Goal: Task Accomplishment & Management: Manage account settings

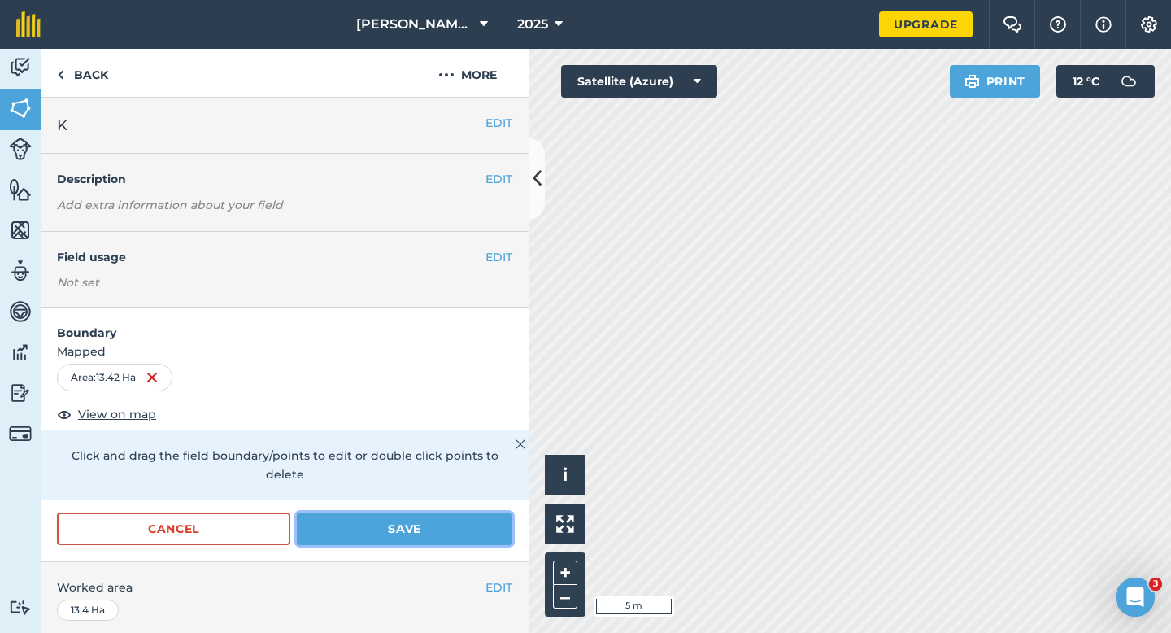
click at [489, 513] on button "Save" at bounding box center [405, 529] width 216 height 33
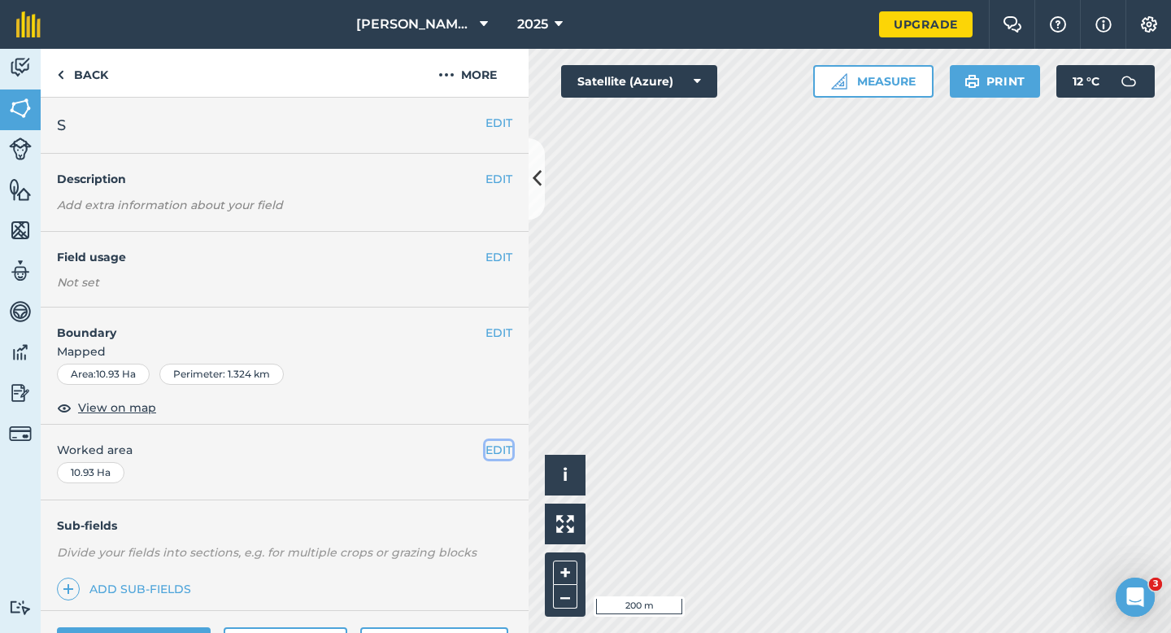
click at [502, 441] on button "EDIT" at bounding box center [499, 450] width 27 height 18
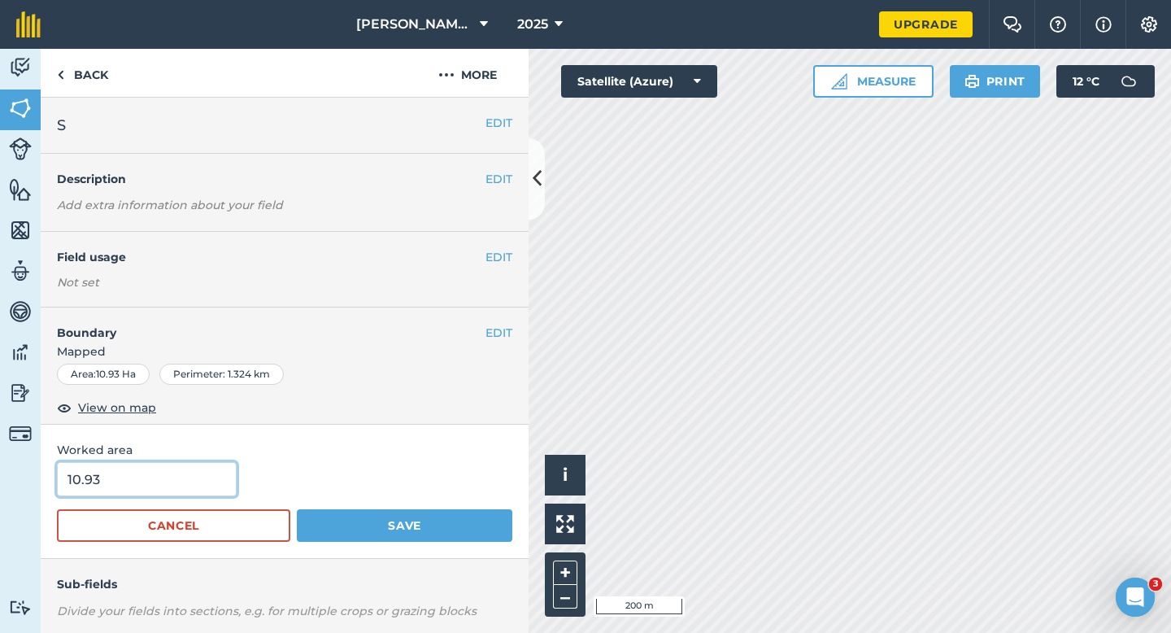
click at [122, 491] on input "10.93" at bounding box center [147, 479] width 180 height 34
type input "11"
click at [297, 509] on button "Save" at bounding box center [405, 525] width 216 height 33
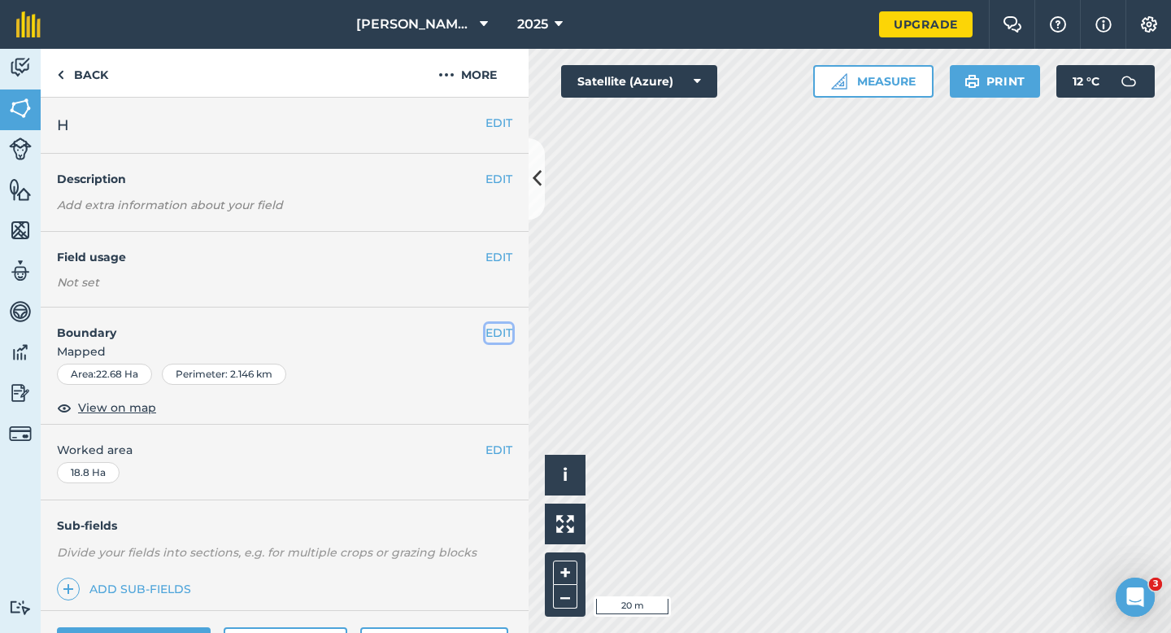
click at [503, 330] on button "EDIT" at bounding box center [499, 333] width 27 height 18
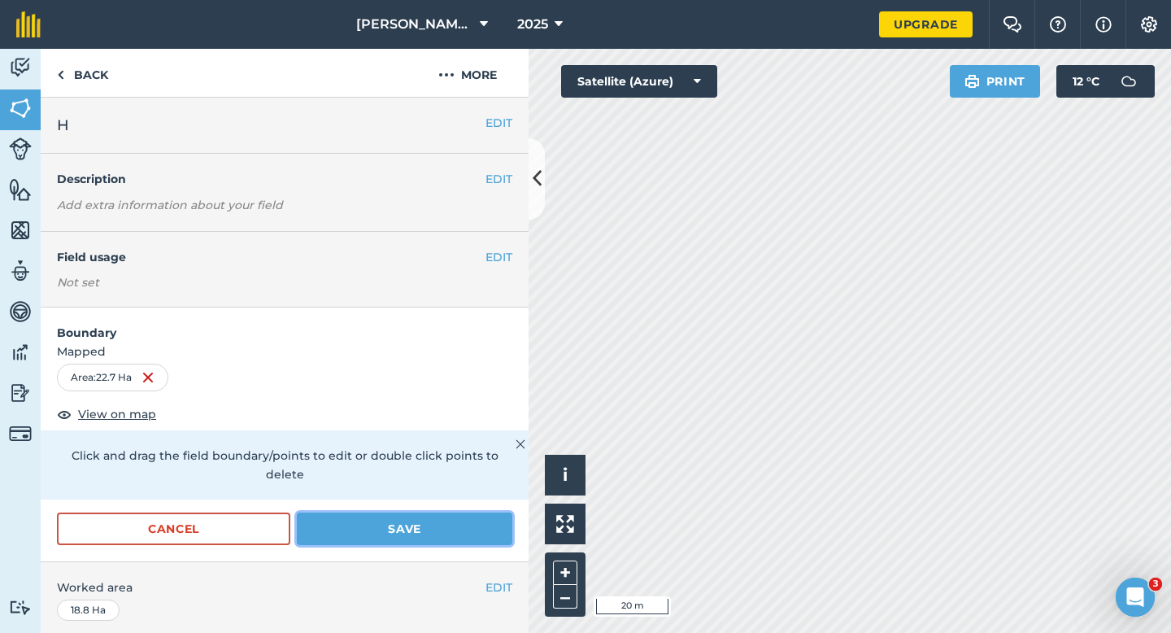
click at [447, 523] on button "Save" at bounding box center [405, 529] width 216 height 33
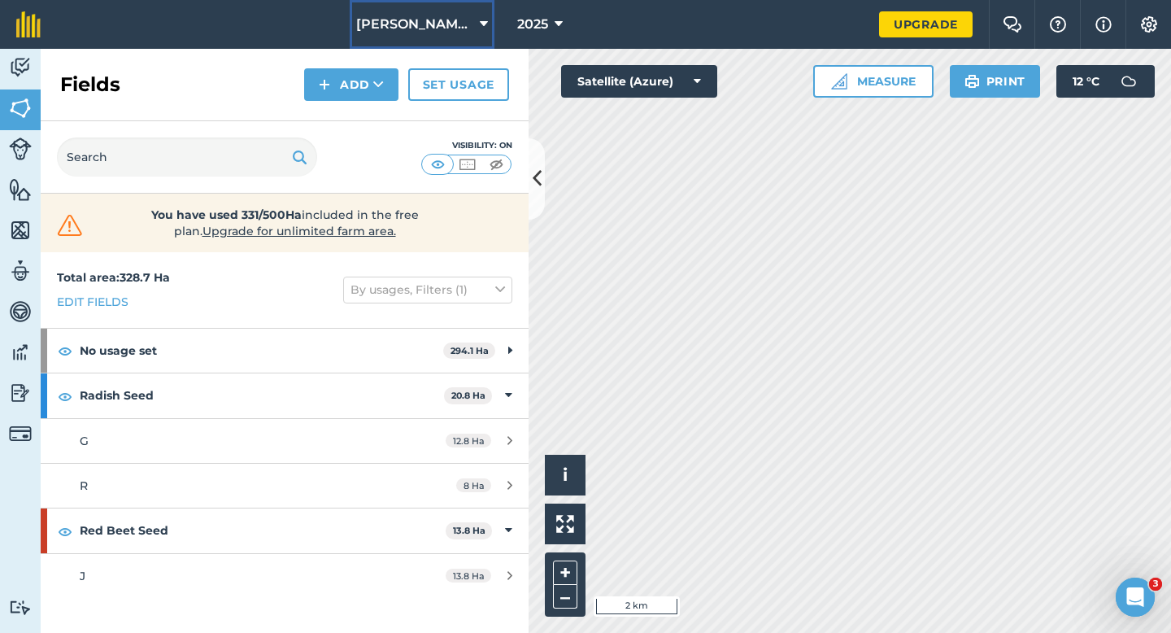
click at [430, 41] on button "[PERSON_NAME] & Sons" at bounding box center [422, 24] width 145 height 49
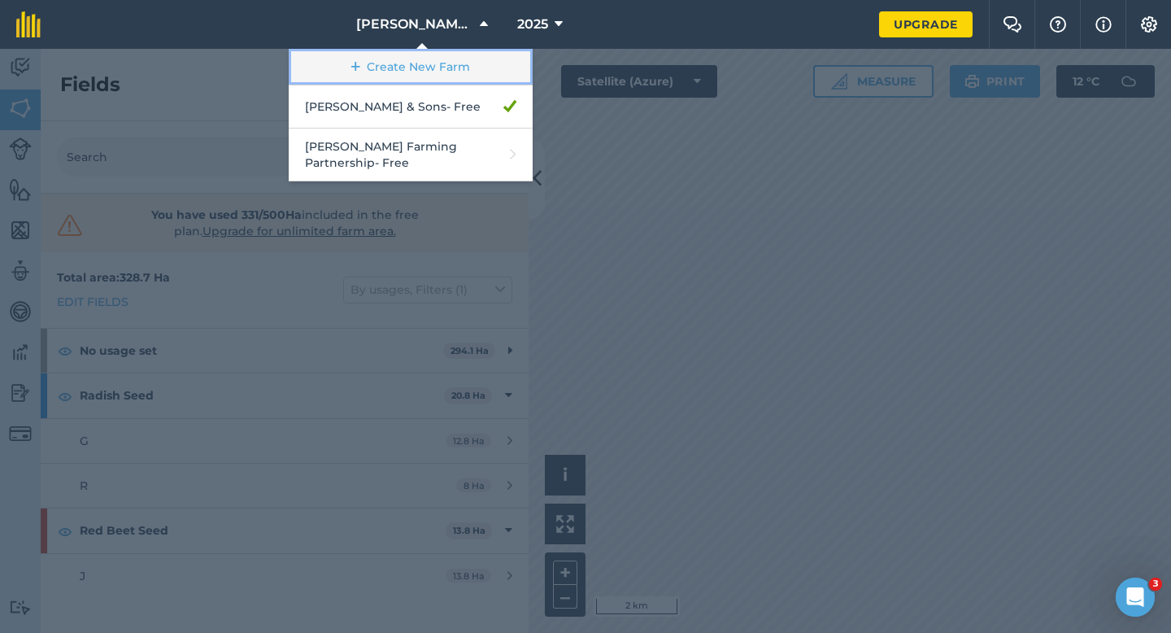
click at [430, 62] on link "Create New Farm" at bounding box center [411, 67] width 244 height 37
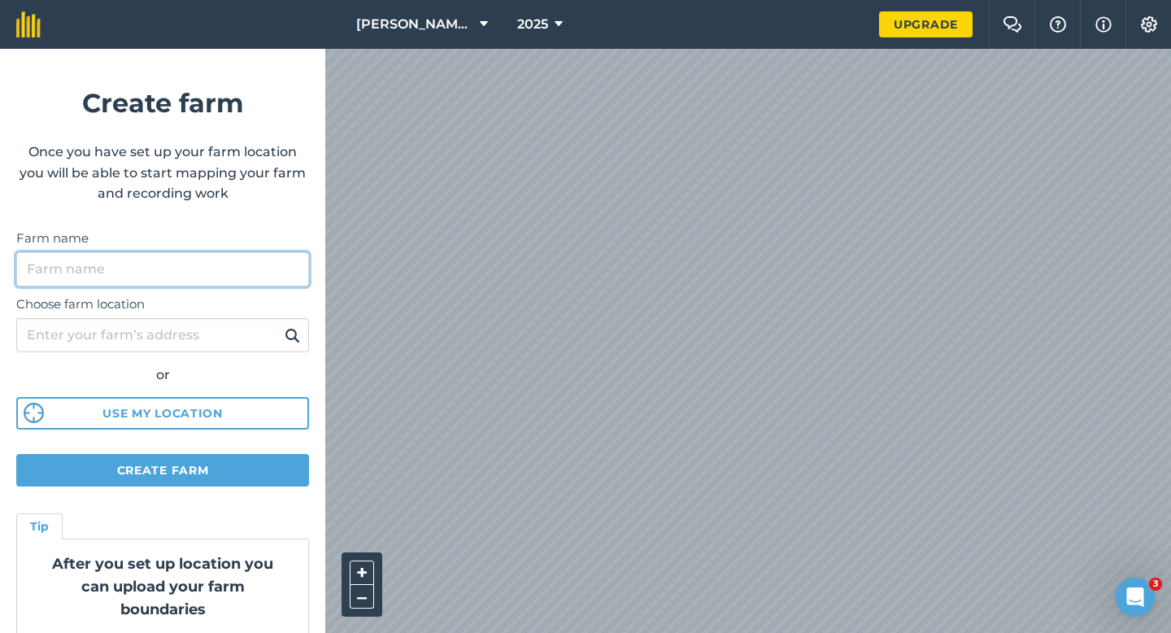
click at [240, 257] on input "Farm name" at bounding box center [162, 269] width 293 height 34
type input "[PERSON_NAME] & Sons Farming"
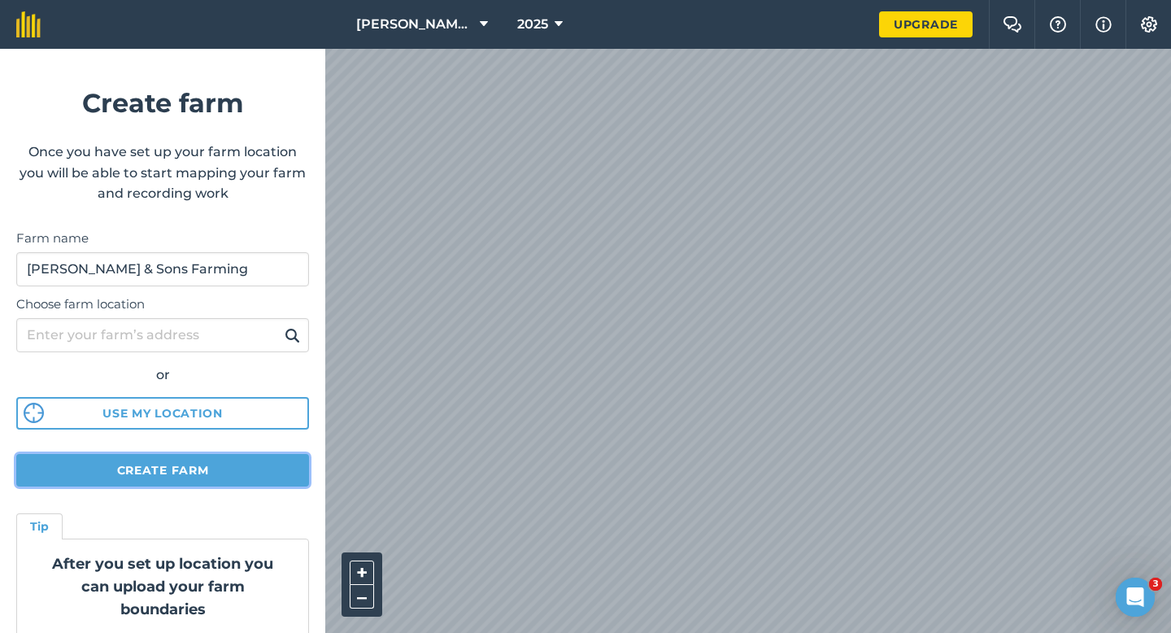
click at [211, 463] on button "Create farm" at bounding box center [162, 470] width 293 height 33
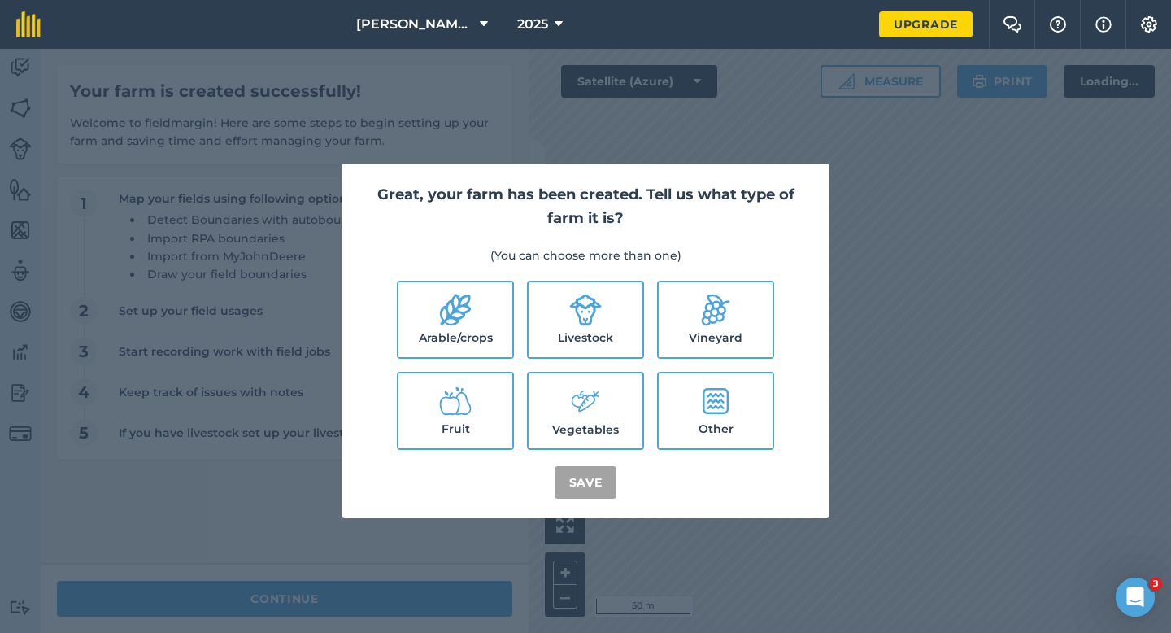
click at [507, 316] on label "Arable/crops" at bounding box center [456, 319] width 114 height 75
checkbox input "true"
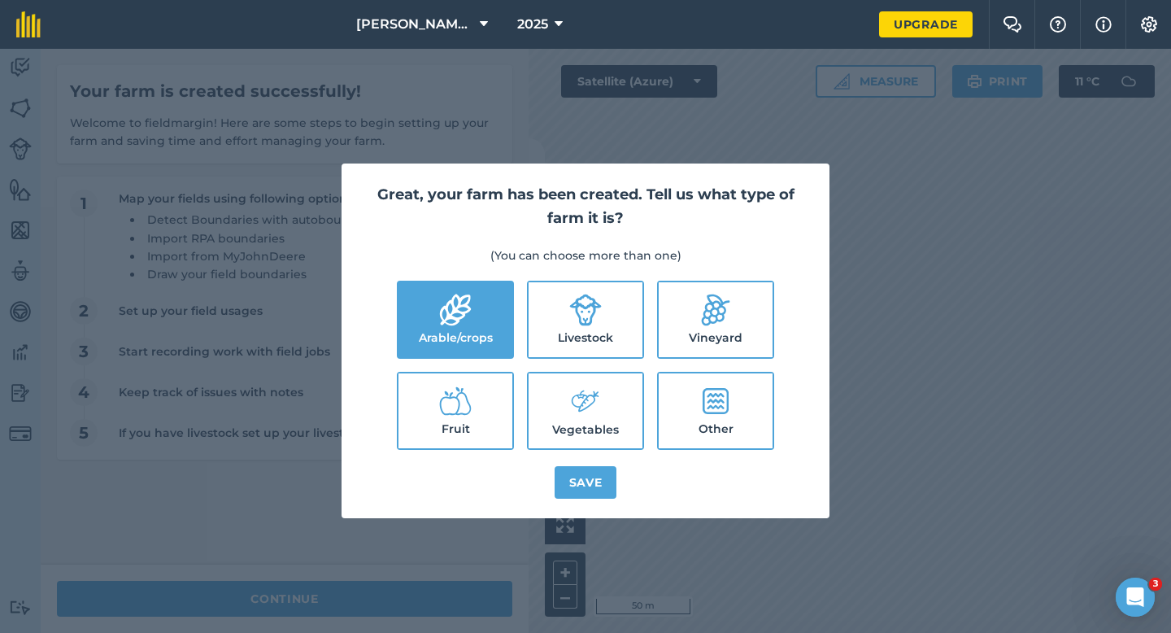
click at [558, 320] on label "Livestock" at bounding box center [586, 319] width 114 height 75
checkbox input "true"
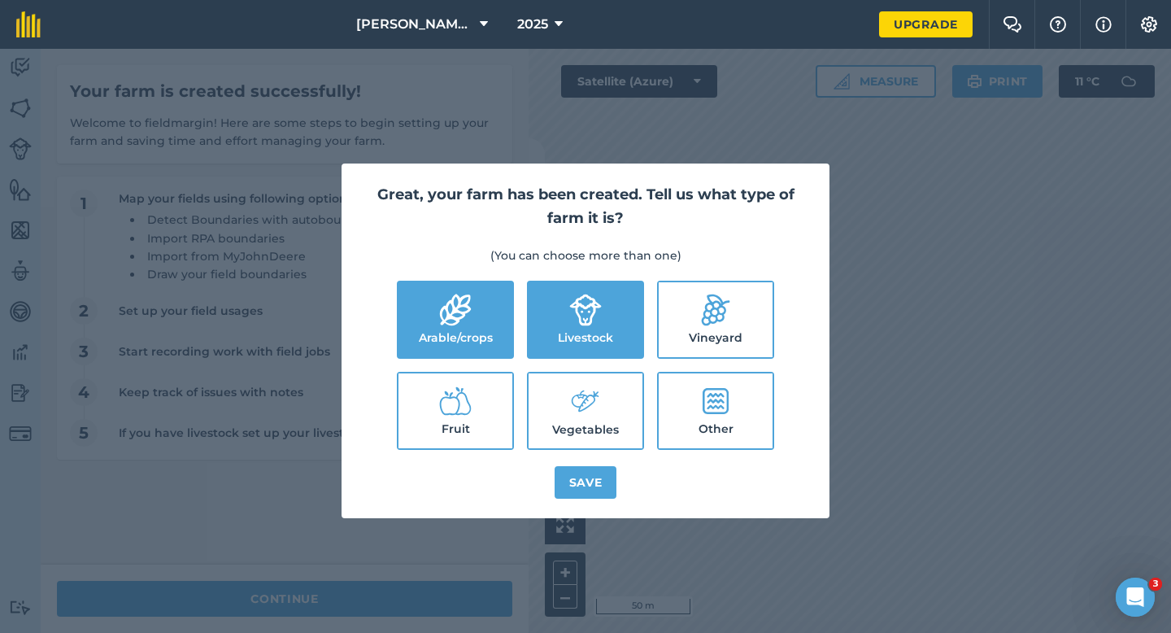
click at [570, 375] on label "Vegetables" at bounding box center [586, 410] width 114 height 75
checkbox input "true"
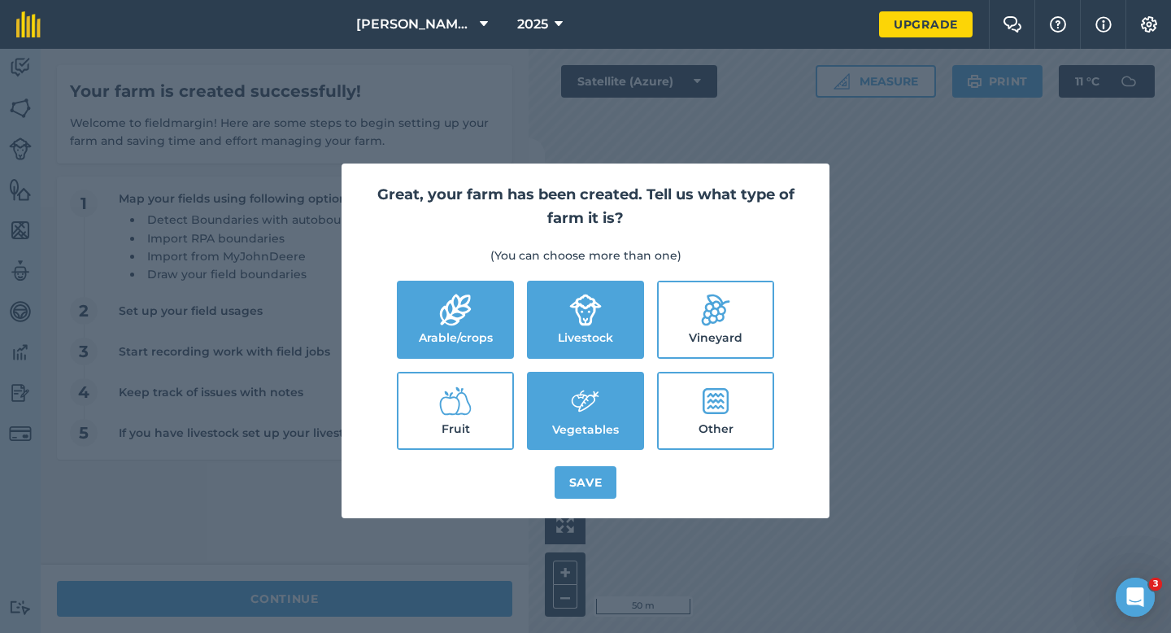
click at [574, 465] on div "Great, your farm has been created. Tell us what type of farm it is? (You can ch…" at bounding box center [586, 341] width 488 height 355
click at [576, 479] on button "Save" at bounding box center [586, 482] width 63 height 33
click at [394, 617] on div "Great, your farm has been created. Tell us what type of farm it is? (You can ch…" at bounding box center [585, 341] width 1171 height 584
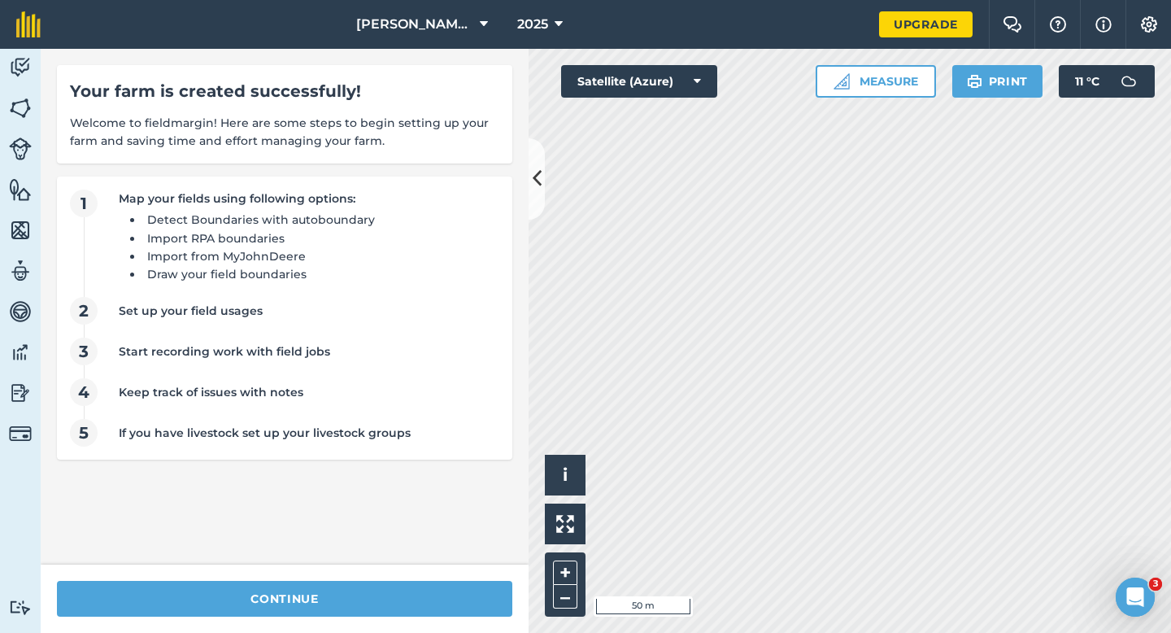
click at [395, 579] on div "continue" at bounding box center [285, 599] width 488 height 68
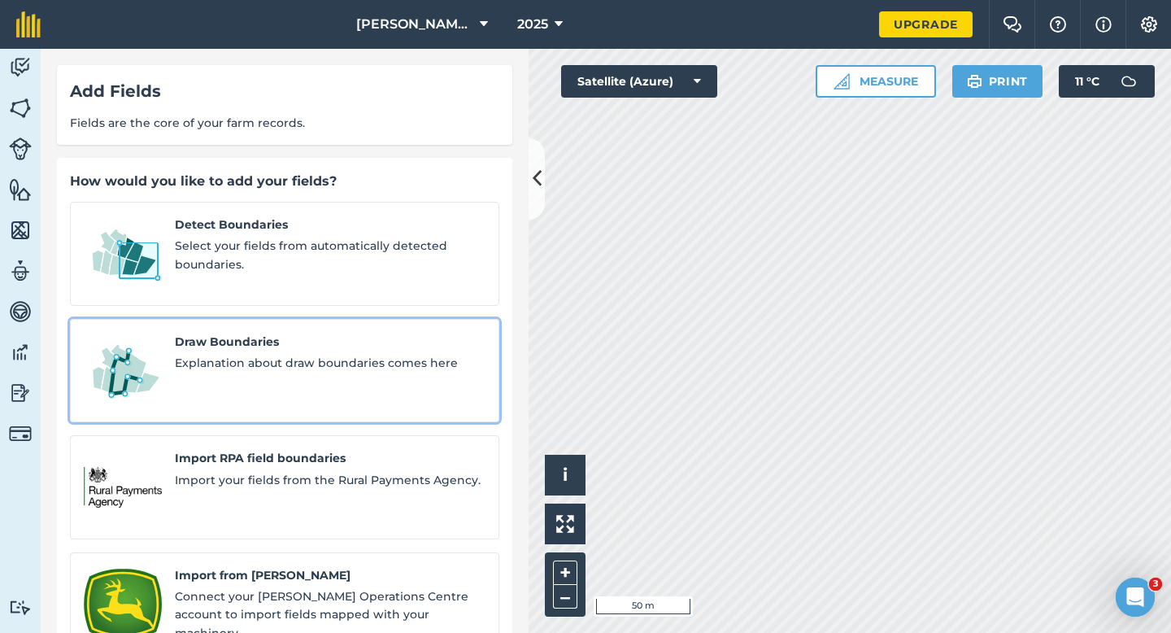
click at [278, 374] on link "Draw Boundaries Explanation about draw boundaries comes here" at bounding box center [285, 371] width 430 height 104
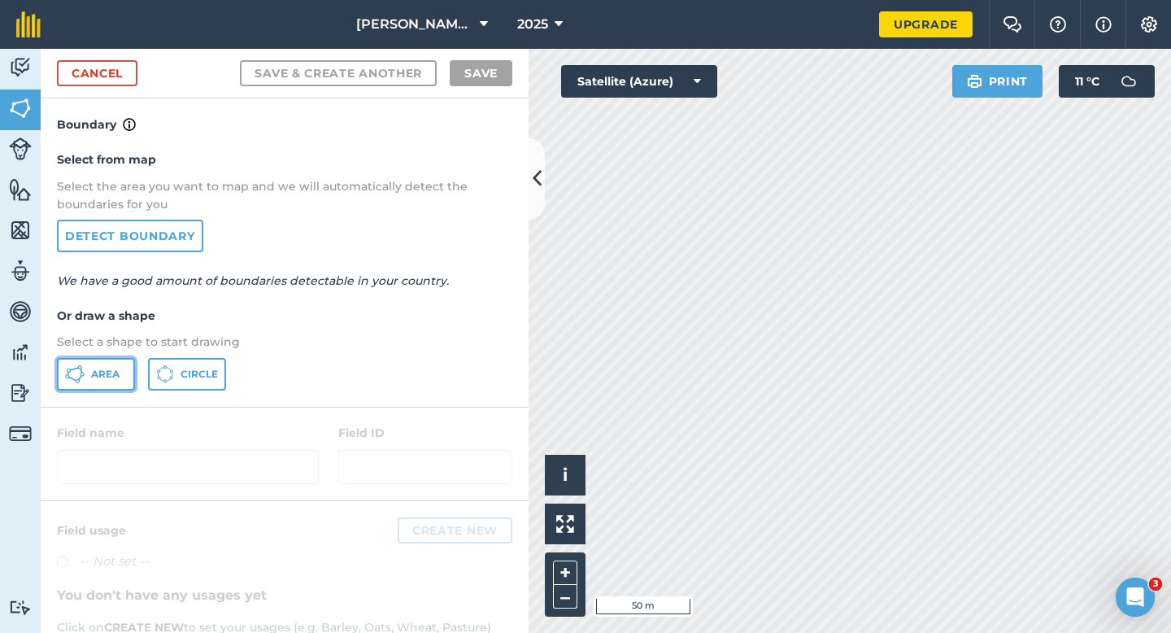
click at [111, 373] on span "Area" at bounding box center [105, 374] width 28 height 13
click at [717, 68] on div "Click to start drawing i © 2025 TomTom, Microsoft 100 m + – Satellite (Azure) P…" at bounding box center [850, 341] width 643 height 584
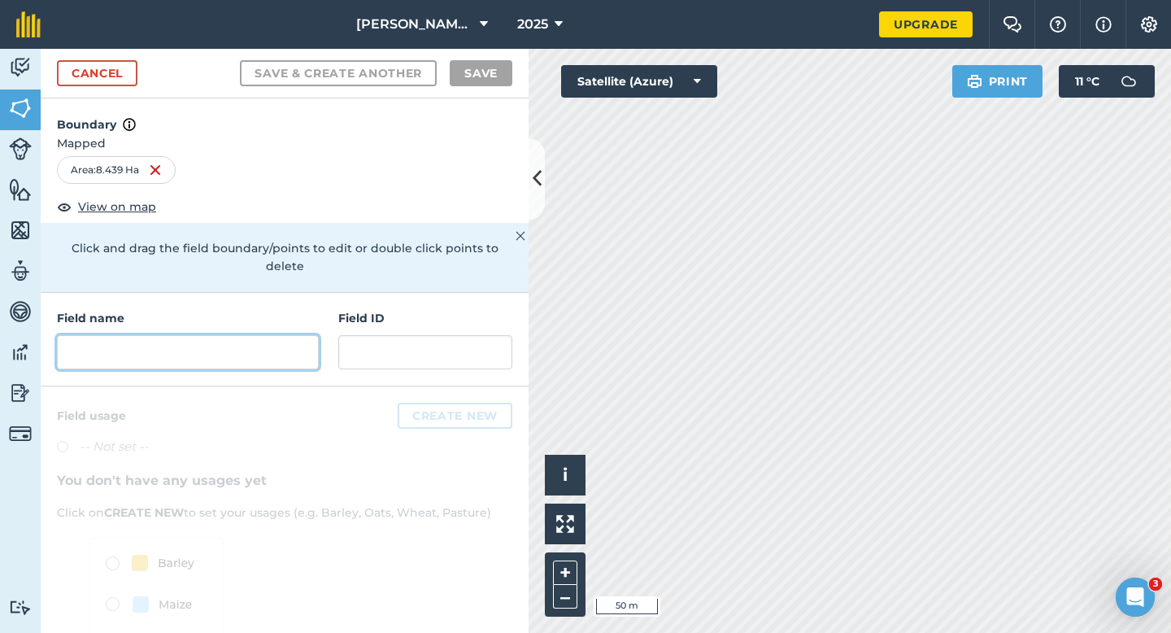
click at [187, 349] on input "text" at bounding box center [188, 352] width 262 height 34
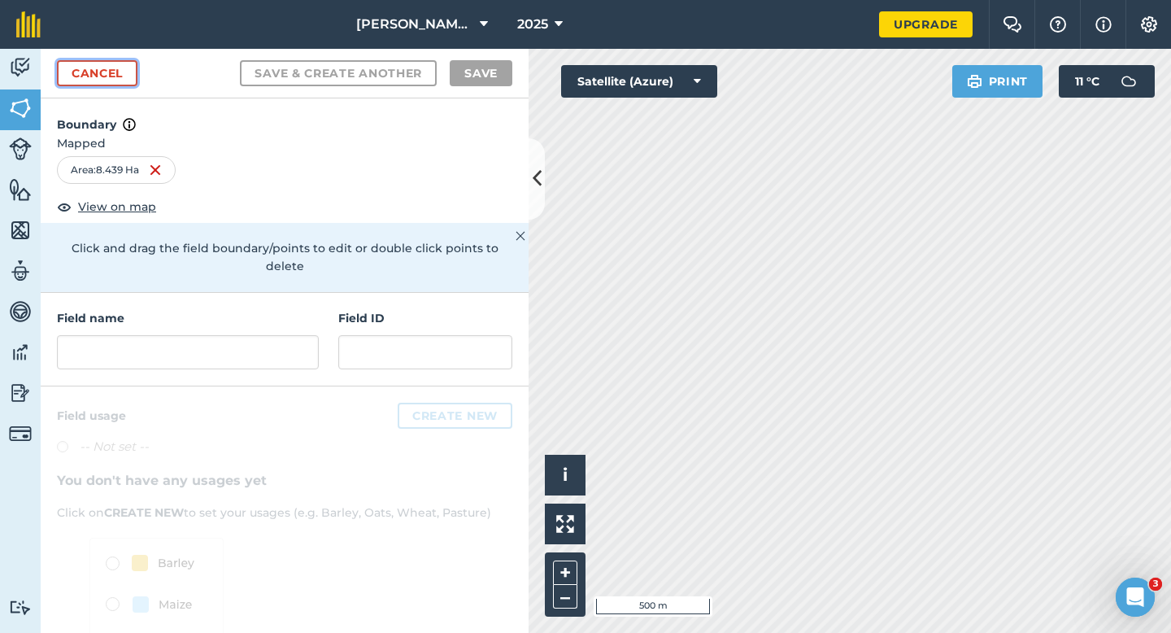
click at [115, 74] on link "Cancel" at bounding box center [97, 73] width 81 height 26
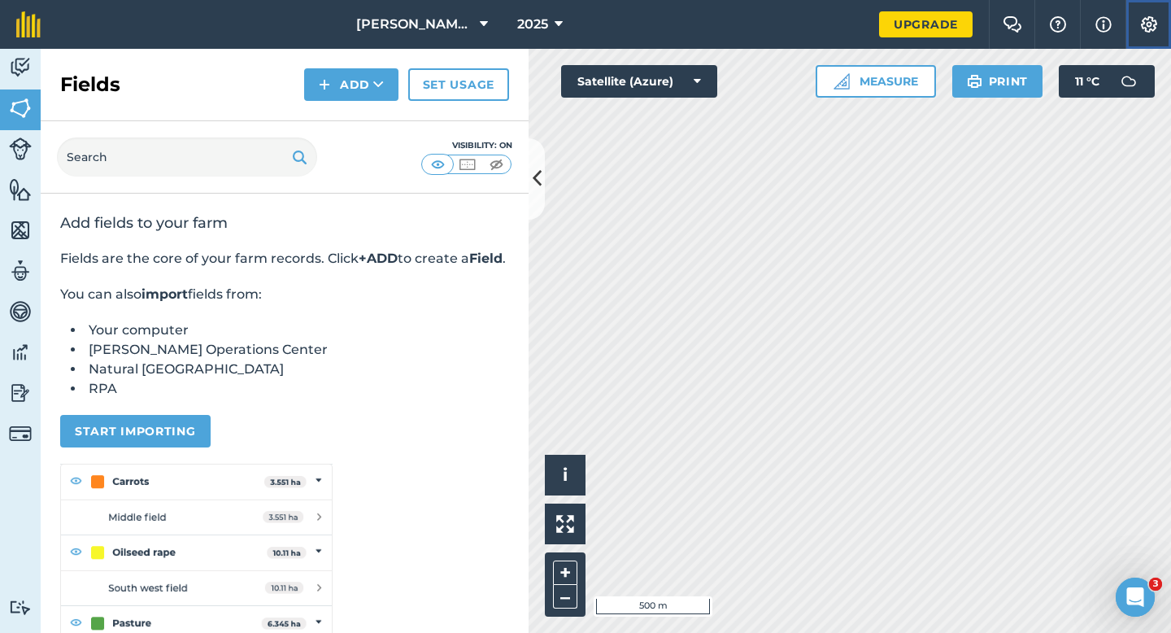
click at [1168, 18] on button "Settings" at bounding box center [1149, 24] width 46 height 49
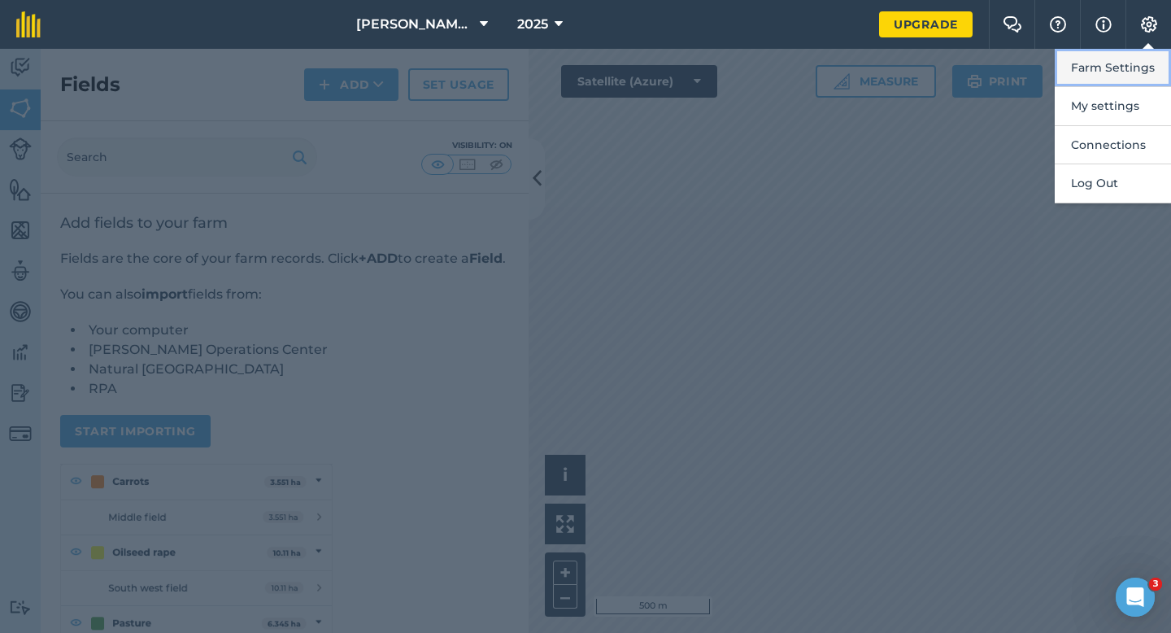
click at [1161, 58] on button "Farm Settings" at bounding box center [1113, 68] width 116 height 38
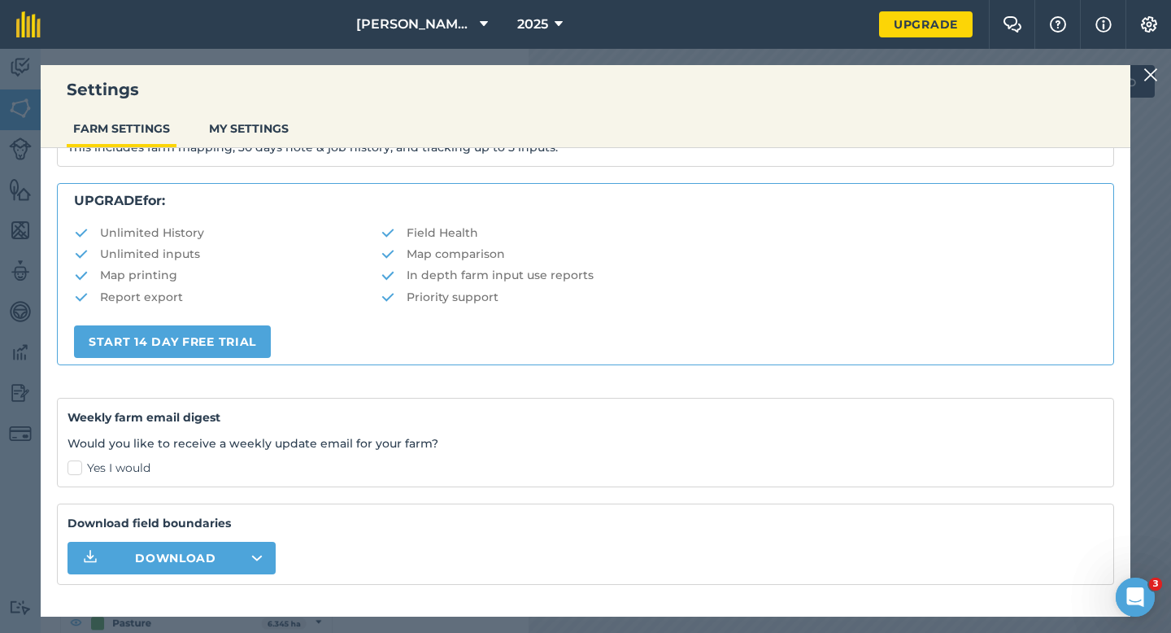
scroll to position [312, 0]
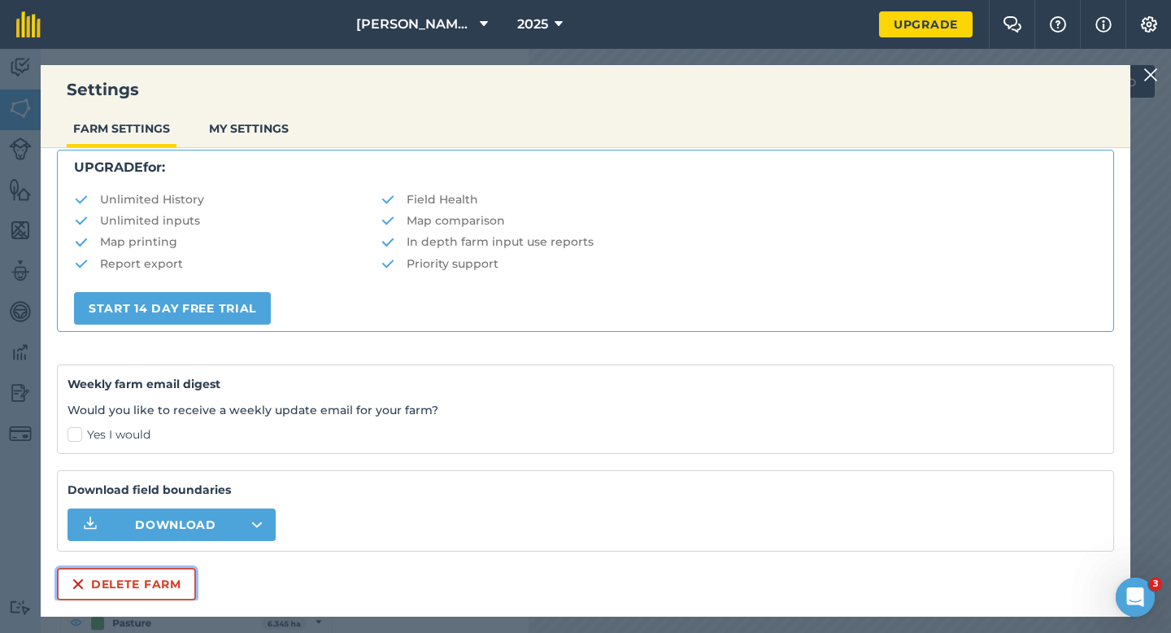
click at [118, 574] on button "Delete farm" at bounding box center [126, 584] width 139 height 33
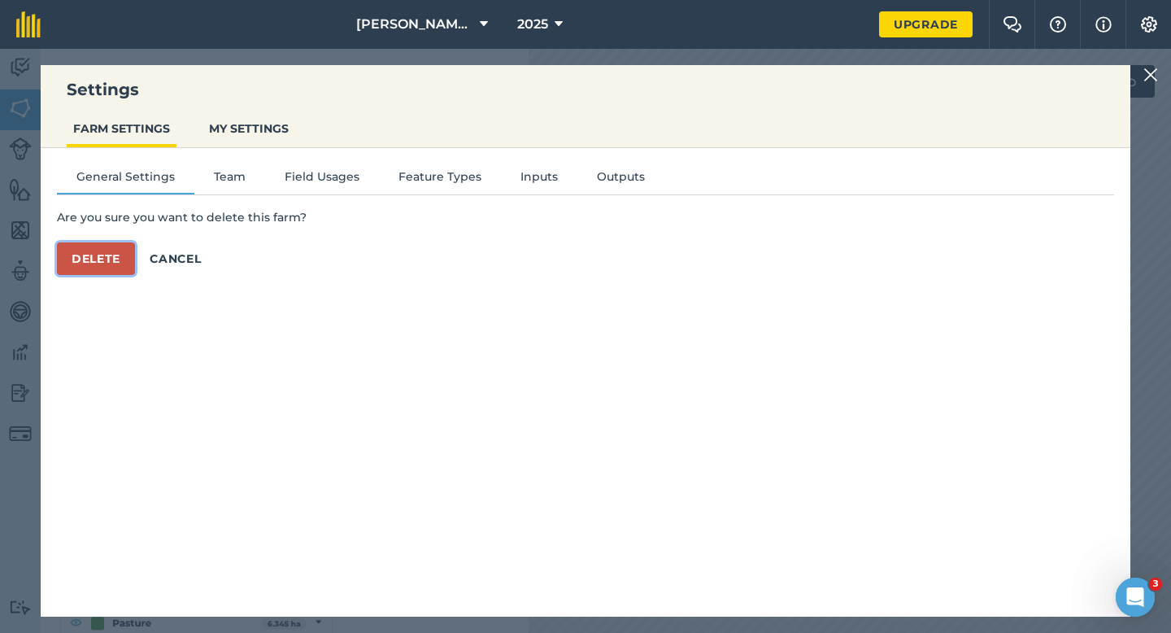
click at [112, 250] on button "Delete" at bounding box center [96, 258] width 78 height 33
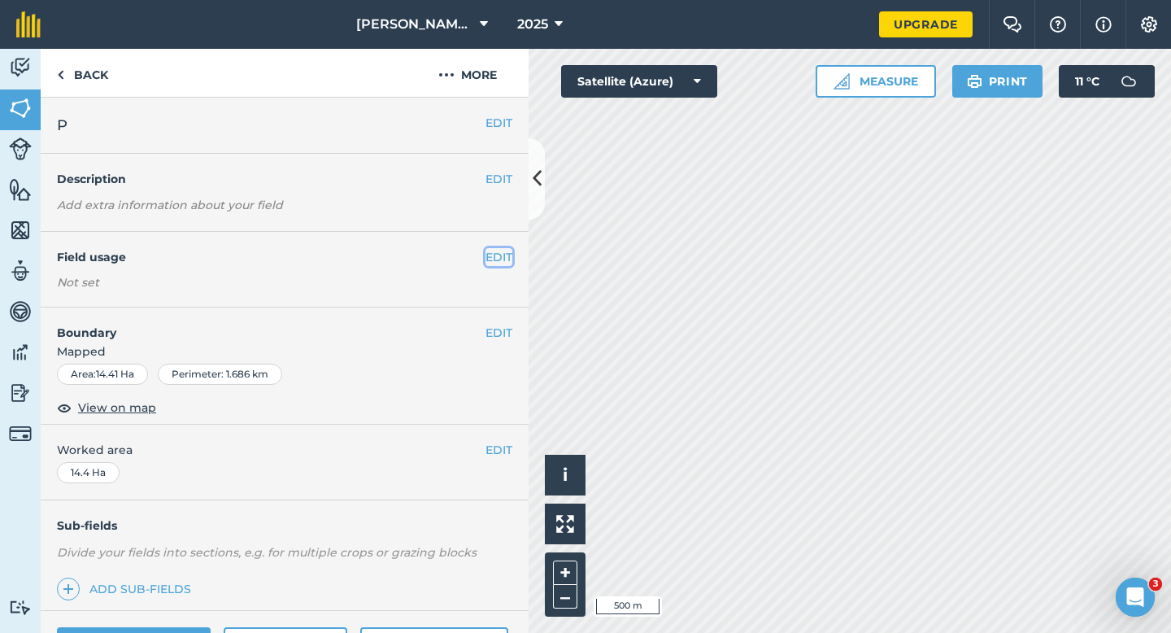
click at [499, 258] on button "EDIT" at bounding box center [499, 257] width 27 height 18
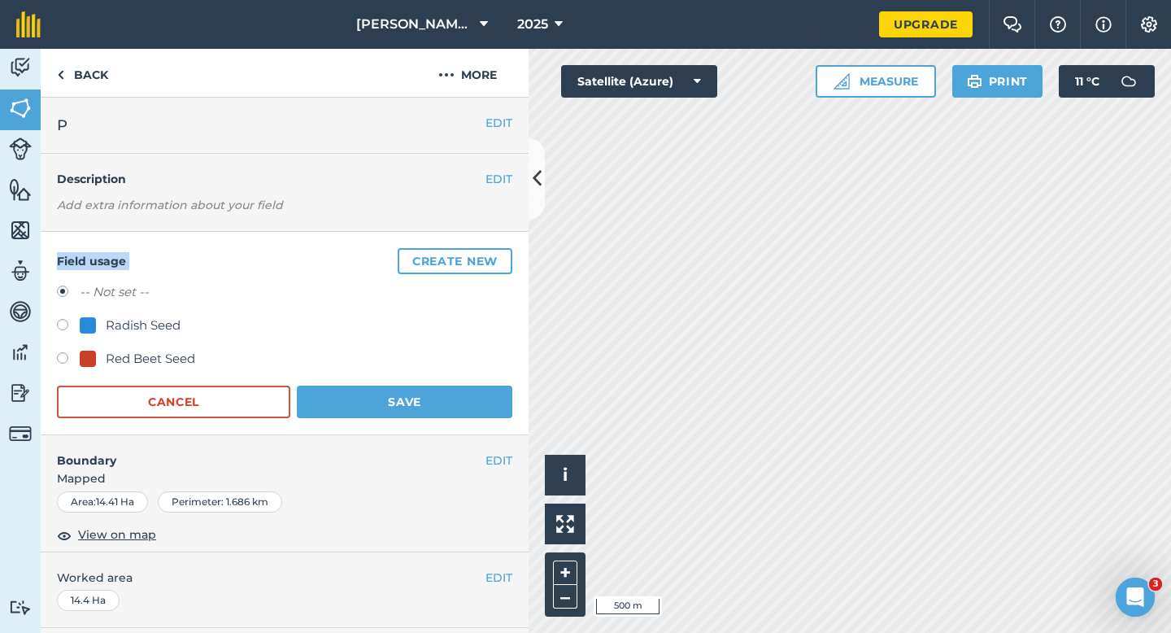
click at [504, 247] on div "Field usage Create new -- Not set -- Radish Seed Red Beet Seed Cancel Save" at bounding box center [285, 333] width 488 height 203
click at [493, 264] on button "Create new" at bounding box center [455, 261] width 115 height 26
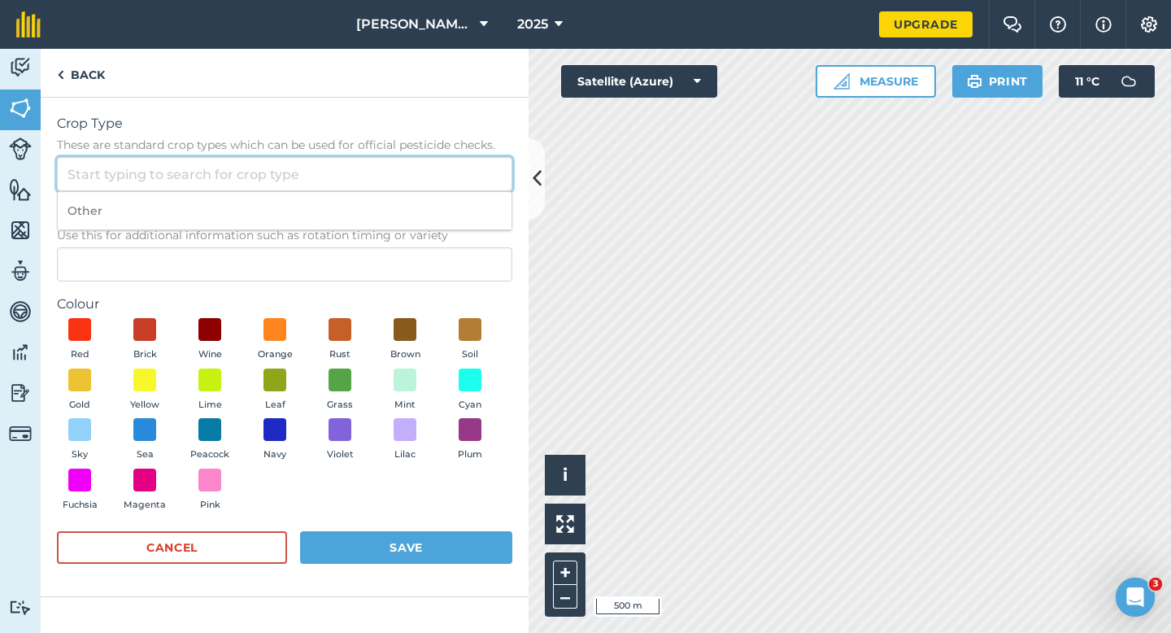
click at [466, 185] on input "Crop Type These are standard crop types which can be used for official pesticid…" at bounding box center [285, 174] width 456 height 34
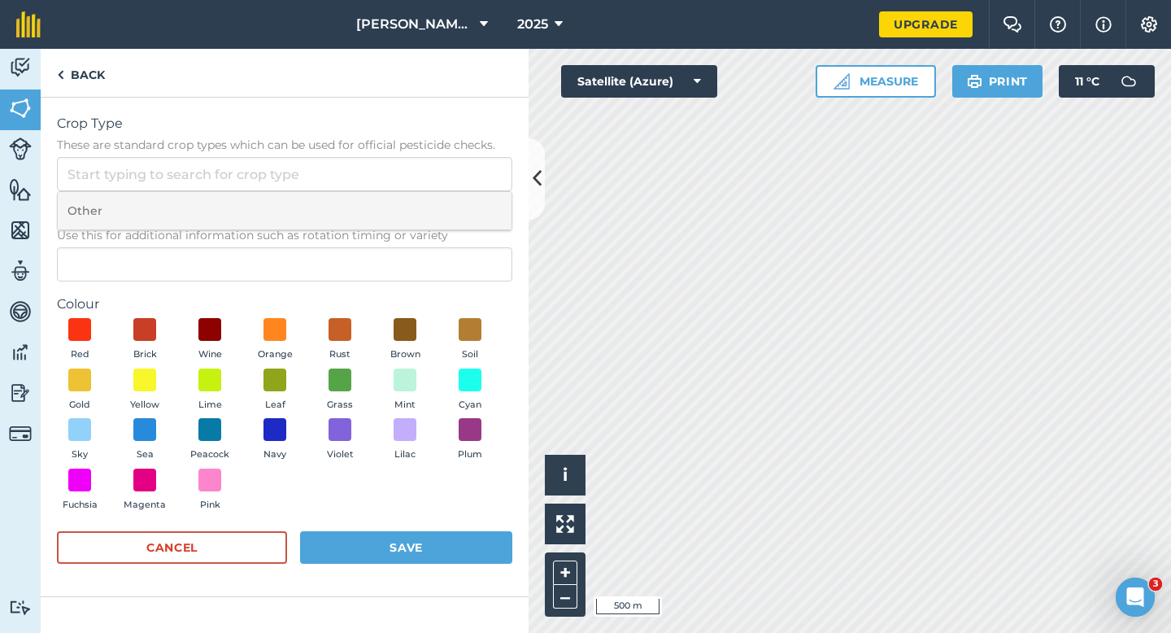
click at [466, 194] on li "Other" at bounding box center [285, 211] width 454 height 38
type input "Other"
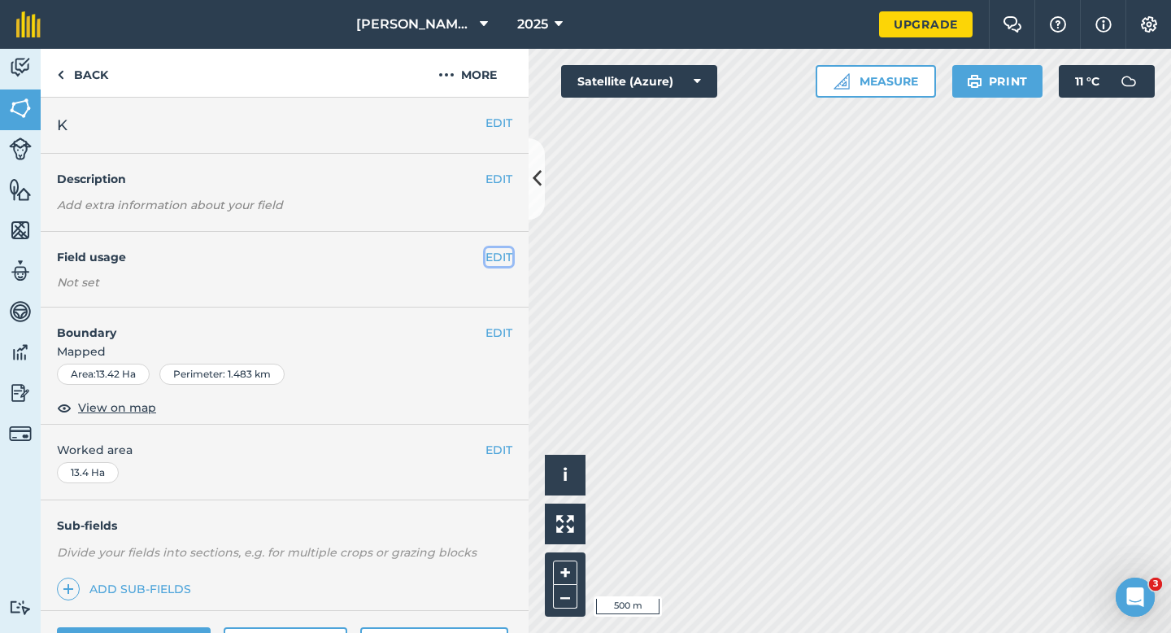
click at [494, 254] on button "EDIT" at bounding box center [499, 257] width 27 height 18
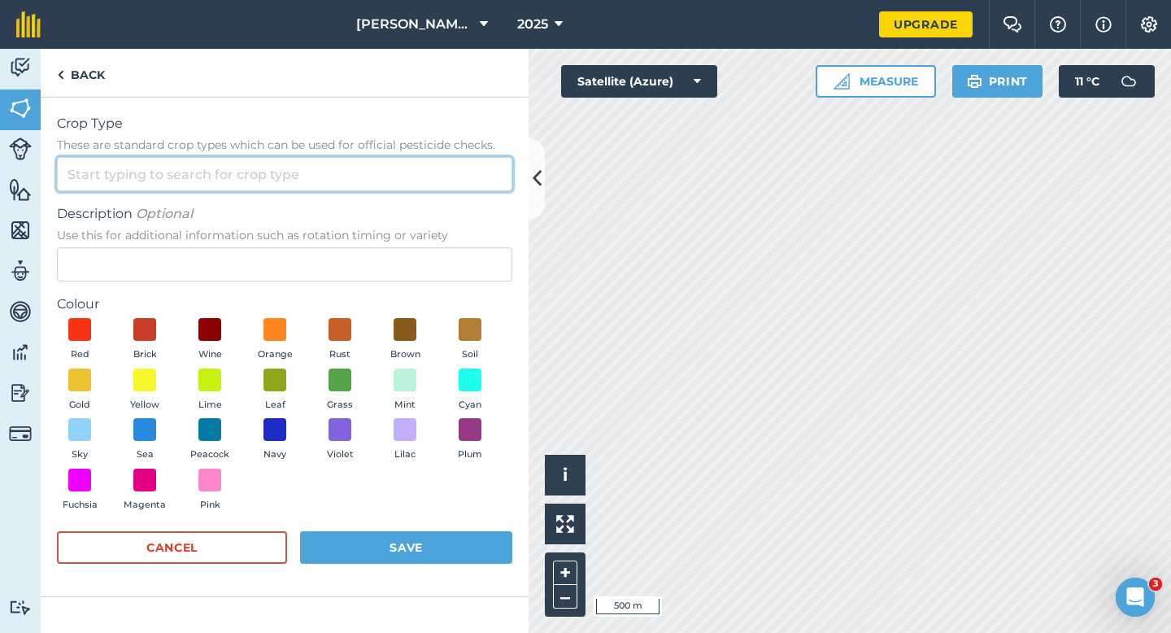
click at [455, 163] on input "Crop Type These are standard crop types which can be used for official pesticid…" at bounding box center [285, 174] width 456 height 34
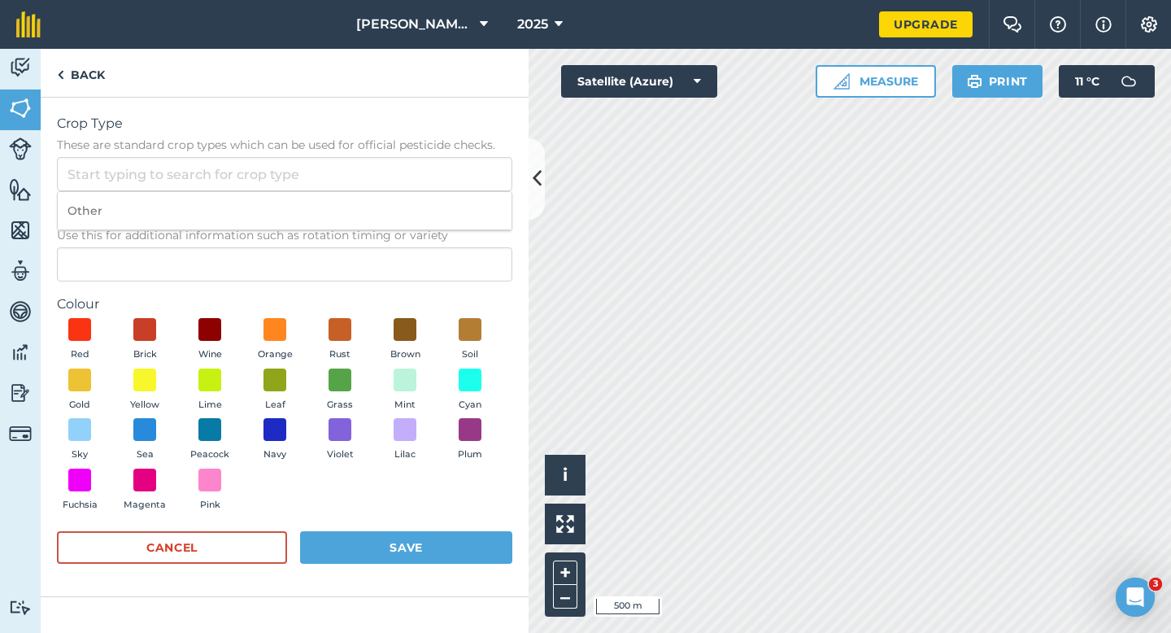
click at [455, 201] on li "Other" at bounding box center [285, 211] width 454 height 38
type input "Other"
click at [451, 241] on span "Use this for additional information such as rotation timing or variety" at bounding box center [285, 235] width 456 height 16
click at [451, 247] on input "Description Optional Use this for additional information such as rotation timin…" at bounding box center [285, 264] width 456 height 34
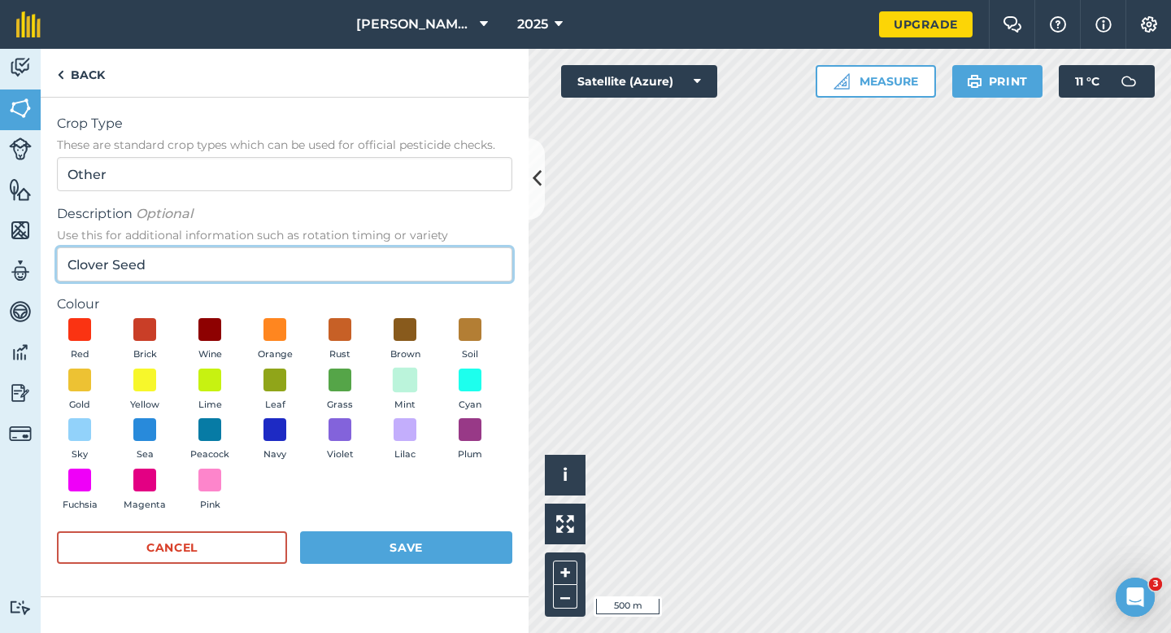
type input "Clover Seed"
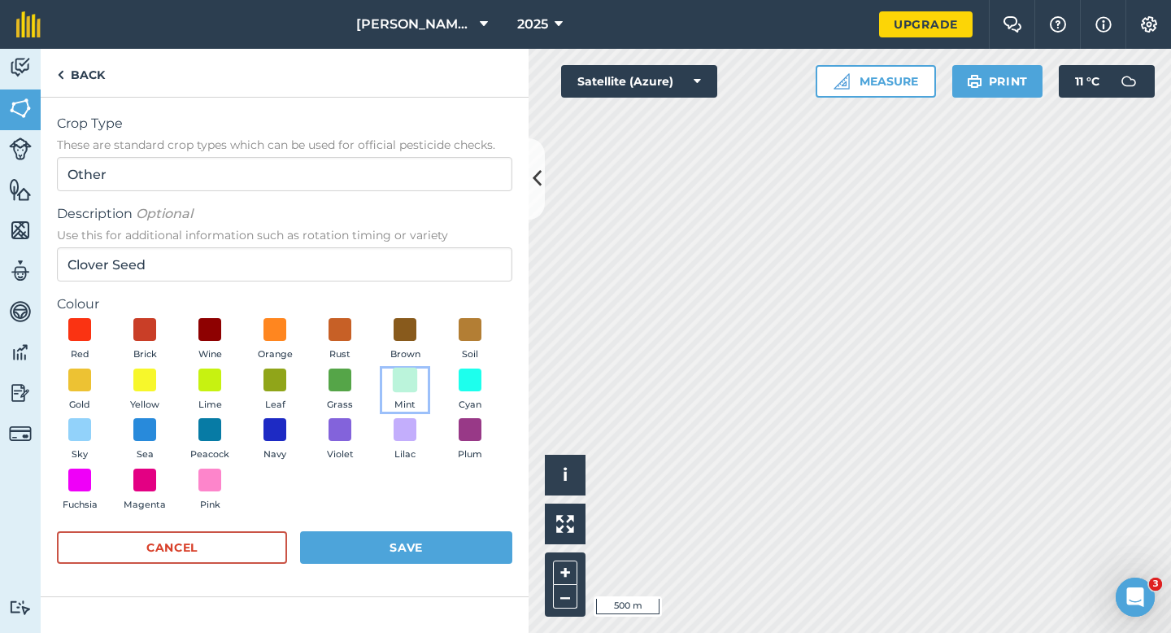
click at [407, 377] on span at bounding box center [405, 379] width 25 height 25
click at [425, 566] on div "Cancel Save" at bounding box center [285, 555] width 456 height 49
click at [425, 556] on button "Save" at bounding box center [406, 547] width 212 height 33
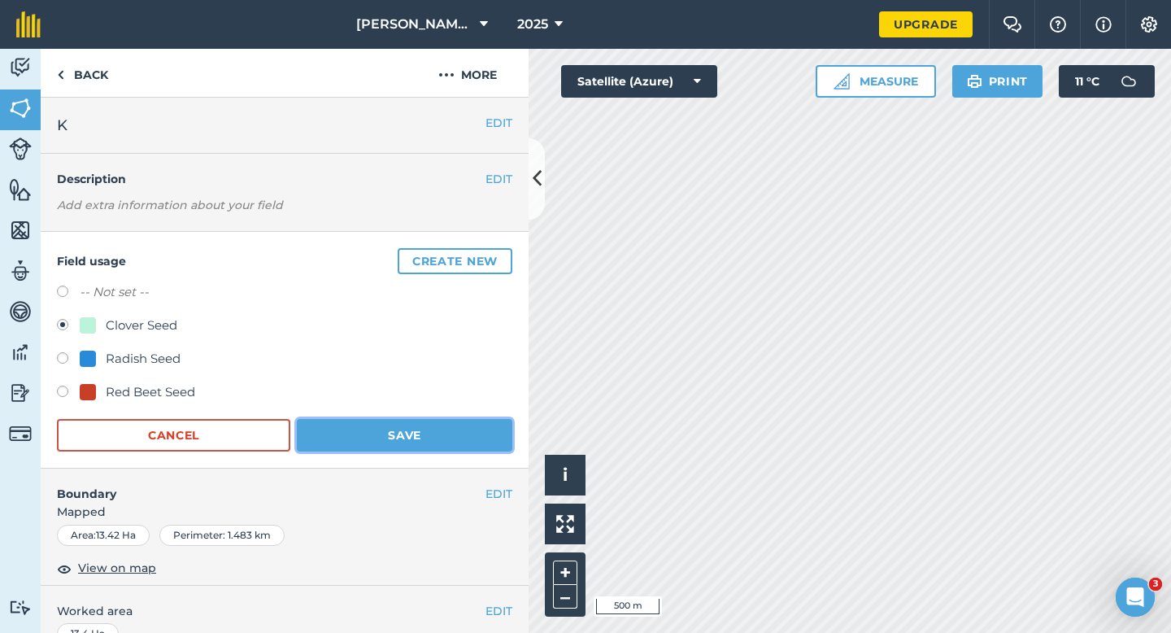
click at [425, 434] on button "Save" at bounding box center [405, 435] width 216 height 33
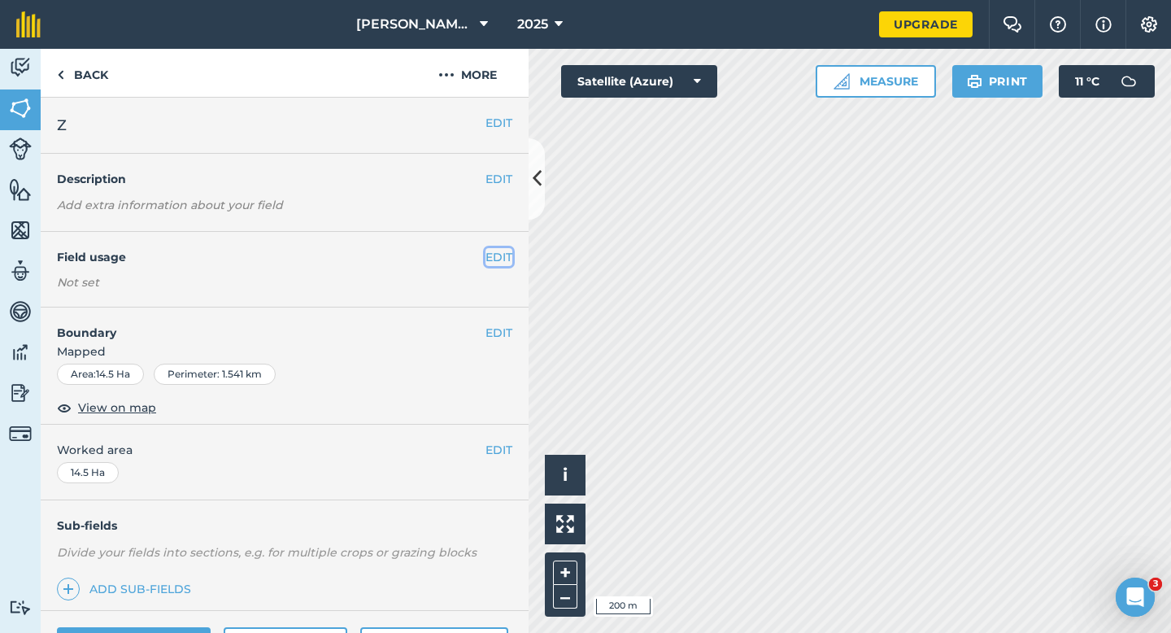
click at [502, 251] on button "EDIT" at bounding box center [499, 257] width 27 height 18
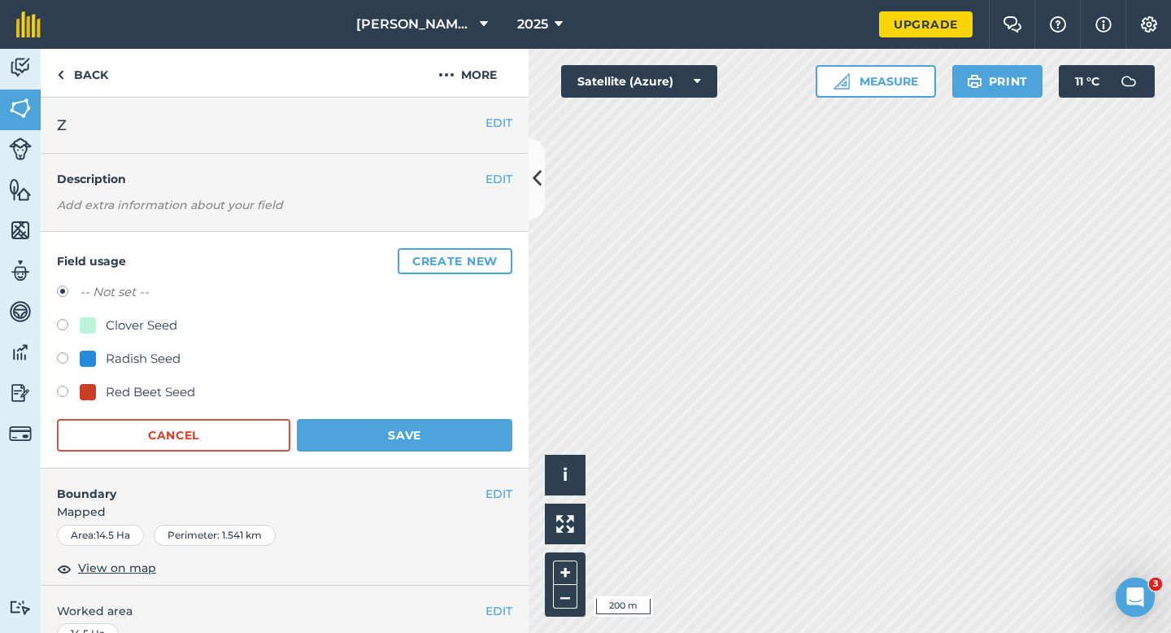
click at [133, 326] on div "Clover Seed" at bounding box center [142, 326] width 72 height 20
radio input "true"
radio input "false"
click at [407, 455] on div "Field usage Create new -- Not set -- Clover Seed Radish Seed Red Beet Seed Canc…" at bounding box center [285, 350] width 488 height 237
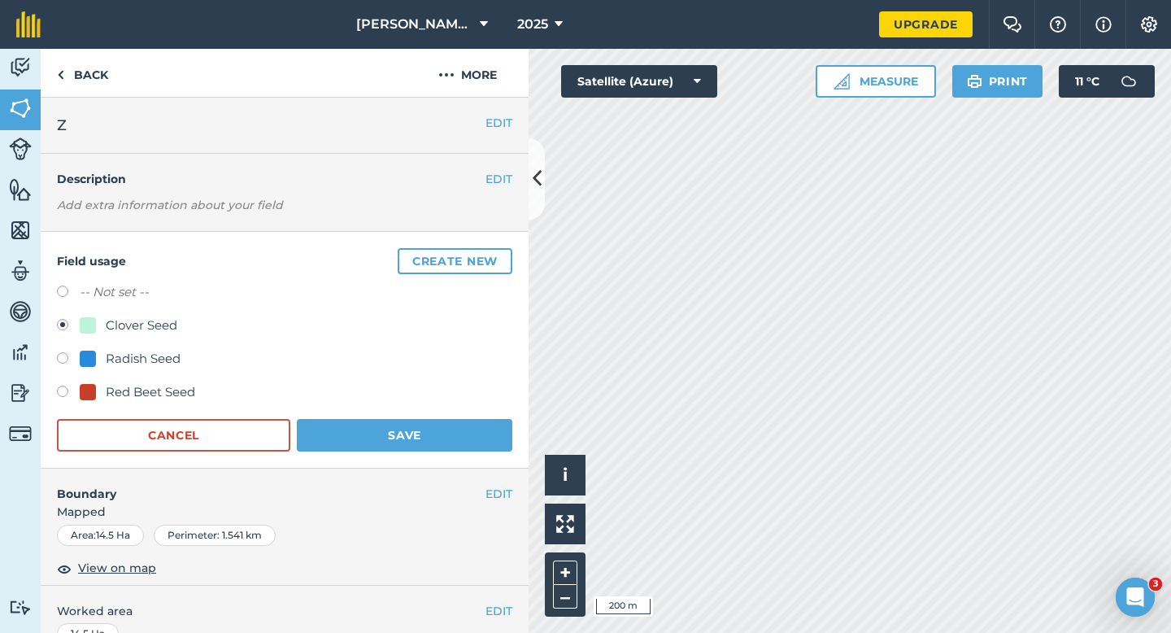
click at [407, 451] on div "Field usage Create new -- Not set -- Clover Seed Radish Seed Red Beet Seed Canc…" at bounding box center [285, 350] width 488 height 237
click at [407, 443] on button "Save" at bounding box center [405, 435] width 216 height 33
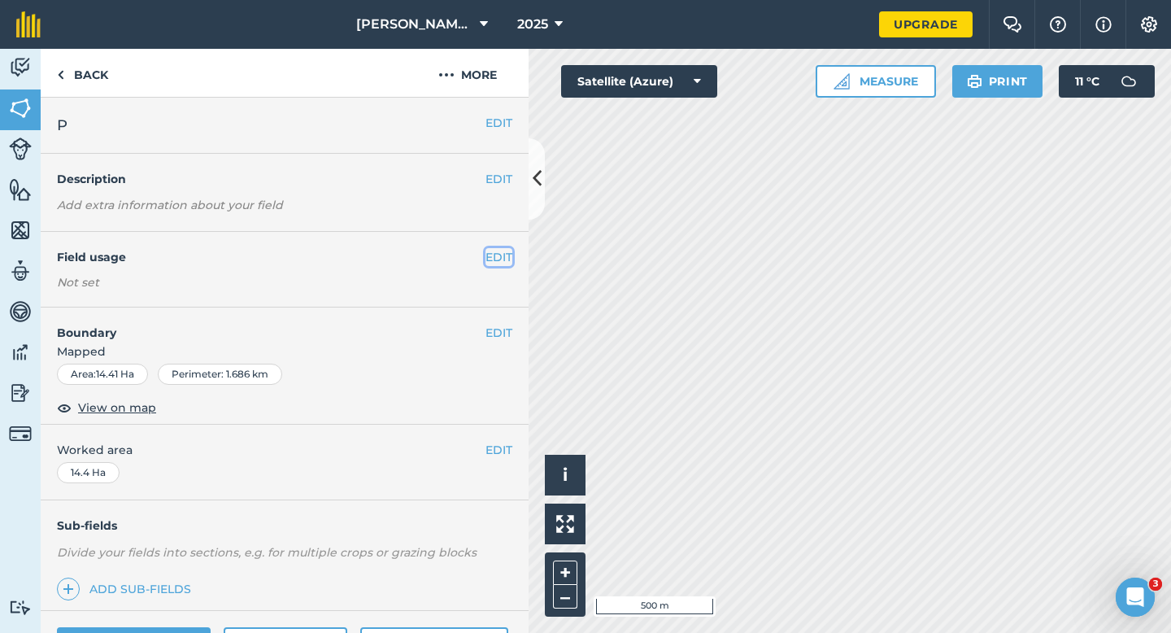
click at [491, 257] on button "EDIT" at bounding box center [499, 257] width 27 height 18
click at [498, 264] on button "EDIT" at bounding box center [499, 257] width 27 height 18
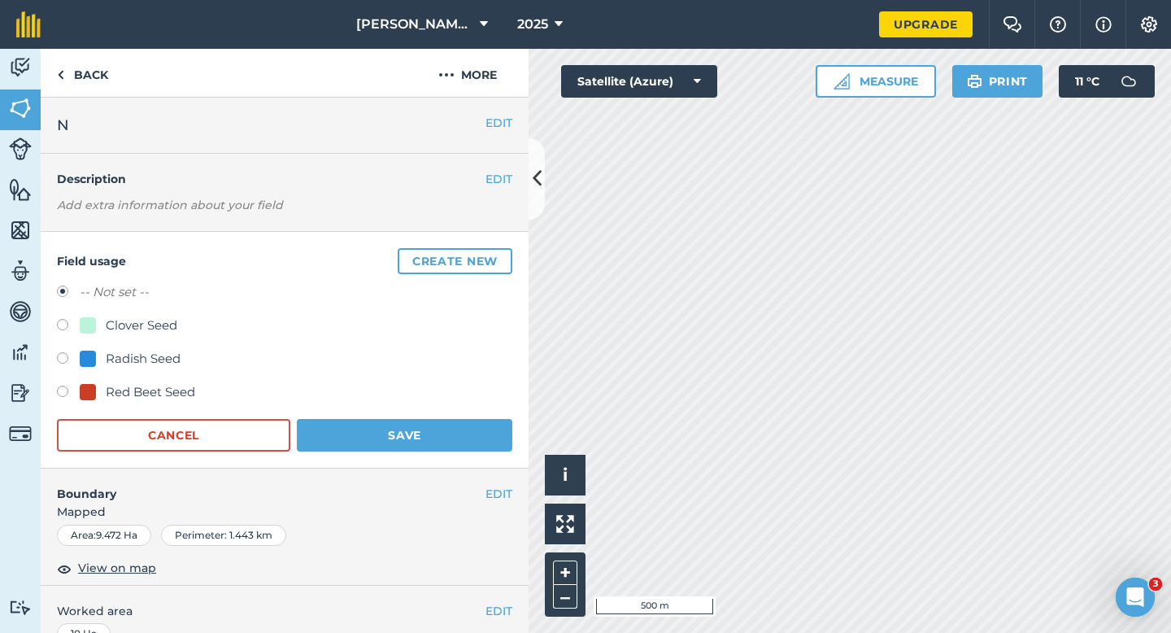
click at [92, 323] on div at bounding box center [88, 325] width 16 height 16
radio input "true"
radio input "false"
click at [395, 420] on button "Save" at bounding box center [405, 435] width 216 height 33
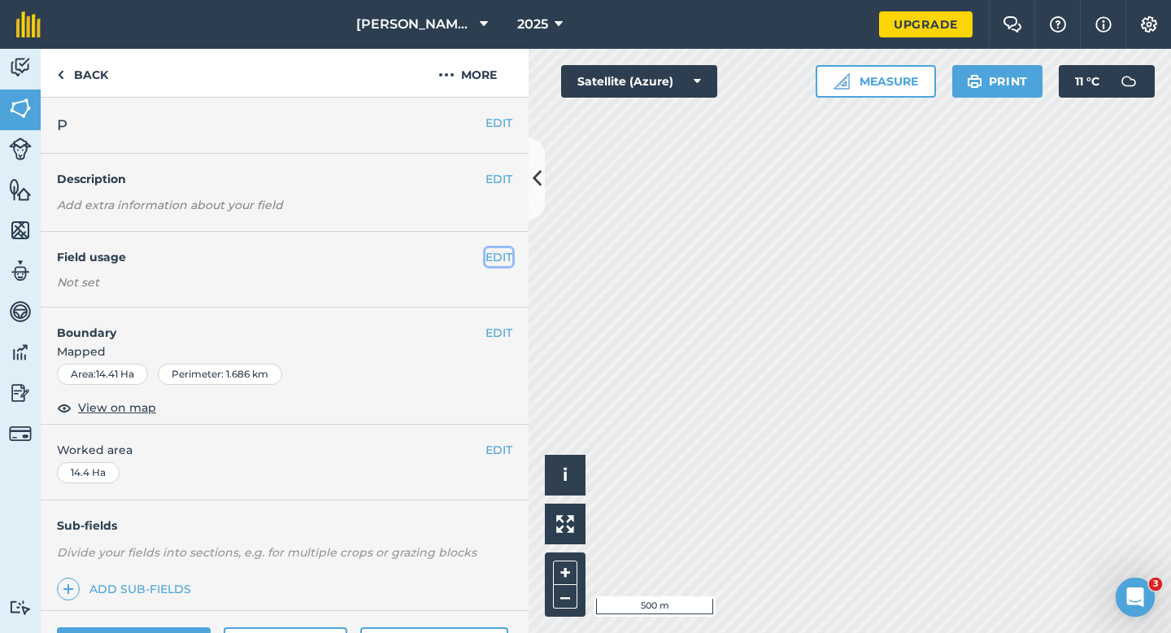
click at [499, 253] on button "EDIT" at bounding box center [499, 257] width 27 height 18
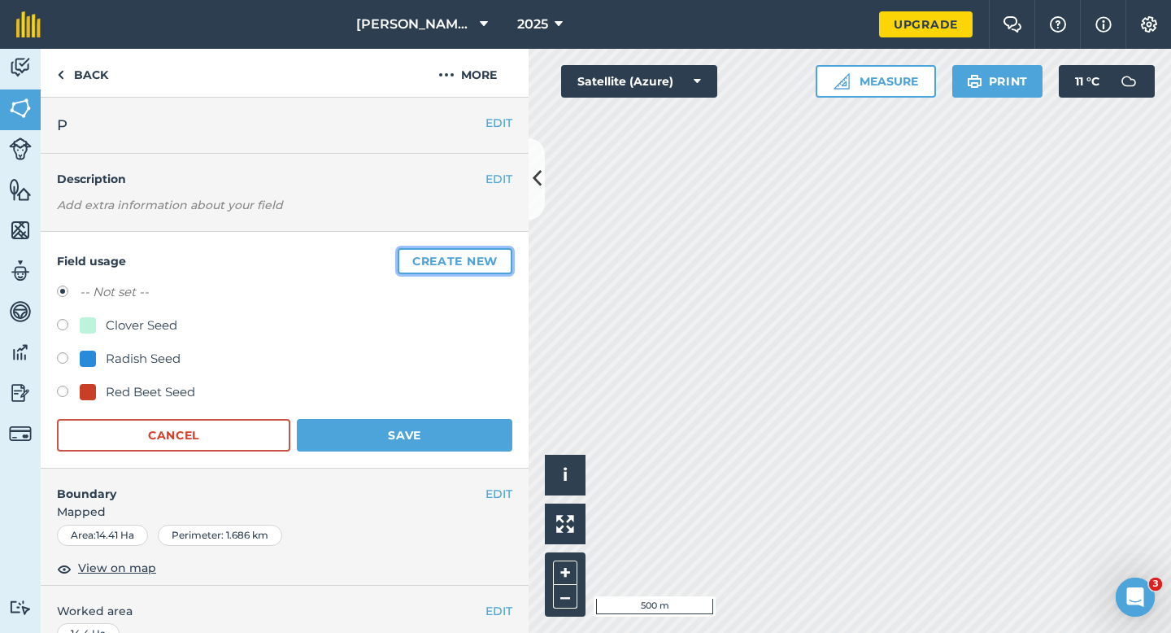
click at [499, 253] on button "Create new" at bounding box center [455, 261] width 115 height 26
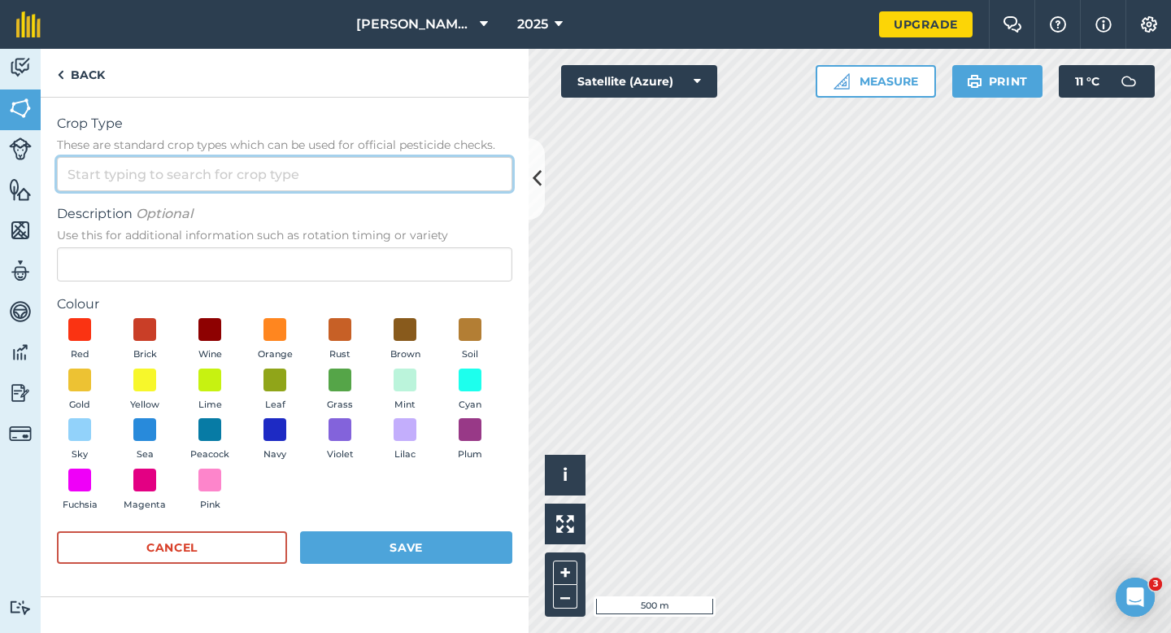
click at [431, 177] on input "Crop Type These are standard crop types which can be used for official pesticid…" at bounding box center [285, 174] width 456 height 34
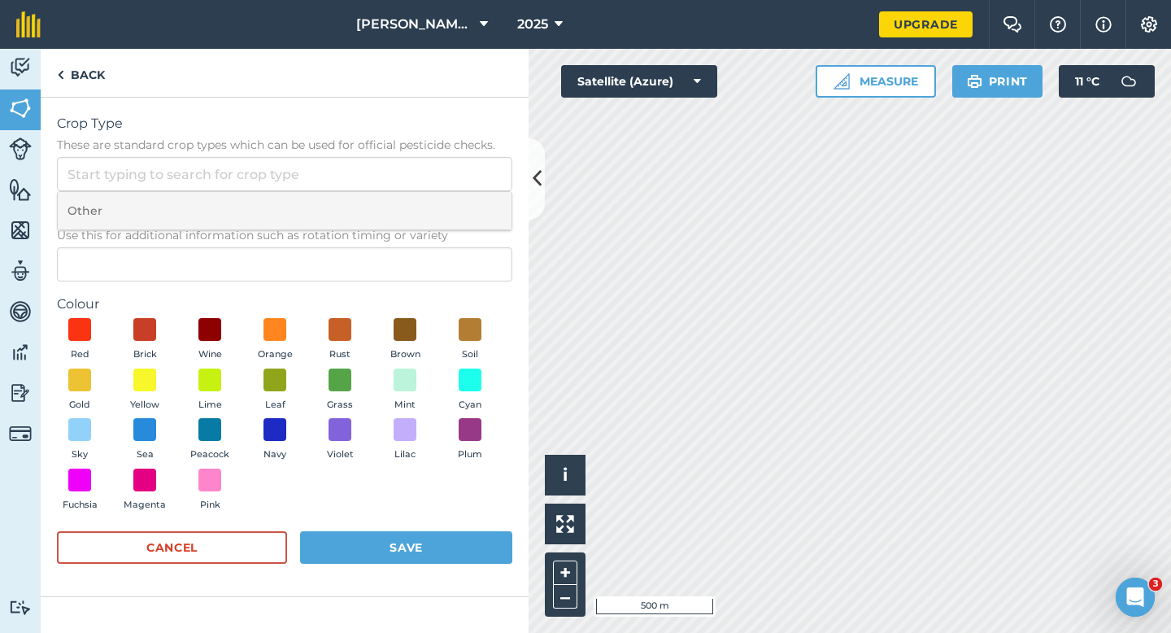
click at [434, 217] on li "Other" at bounding box center [285, 211] width 454 height 38
type input "Other"
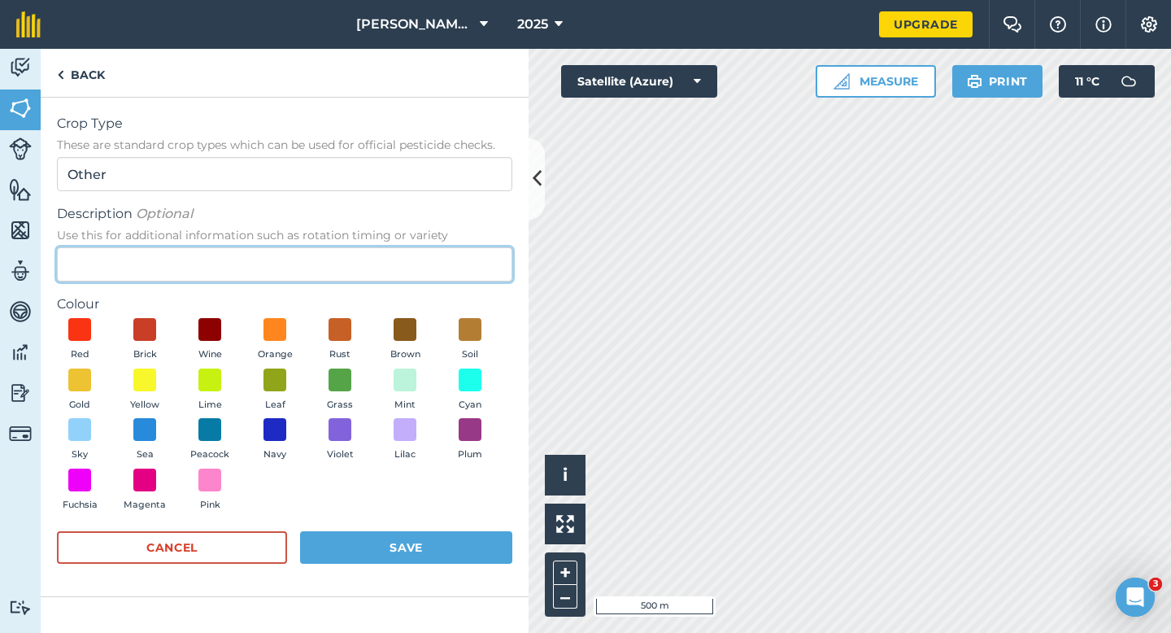
click at [434, 256] on input "Description Optional Use this for additional information such as rotation timin…" at bounding box center [285, 264] width 456 height 34
type input "Wheat"
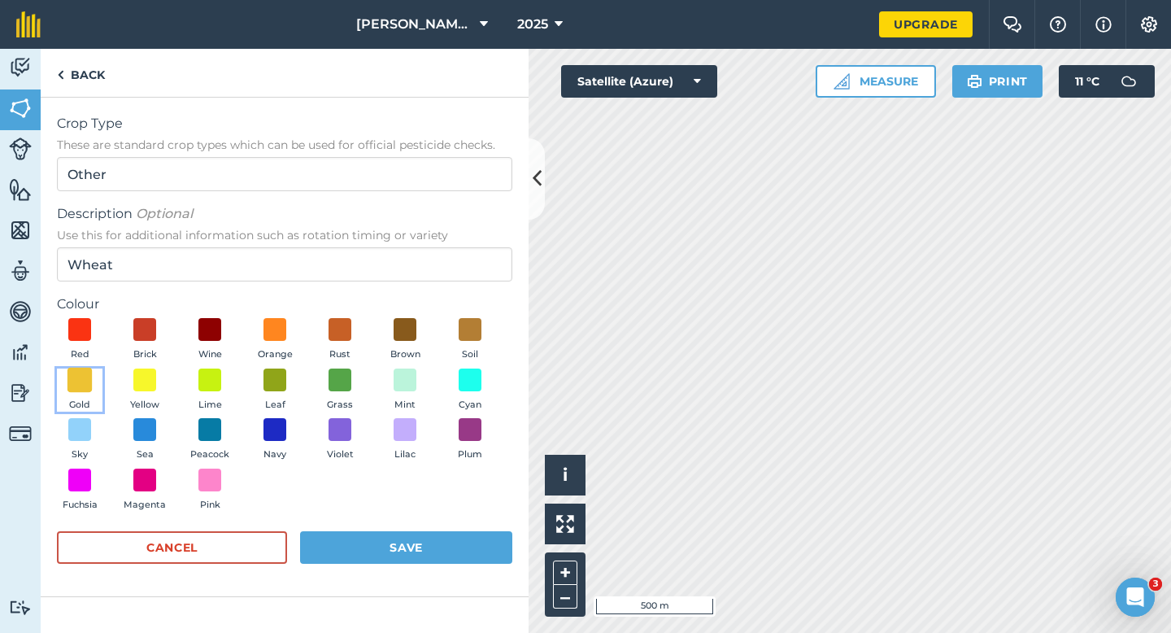
click at [81, 377] on span at bounding box center [80, 379] width 25 height 25
click at [360, 563] on button "Save" at bounding box center [406, 547] width 212 height 33
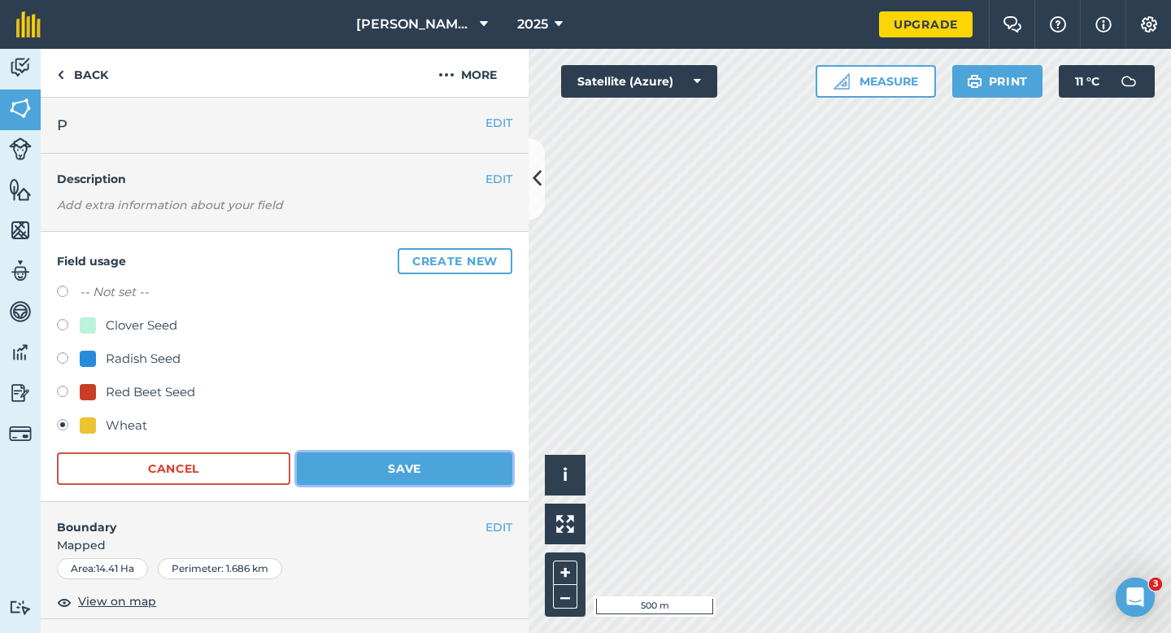
click at [429, 474] on button "Save" at bounding box center [405, 468] width 216 height 33
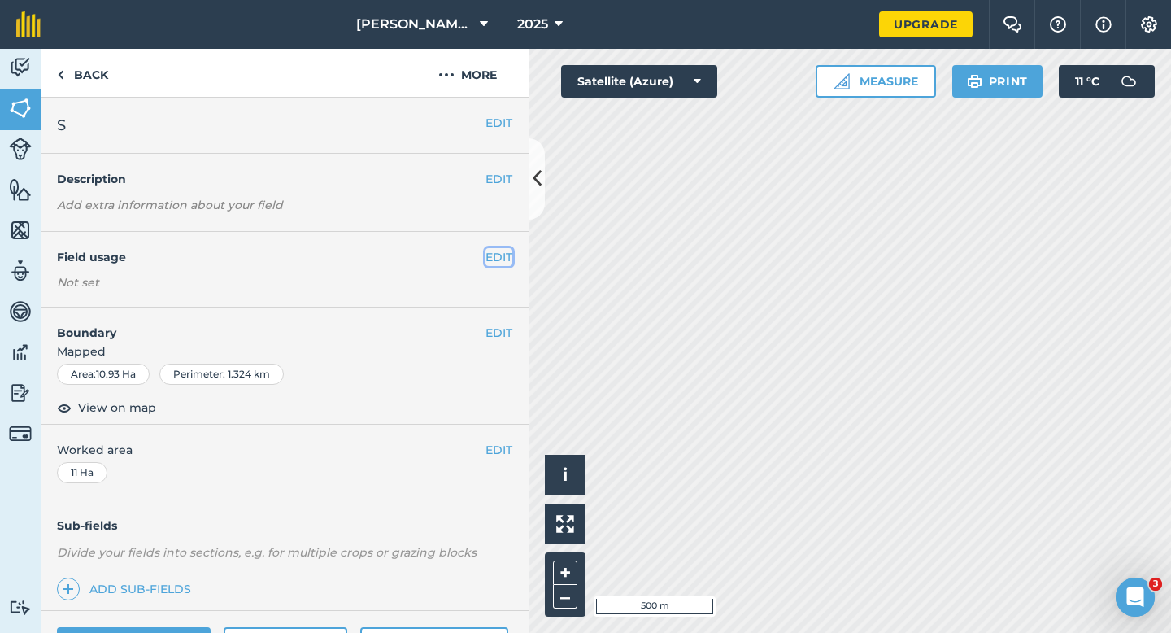
click at [488, 262] on button "EDIT" at bounding box center [499, 257] width 27 height 18
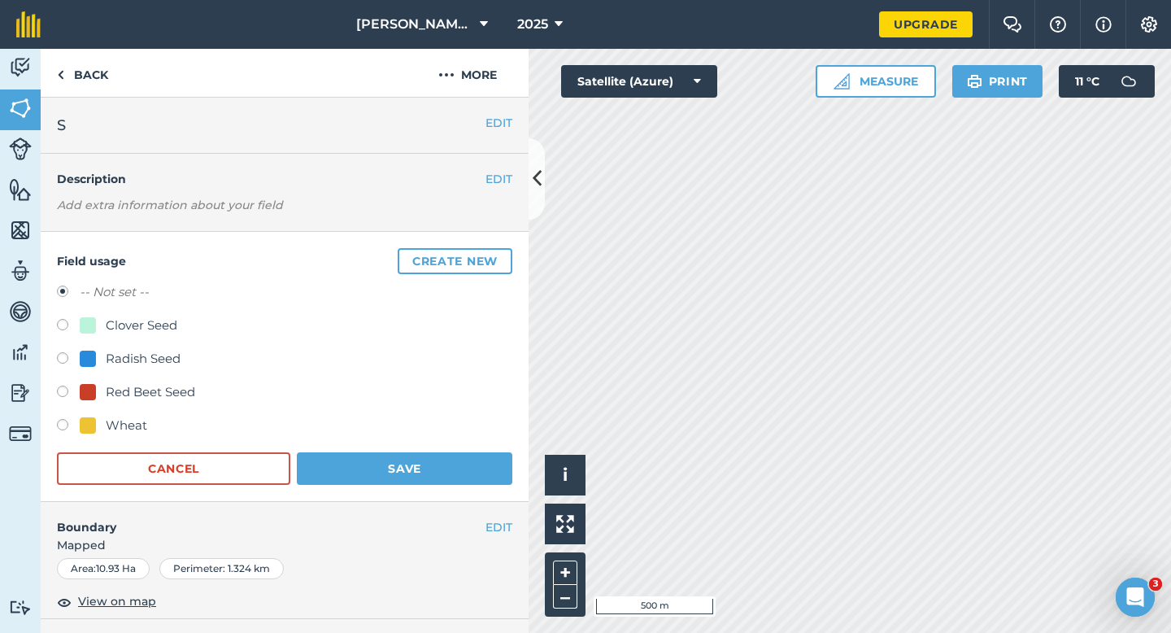
click at [120, 422] on div "Wheat" at bounding box center [126, 426] width 41 height 20
radio input "true"
radio input "false"
click at [349, 447] on form "-- Not set -- Clover Seed Radish Seed Red Beet Seed Wheat Cancel Save" at bounding box center [285, 383] width 456 height 203
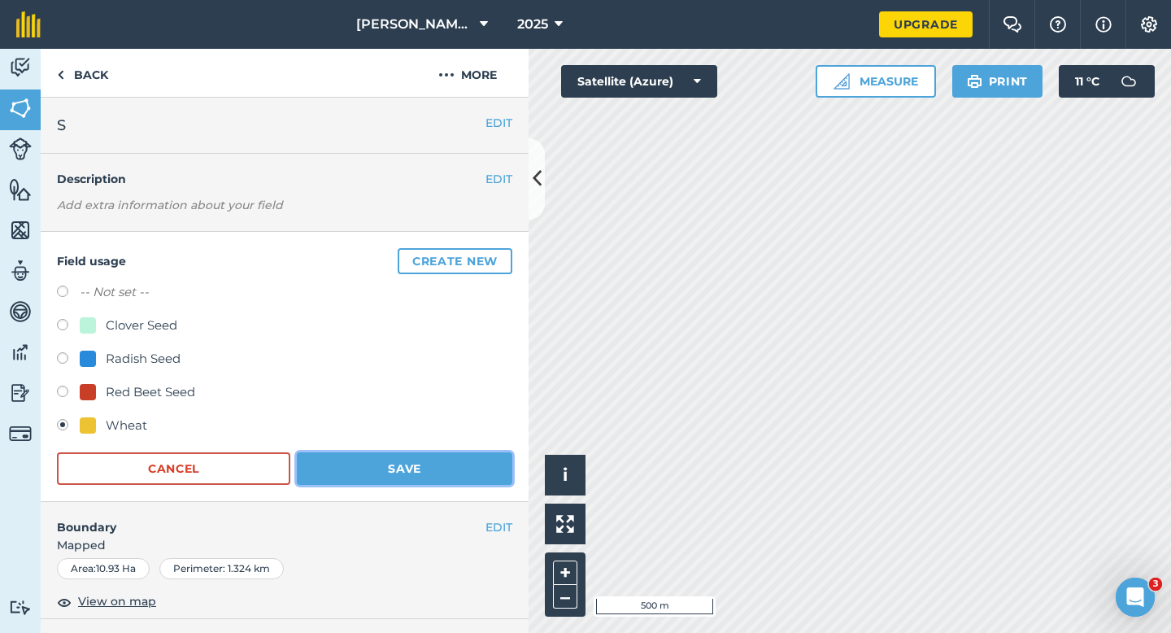
click at [377, 464] on button "Save" at bounding box center [405, 468] width 216 height 33
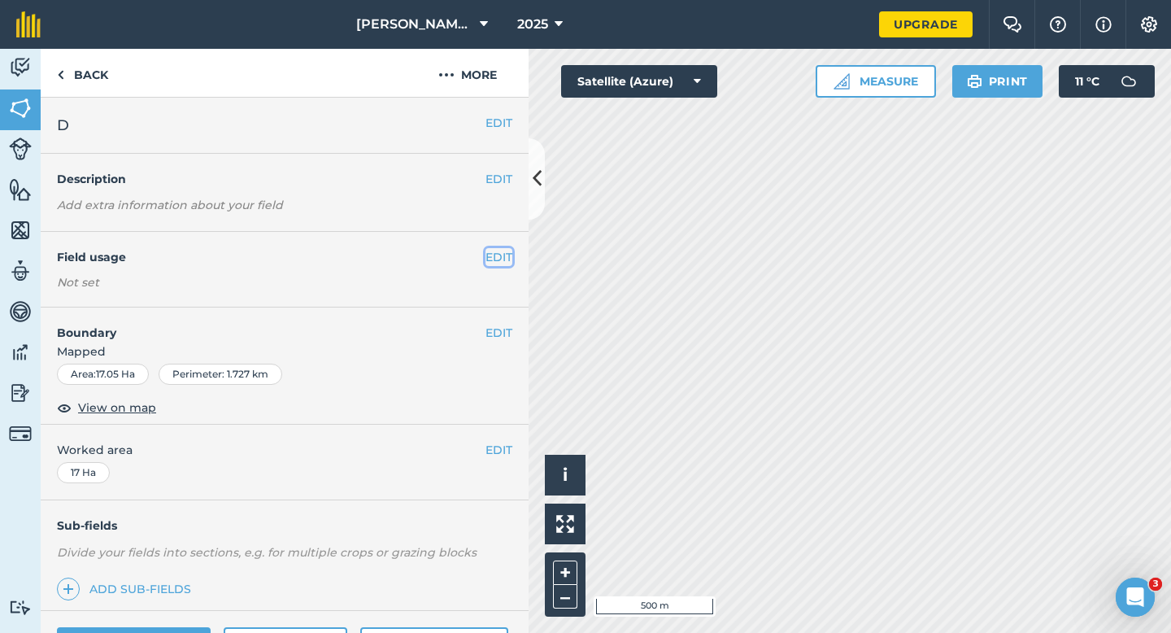
click at [500, 256] on button "EDIT" at bounding box center [499, 257] width 27 height 18
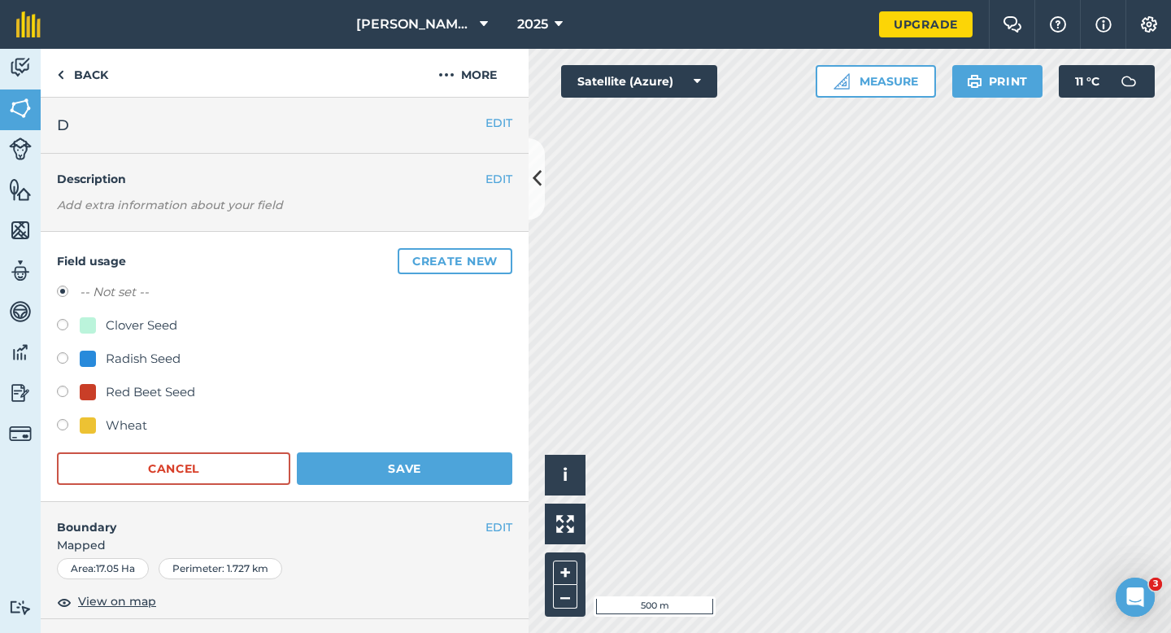
click at [118, 433] on div "Wheat" at bounding box center [126, 426] width 41 height 20
radio input "true"
radio input "false"
click at [472, 459] on button "Save" at bounding box center [405, 468] width 216 height 33
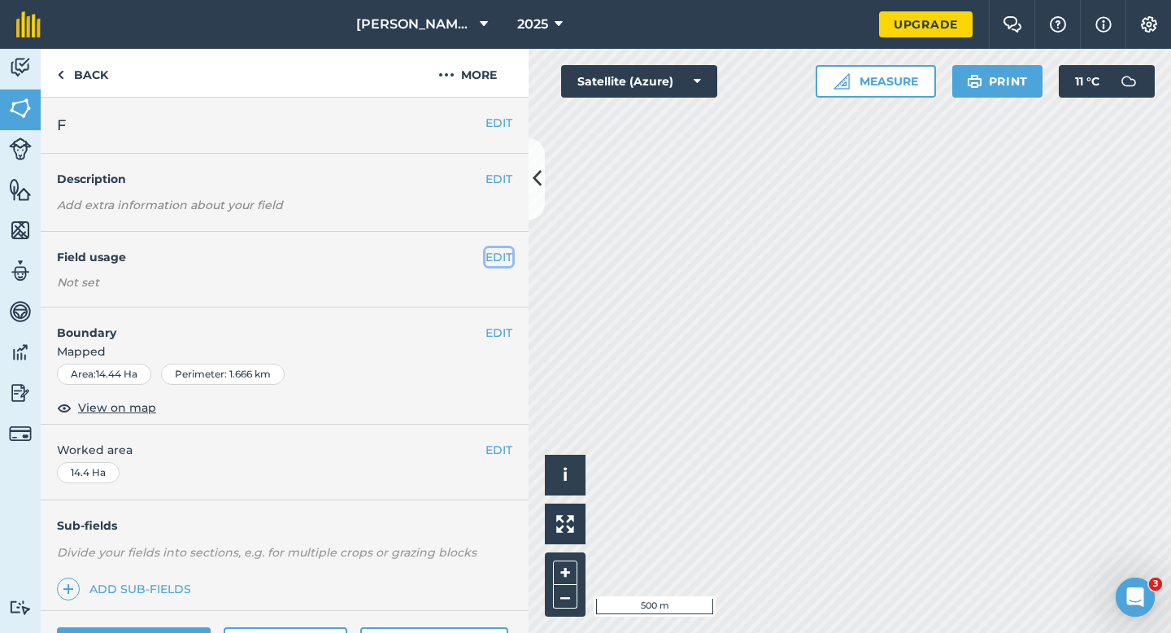
click at [492, 255] on button "EDIT" at bounding box center [499, 257] width 27 height 18
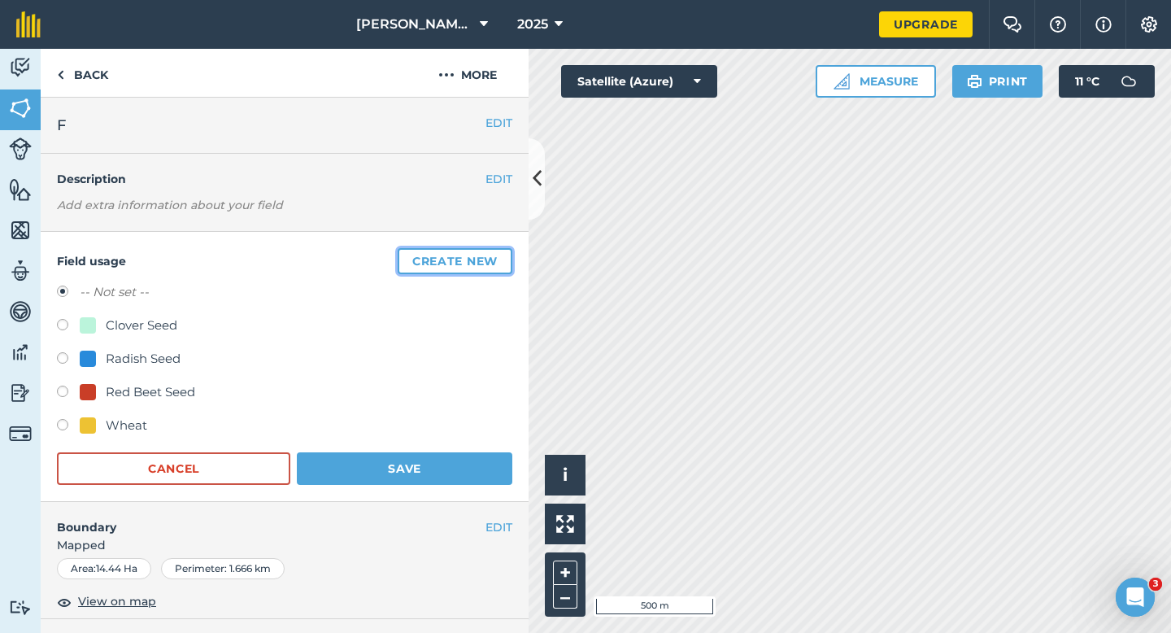
click at [492, 255] on button "Create new" at bounding box center [455, 261] width 115 height 26
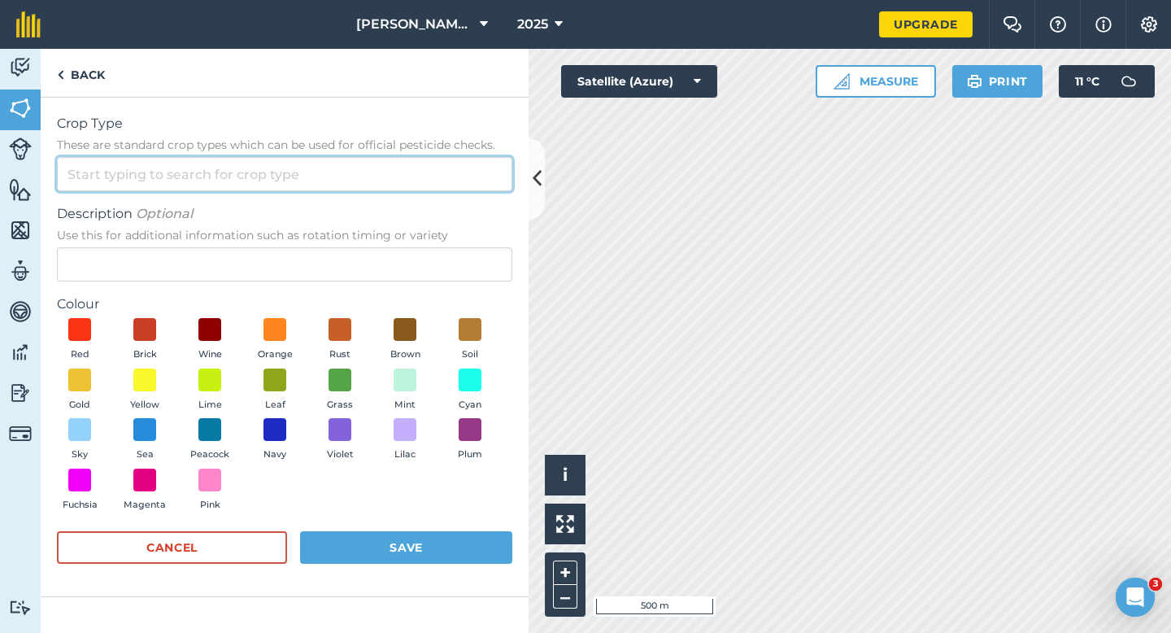
click at [437, 178] on input "Crop Type These are standard crop types which can be used for official pesticid…" at bounding box center [285, 174] width 456 height 34
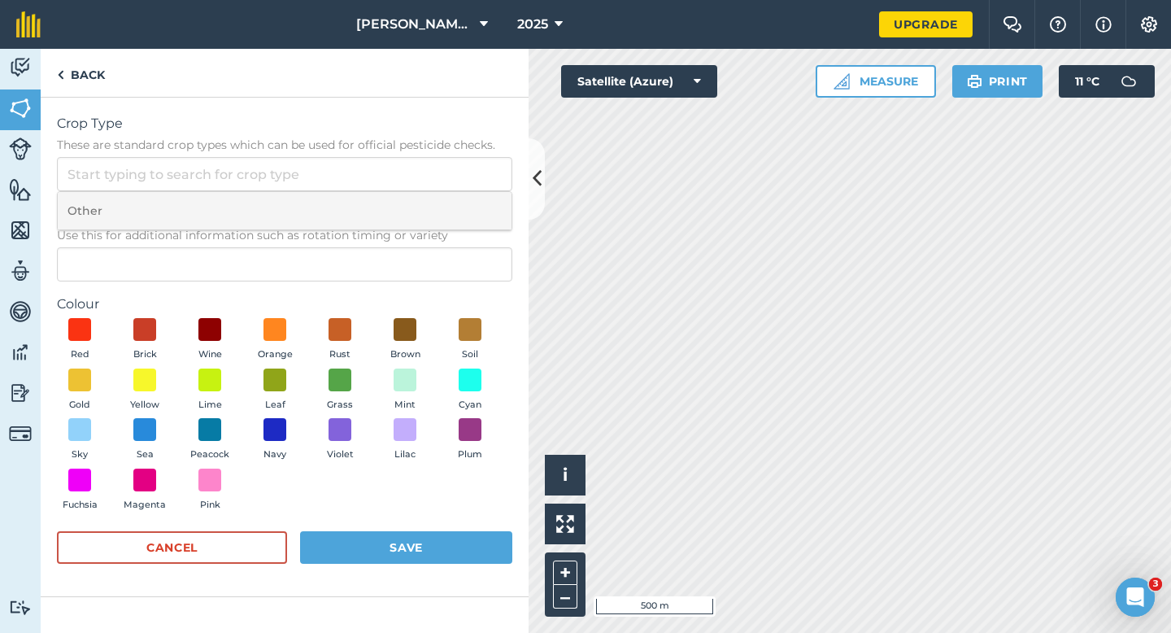
click at [437, 200] on li "Other" at bounding box center [285, 211] width 454 height 38
type input "Other"
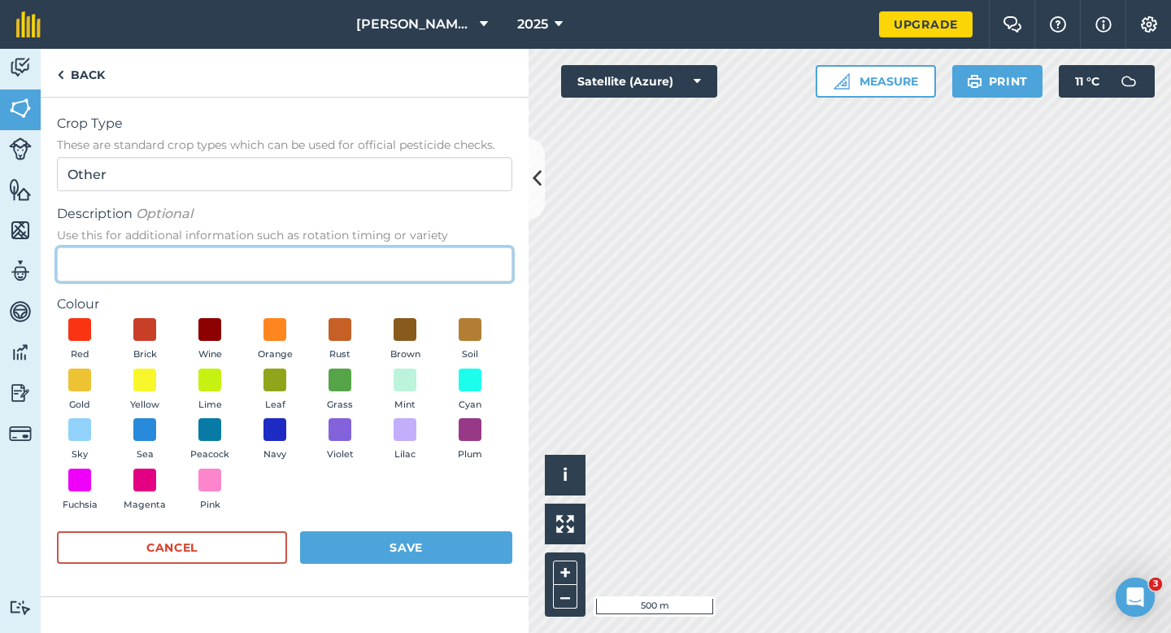
click at [437, 267] on input "Description Optional Use this for additional information such as rotation timin…" at bounding box center [285, 264] width 456 height 34
type input "Watties Beans"
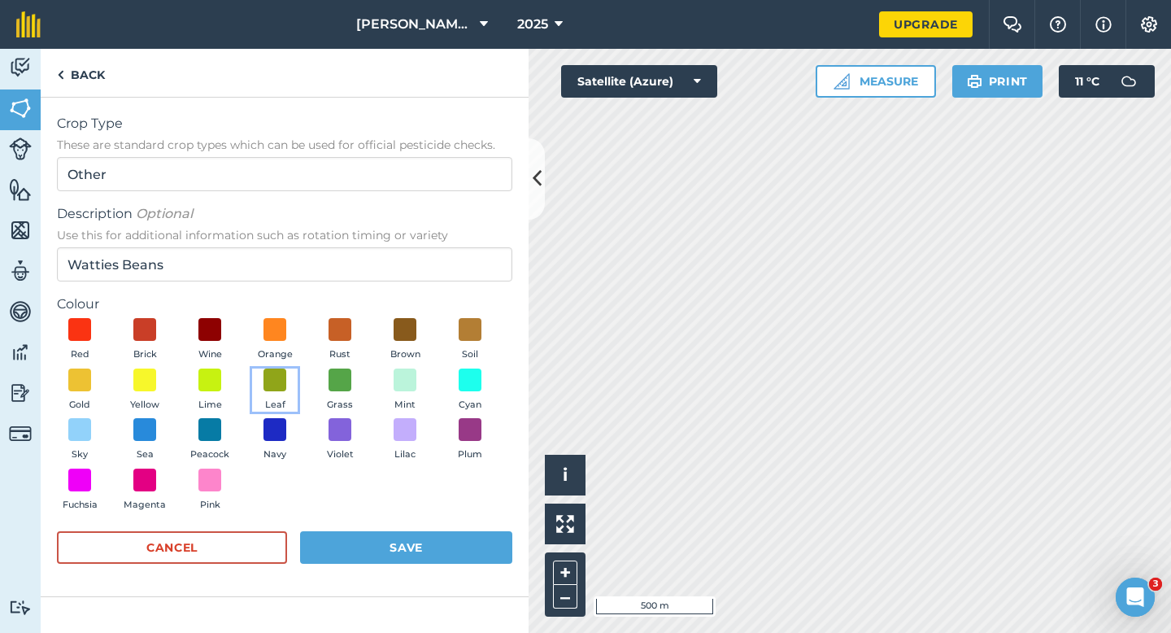
click at [287, 391] on button "Leaf" at bounding box center [275, 391] width 46 height 44
click at [413, 547] on button "Save" at bounding box center [406, 547] width 212 height 33
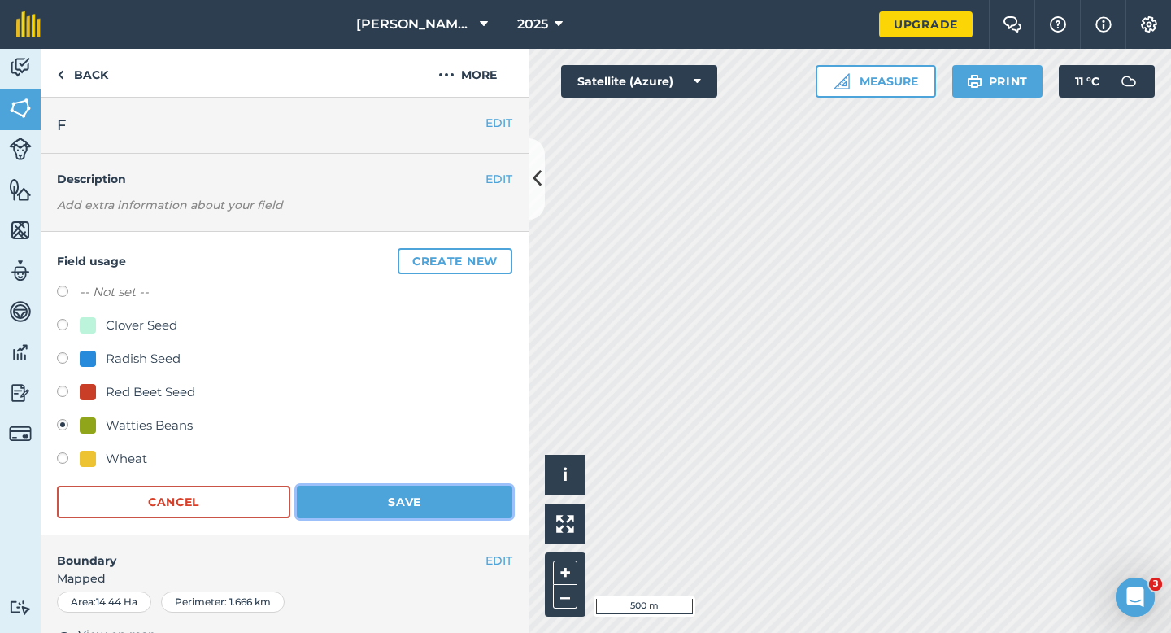
click at [478, 491] on button "Save" at bounding box center [405, 502] width 216 height 33
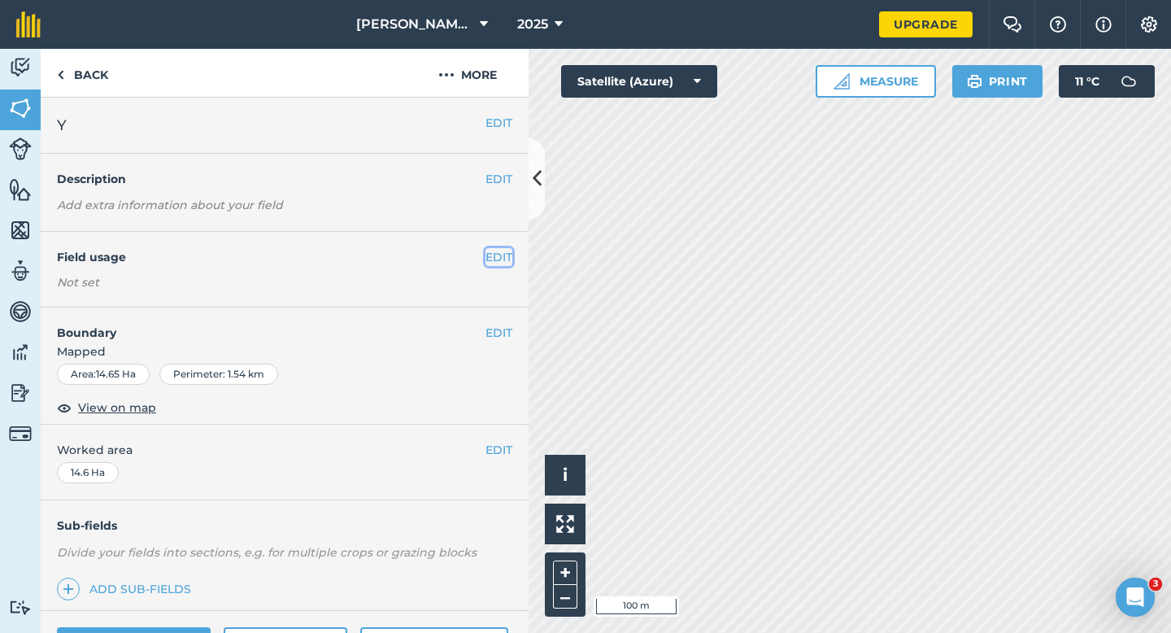
click at [496, 251] on button "EDIT" at bounding box center [499, 257] width 27 height 18
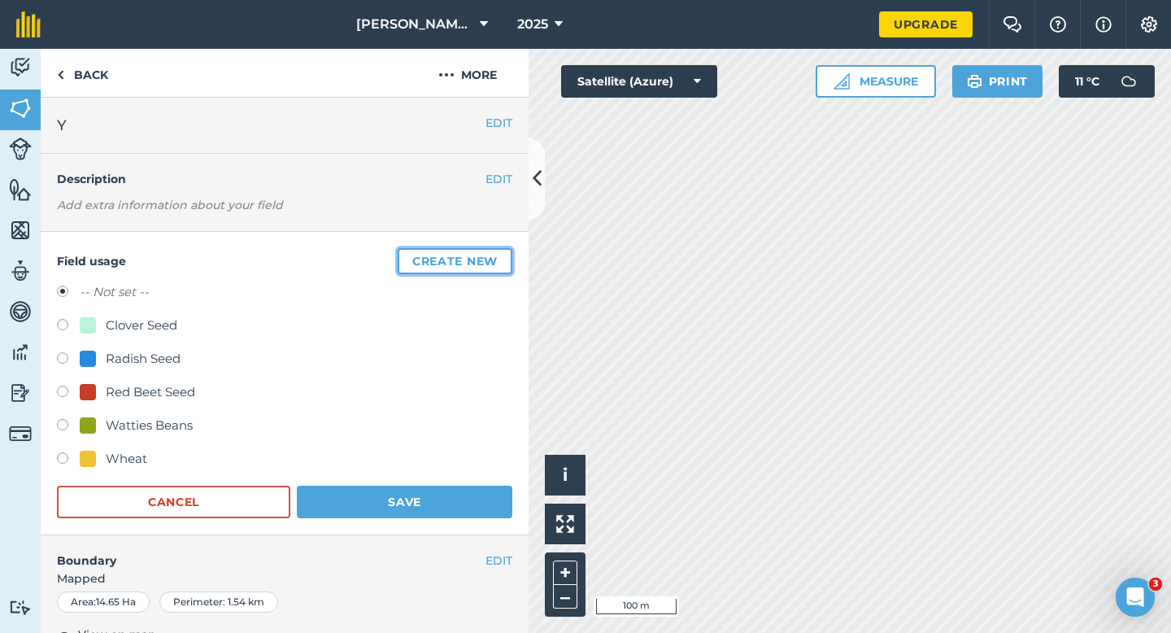
click at [496, 251] on button "Create new" at bounding box center [455, 261] width 115 height 26
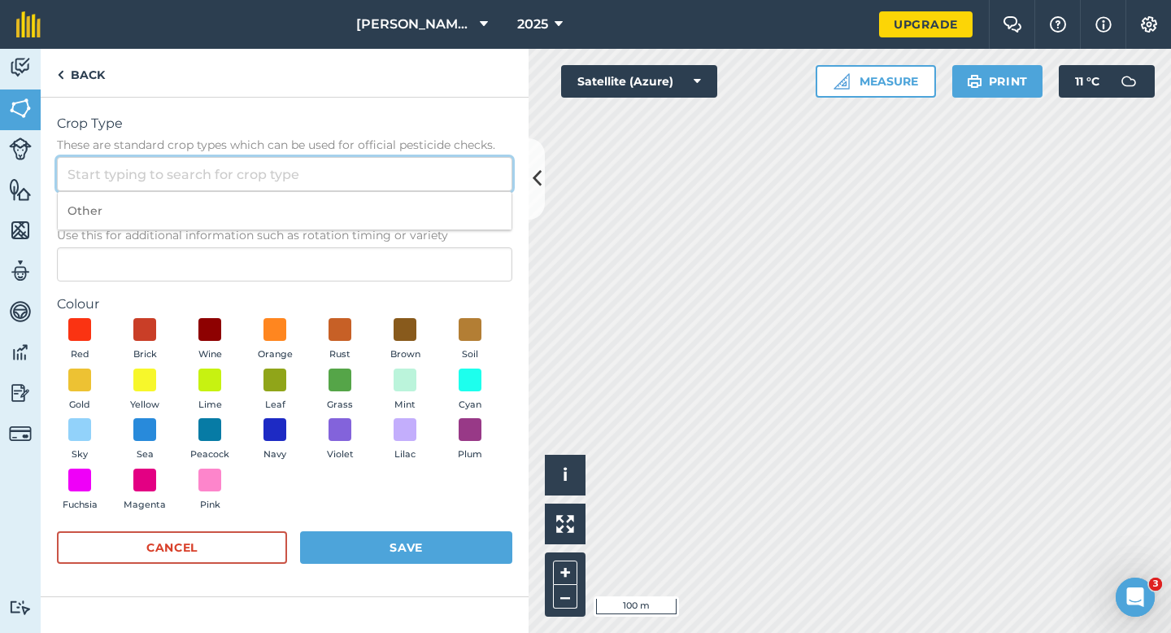
click at [465, 190] on input "Crop Type These are standard crop types which can be used for official pesticid…" at bounding box center [285, 174] width 456 height 34
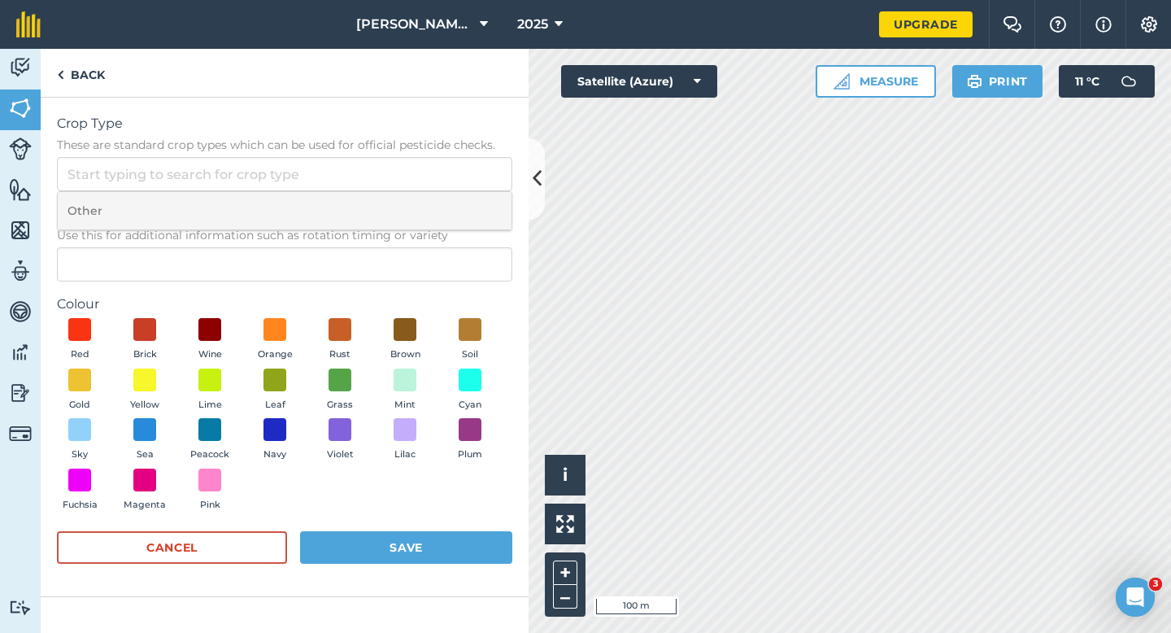
click at [465, 212] on li "Other" at bounding box center [285, 211] width 454 height 38
type input "Other"
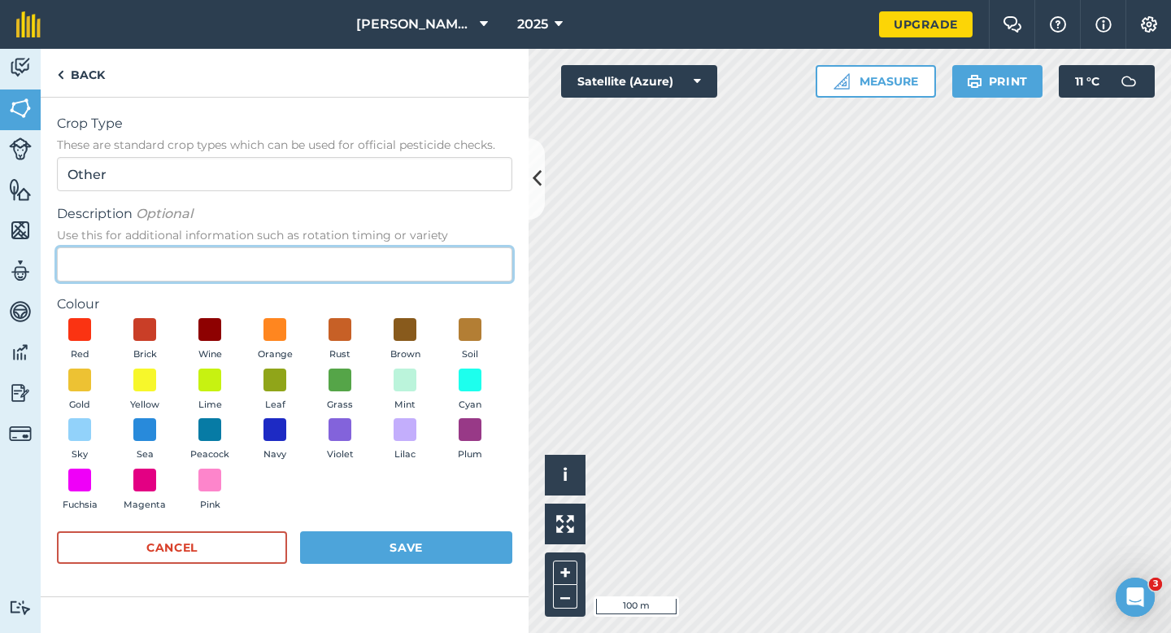
click at [465, 255] on input "Description Optional Use this for additional information such as rotation timin…" at bounding box center [285, 264] width 456 height 34
type input "Carrot Seed"
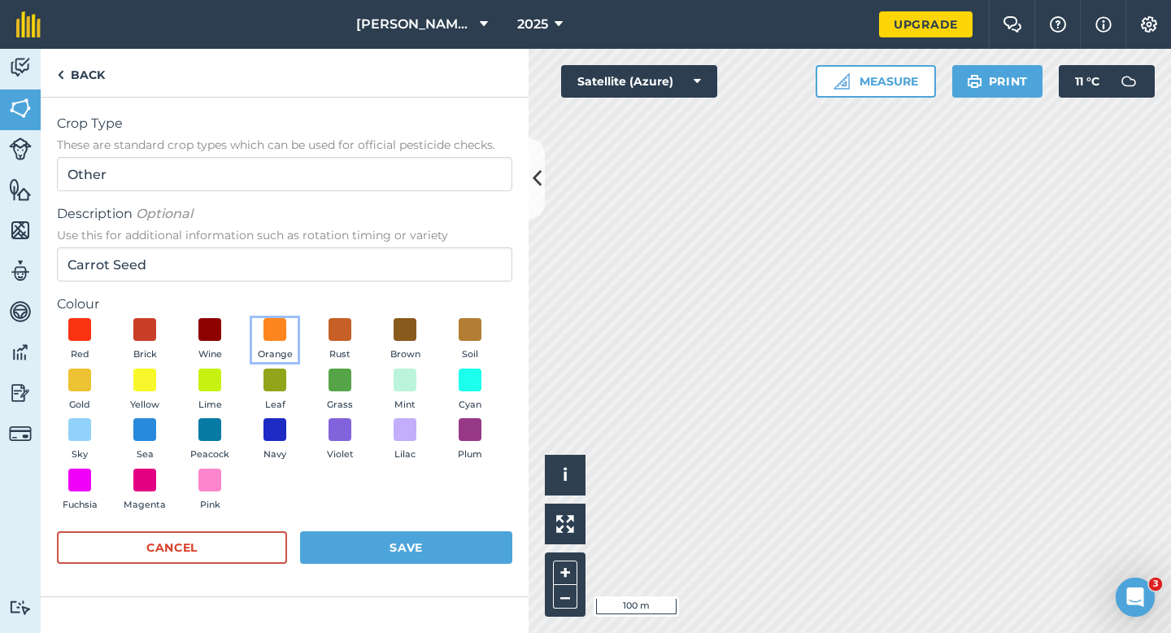
click at [287, 334] on button "Orange" at bounding box center [275, 340] width 46 height 44
click at [355, 350] on button "Rust" at bounding box center [340, 340] width 46 height 44
click at [406, 541] on button "Save" at bounding box center [406, 547] width 212 height 33
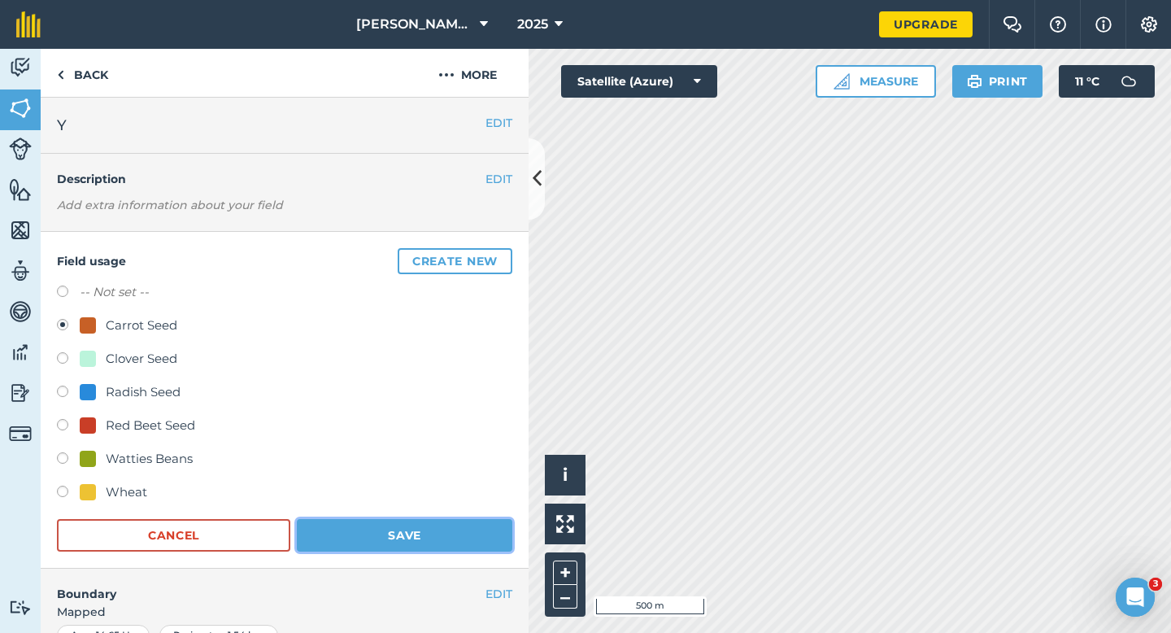
click at [417, 538] on button "Save" at bounding box center [405, 535] width 216 height 33
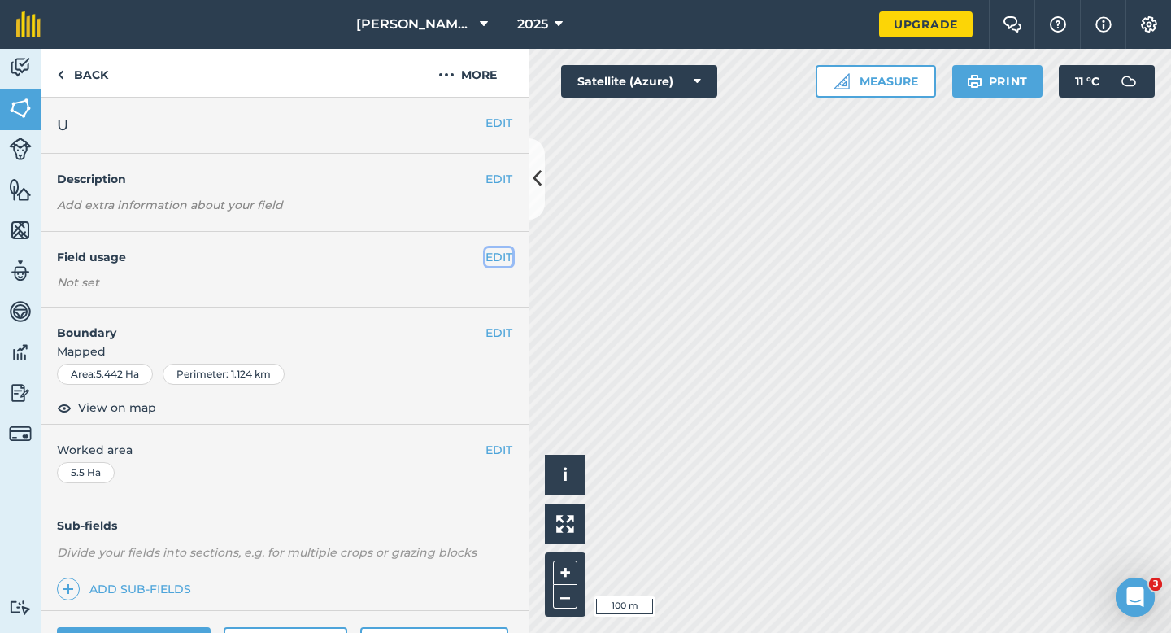
click at [503, 263] on button "EDIT" at bounding box center [499, 257] width 27 height 18
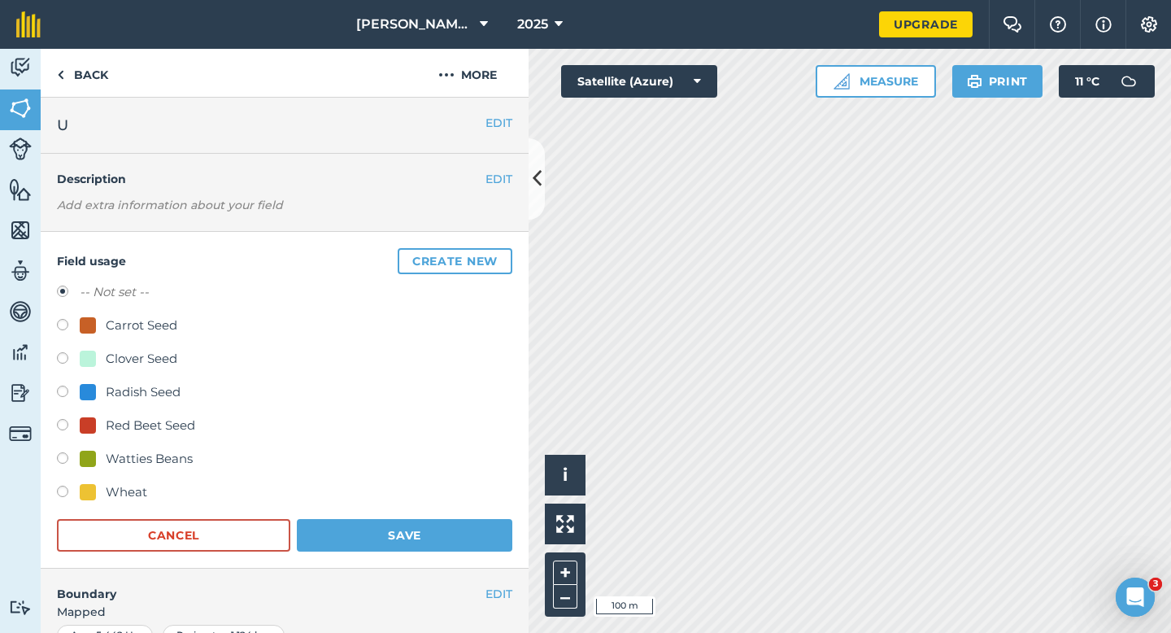
click at [139, 362] on div "Clover Seed" at bounding box center [142, 359] width 72 height 20
radio input "true"
radio input "false"
click at [355, 516] on form "-- Not set -- Carrot Seed Clover Seed Radish Seed Red Beet Seed Watties Beans W…" at bounding box center [285, 416] width 456 height 269
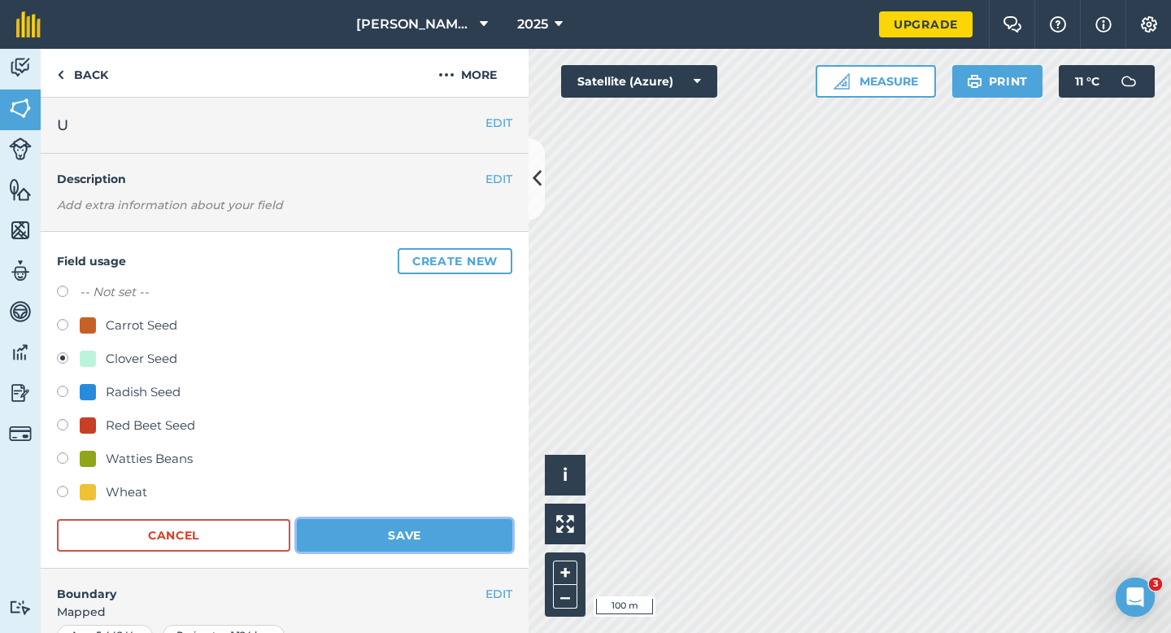
click at [455, 544] on button "Save" at bounding box center [405, 535] width 216 height 33
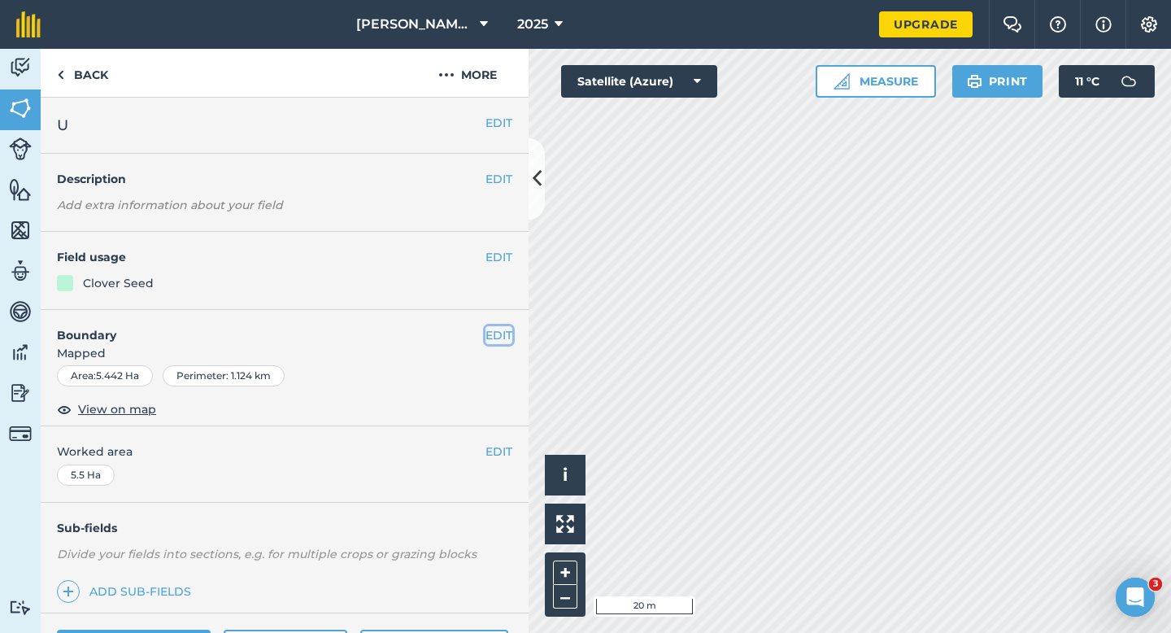
click at [502, 330] on button "EDIT" at bounding box center [499, 335] width 27 height 18
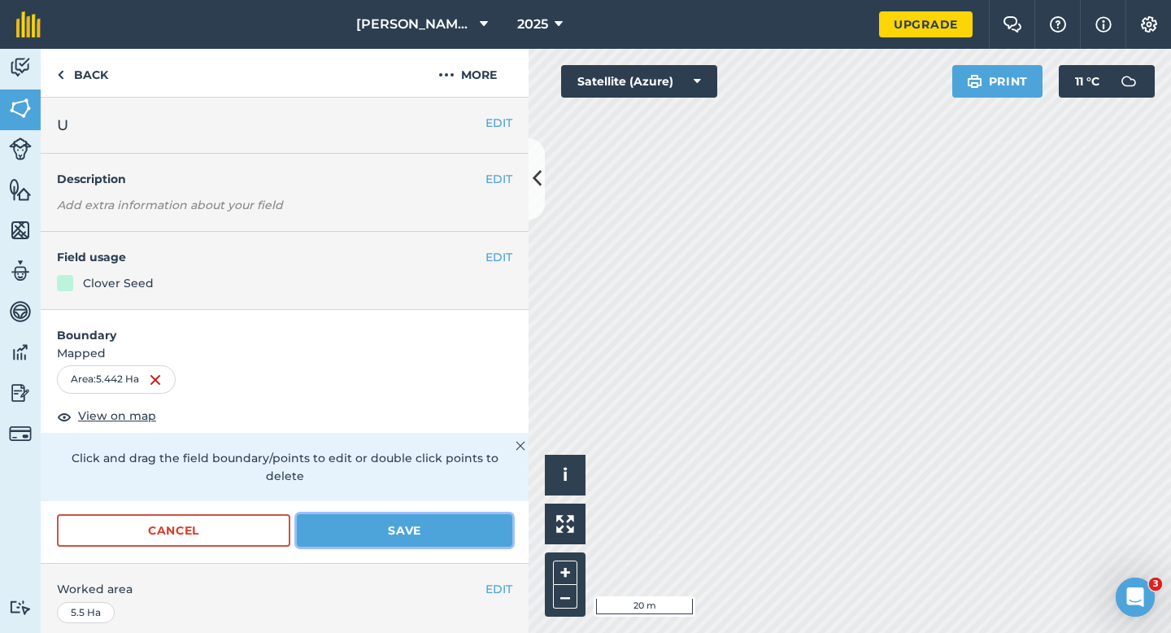
click at [474, 514] on button "Save" at bounding box center [405, 530] width 216 height 33
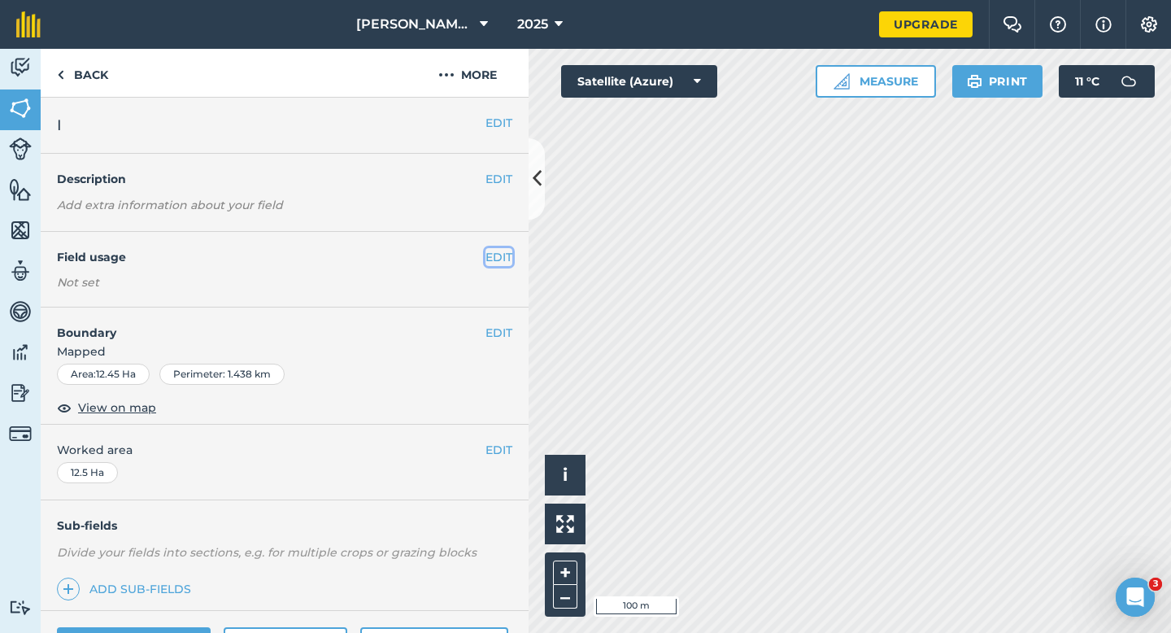
click at [491, 251] on button "EDIT" at bounding box center [499, 257] width 27 height 18
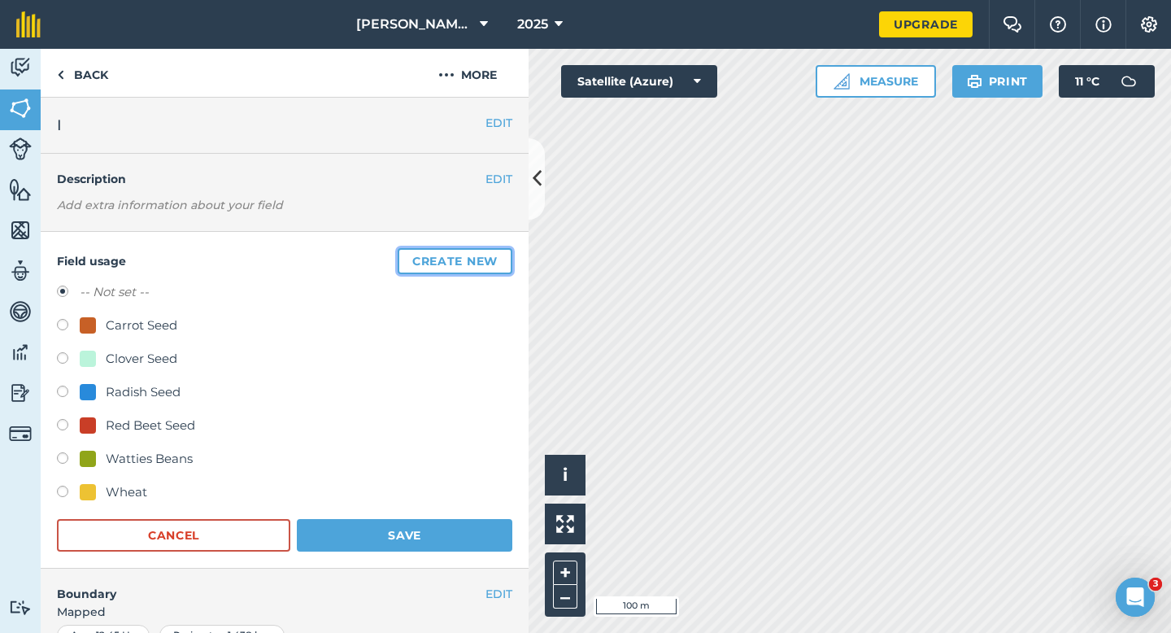
click at [493, 251] on button "Create new" at bounding box center [455, 261] width 115 height 26
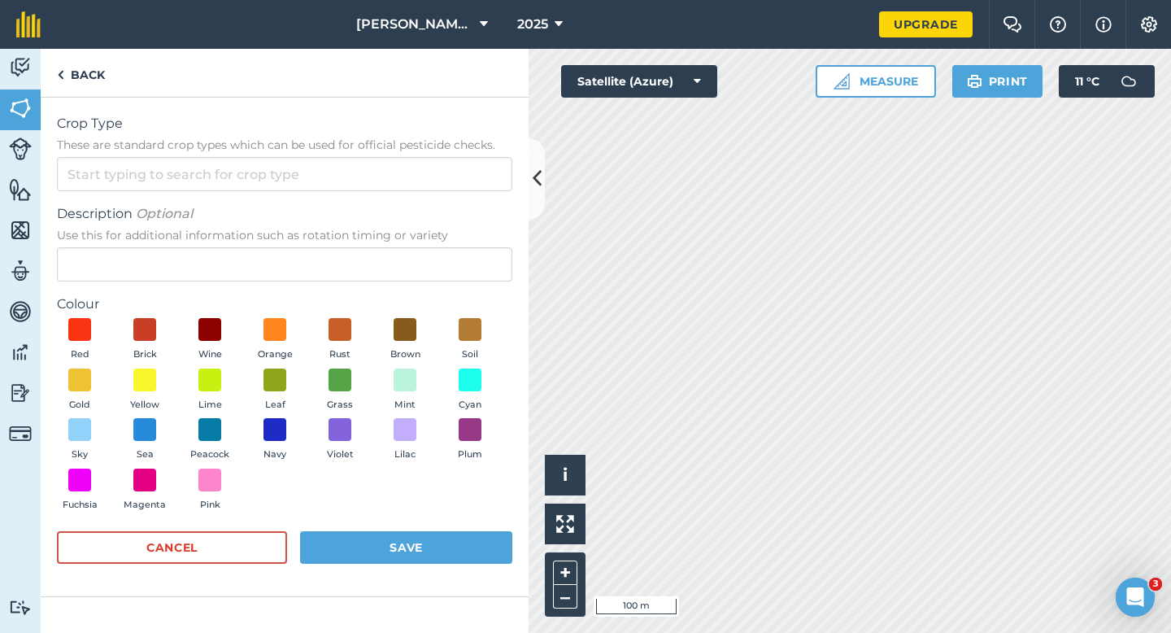
click at [403, 145] on span "These are standard crop types which can be used for official pesticide checks." at bounding box center [285, 145] width 456 height 16
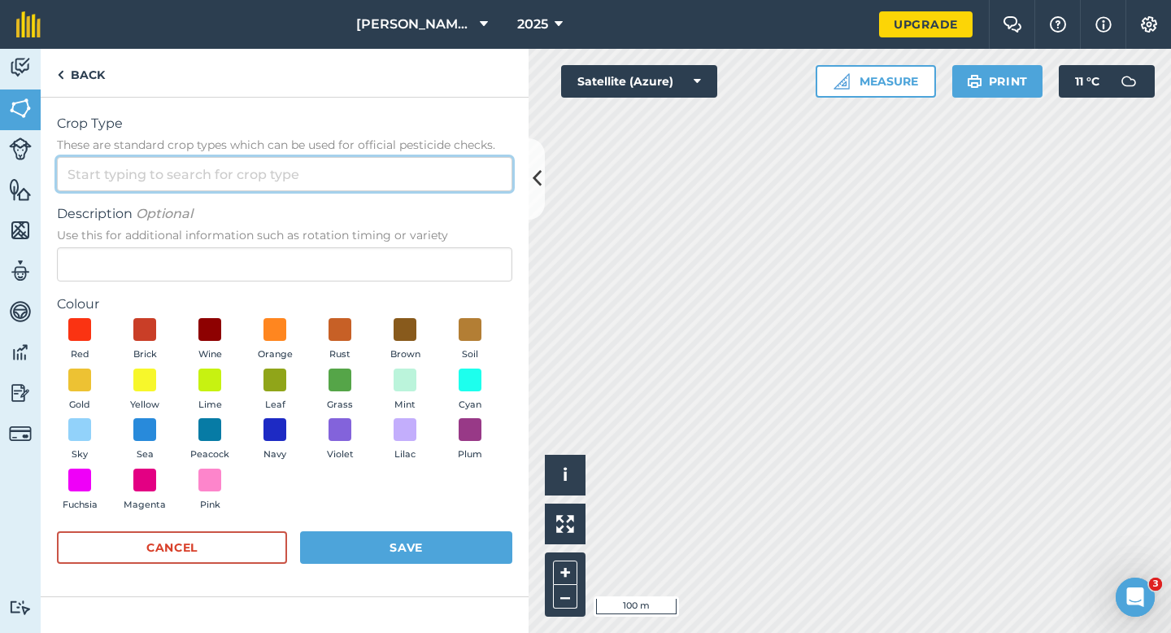
click at [403, 157] on input "Crop Type These are standard crop types which can be used for official pesticid…" at bounding box center [285, 174] width 456 height 34
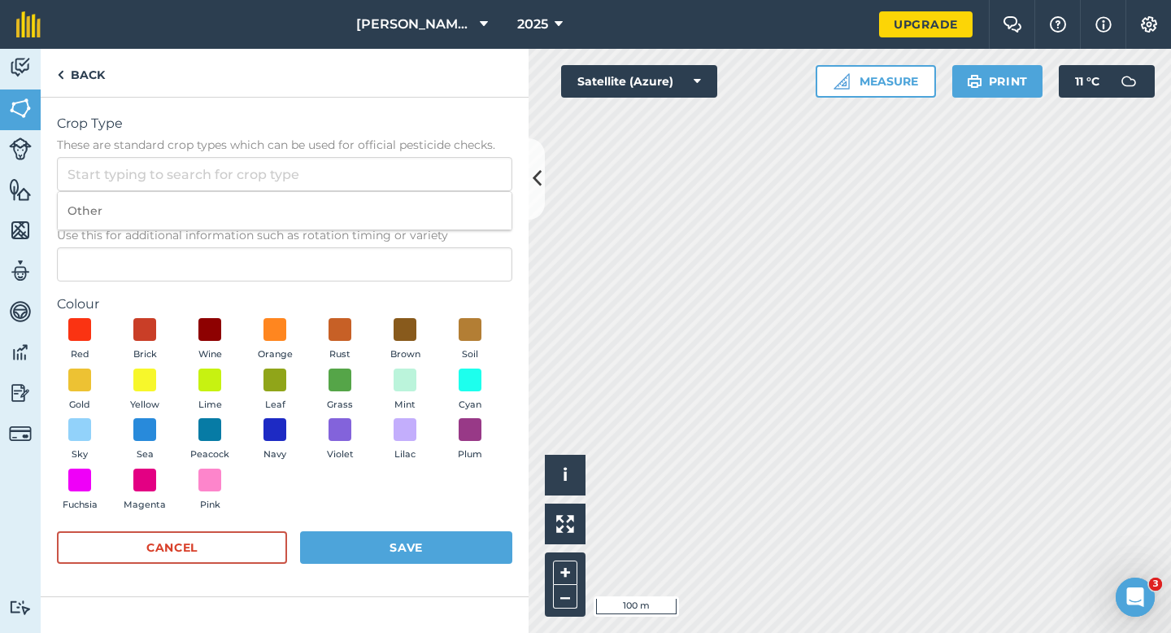
click at [403, 198] on li "Other" at bounding box center [285, 211] width 454 height 38
type input "Other"
click at [403, 237] on span "Use this for additional information such as rotation timing or variety" at bounding box center [285, 235] width 456 height 16
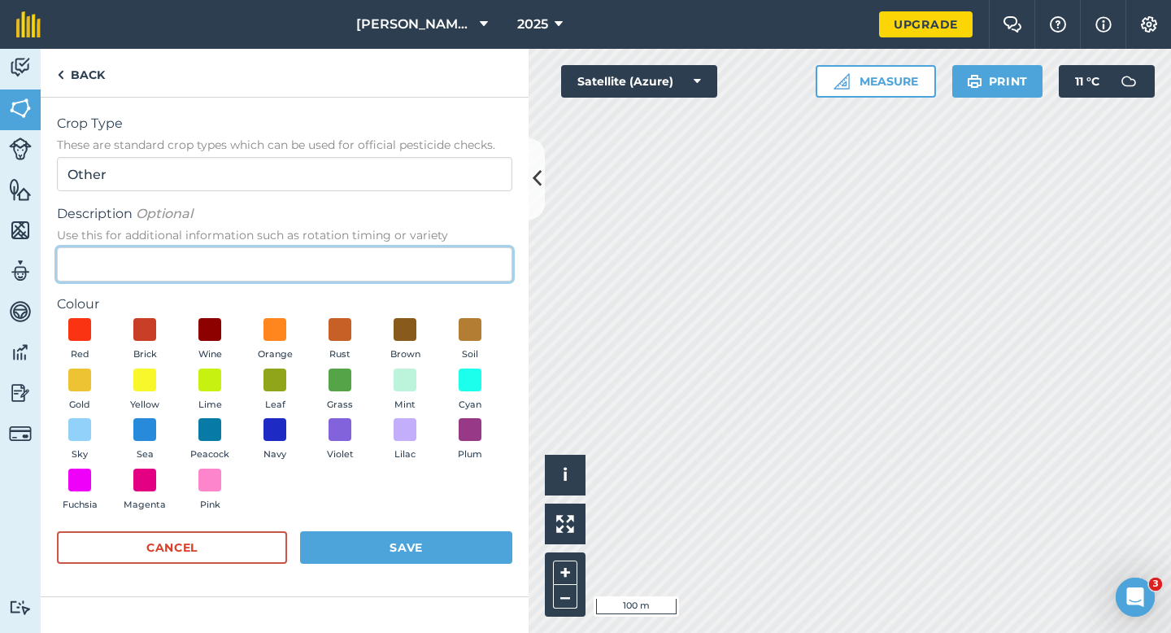
click at [403, 247] on input "Description Optional Use this for additional information such as rotation timin…" at bounding box center [285, 264] width 456 height 34
type input "Watties Peas"
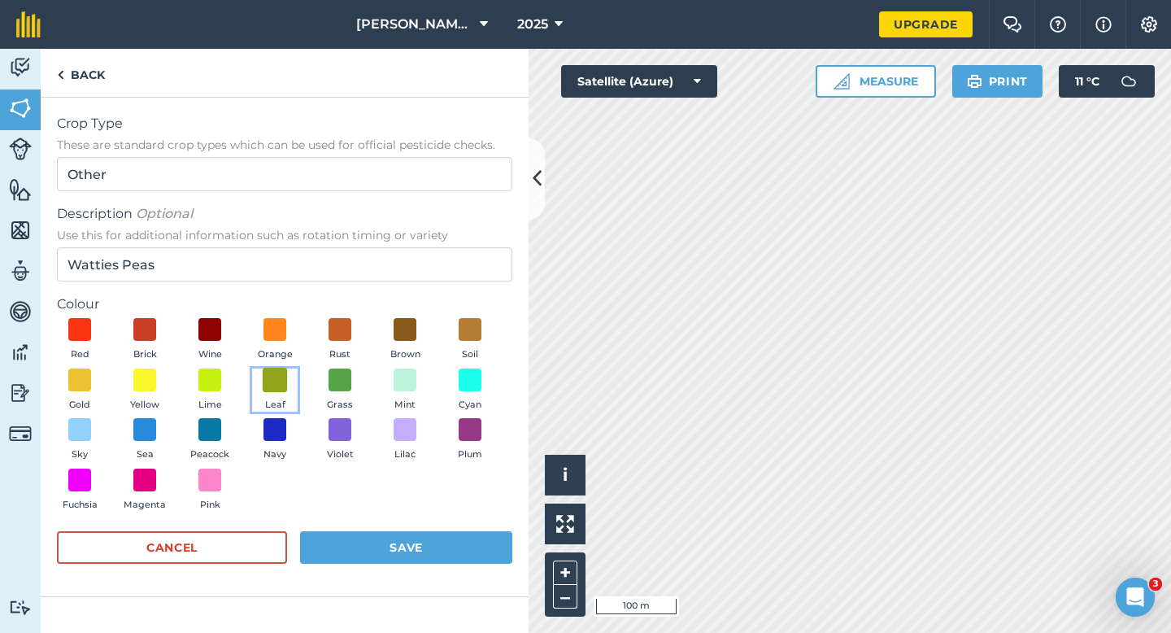
click at [275, 381] on span at bounding box center [275, 379] width 25 height 25
click at [233, 543] on button "Cancel" at bounding box center [172, 547] width 230 height 33
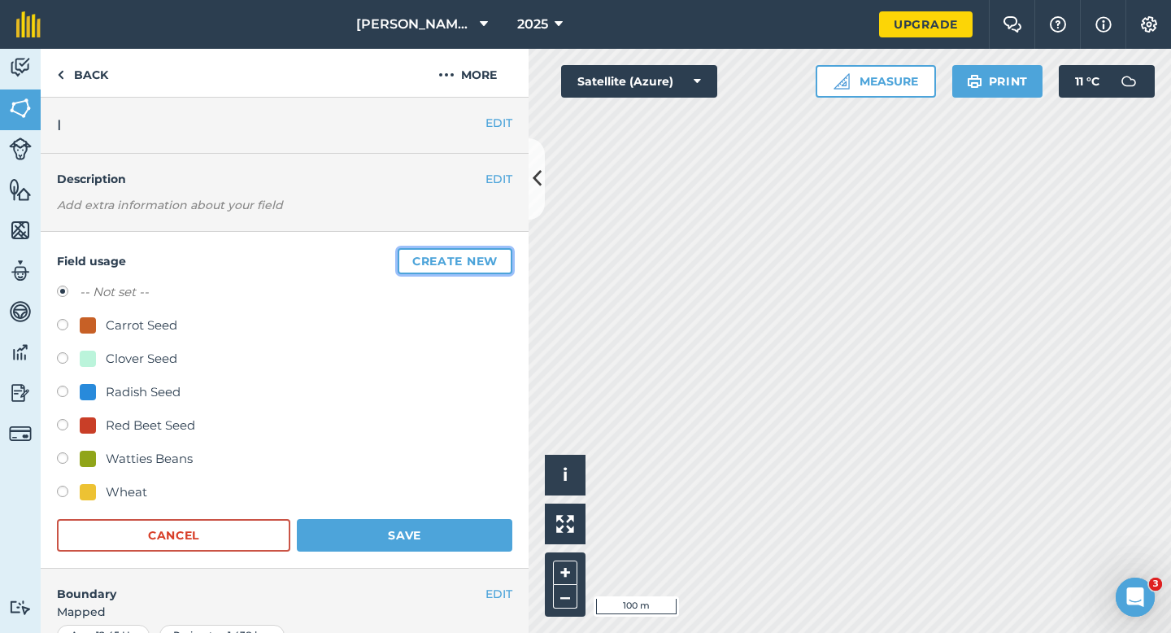
click at [436, 269] on button "Create new" at bounding box center [455, 261] width 115 height 26
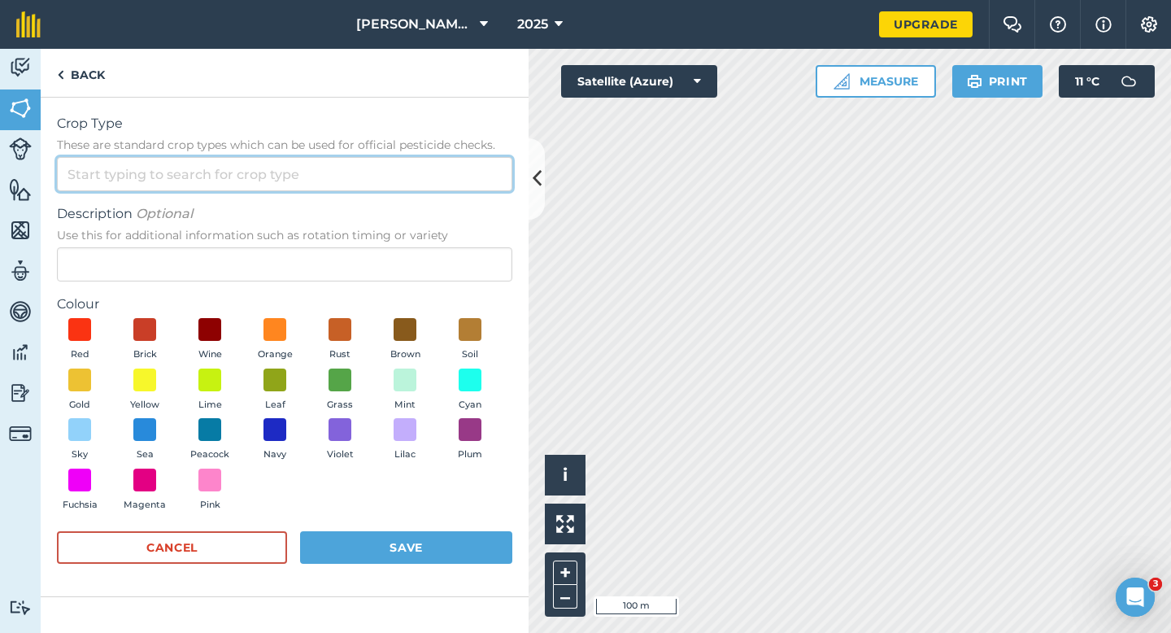
click at [382, 158] on input "Crop Type These are standard crop types which can be used for official pesticid…" at bounding box center [285, 174] width 456 height 34
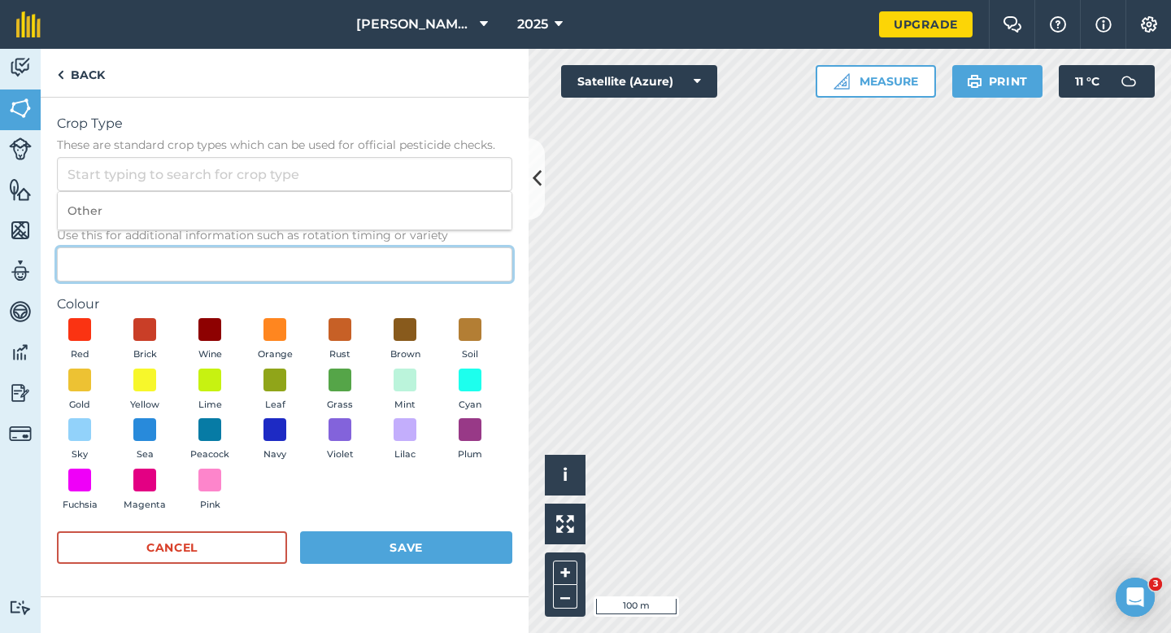
click at [385, 247] on input "Description Optional Use this for additional information such as rotation timin…" at bounding box center [285, 264] width 456 height 34
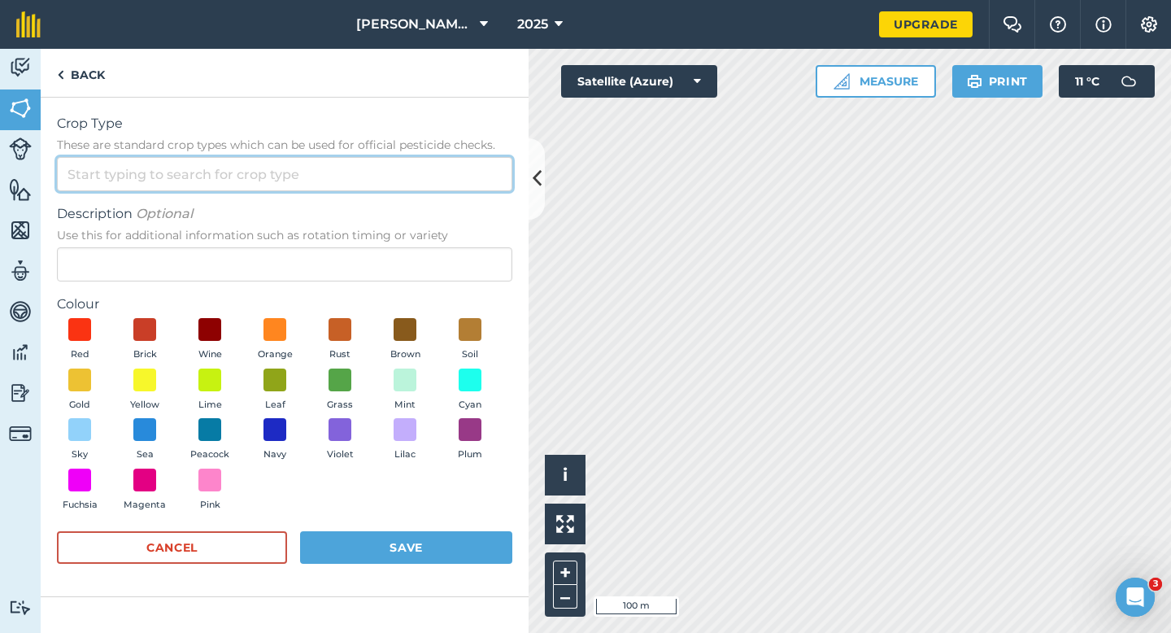
click at [386, 185] on input "Crop Type These are standard crop types which can be used for official pesticid…" at bounding box center [285, 174] width 456 height 34
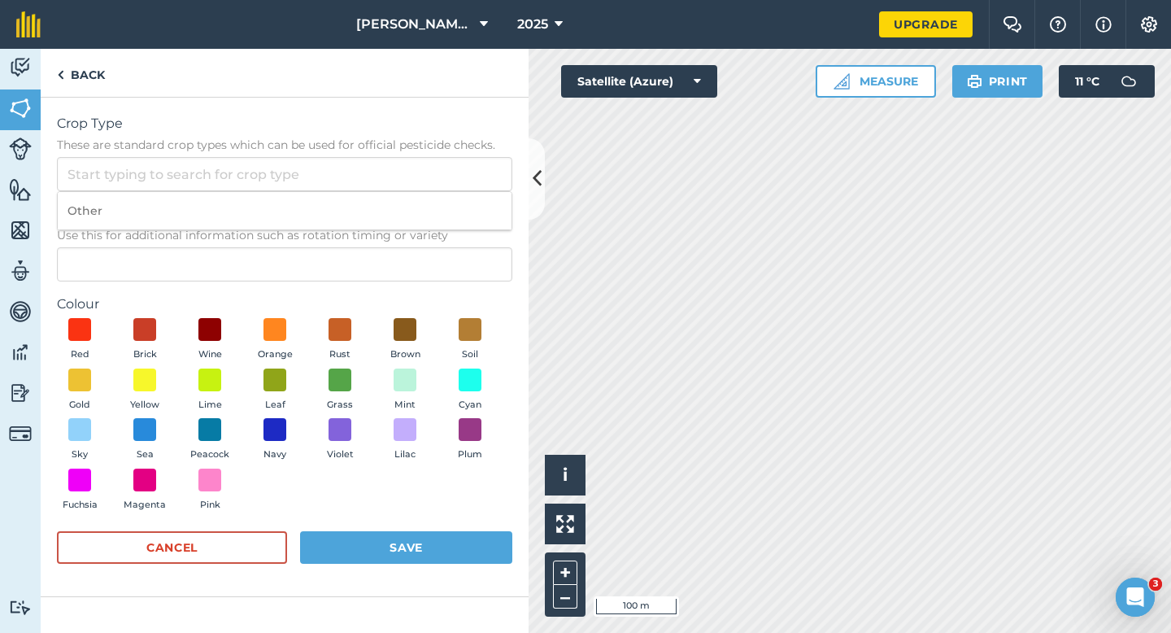
click at [385, 225] on li "Other" at bounding box center [285, 211] width 454 height 38
type input "Other"
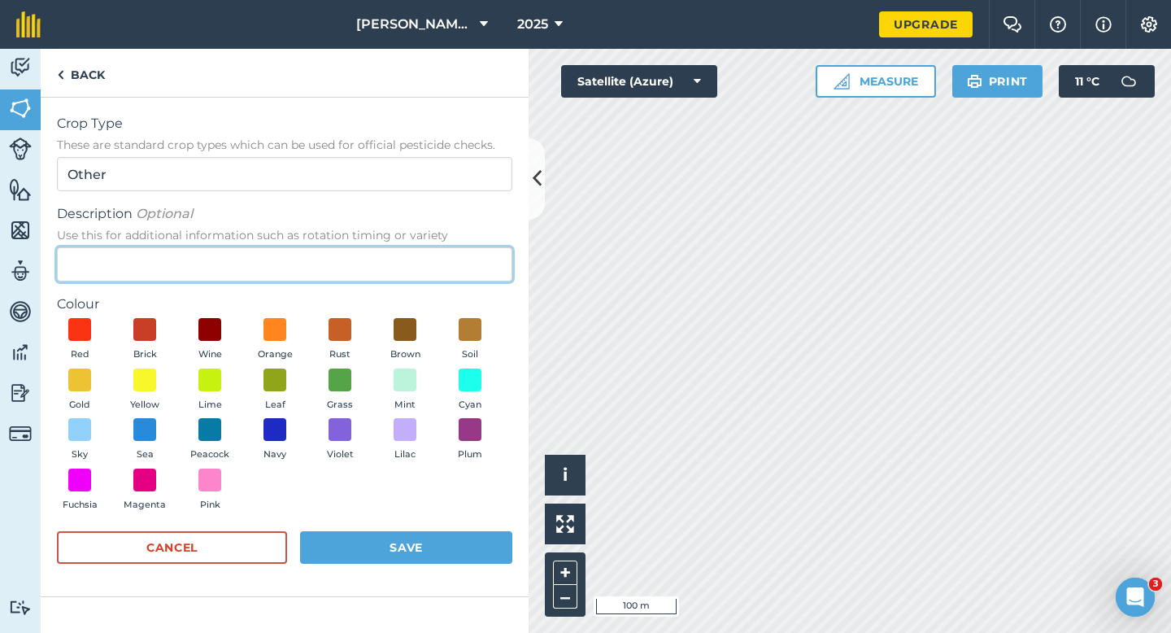
click at [382, 271] on input "Description Optional Use this for additional information such as rotation timin…" at bounding box center [285, 264] width 456 height 34
type input "Watties Peas"
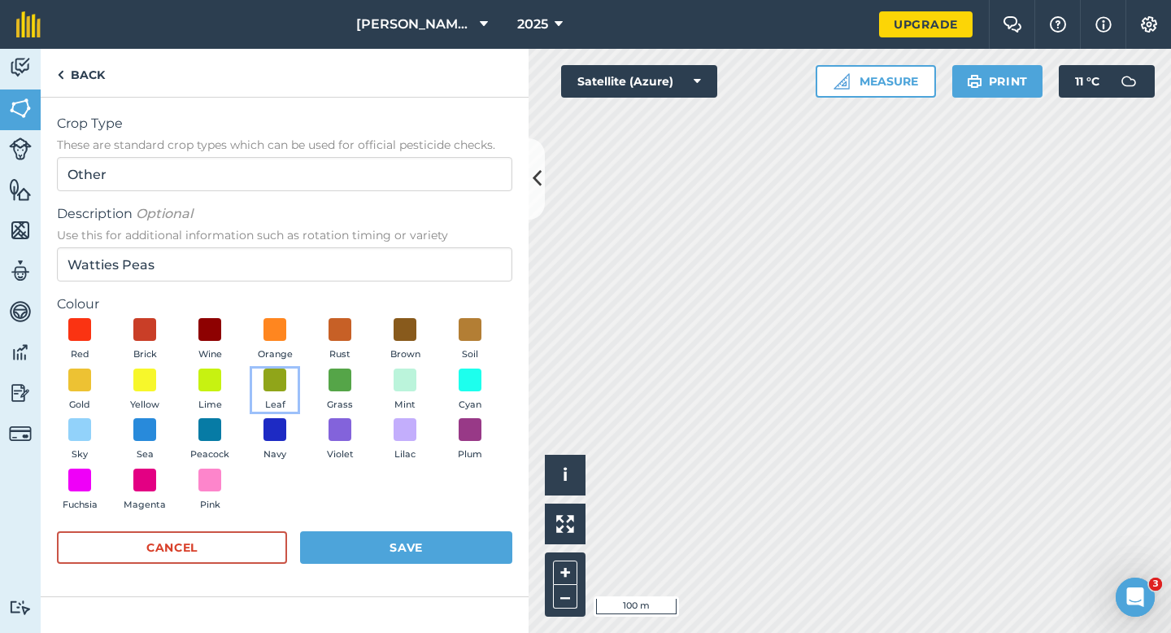
click at [297, 380] on button "Leaf" at bounding box center [275, 391] width 46 height 44
click at [373, 547] on button "Save" at bounding box center [406, 547] width 212 height 33
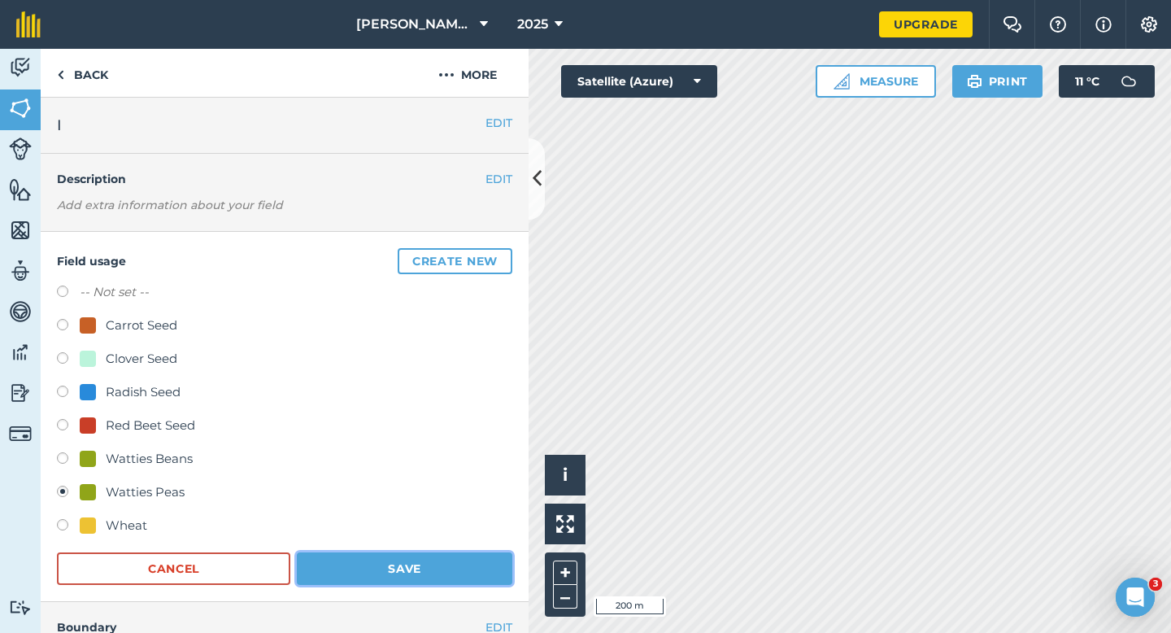
click at [441, 565] on button "Save" at bounding box center [405, 568] width 216 height 33
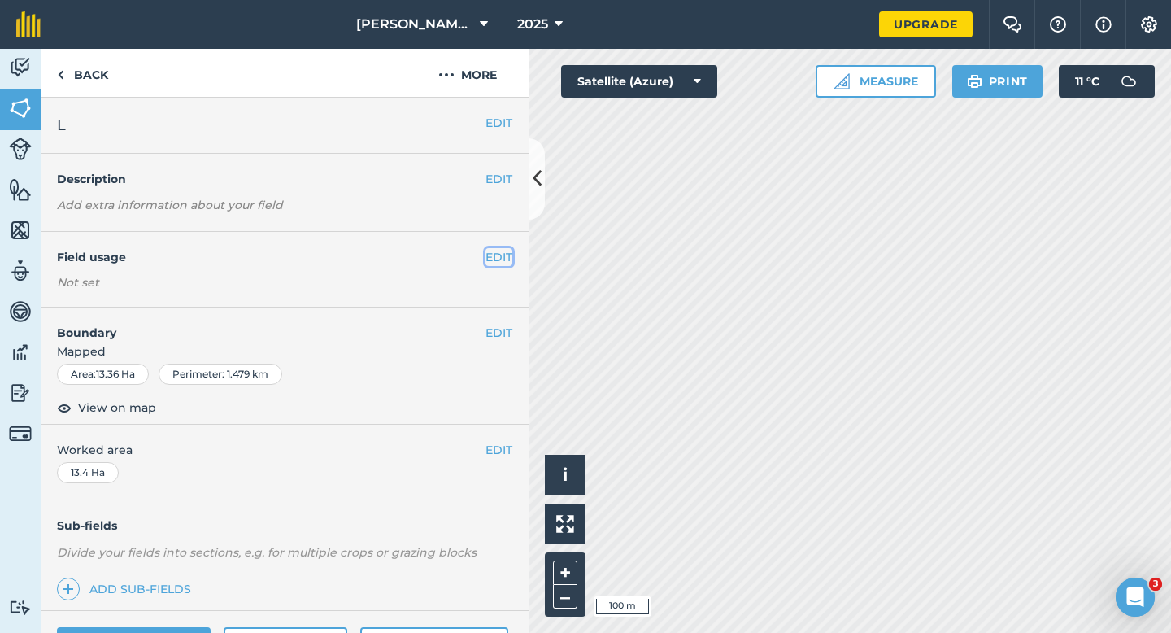
click at [505, 255] on button "EDIT" at bounding box center [499, 257] width 27 height 18
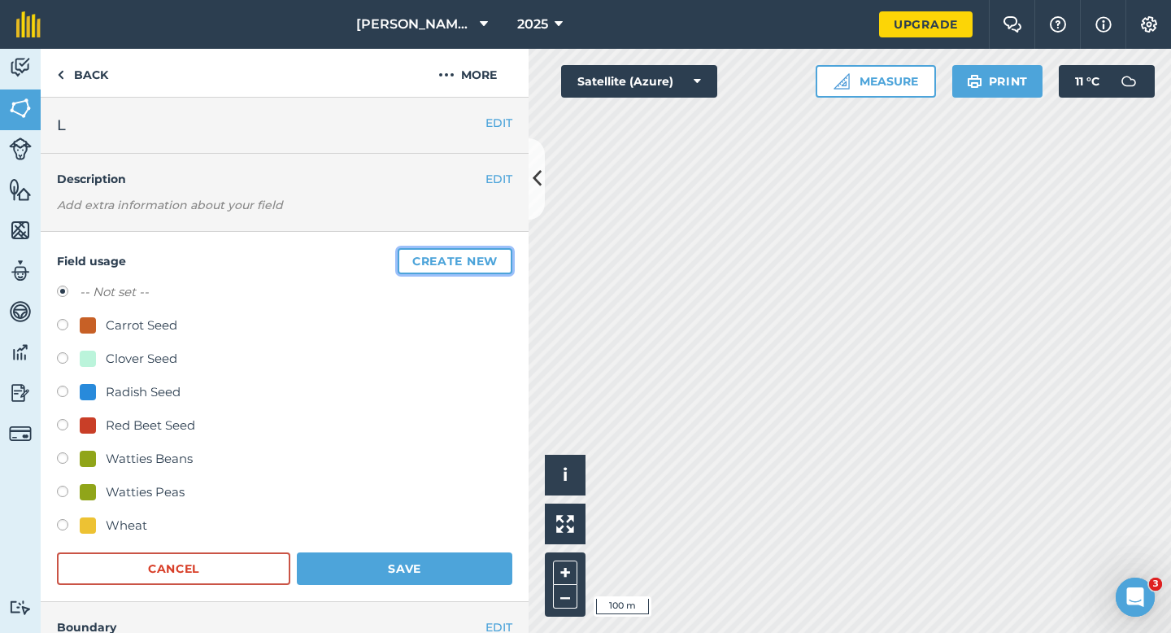
click at [505, 254] on button "Create new" at bounding box center [455, 261] width 115 height 26
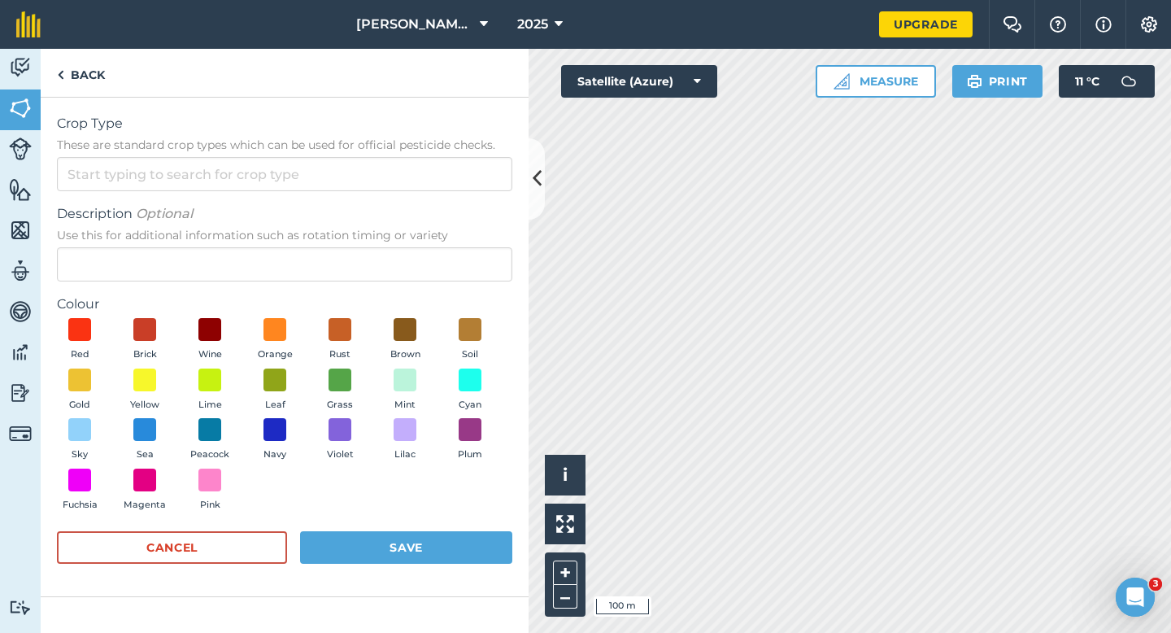
click at [487, 195] on form "Crop Type These are standard crop types which can be used for official pesticid…" at bounding box center [285, 347] width 456 height 466
click at [487, 191] on form "Crop Type These are standard crop types which can be used for official pesticid…" at bounding box center [285, 347] width 456 height 466
click at [487, 194] on form "Crop Type These are standard crop types which can be used for official pesticid…" at bounding box center [285, 347] width 456 height 466
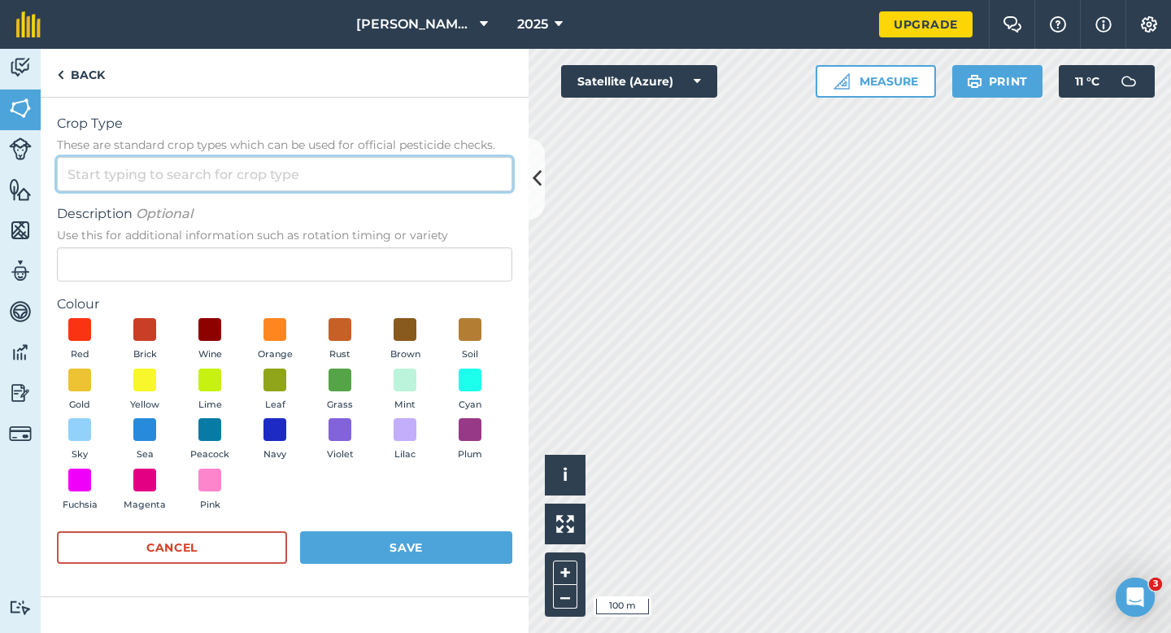
click at [487, 182] on input "Crop Type These are standard crop types which can be used for official pesticid…" at bounding box center [285, 174] width 456 height 34
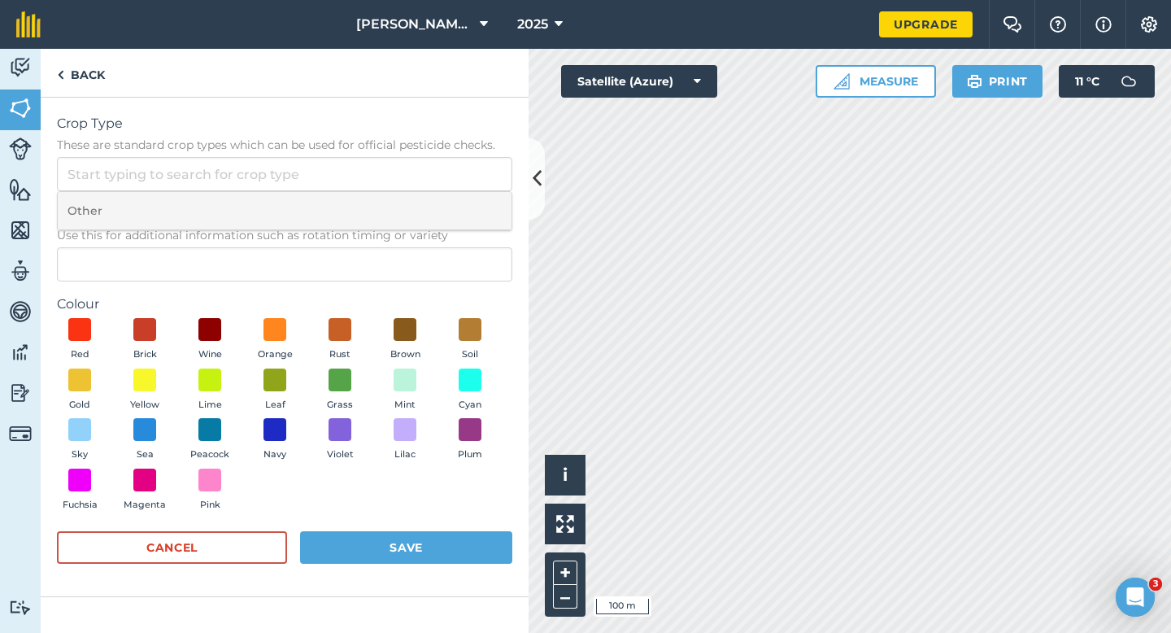
click at [487, 197] on li "Other" at bounding box center [285, 211] width 454 height 38
type input "Other"
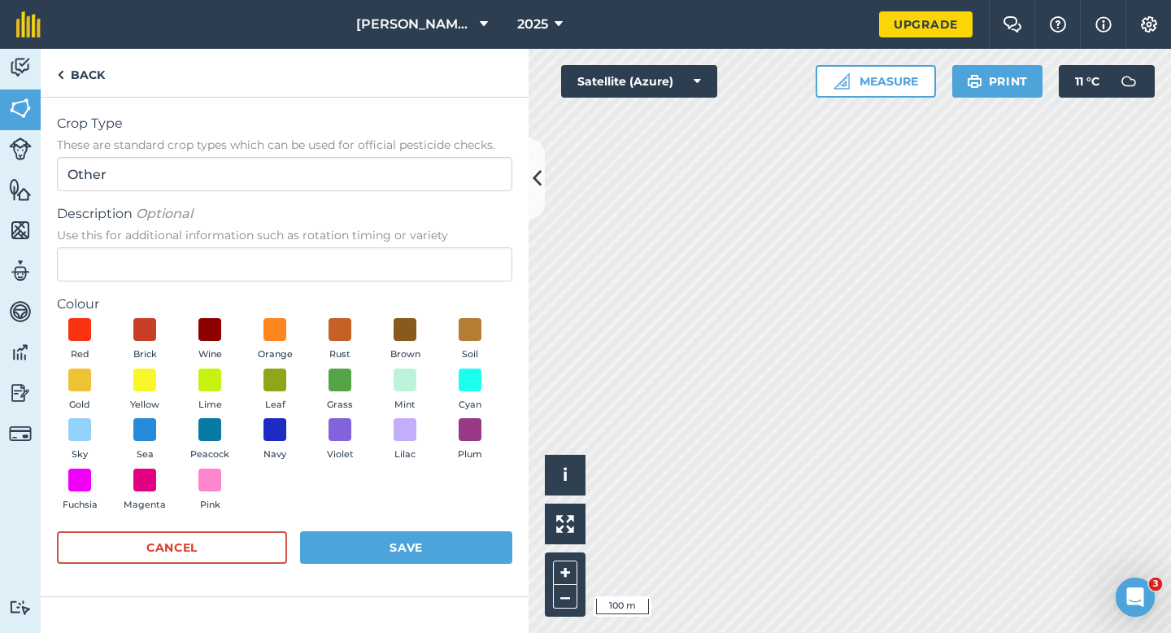
click at [454, 286] on form "Crop Type These are standard crop types which can be used for official pesticid…" at bounding box center [285, 347] width 456 height 466
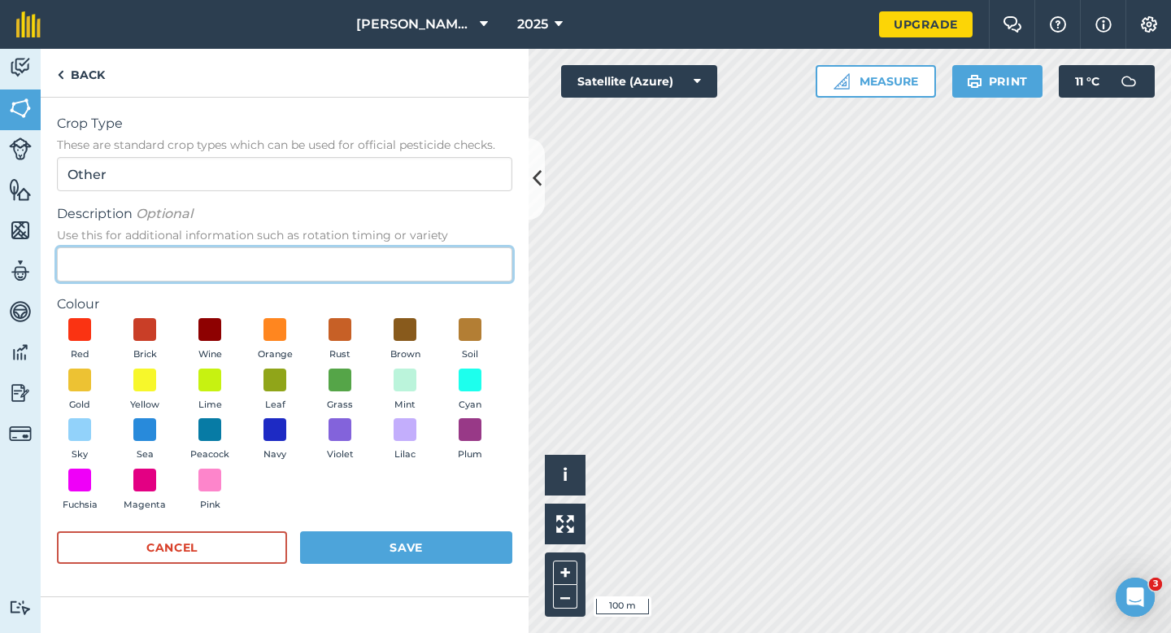
click at [453, 269] on input "Description Optional Use this for additional information such as rotation timin…" at bounding box center [285, 264] width 456 height 34
type input "Grass Seed"
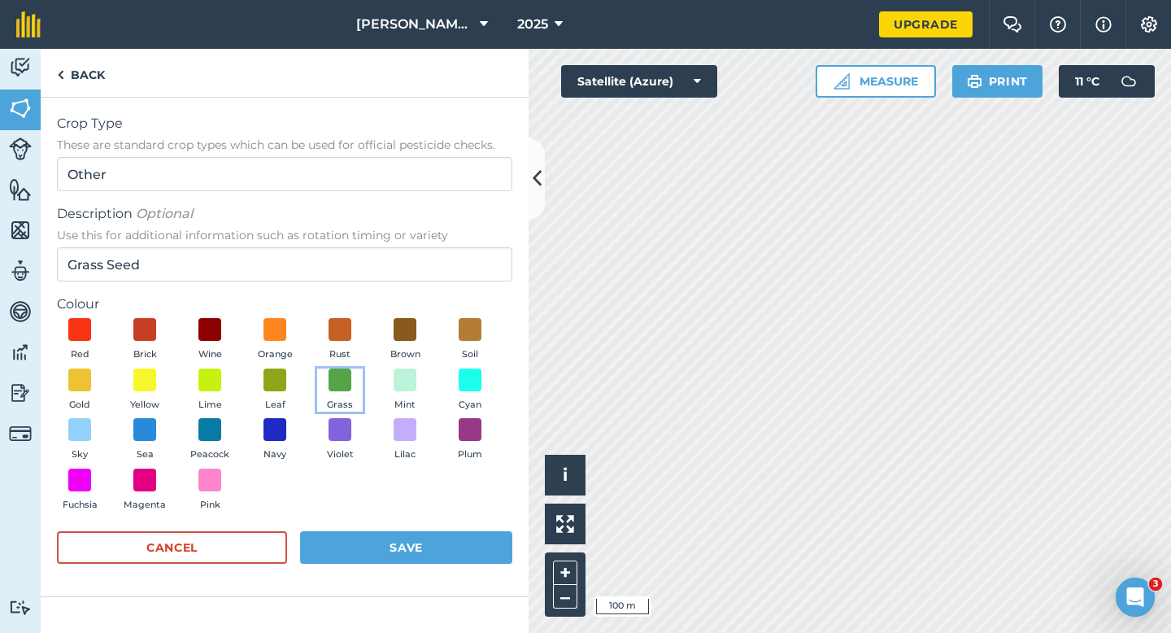
click at [326, 382] on button "Grass" at bounding box center [340, 391] width 46 height 44
click at [430, 543] on button "Save" at bounding box center [406, 547] width 212 height 33
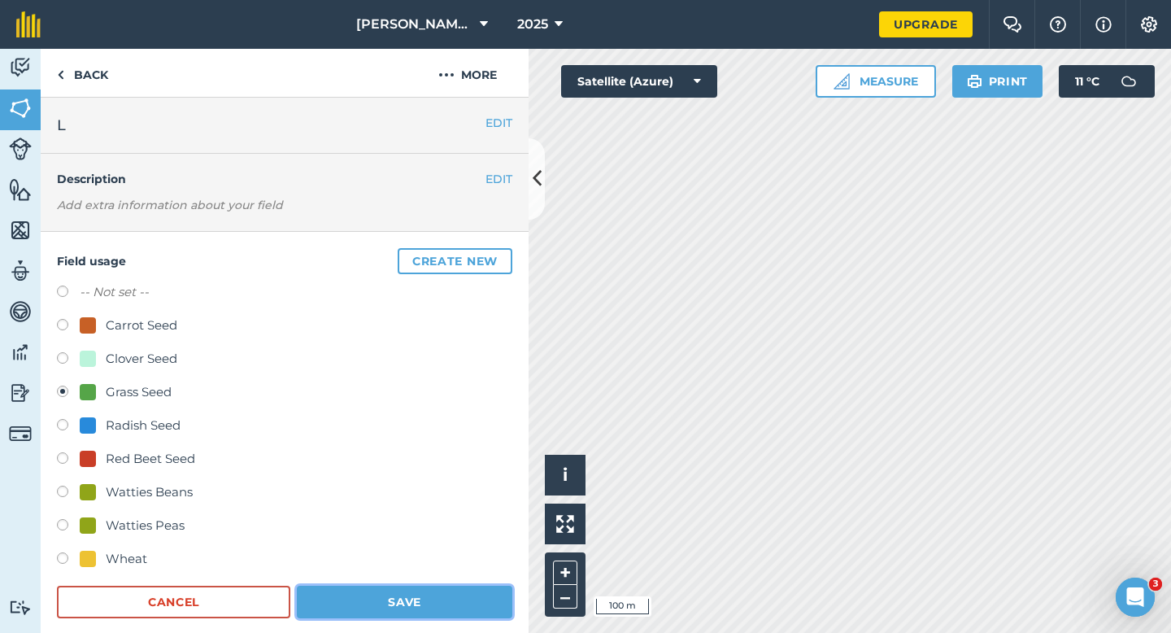
click at [386, 600] on button "Save" at bounding box center [405, 602] width 216 height 33
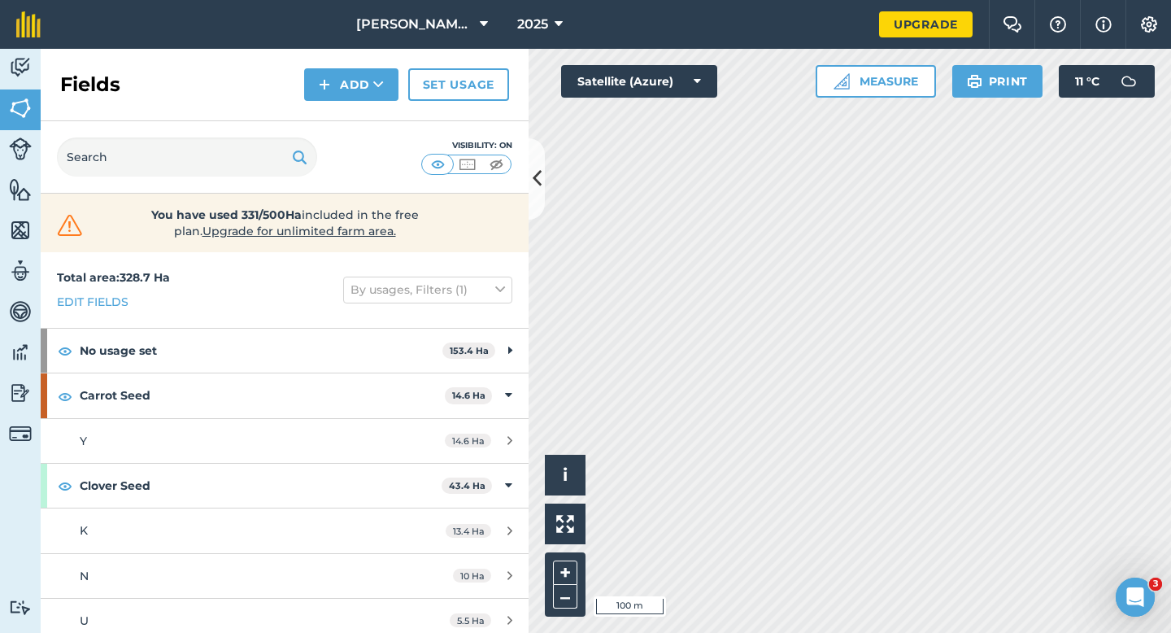
click at [979, 44] on div "[PERSON_NAME] & Sons 2025 Upgrade Farm Chat Help Info Settings Map printing is …" at bounding box center [585, 316] width 1171 height 633
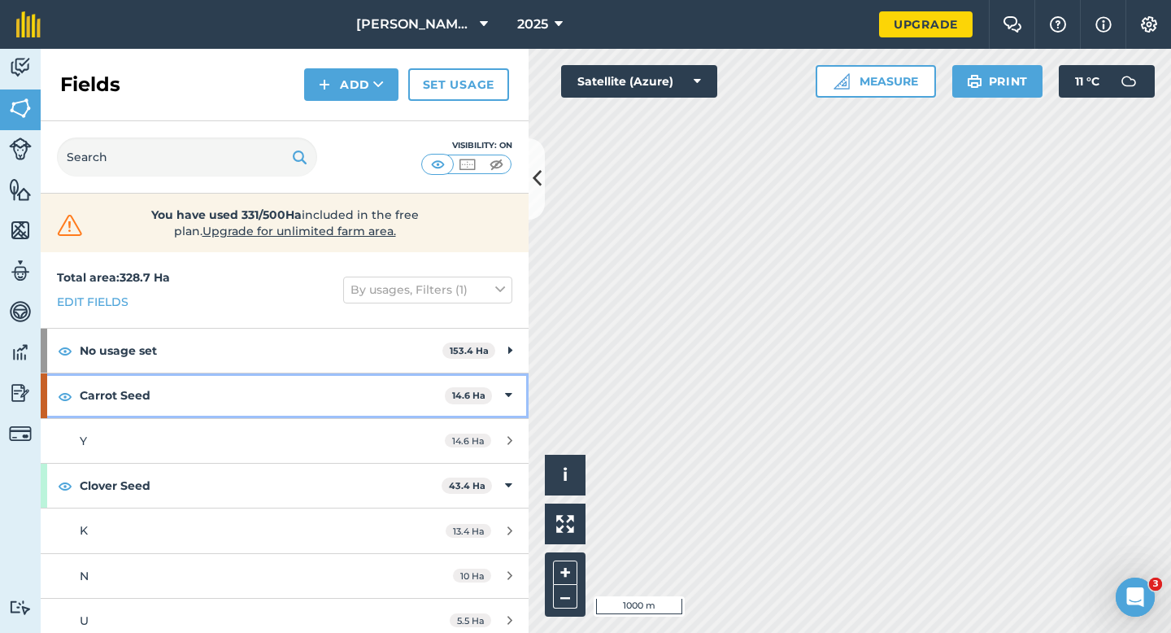
click at [522, 402] on div "Carrot Seed 14.6 Ha" at bounding box center [285, 395] width 488 height 44
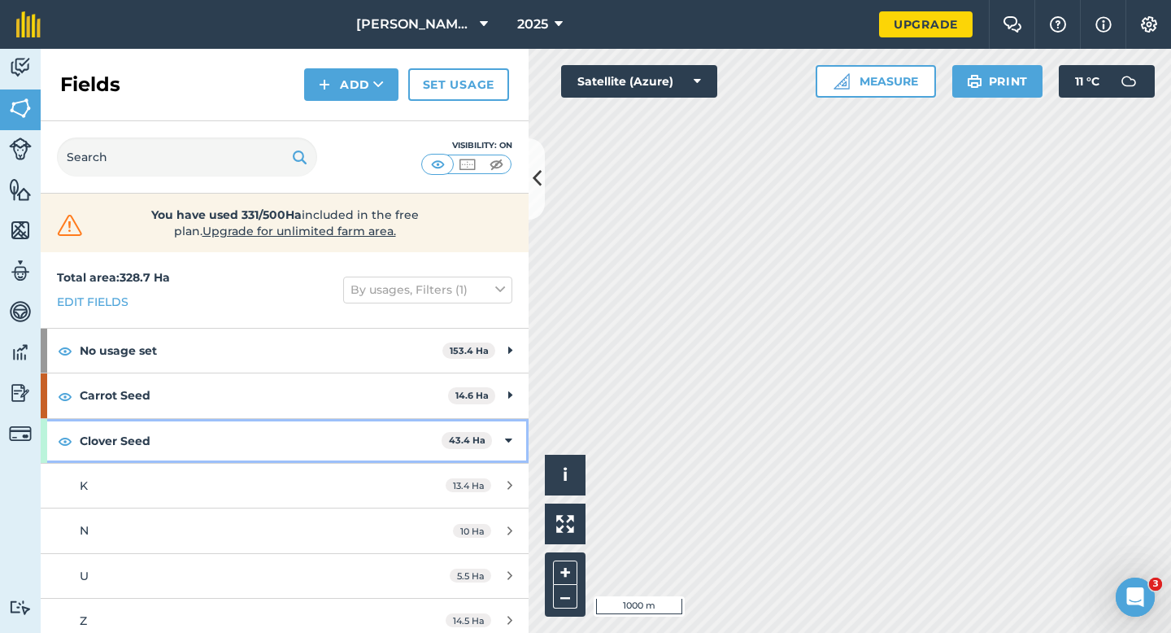
click at [521, 433] on div "Clover Seed 43.4 Ha" at bounding box center [285, 441] width 488 height 44
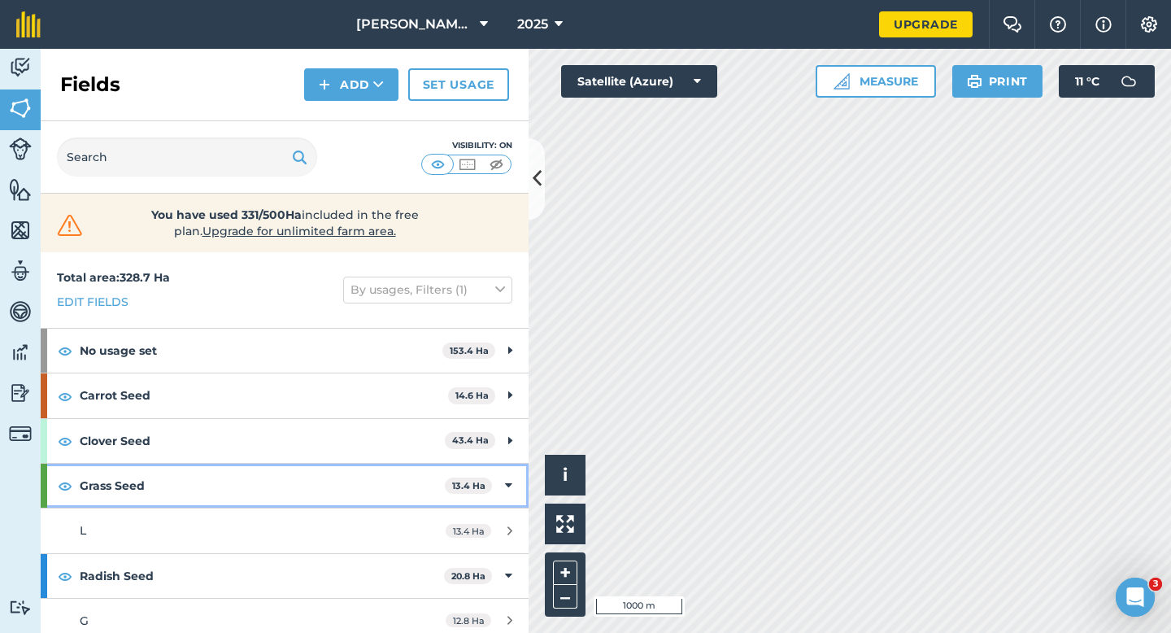
click at [505, 487] on icon at bounding box center [508, 486] width 7 height 18
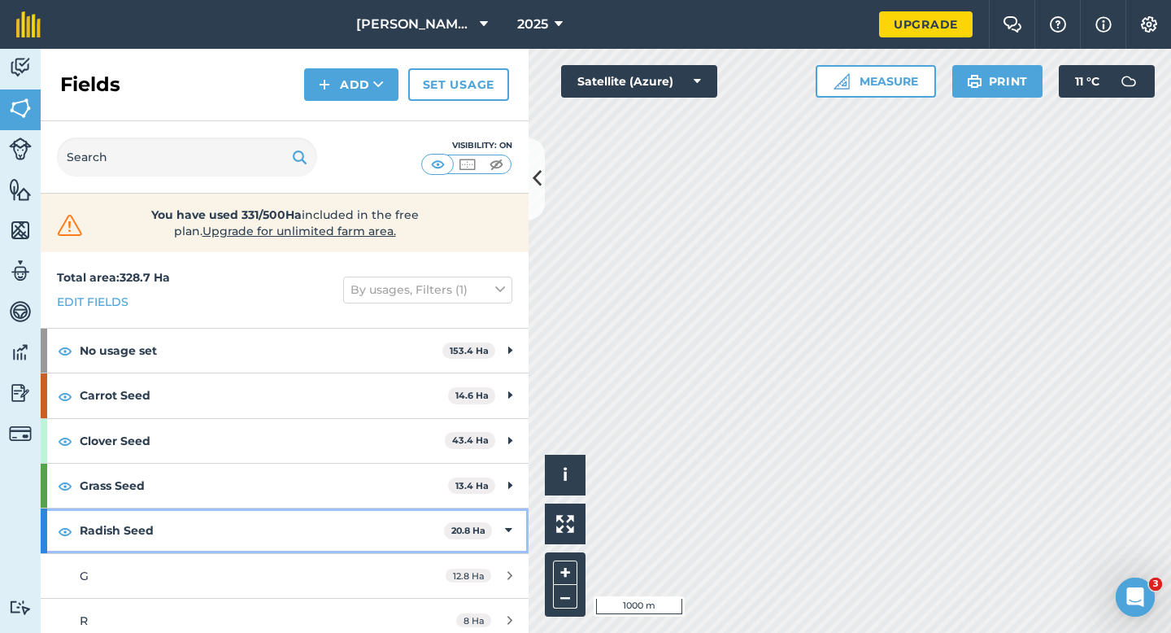
click at [506, 539] on icon at bounding box center [508, 530] width 7 height 18
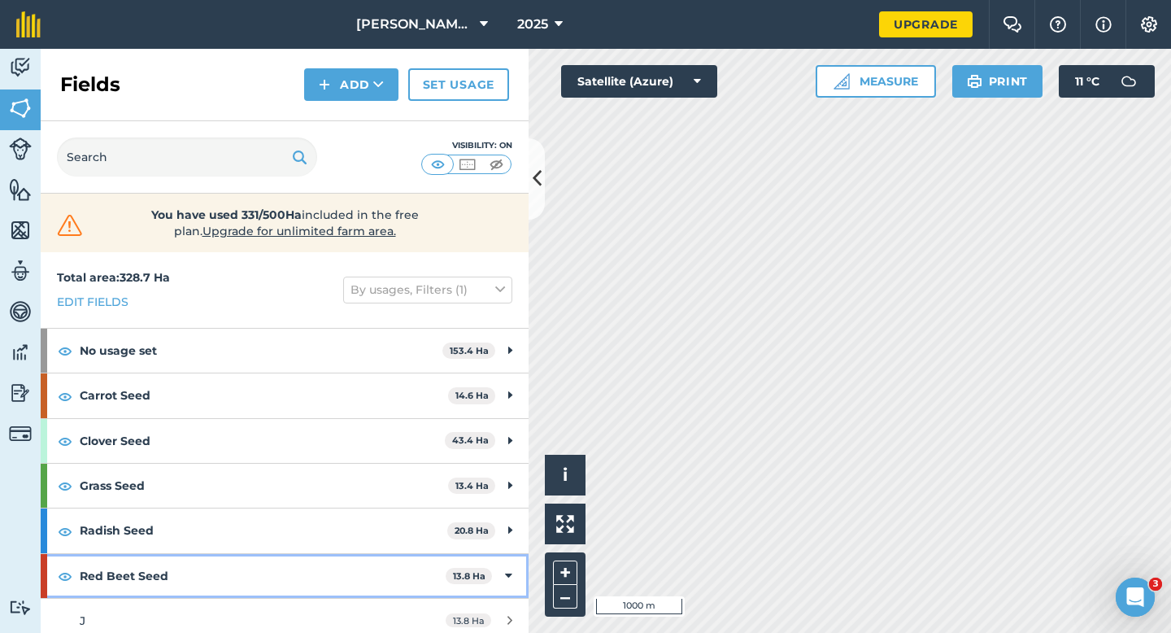
click at [506, 569] on icon at bounding box center [508, 576] width 7 height 18
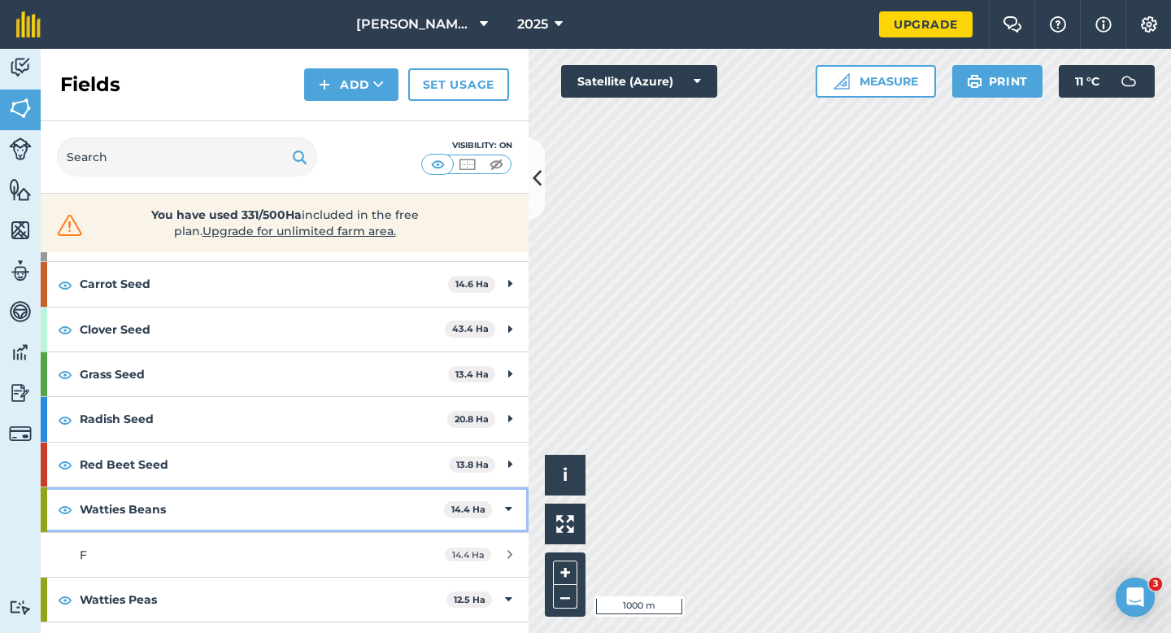
click at [504, 509] on div "Watties Beans 14.4 Ha" at bounding box center [285, 509] width 488 height 44
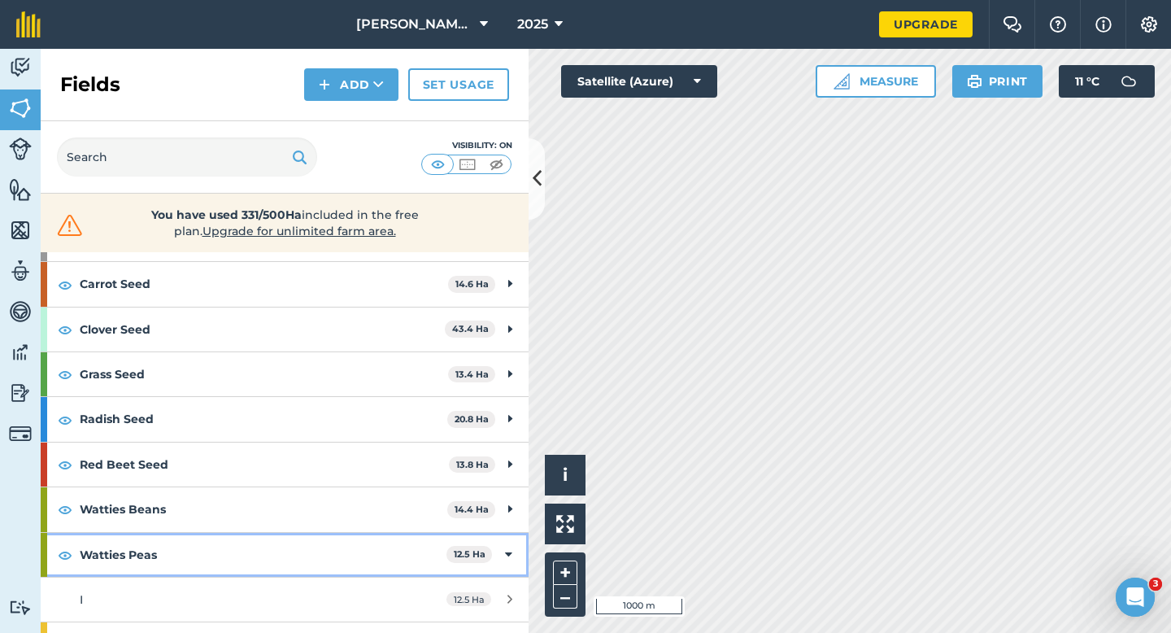
click at [503, 547] on div "Watties Peas 12.5 Ha" at bounding box center [285, 555] width 488 height 44
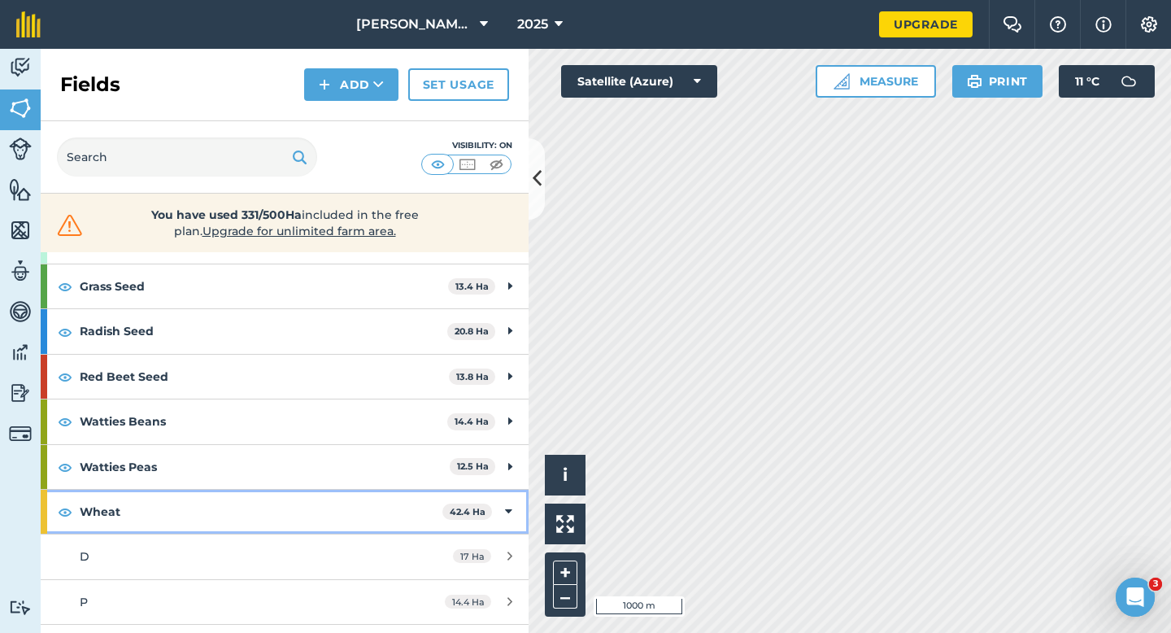
click at [505, 526] on div "Wheat 42.4 Ha" at bounding box center [285, 512] width 488 height 44
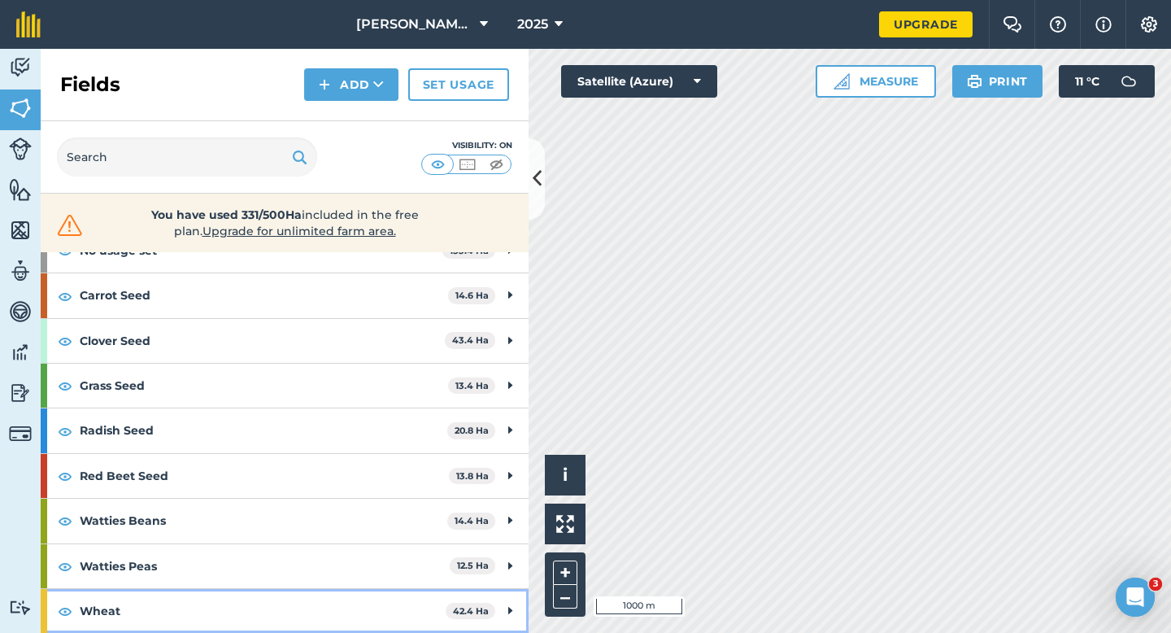
scroll to position [0, 0]
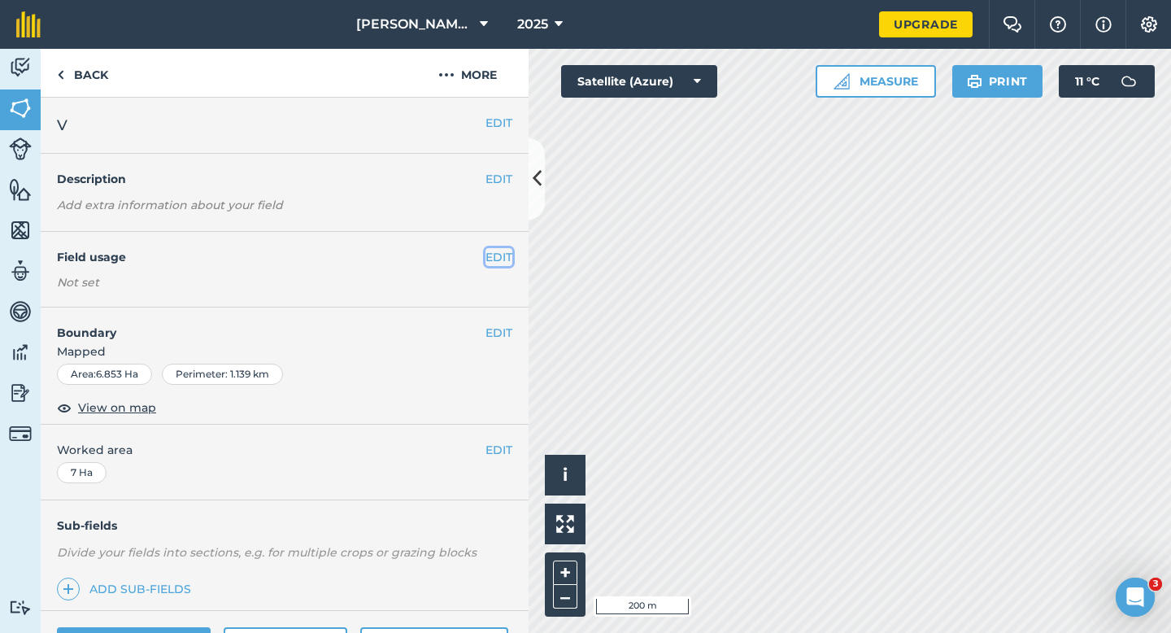
click at [494, 252] on button "EDIT" at bounding box center [499, 257] width 27 height 18
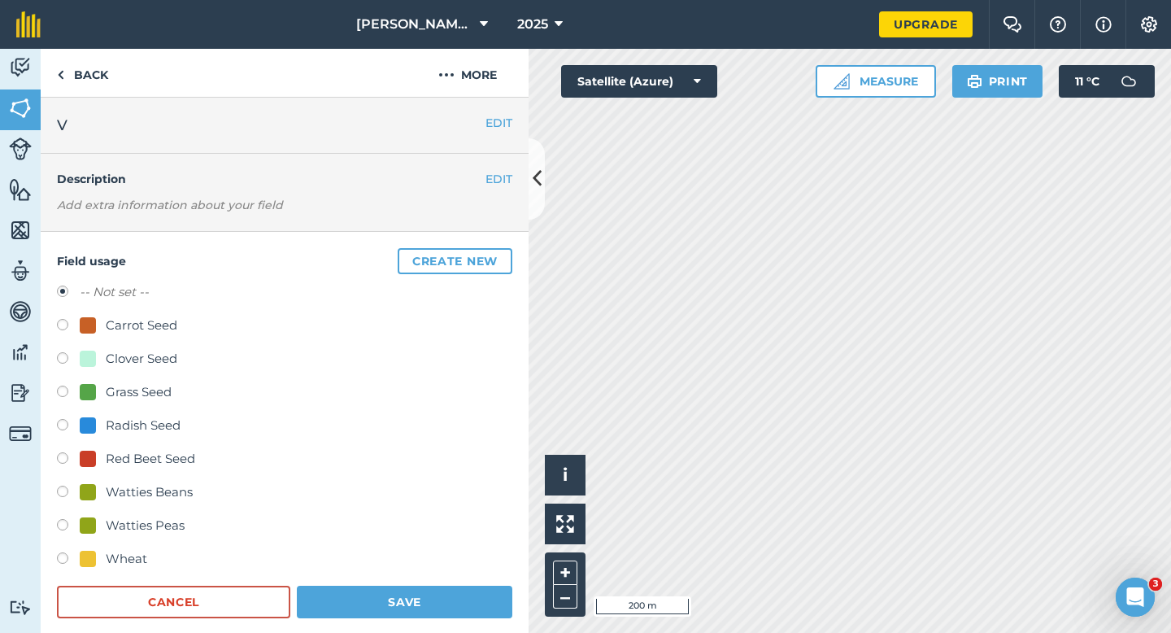
click at [144, 382] on div "Grass Seed" at bounding box center [139, 392] width 66 height 20
radio input "true"
radio input "false"
click at [395, 632] on div "Field usage Create new -- Not set -- Carrot Seed Clover Seed Grass Seed Radish …" at bounding box center [285, 433] width 488 height 403
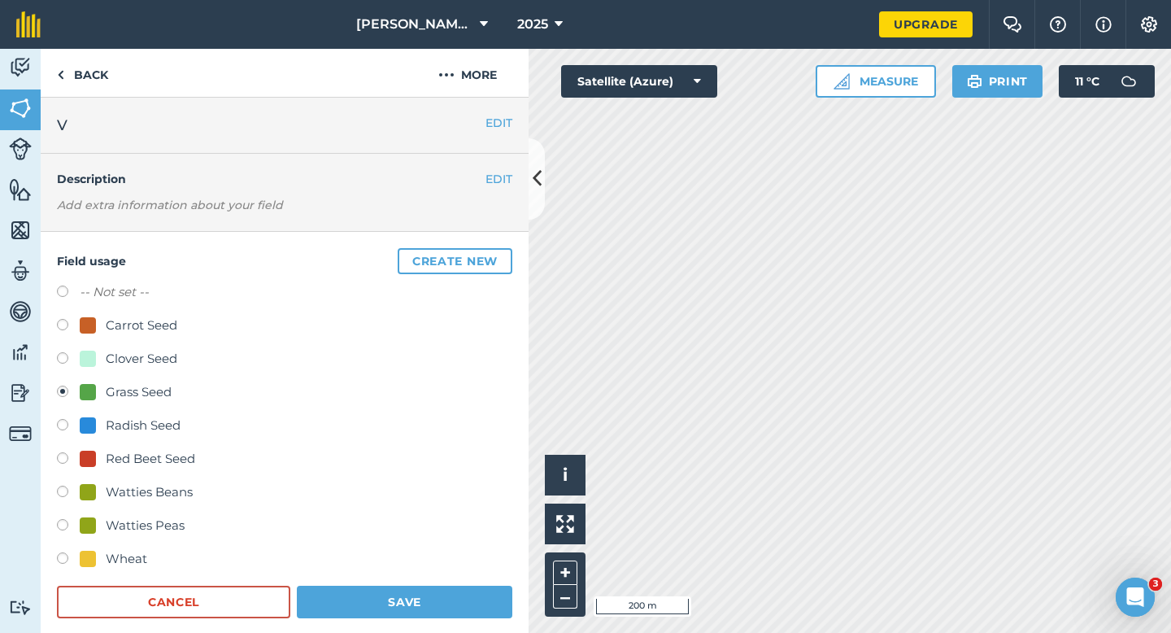
click at [404, 582] on form "-- Not set -- Carrot Seed Clover Seed Grass Seed Radish Seed Red Beet Seed Watt…" at bounding box center [285, 450] width 456 height 336
click at [404, 601] on button "Save" at bounding box center [405, 602] width 216 height 33
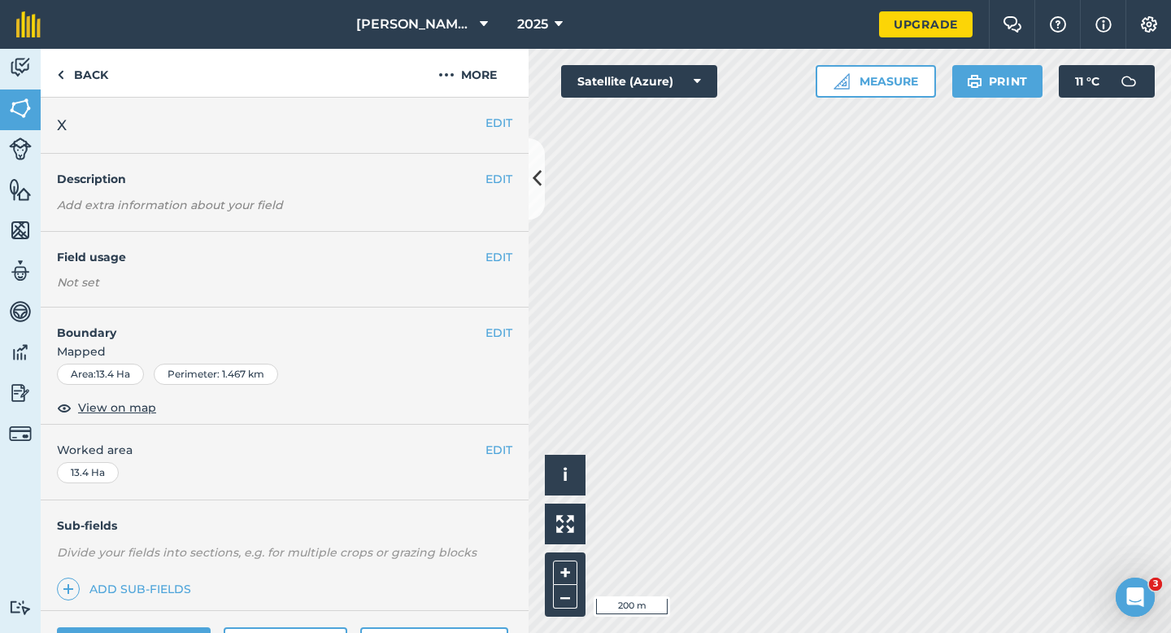
click at [525, 258] on div "EDIT Field usage Not set" at bounding box center [285, 270] width 488 height 76
click at [497, 258] on button "EDIT" at bounding box center [499, 257] width 27 height 18
click at [492, 266] on div "EDIT Field usage Not set" at bounding box center [285, 270] width 488 height 76
click at [495, 256] on button "EDIT" at bounding box center [499, 257] width 27 height 18
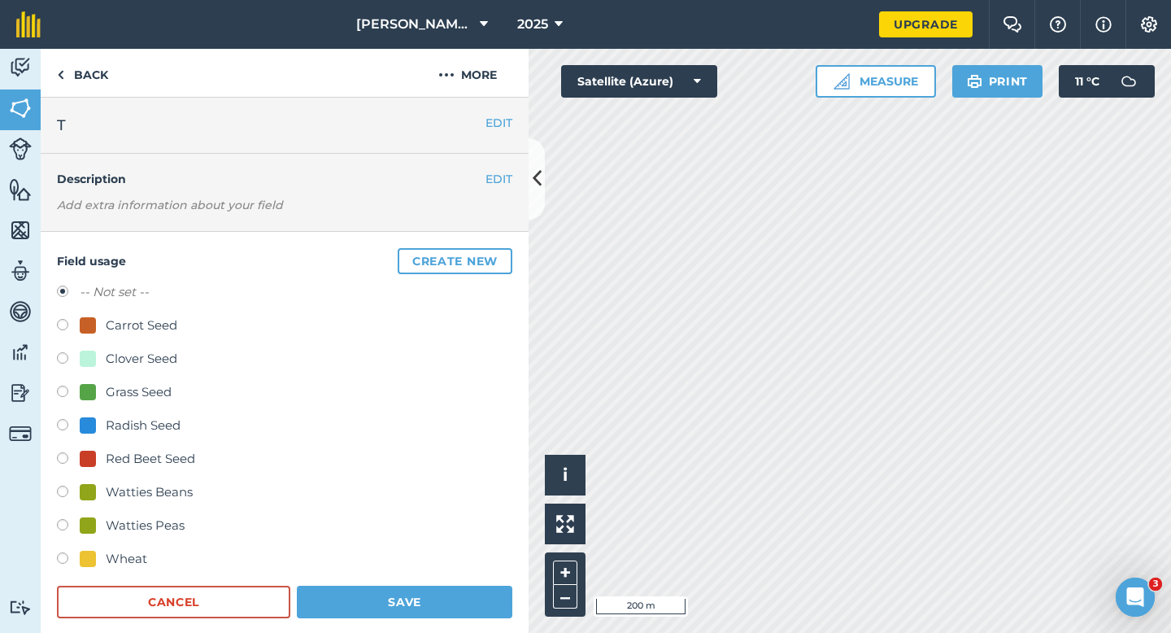
click at [166, 520] on div "Watties Peas" at bounding box center [145, 526] width 79 height 20
radio input "true"
radio input "false"
click at [386, 604] on button "Save" at bounding box center [405, 602] width 216 height 33
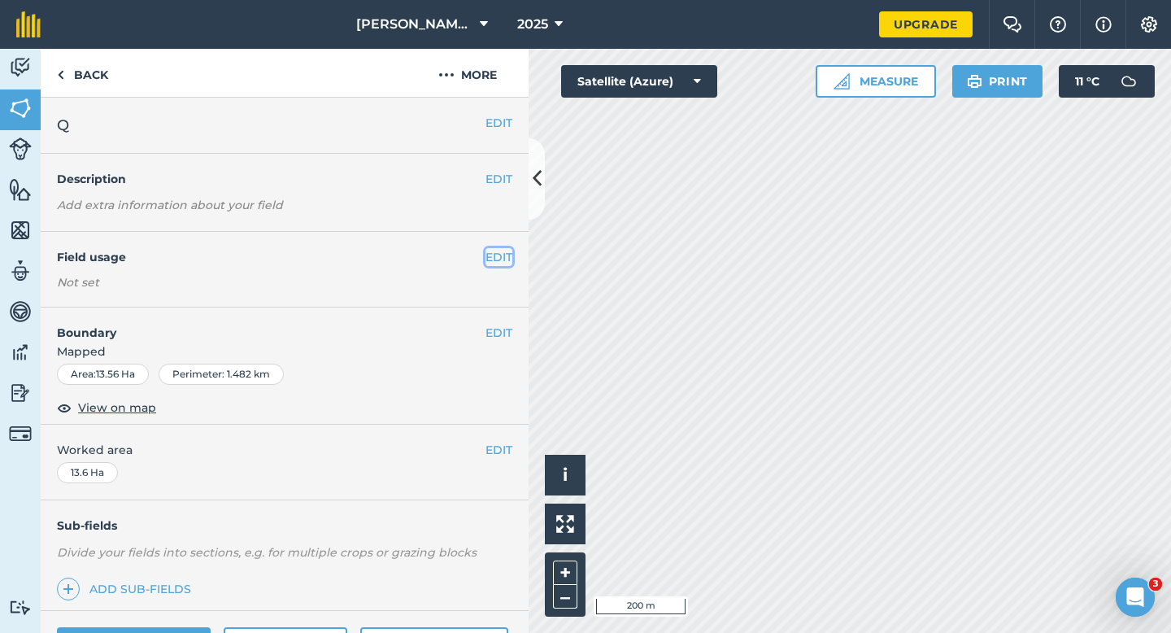
click at [491, 257] on button "EDIT" at bounding box center [499, 257] width 27 height 18
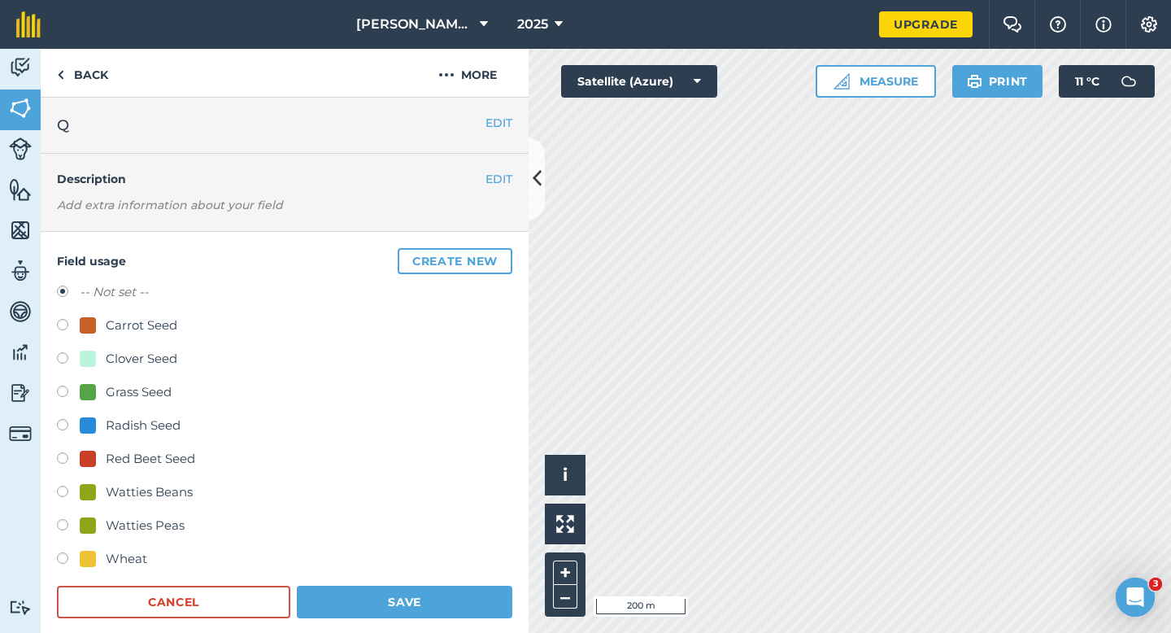
click at [140, 518] on div "Watties Peas" at bounding box center [145, 526] width 79 height 20
radio input "true"
radio input "false"
click at [508, 591] on button "Save" at bounding box center [405, 602] width 216 height 33
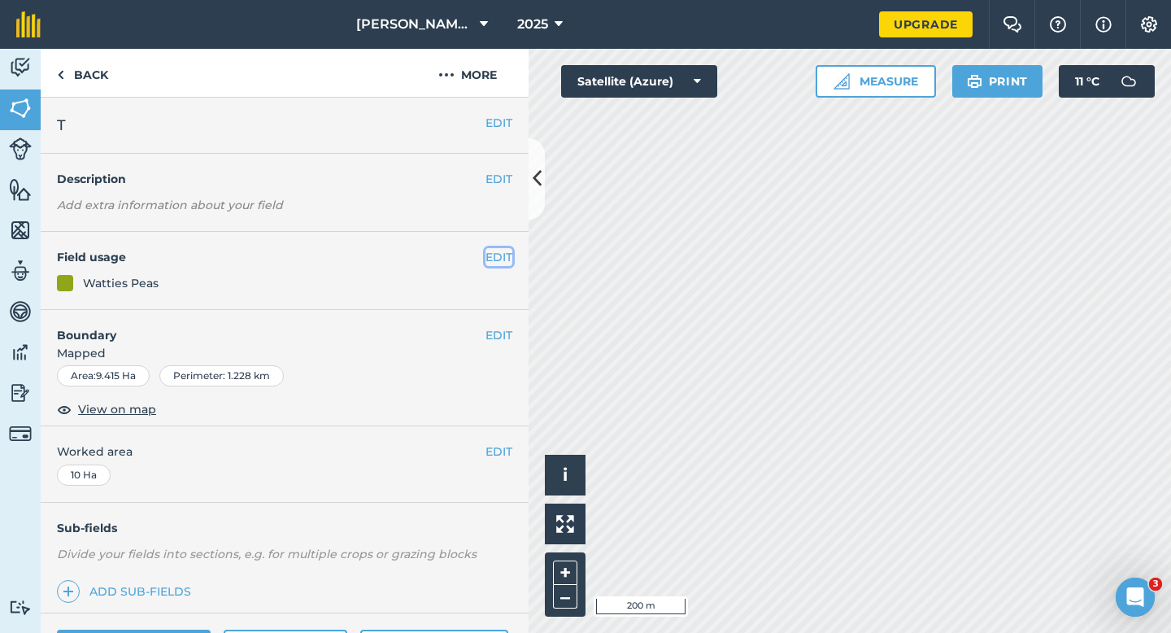
click at [500, 261] on button "EDIT" at bounding box center [499, 257] width 27 height 18
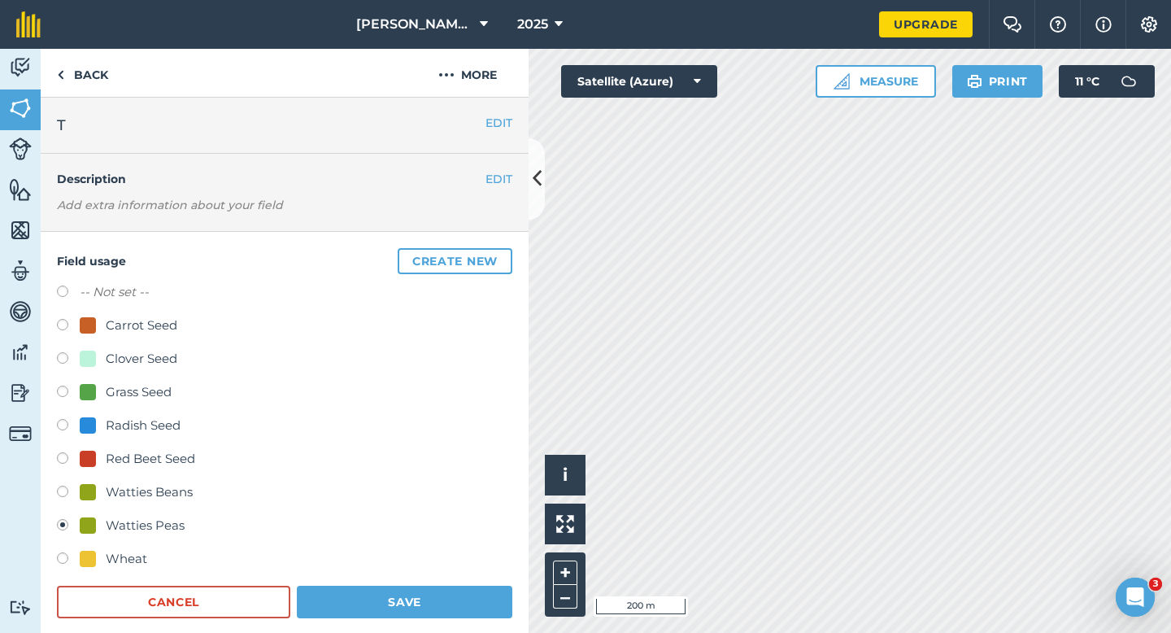
click at [170, 492] on div "Watties Beans" at bounding box center [149, 492] width 87 height 20
radio input "true"
radio input "false"
click at [369, 606] on button "Save" at bounding box center [405, 602] width 216 height 33
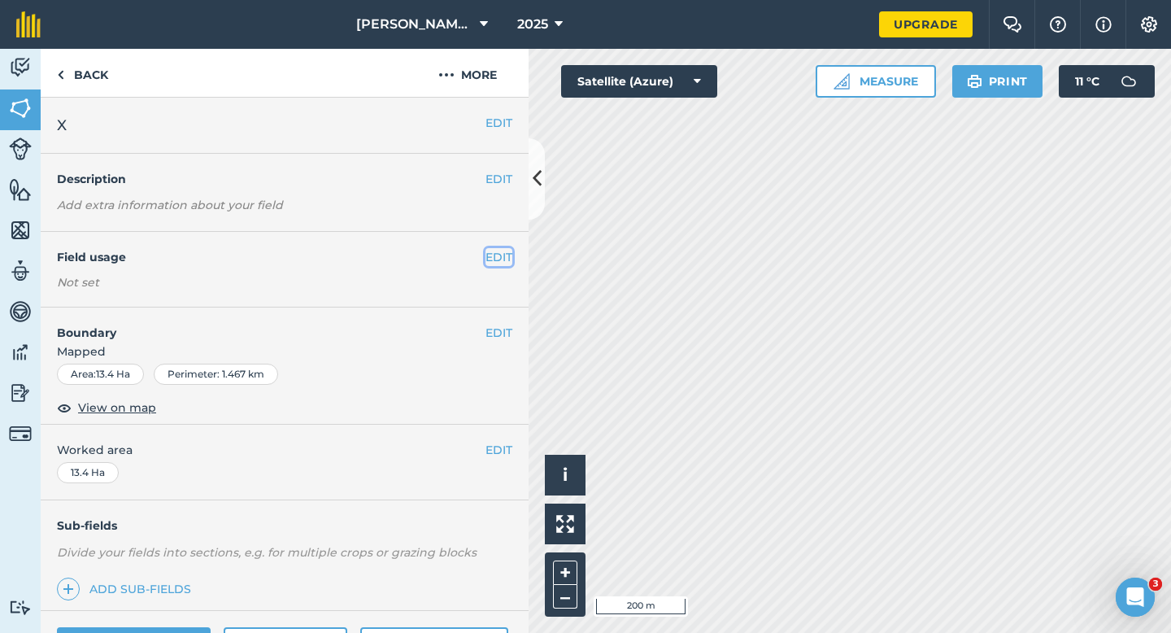
click at [504, 250] on button "EDIT" at bounding box center [499, 257] width 27 height 18
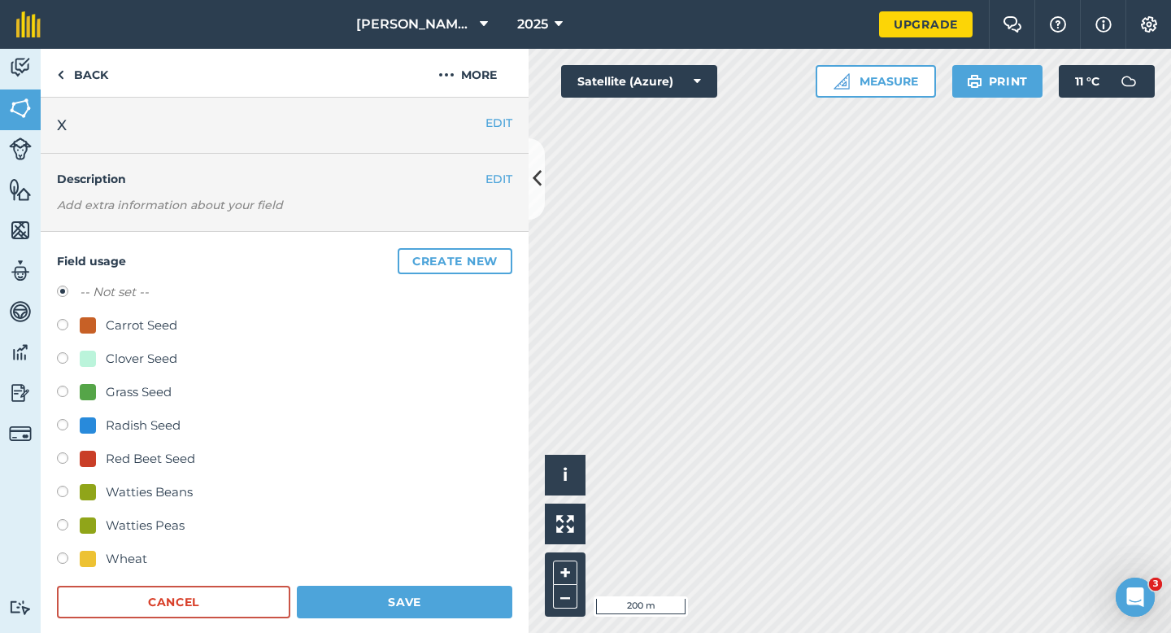
click at [144, 526] on div "Watties Peas" at bounding box center [145, 526] width 79 height 20
radio input "true"
radio input "false"
click at [396, 582] on form "-- Not set -- Carrot Seed Clover Seed Grass Seed Radish Seed Red Beet Seed Watt…" at bounding box center [285, 450] width 456 height 336
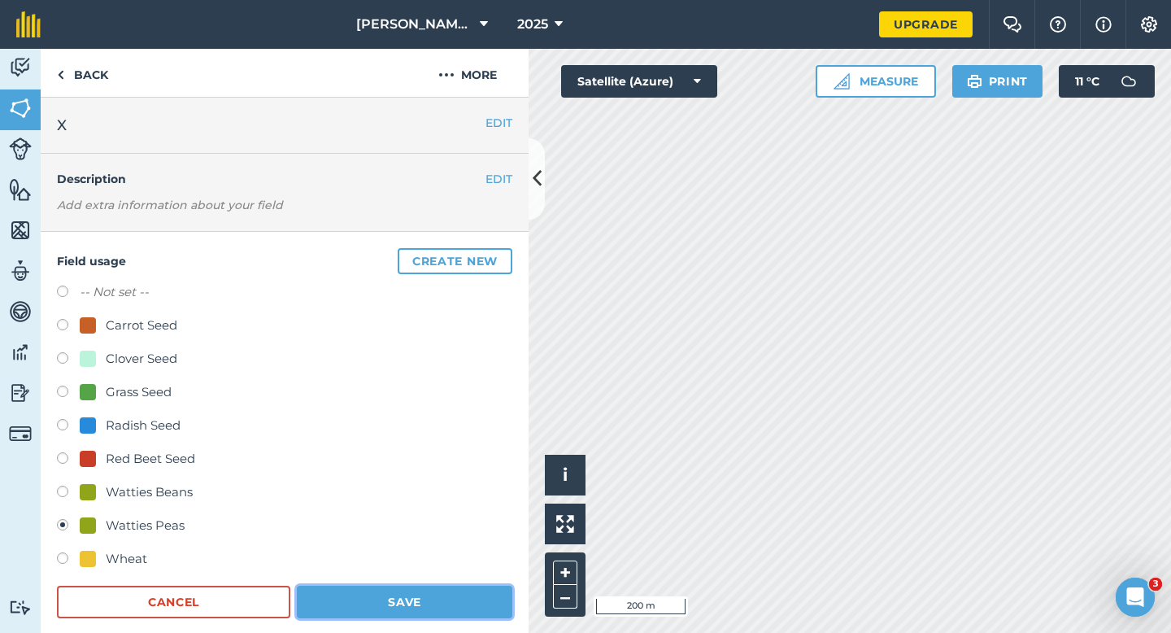
click at [423, 592] on button "Save" at bounding box center [405, 602] width 216 height 33
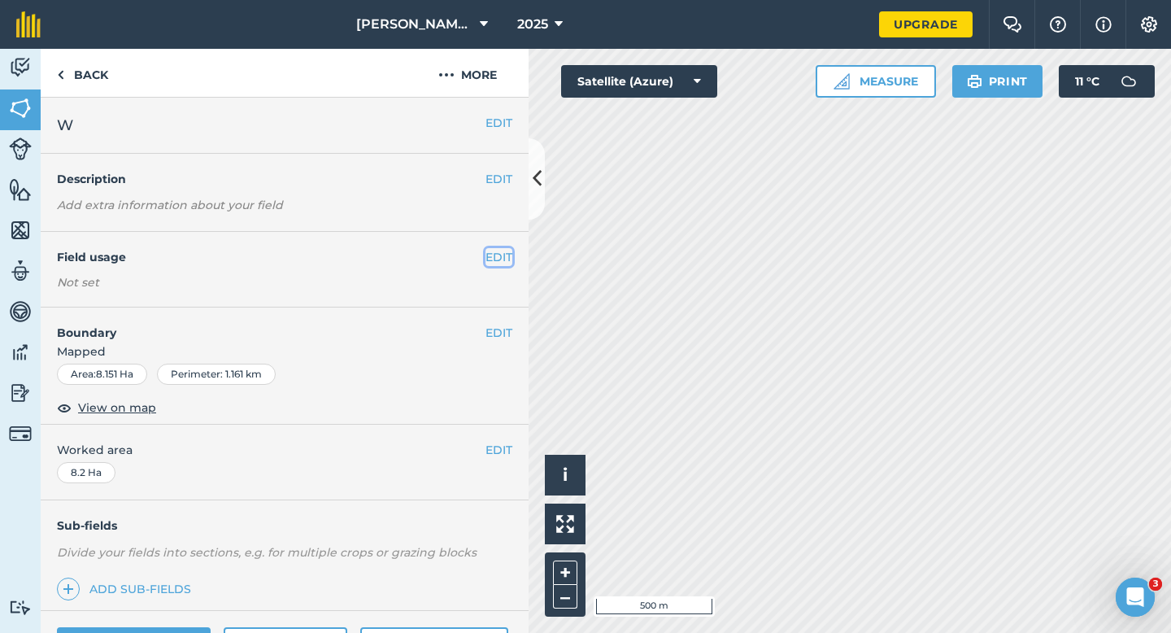
click at [499, 249] on button "EDIT" at bounding box center [499, 257] width 27 height 18
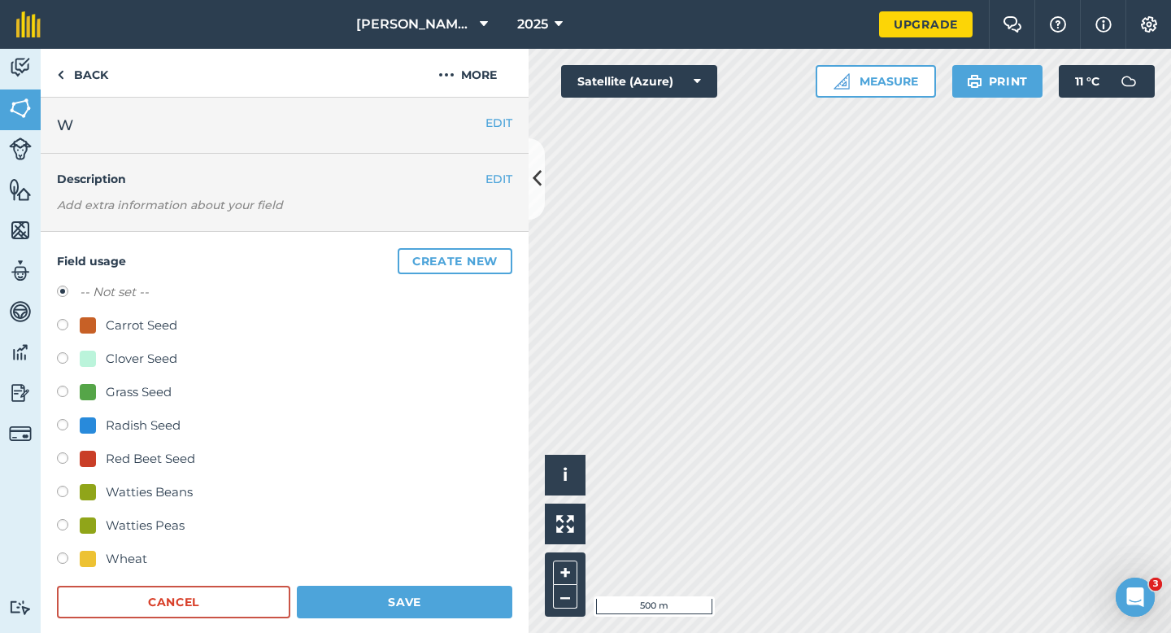
click at [150, 344] on div "-- Not set -- Carrot Seed Clover Seed Grass Seed Radish Seed Red Beet Seed Watt…" at bounding box center [285, 427] width 456 height 290
click at [155, 360] on div "Clover Seed" at bounding box center [142, 359] width 72 height 20
radio input "true"
radio input "false"
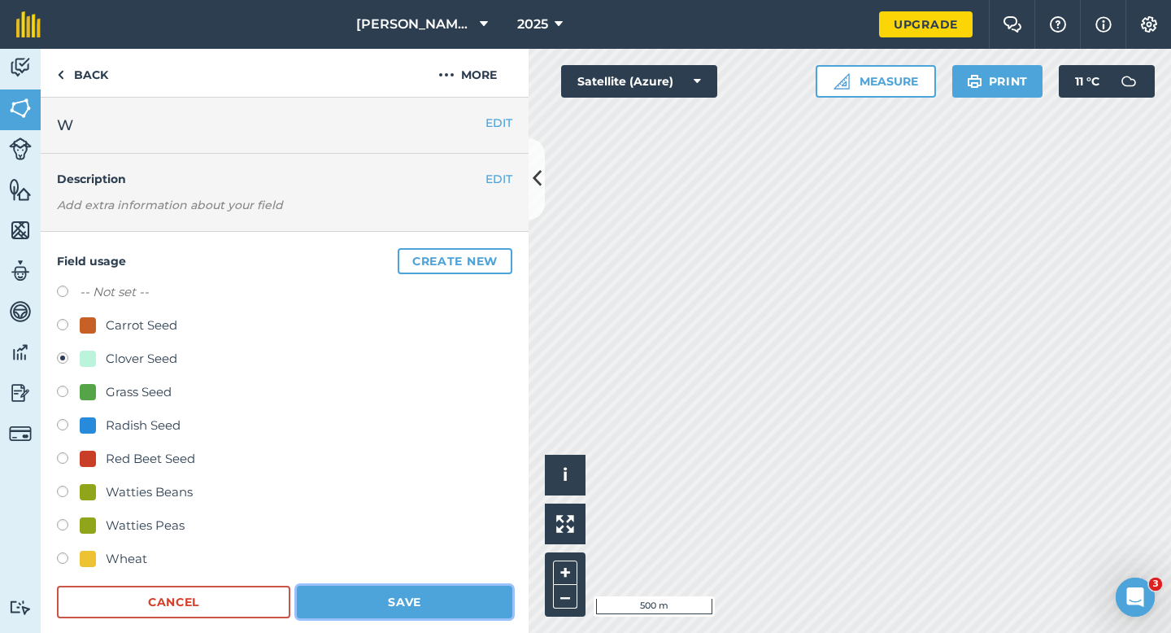
click at [374, 608] on button "Save" at bounding box center [405, 602] width 216 height 33
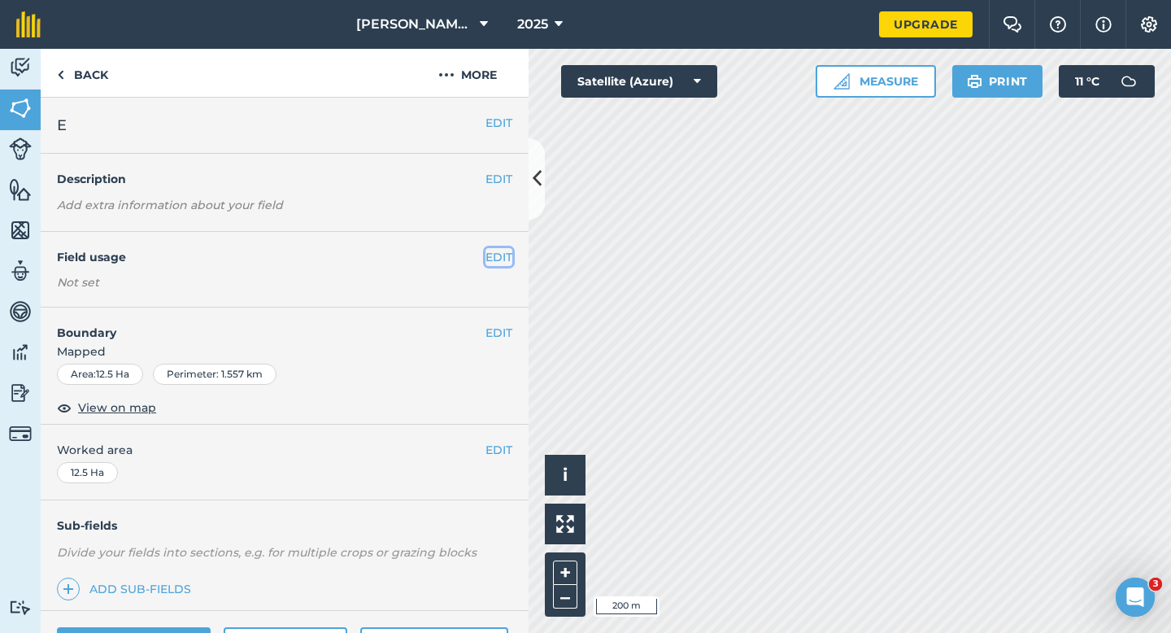
click at [499, 258] on button "EDIT" at bounding box center [499, 257] width 27 height 18
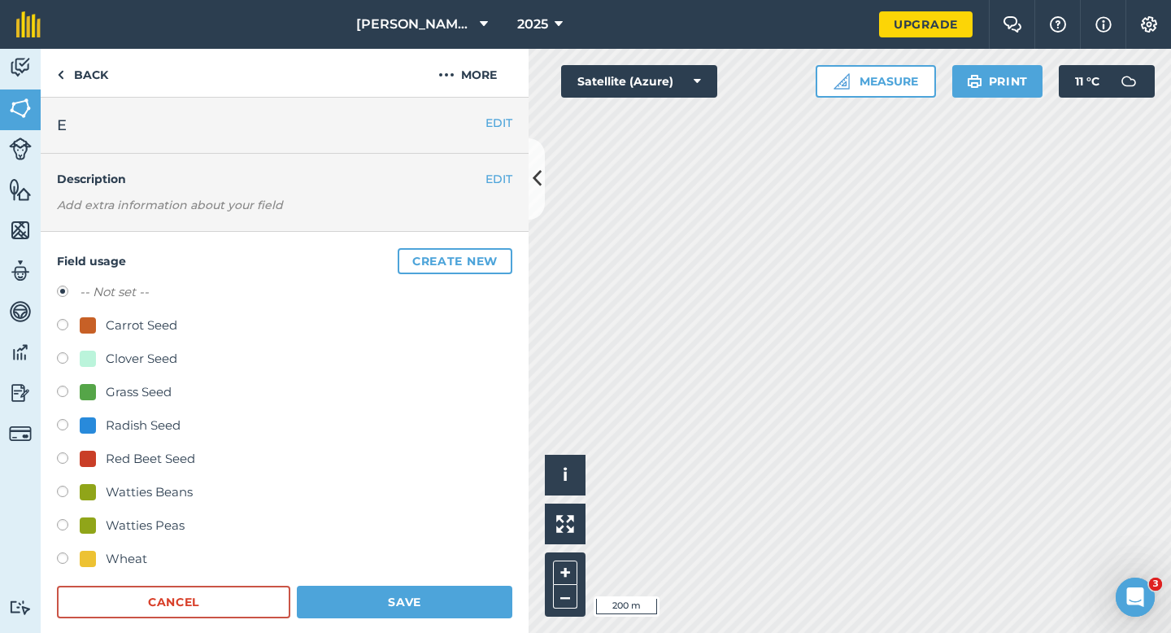
click at [145, 388] on div "Grass Seed" at bounding box center [139, 392] width 66 height 20
radio input "true"
radio input "false"
click at [395, 569] on div "Wheat" at bounding box center [285, 561] width 456 height 24
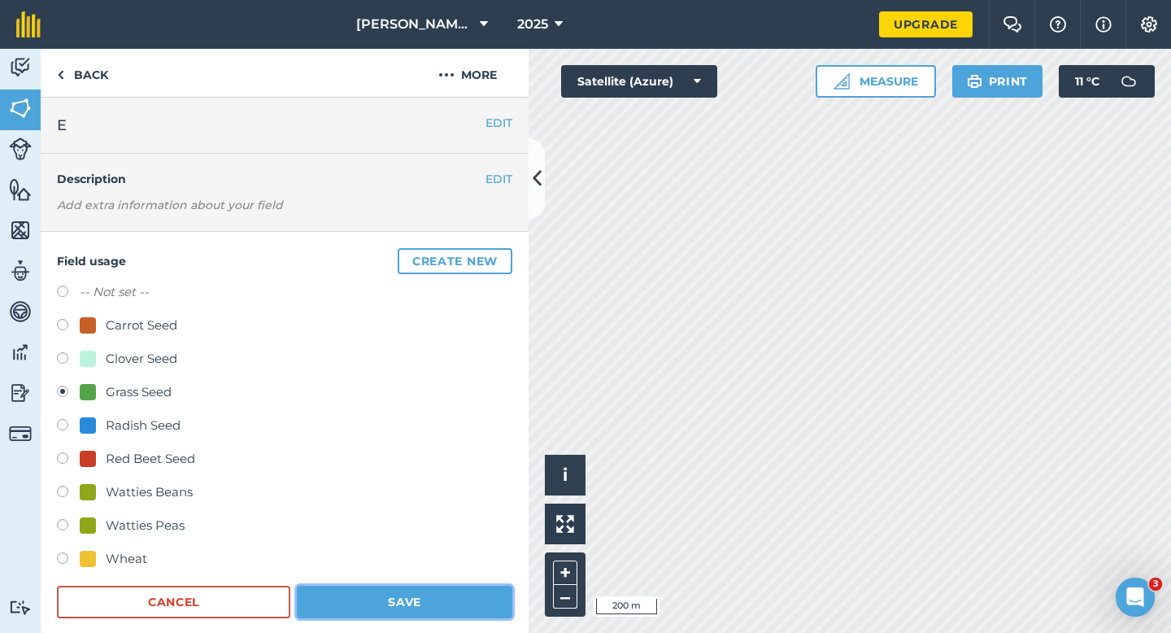
click at [395, 605] on button "Save" at bounding box center [405, 602] width 216 height 33
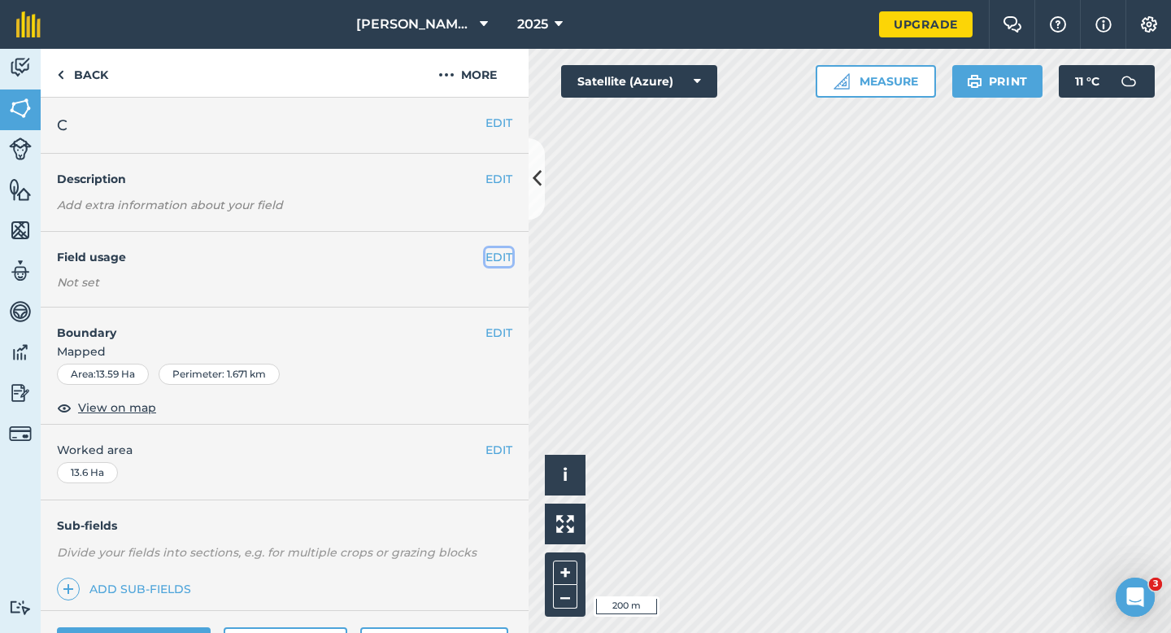
click at [487, 259] on button "EDIT" at bounding box center [499, 257] width 27 height 18
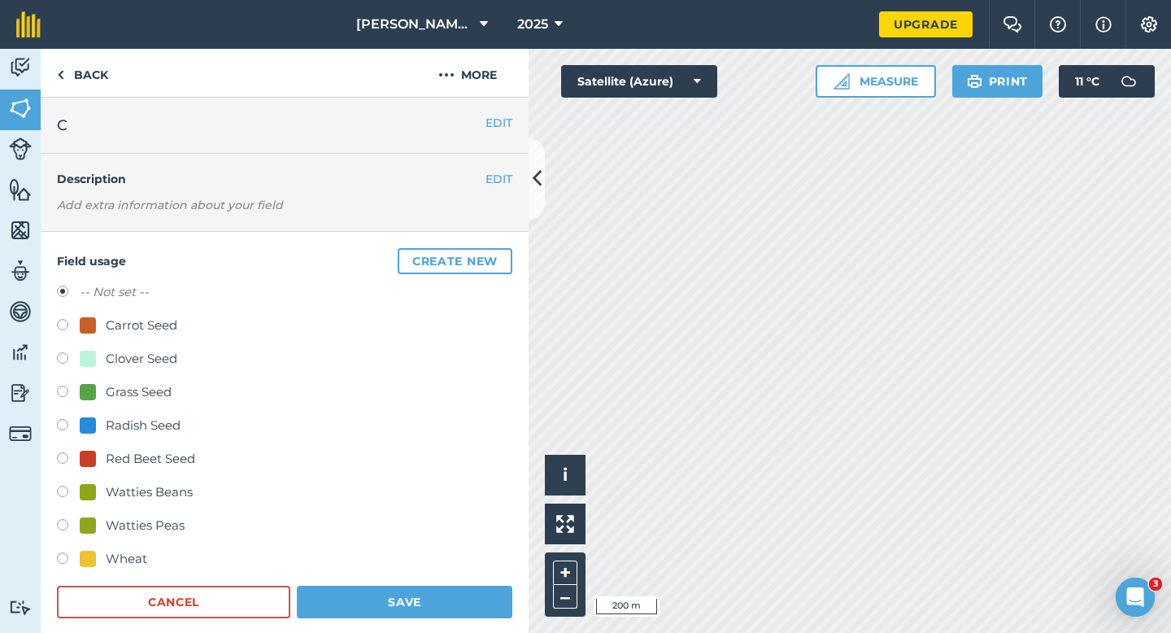
click at [159, 393] on div "Grass Seed" at bounding box center [139, 392] width 66 height 20
radio input "true"
radio input "false"
click at [449, 599] on button "Save" at bounding box center [405, 602] width 216 height 33
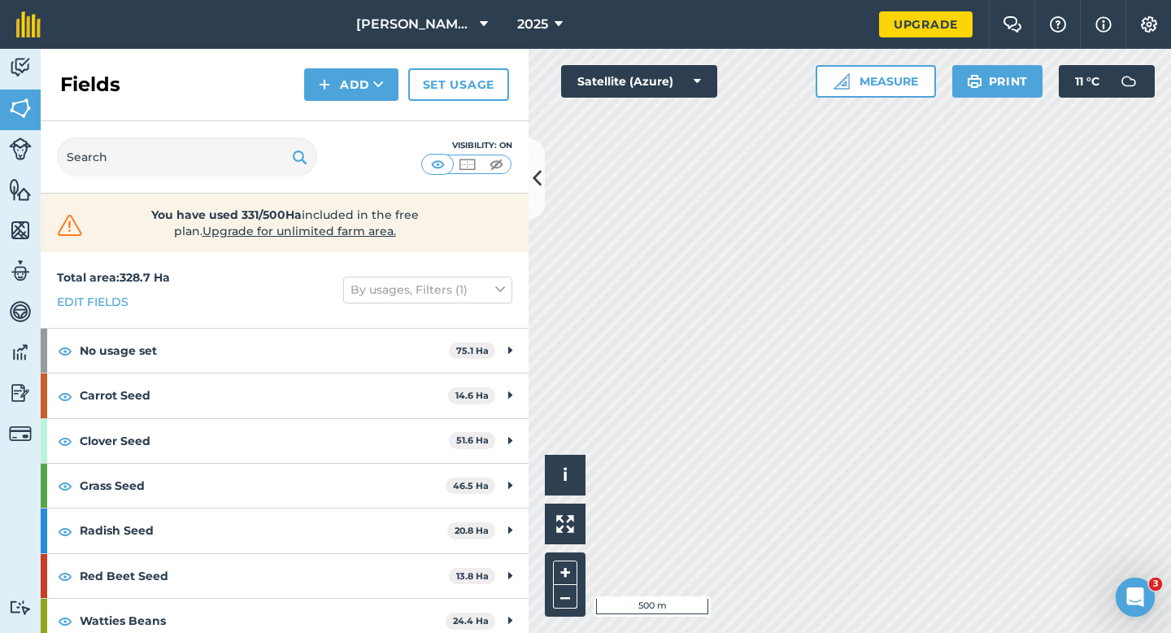
click at [505, 326] on div "Activity Fields Livestock Features Maps Team Vehicles Data Reporting Billing Tu…" at bounding box center [585, 341] width 1171 height 584
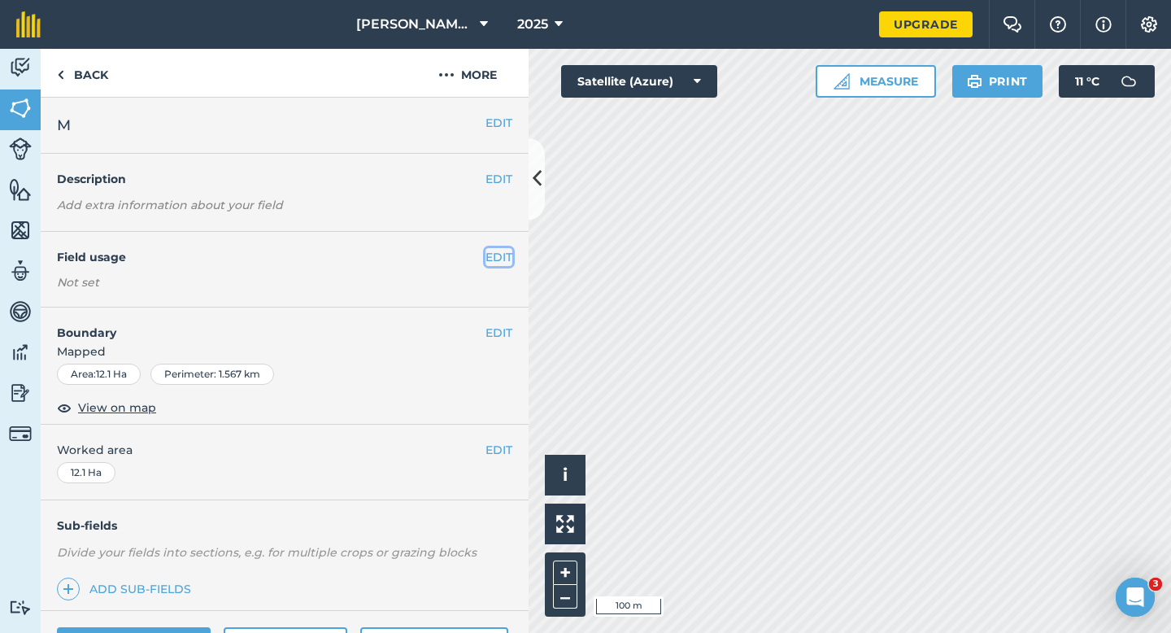
click at [507, 255] on button "EDIT" at bounding box center [499, 257] width 27 height 18
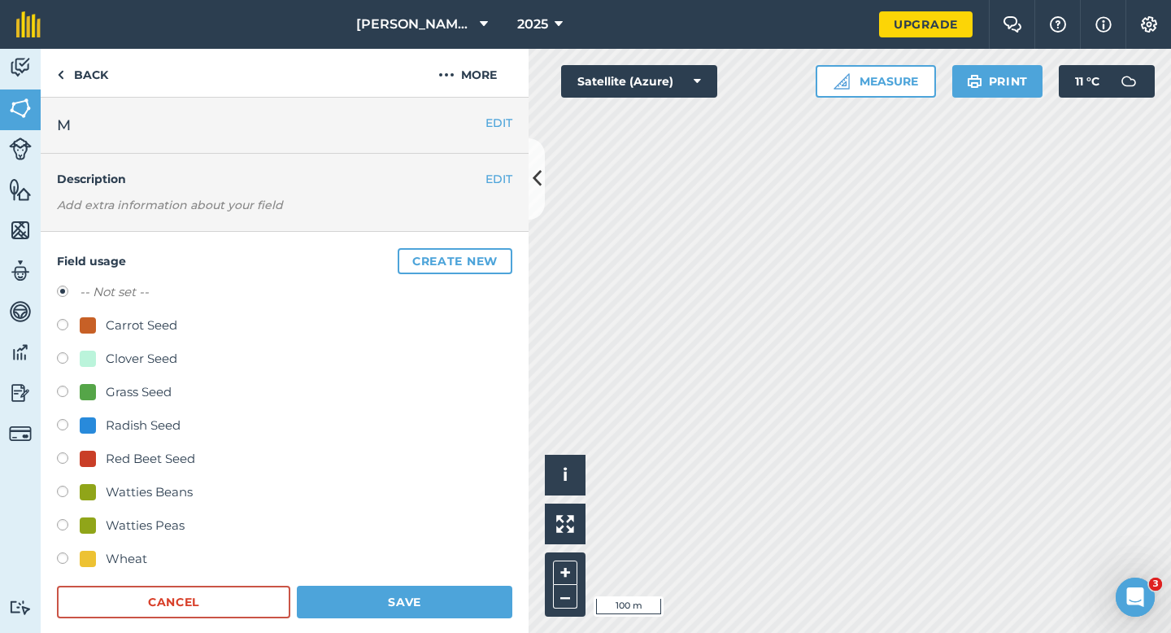
click at [145, 390] on div "Grass Seed" at bounding box center [139, 392] width 66 height 20
radio input "true"
radio input "false"
click at [327, 586] on button "Save" at bounding box center [405, 602] width 216 height 33
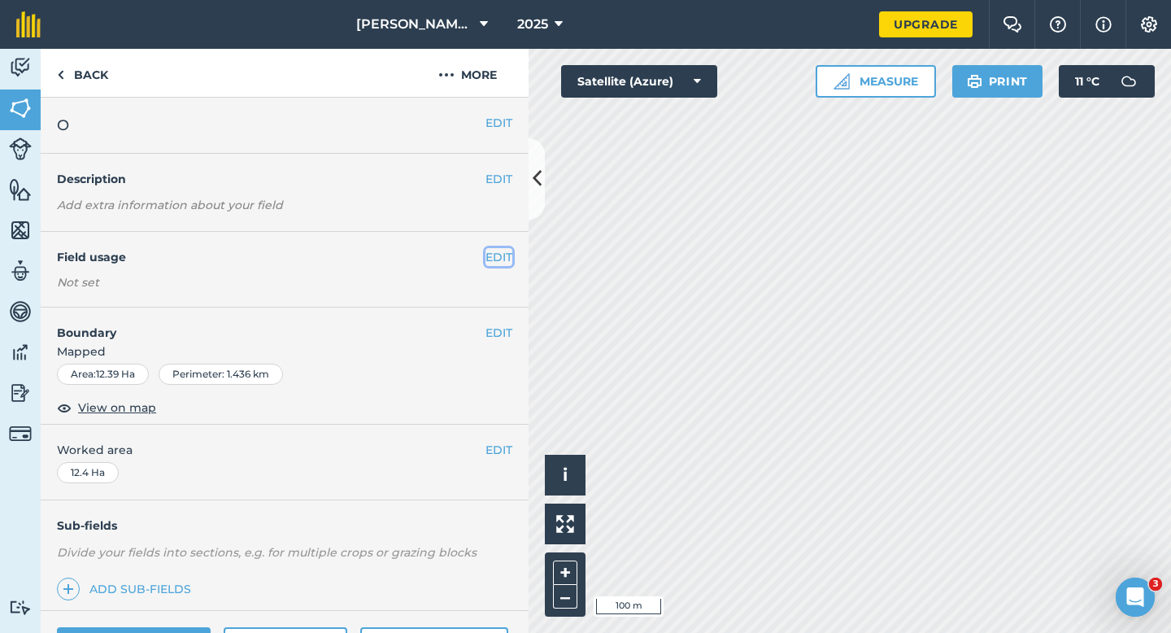
click at [500, 252] on button "EDIT" at bounding box center [499, 257] width 27 height 18
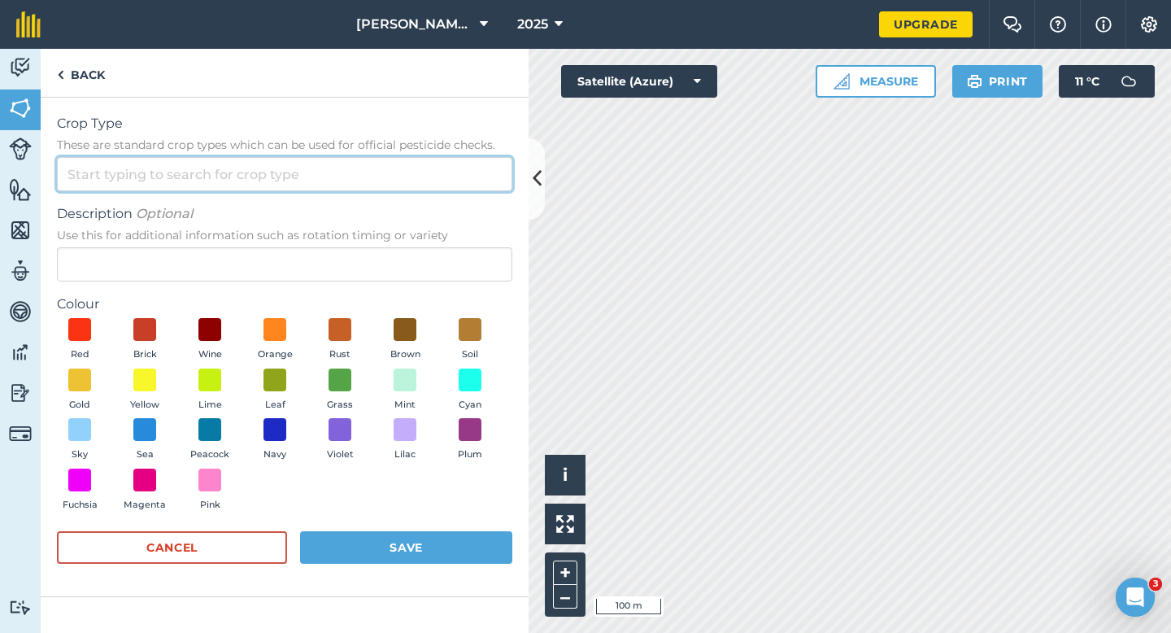
click at [468, 176] on input "Crop Type These are standard crop types which can be used for official pesticid…" at bounding box center [285, 174] width 456 height 34
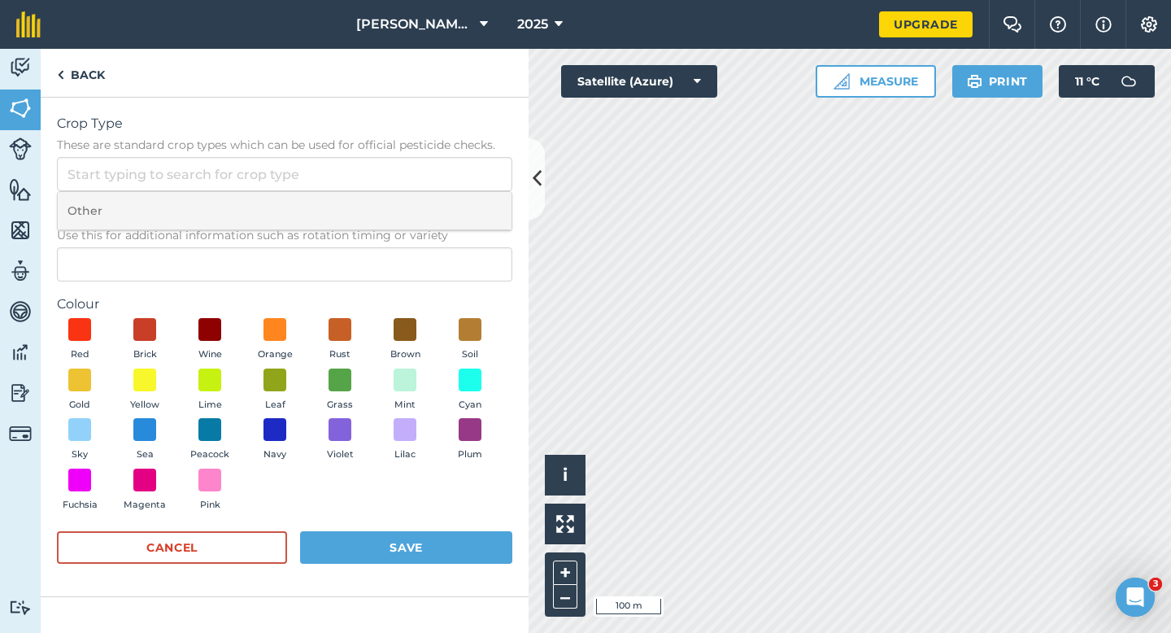
click at [468, 214] on li "Other" at bounding box center [285, 211] width 454 height 38
type input "Other"
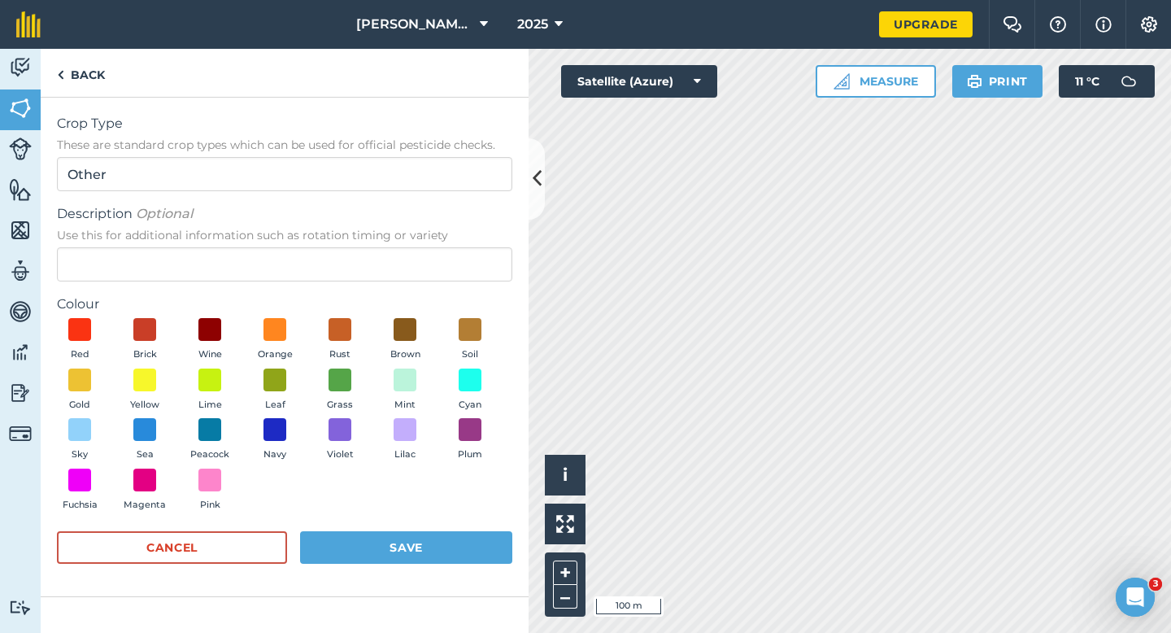
click at [463, 298] on label "Colour" at bounding box center [285, 304] width 456 height 20
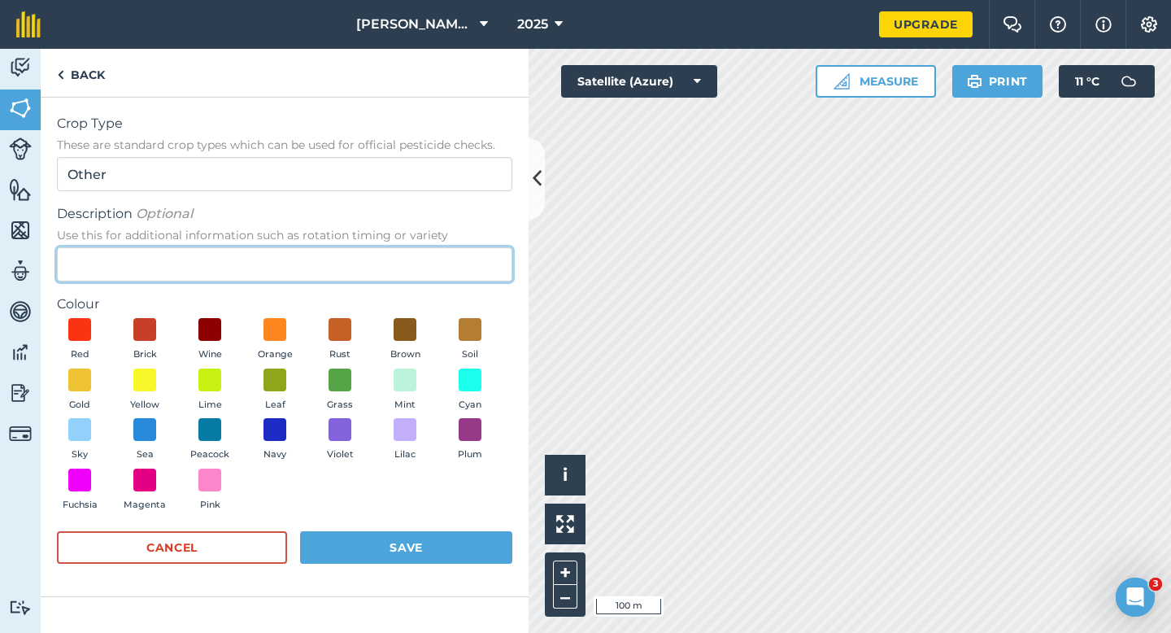
click at [463, 250] on input "Description Optional Use this for additional information such as rotation timin…" at bounding box center [285, 264] width 456 height 34
type input "Barley"
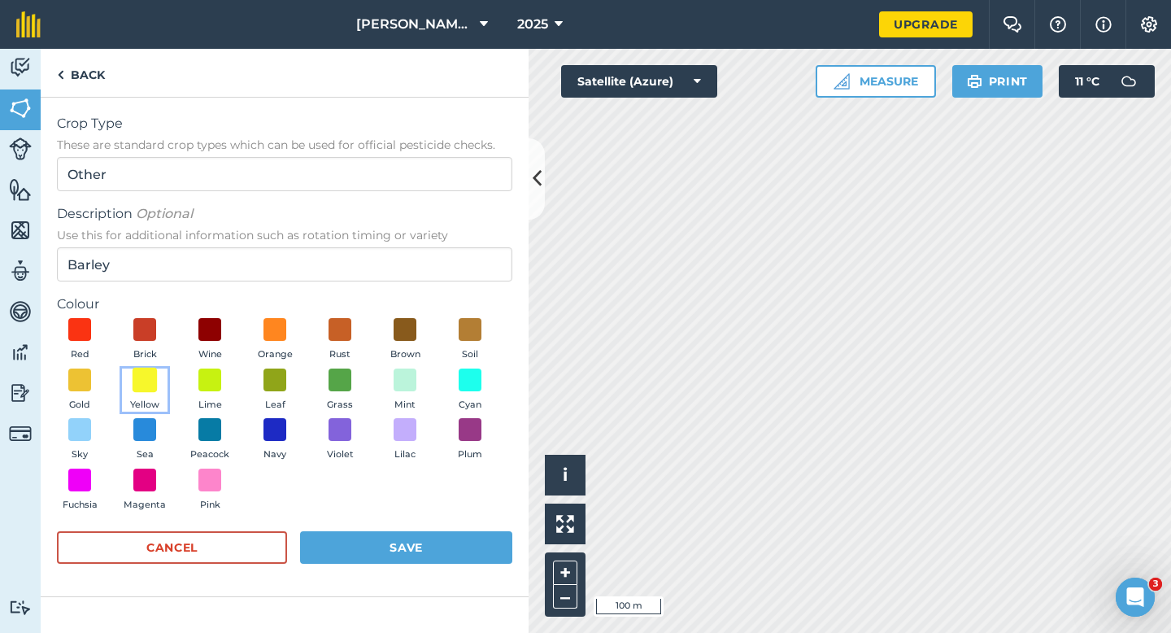
click at [149, 377] on span at bounding box center [145, 379] width 25 height 25
click at [423, 547] on button "Save" at bounding box center [406, 547] width 212 height 33
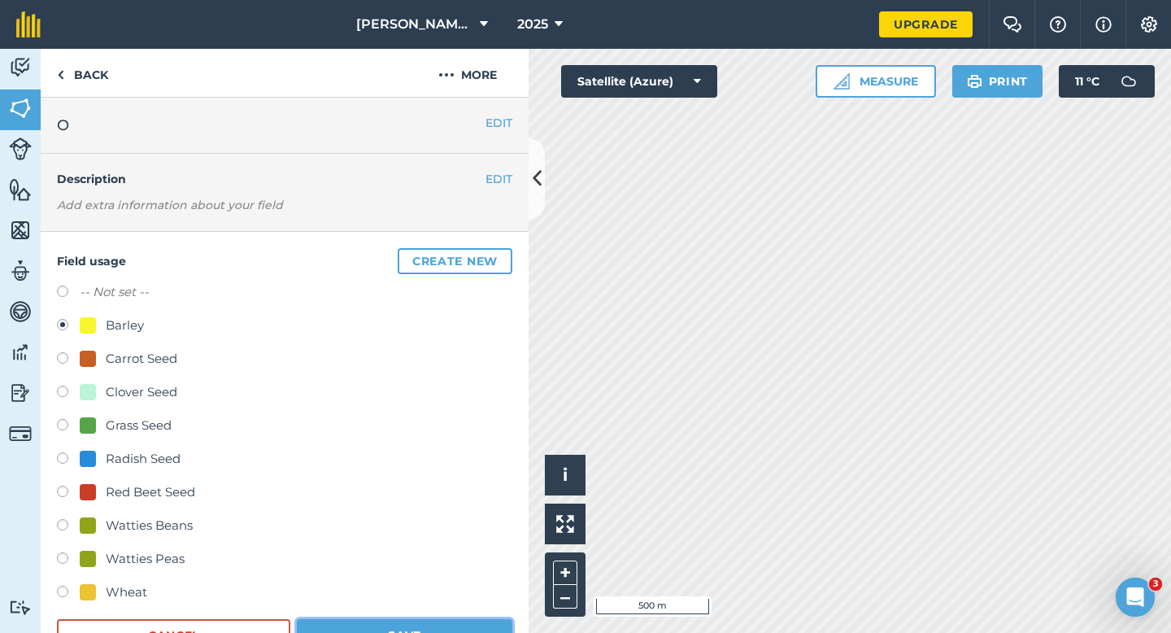
click at [438, 632] on button "Save" at bounding box center [405, 635] width 216 height 33
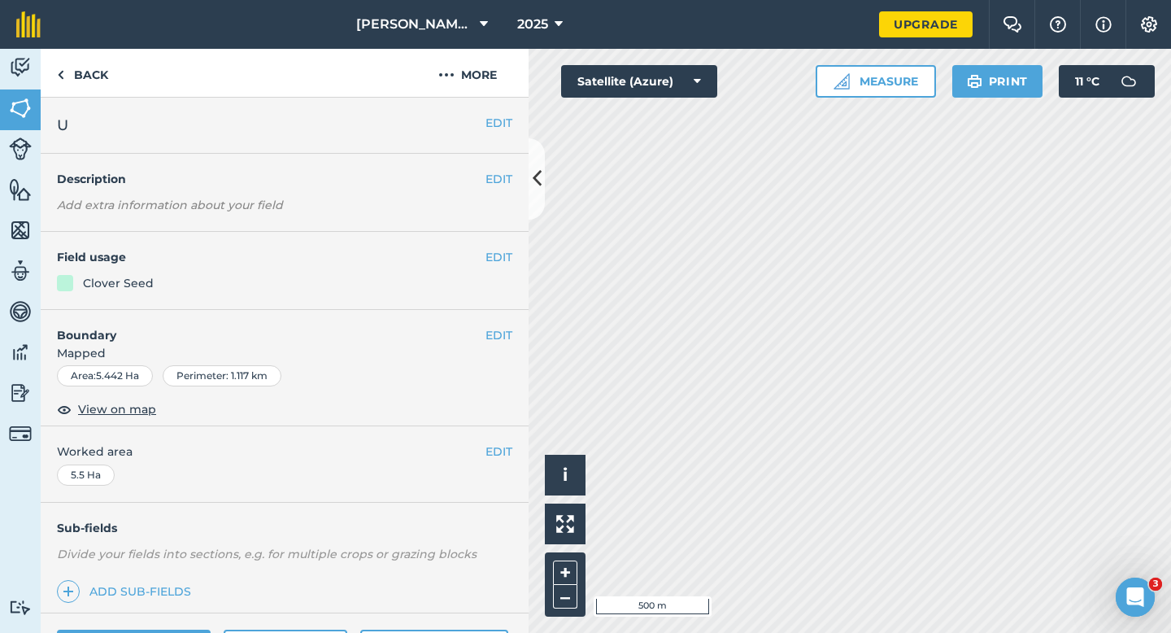
click at [497, 246] on div "EDIT Field usage Clover Seed" at bounding box center [285, 271] width 488 height 78
click at [490, 267] on div "EDIT Field usage Clover Seed" at bounding box center [285, 271] width 488 height 78
click at [500, 264] on button "EDIT" at bounding box center [499, 257] width 27 height 18
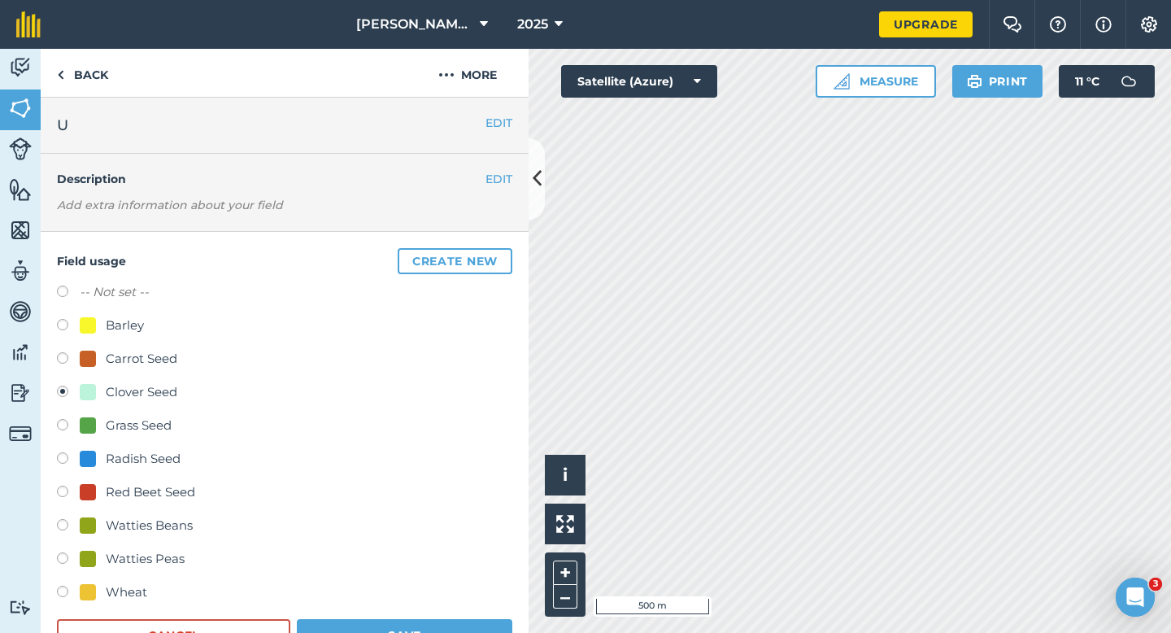
click at [121, 316] on div "Barley" at bounding box center [125, 326] width 38 height 20
radio input "true"
radio input "false"
click at [378, 632] on button "Save" at bounding box center [405, 635] width 216 height 33
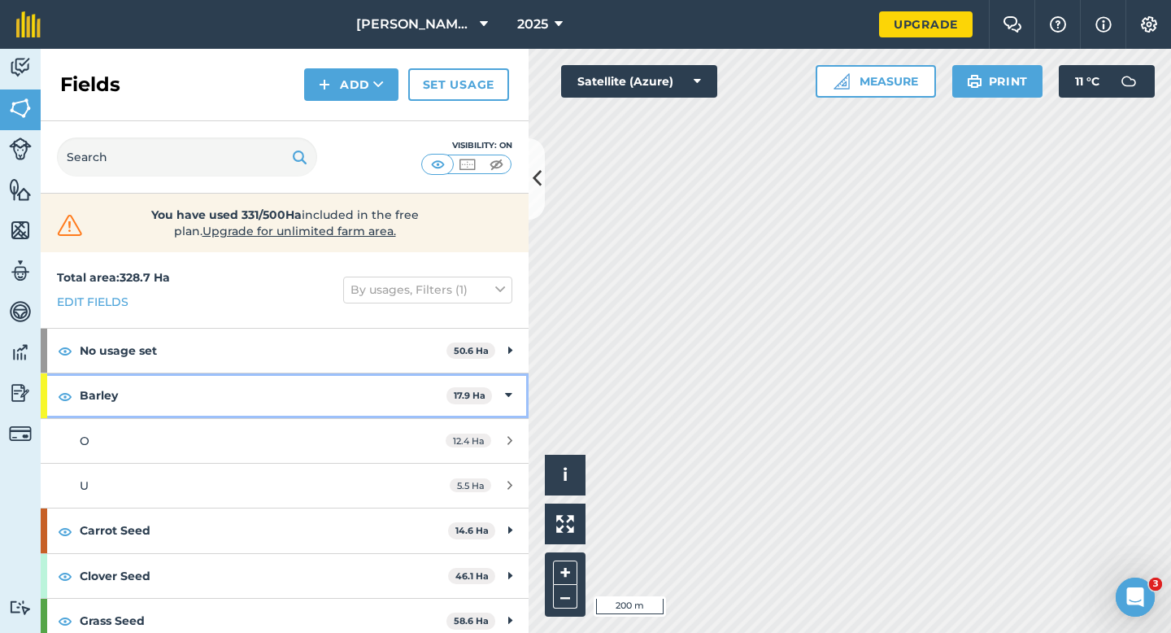
click at [498, 400] on div "Barley 17.9 Ha" at bounding box center [285, 395] width 488 height 44
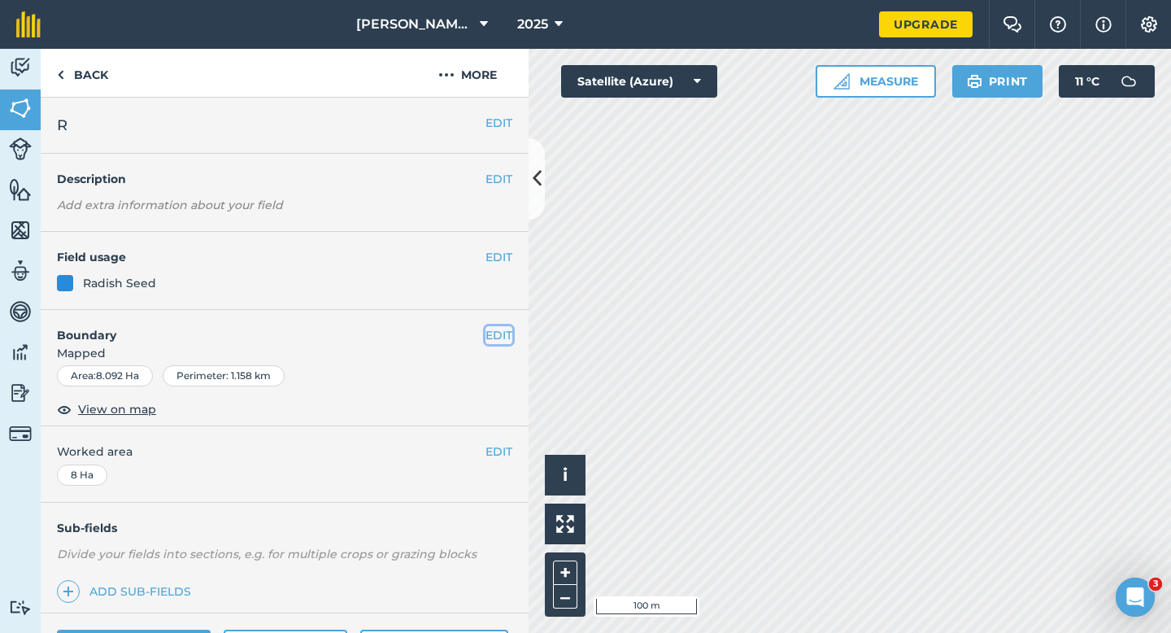
click at [511, 336] on button "EDIT" at bounding box center [499, 335] width 27 height 18
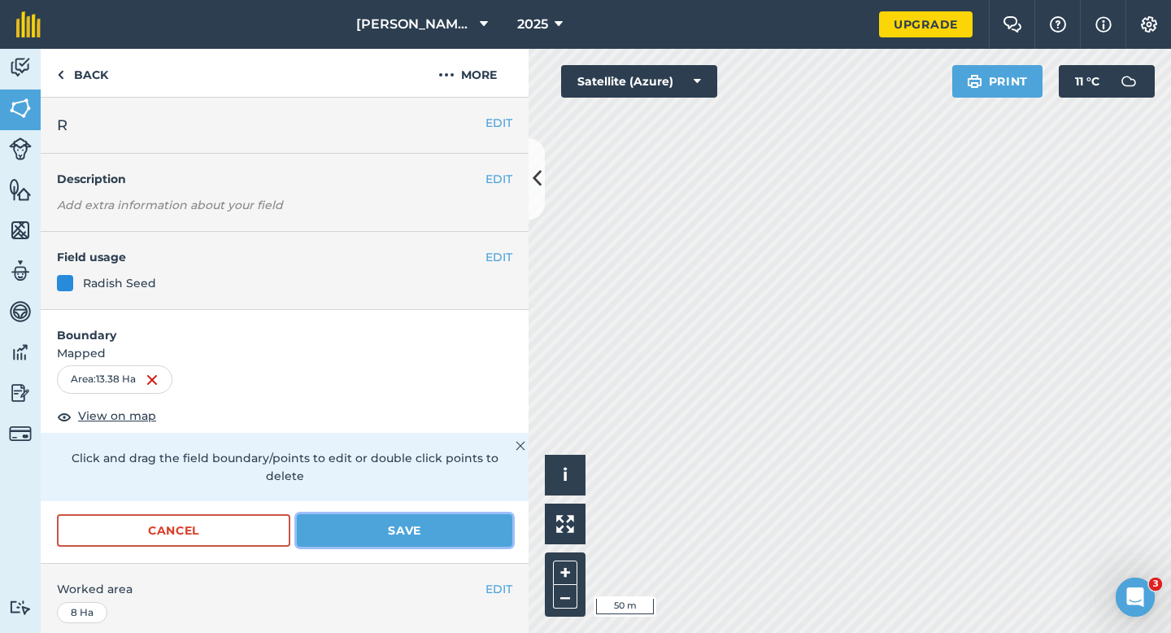
click at [485, 526] on button "Save" at bounding box center [405, 530] width 216 height 33
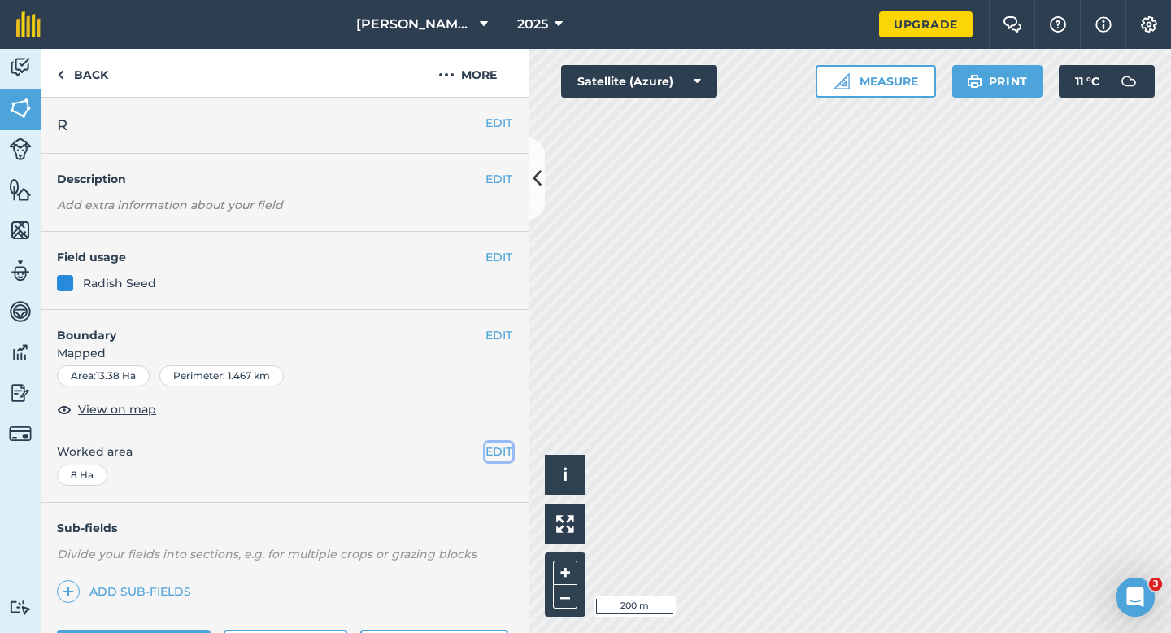
click at [495, 459] on button "EDIT" at bounding box center [499, 452] width 27 height 18
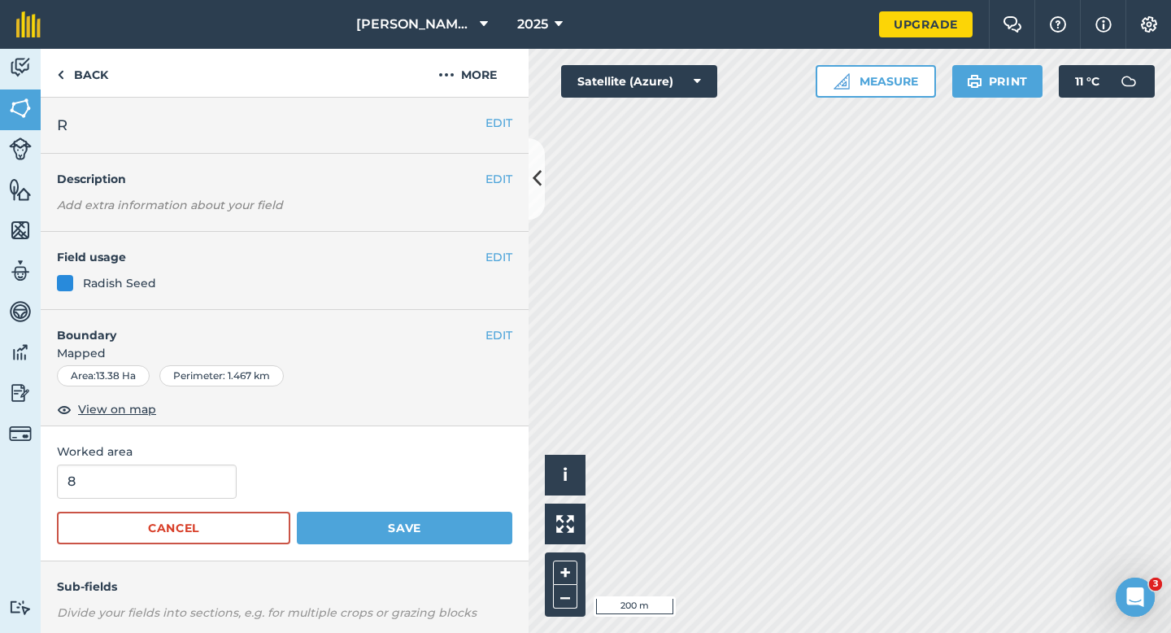
click at [215, 508] on form "8 Cancel Save" at bounding box center [285, 505] width 456 height 80
click at [215, 502] on form "8 Cancel Save" at bounding box center [285, 505] width 456 height 80
click at [212, 496] on input "8" at bounding box center [147, 482] width 180 height 34
type input "13.3"
click at [297, 512] on button "Save" at bounding box center [405, 528] width 216 height 33
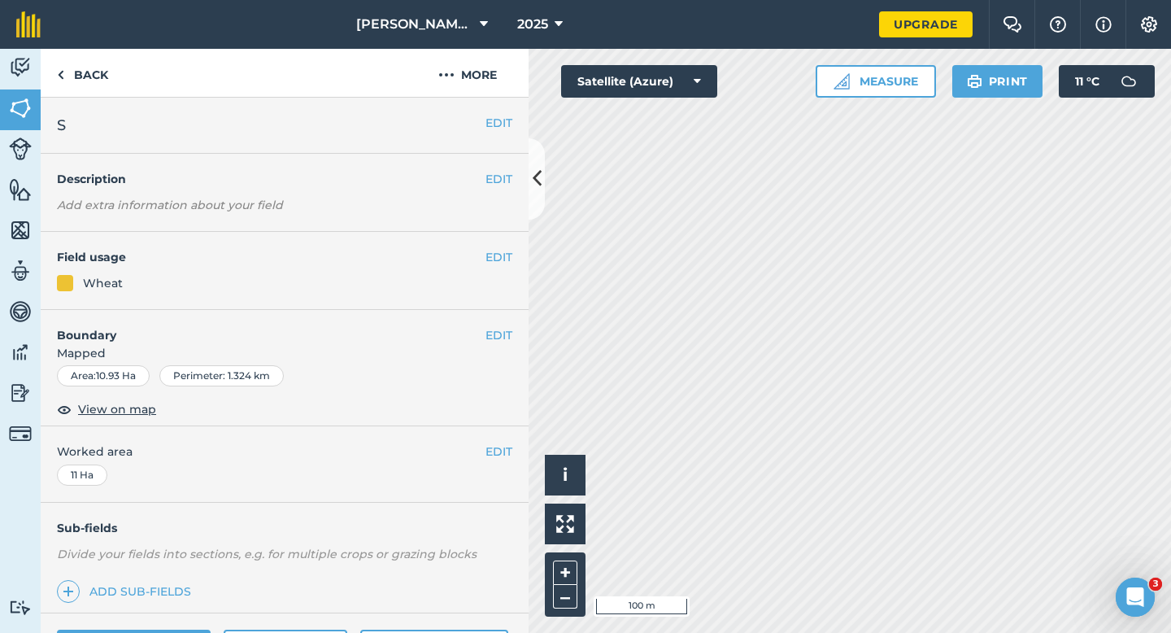
click at [470, 97] on div "Back More" at bounding box center [285, 73] width 488 height 49
click at [470, 83] on button "More" at bounding box center [468, 73] width 122 height 48
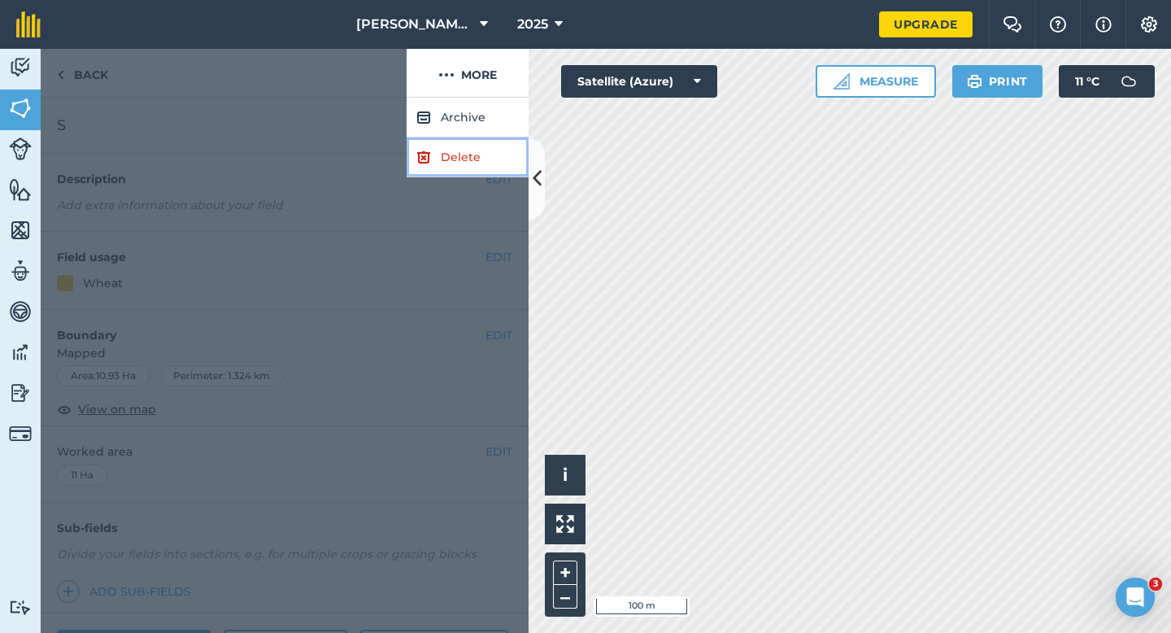
click at [474, 150] on link "Delete" at bounding box center [468, 157] width 122 height 40
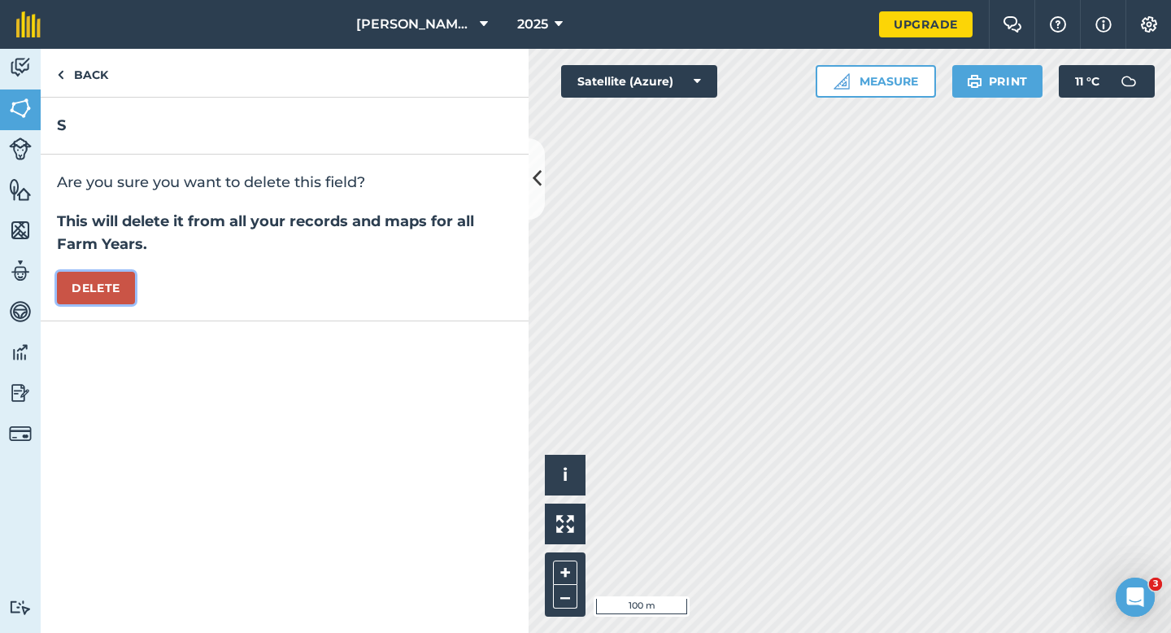
click at [125, 291] on button "Delete" at bounding box center [96, 288] width 78 height 33
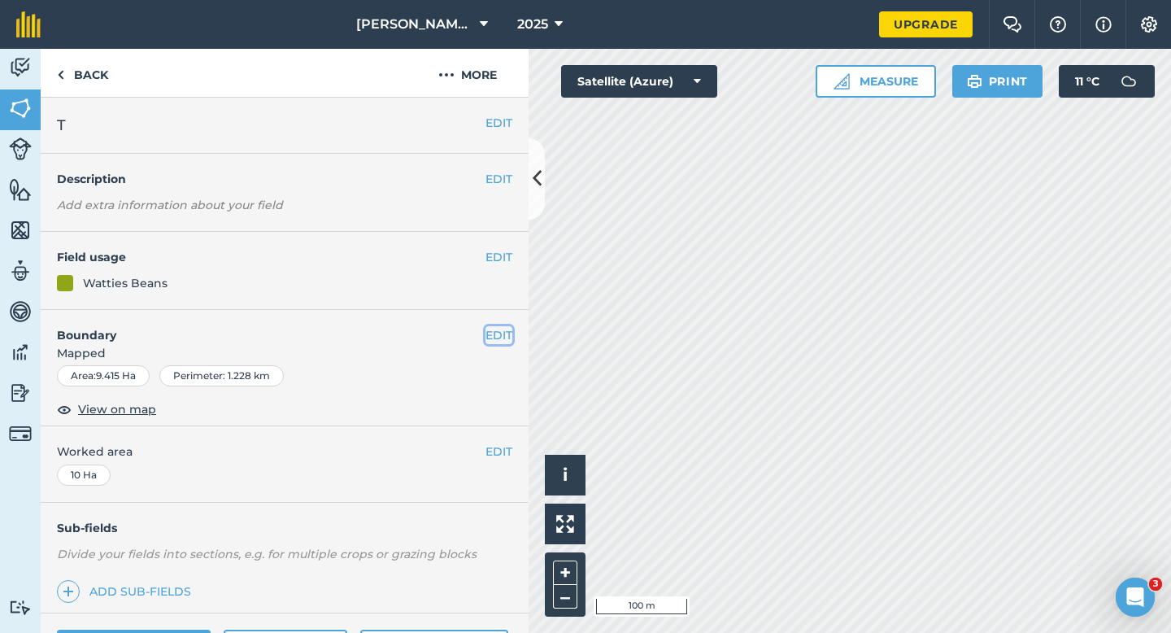
click at [497, 342] on button "EDIT" at bounding box center [499, 335] width 27 height 18
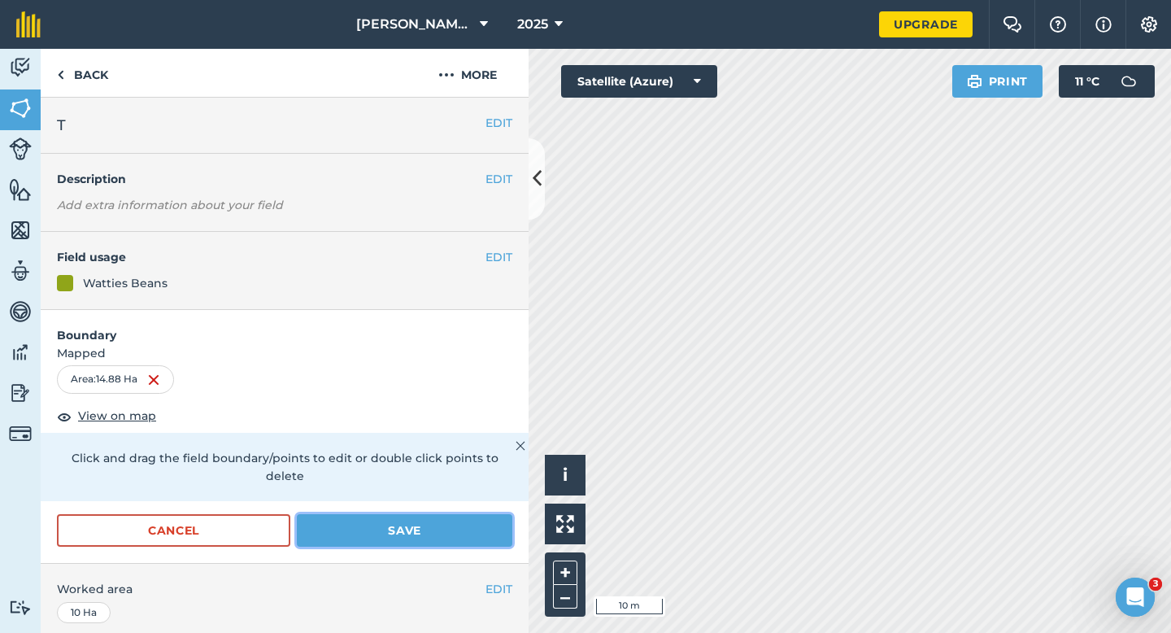
click at [487, 514] on button "Save" at bounding box center [405, 530] width 216 height 33
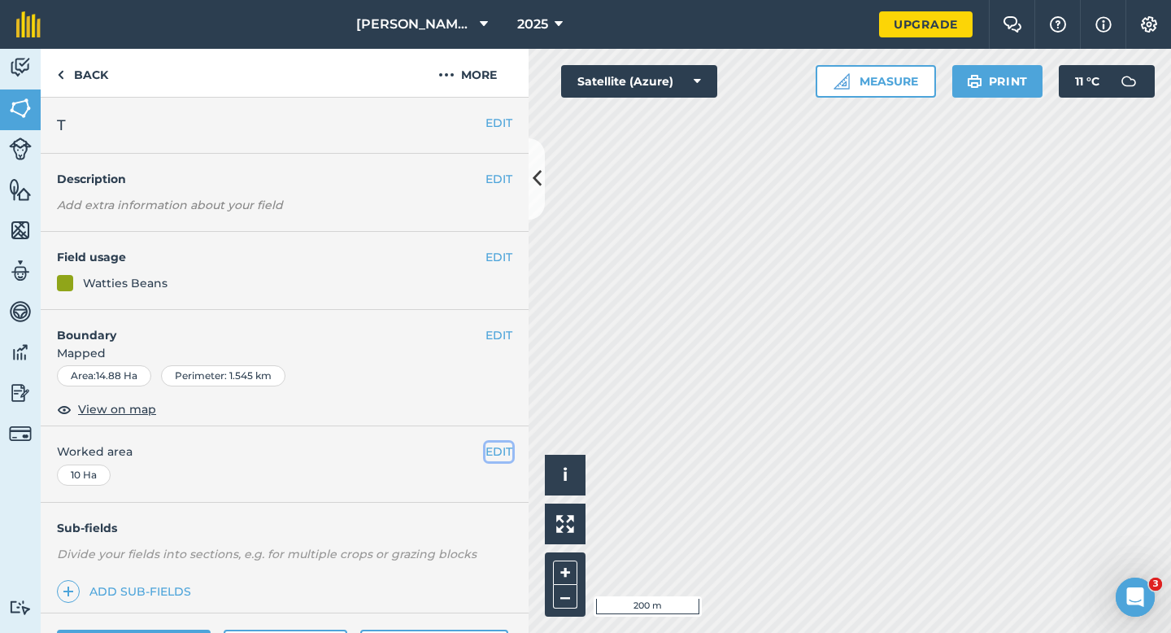
click at [503, 457] on button "EDIT" at bounding box center [499, 452] width 27 height 18
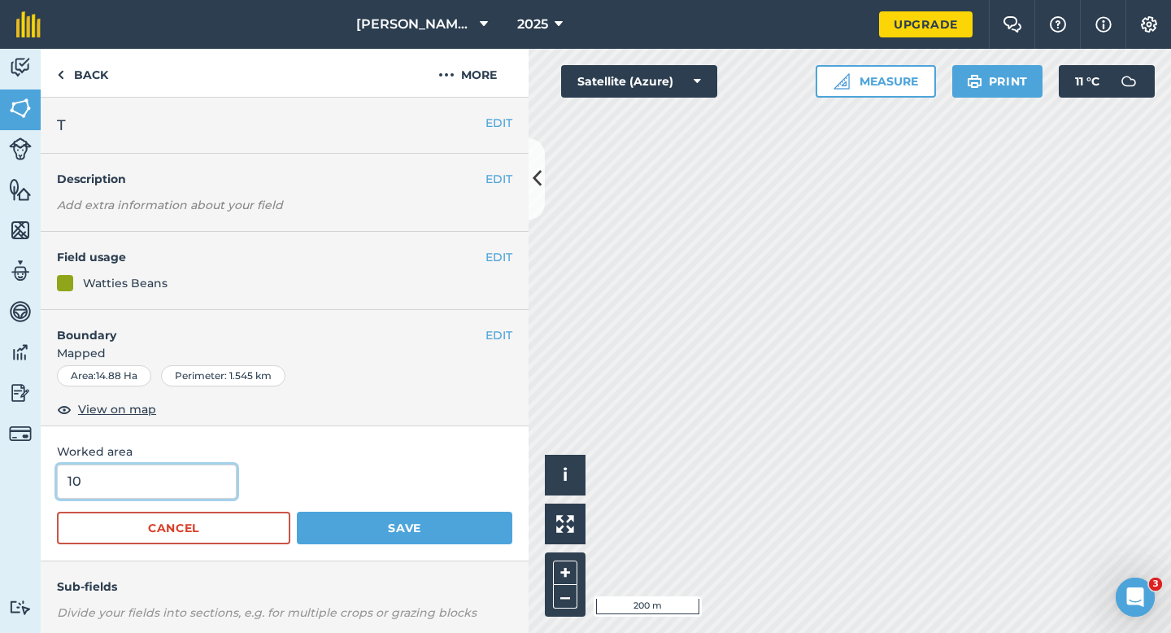
click at [155, 476] on input "10" at bounding box center [147, 482] width 180 height 34
type input "15"
click at [297, 512] on button "Save" at bounding box center [405, 528] width 216 height 33
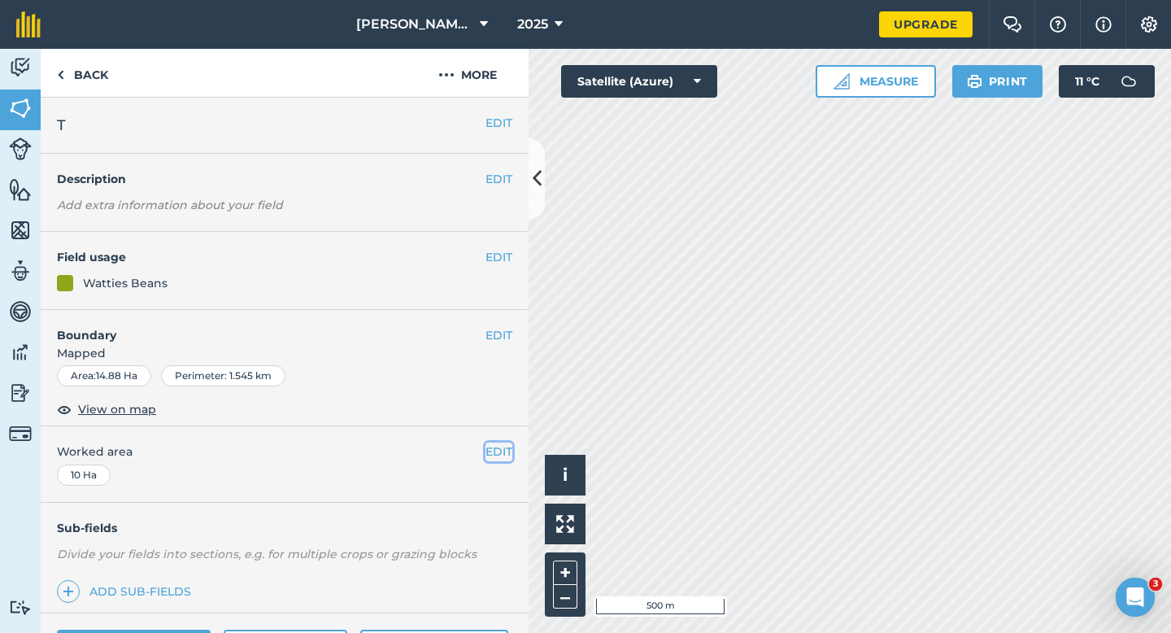
click at [492, 456] on button "EDIT" at bounding box center [499, 452] width 27 height 18
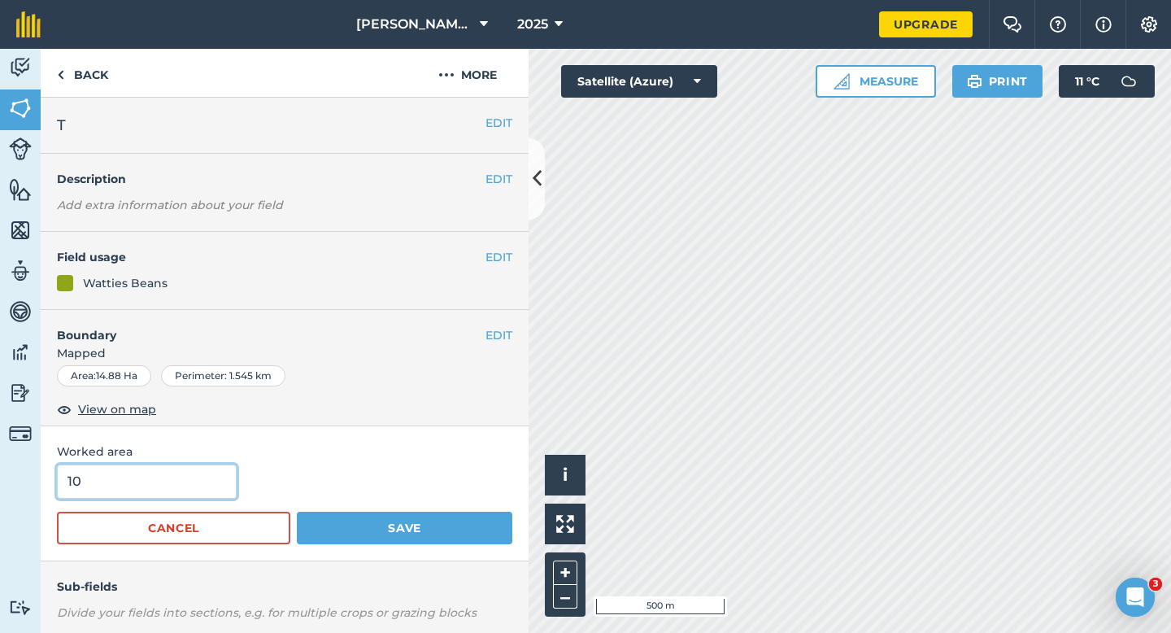
click at [218, 491] on input "10" at bounding box center [147, 482] width 180 height 34
click at [218, 490] on input "10" at bounding box center [147, 482] width 180 height 34
type input "15"
click at [297, 512] on button "Save" at bounding box center [405, 528] width 216 height 33
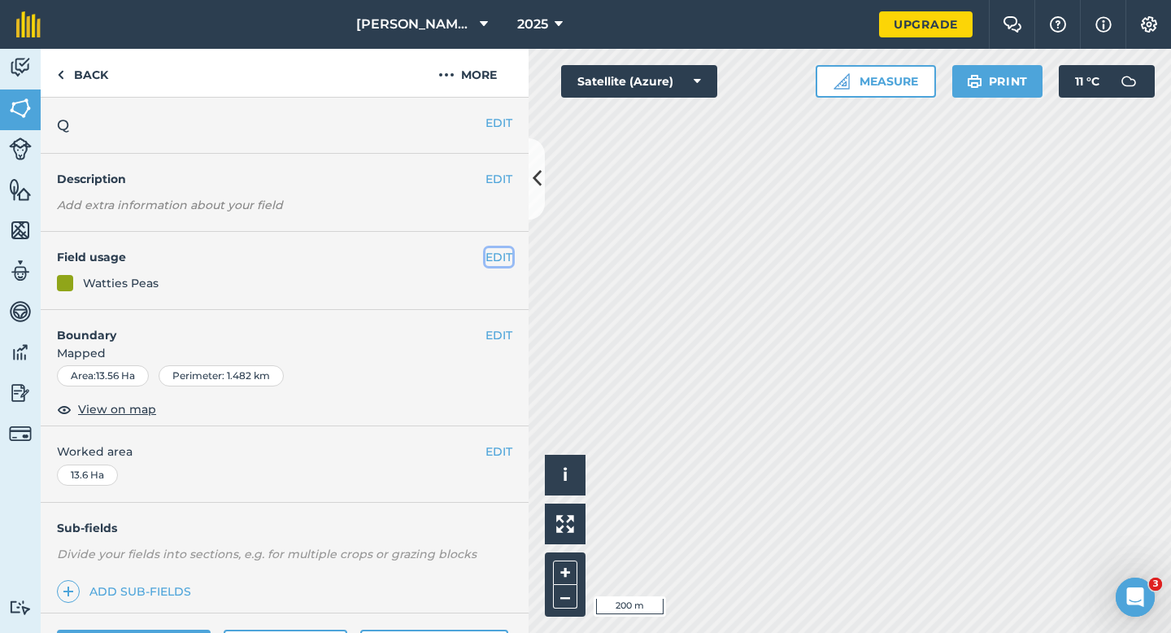
click at [501, 255] on button "EDIT" at bounding box center [499, 257] width 27 height 18
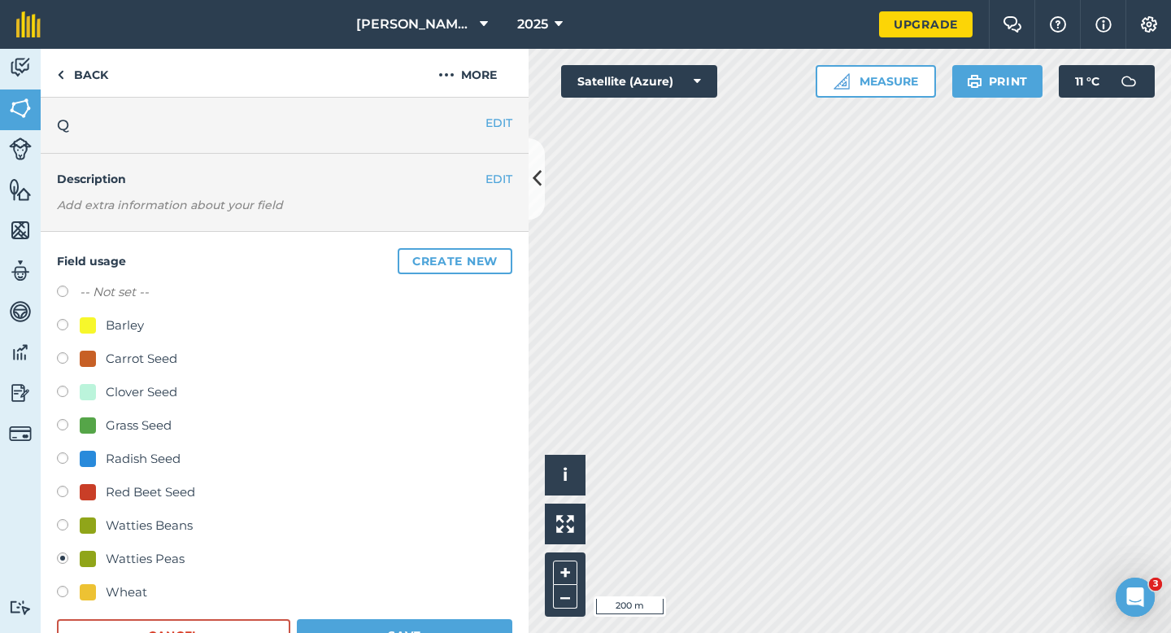
click at [139, 514] on div "-- Not set -- Barley Carrot Seed Clover Seed Grass Seed Radish Seed Red Beet Se…" at bounding box center [285, 444] width 456 height 324
click at [152, 521] on div "Watties Beans" at bounding box center [149, 526] width 87 height 20
radio input "true"
radio input "false"
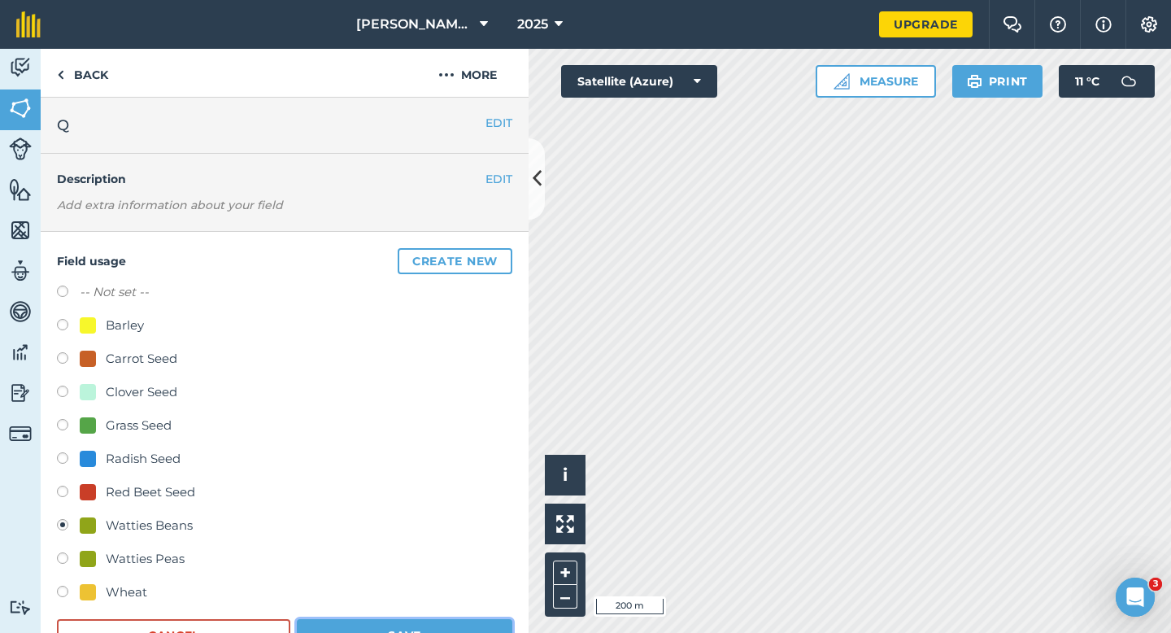
click at [345, 632] on button "Save" at bounding box center [405, 635] width 216 height 33
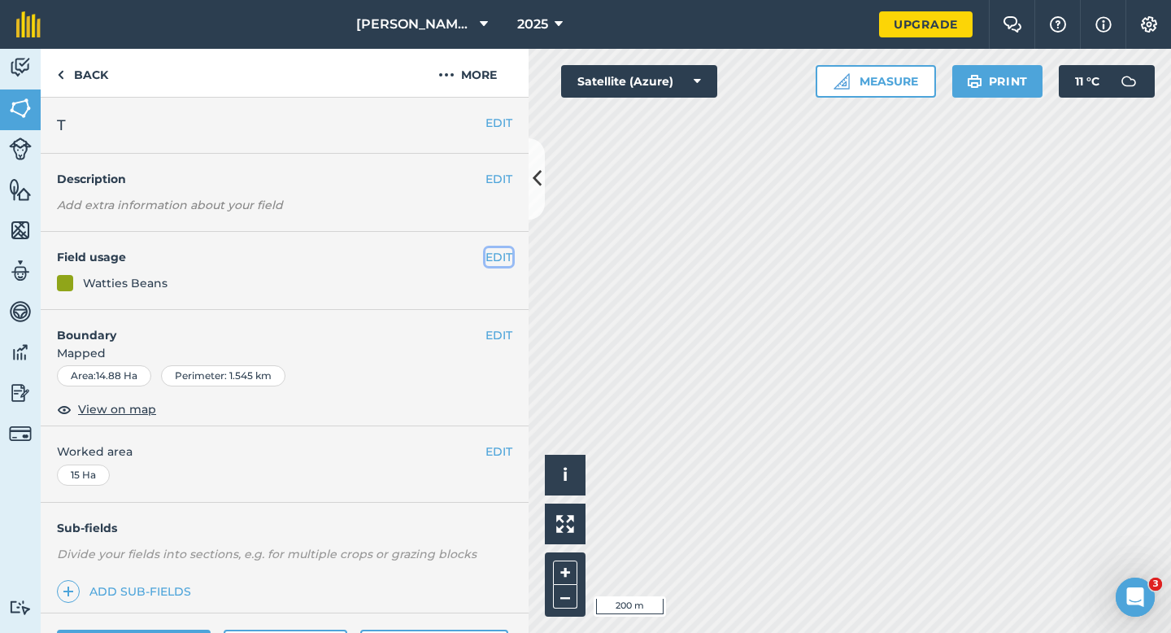
click at [506, 258] on button "EDIT" at bounding box center [499, 257] width 27 height 18
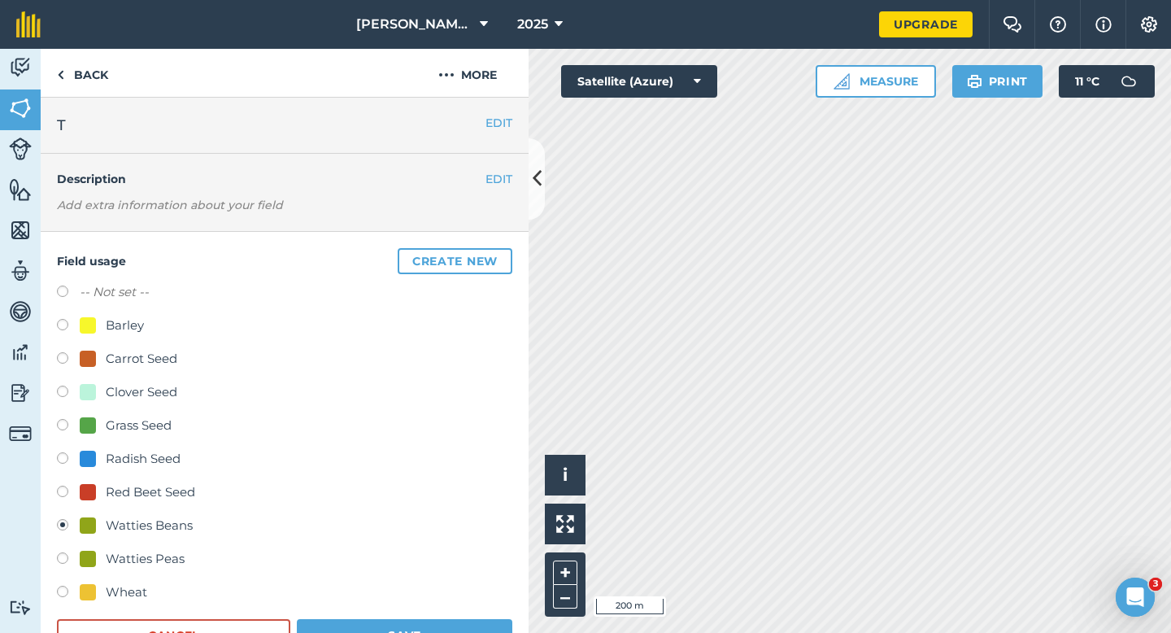
click at [146, 557] on div "Watties Peas" at bounding box center [145, 559] width 79 height 20
radio input "true"
radio input "false"
click at [372, 632] on button "Save" at bounding box center [405, 635] width 216 height 33
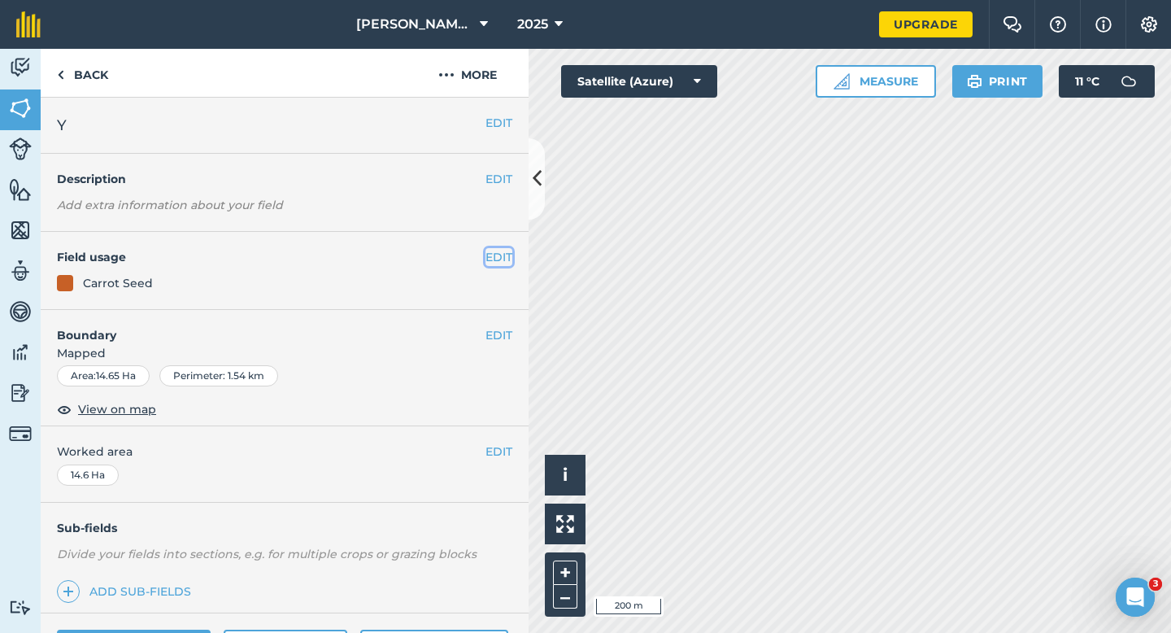
click at [509, 265] on button "EDIT" at bounding box center [499, 257] width 27 height 18
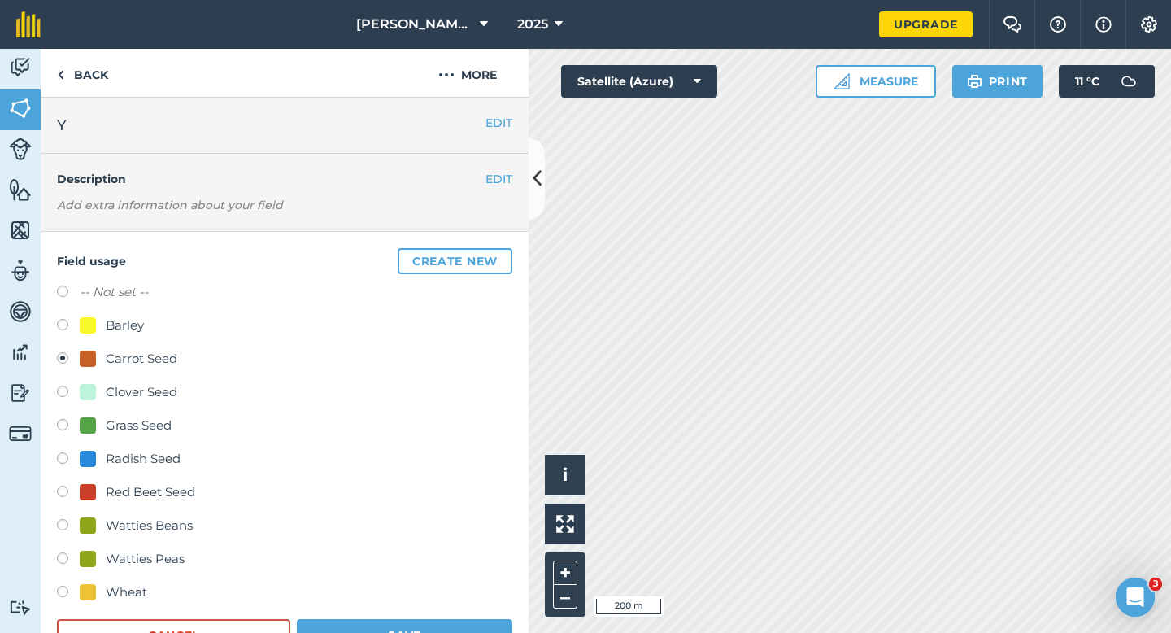
click at [113, 579] on div "-- Not set -- Barley Carrot Seed Clover Seed Grass Seed Radish Seed Red Beet Se…" at bounding box center [285, 444] width 456 height 324
click at [113, 589] on div "Wheat" at bounding box center [126, 592] width 41 height 20
radio input "true"
radio input "false"
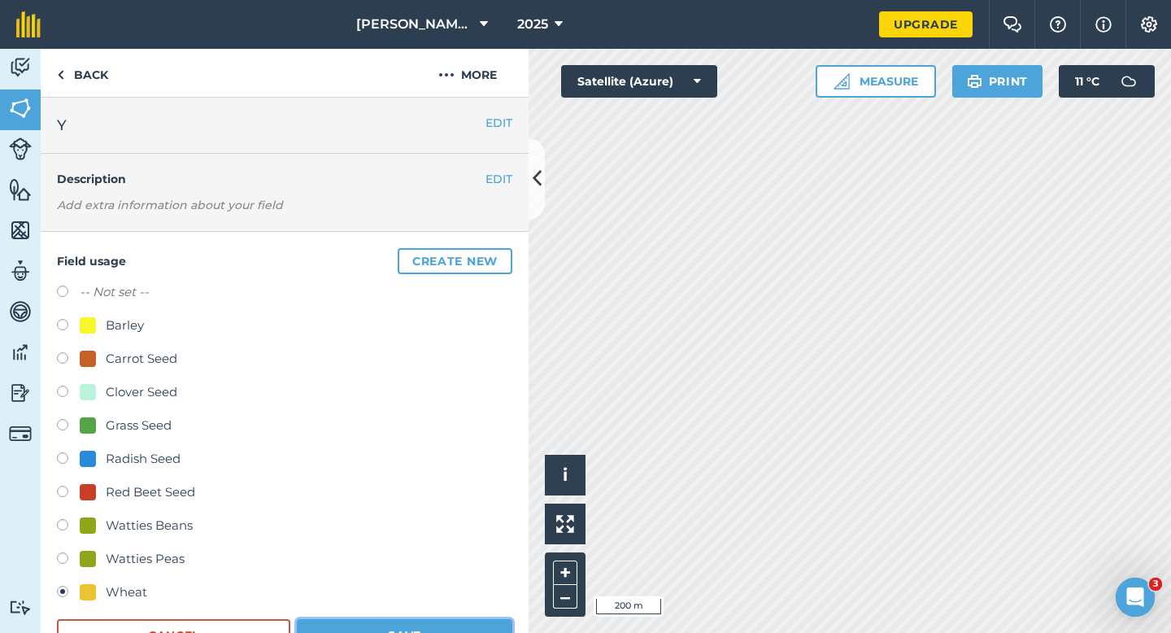
click at [375, 632] on button "Save" at bounding box center [405, 635] width 216 height 33
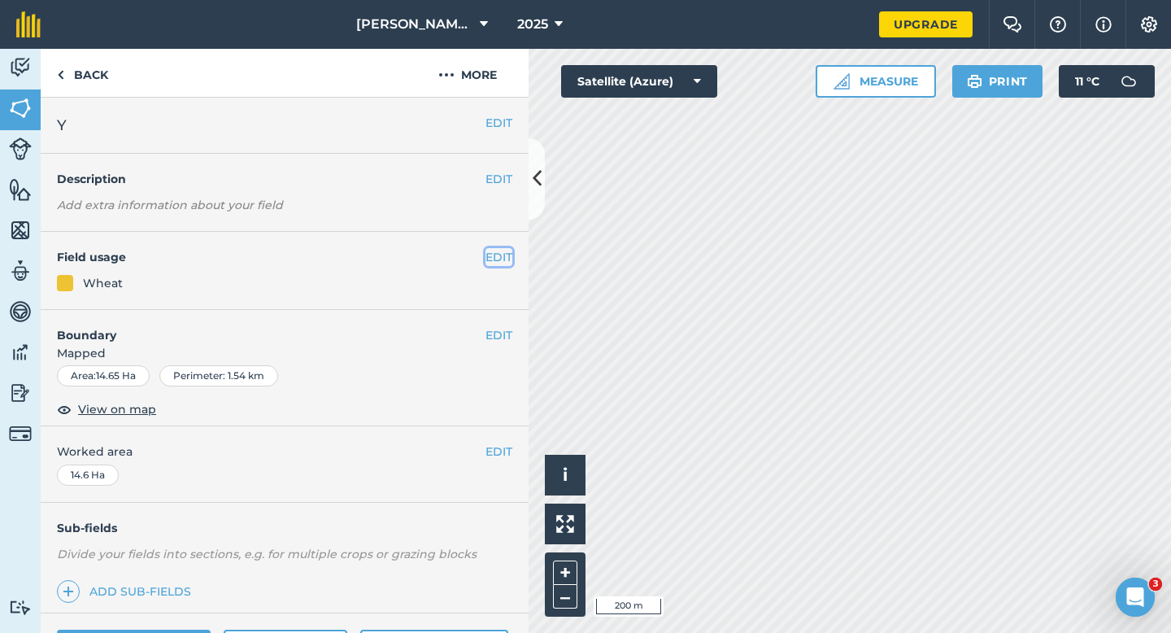
click at [499, 253] on button "EDIT" at bounding box center [499, 257] width 27 height 18
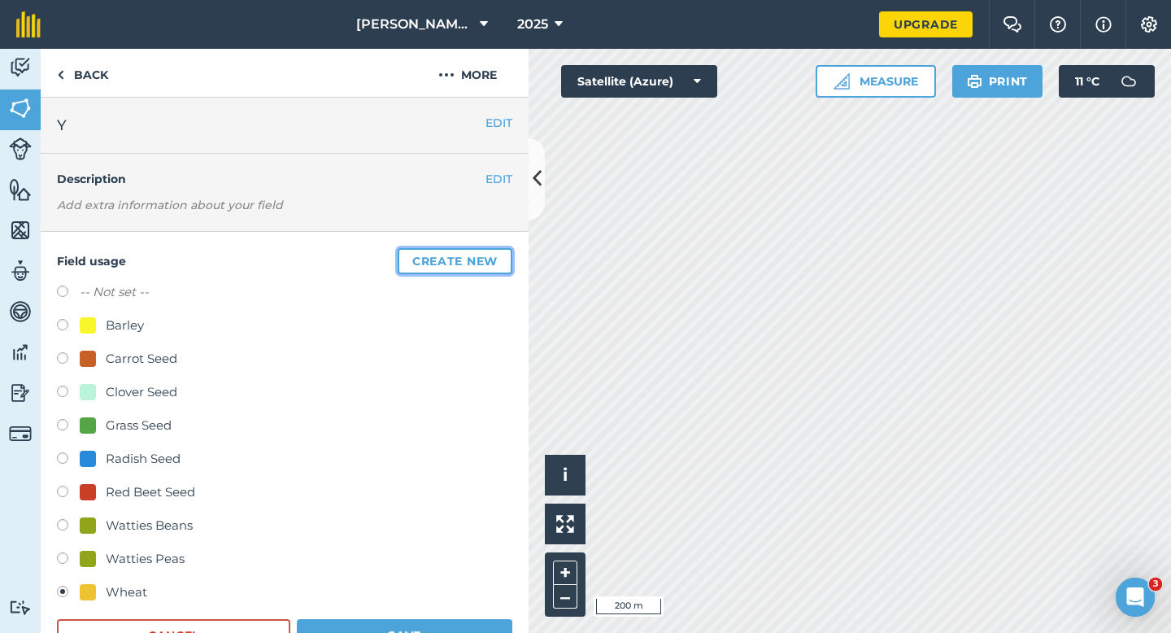
click at [499, 253] on button "Create new" at bounding box center [455, 261] width 115 height 26
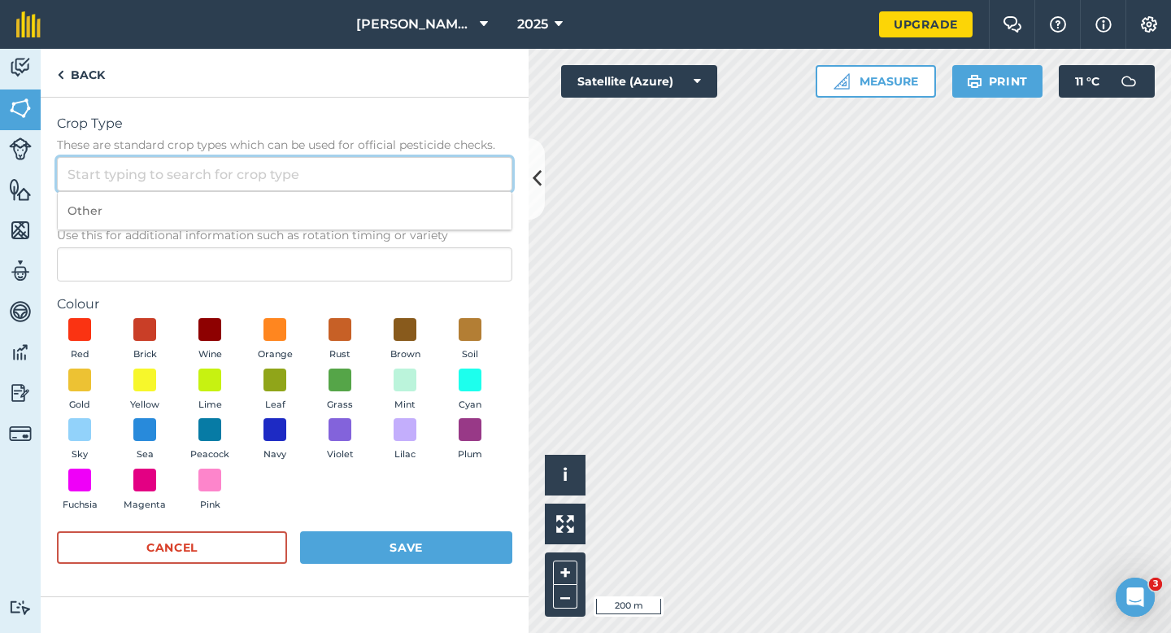
click at [402, 187] on input "Crop Type These are standard crop types which can be used for official pesticid…" at bounding box center [285, 174] width 456 height 34
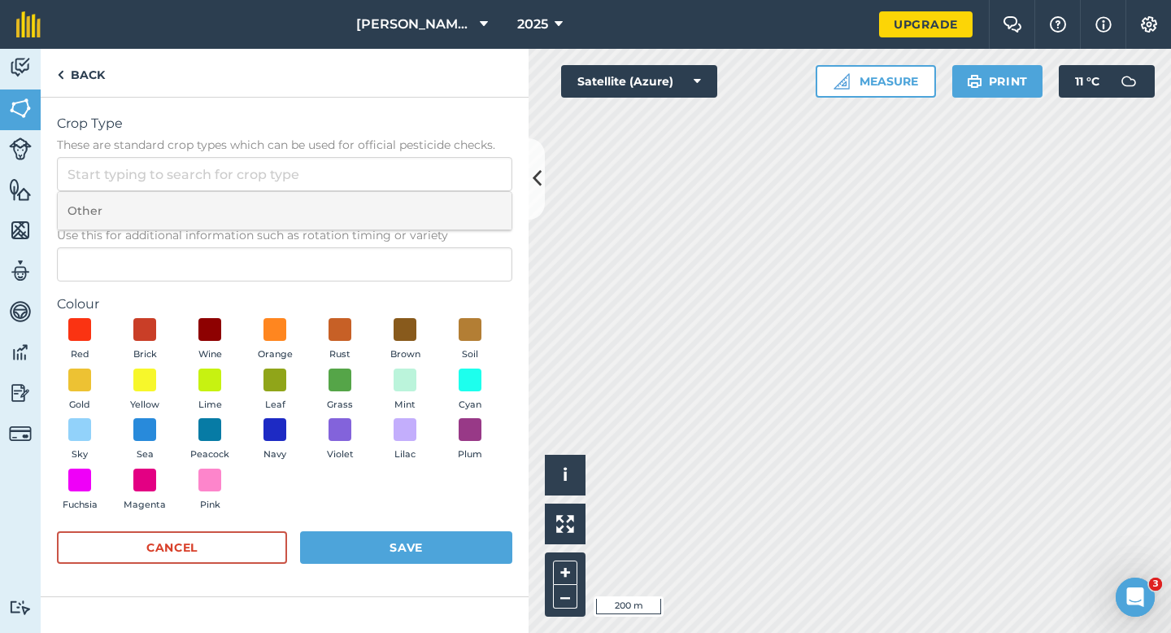
click at [402, 205] on li "Other" at bounding box center [285, 211] width 454 height 38
type input "Other"
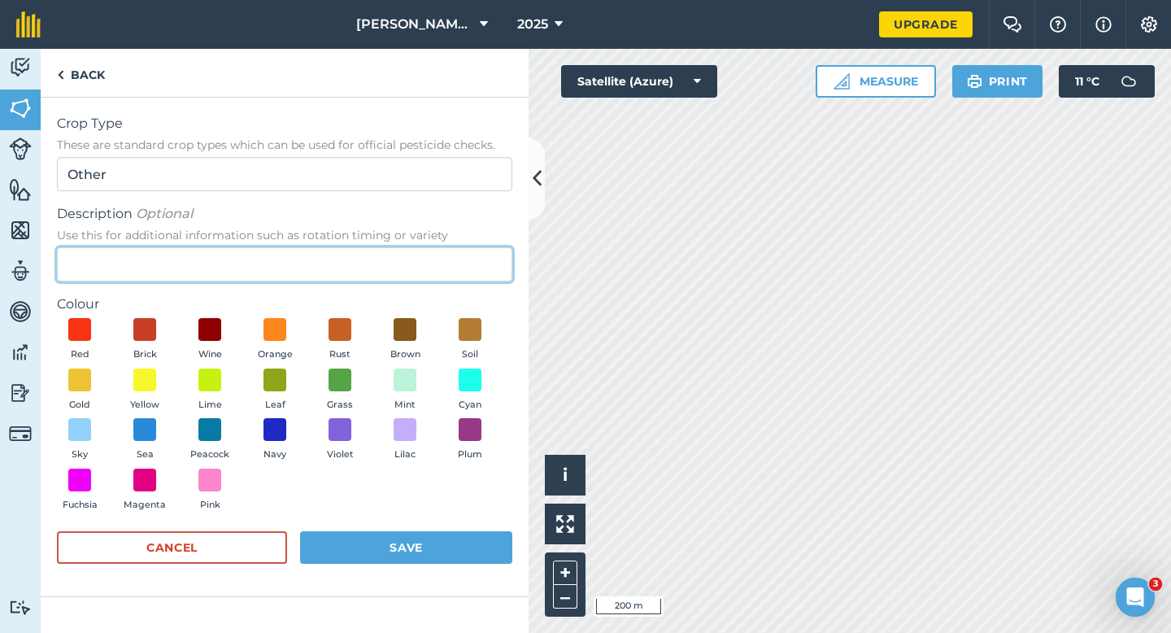
click at [402, 260] on input "Description Optional Use this for additional information such as rotation timin…" at bounding box center [285, 264] width 456 height 34
type input "O"
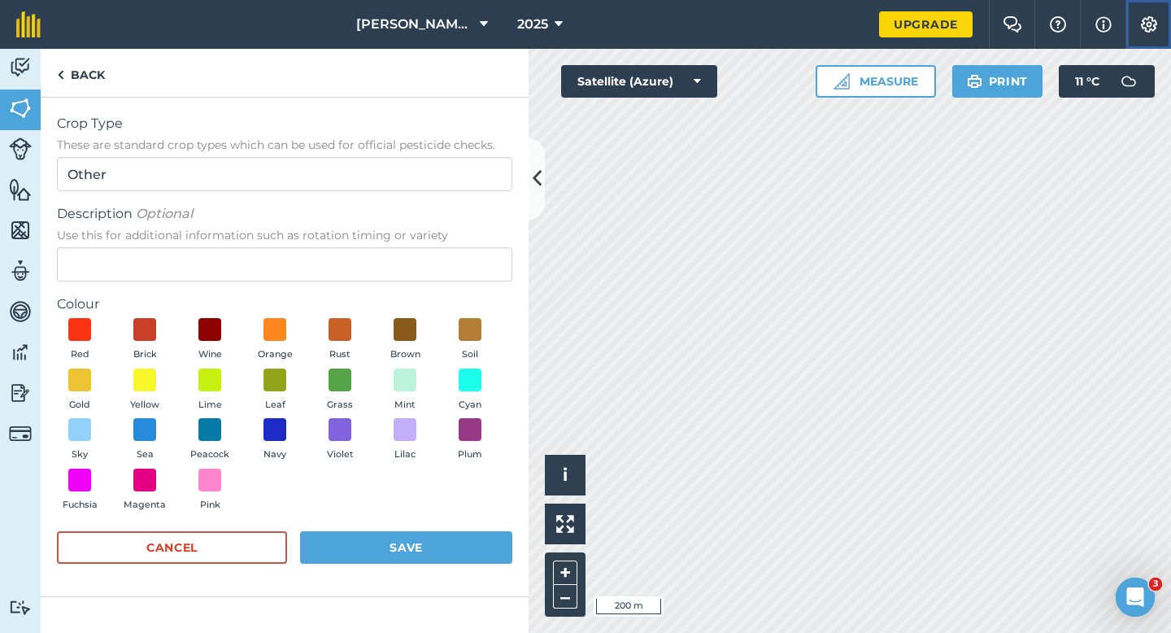
click at [1149, 36] on button "Settings" at bounding box center [1149, 24] width 46 height 49
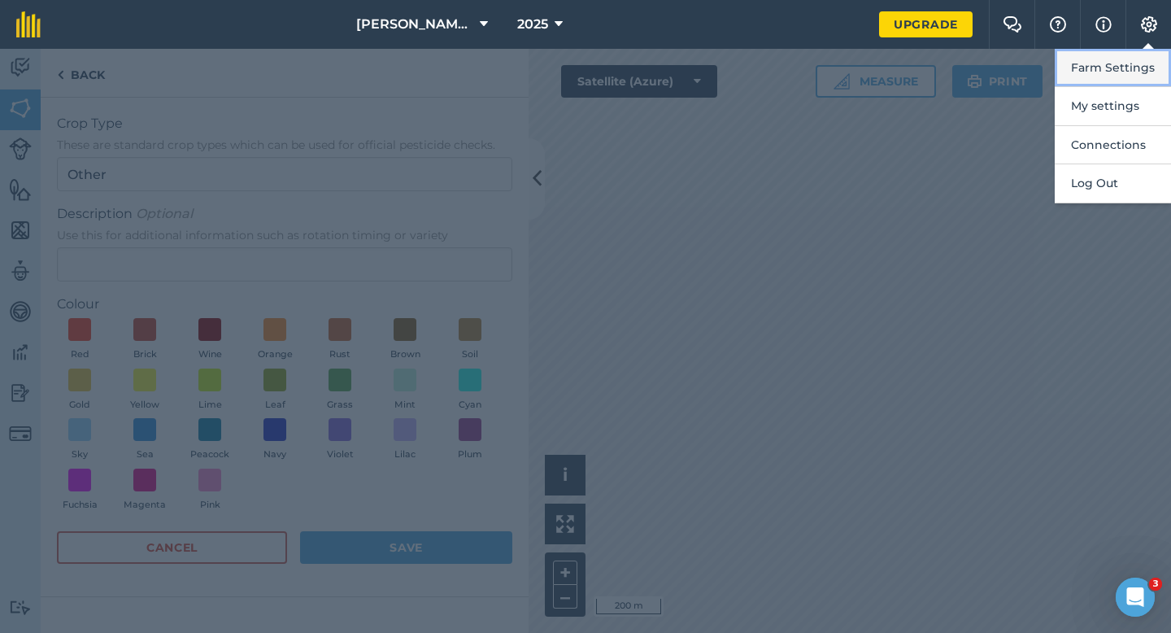
click at [1133, 60] on button "Farm Settings" at bounding box center [1113, 68] width 116 height 38
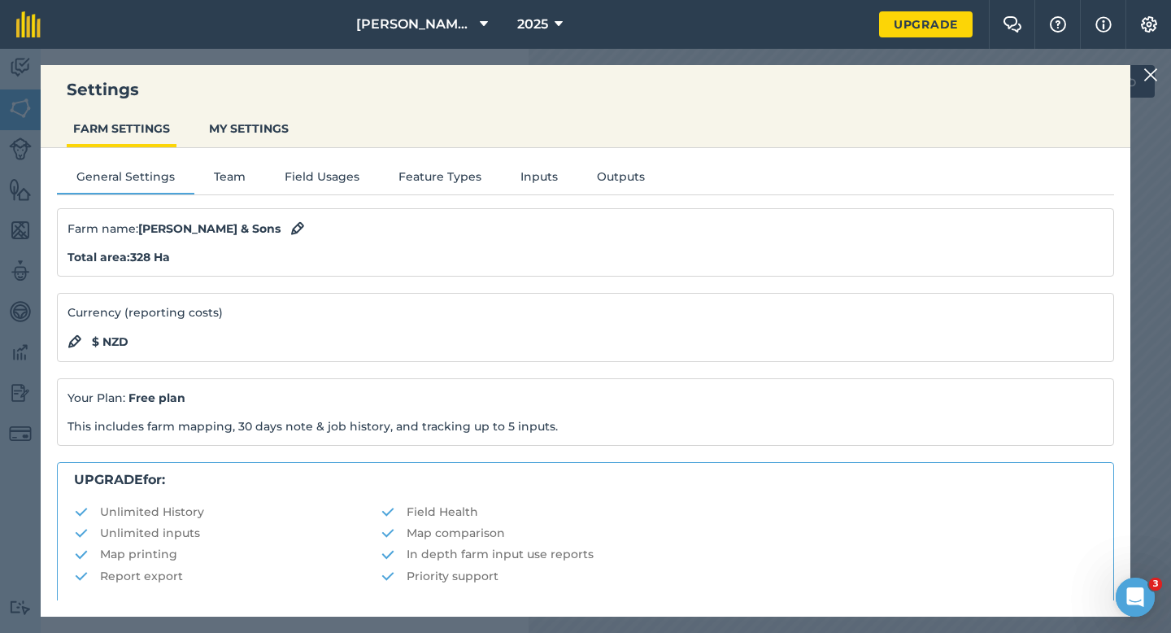
click at [350, 164] on div "General Settings Team Field Usages Feature Types Inputs Outputs Farm name : [PE…" at bounding box center [586, 374] width 1090 height 452
click at [342, 170] on button "Field Usages" at bounding box center [322, 180] width 114 height 24
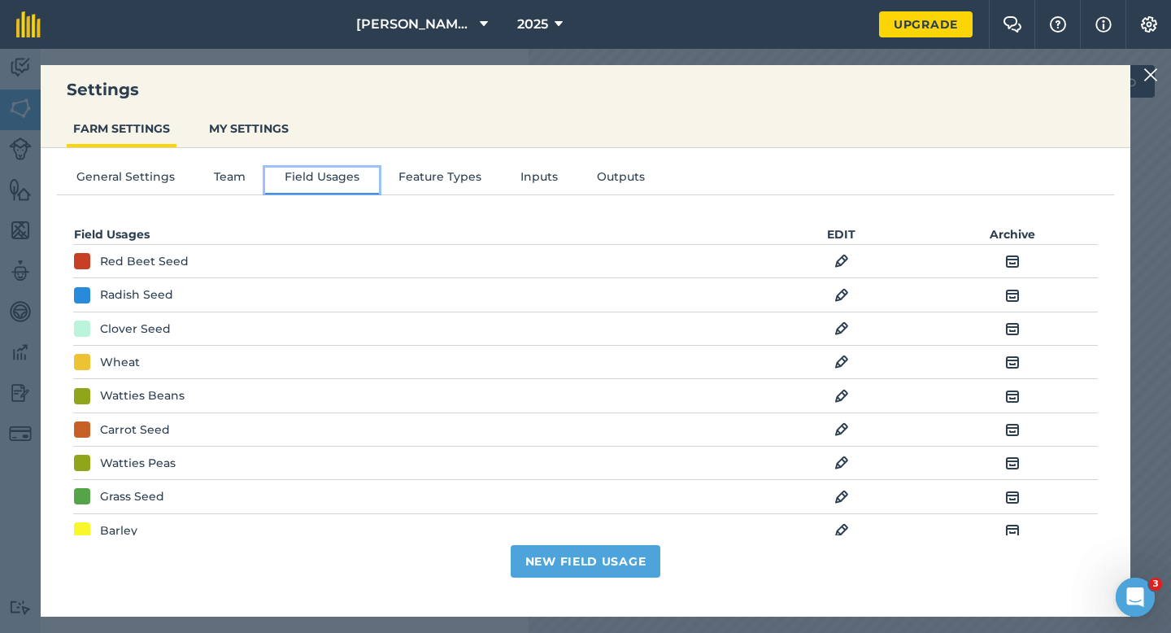
scroll to position [64, 0]
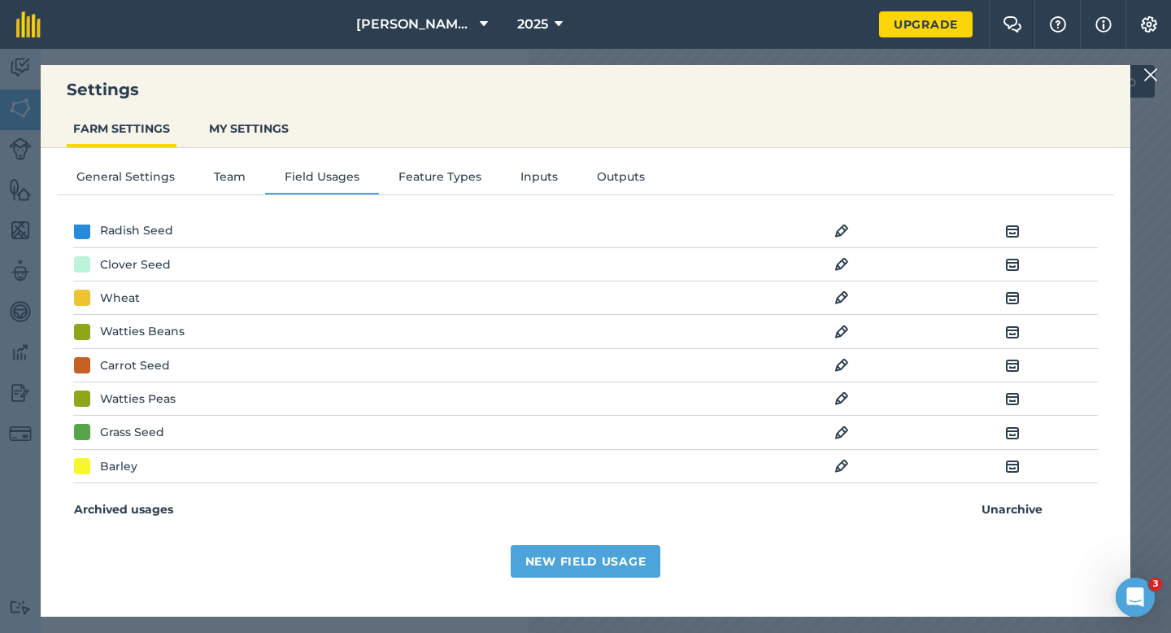
click at [845, 357] on img at bounding box center [842, 365] width 15 height 20
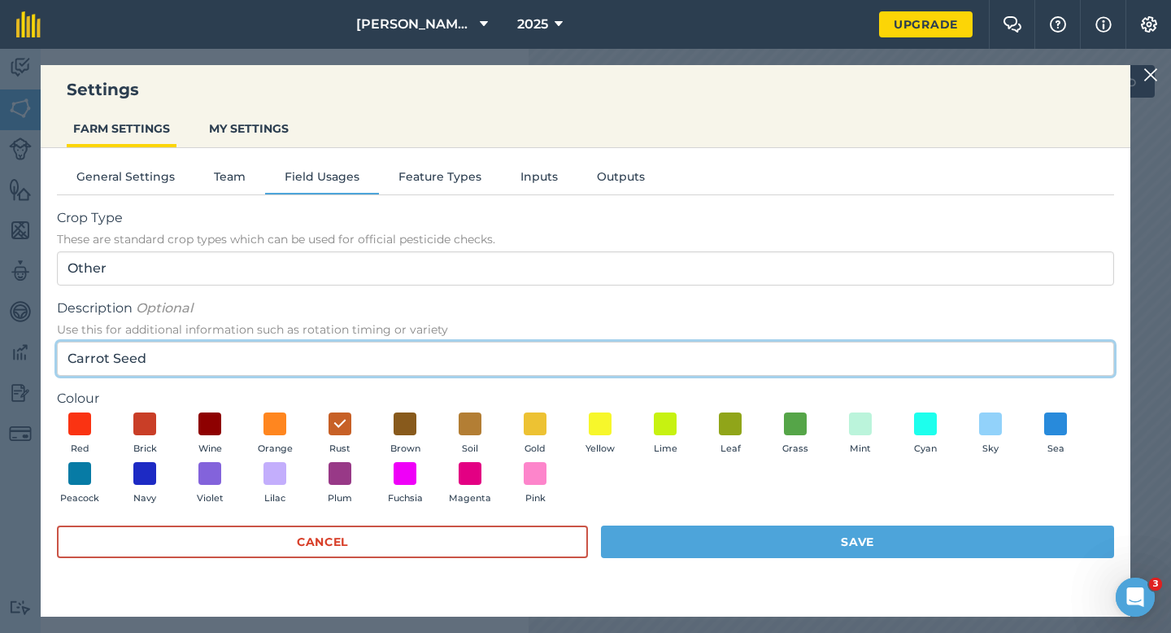
drag, startPoint x: 201, startPoint y: 362, endPoint x: 76, endPoint y: 361, distance: 125.3
click at [76, 361] on input "Carrot Seed" at bounding box center [586, 359] width 1058 height 34
type input "C"
type input "Oilseed Rape"
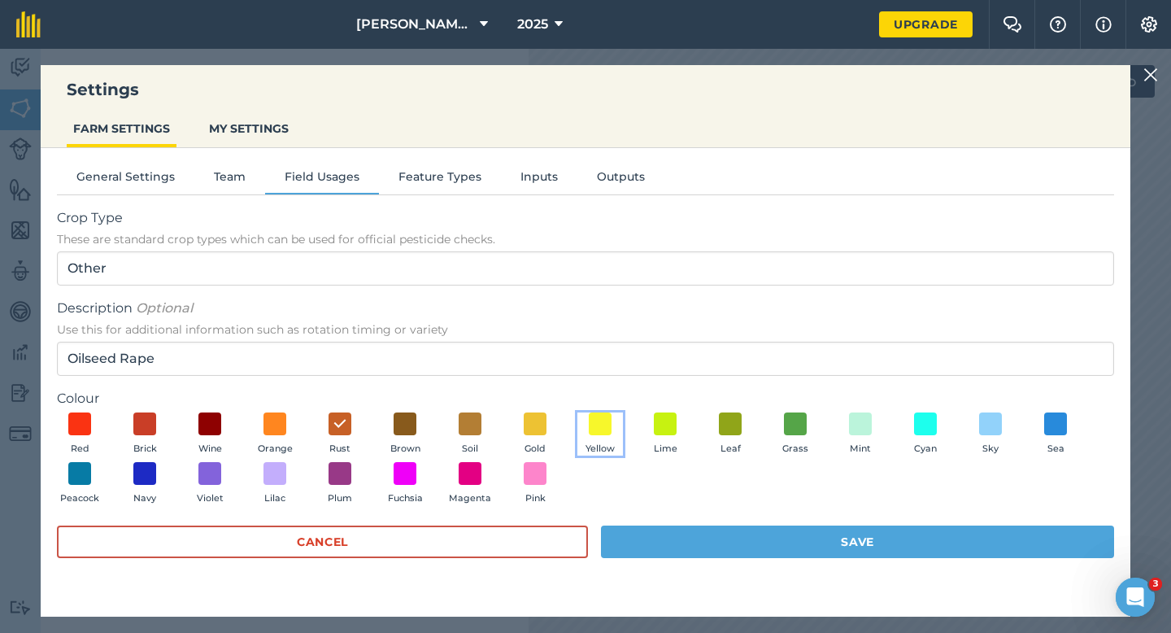
click at [593, 438] on button "Yellow" at bounding box center [601, 434] width 46 height 44
click at [645, 564] on div "Cancel Save" at bounding box center [586, 550] width 1058 height 49
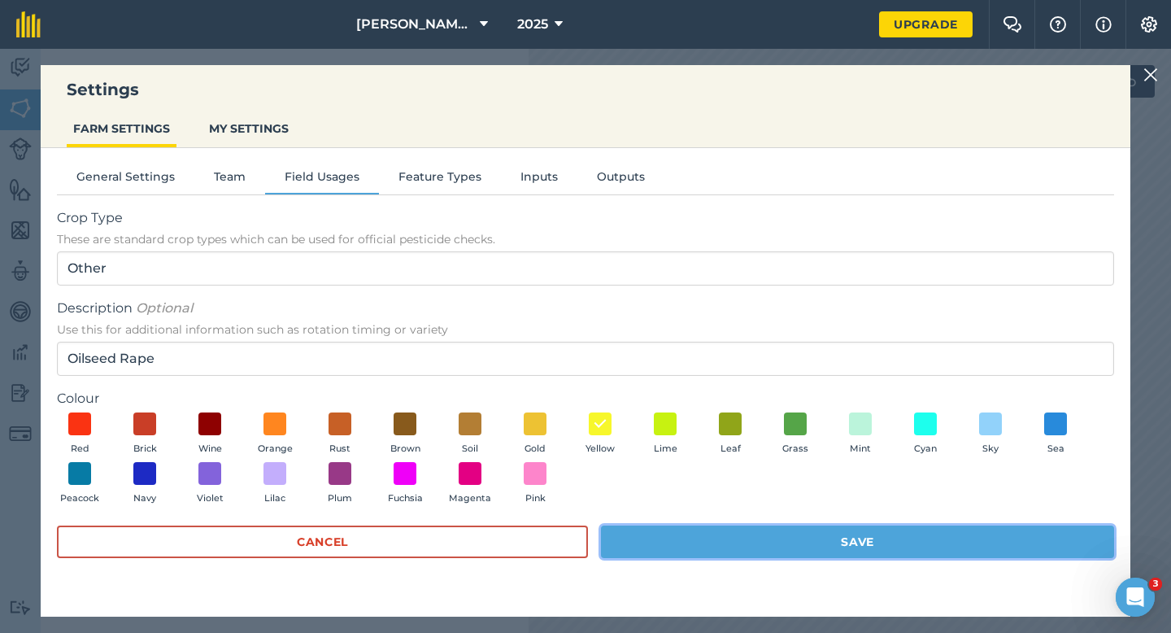
click at [647, 546] on button "Save" at bounding box center [857, 542] width 513 height 33
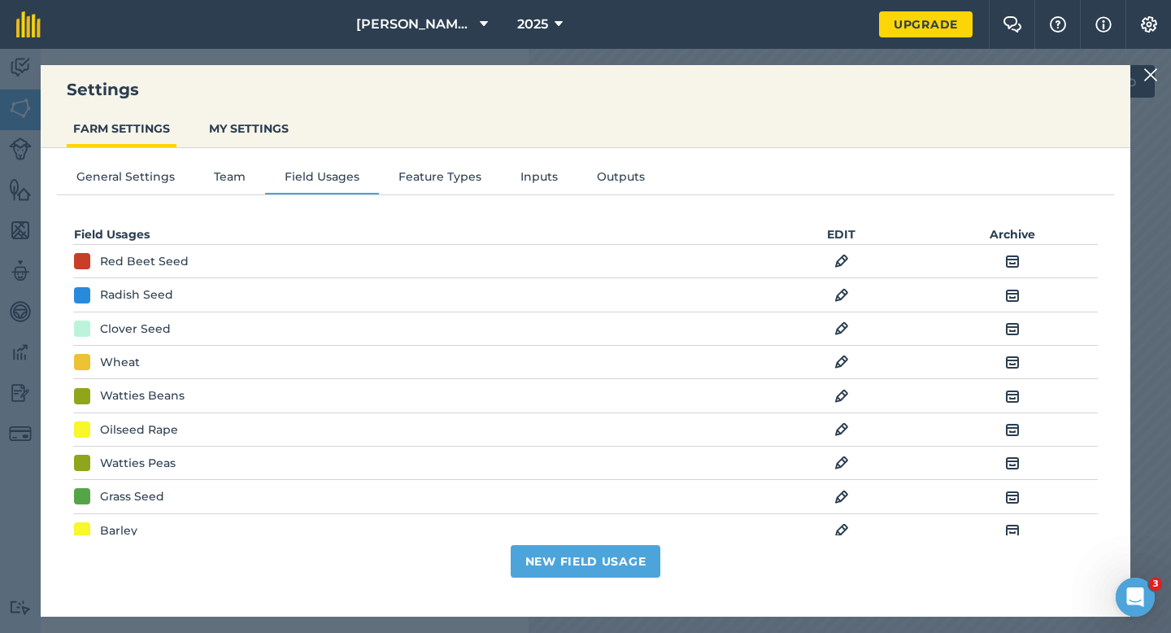
click at [1146, 68] on img at bounding box center [1151, 75] width 15 height 20
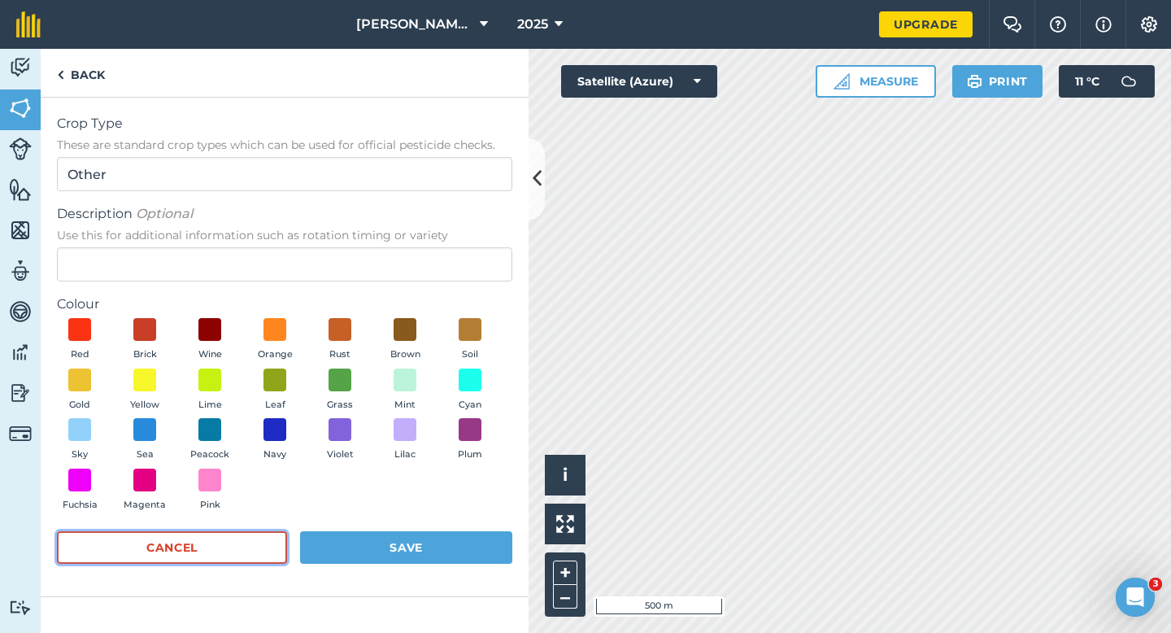
click at [223, 563] on button "Cancel" at bounding box center [172, 547] width 230 height 33
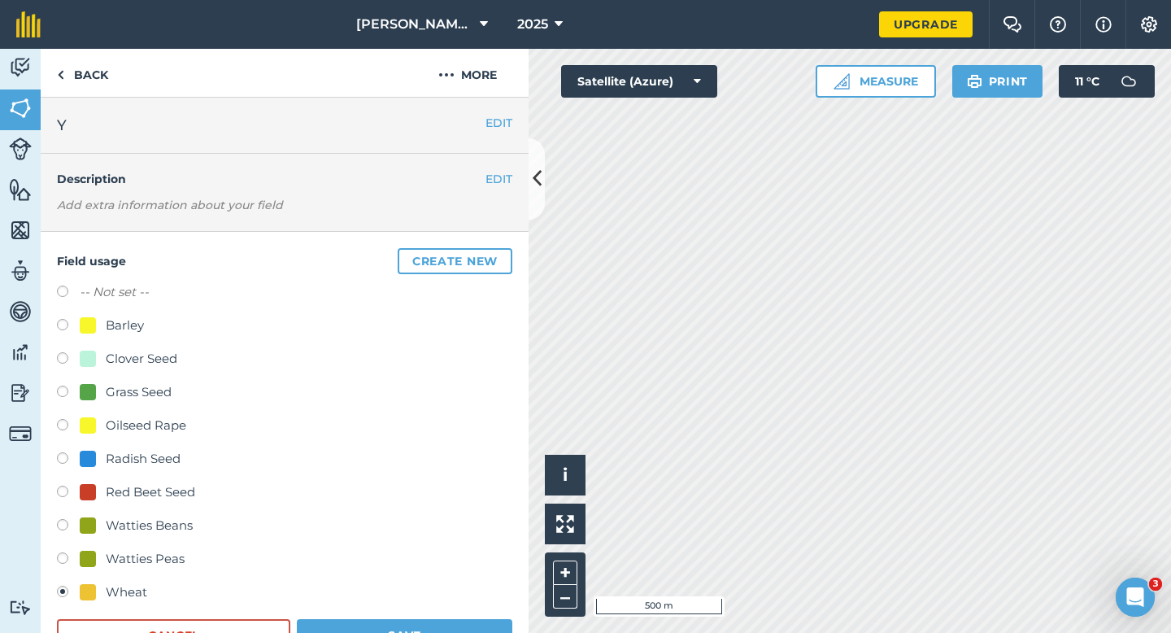
click at [137, 430] on div "Oilseed Rape" at bounding box center [146, 426] width 81 height 20
radio input "true"
radio input "false"
click at [355, 632] on button "Save" at bounding box center [405, 635] width 216 height 33
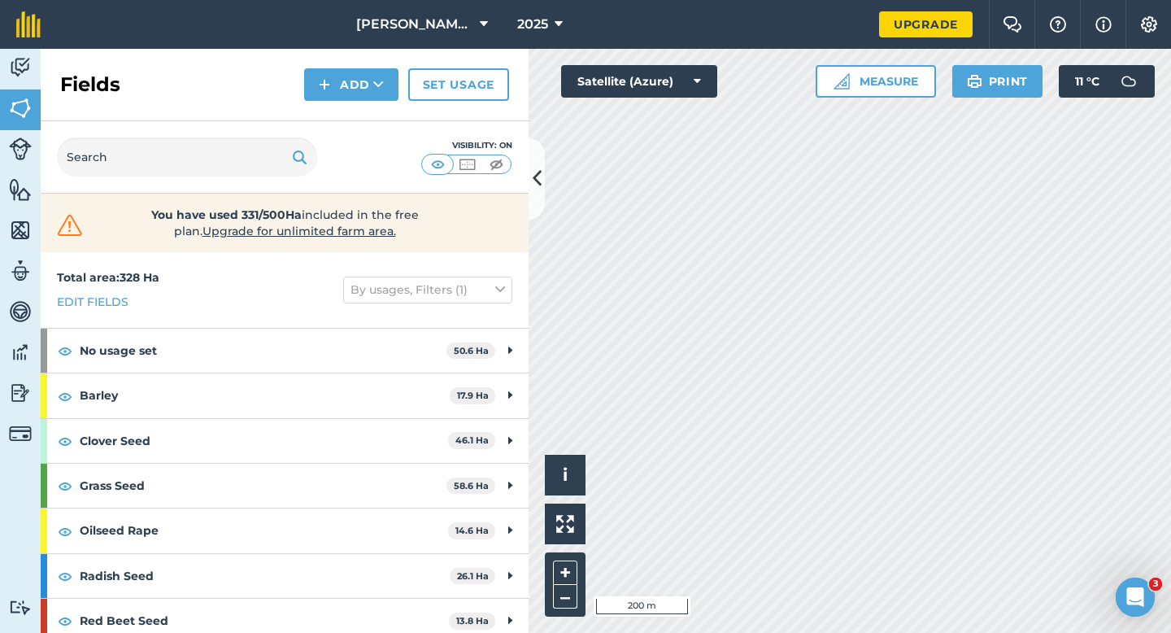
scroll to position [146, 0]
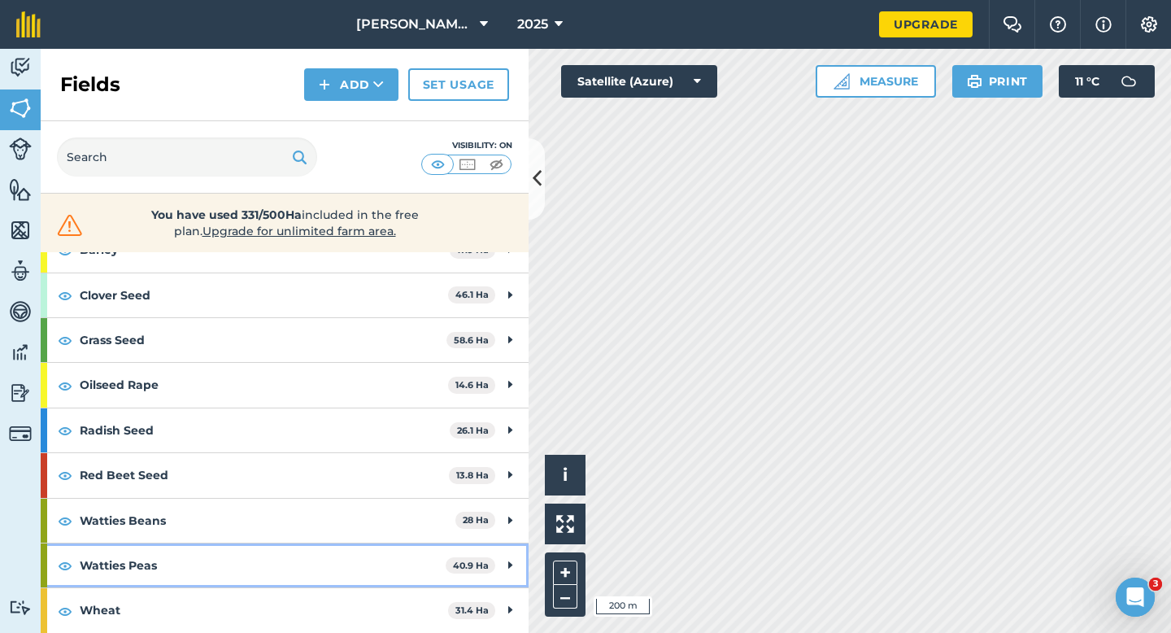
click at [413, 555] on strong "Watties Peas" at bounding box center [263, 565] width 366 height 44
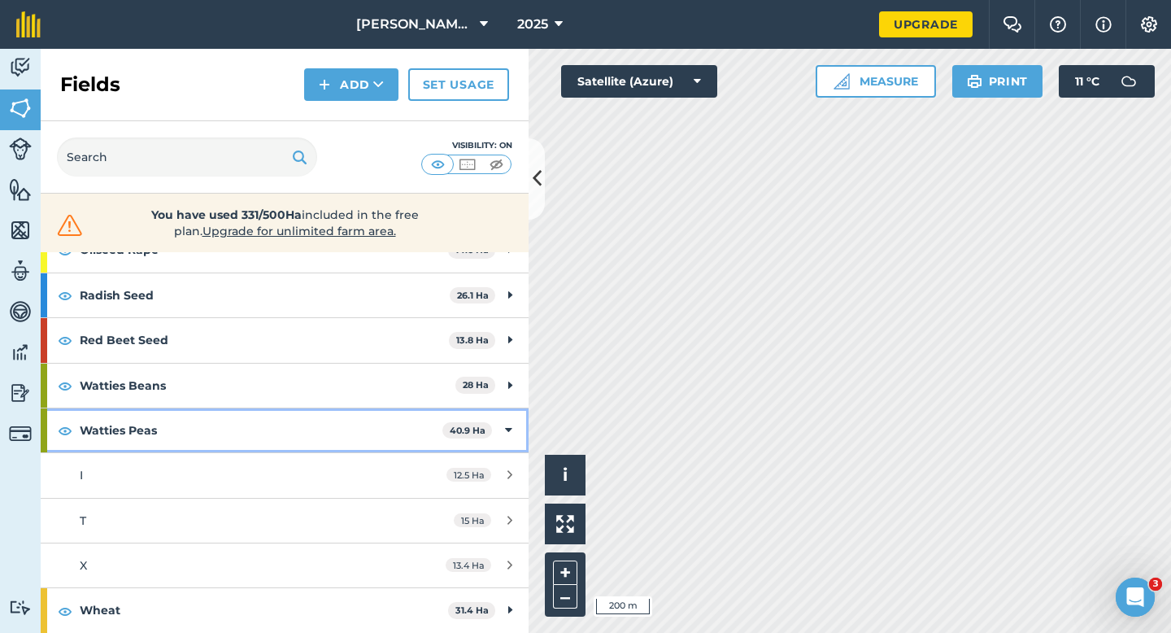
click at [407, 421] on strong "Watties Peas" at bounding box center [261, 430] width 363 height 44
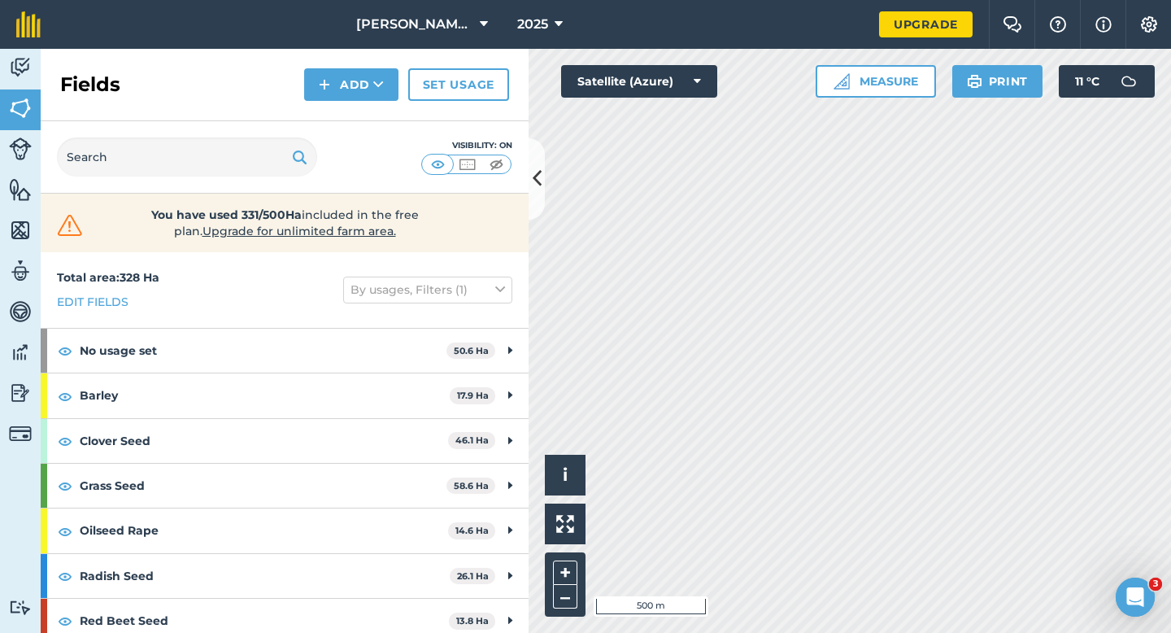
scroll to position [146, 0]
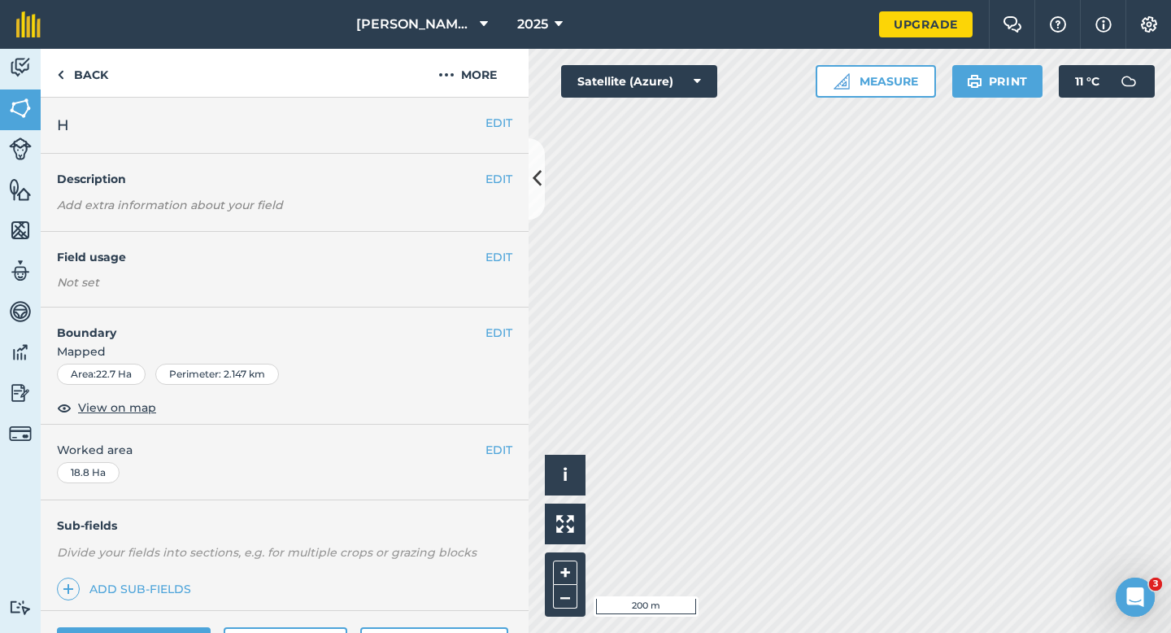
click at [499, 267] on div "EDIT Field usage Not set" at bounding box center [285, 270] width 488 height 76
click at [499, 266] on div "EDIT Field usage Not set" at bounding box center [285, 270] width 488 height 76
click at [499, 265] on button "EDIT" at bounding box center [499, 257] width 27 height 18
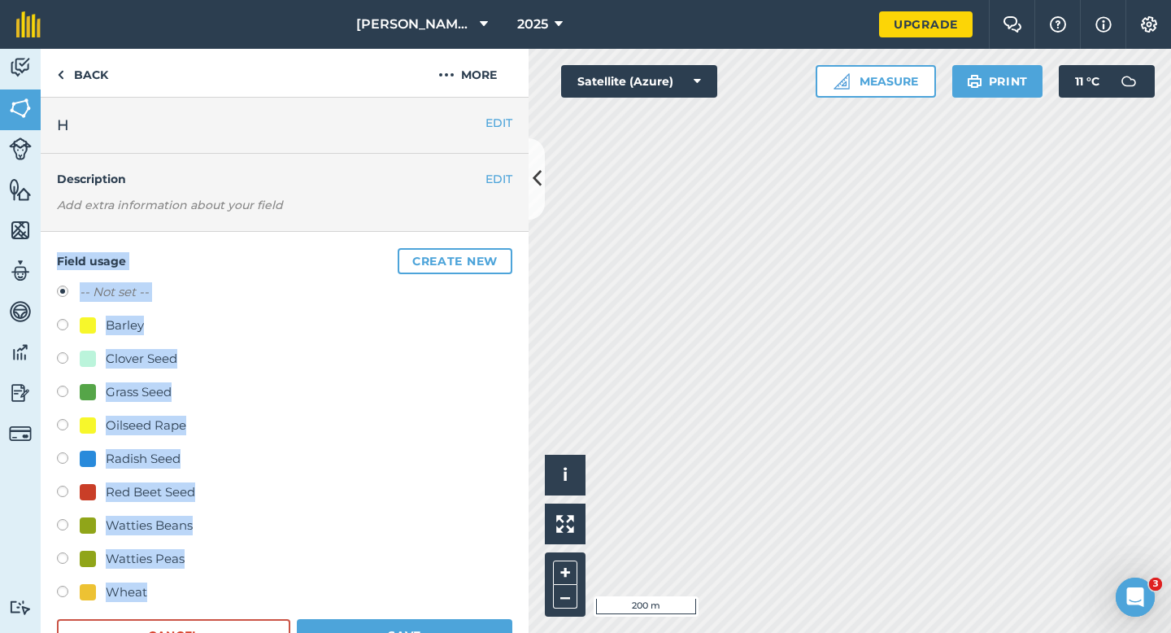
click at [338, 278] on div "Field usage Create new -- Not set -- Barley Clover Seed Grass Seed Oilseed Rape…" at bounding box center [285, 450] width 488 height 437
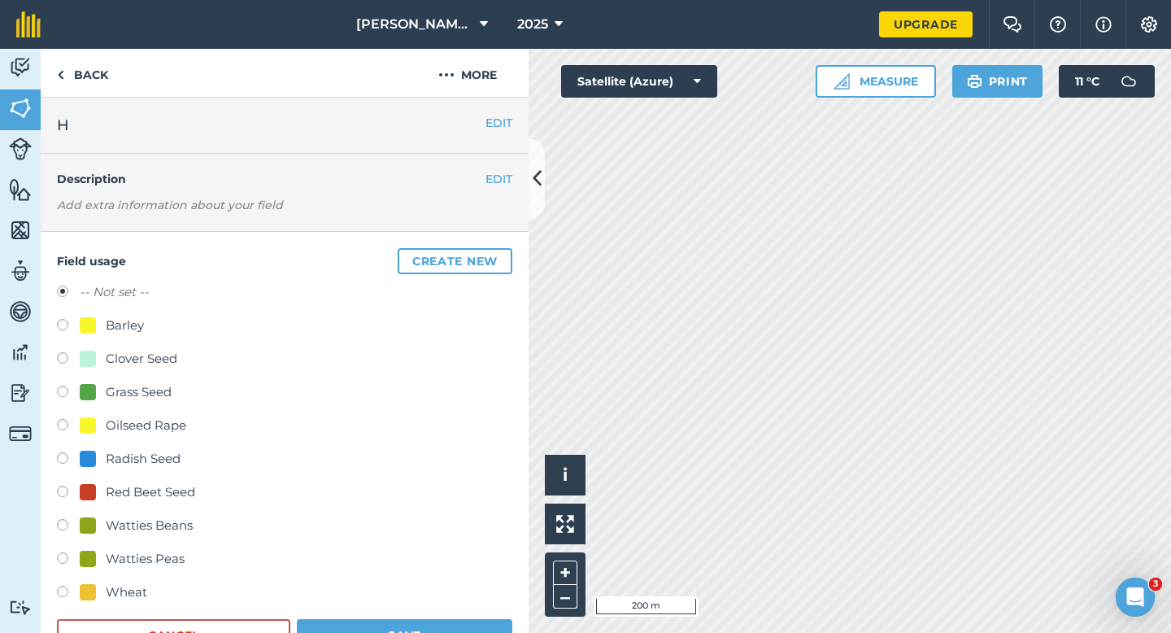
scroll to position [122, 0]
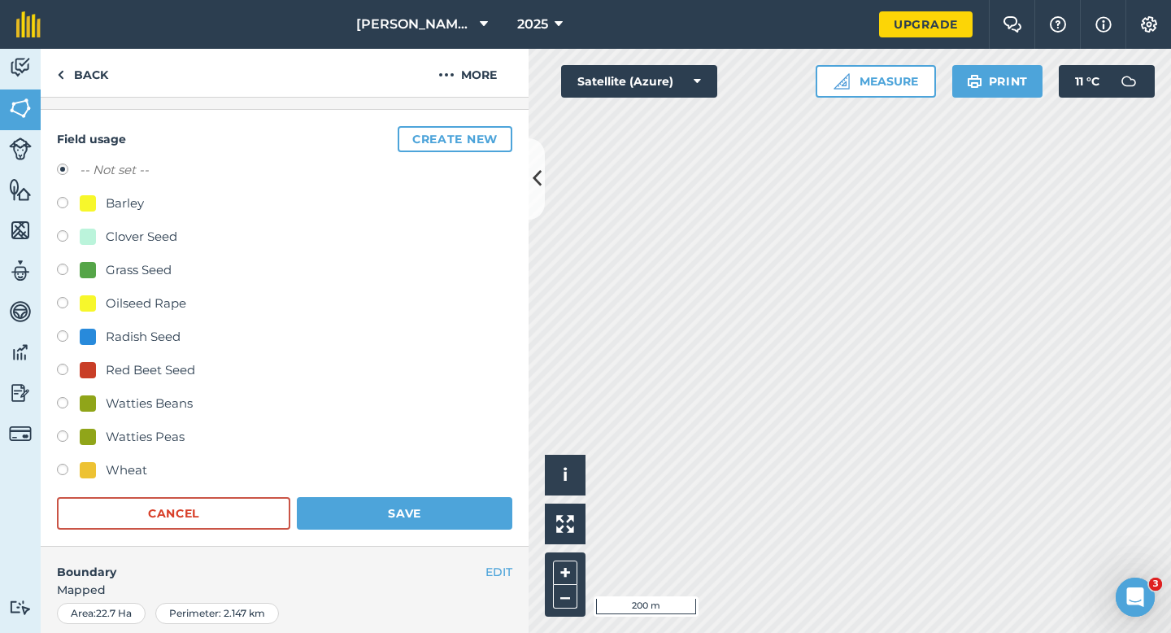
click at [111, 473] on div "Wheat" at bounding box center [126, 470] width 41 height 20
radio input "true"
radio input "false"
click at [393, 504] on button "Save" at bounding box center [405, 513] width 216 height 33
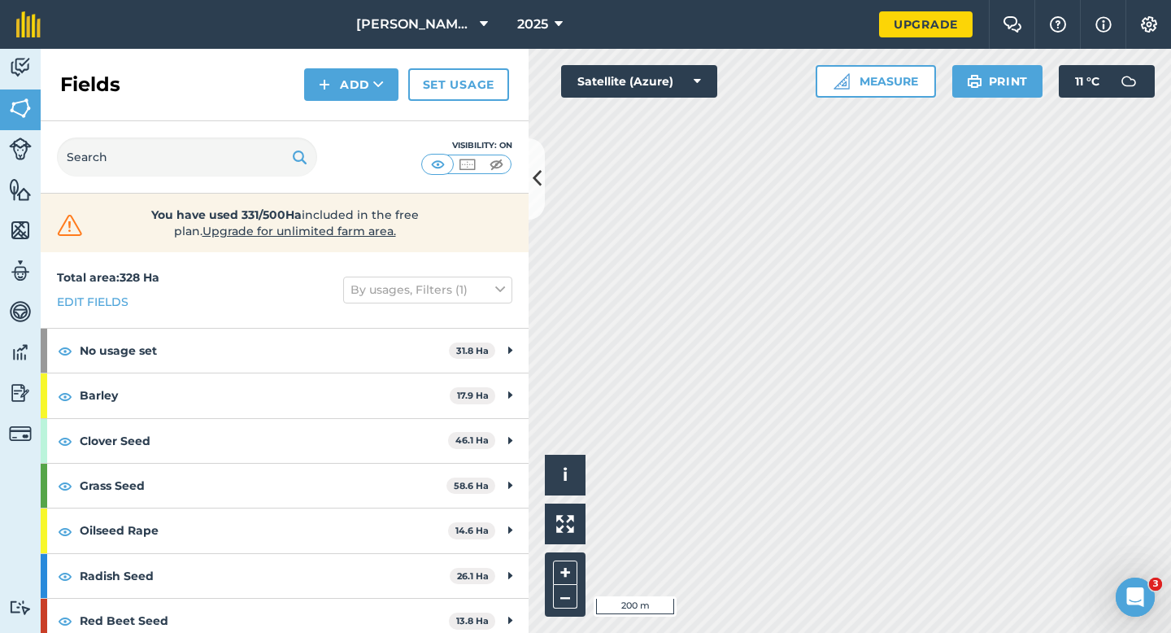
scroll to position [146, 0]
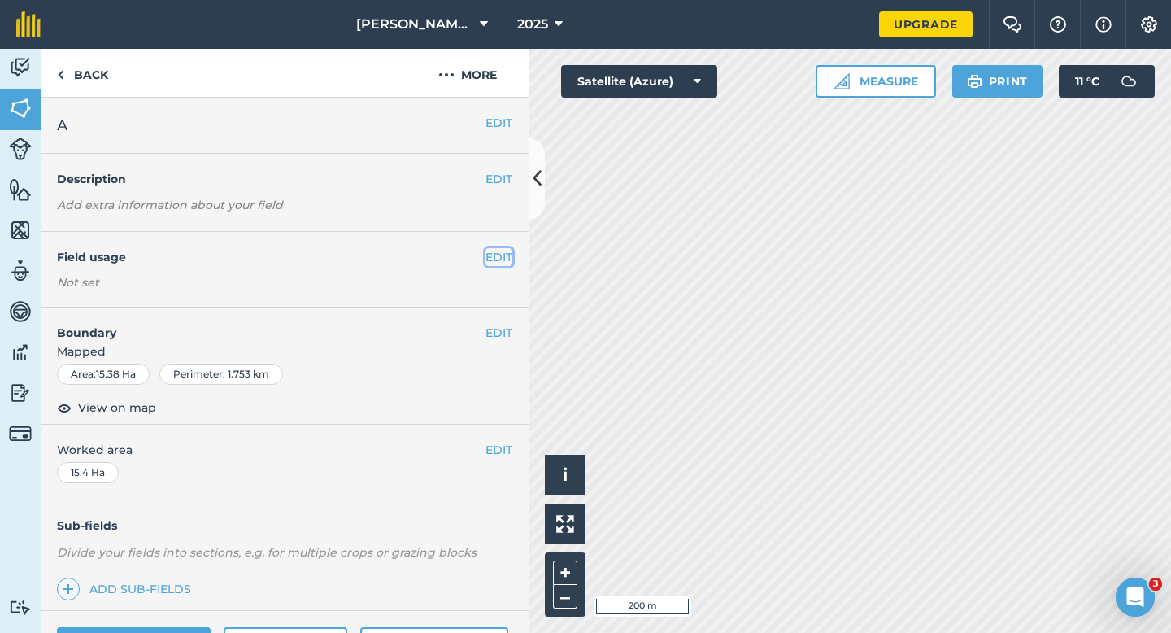
click at [499, 259] on button "EDIT" at bounding box center [499, 257] width 27 height 18
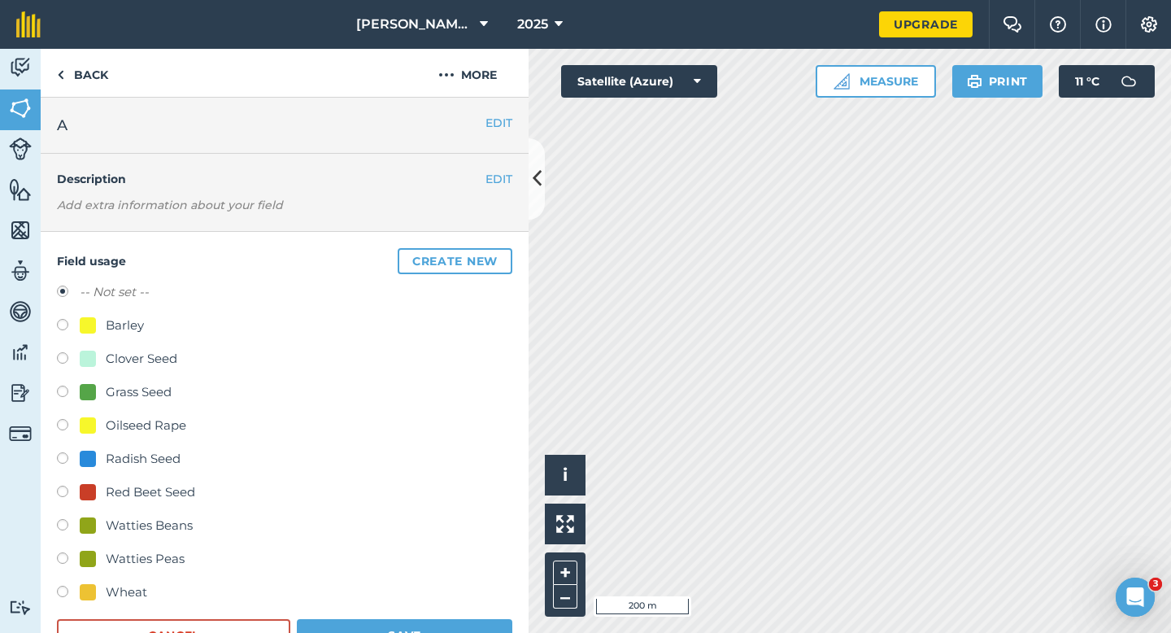
click at [125, 558] on div "Watties Peas" at bounding box center [145, 559] width 79 height 20
radio input "true"
radio input "false"
click at [374, 632] on button "Save" at bounding box center [405, 635] width 216 height 33
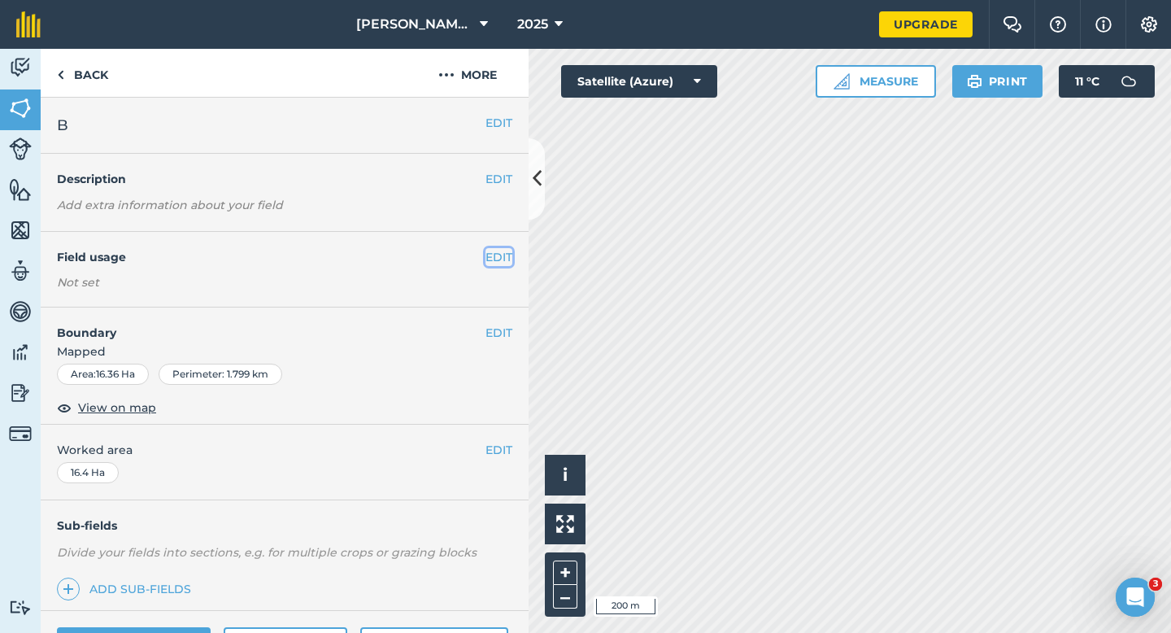
click at [496, 255] on button "EDIT" at bounding box center [499, 257] width 27 height 18
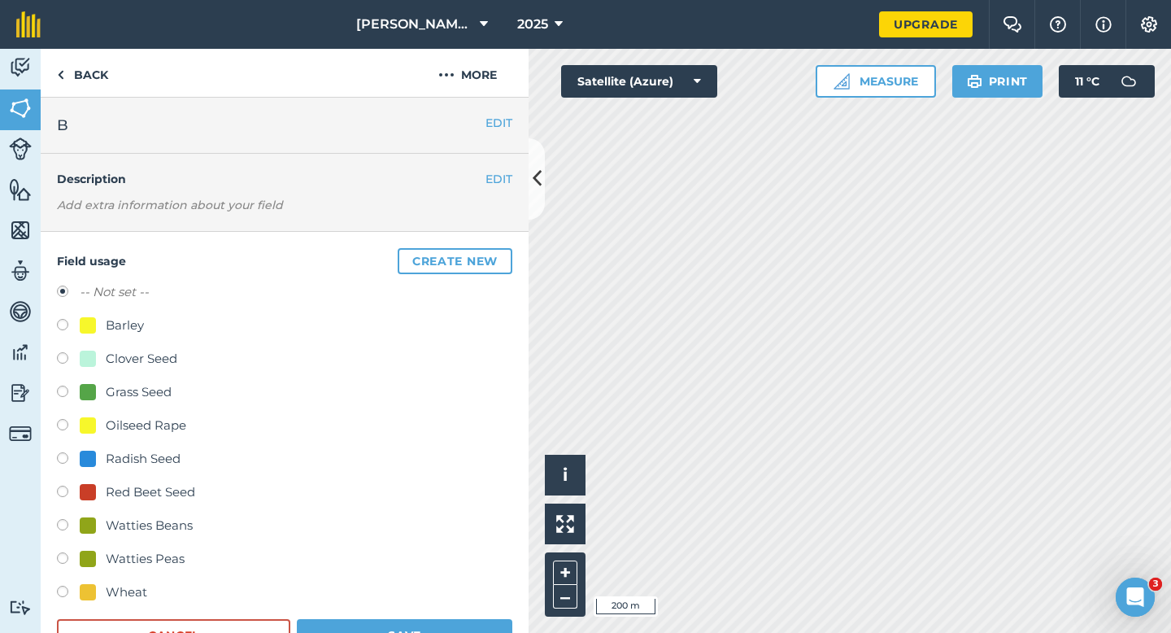
click at [146, 557] on div "Watties Peas" at bounding box center [145, 559] width 79 height 20
radio input "true"
radio input "false"
click at [407, 632] on button "Save" at bounding box center [405, 635] width 216 height 33
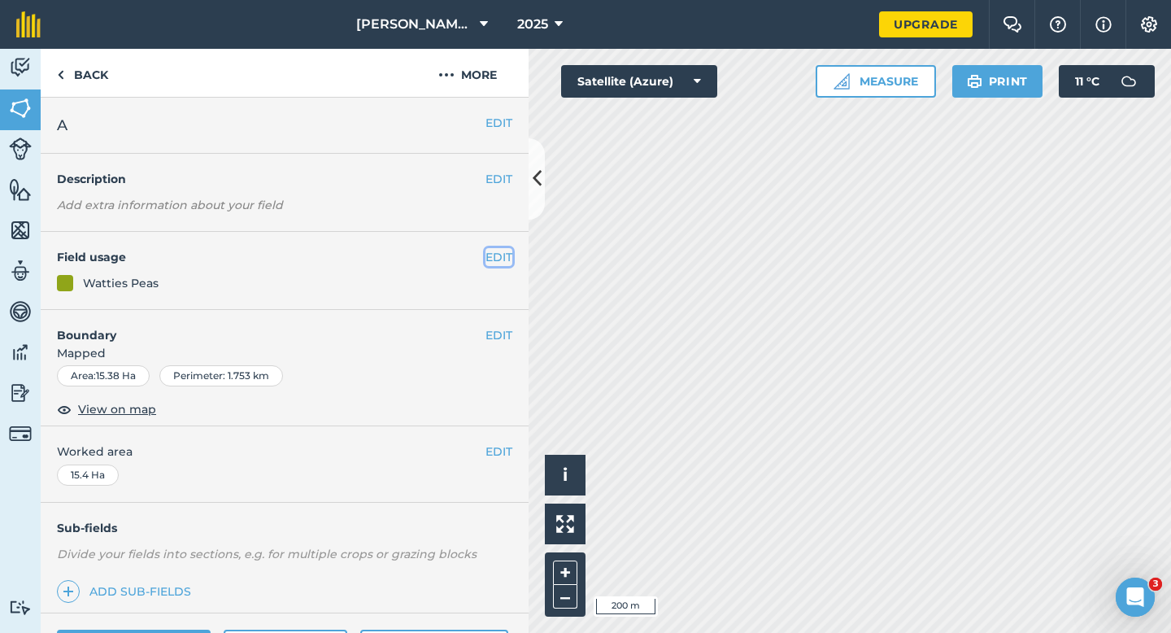
click at [502, 253] on button "EDIT" at bounding box center [499, 257] width 27 height 18
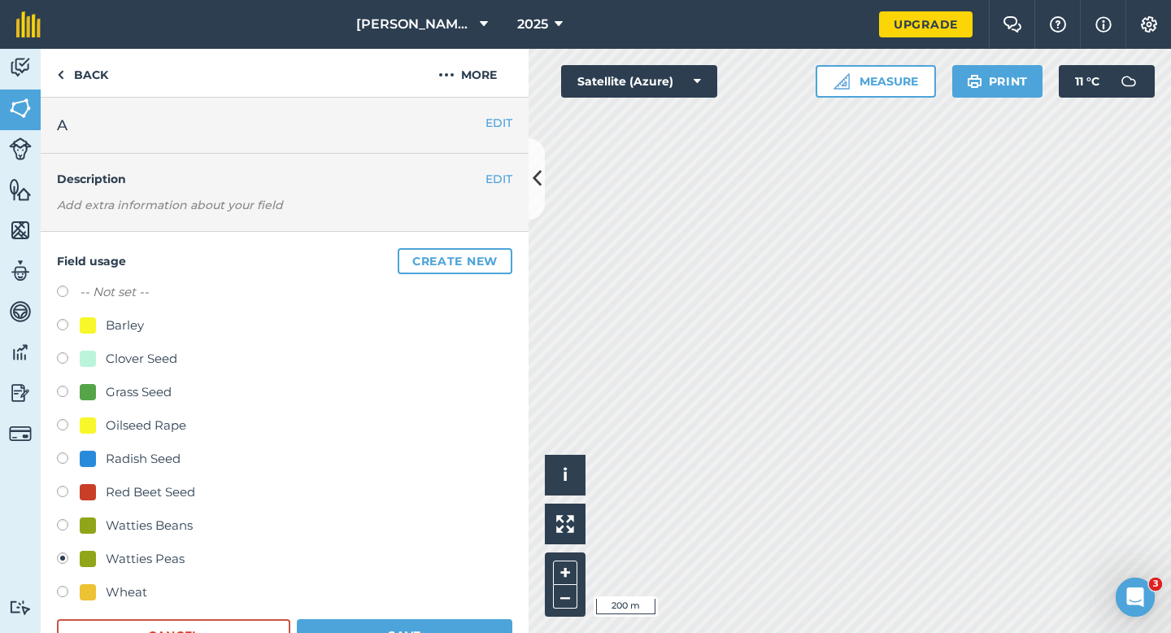
click at [125, 401] on div "Grass Seed" at bounding box center [285, 394] width 456 height 24
click at [130, 399] on div "Grass Seed" at bounding box center [139, 392] width 66 height 20
radio input "true"
radio input "false"
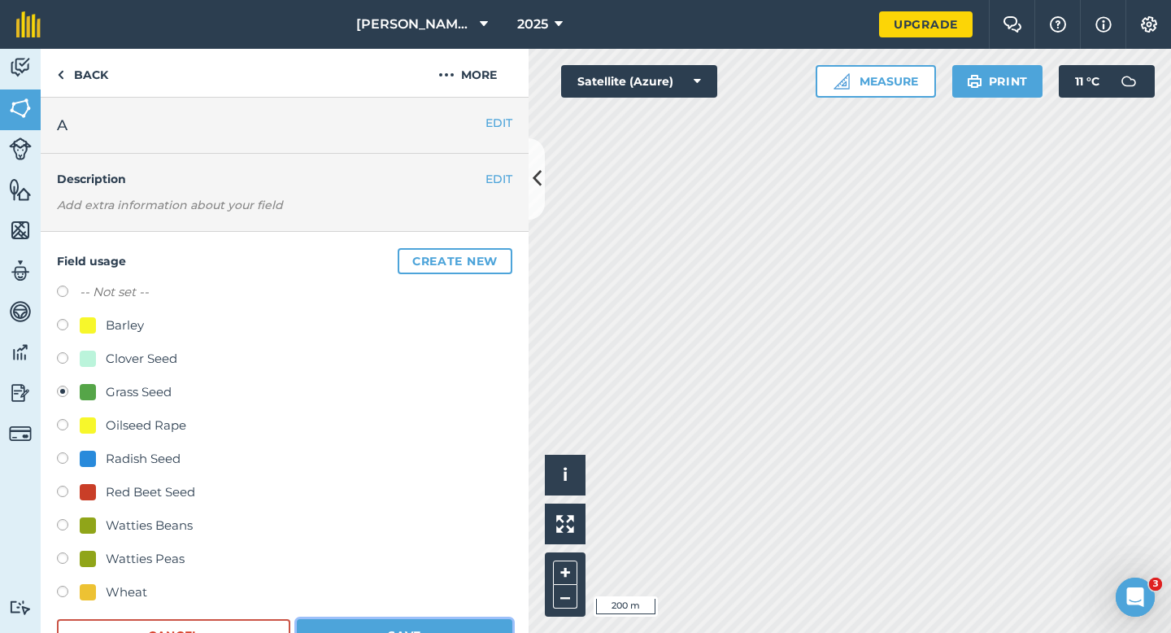
click at [338, 632] on button "Save" at bounding box center [405, 635] width 216 height 33
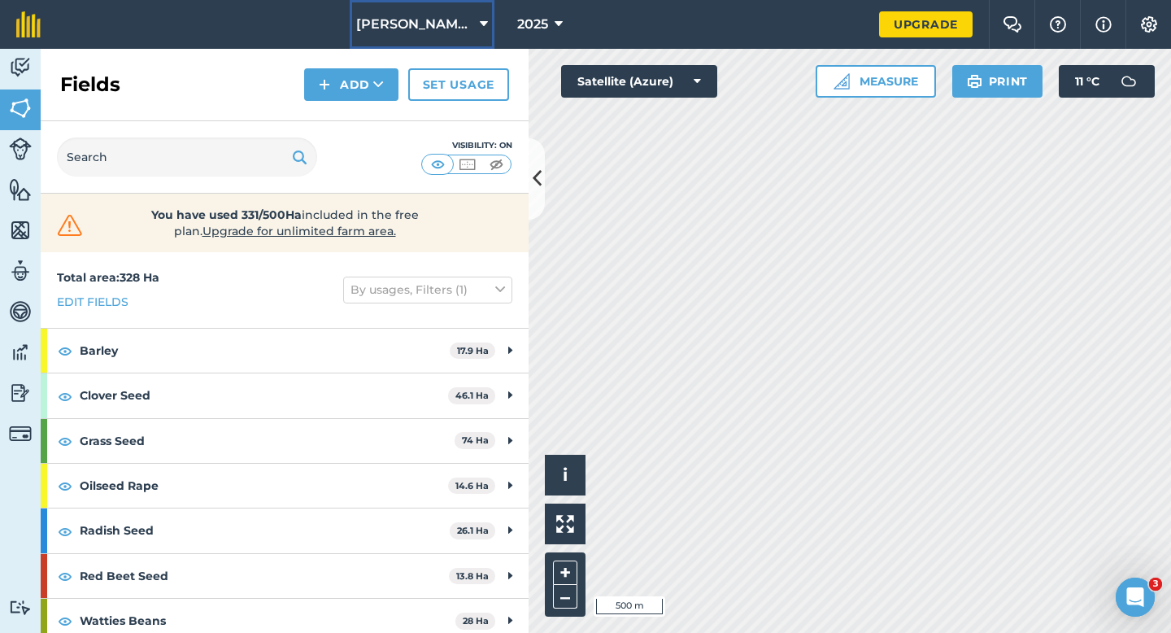
click at [429, 20] on span "[PERSON_NAME] & Sons" at bounding box center [414, 25] width 117 height 20
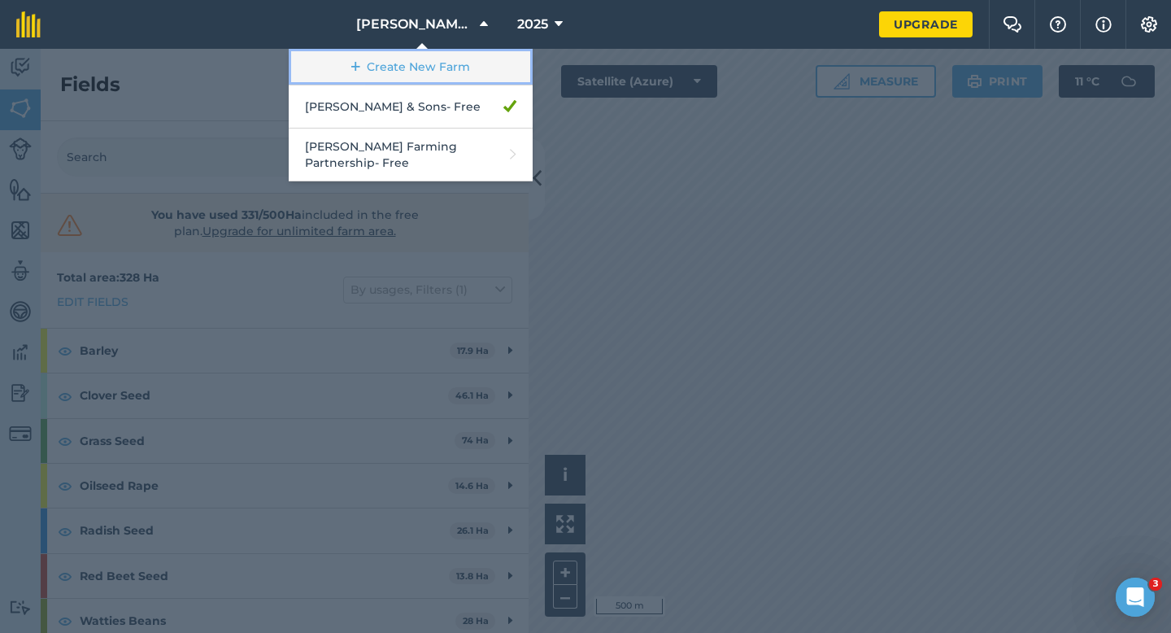
click at [388, 53] on link "Create New Farm" at bounding box center [411, 67] width 244 height 37
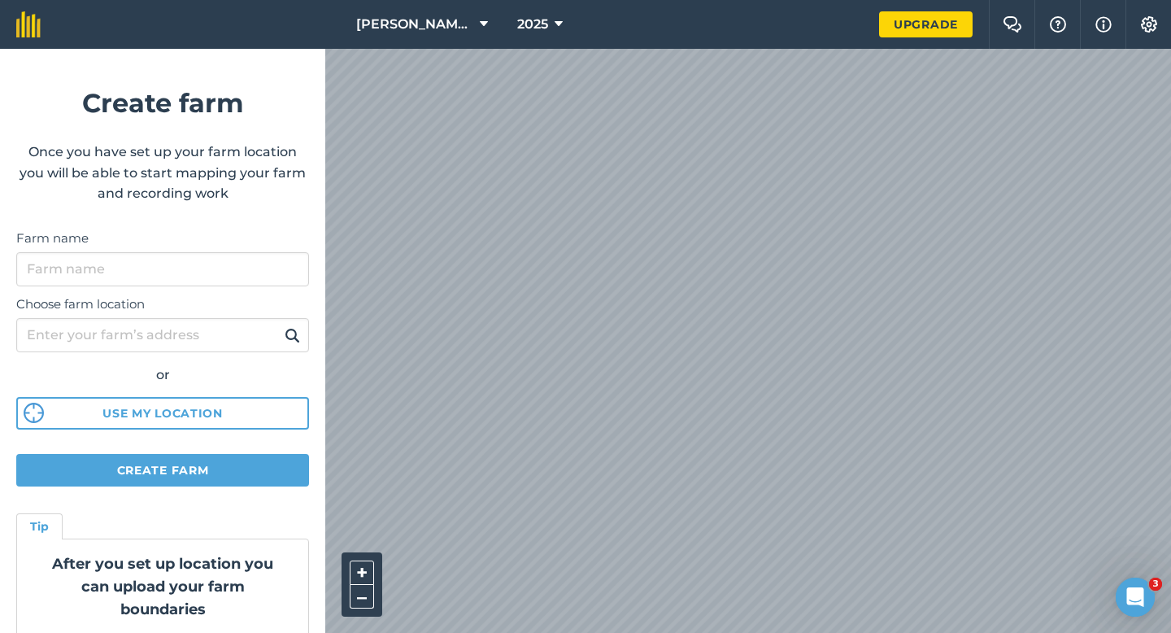
click at [671, 41] on div "[PERSON_NAME] & Sons 2025 Upgrade Farm Chat Help Info Settings Create farm Once…" at bounding box center [585, 24] width 1171 height 49
click at [224, 233] on label "Farm name" at bounding box center [162, 239] width 293 height 20
click at [224, 252] on input "Farm name" at bounding box center [162, 269] width 293 height 34
click at [224, 264] on input "Farm name" at bounding box center [162, 269] width 293 height 34
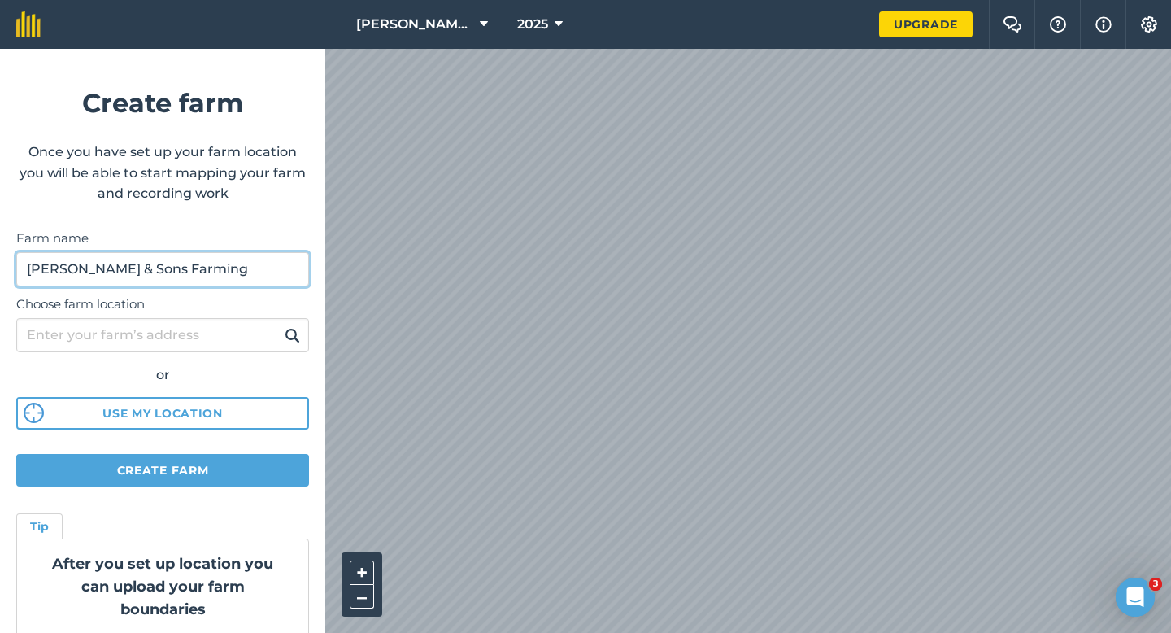
type input "[PERSON_NAME] & Sons Farming"
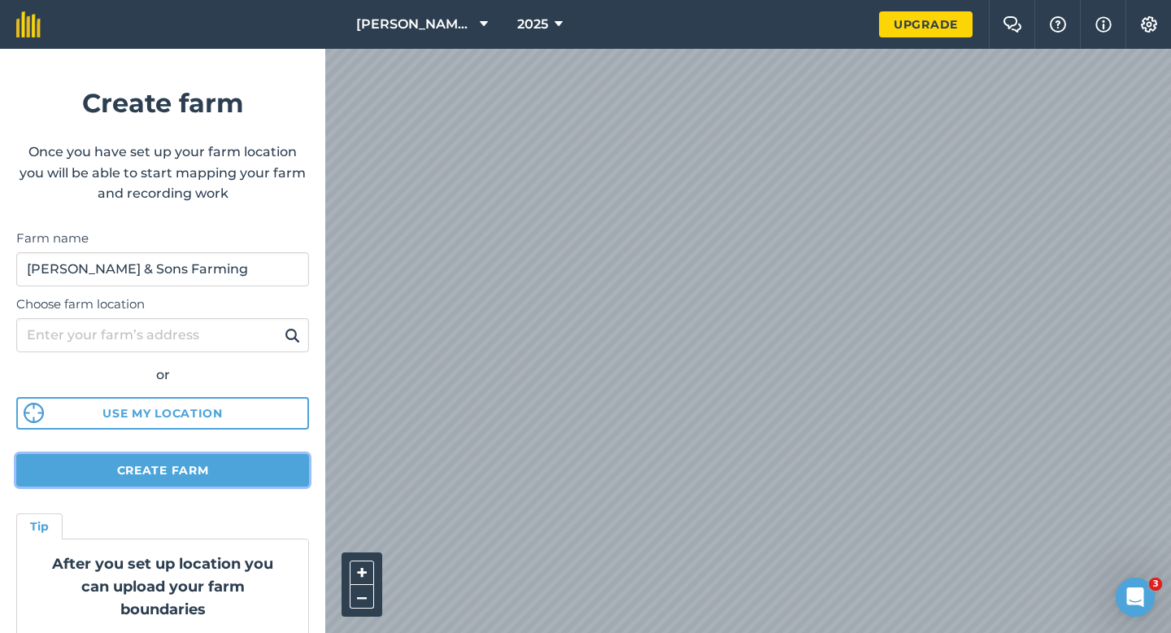
click at [180, 475] on button "Create farm" at bounding box center [162, 470] width 293 height 33
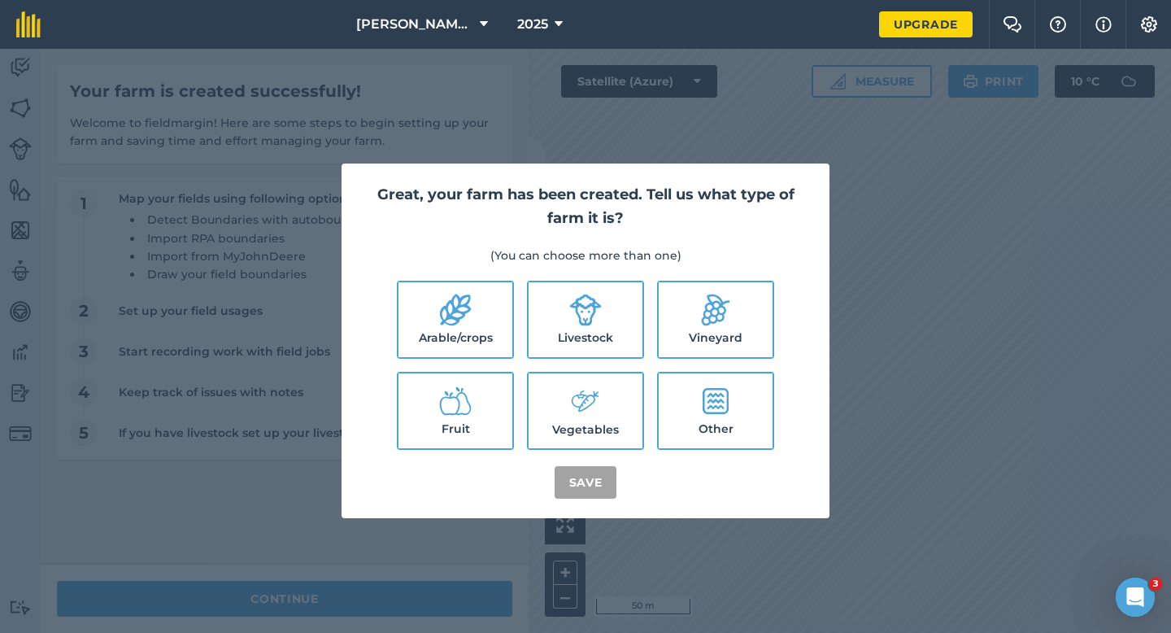
click at [470, 329] on label "Arable/crops" at bounding box center [456, 319] width 114 height 75
checkbox input "true"
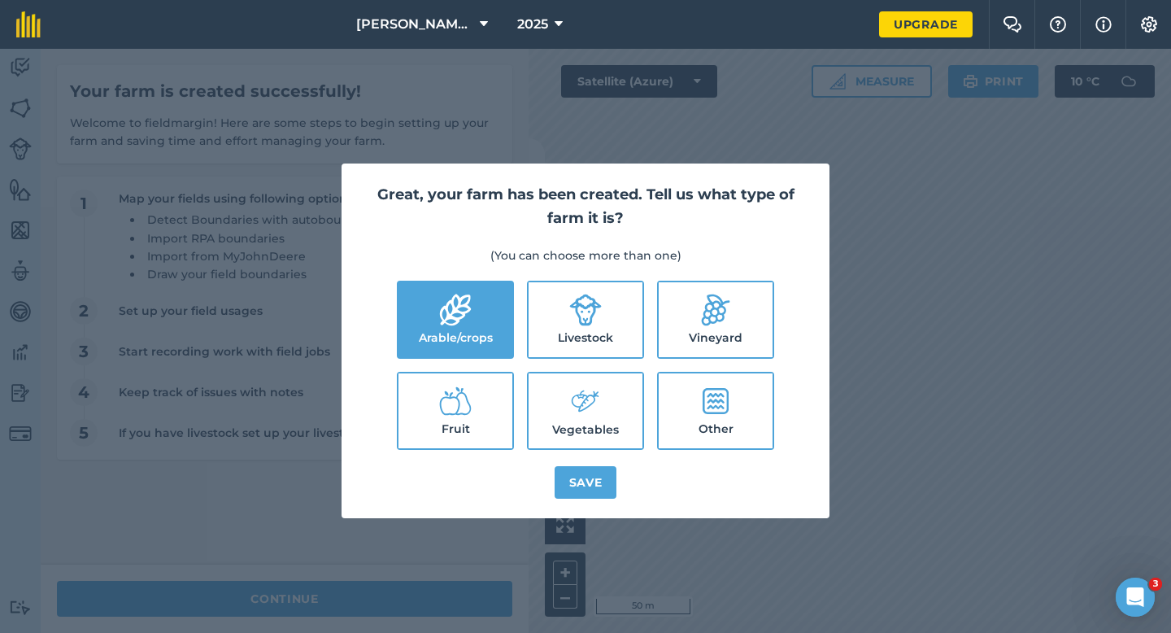
click at [571, 329] on label "Livestock" at bounding box center [586, 319] width 114 height 75
checkbox input "true"
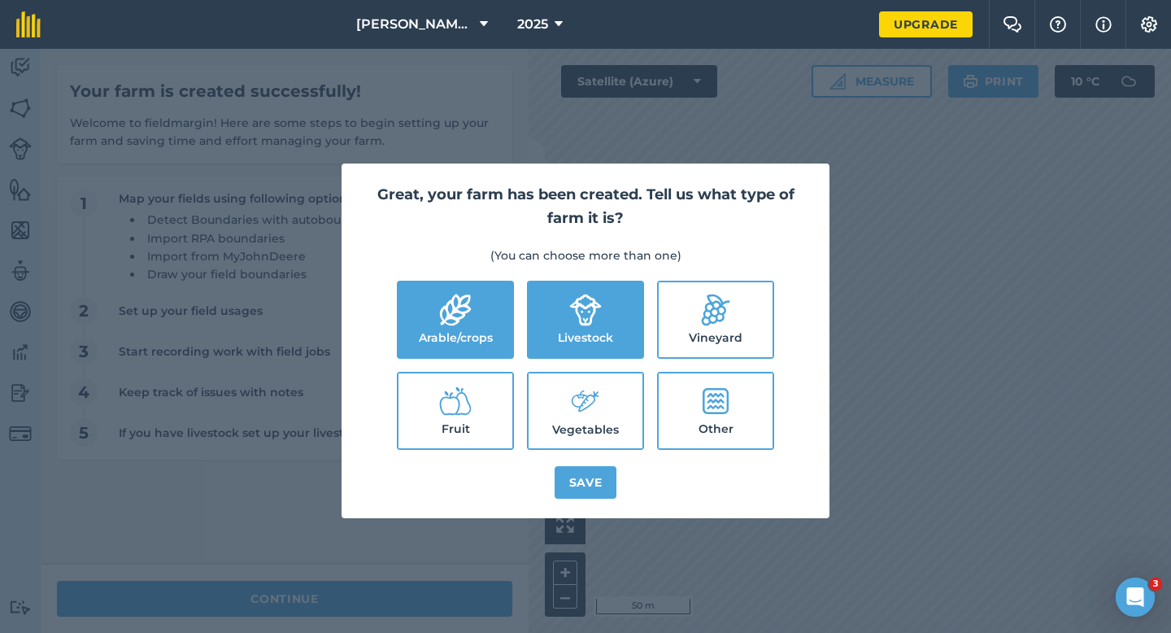
click at [571, 382] on label "Vegetables" at bounding box center [586, 410] width 114 height 75
checkbox input "true"
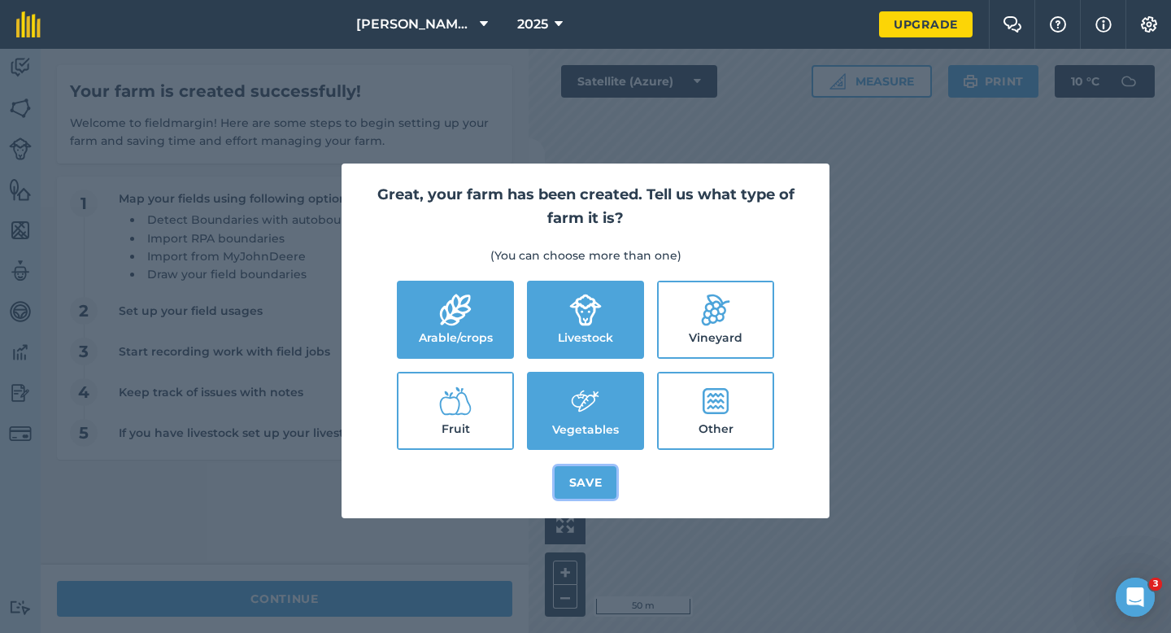
click at [582, 480] on button "Save" at bounding box center [586, 482] width 63 height 33
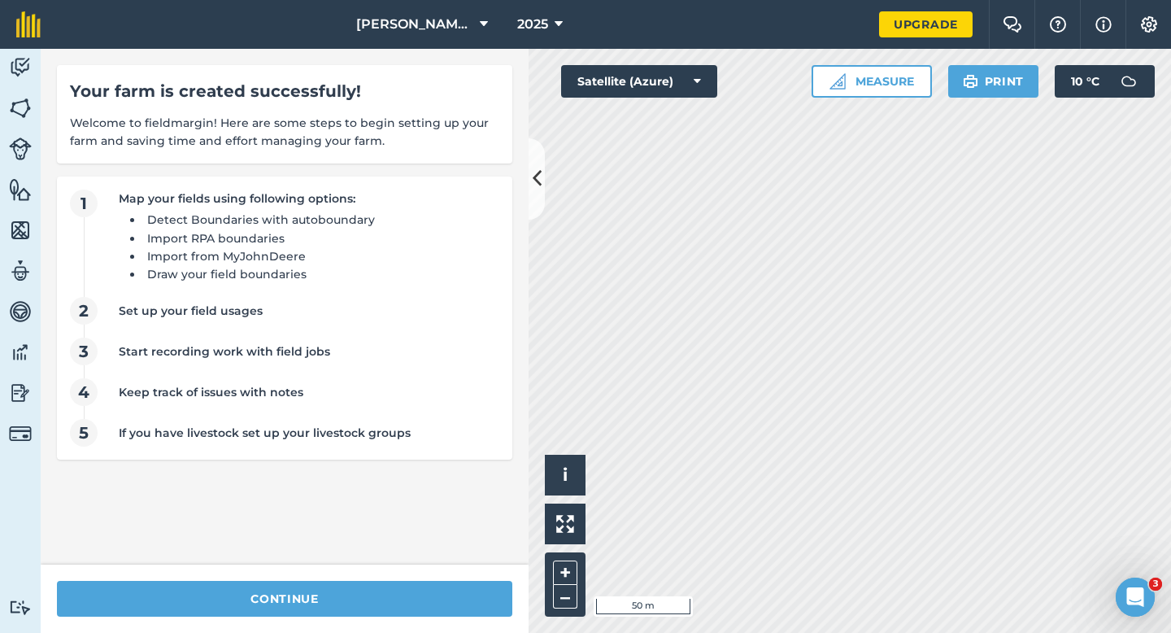
click at [378, 579] on div "continue" at bounding box center [285, 599] width 488 height 68
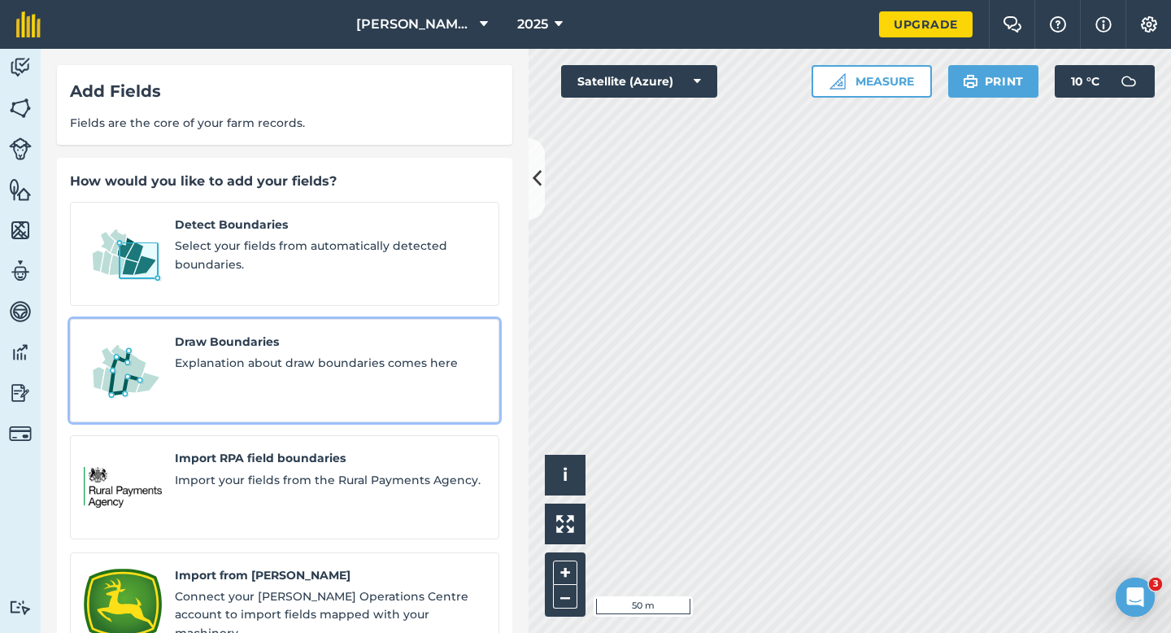
click at [194, 333] on span "Draw Boundaries" at bounding box center [330, 342] width 311 height 18
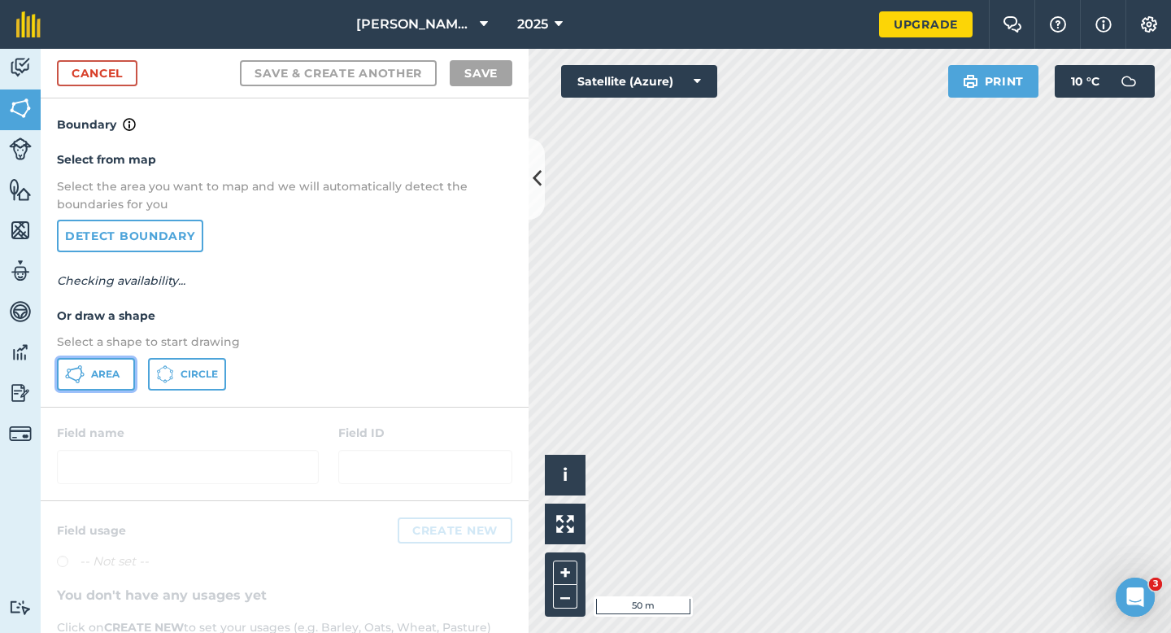
click at [129, 364] on button "Area" at bounding box center [96, 374] width 78 height 33
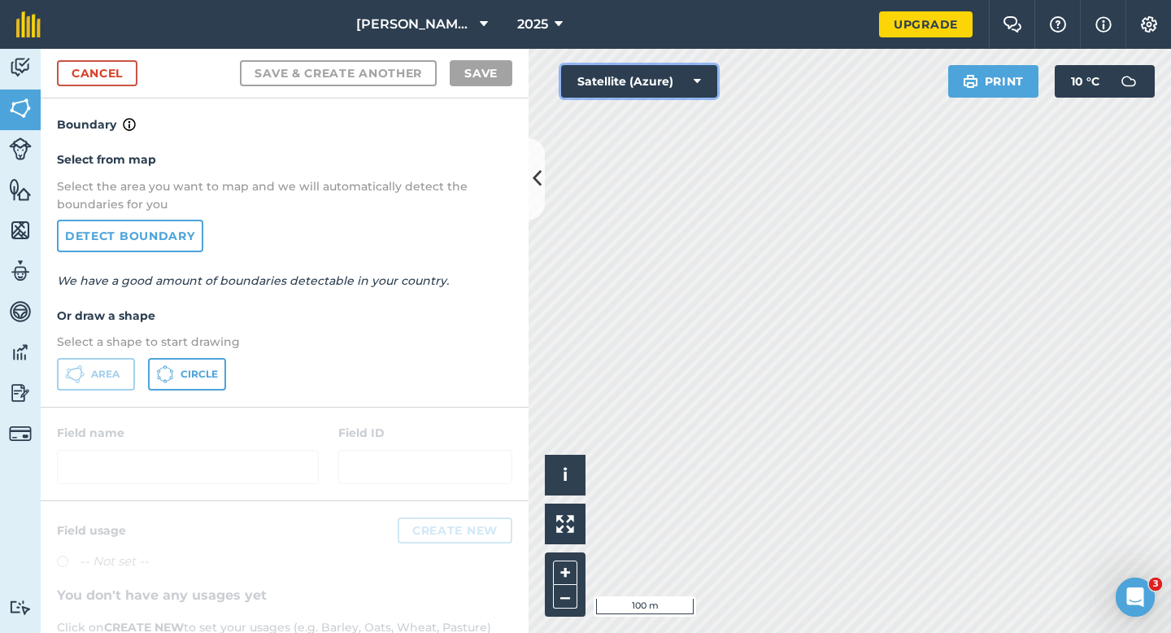
click at [650, 82] on button "Satellite (Azure)" at bounding box center [639, 81] width 156 height 33
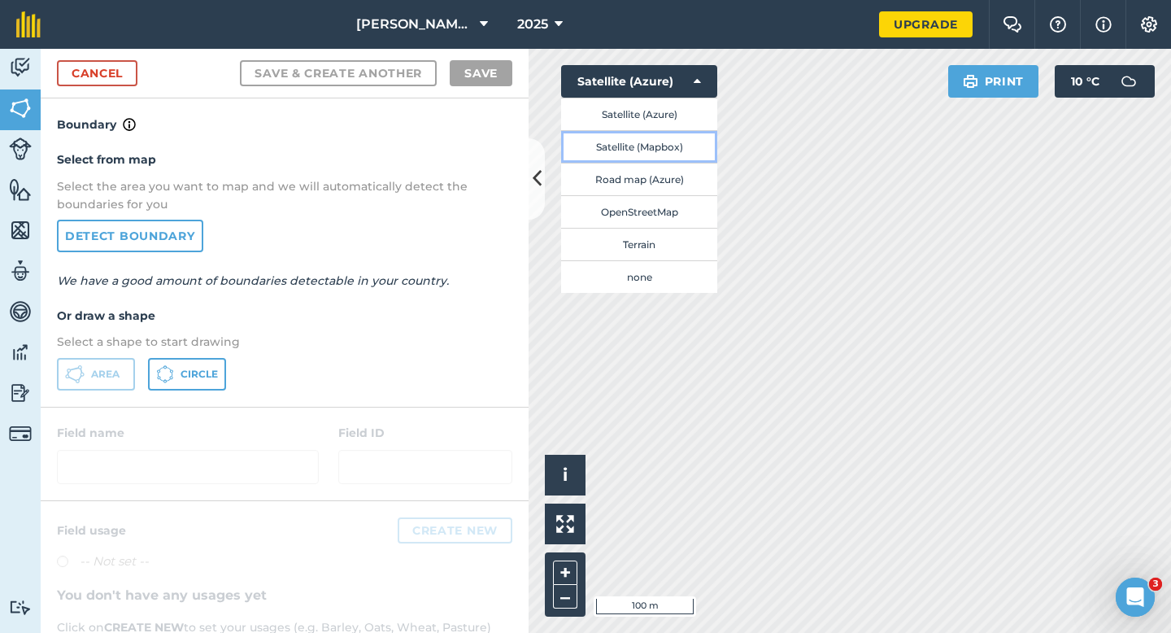
click at [652, 142] on button "Satellite (Mapbox)" at bounding box center [639, 146] width 156 height 33
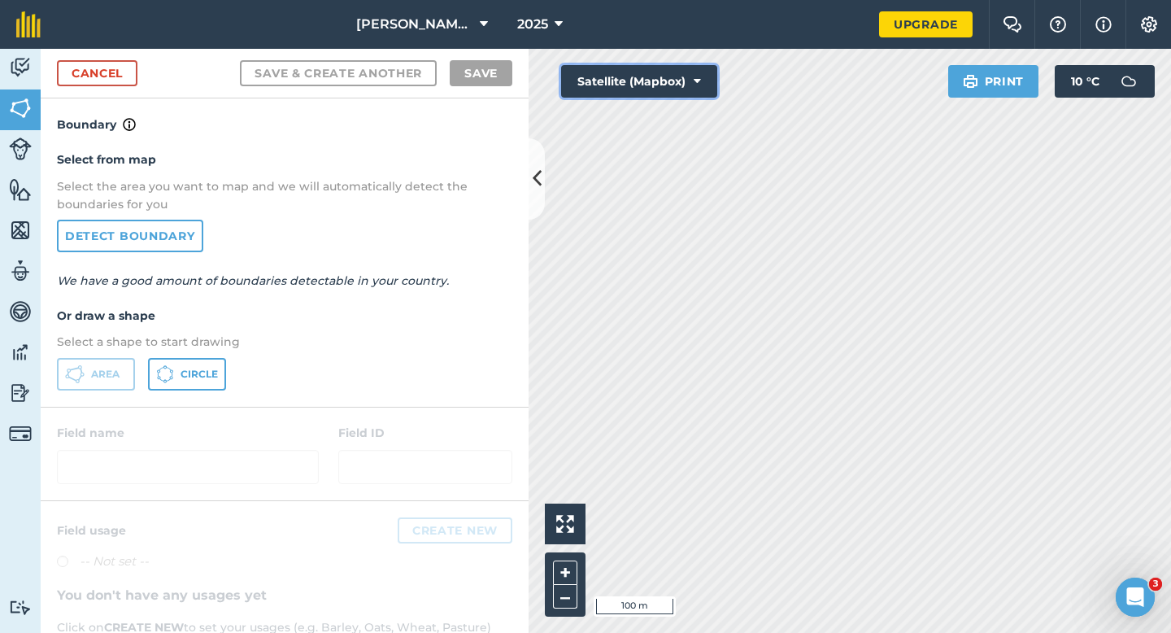
click at [677, 77] on button "Satellite (Mapbox)" at bounding box center [639, 81] width 156 height 33
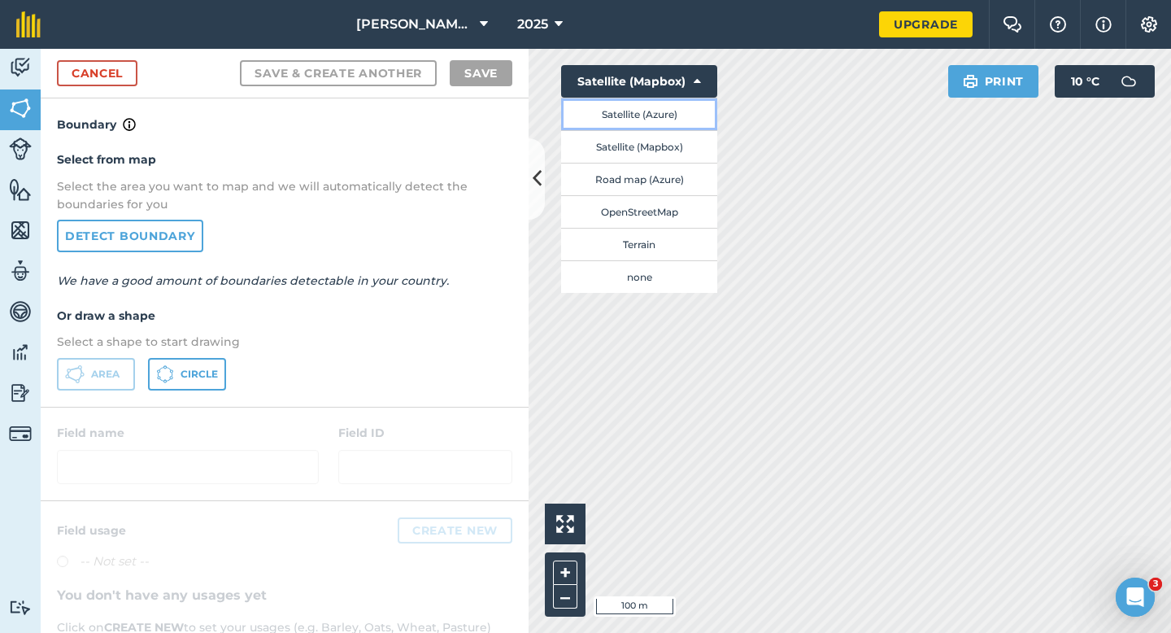
click at [652, 120] on button "Satellite (Azure)" at bounding box center [639, 114] width 156 height 33
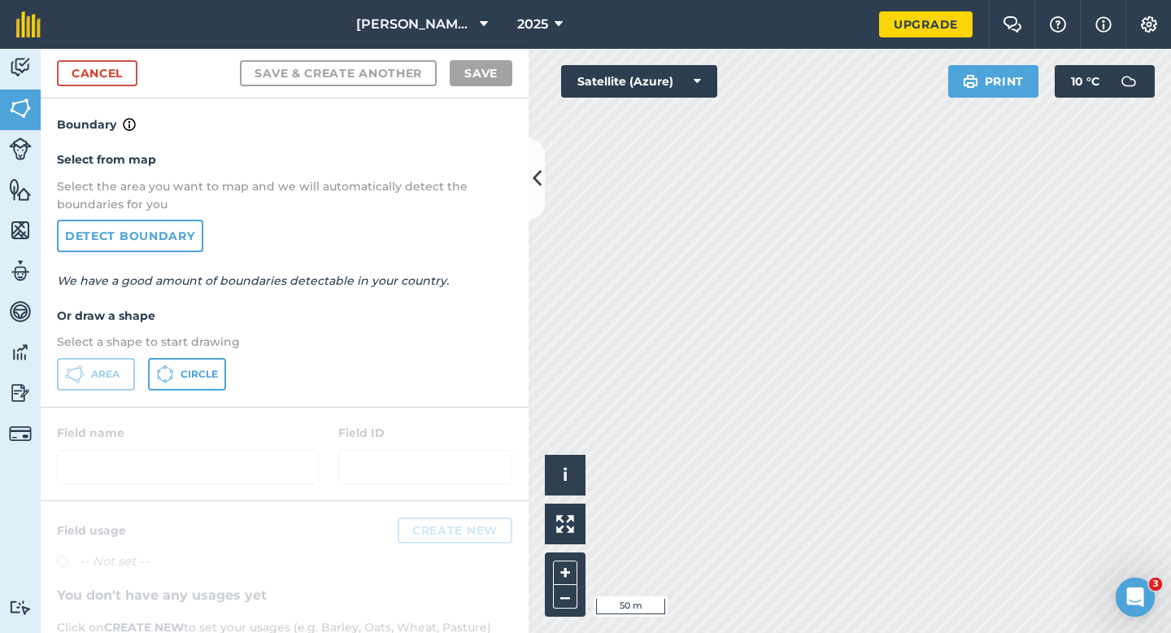
click at [135, 86] on div "Cancel Save & Create Another Save" at bounding box center [285, 74] width 488 height 50
click at [134, 85] on link "Cancel" at bounding box center [97, 73] width 81 height 26
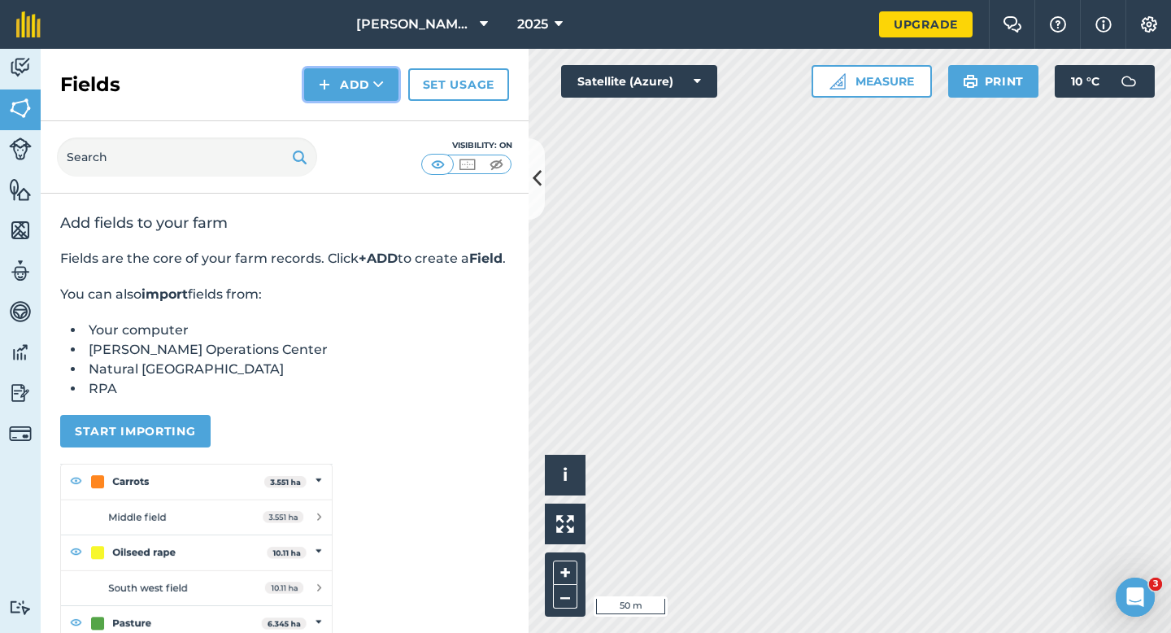
click at [340, 81] on button "Add" at bounding box center [351, 84] width 94 height 33
click at [346, 105] on link "Draw" at bounding box center [351, 121] width 89 height 36
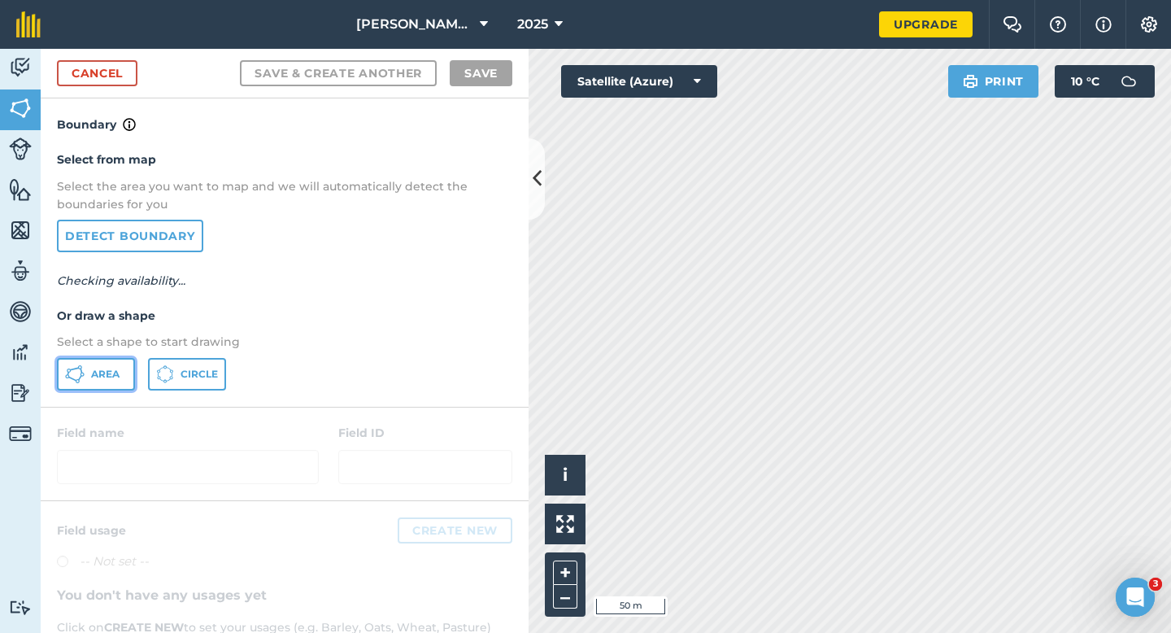
click at [75, 381] on icon at bounding box center [75, 374] width 20 height 20
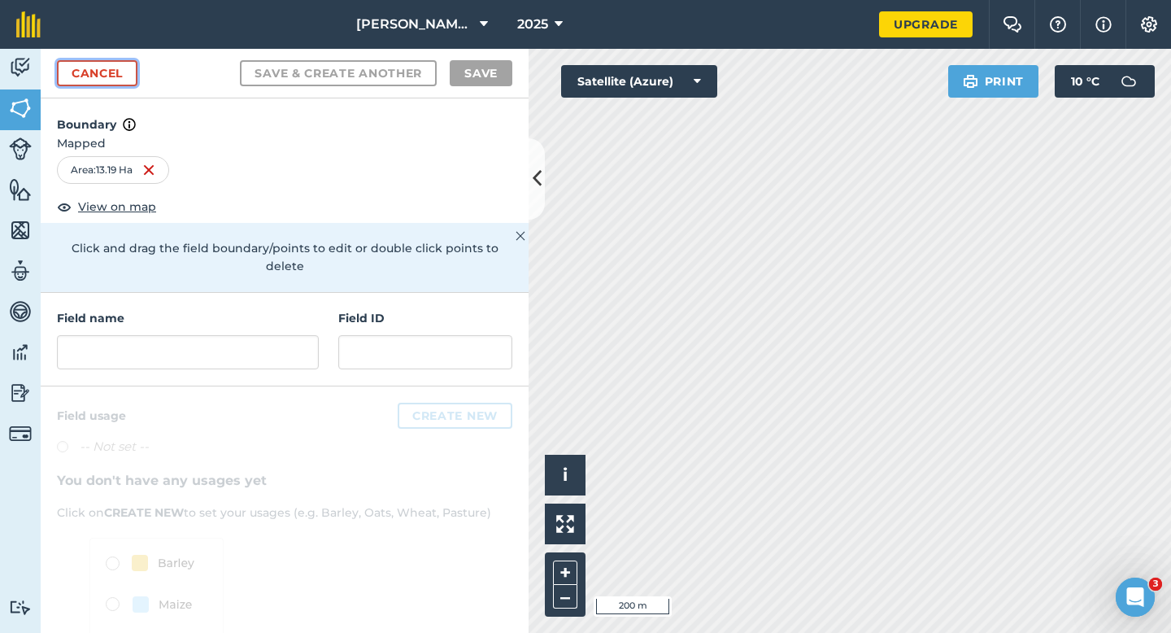
click at [93, 80] on link "Cancel" at bounding box center [97, 73] width 81 height 26
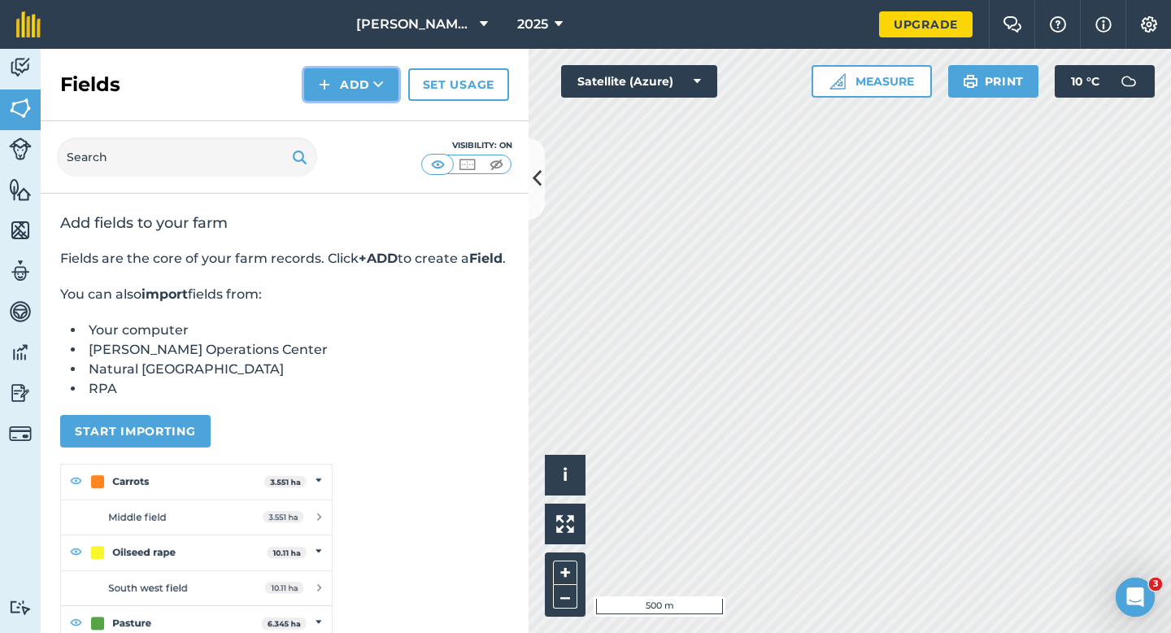
click at [334, 79] on button "Add" at bounding box center [351, 84] width 94 height 33
click at [338, 119] on link "Draw" at bounding box center [351, 121] width 89 height 36
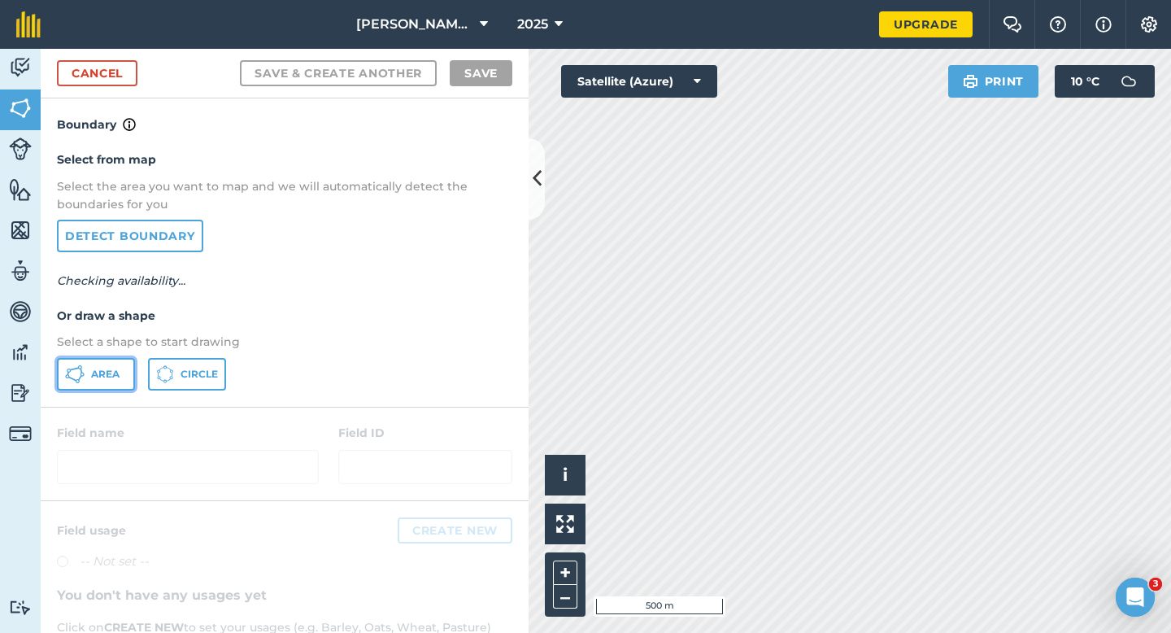
click at [117, 377] on span "Area" at bounding box center [105, 374] width 28 height 13
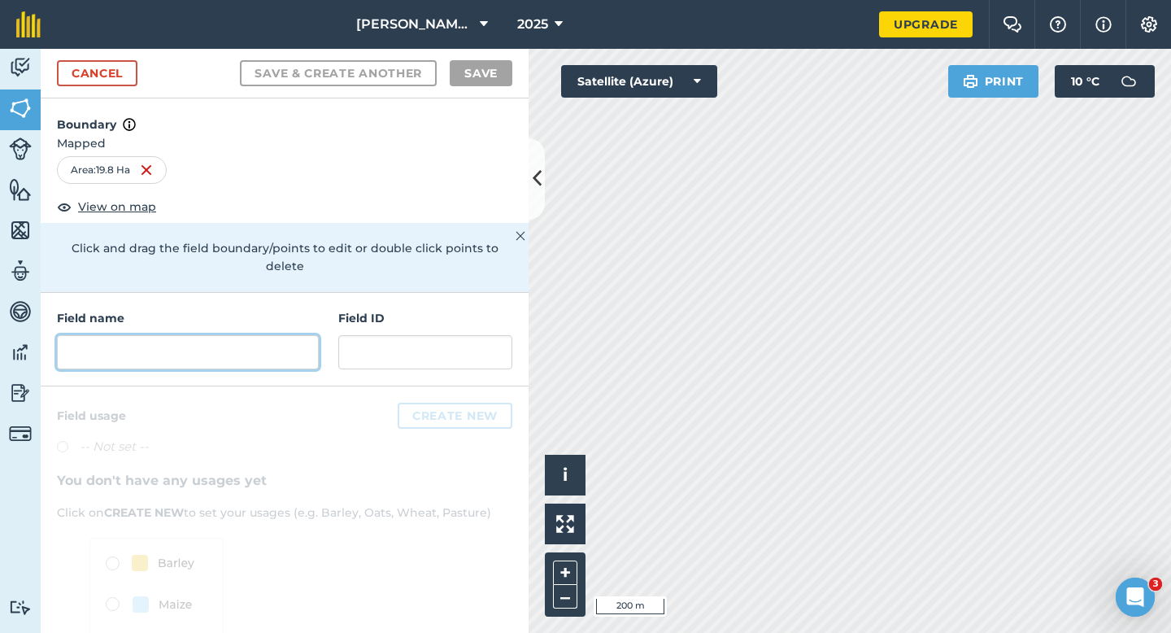
click at [299, 335] on input "text" at bounding box center [188, 352] width 262 height 34
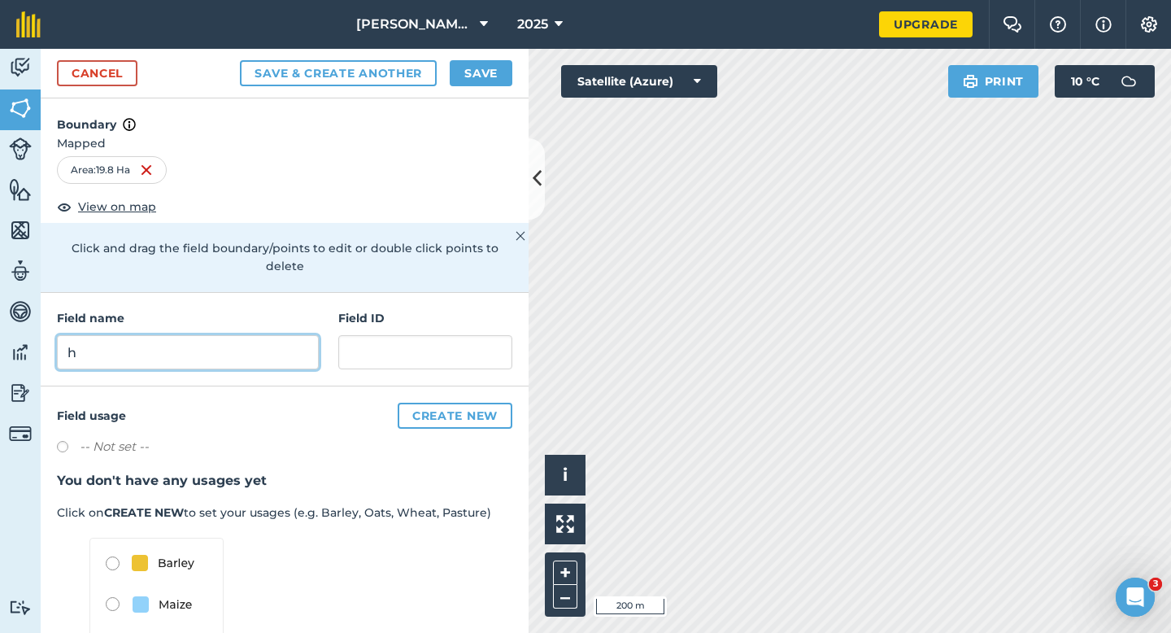
click at [295, 335] on input "h" at bounding box center [188, 352] width 262 height 34
type input "H"
click at [477, 79] on button "Save" at bounding box center [481, 73] width 63 height 26
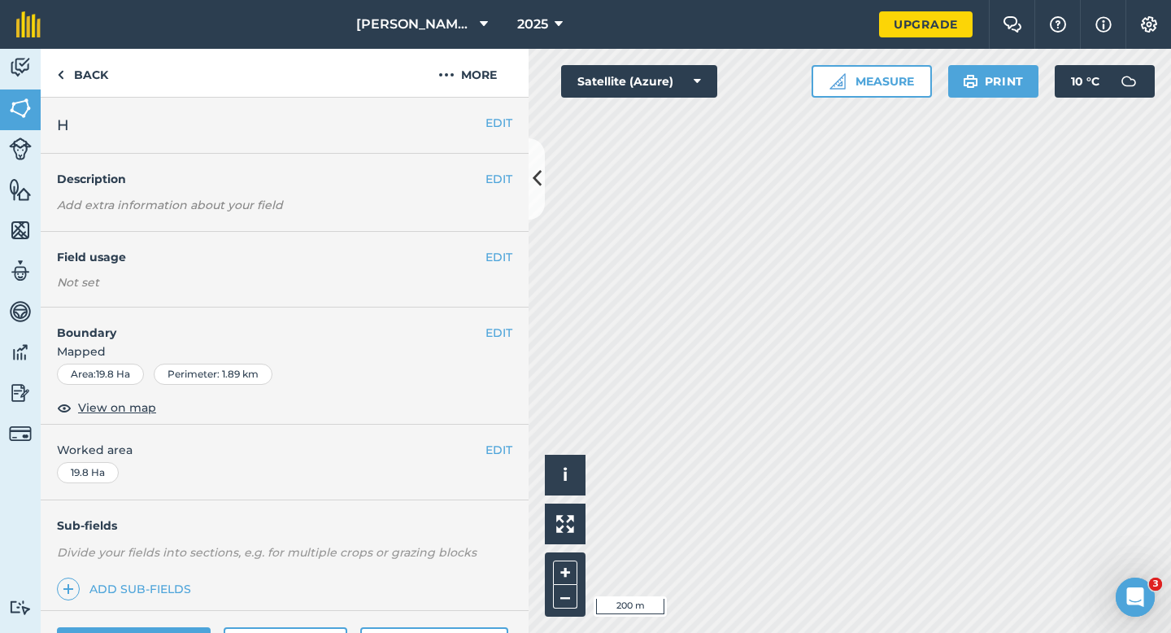
click at [501, 460] on div "EDIT Worked area 19.8 Ha" at bounding box center [285, 463] width 488 height 76
click at [493, 444] on button "EDIT" at bounding box center [499, 450] width 27 height 18
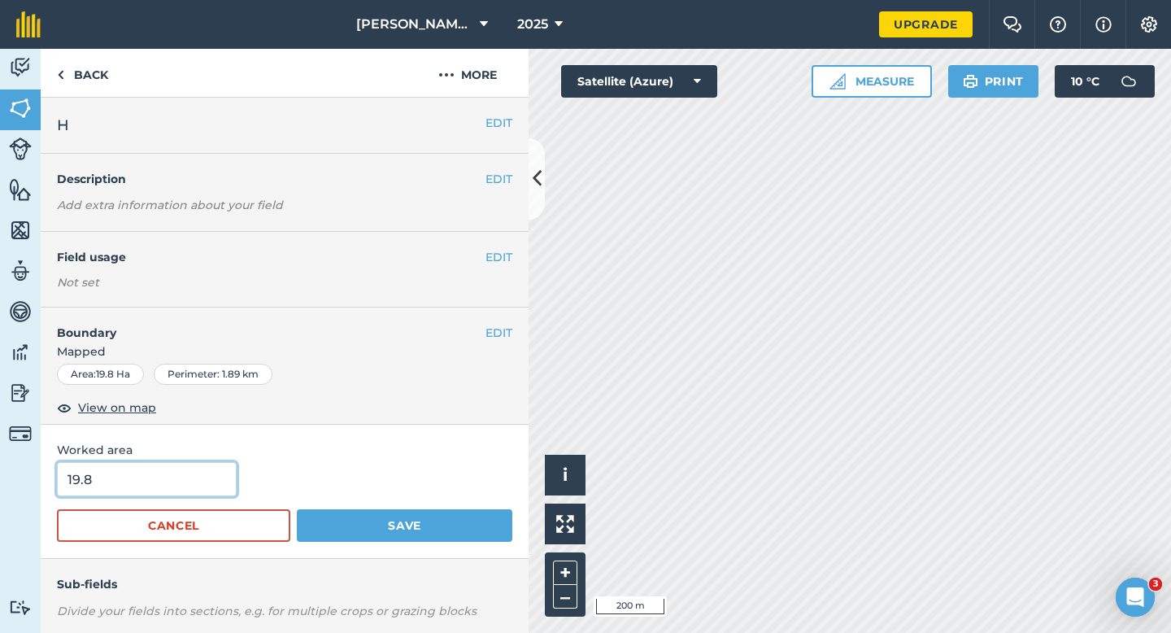
click at [221, 485] on input "19.8" at bounding box center [147, 479] width 180 height 34
type input "20"
click at [297, 509] on button "Save" at bounding box center [405, 525] width 216 height 33
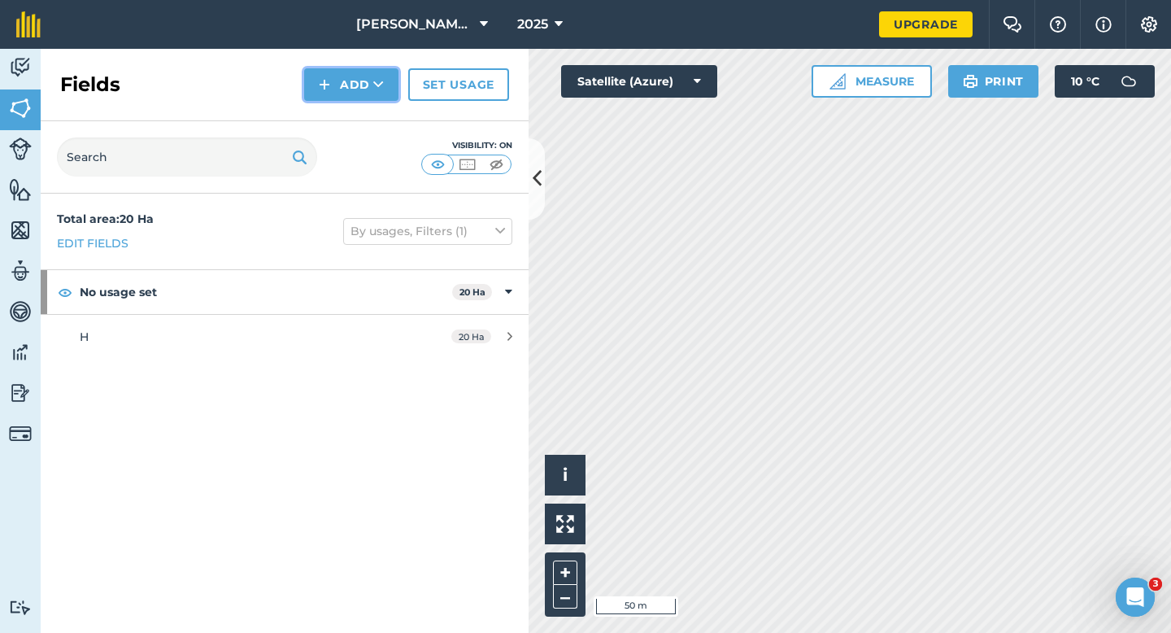
click at [370, 88] on button "Add" at bounding box center [351, 84] width 94 height 33
click at [370, 107] on link "Draw" at bounding box center [351, 121] width 89 height 36
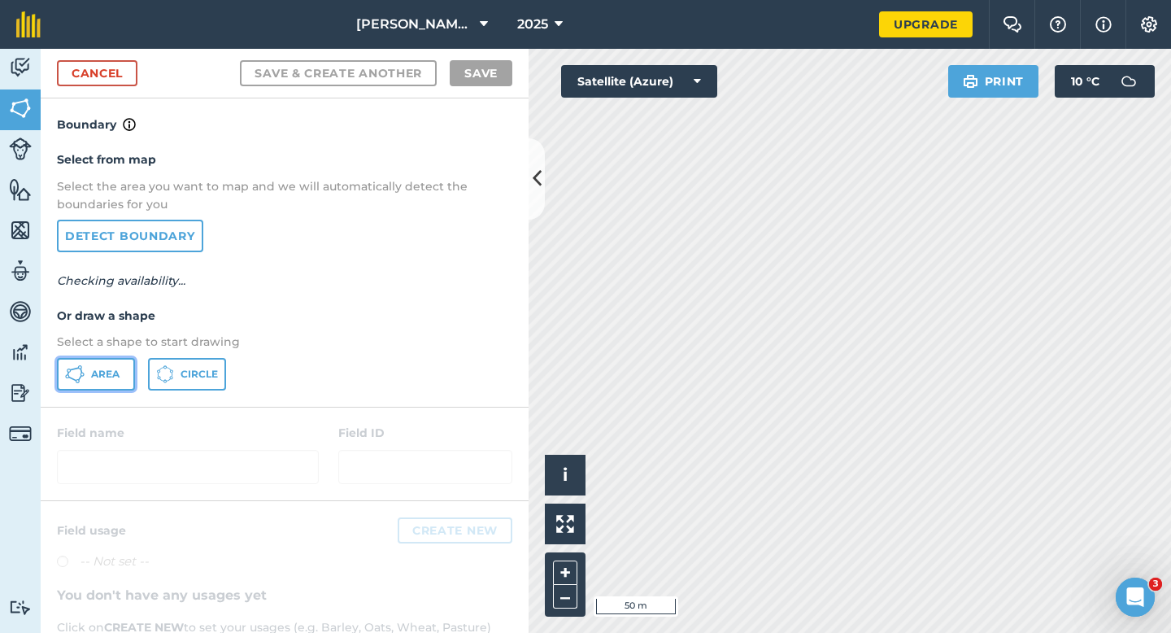
click at [110, 381] on button "Area" at bounding box center [96, 374] width 78 height 33
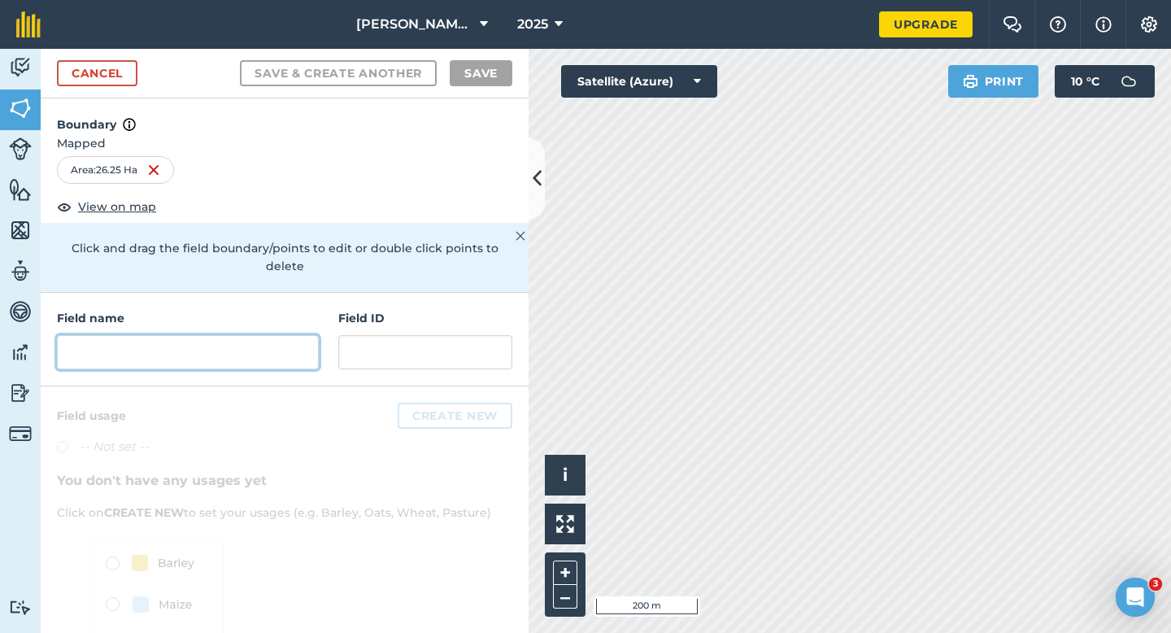
click at [273, 335] on input "text" at bounding box center [188, 352] width 262 height 34
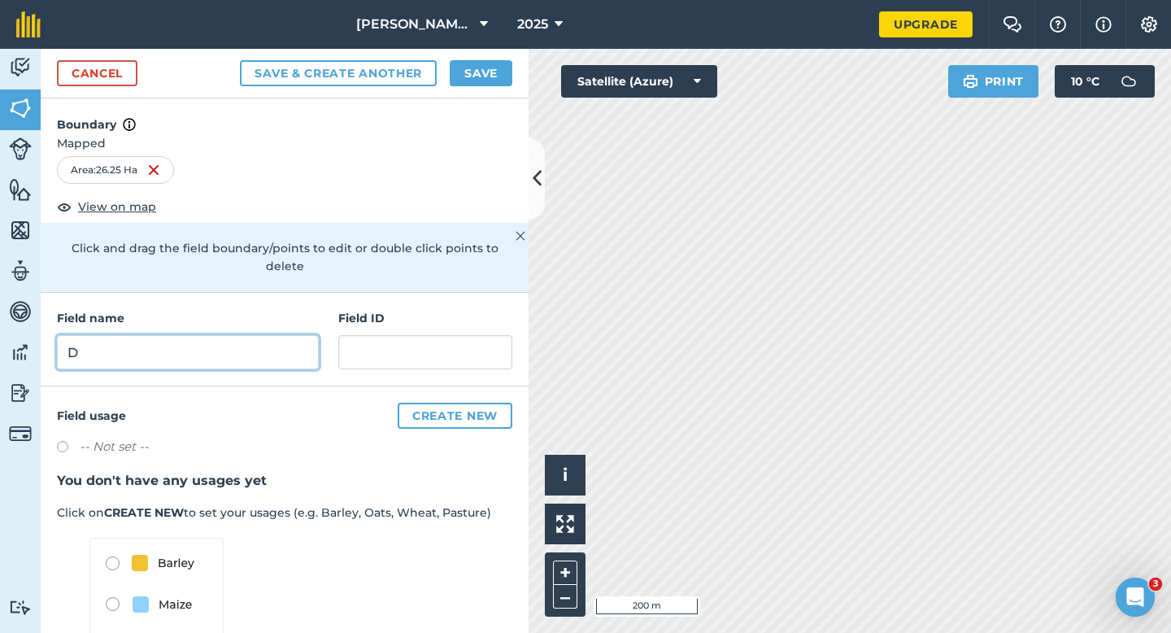
type input "D"
click at [466, 82] on button "Save" at bounding box center [481, 73] width 63 height 26
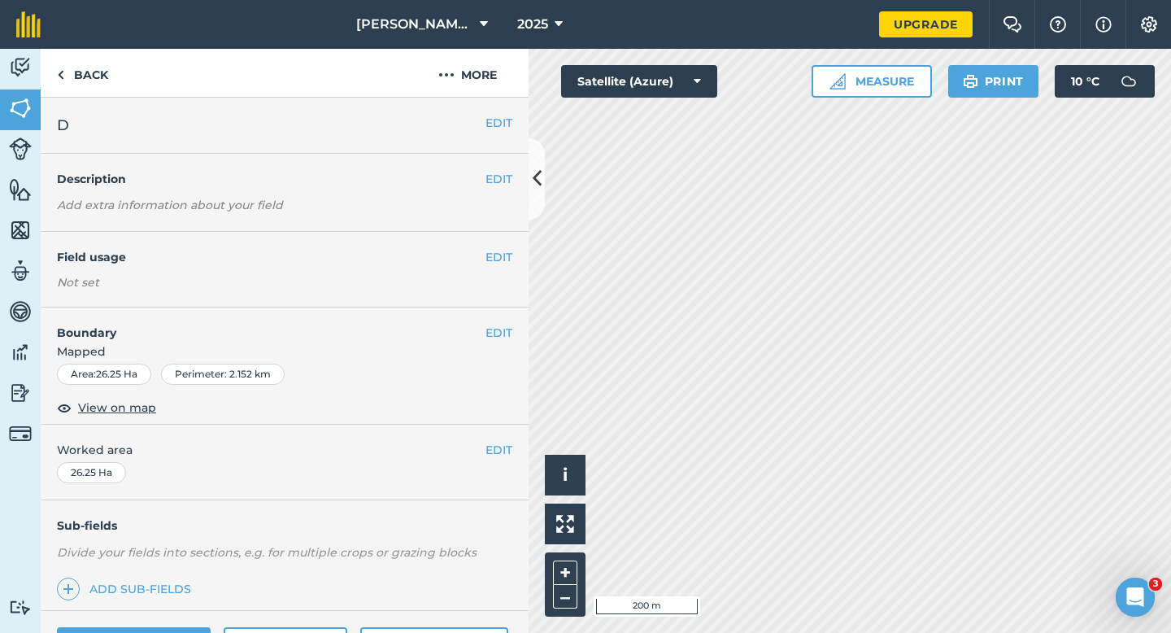
click at [504, 461] on div "EDIT Worked area 26.25 Ha" at bounding box center [285, 463] width 488 height 76
click at [504, 449] on button "EDIT" at bounding box center [499, 450] width 27 height 18
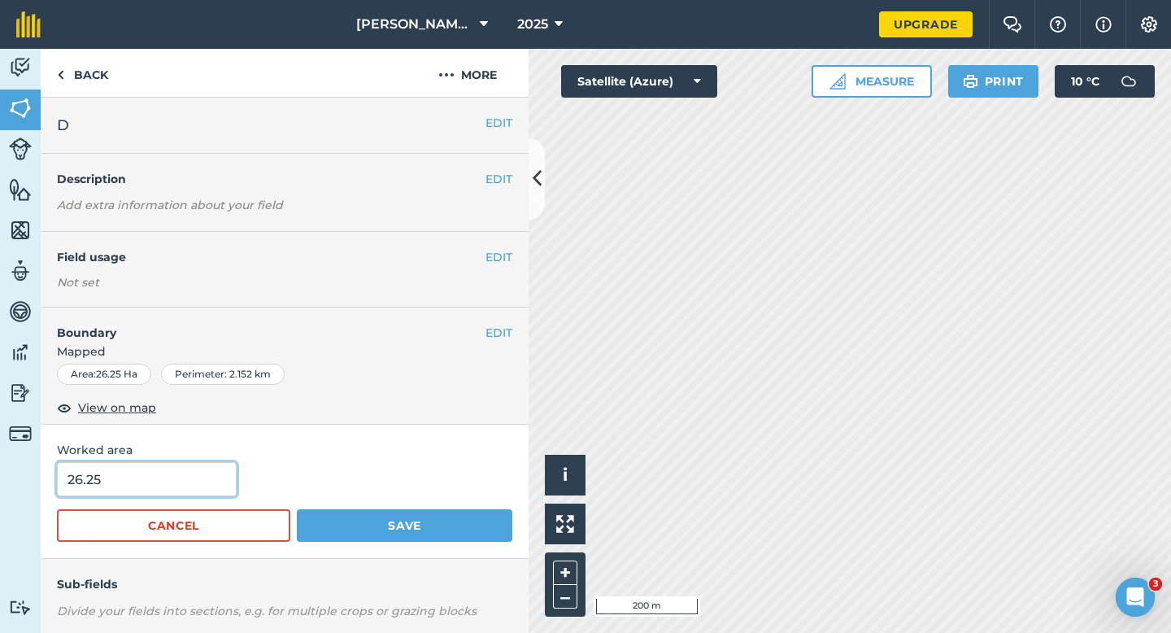
click at [135, 491] on input "26.25" at bounding box center [147, 479] width 180 height 34
click at [297, 509] on button "Save" at bounding box center [405, 525] width 216 height 33
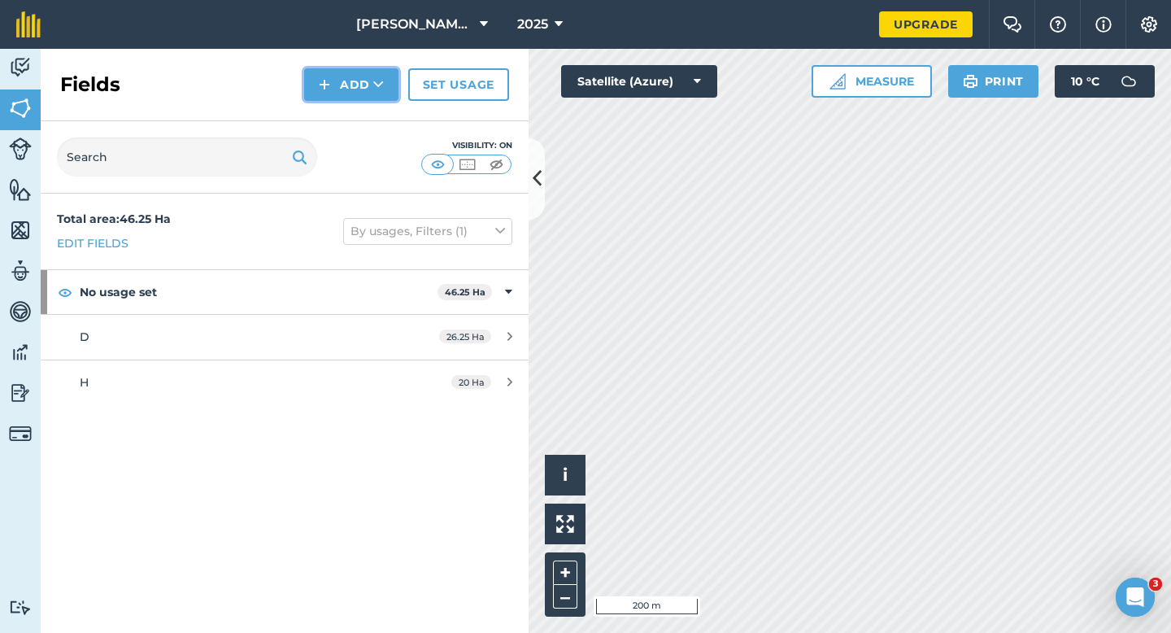
click at [352, 92] on button "Add" at bounding box center [351, 84] width 94 height 33
click at [352, 115] on link "Draw" at bounding box center [351, 121] width 89 height 36
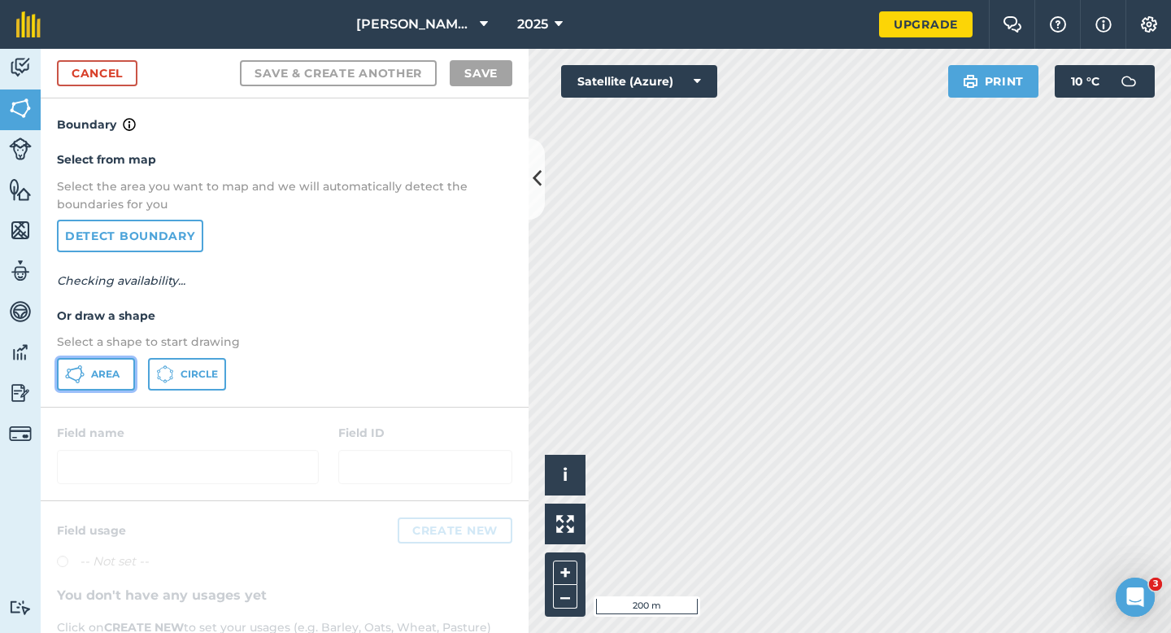
click at [111, 385] on button "Area" at bounding box center [96, 374] width 78 height 33
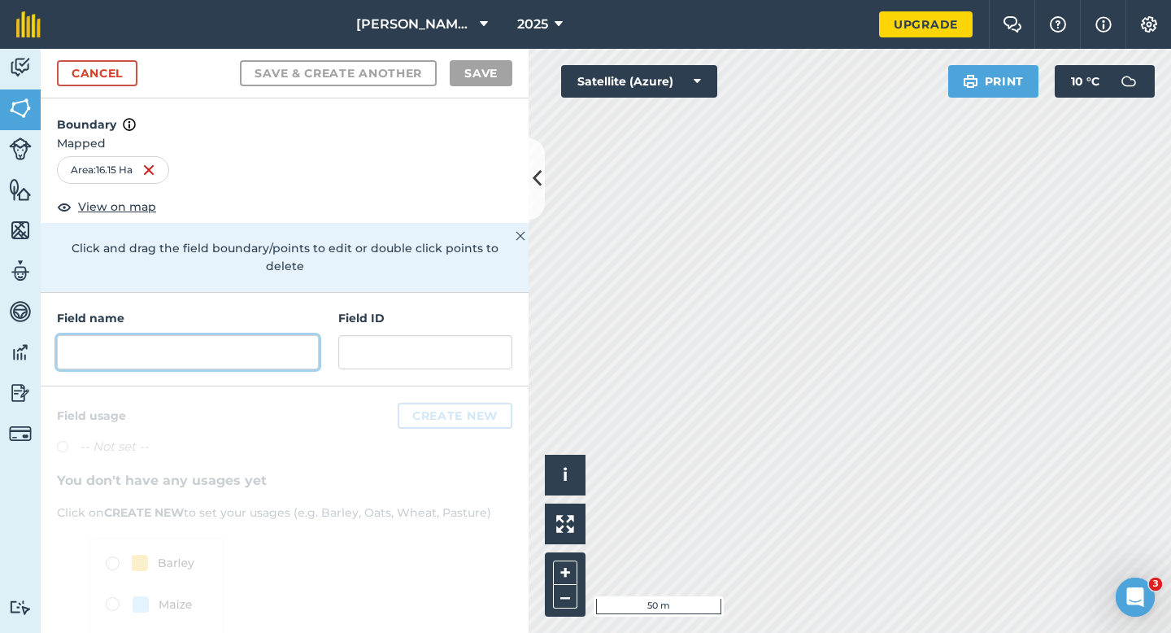
click at [304, 338] on input "text" at bounding box center [188, 352] width 262 height 34
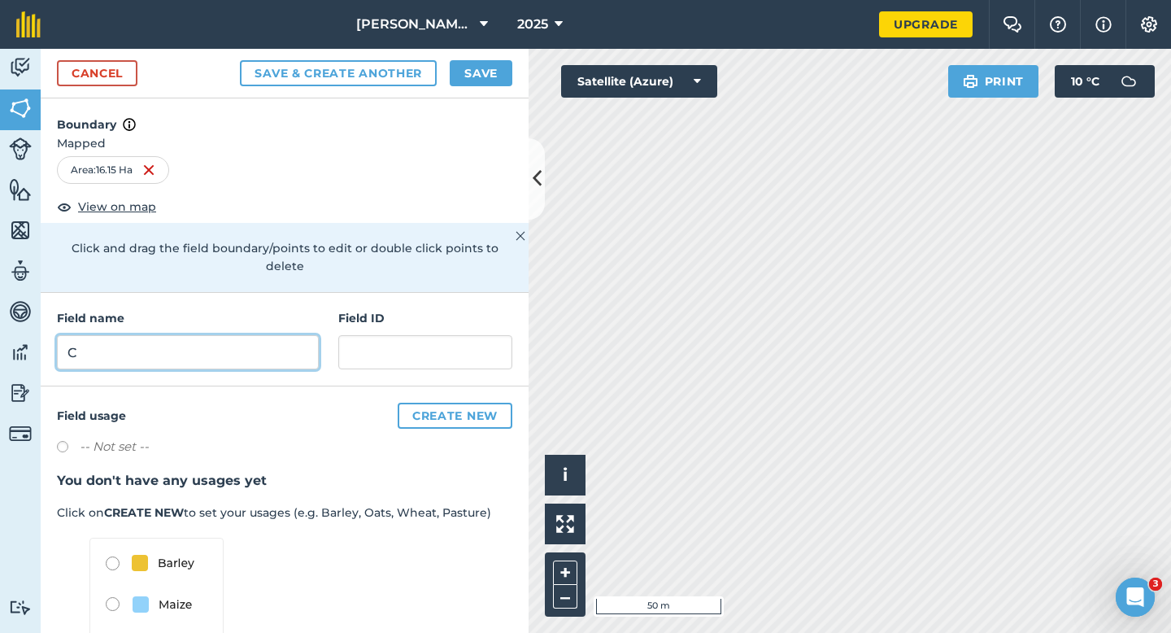
type input "C"
click at [477, 72] on button "Save" at bounding box center [481, 73] width 63 height 26
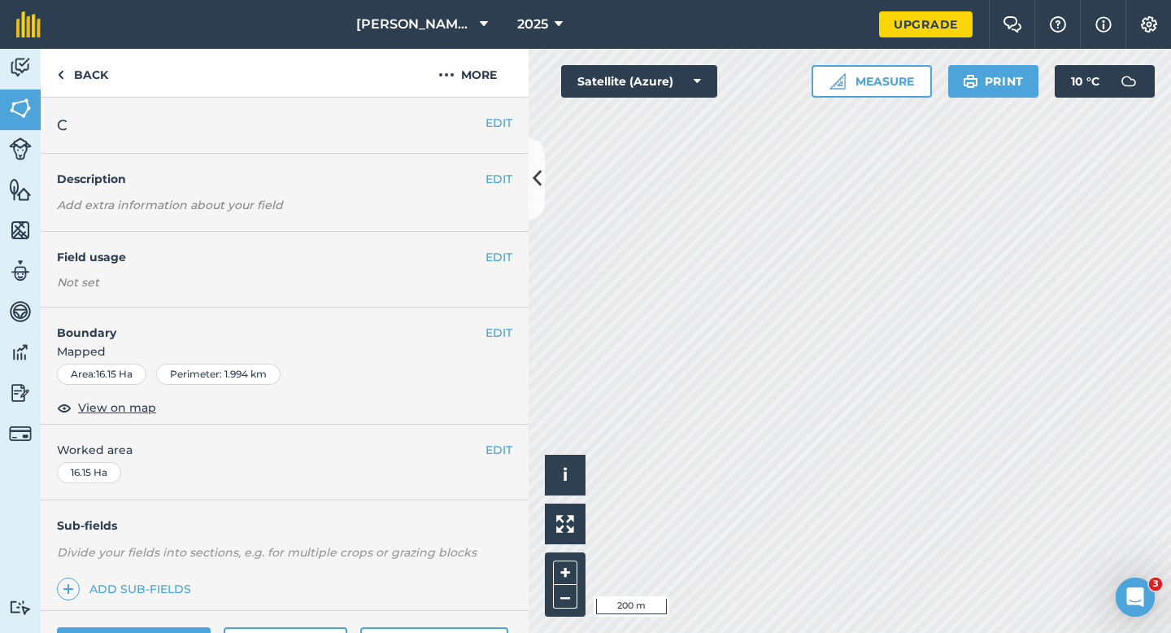
click at [491, 434] on div "EDIT Worked area 16.15 Ha" at bounding box center [285, 463] width 488 height 76
click at [491, 441] on button "EDIT" at bounding box center [499, 450] width 27 height 18
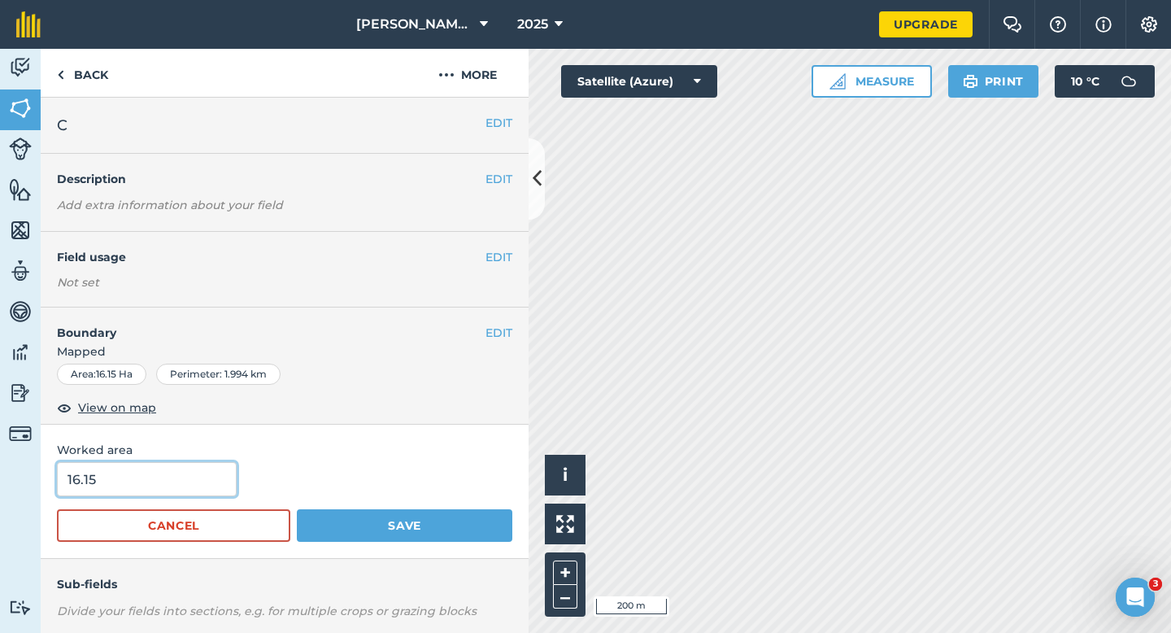
click at [210, 473] on input "16.15" at bounding box center [147, 479] width 180 height 34
type input "16.2"
click at [297, 509] on button "Save" at bounding box center [405, 525] width 216 height 33
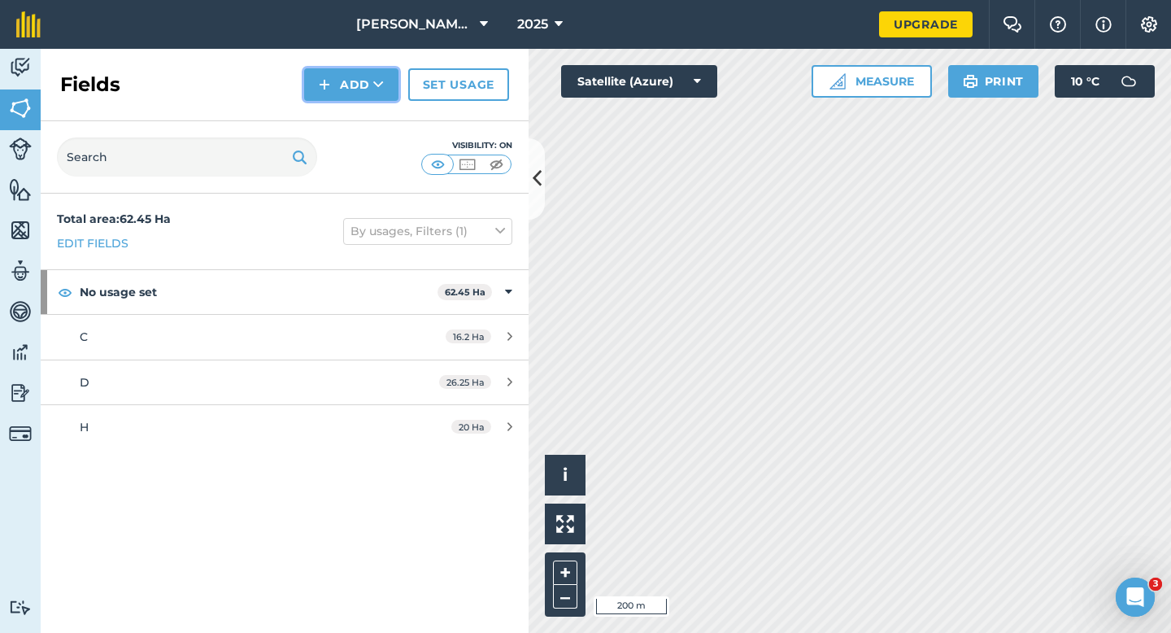
click at [382, 94] on button "Add" at bounding box center [351, 84] width 94 height 33
click at [382, 120] on link "Draw" at bounding box center [351, 121] width 89 height 36
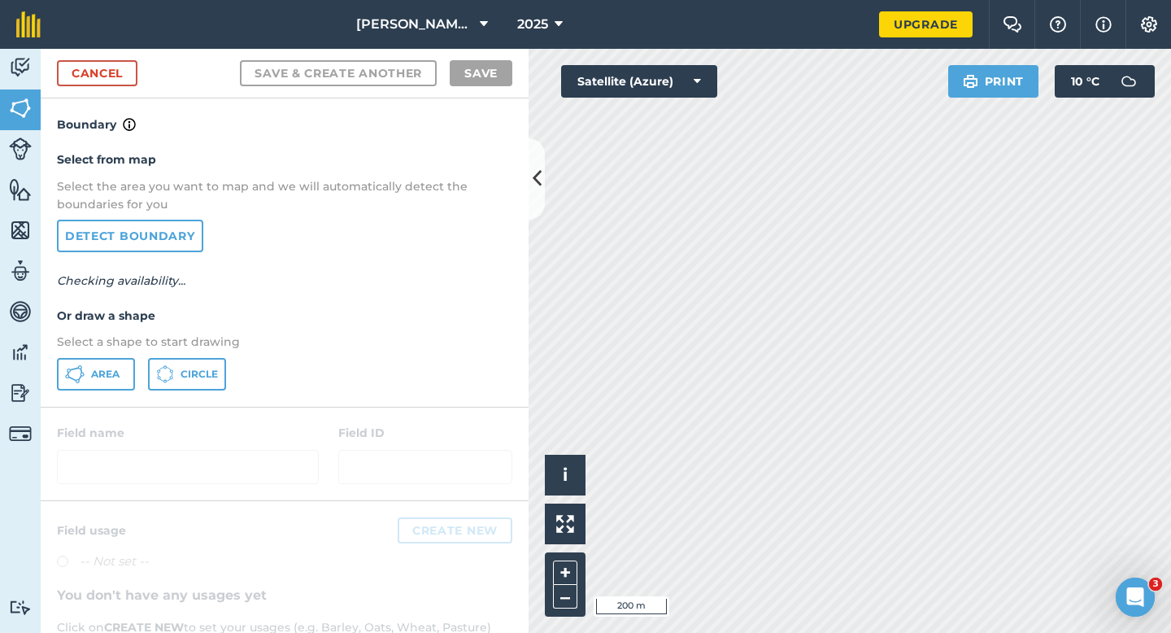
click at [132, 355] on div "Select from map Select the area you want to map and we will automatically detec…" at bounding box center [285, 270] width 488 height 272
click at [118, 364] on button "Area" at bounding box center [96, 374] width 78 height 33
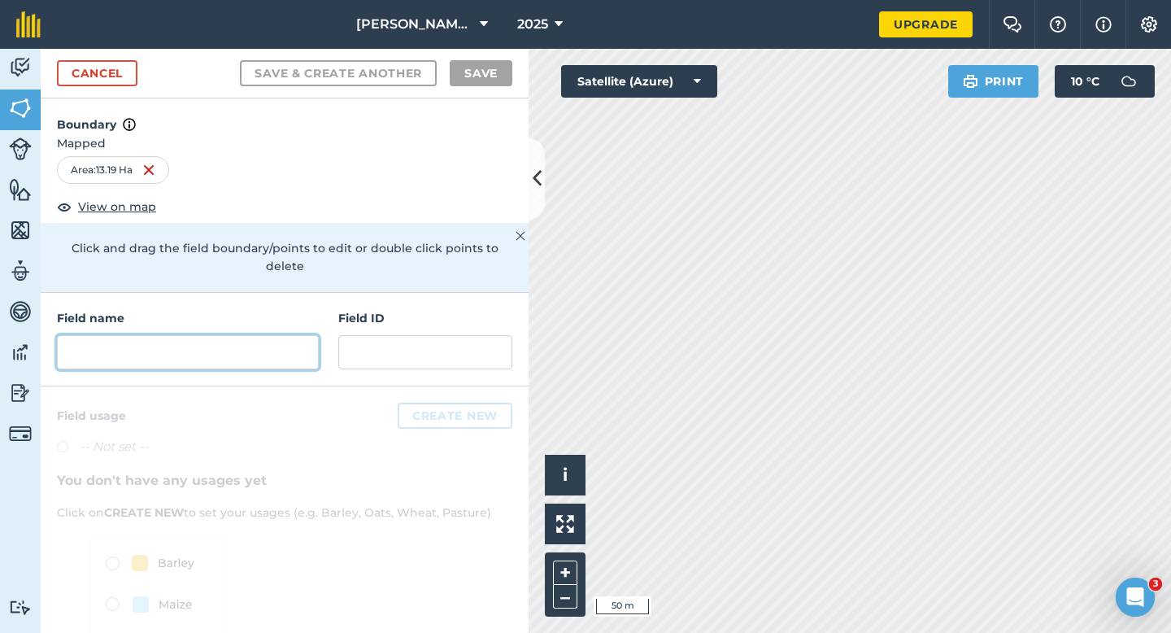
click at [281, 335] on input "text" at bounding box center [188, 352] width 262 height 34
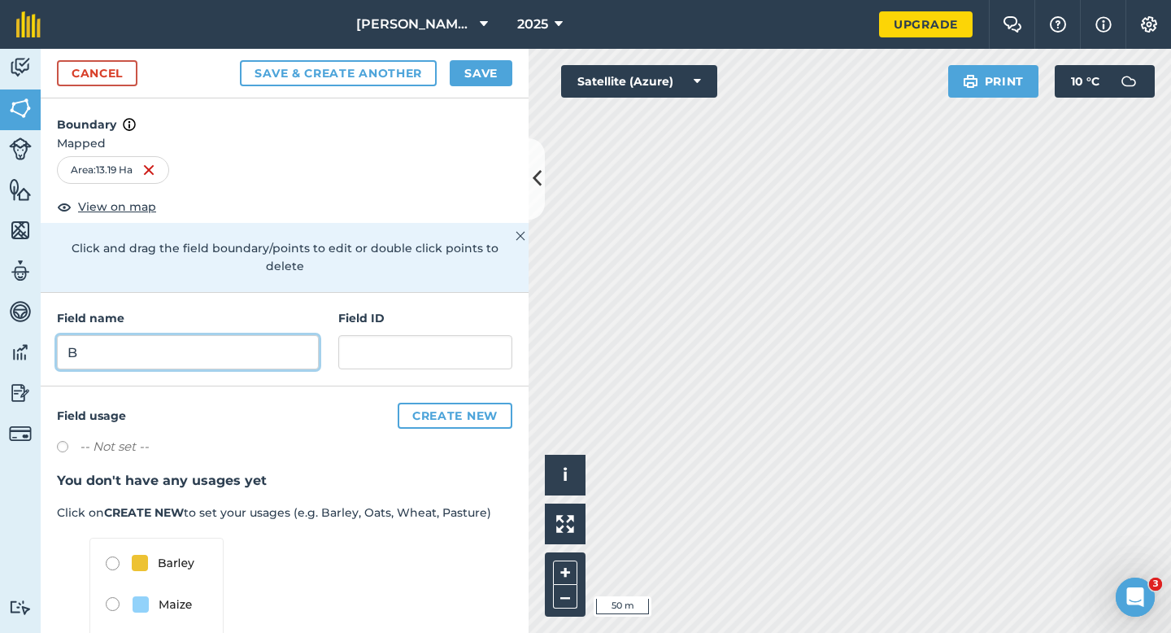
type input "B"
click at [471, 69] on button "Save" at bounding box center [481, 73] width 63 height 26
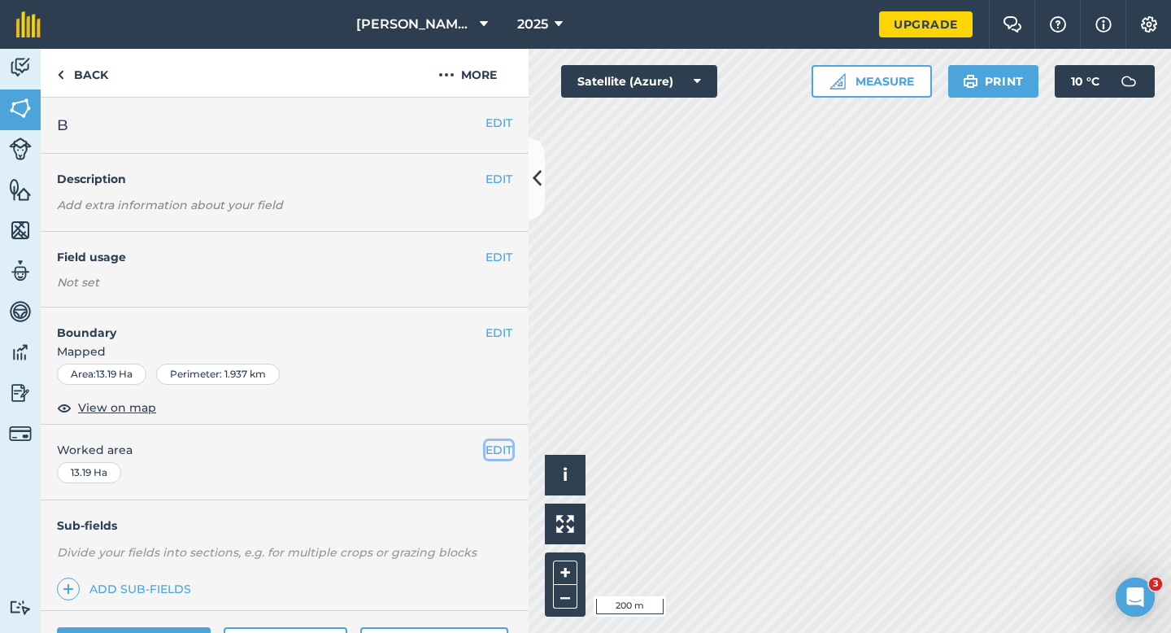
click at [495, 447] on button "EDIT" at bounding box center [499, 450] width 27 height 18
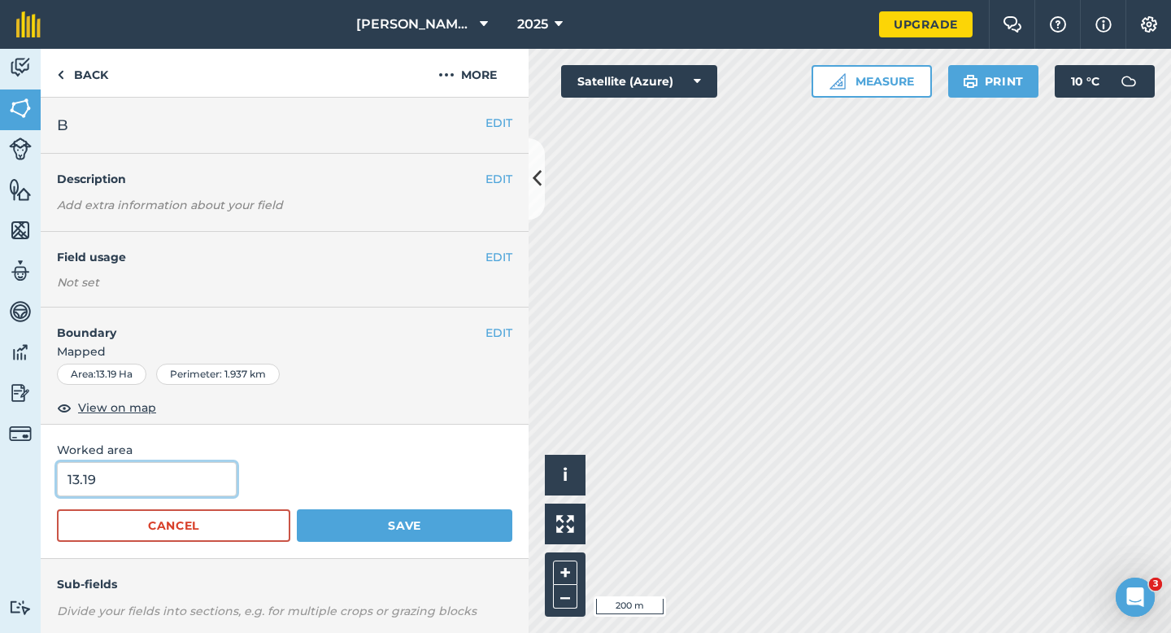
click at [221, 468] on input "13.19" at bounding box center [147, 479] width 180 height 34
click at [220, 469] on input "13.19" at bounding box center [147, 479] width 180 height 34
click at [220, 513] on button "Cancel" at bounding box center [173, 525] width 233 height 33
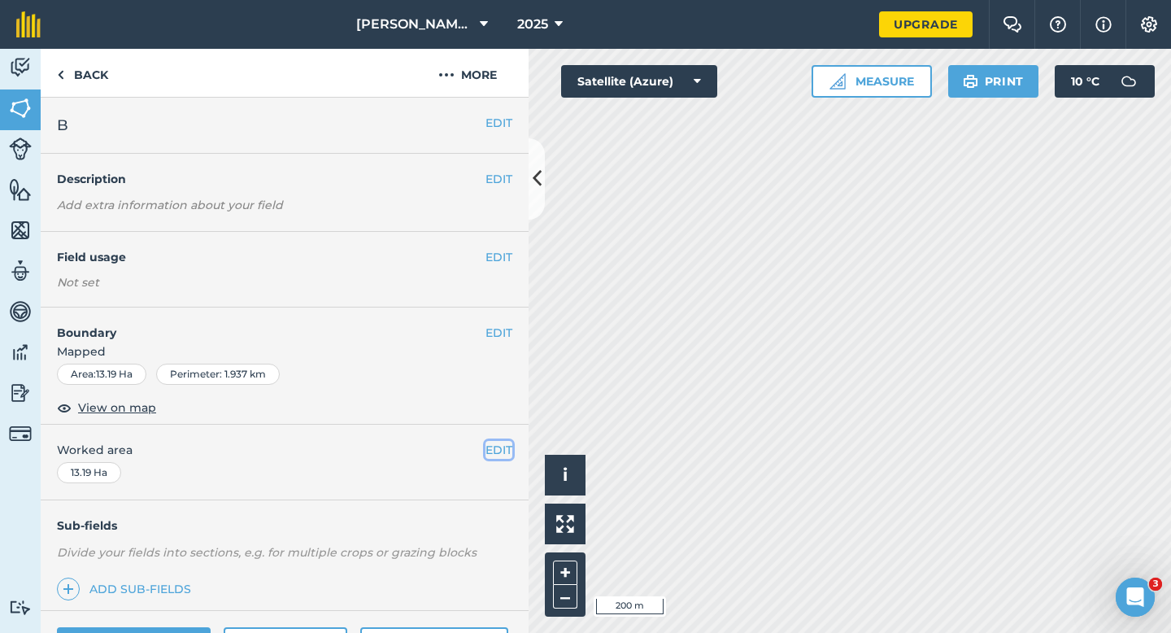
click at [504, 447] on button "EDIT" at bounding box center [499, 450] width 27 height 18
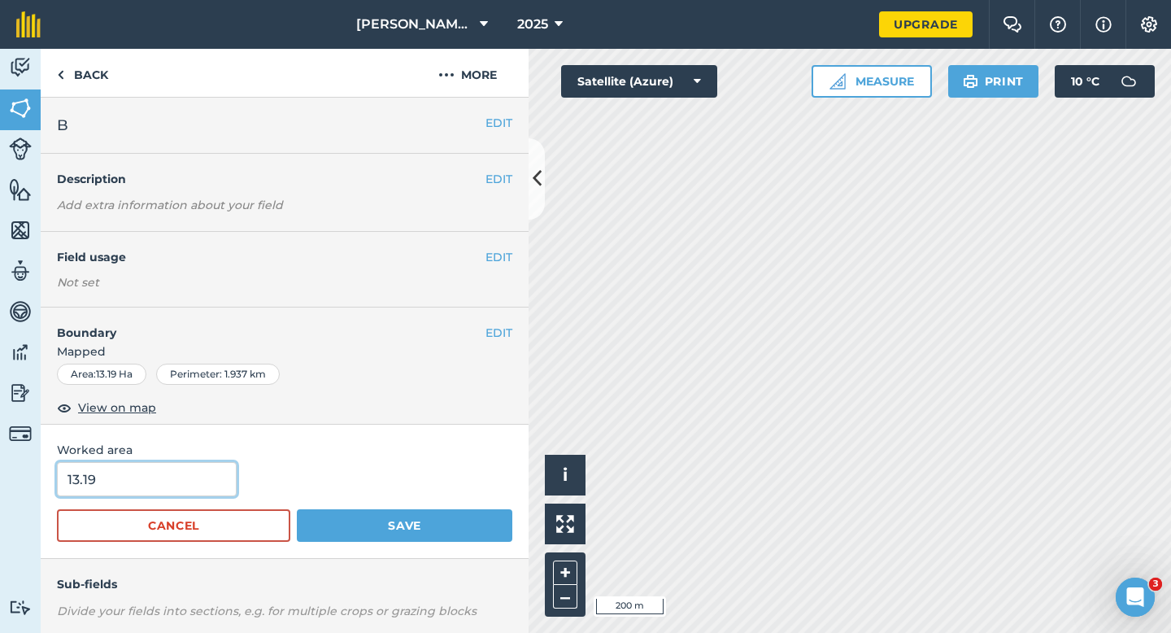
click at [211, 491] on input "13.19" at bounding box center [147, 479] width 180 height 34
type input "13.2"
click at [297, 509] on button "Save" at bounding box center [405, 525] width 216 height 33
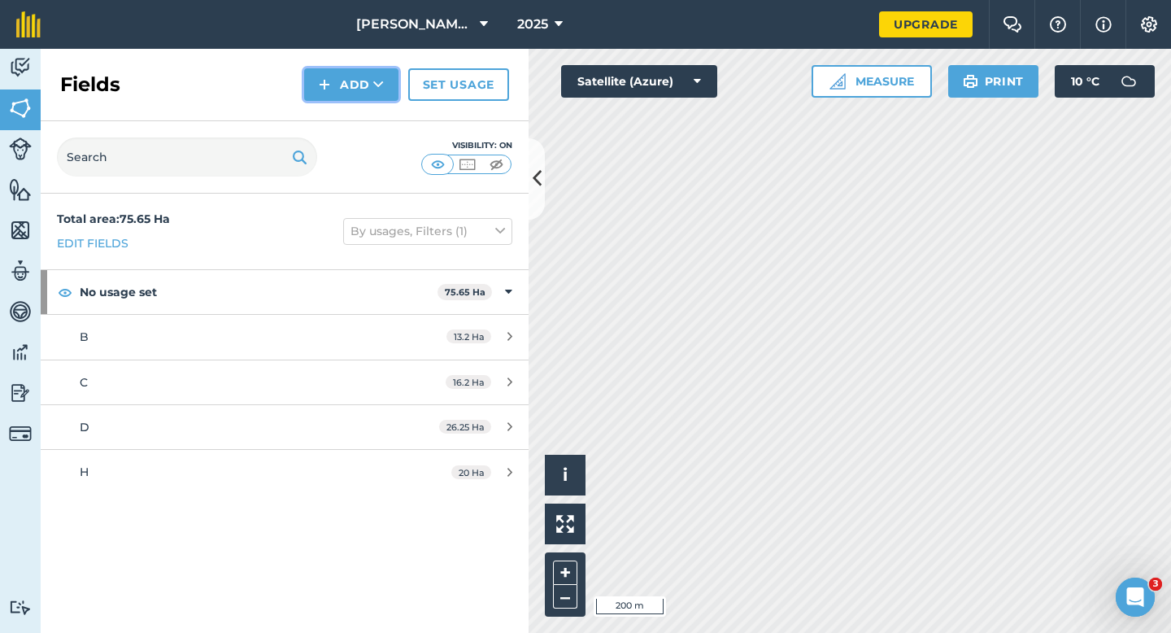
click at [358, 76] on button "Add" at bounding box center [351, 84] width 94 height 33
click at [358, 115] on link "Draw" at bounding box center [351, 121] width 89 height 36
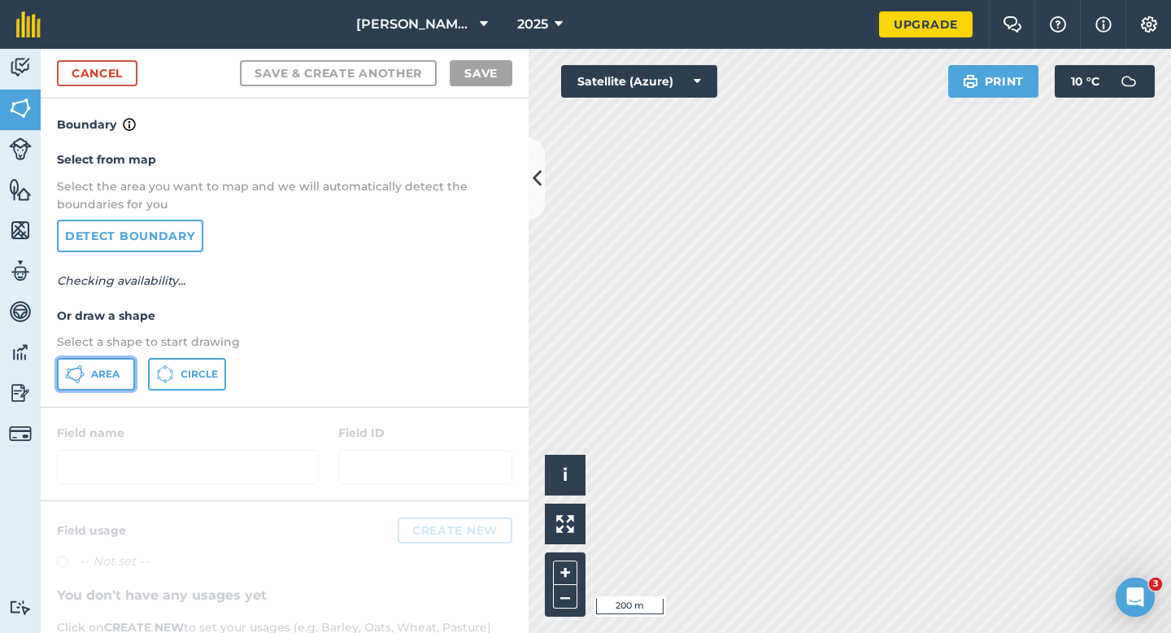
click at [120, 371] on button "Area" at bounding box center [96, 374] width 78 height 33
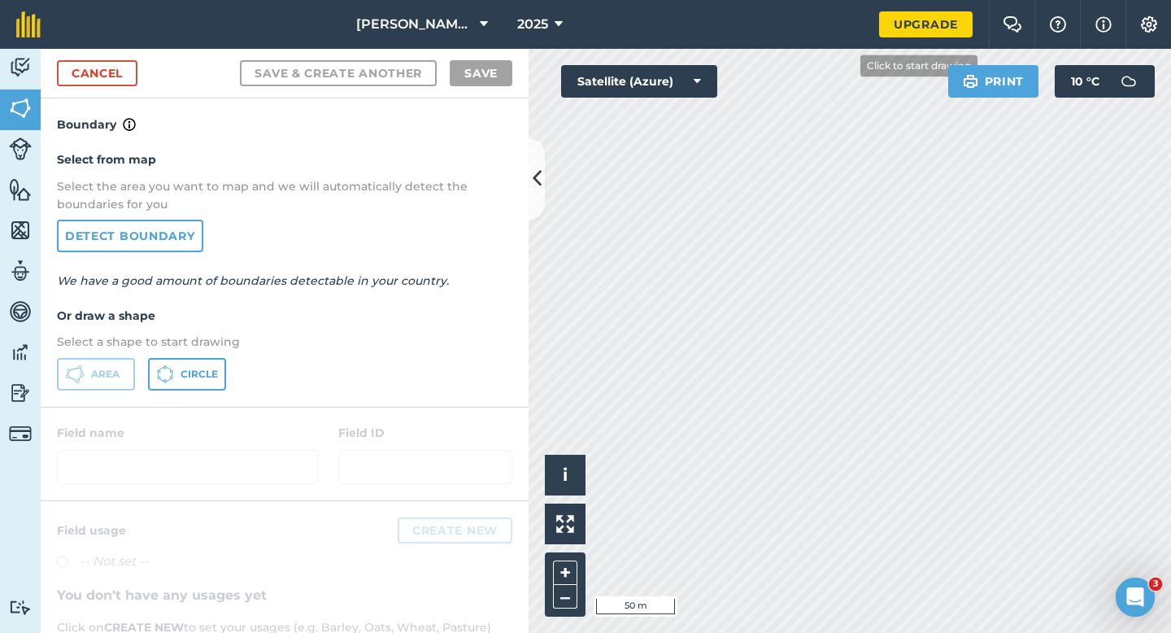
click at [697, 39] on div "[PERSON_NAME] & Sons Farming 2025 Upgrade Farm Chat Help Info Settings Map prin…" at bounding box center [585, 316] width 1171 height 633
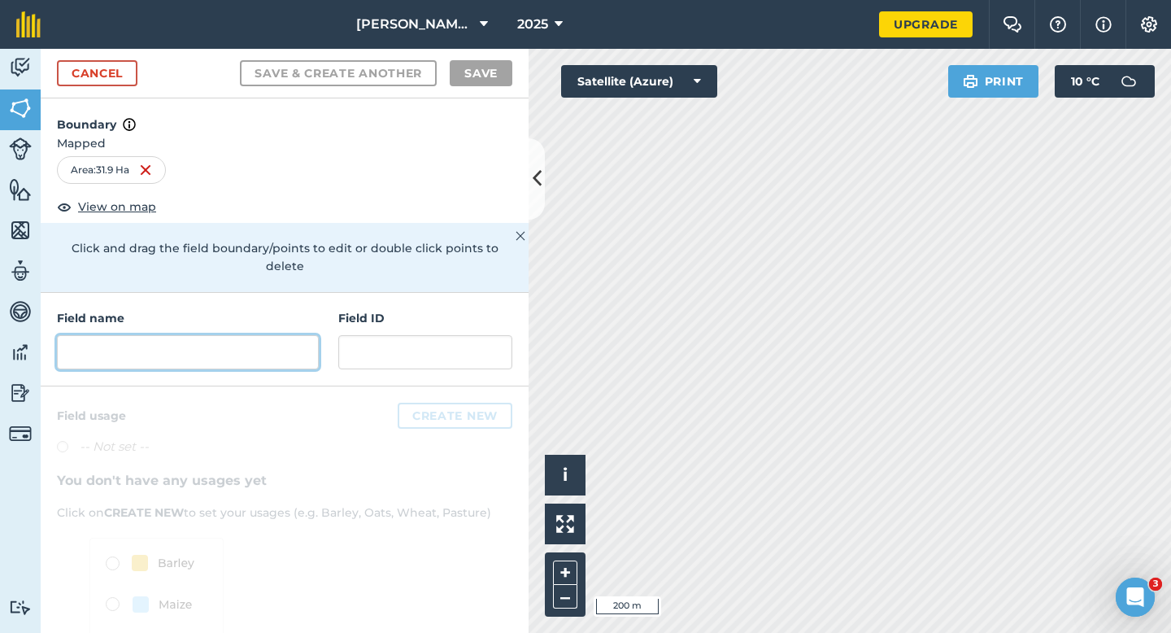
click at [229, 339] on input "text" at bounding box center [188, 352] width 262 height 34
click at [94, 67] on link "Cancel" at bounding box center [97, 73] width 81 height 26
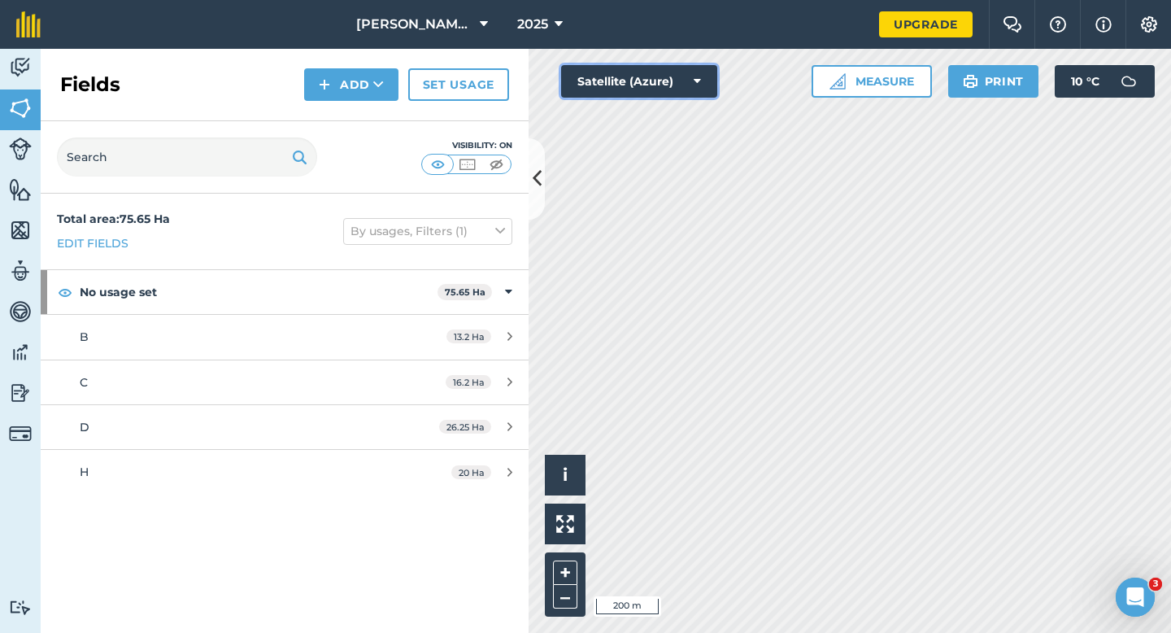
click at [644, 80] on button "Satellite (Azure)" at bounding box center [639, 81] width 156 height 33
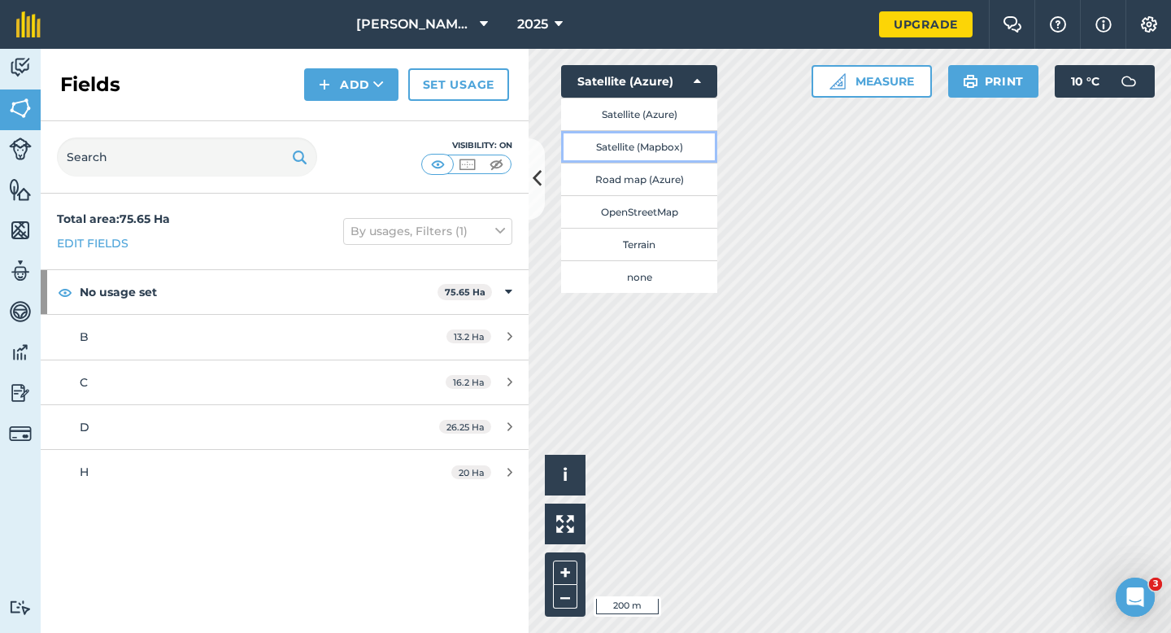
click at [647, 135] on button "Satellite (Mapbox)" at bounding box center [639, 146] width 156 height 33
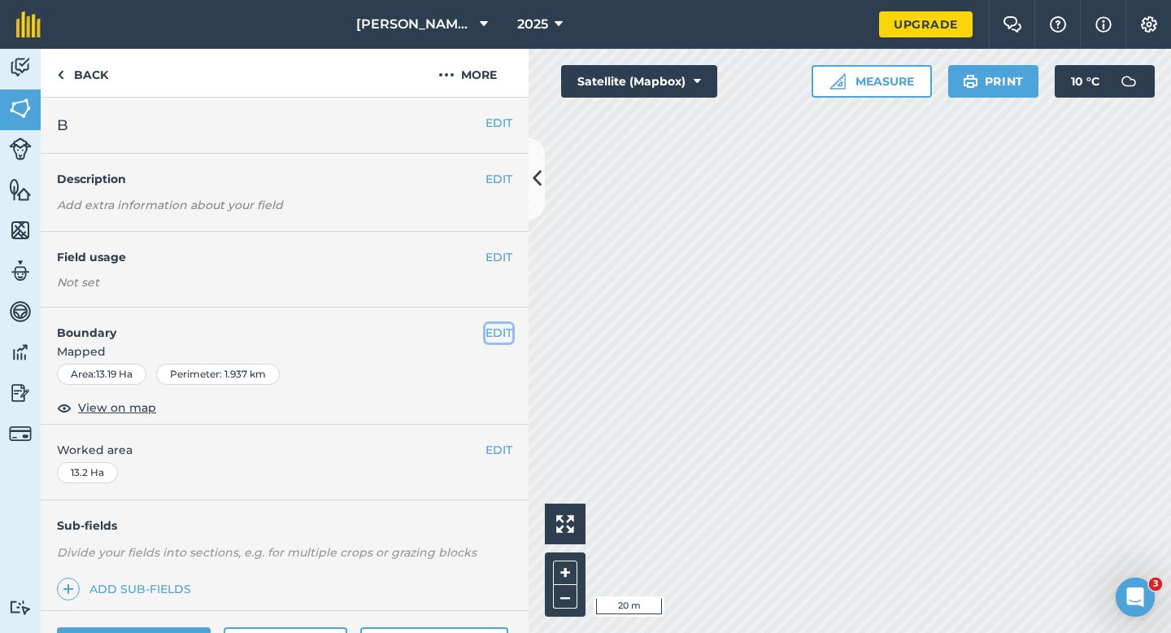
click at [497, 330] on button "EDIT" at bounding box center [499, 333] width 27 height 18
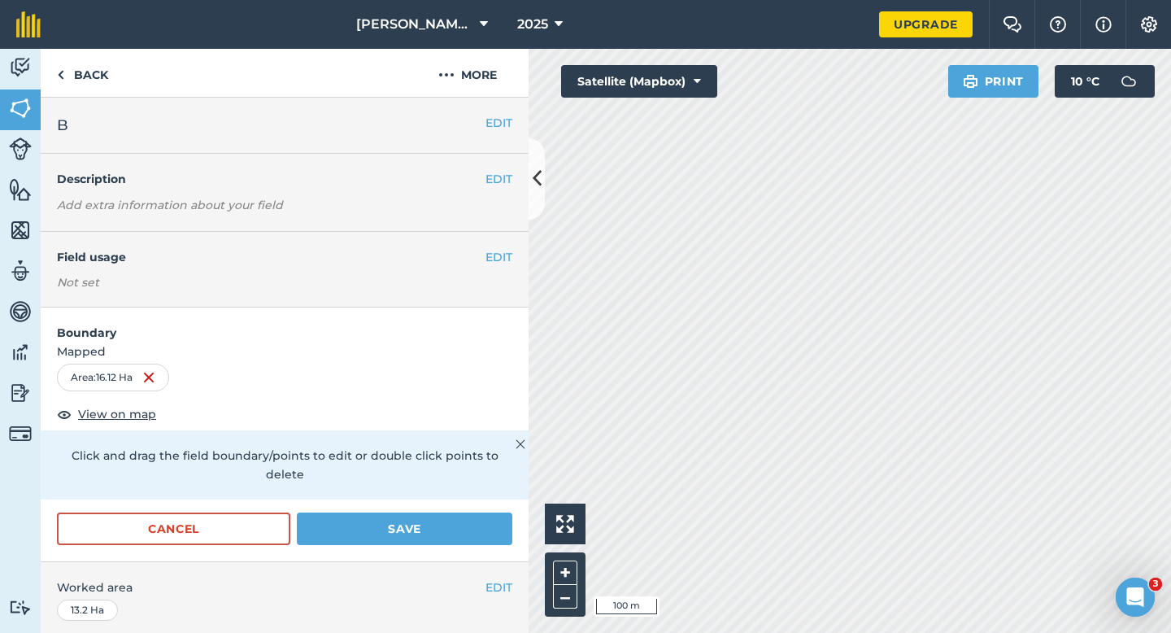
click at [477, 486] on form "Boundary Mapped Area : 16.12 Ha View on map Click and drag the field boundary/p…" at bounding box center [285, 435] width 488 height 254
click at [477, 513] on button "Save" at bounding box center [405, 529] width 216 height 33
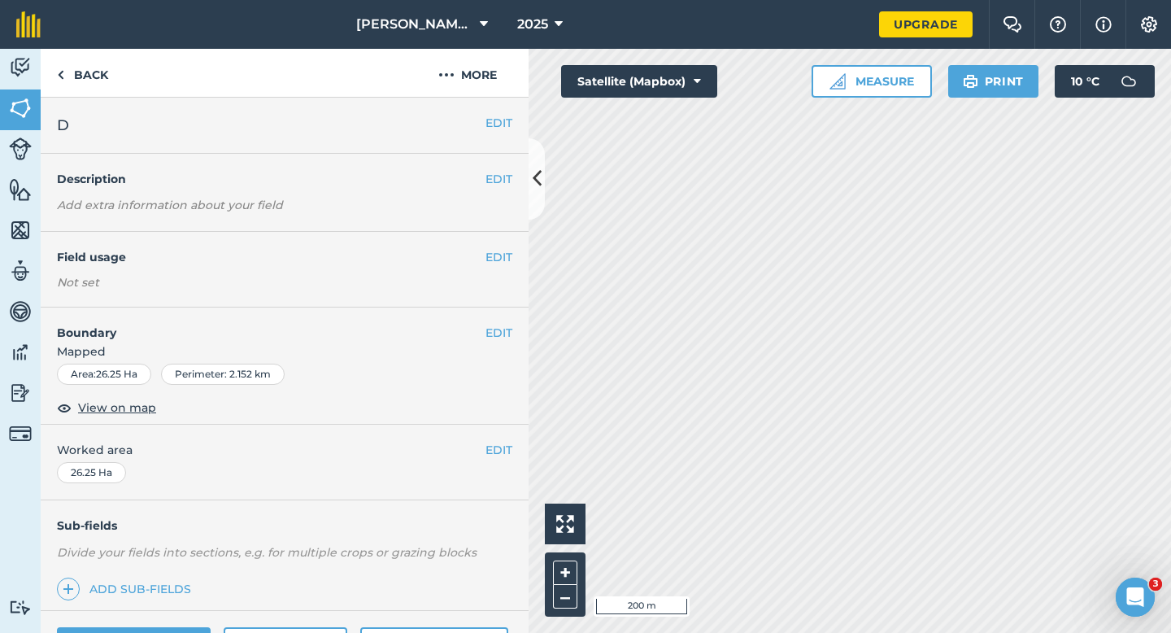
click at [505, 472] on div "EDIT Worked area 26.25 Ha" at bounding box center [285, 463] width 488 height 76
click at [505, 452] on button "EDIT" at bounding box center [499, 450] width 27 height 18
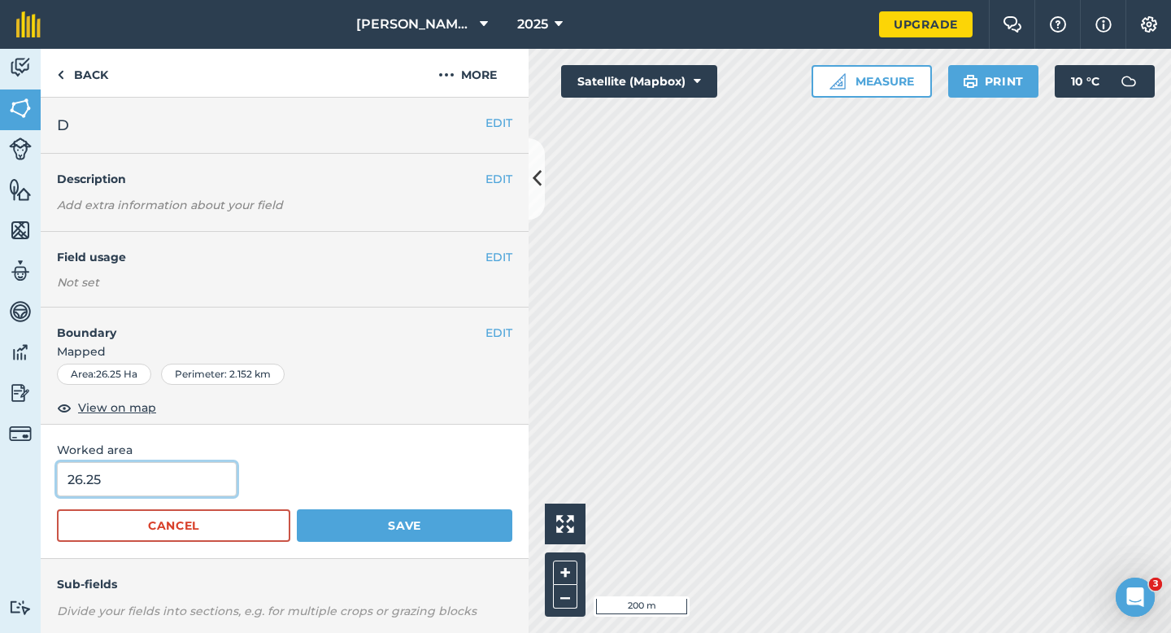
click at [153, 482] on input "26.25" at bounding box center [147, 479] width 180 height 34
type input "26.3"
click at [297, 509] on button "Save" at bounding box center [405, 525] width 216 height 33
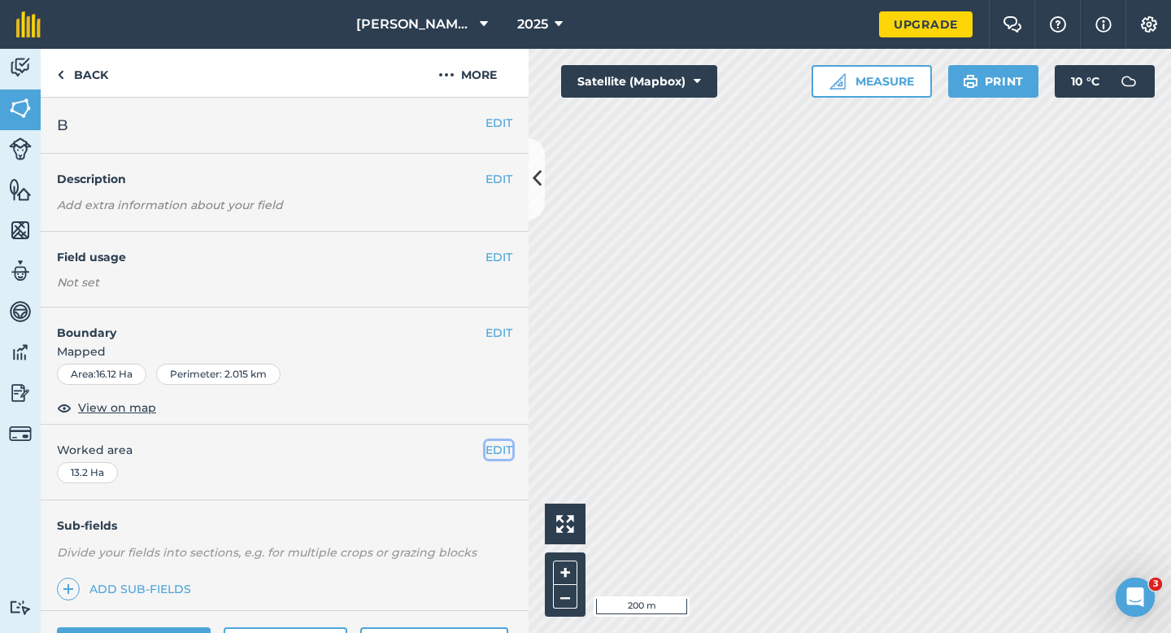
click at [495, 445] on button "EDIT" at bounding box center [499, 450] width 27 height 18
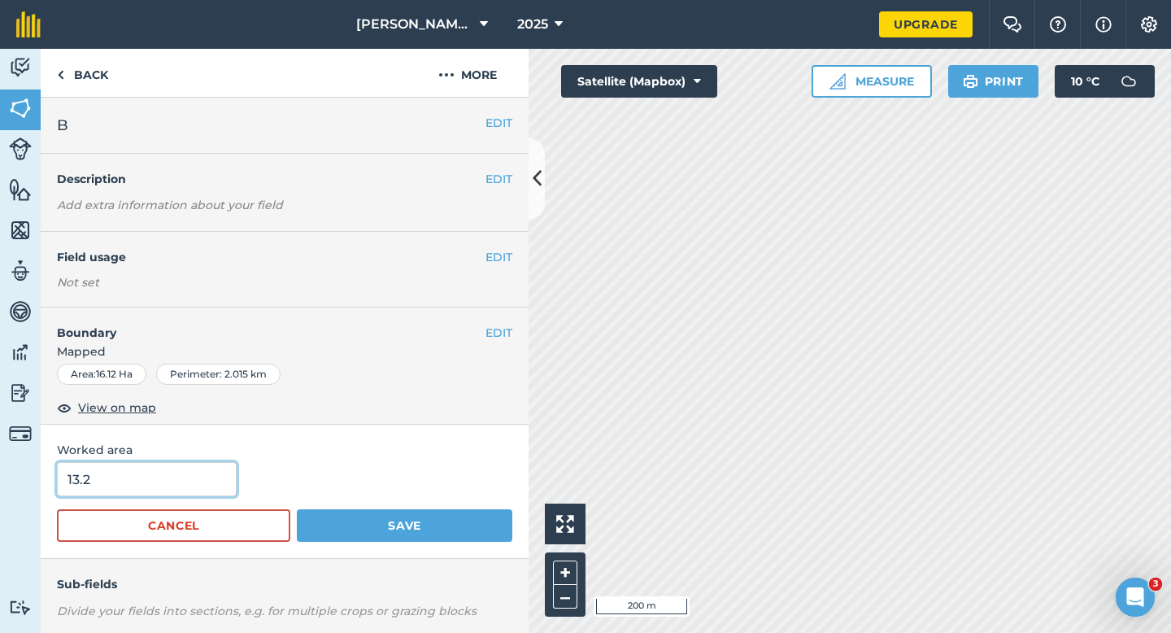
click at [146, 495] on input "13.2" at bounding box center [147, 479] width 180 height 34
type input "16.2"
click at [297, 509] on button "Save" at bounding box center [405, 525] width 216 height 33
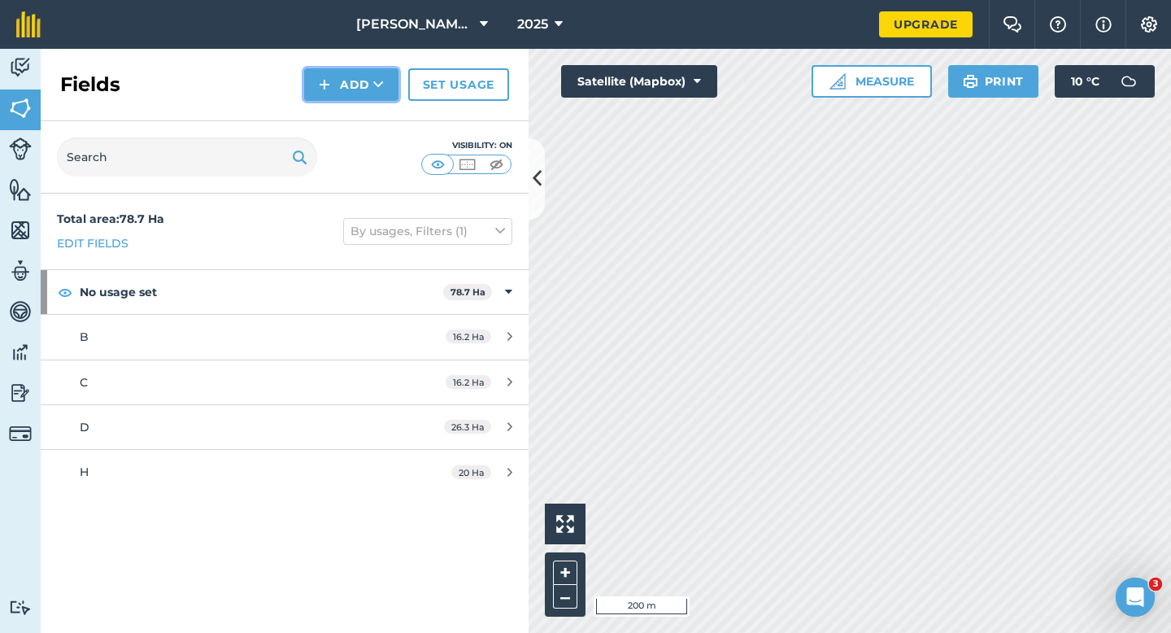
click at [332, 96] on button "Add" at bounding box center [351, 84] width 94 height 33
click at [335, 108] on link "Draw" at bounding box center [351, 121] width 89 height 36
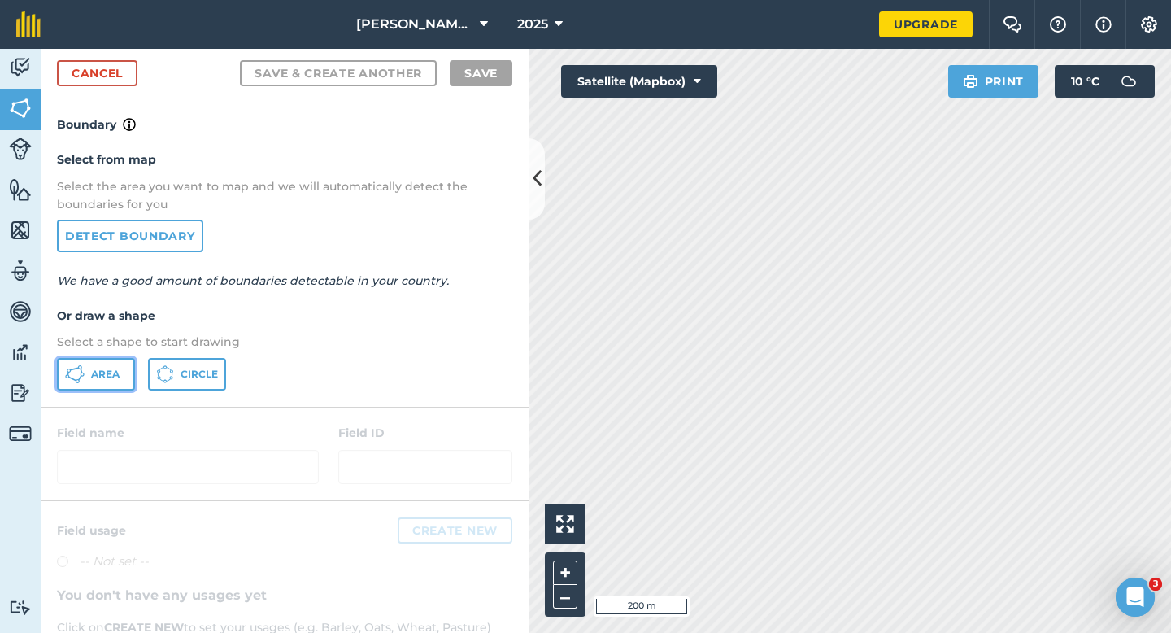
click at [117, 377] on span "Area" at bounding box center [105, 374] width 28 height 13
click at [665, 76] on button "Satellite (Mapbox)" at bounding box center [639, 81] width 156 height 33
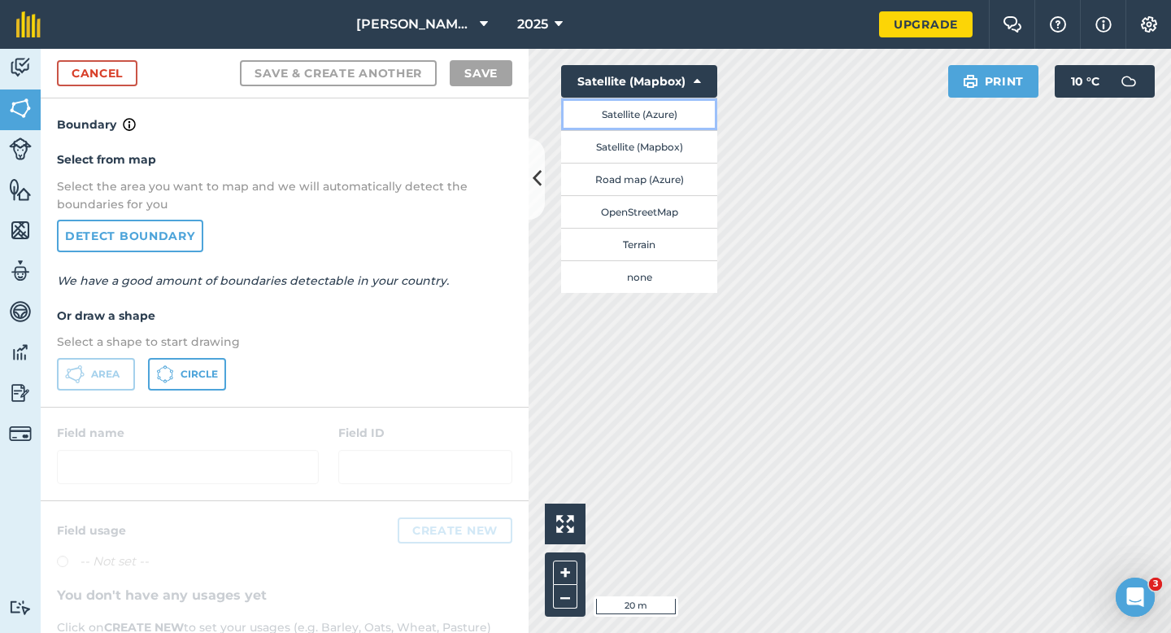
click at [665, 112] on button "Satellite (Azure)" at bounding box center [639, 114] width 156 height 33
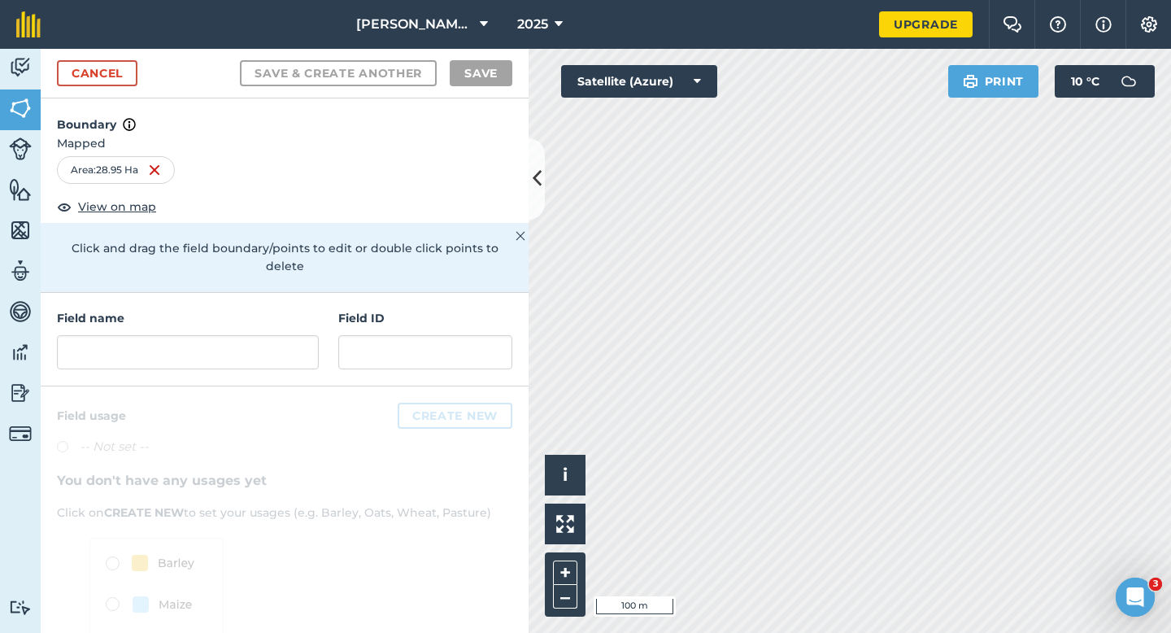
click at [289, 355] on div "Field name Field ID" at bounding box center [285, 340] width 488 height 94
click at [289, 339] on input "text" at bounding box center [188, 352] width 262 height 34
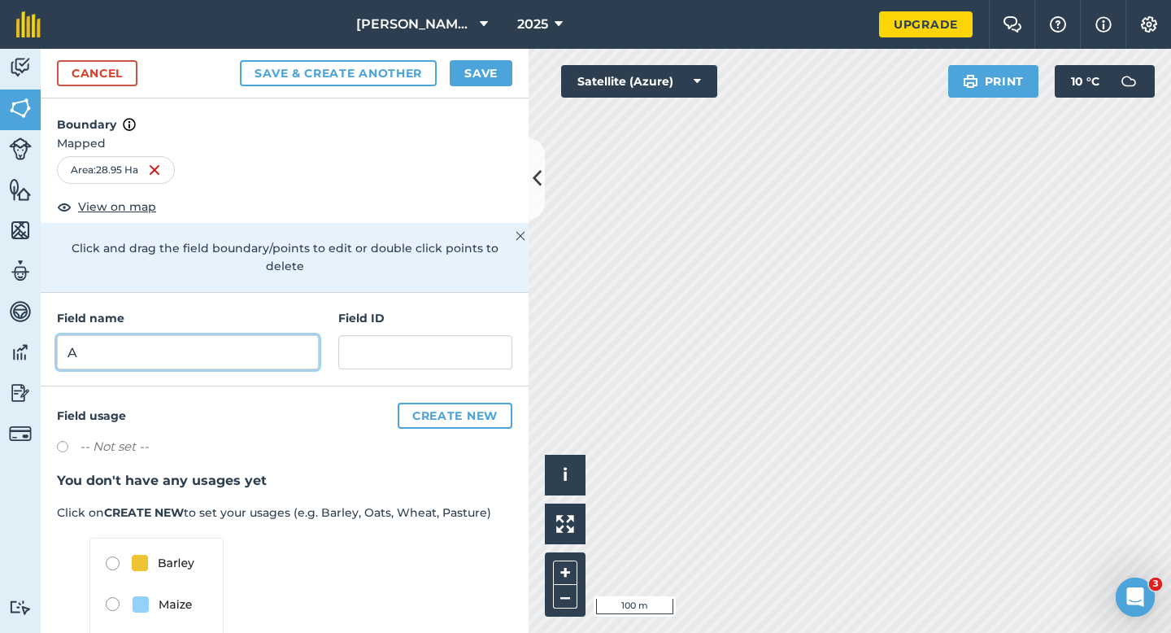
type input "A"
click at [499, 85] on div "Cancel Save & Create Another Save" at bounding box center [285, 74] width 488 height 50
click at [475, 78] on button "Save" at bounding box center [481, 73] width 63 height 26
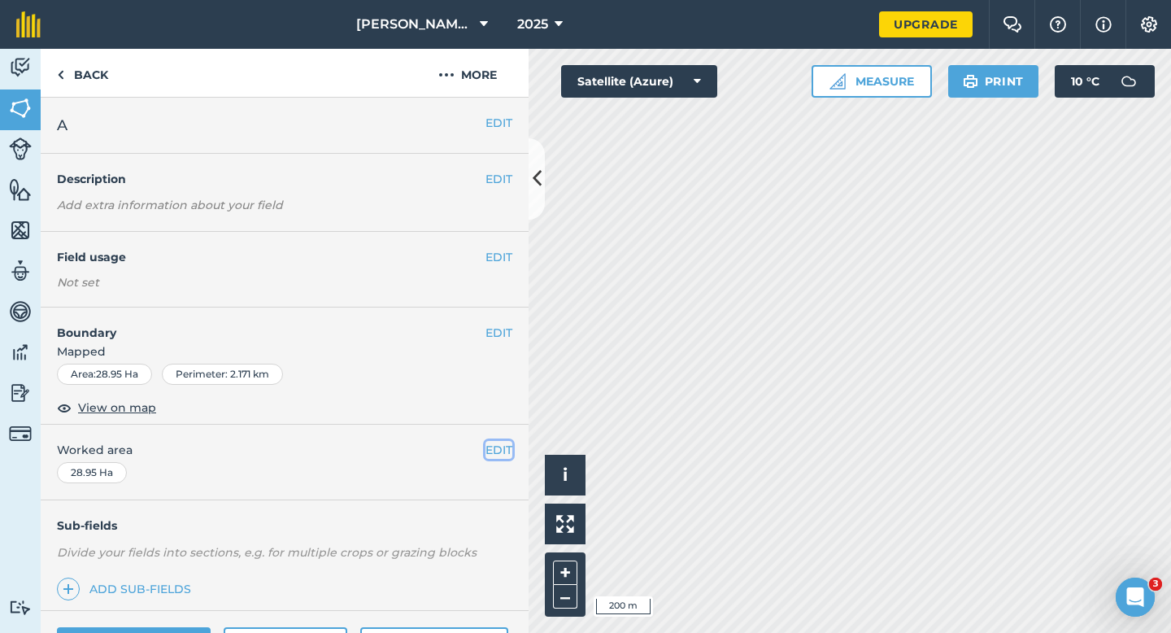
click at [494, 454] on button "EDIT" at bounding box center [499, 450] width 27 height 18
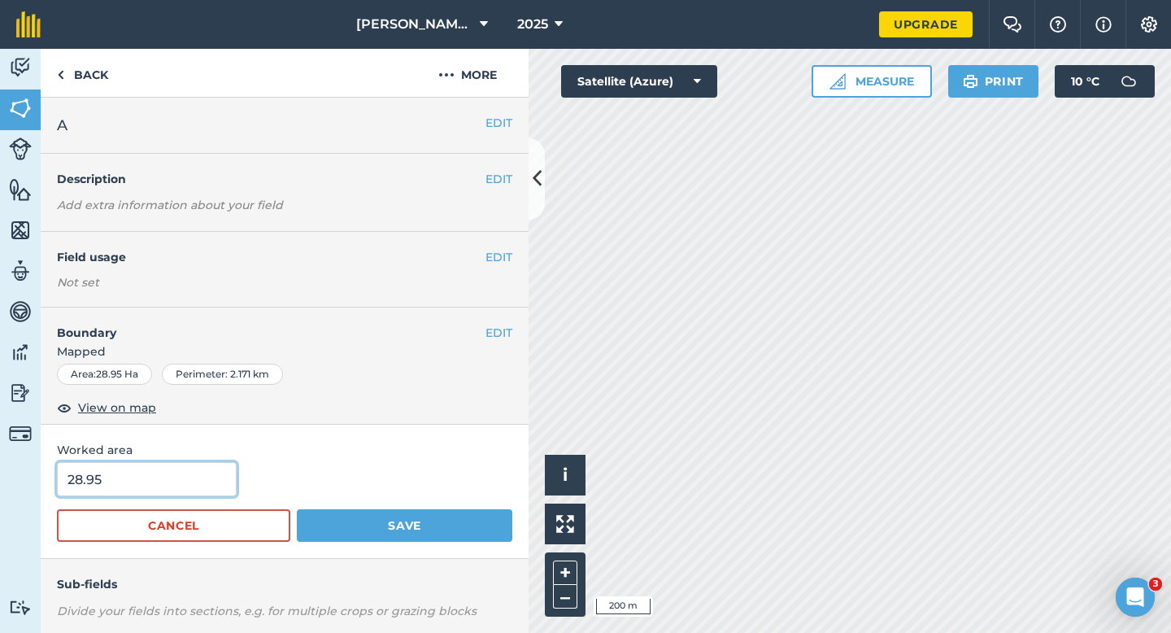
click at [155, 480] on input "28.95" at bounding box center [147, 479] width 180 height 34
type input "29"
click at [297, 509] on button "Save" at bounding box center [405, 525] width 216 height 33
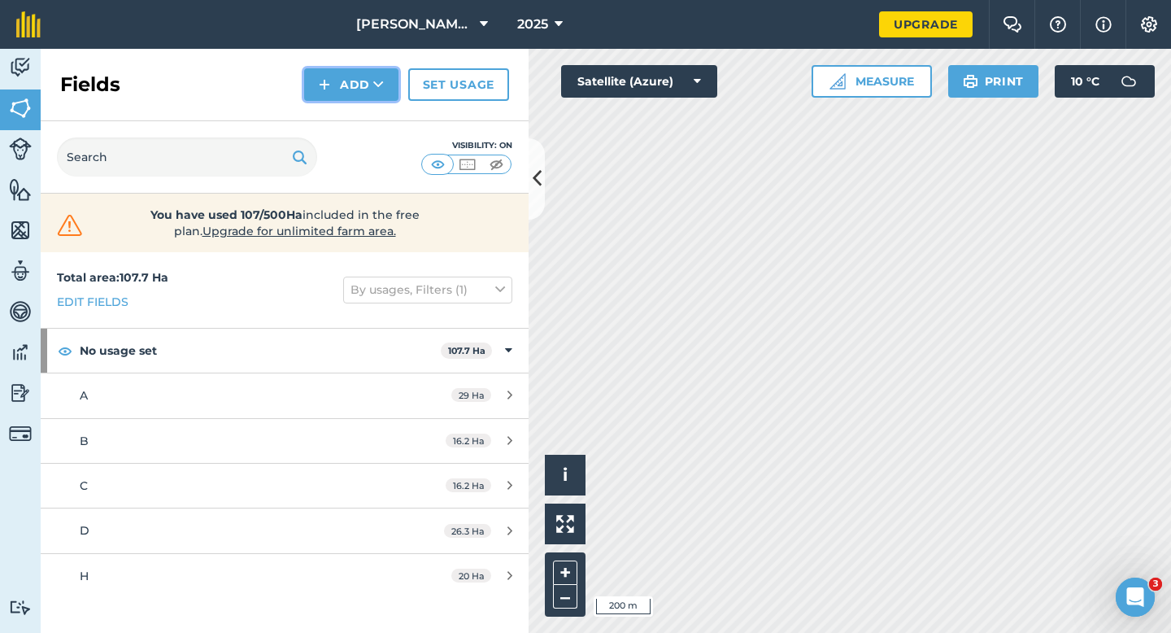
click at [366, 96] on button "Add" at bounding box center [351, 84] width 94 height 33
click at [366, 115] on link "Draw" at bounding box center [351, 121] width 89 height 36
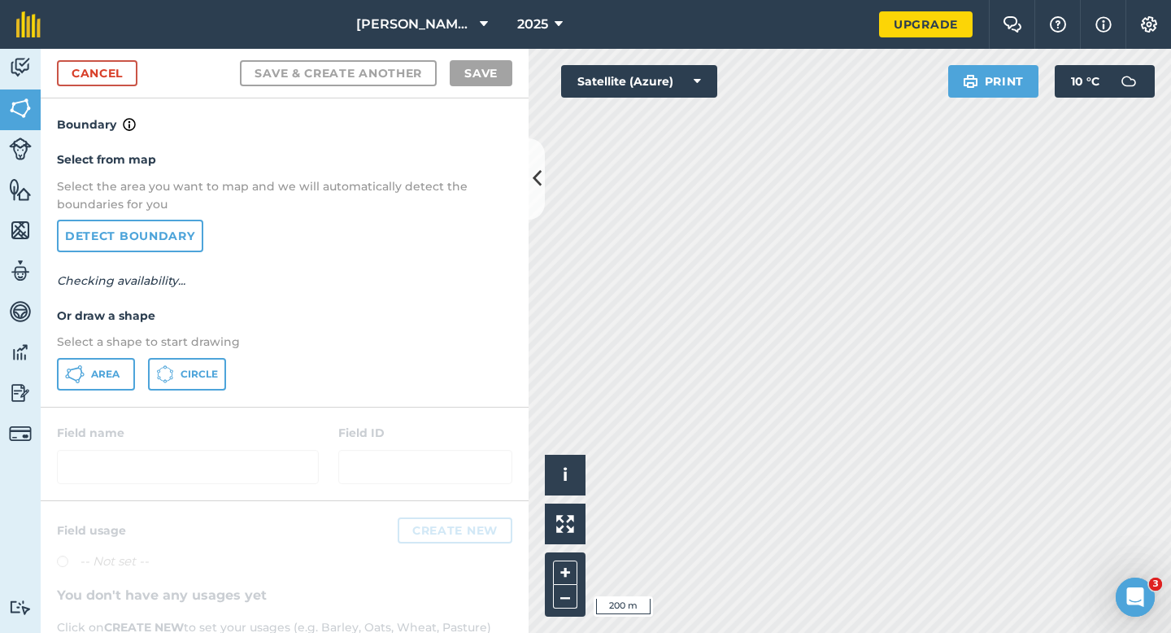
click at [136, 382] on div "Area Circle" at bounding box center [285, 374] width 456 height 33
click at [126, 360] on button "Area" at bounding box center [96, 374] width 78 height 33
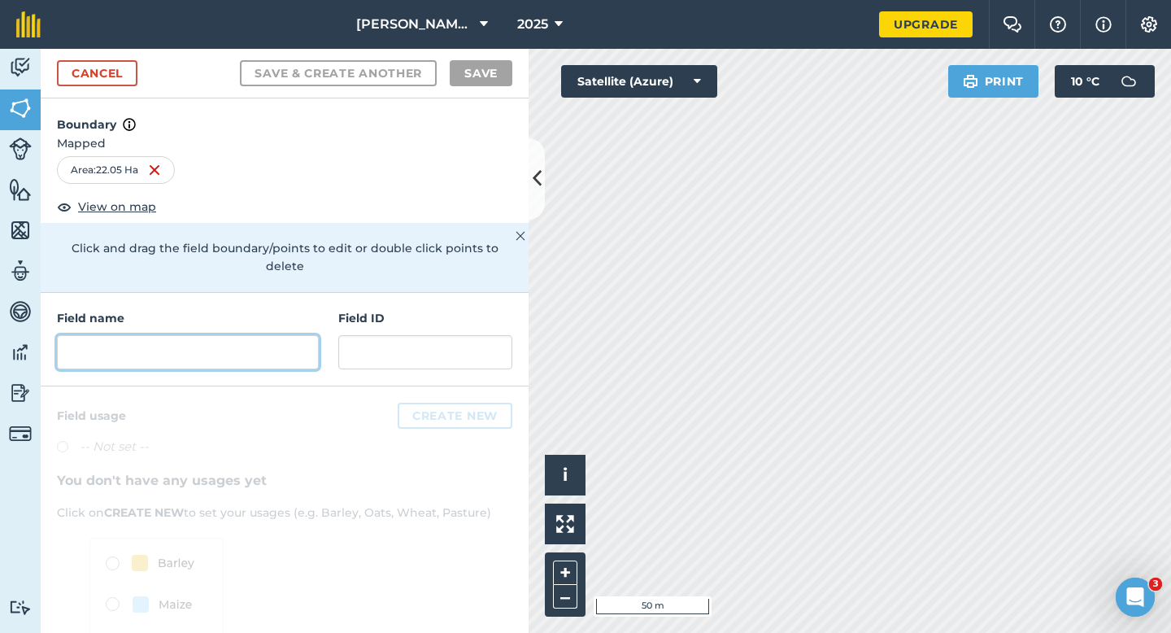
click at [313, 339] on input "text" at bounding box center [188, 352] width 262 height 34
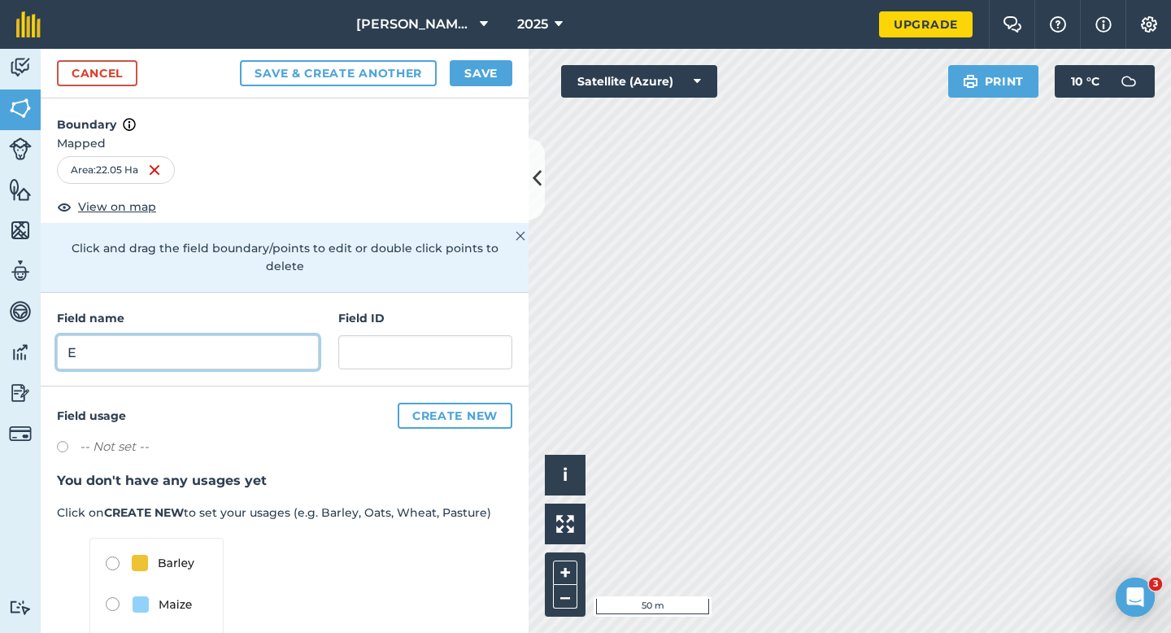
type input "E"
click at [476, 76] on button "Save" at bounding box center [481, 73] width 63 height 26
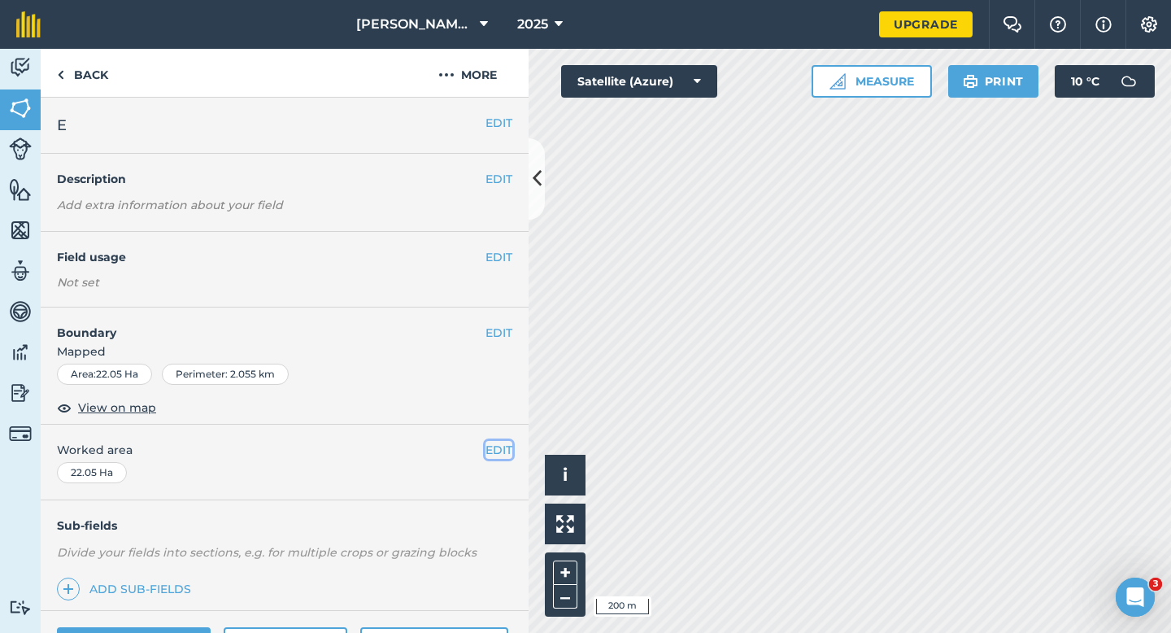
click at [504, 455] on button "EDIT" at bounding box center [499, 450] width 27 height 18
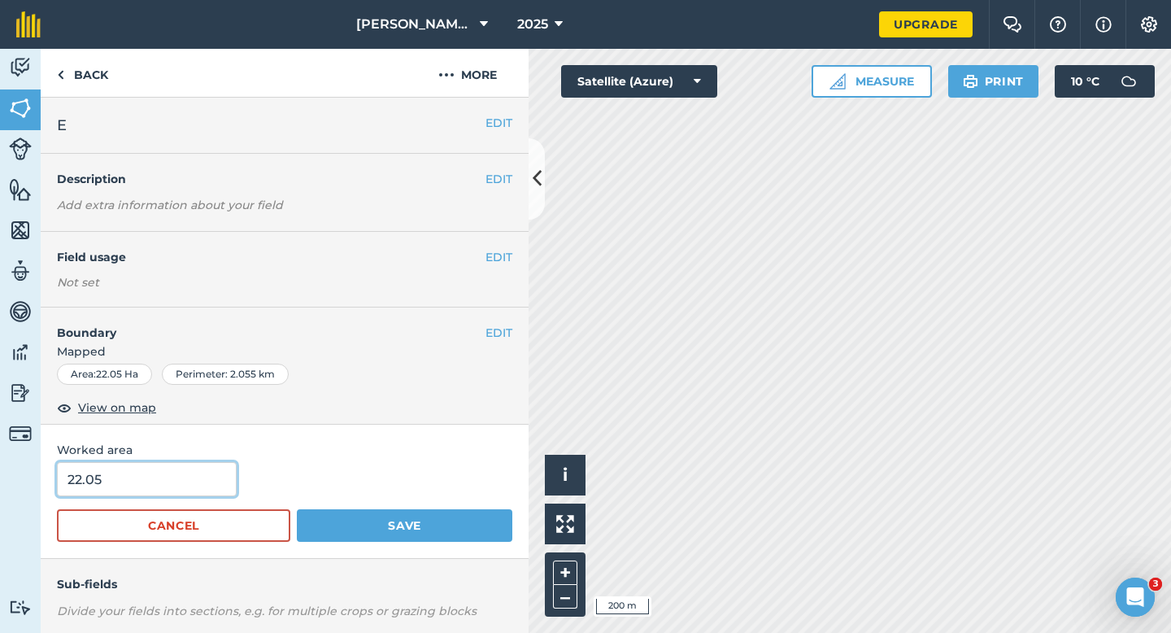
click at [107, 489] on input "22.05" at bounding box center [147, 479] width 180 height 34
type input "22"
click at [297, 509] on button "Save" at bounding box center [405, 525] width 216 height 33
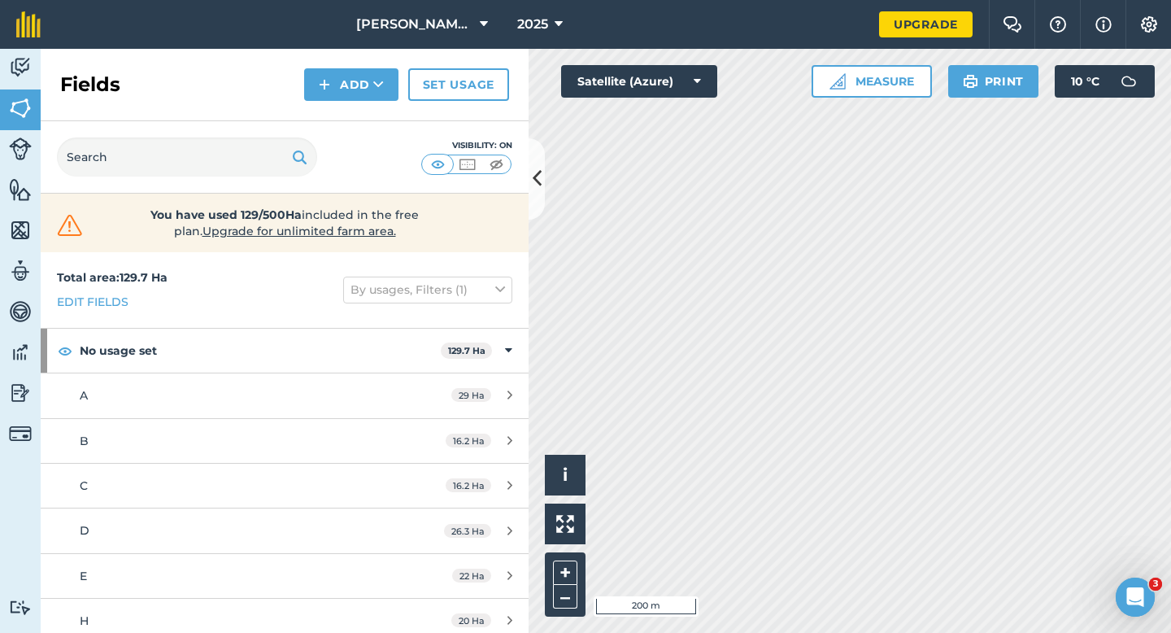
click at [372, 103] on div "Fields Add Set usage" at bounding box center [285, 85] width 488 height 72
click at [372, 98] on button "Add" at bounding box center [351, 84] width 94 height 33
click at [372, 120] on link "Draw" at bounding box center [351, 121] width 89 height 36
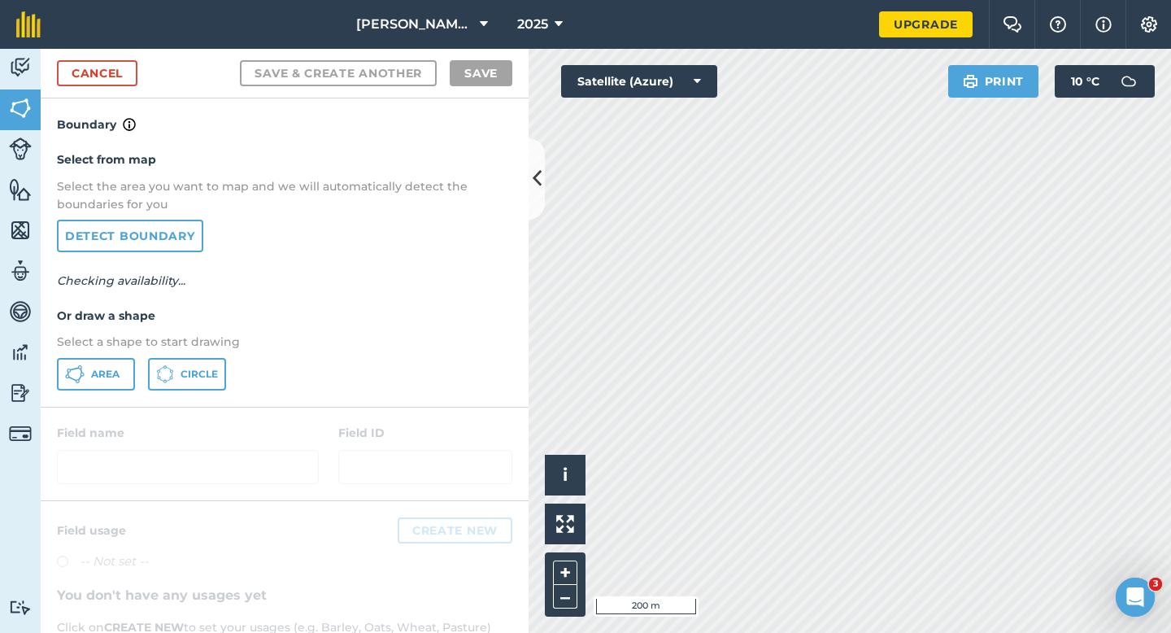
click at [128, 353] on div "Select from map Select the area you want to map and we will automatically detec…" at bounding box center [285, 270] width 488 height 272
click at [117, 373] on span "Area" at bounding box center [105, 374] width 28 height 13
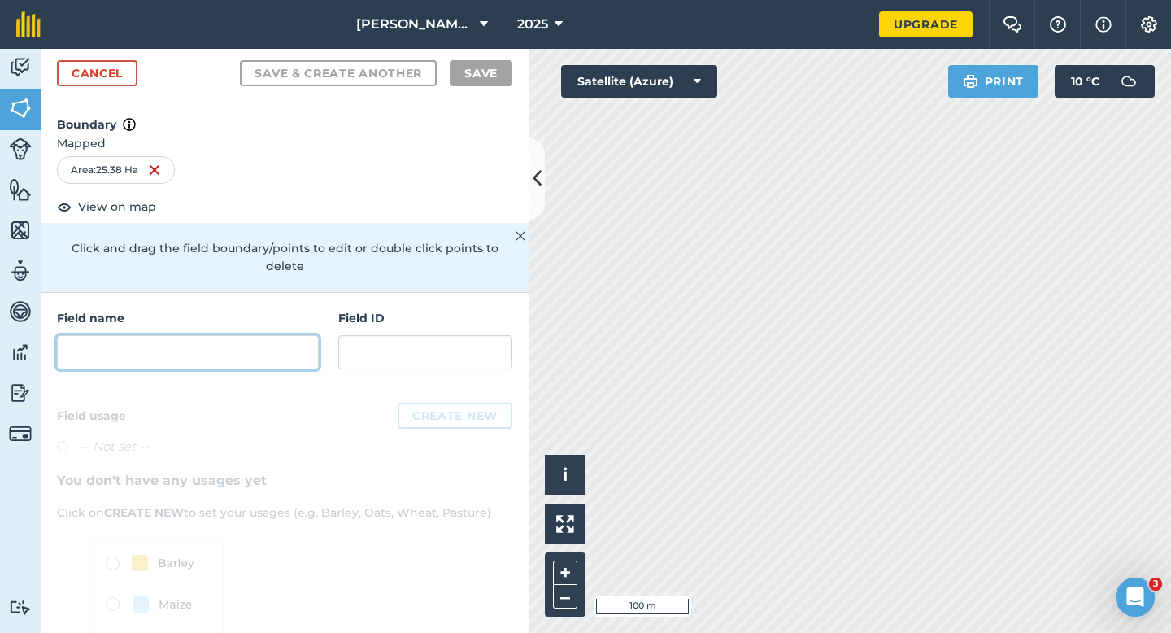
click at [269, 340] on input "text" at bounding box center [188, 352] width 262 height 34
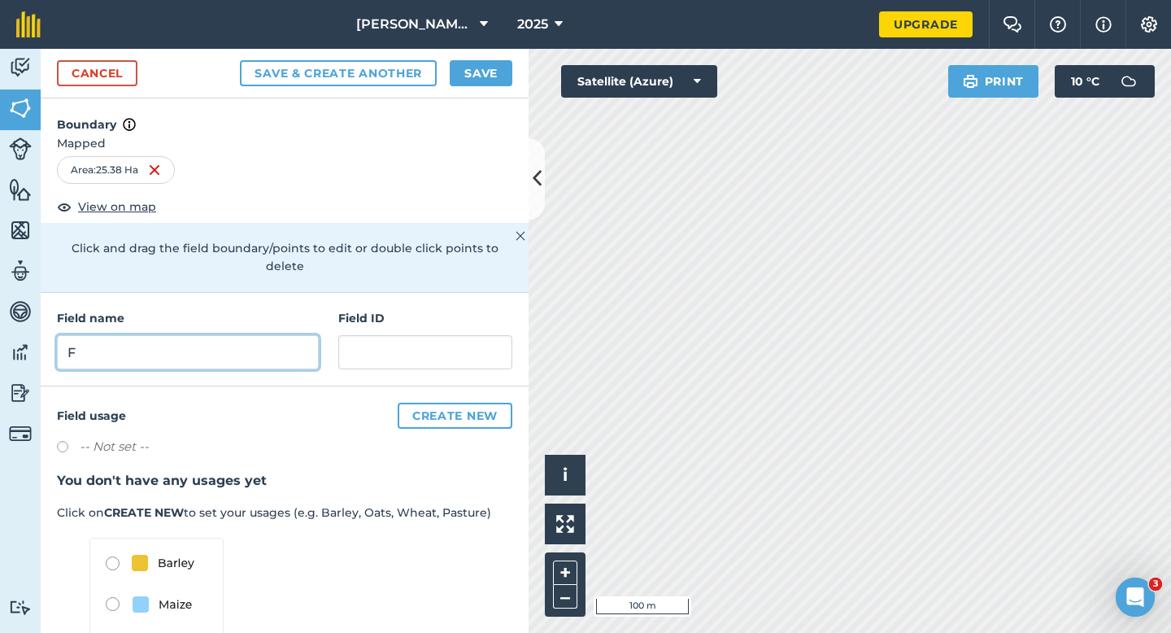
type input "F"
click at [493, 68] on button "Save" at bounding box center [481, 73] width 63 height 26
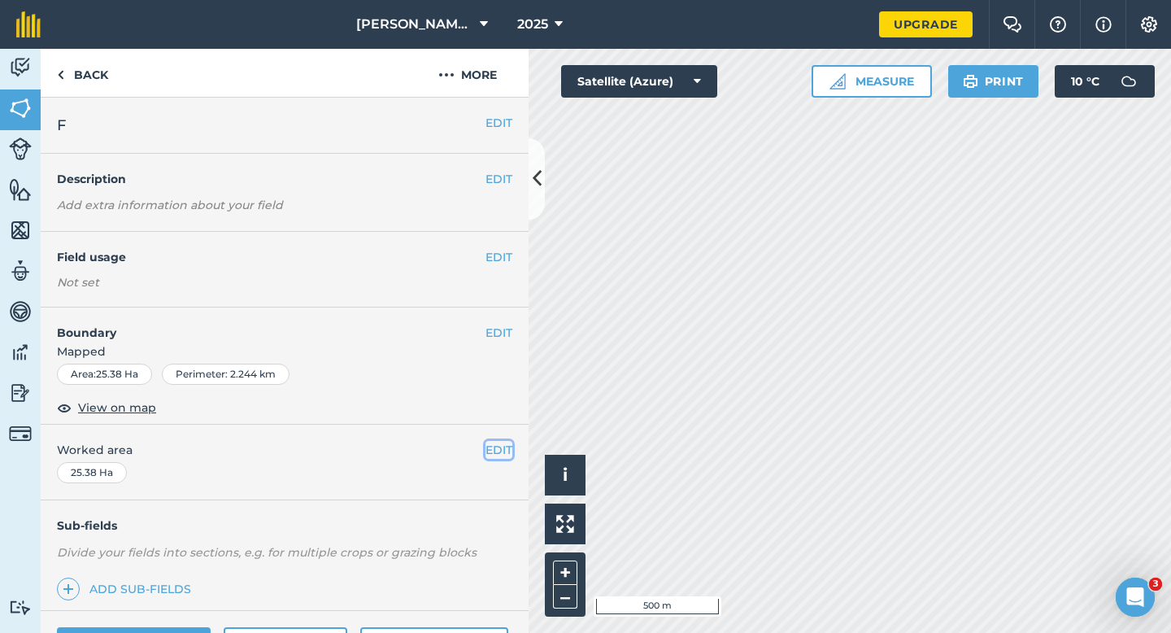
click at [490, 455] on button "EDIT" at bounding box center [499, 450] width 27 height 18
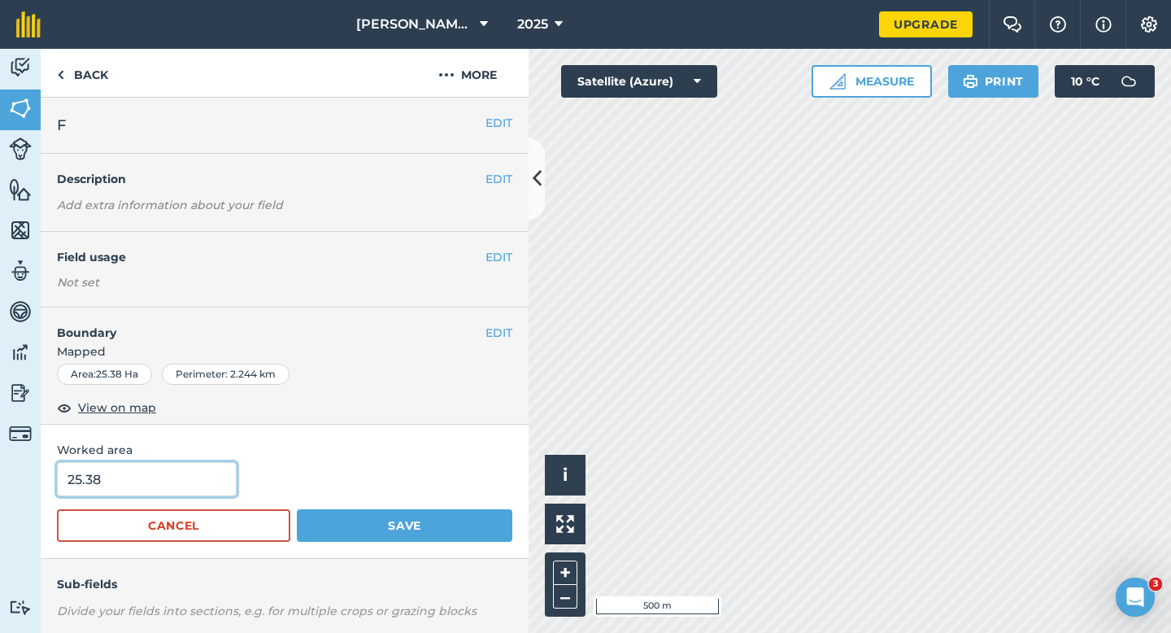
click at [141, 493] on input "25.38" at bounding box center [147, 479] width 180 height 34
type input "25.4"
click at [297, 509] on button "Save" at bounding box center [405, 525] width 216 height 33
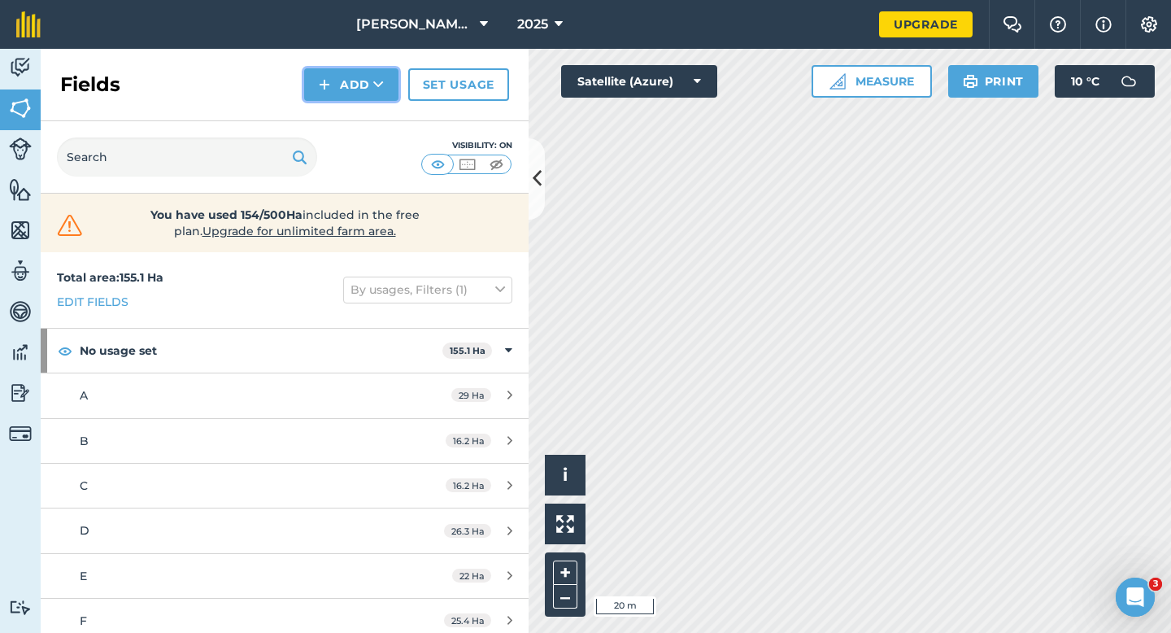
click at [329, 86] on img at bounding box center [324, 85] width 11 height 20
click at [329, 116] on link "Draw" at bounding box center [351, 121] width 89 height 36
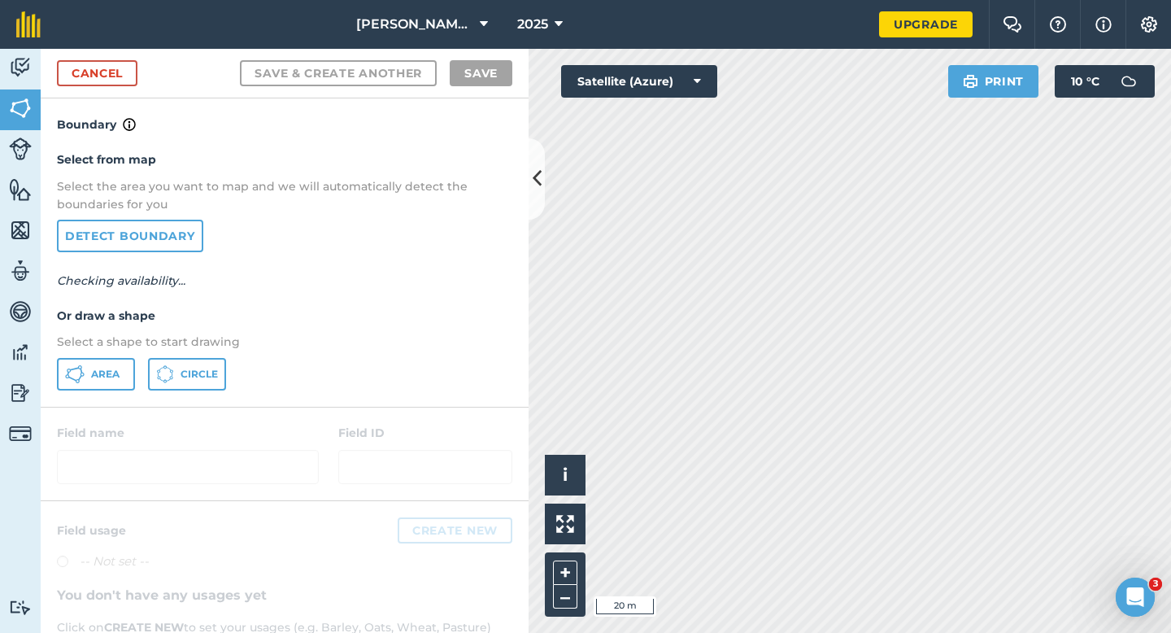
click at [128, 334] on p "Select a shape to start drawing" at bounding box center [285, 342] width 456 height 18
click at [125, 367] on button "Area" at bounding box center [96, 374] width 78 height 33
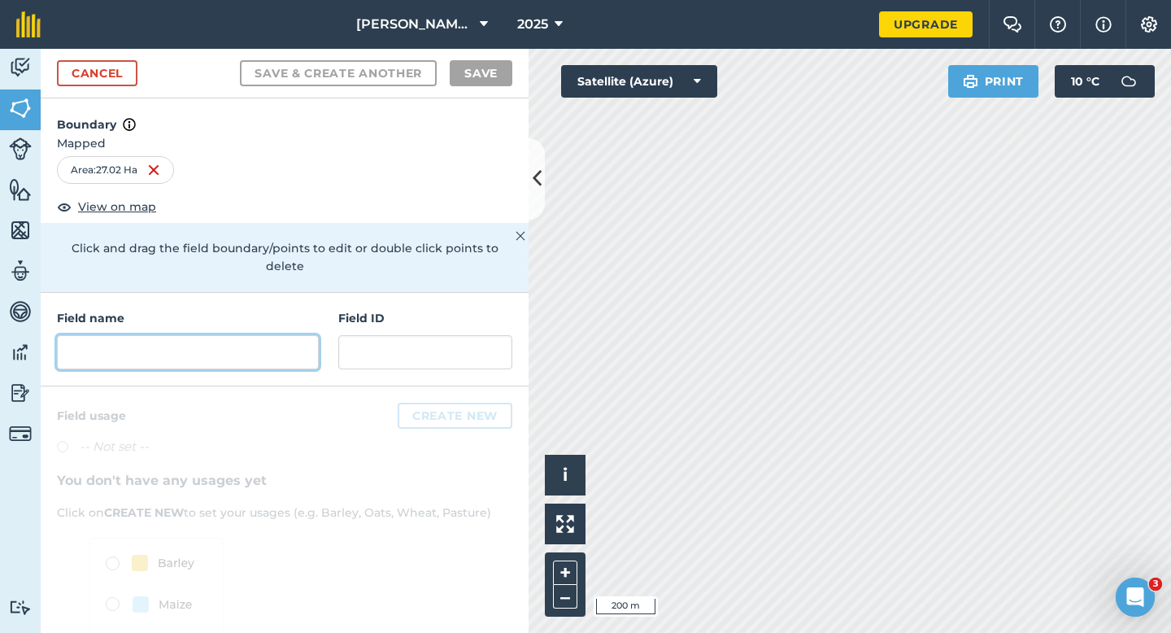
click at [281, 335] on input "text" at bounding box center [188, 352] width 262 height 34
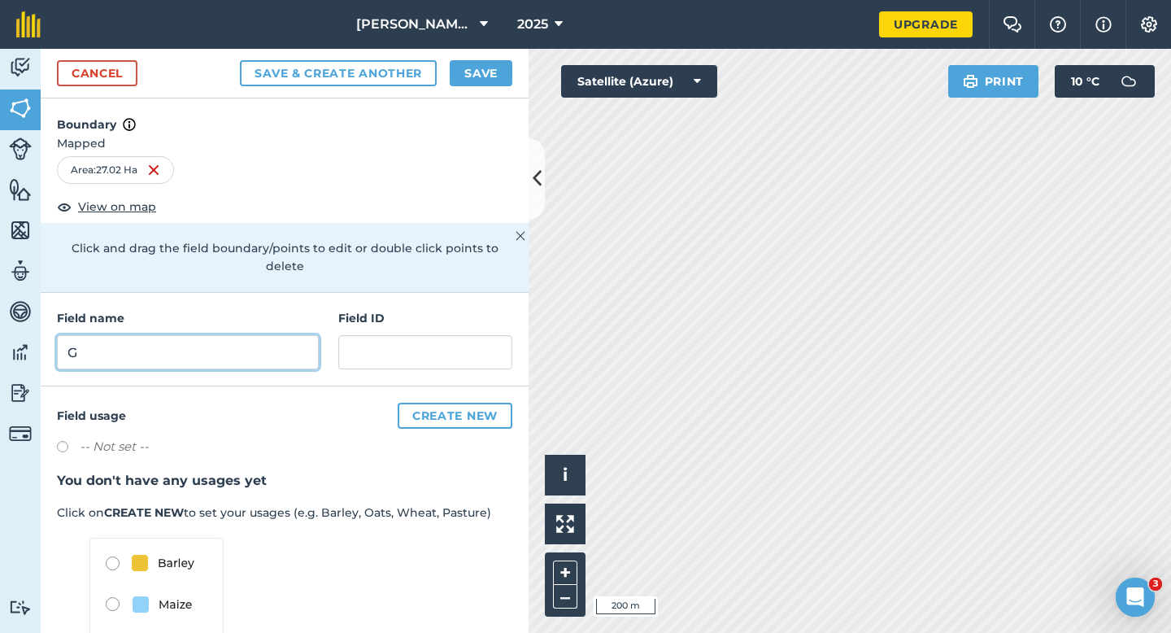
type input "G"
click at [466, 90] on div "Cancel Save & Create Another Save" at bounding box center [285, 74] width 488 height 50
click at [471, 79] on button "Save" at bounding box center [481, 73] width 63 height 26
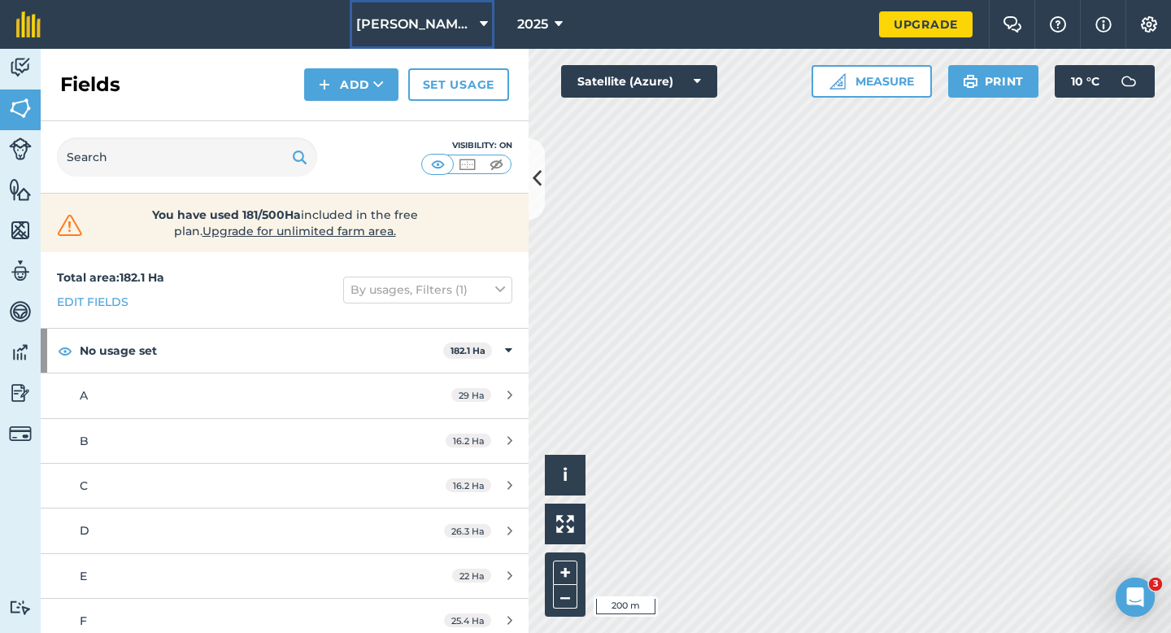
click at [419, 46] on button "[PERSON_NAME] & Sons Farming" at bounding box center [422, 24] width 145 height 49
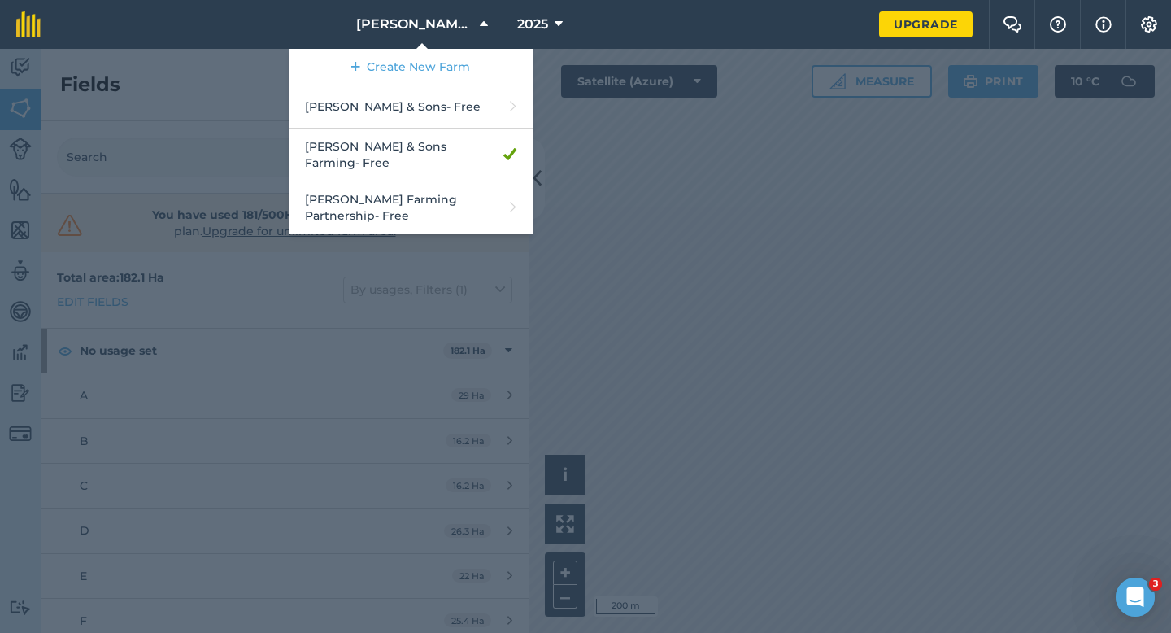
click at [566, 86] on div at bounding box center [585, 341] width 1171 height 584
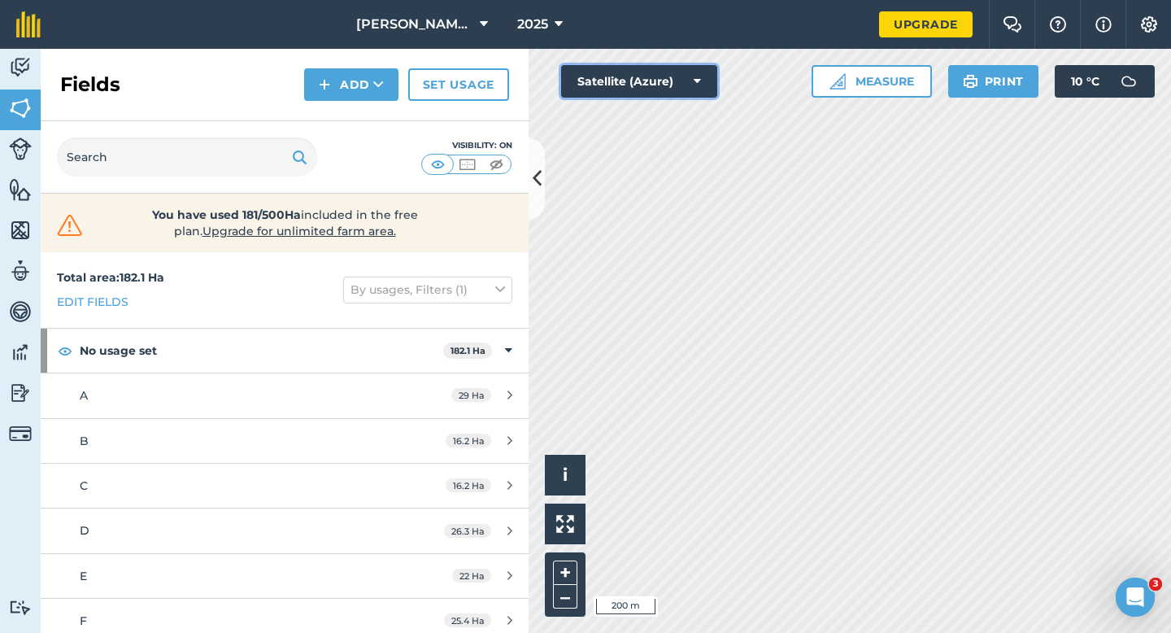
click at [562, 84] on button "Satellite (Azure)" at bounding box center [639, 81] width 156 height 33
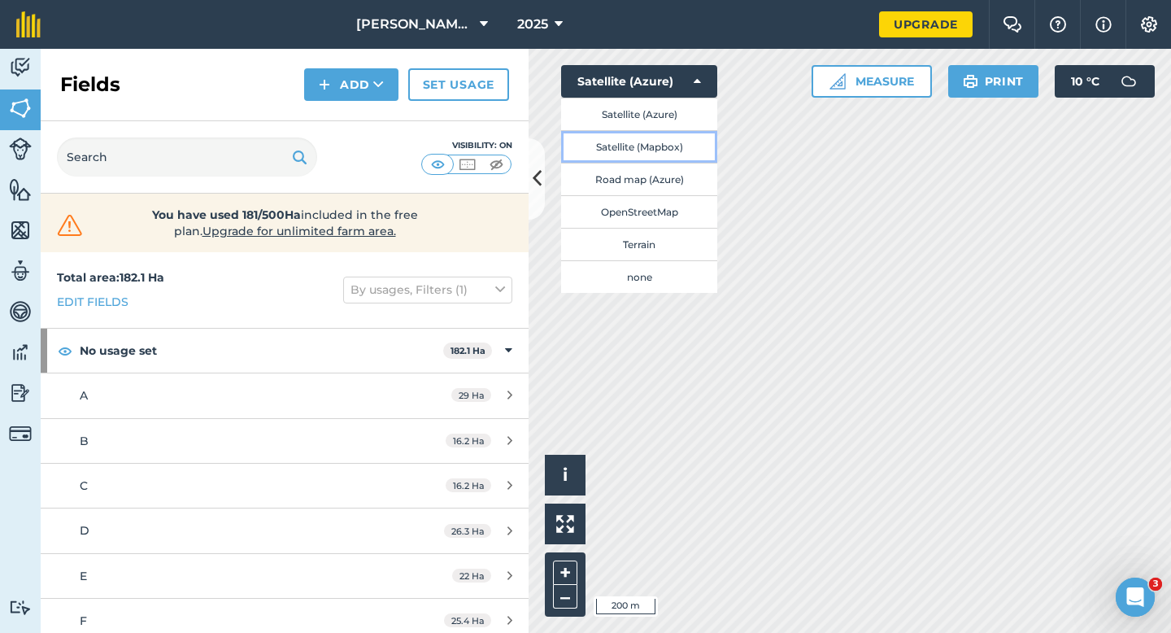
click at [587, 141] on button "Satellite (Mapbox)" at bounding box center [639, 146] width 156 height 33
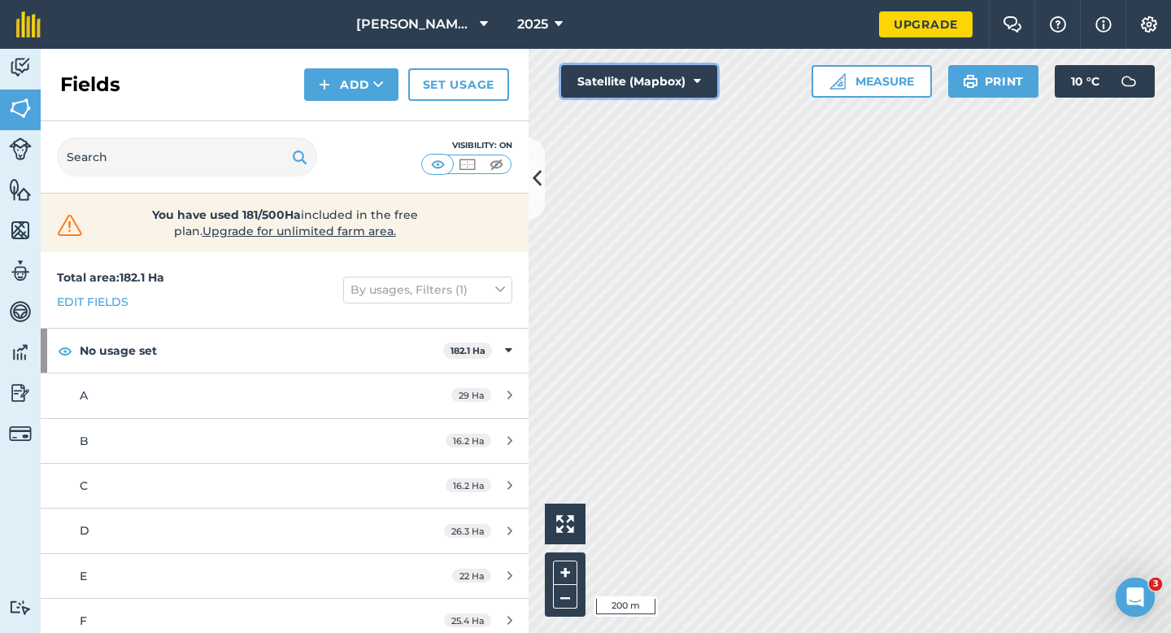
click at [601, 76] on button "Satellite (Mapbox)" at bounding box center [639, 81] width 156 height 33
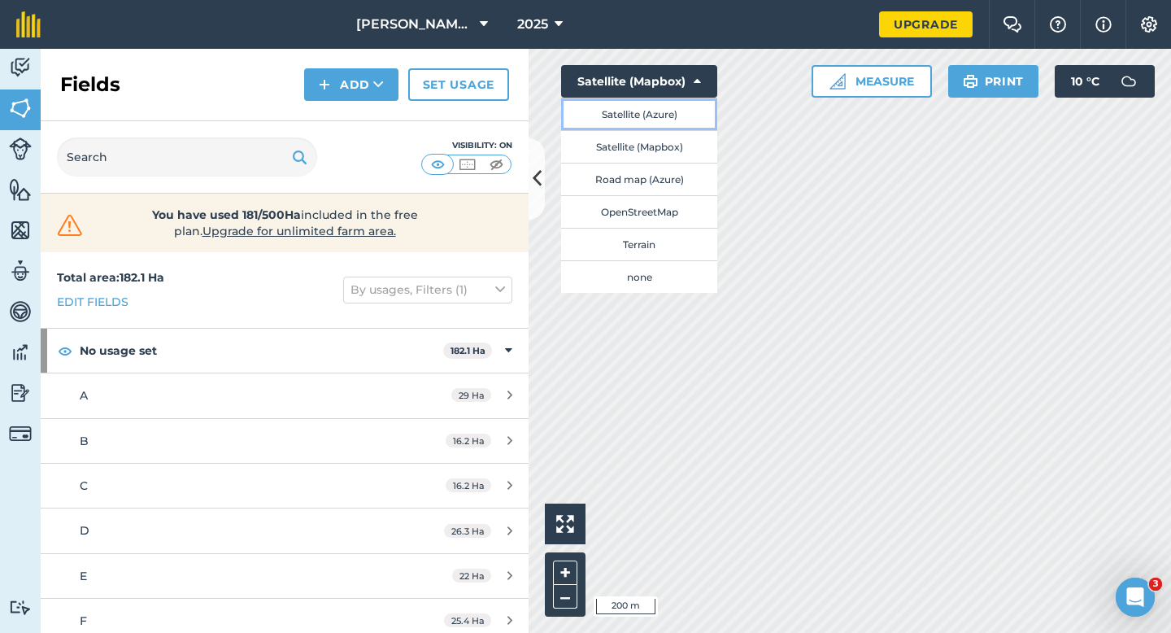
click at [602, 112] on button "Satellite (Azure)" at bounding box center [639, 114] width 156 height 33
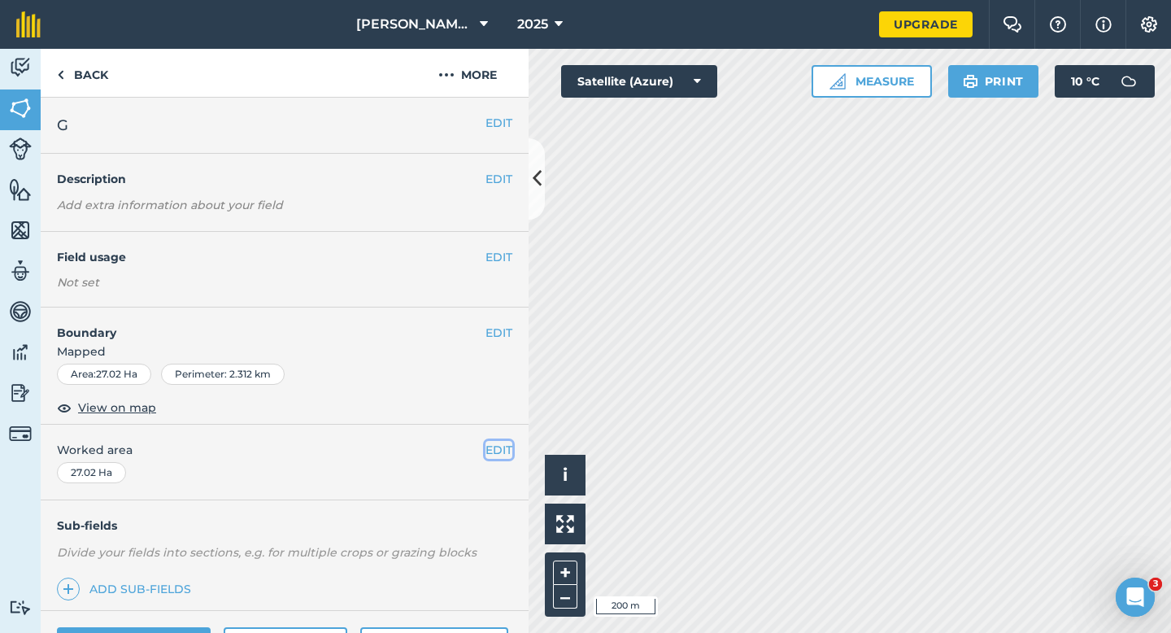
click at [497, 451] on button "EDIT" at bounding box center [499, 450] width 27 height 18
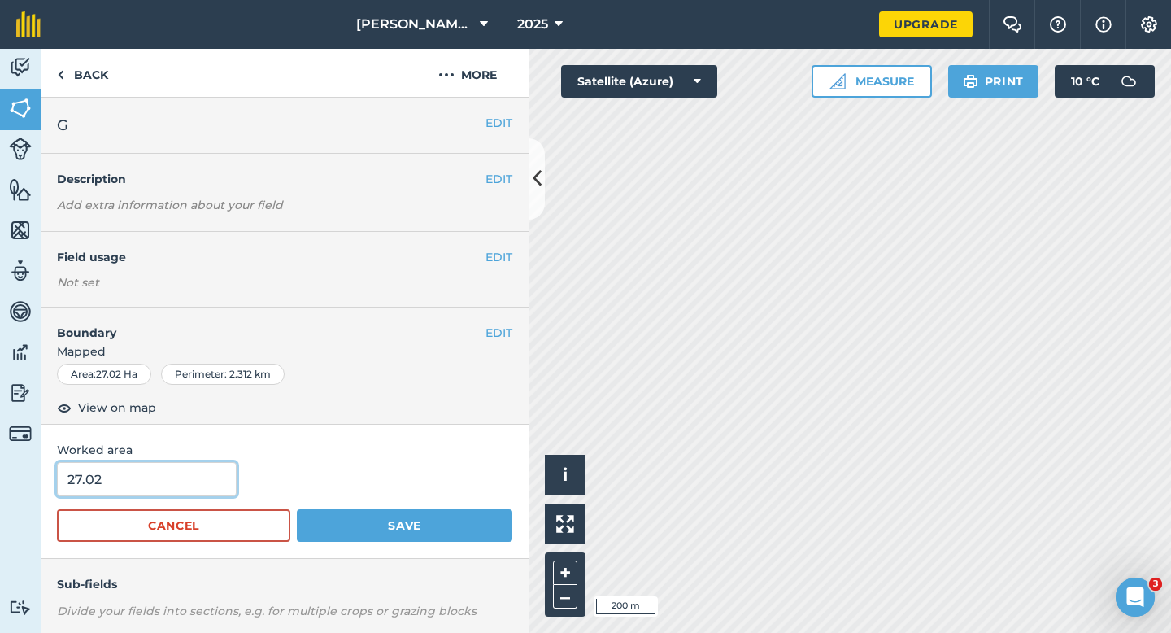
click at [214, 467] on input "27.02" at bounding box center [147, 479] width 180 height 34
type input "27"
click at [297, 509] on button "Save" at bounding box center [405, 525] width 216 height 33
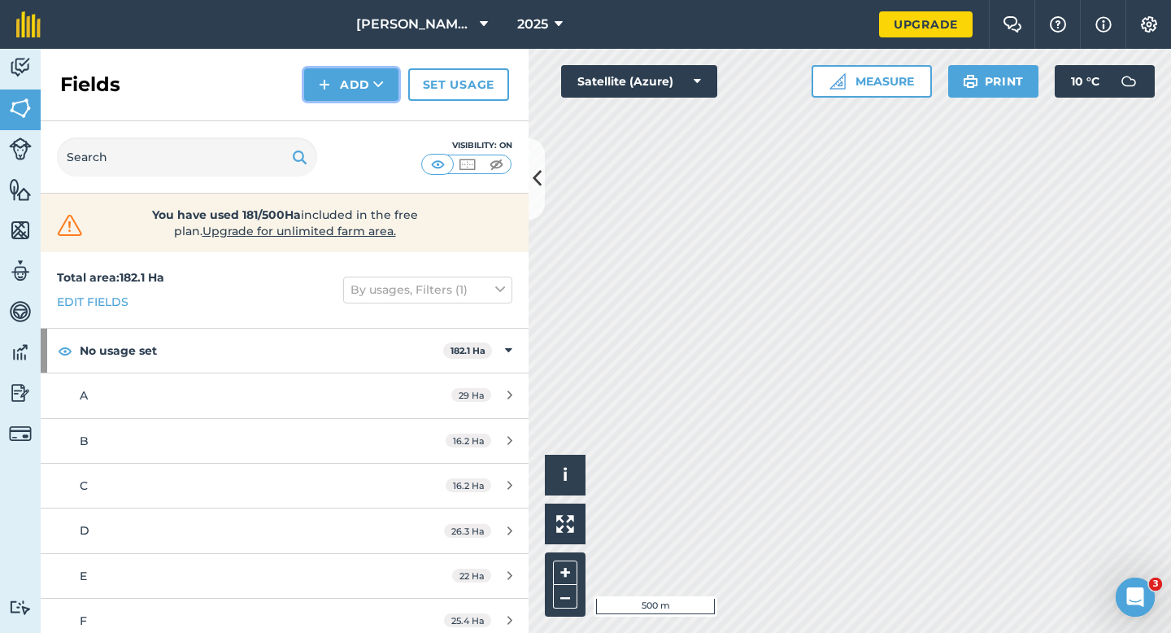
click at [342, 91] on button "Add" at bounding box center [351, 84] width 94 height 33
click at [346, 118] on link "Draw" at bounding box center [351, 121] width 89 height 36
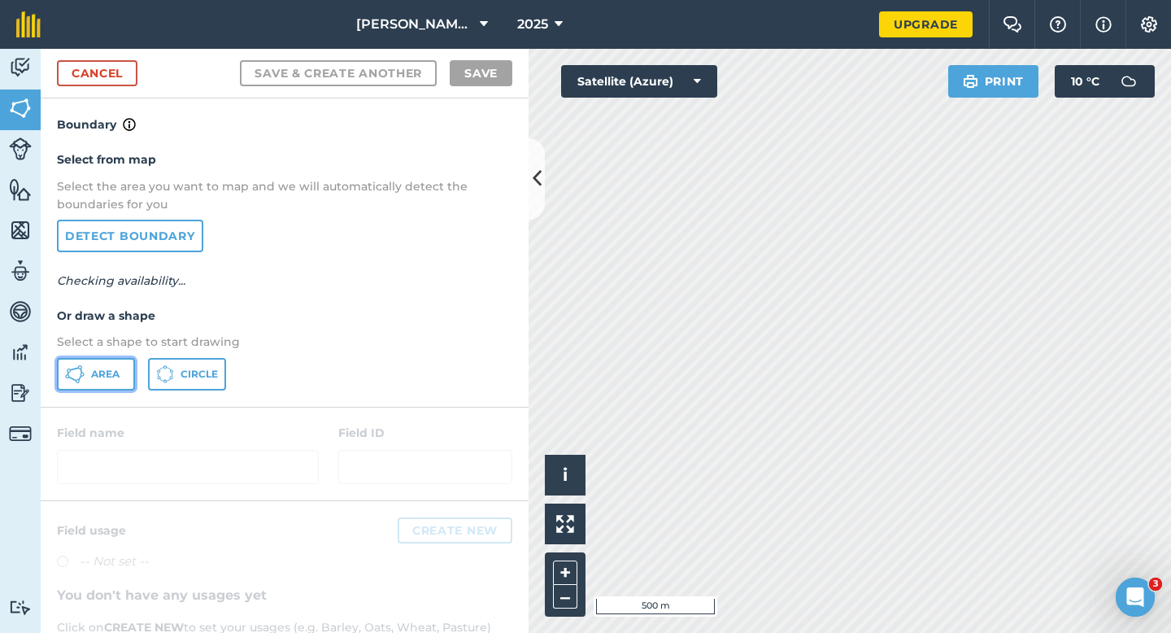
click at [106, 386] on button "Area" at bounding box center [96, 374] width 78 height 33
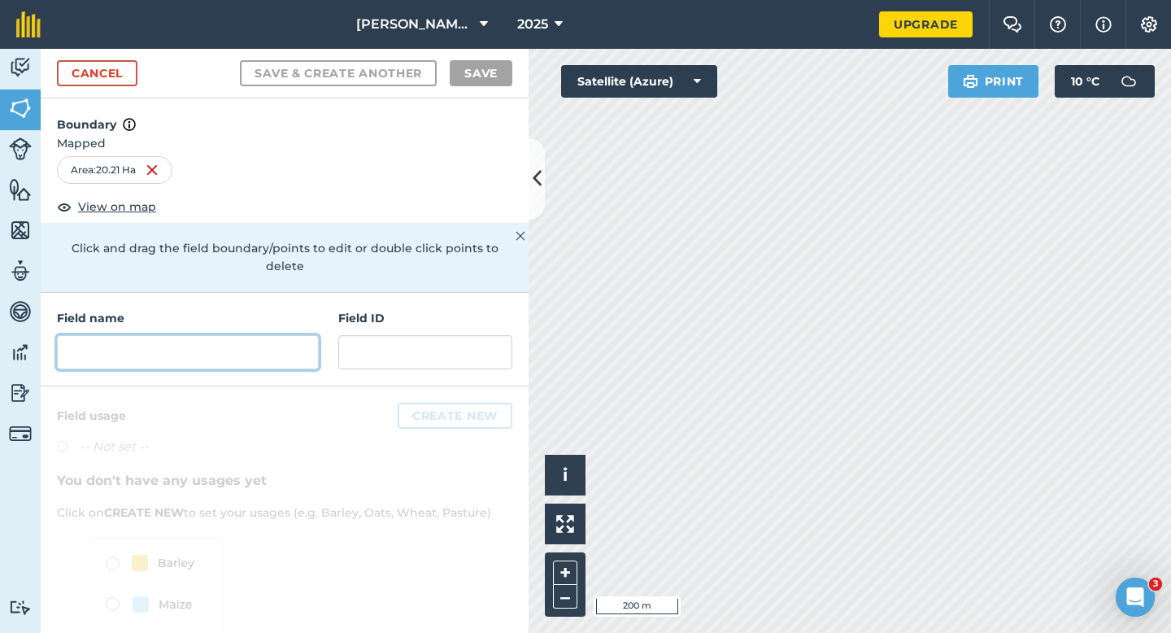
click at [273, 335] on input "text" at bounding box center [188, 352] width 262 height 34
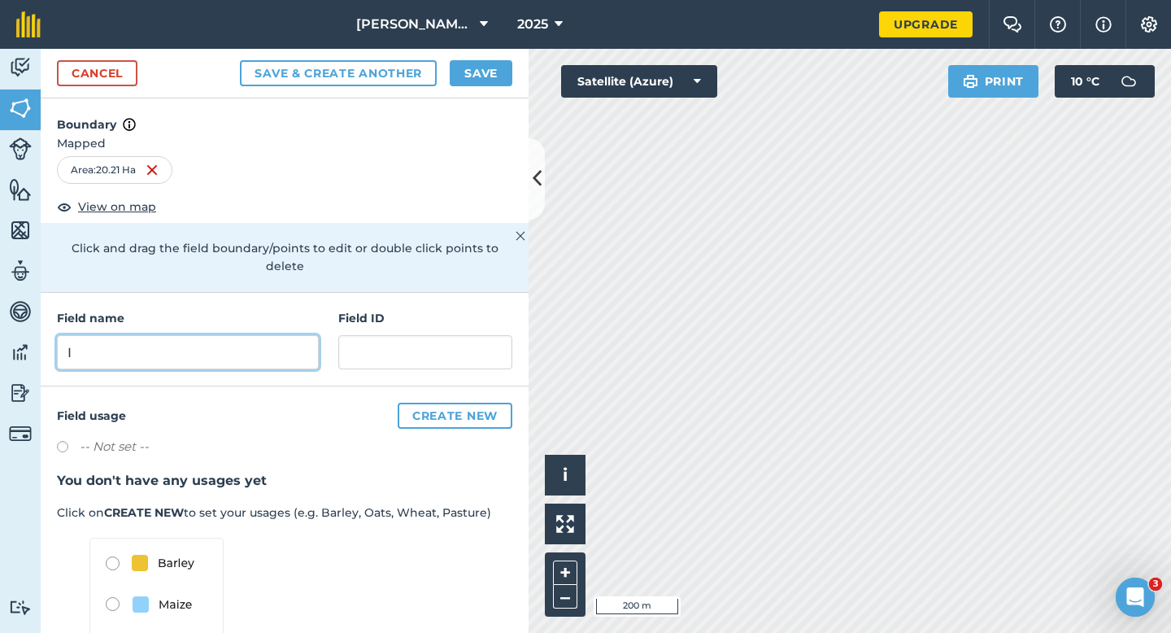
type input "I"
click at [493, 93] on div "Cancel Save & Create Another Save" at bounding box center [285, 74] width 488 height 50
click at [492, 82] on button "Save" at bounding box center [481, 73] width 63 height 26
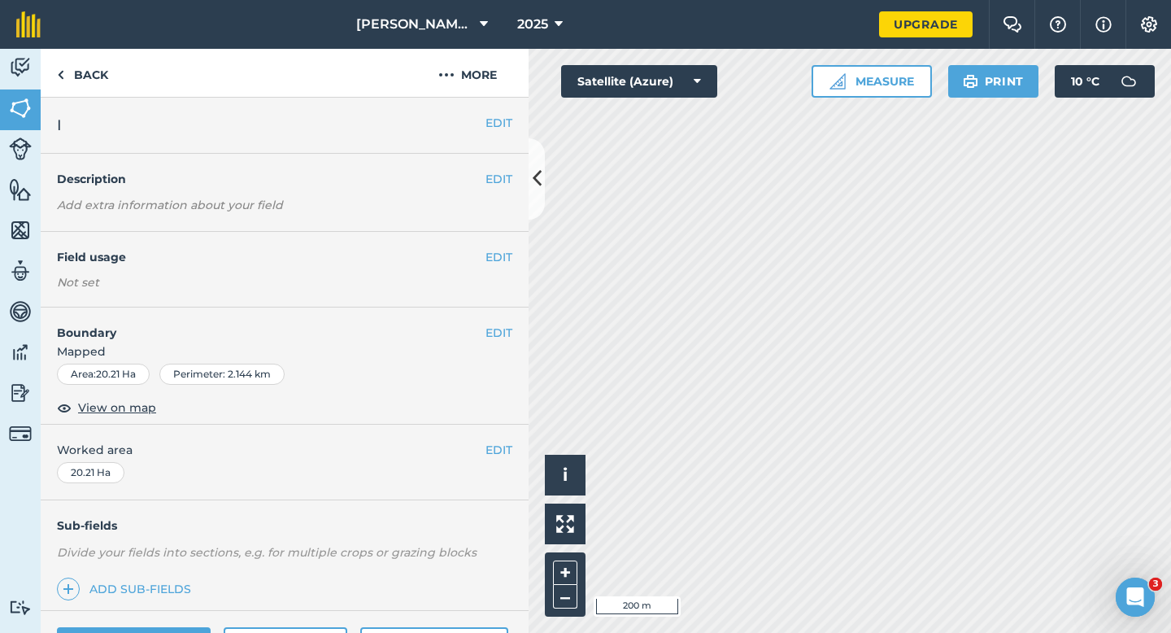
click at [482, 442] on span "Worked area" at bounding box center [285, 450] width 456 height 18
click at [492, 443] on button "EDIT" at bounding box center [499, 450] width 27 height 18
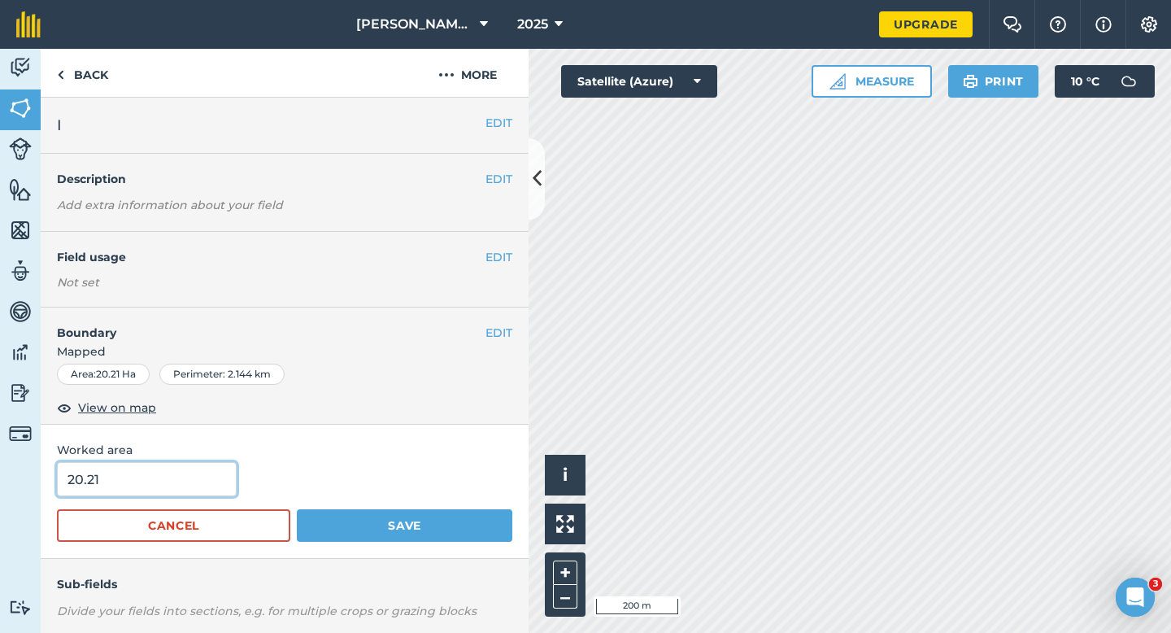
click at [225, 468] on input "20.21" at bounding box center [147, 479] width 180 height 34
click at [243, 484] on div "20.21" at bounding box center [285, 479] width 456 height 34
click at [181, 484] on input "20.21" at bounding box center [147, 479] width 180 height 34
type input "20.2"
click at [297, 509] on button "Save" at bounding box center [405, 525] width 216 height 33
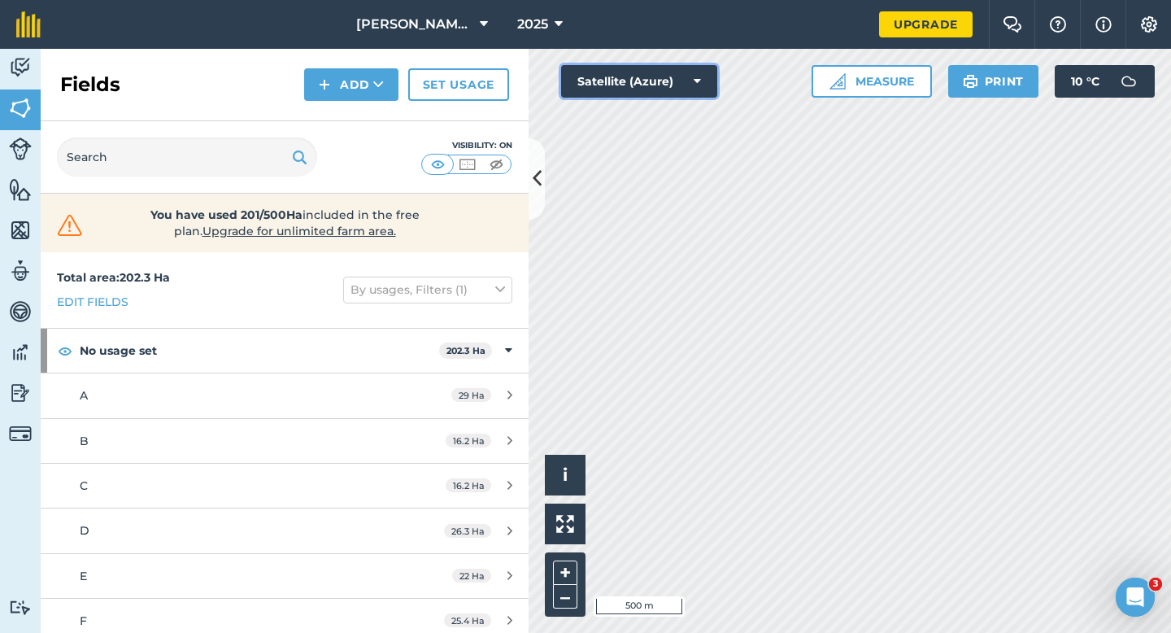
click at [639, 95] on button "Satellite (Azure)" at bounding box center [639, 81] width 156 height 33
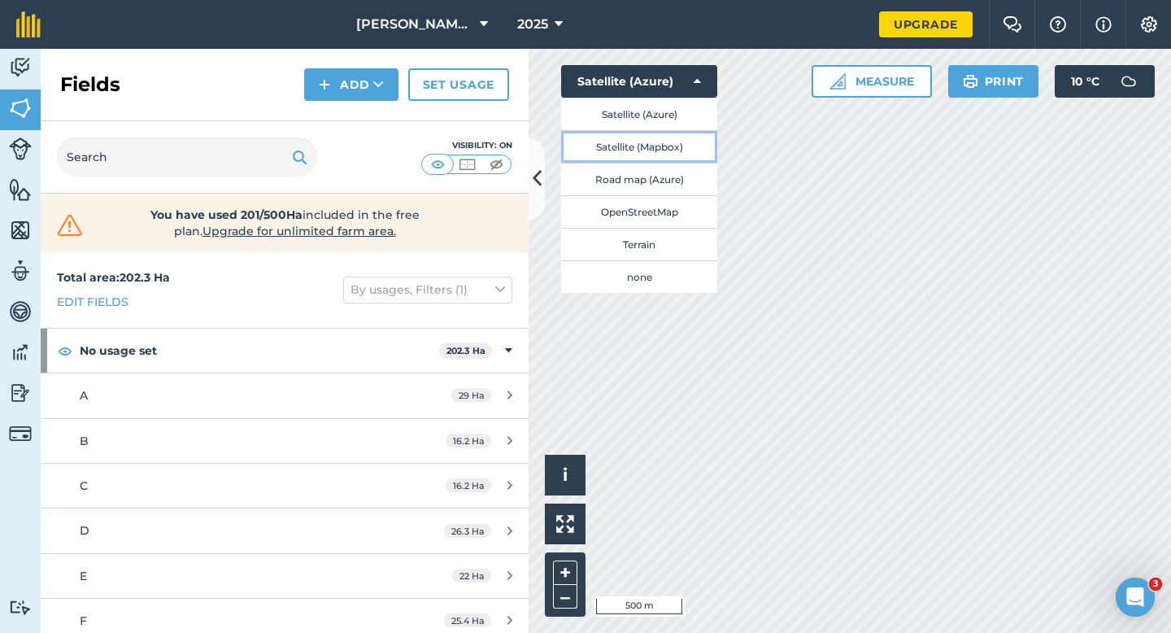
click at [643, 149] on button "Satellite (Mapbox)" at bounding box center [639, 146] width 156 height 33
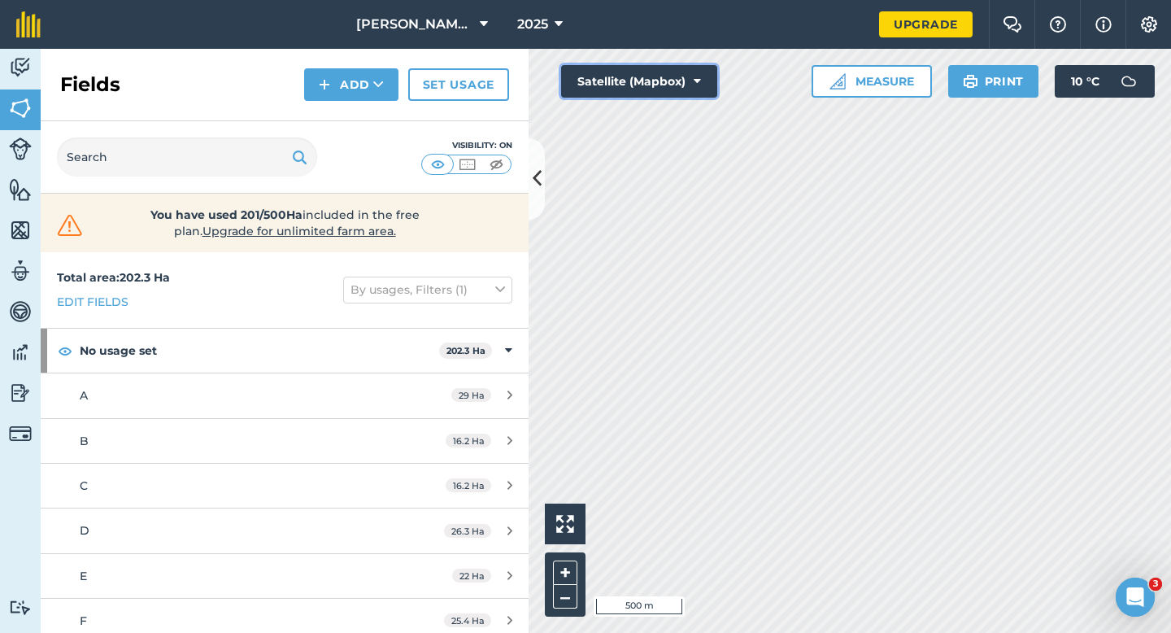
click at [648, 88] on button "Satellite (Mapbox)" at bounding box center [639, 81] width 156 height 33
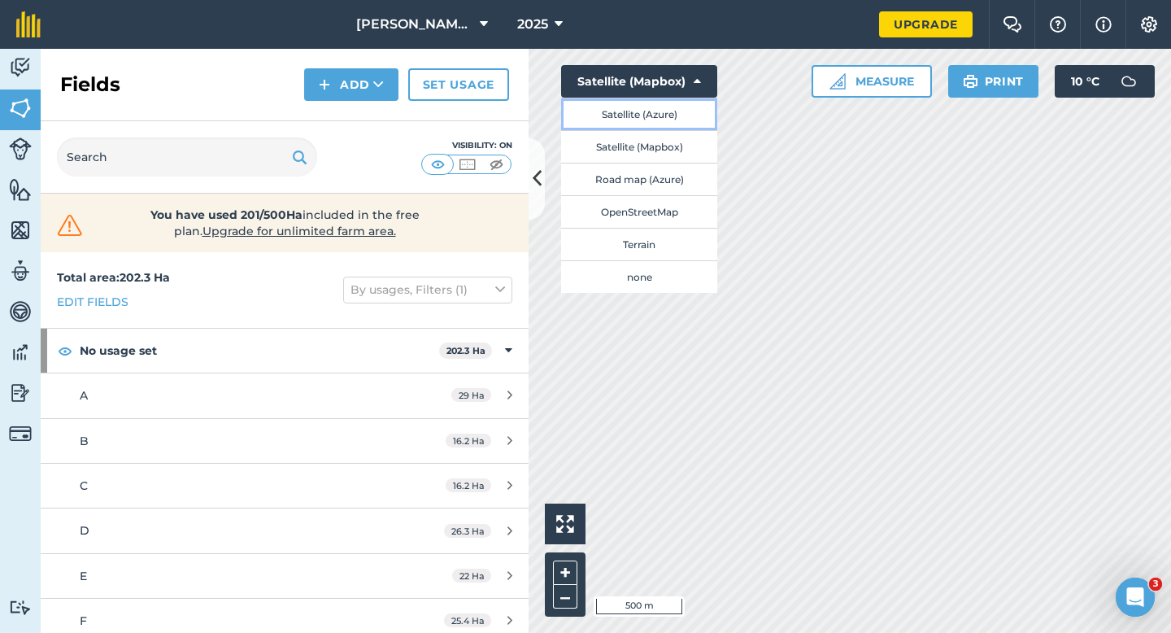
click at [648, 116] on button "Satellite (Azure)" at bounding box center [639, 114] width 156 height 33
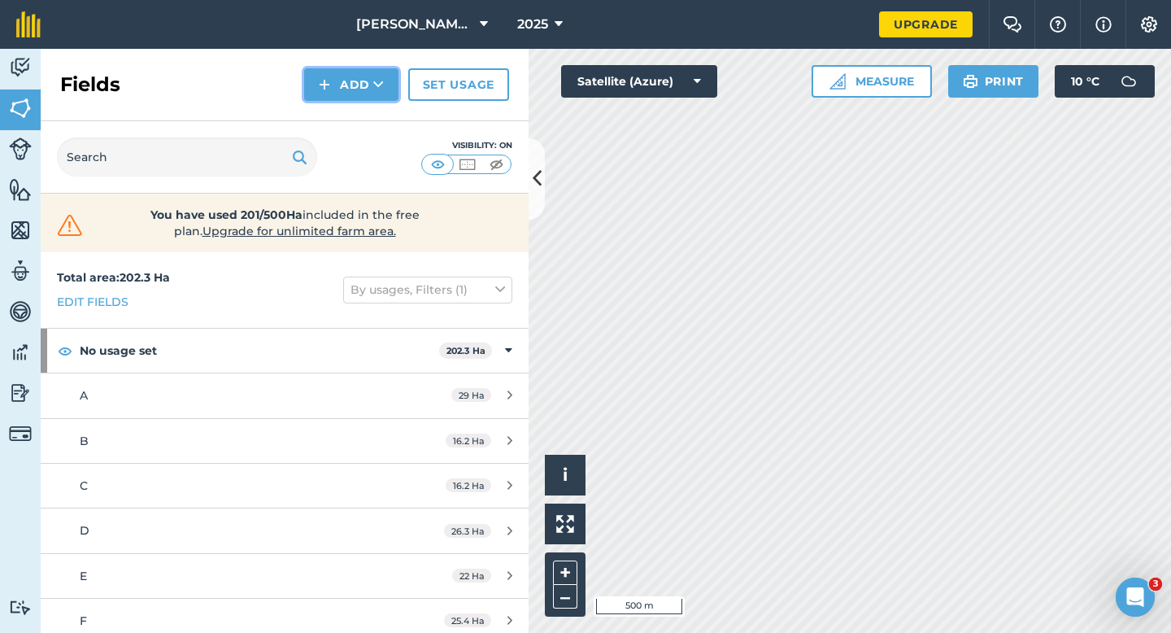
click at [354, 85] on button "Add" at bounding box center [351, 84] width 94 height 33
click at [868, 71] on button "Measure" at bounding box center [872, 81] width 120 height 33
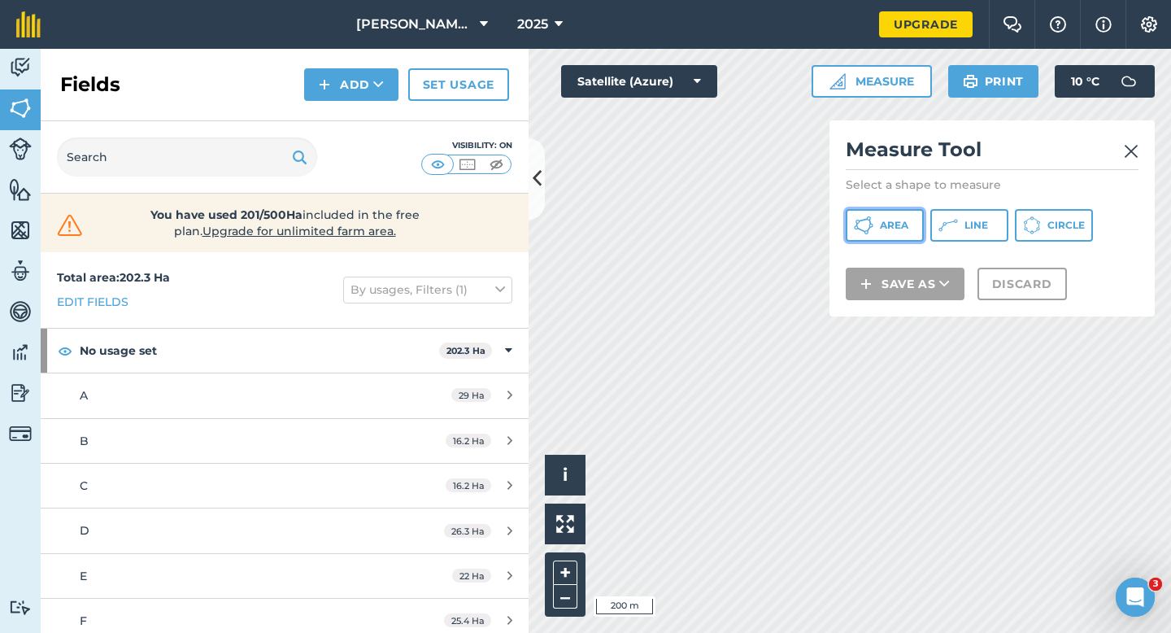
click at [873, 220] on icon at bounding box center [864, 226] width 20 height 20
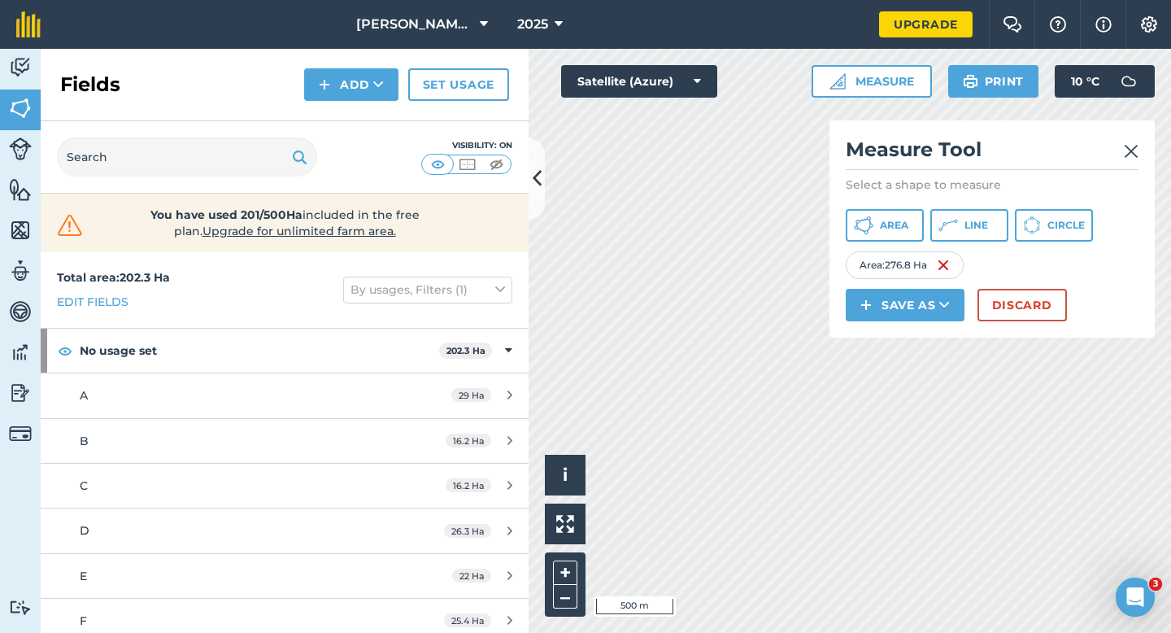
click at [974, 298] on div "Save as" at bounding box center [912, 305] width 132 height 33
click at [880, 92] on button "Measure" at bounding box center [872, 81] width 120 height 33
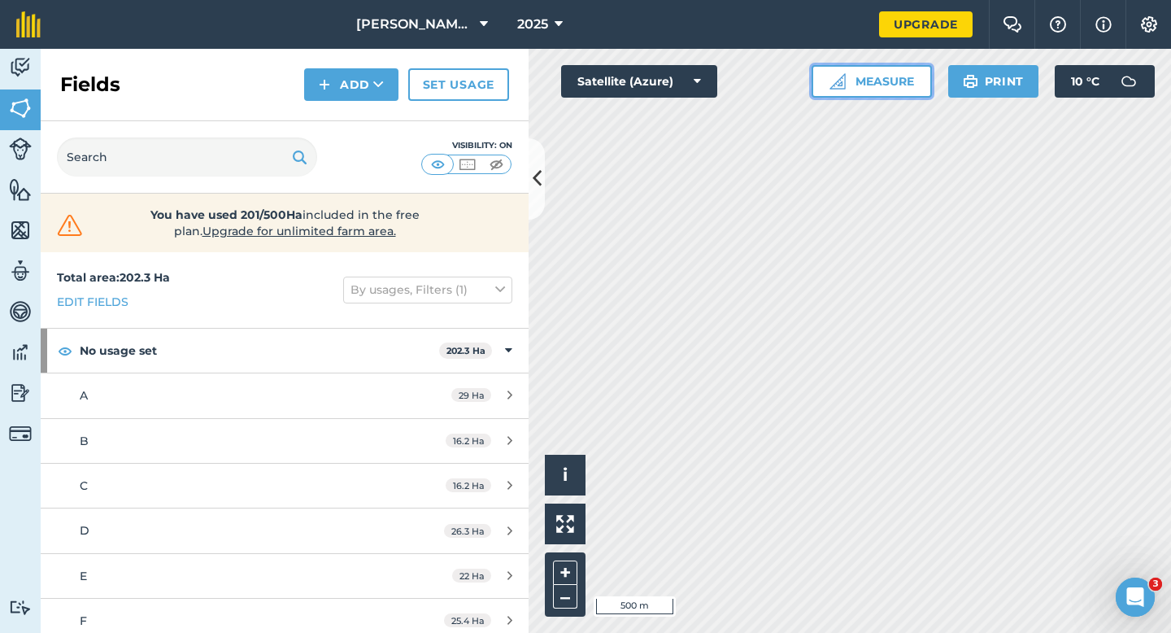
click at [861, 89] on button "Measure" at bounding box center [872, 81] width 120 height 33
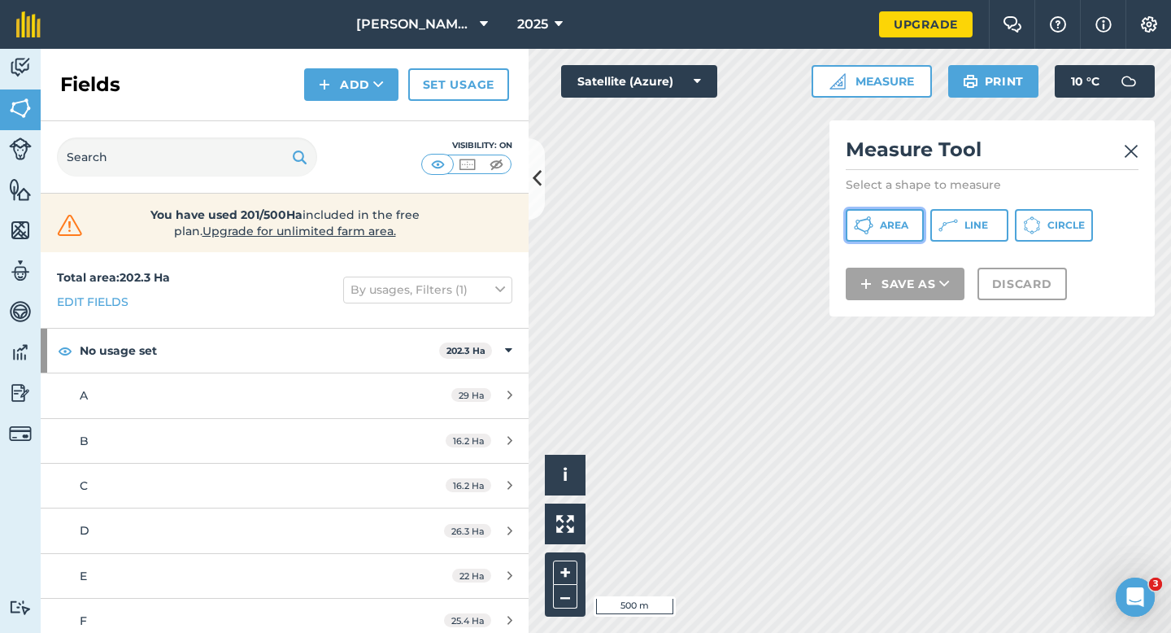
click at [867, 216] on icon at bounding box center [864, 226] width 20 height 20
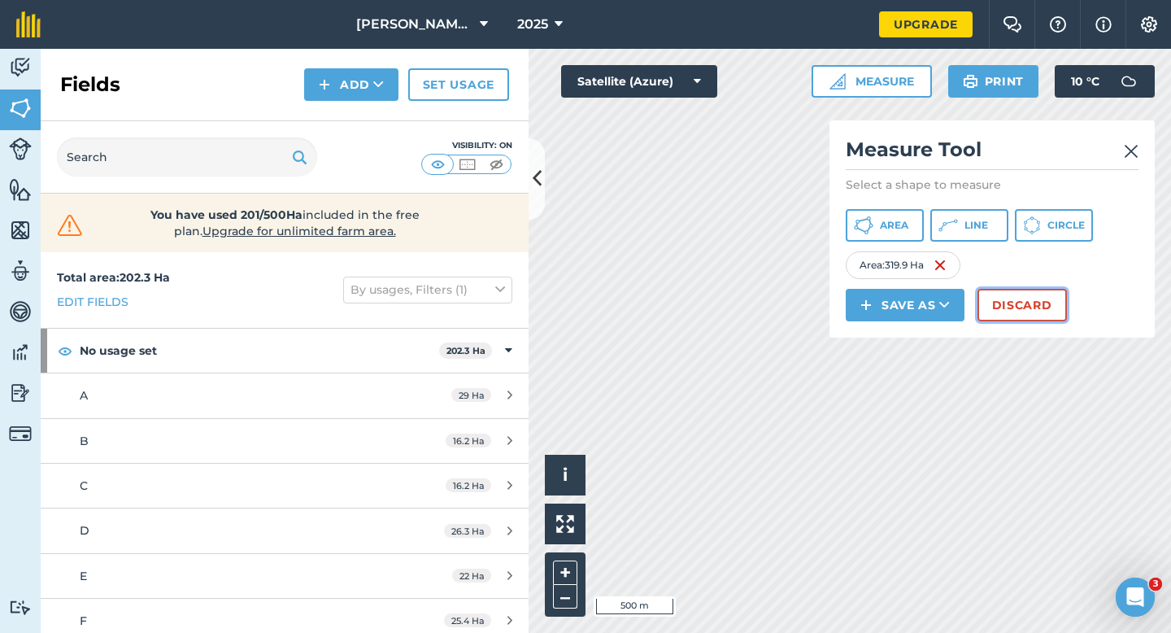
click at [1014, 310] on button "Discard" at bounding box center [1022, 305] width 89 height 33
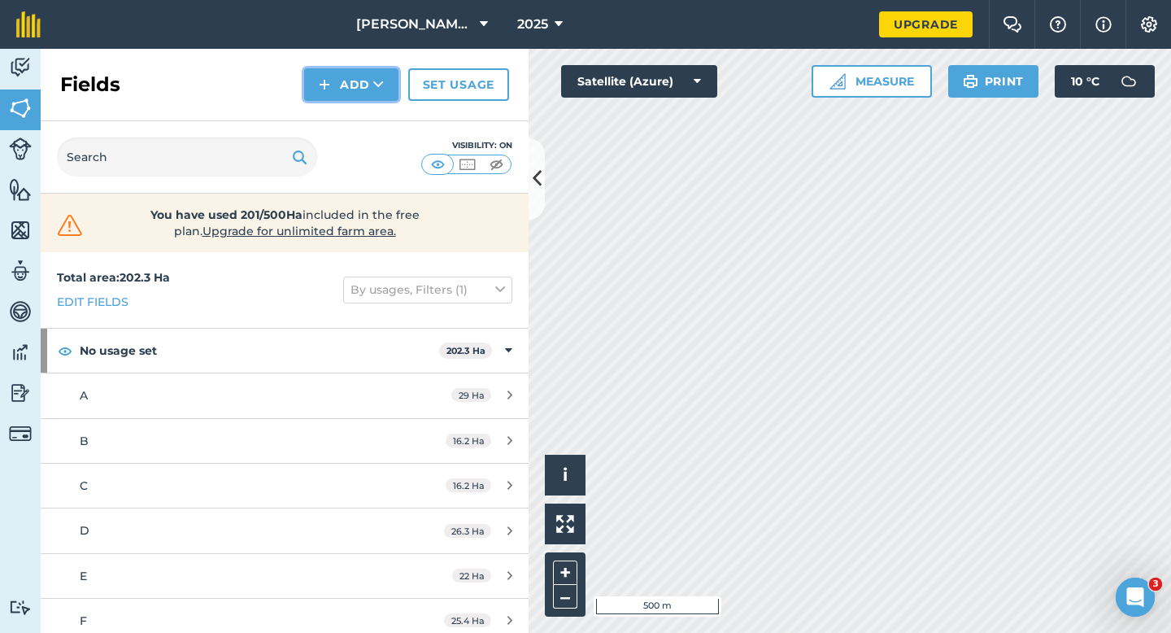
click at [324, 94] on button "Add" at bounding box center [351, 84] width 94 height 33
click at [342, 119] on link "Draw" at bounding box center [351, 121] width 89 height 36
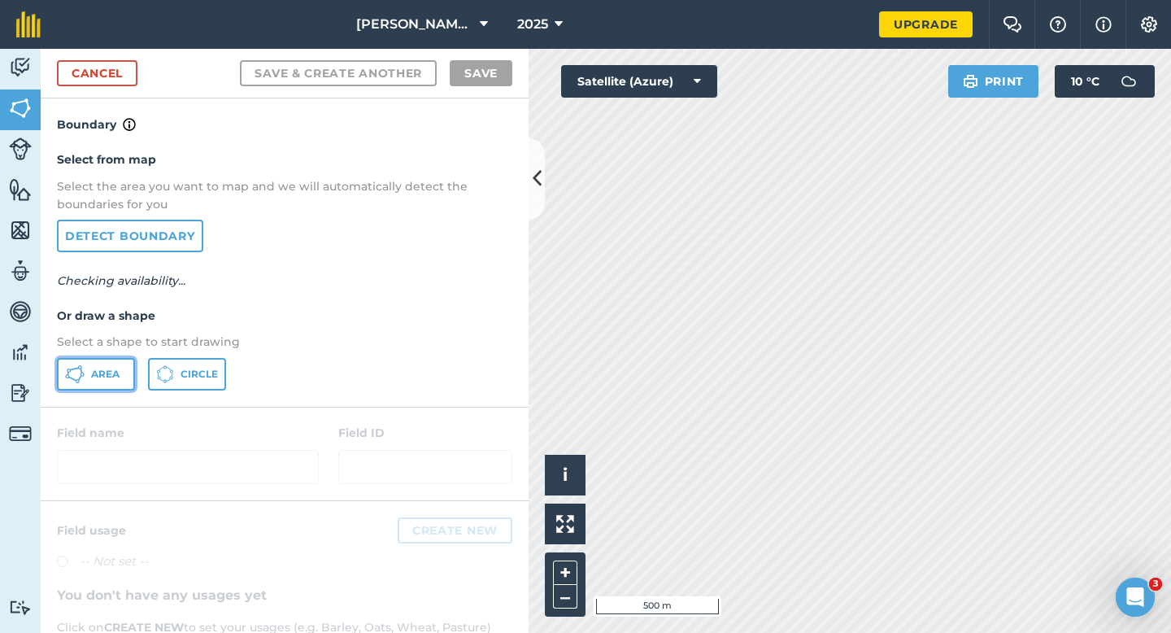
click at [85, 372] on button "Area" at bounding box center [96, 374] width 78 height 33
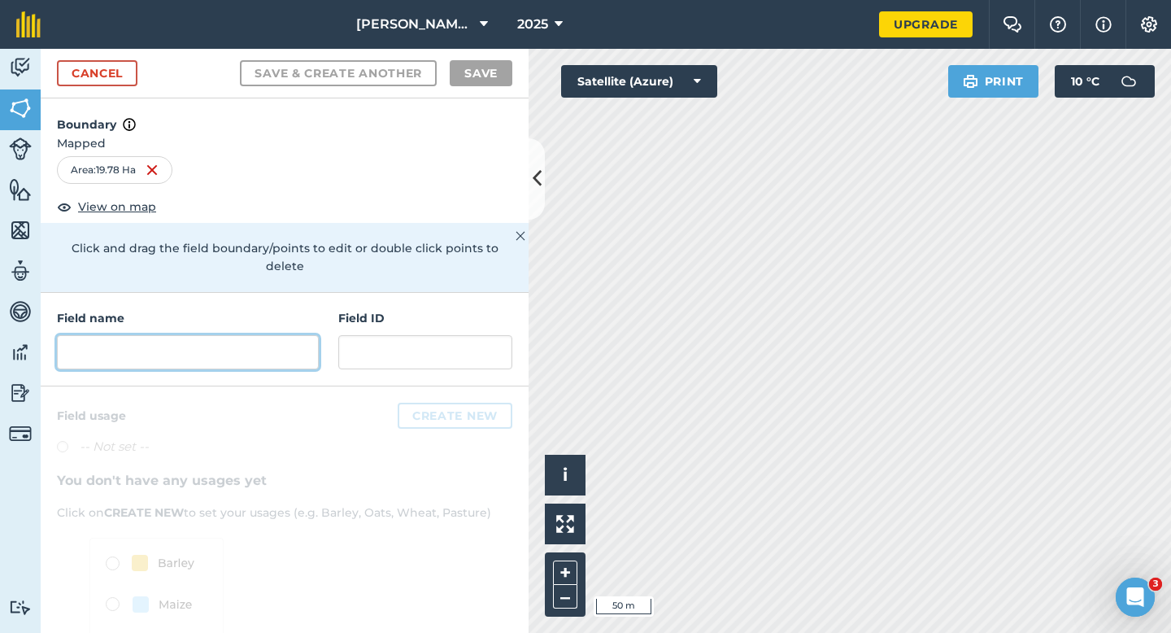
click at [274, 335] on input "text" at bounding box center [188, 352] width 262 height 34
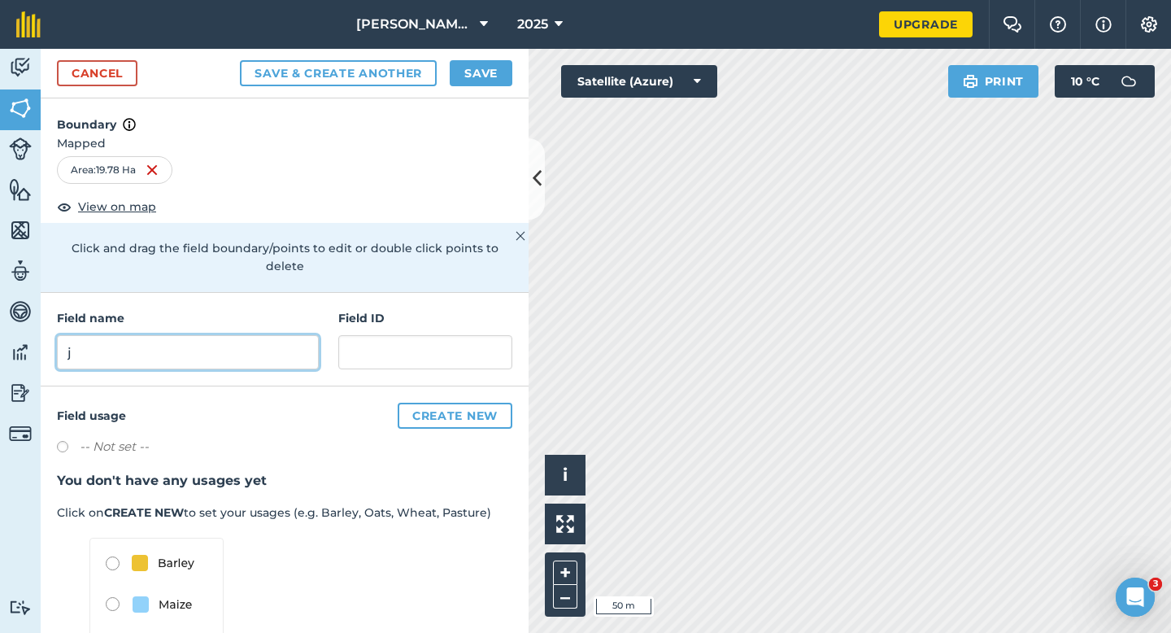
click at [237, 335] on input "j" at bounding box center [188, 352] width 262 height 34
type input "J"
click at [469, 76] on button "Save" at bounding box center [481, 73] width 63 height 26
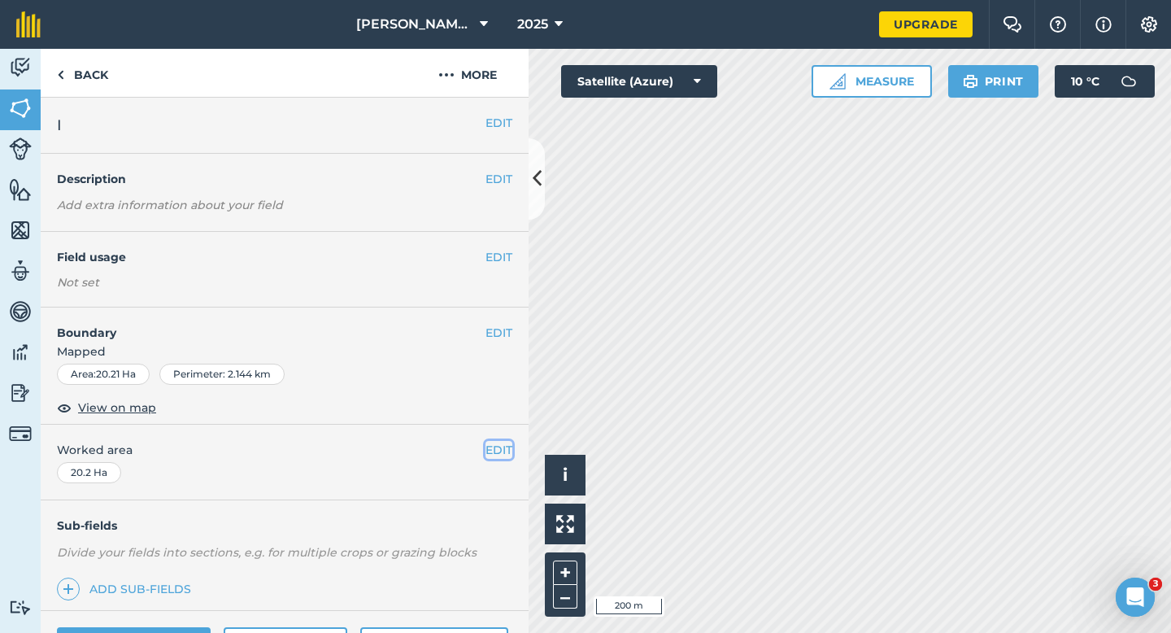
click at [502, 458] on button "EDIT" at bounding box center [499, 450] width 27 height 18
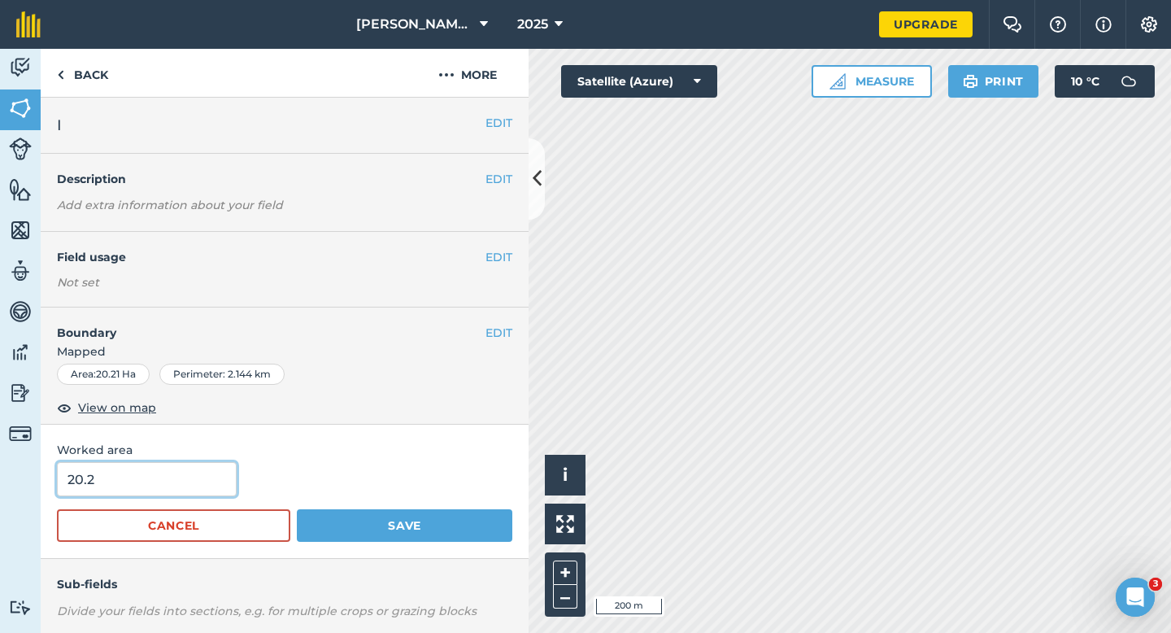
click at [187, 474] on input "20.2" at bounding box center [147, 479] width 180 height 34
type input "20"
click at [297, 509] on button "Save" at bounding box center [405, 525] width 216 height 33
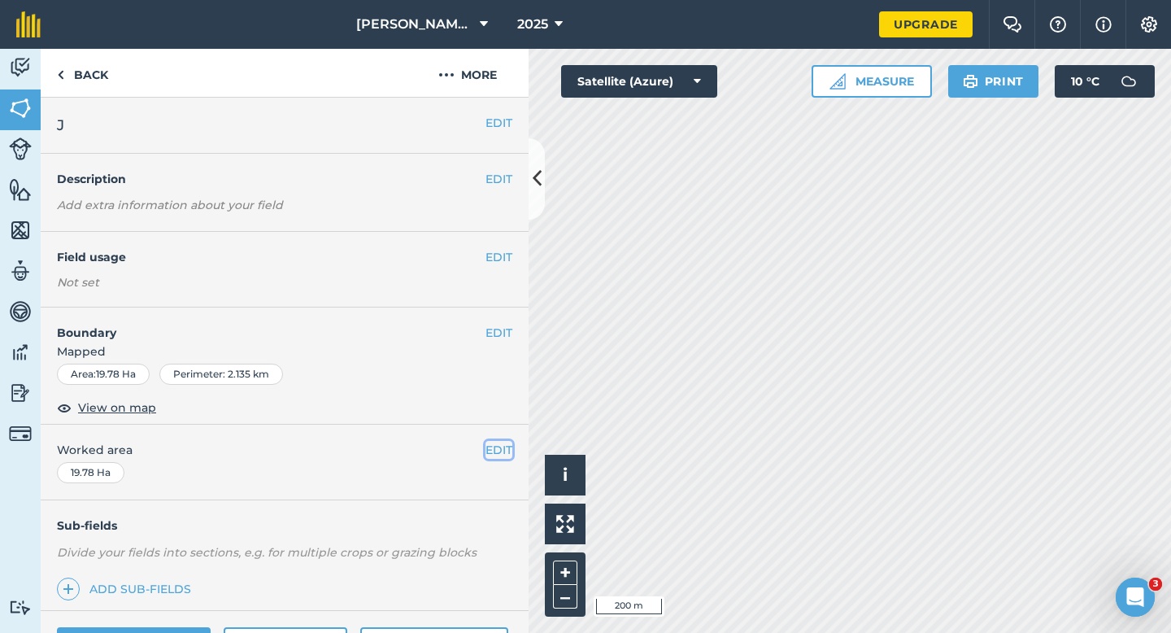
click at [502, 443] on button "EDIT" at bounding box center [499, 450] width 27 height 18
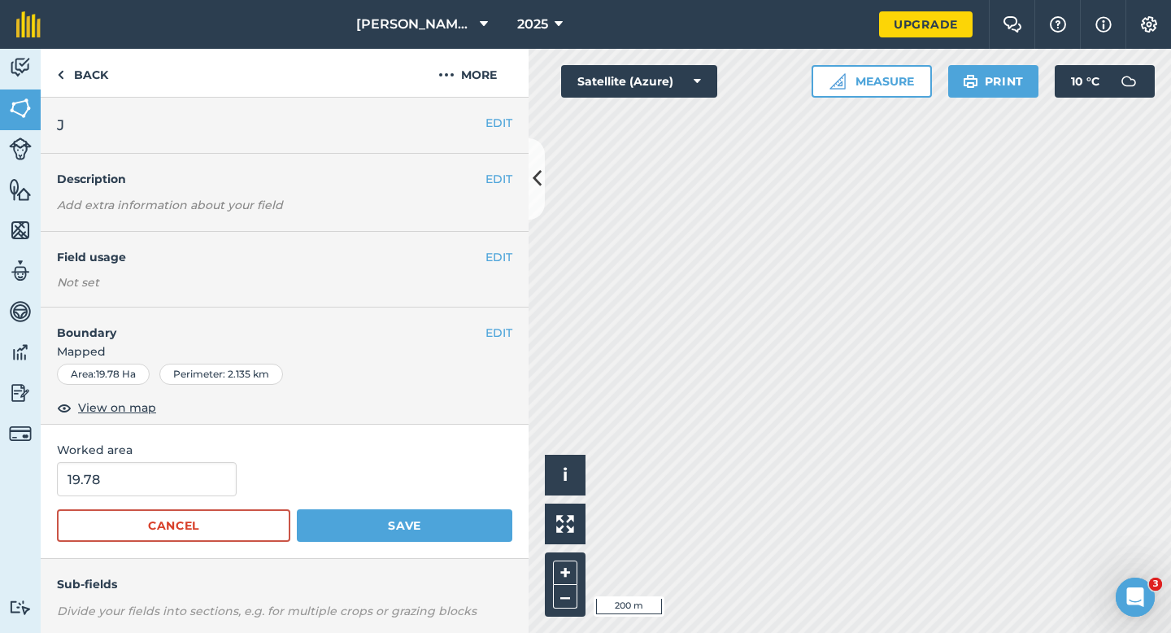
click at [177, 502] on form "19.78 Cancel Save" at bounding box center [285, 502] width 456 height 80
type input "20"
click at [177, 479] on input "20" at bounding box center [147, 479] width 180 height 34
click at [297, 509] on button "Save" at bounding box center [405, 525] width 216 height 33
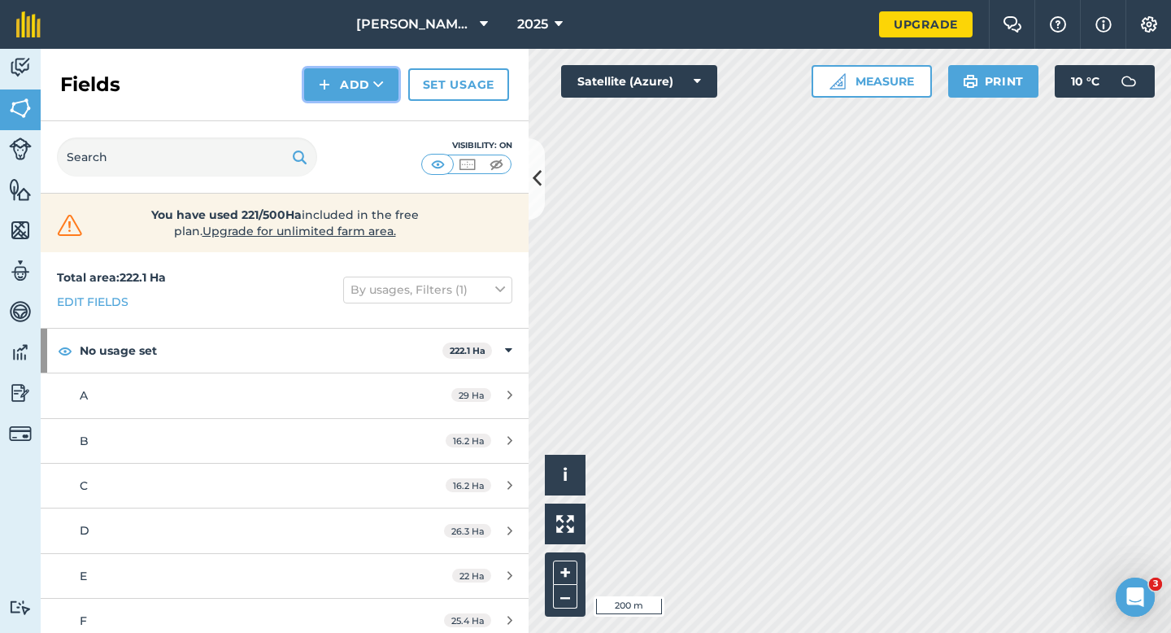
click at [325, 91] on img at bounding box center [324, 85] width 11 height 20
click at [330, 116] on link "Draw" at bounding box center [351, 121] width 89 height 36
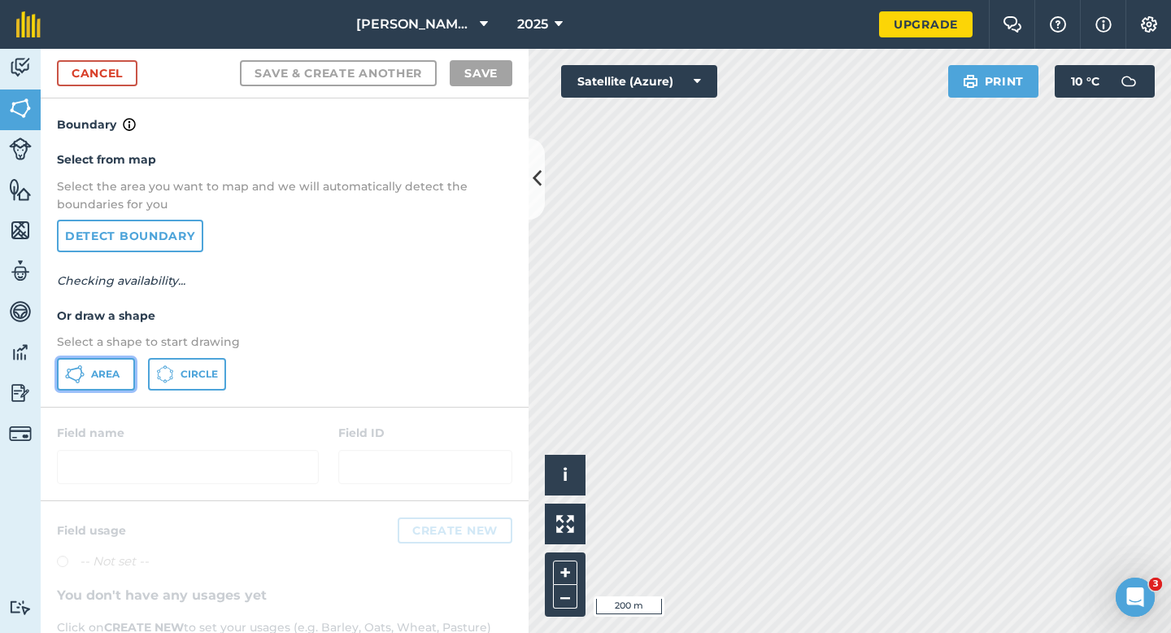
click at [85, 381] on button "Area" at bounding box center [96, 374] width 78 height 33
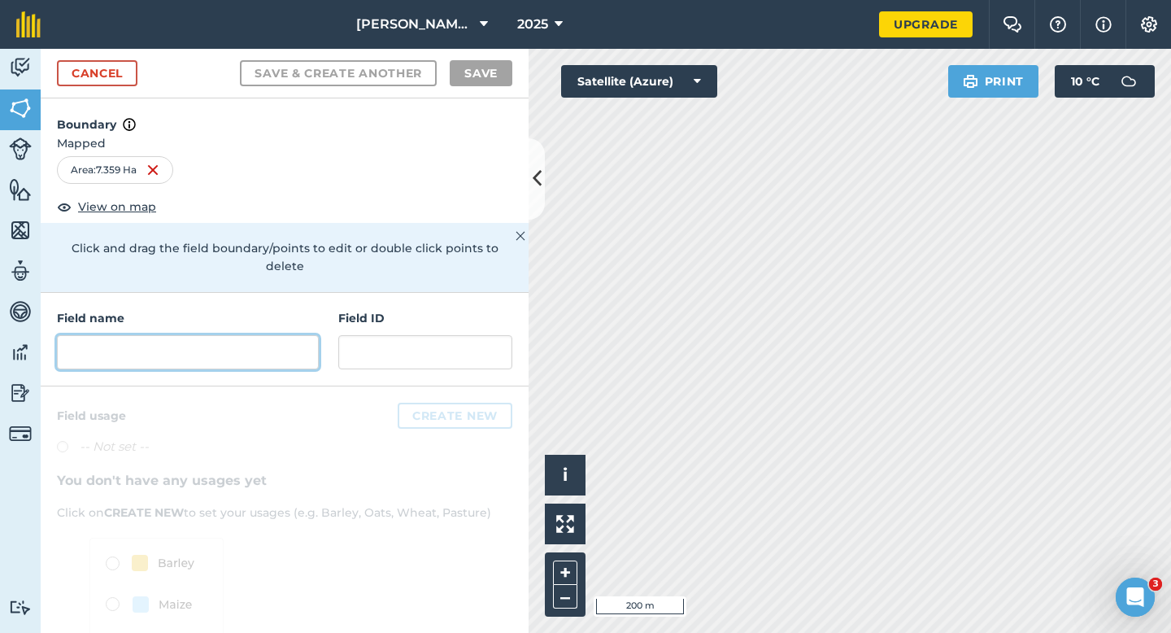
click at [256, 335] on input "text" at bounding box center [188, 352] width 262 height 34
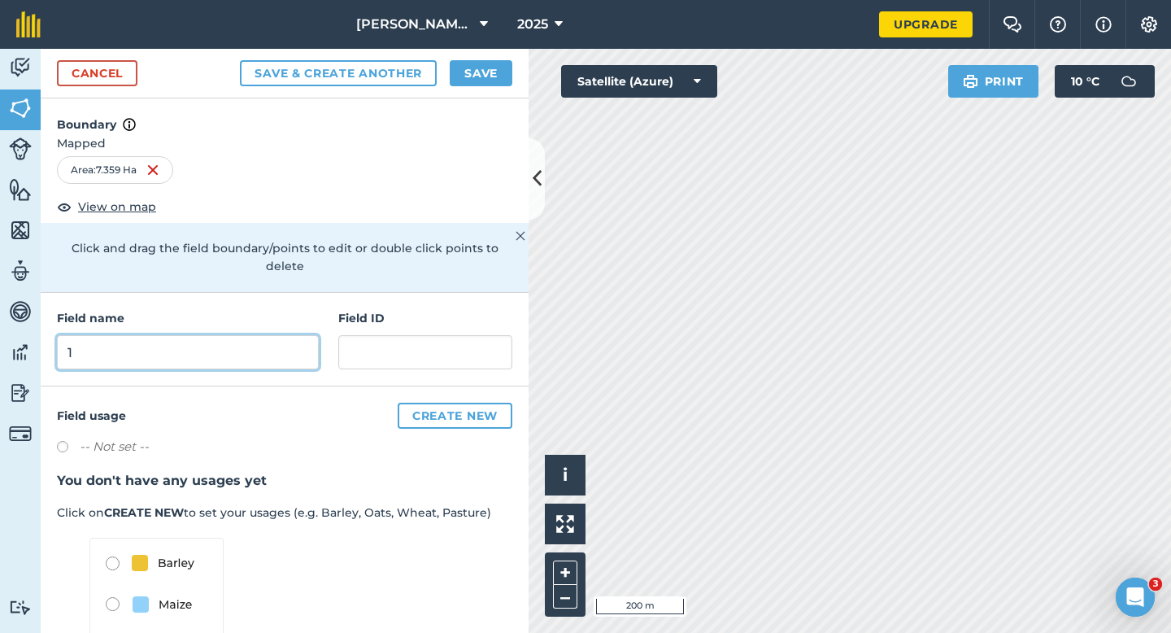
type input "1"
click at [479, 79] on button "Save" at bounding box center [481, 73] width 63 height 26
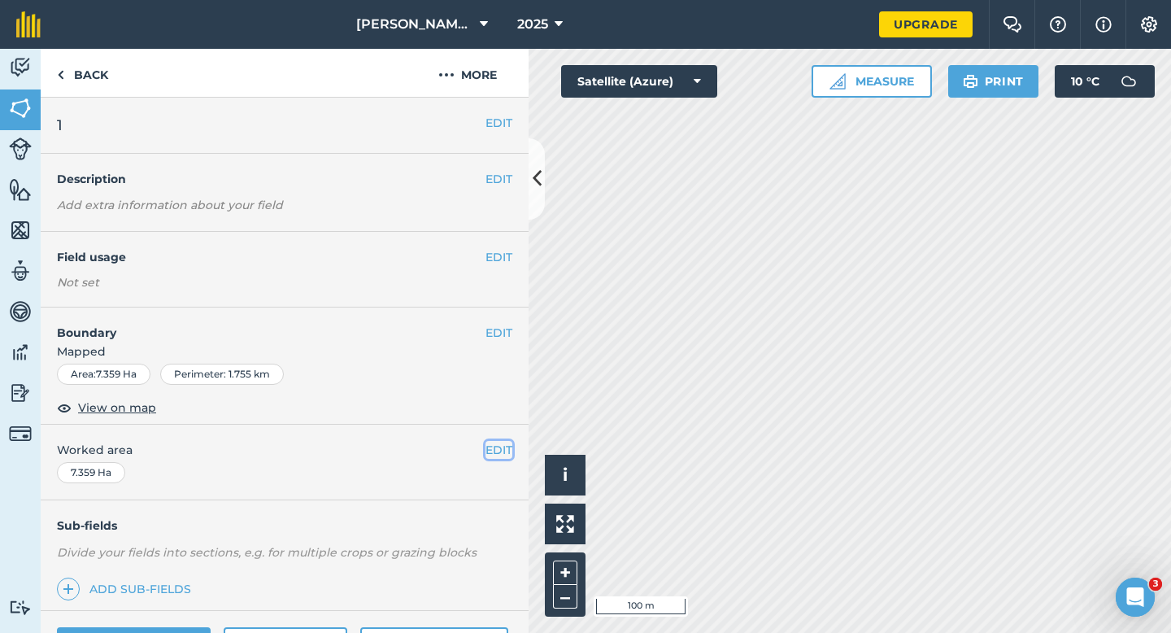
click at [499, 454] on button "EDIT" at bounding box center [499, 450] width 27 height 18
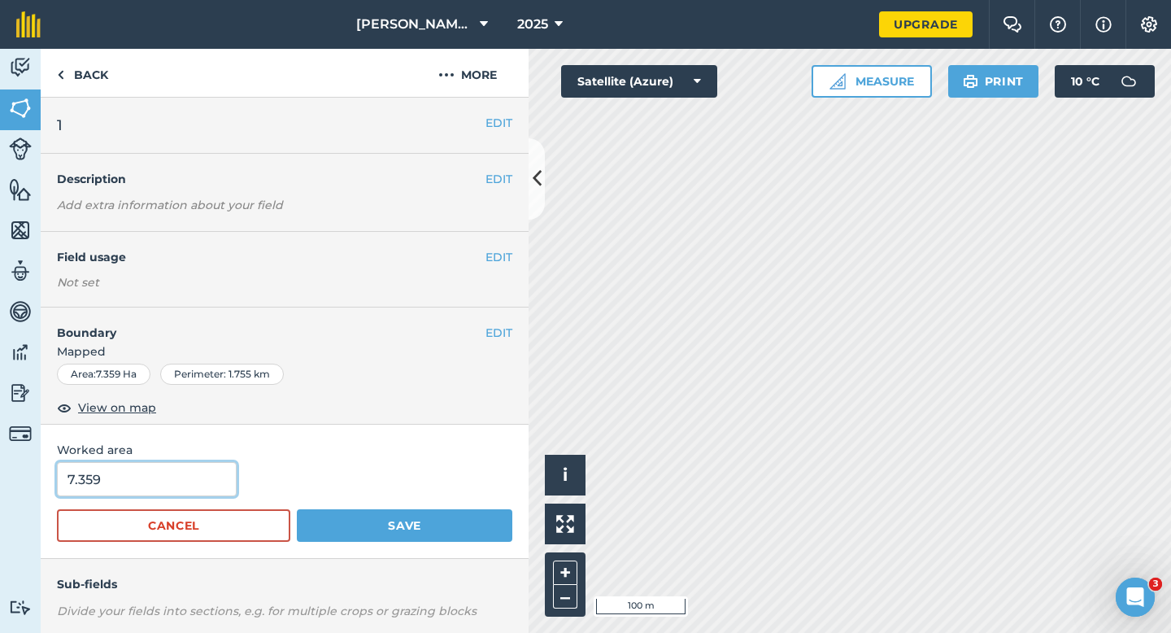
click at [193, 468] on input "7.359" at bounding box center [147, 479] width 180 height 34
click at [193, 482] on input "7.359" at bounding box center [147, 479] width 180 height 34
type input "7.4"
click at [297, 509] on button "Save" at bounding box center [405, 525] width 216 height 33
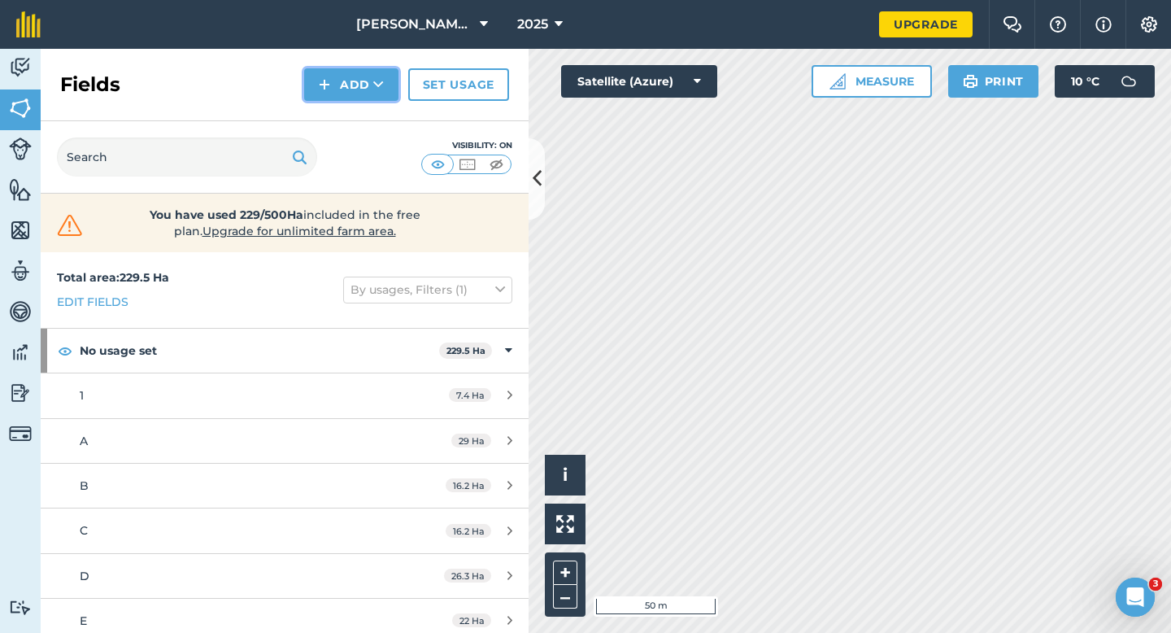
click at [357, 93] on button "Add" at bounding box center [351, 84] width 94 height 33
click at [358, 136] on link "Draw" at bounding box center [351, 121] width 89 height 36
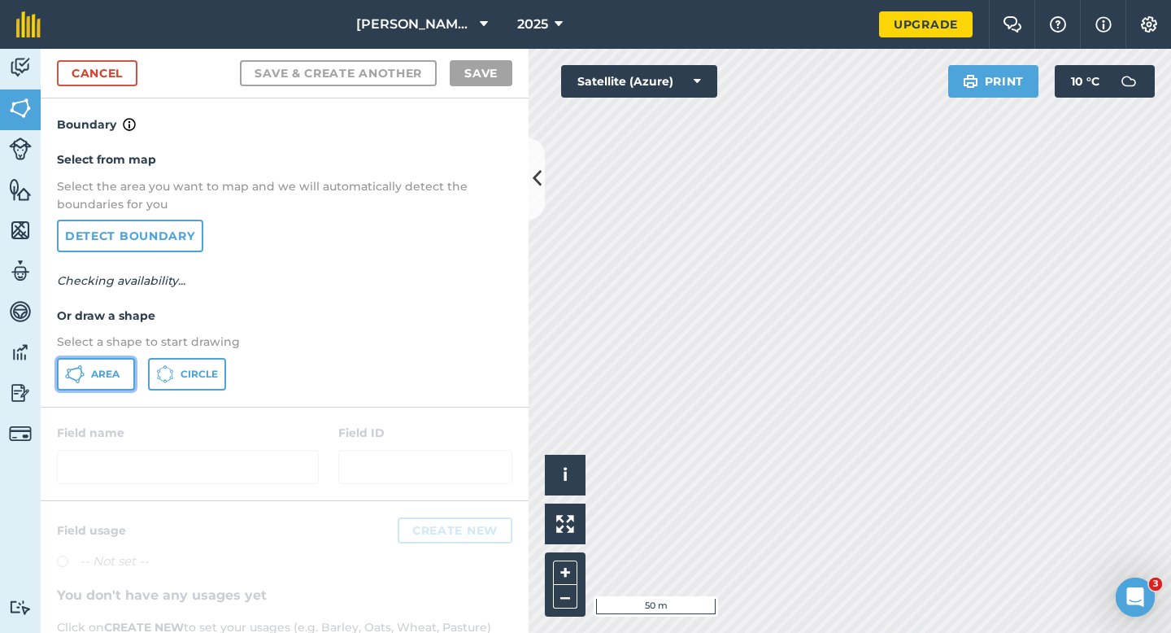
drag, startPoint x: 117, startPoint y: 389, endPoint x: 284, endPoint y: 386, distance: 166.8
click at [117, 389] on button "Area" at bounding box center [96, 374] width 78 height 33
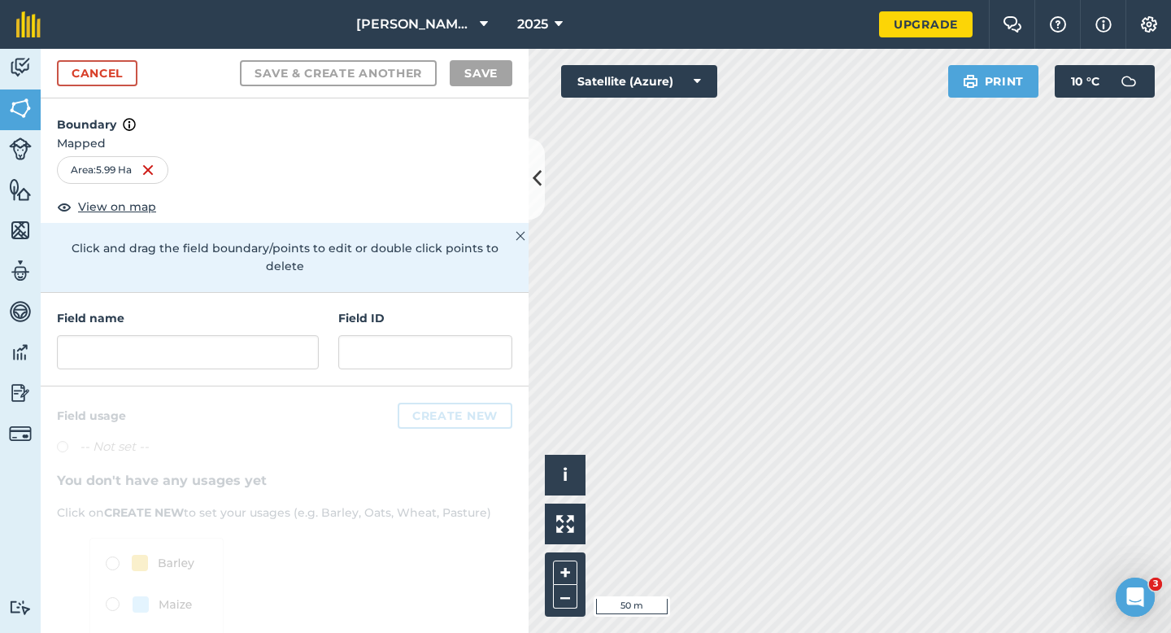
click at [243, 364] on div "Field name Field ID" at bounding box center [285, 340] width 488 height 94
click at [243, 335] on input "text" at bounding box center [188, 352] width 262 height 34
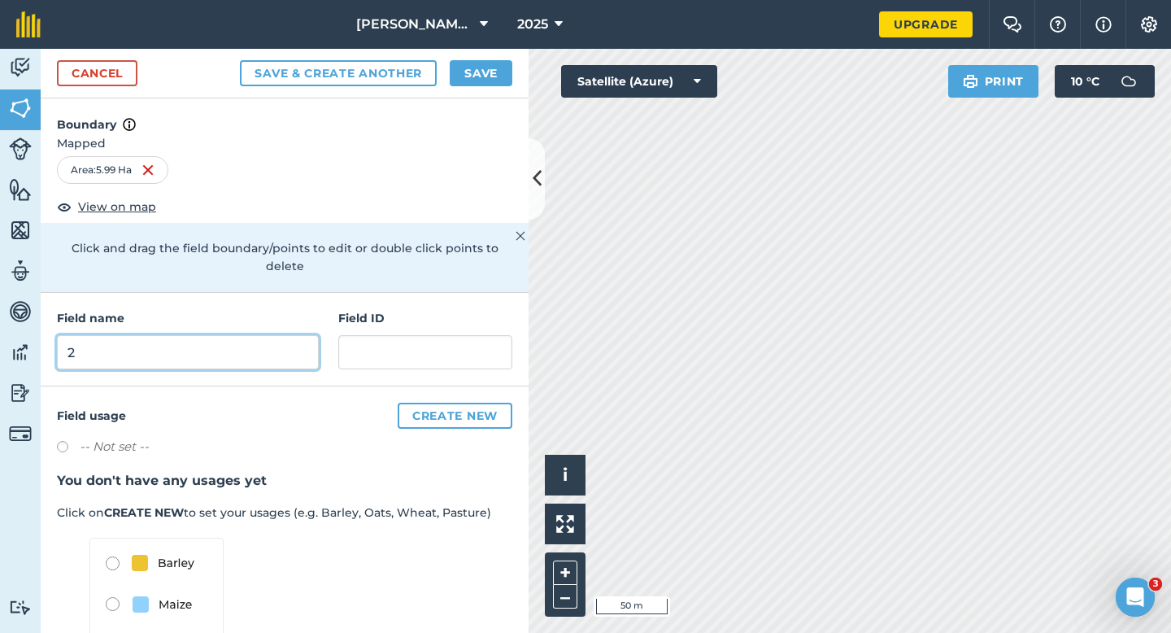
type input "2"
click at [499, 82] on button "Save" at bounding box center [481, 73] width 63 height 26
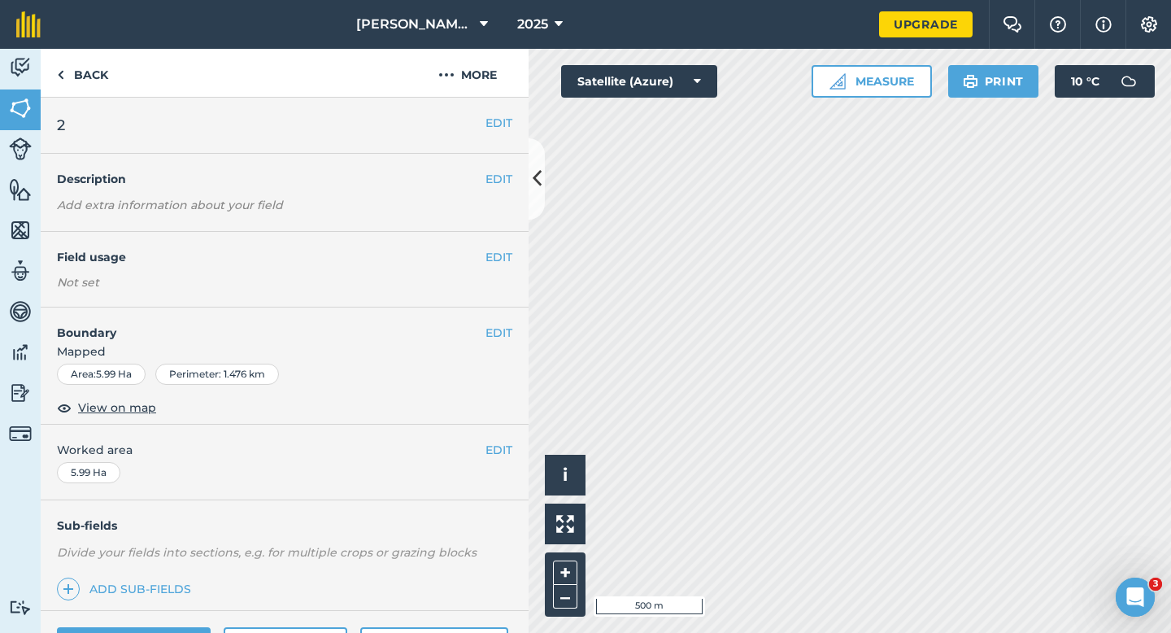
click at [504, 431] on div "EDIT Worked area 5.99 Ha" at bounding box center [285, 463] width 488 height 76
click at [504, 448] on button "EDIT" at bounding box center [499, 450] width 27 height 18
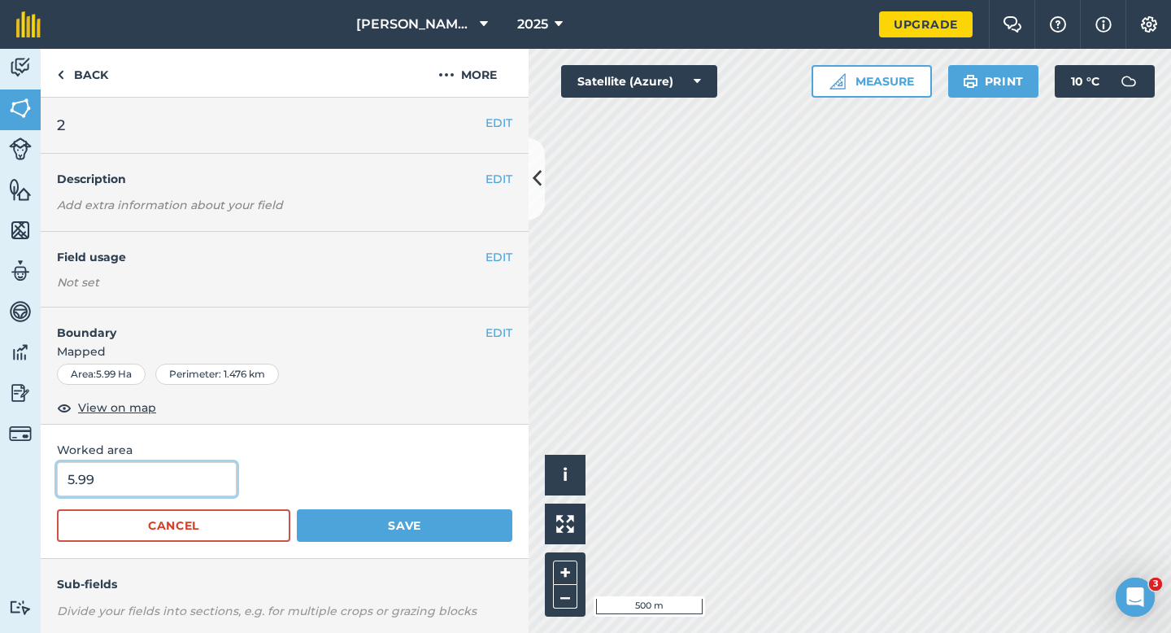
click at [172, 495] on input "5.99" at bounding box center [147, 479] width 180 height 34
type input "6"
click at [297, 509] on button "Save" at bounding box center [405, 525] width 216 height 33
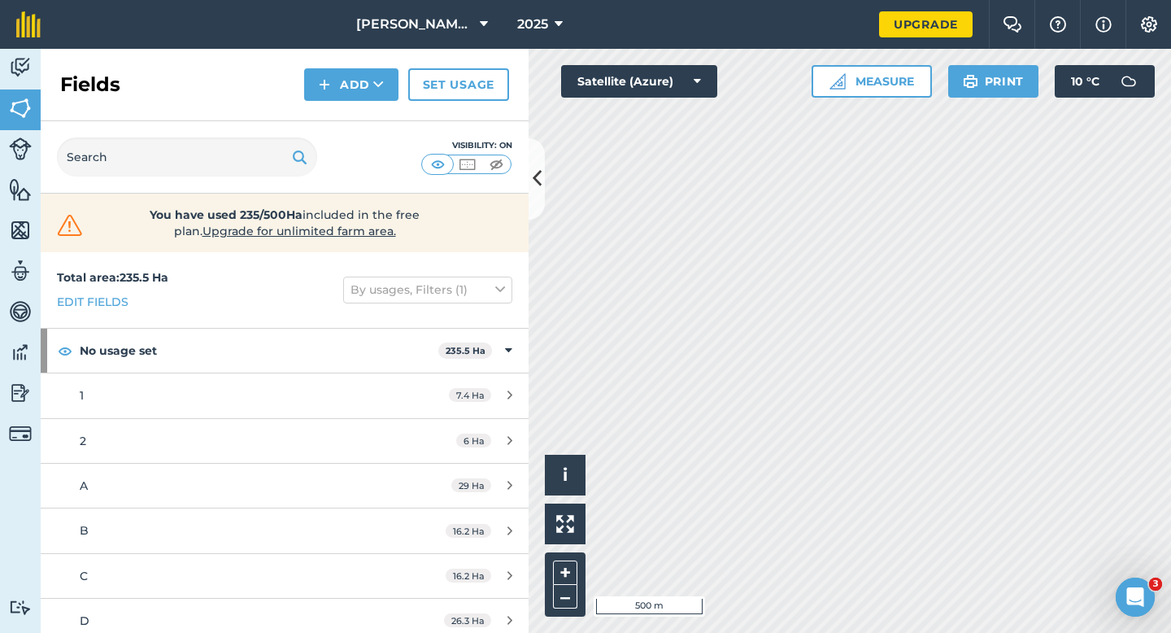
click at [382, 102] on div "Fields Add Set usage" at bounding box center [285, 85] width 488 height 72
click at [373, 82] on button "Add" at bounding box center [351, 84] width 94 height 33
click at [373, 108] on link "Draw" at bounding box center [351, 121] width 89 height 36
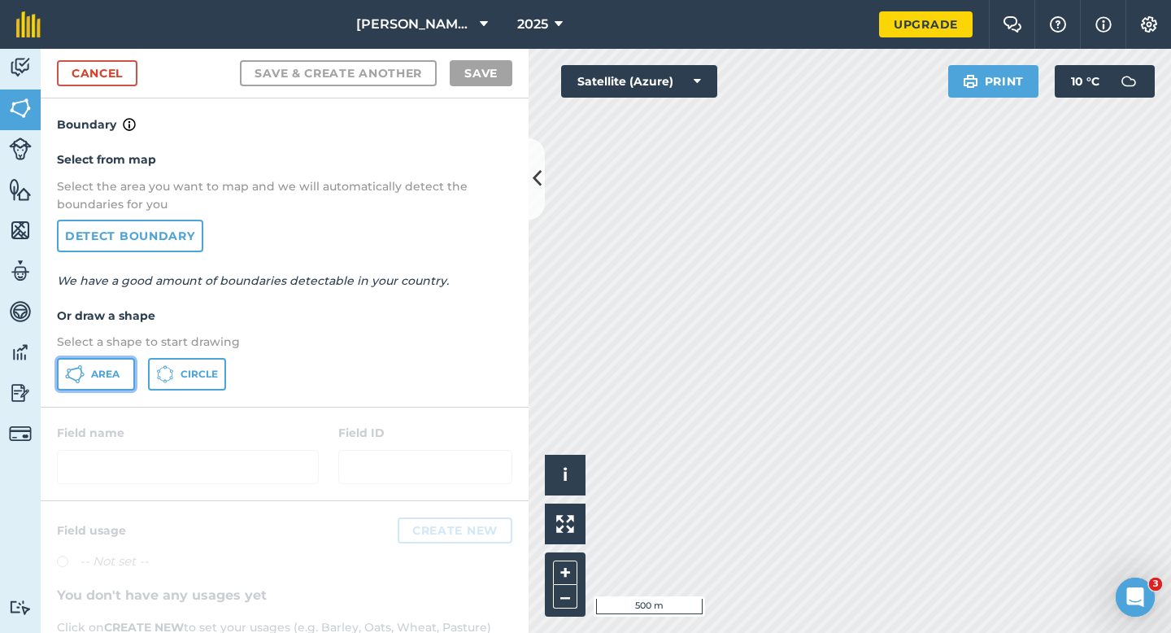
click at [74, 372] on icon at bounding box center [75, 374] width 20 height 20
click at [970, 65] on div "Click to start drawing i © 2025 TomTom, Microsoft 20 m + – Satellite (Azure) Pr…" at bounding box center [850, 341] width 643 height 584
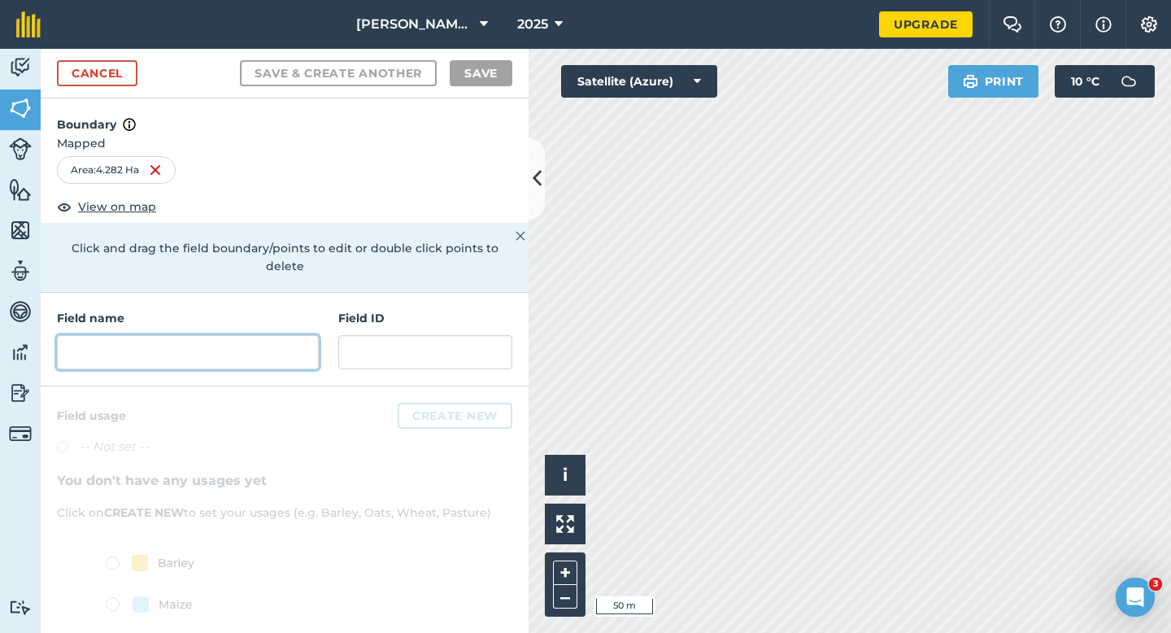
click at [260, 316] on div "Field name" at bounding box center [188, 339] width 262 height 60
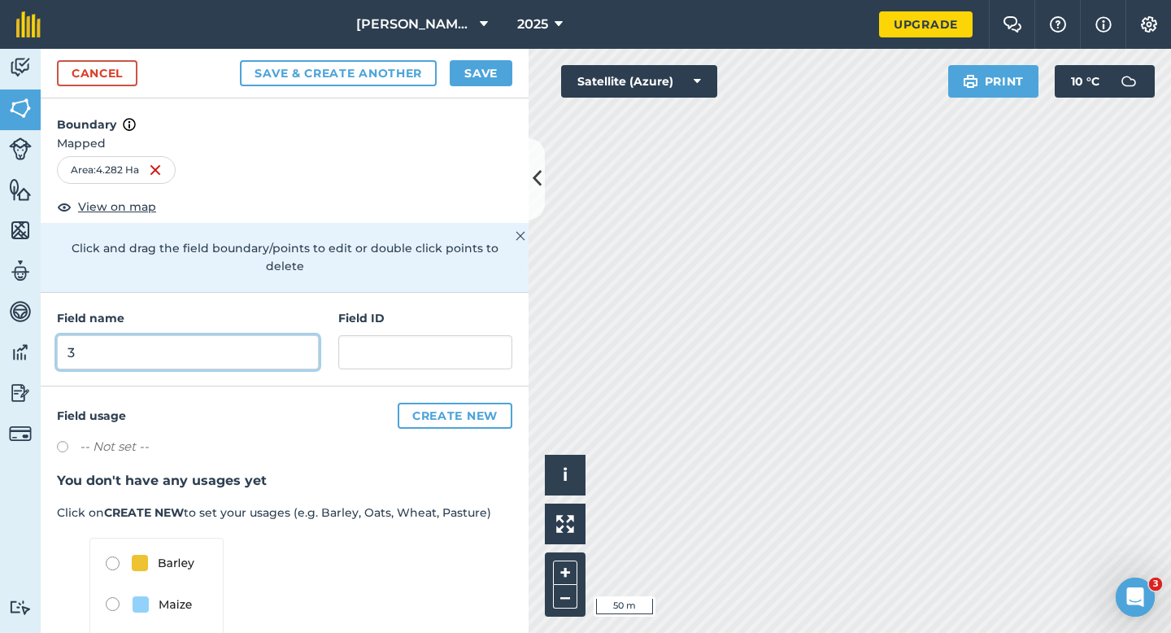
type input "3"
click at [487, 69] on button "Save" at bounding box center [481, 73] width 63 height 26
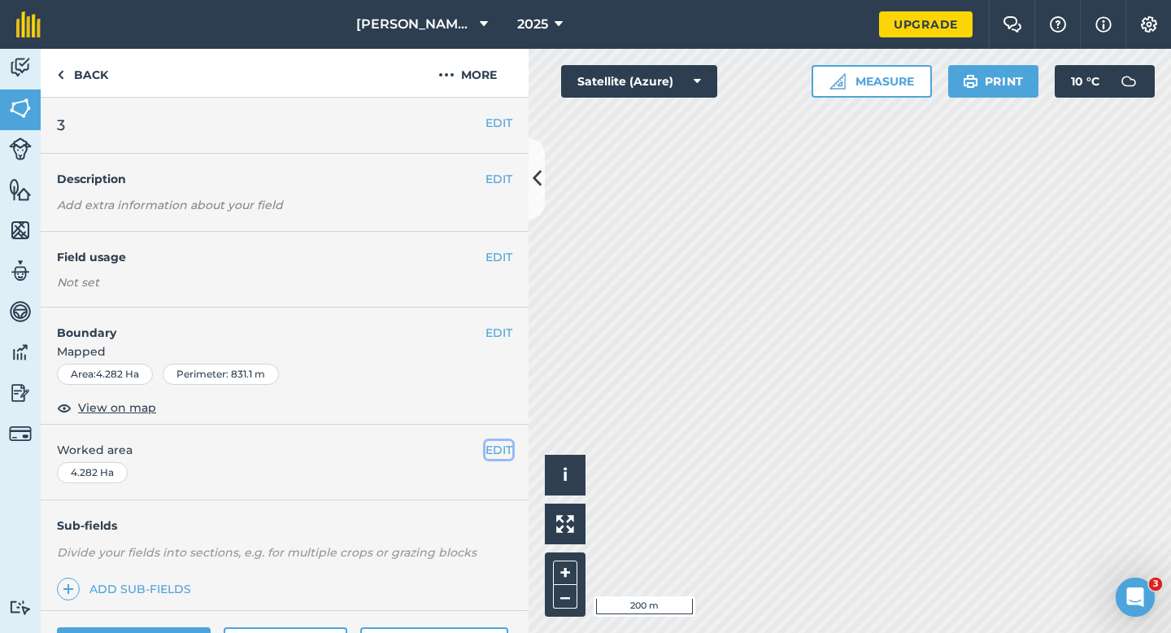
click at [499, 456] on button "EDIT" at bounding box center [499, 450] width 27 height 18
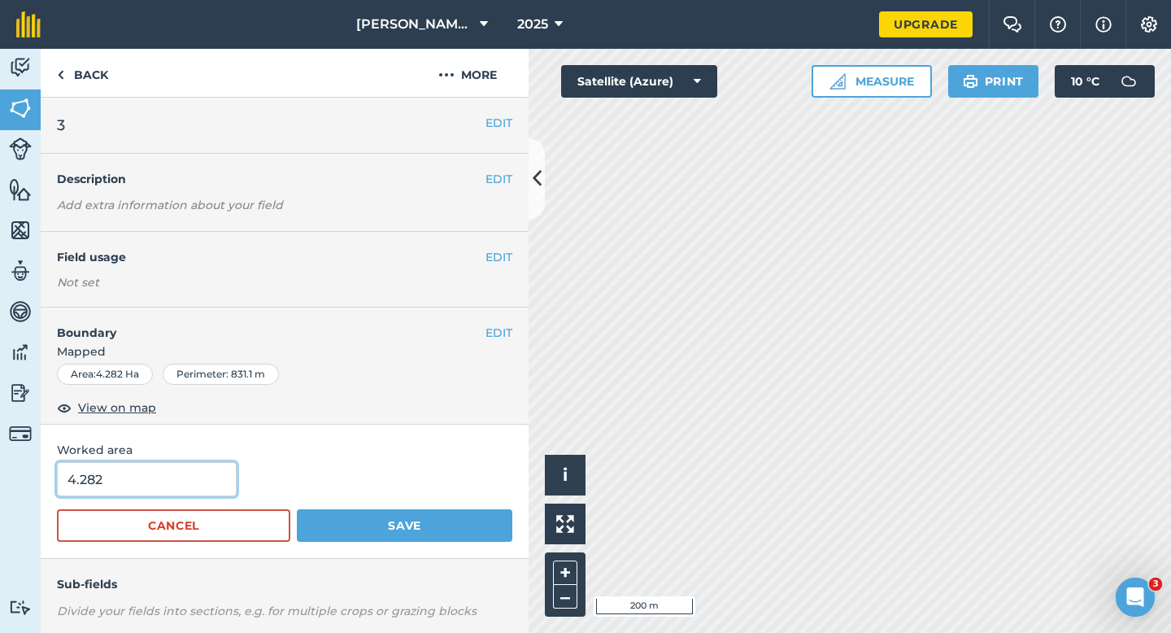
click at [146, 485] on input "4.282" at bounding box center [147, 479] width 180 height 34
type input "4.3"
click at [297, 509] on button "Save" at bounding box center [405, 525] width 216 height 33
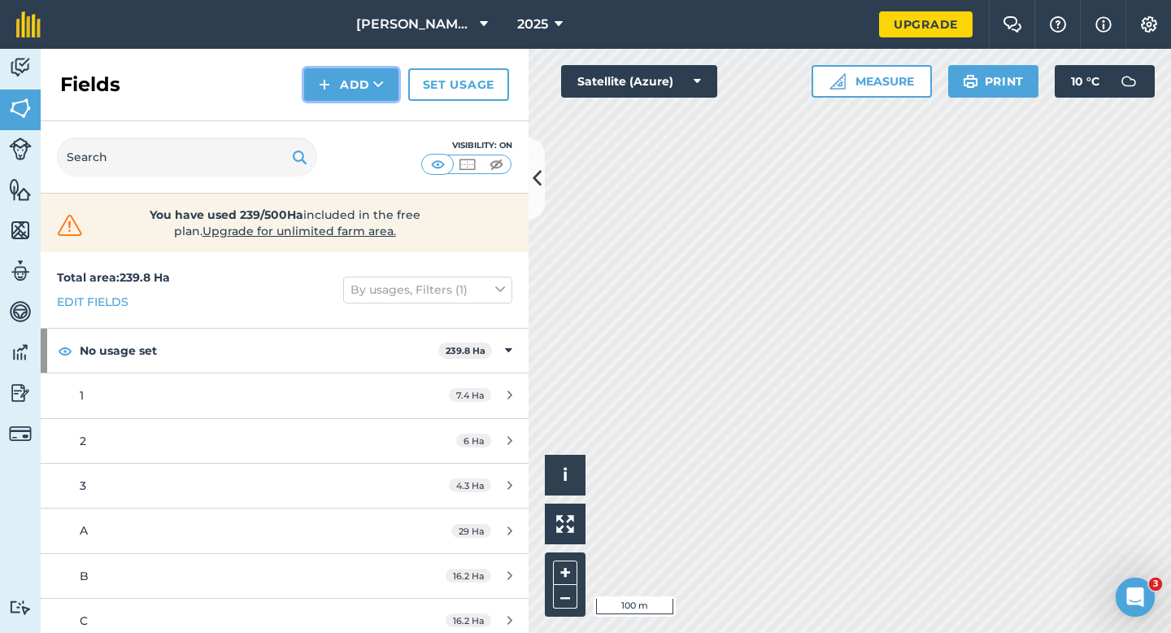
click at [329, 89] on img at bounding box center [324, 85] width 11 height 20
click at [344, 132] on link "Draw" at bounding box center [351, 121] width 89 height 36
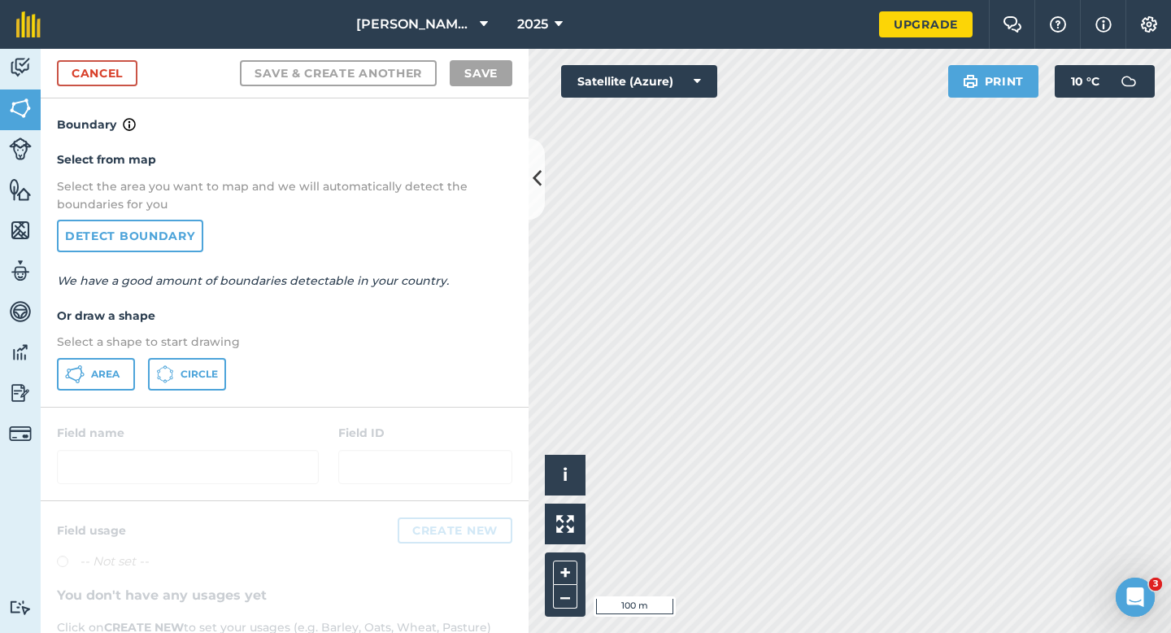
click at [53, 379] on div "Select from map Select the area you want to map and we will automatically detec…" at bounding box center [285, 270] width 488 height 272
click at [117, 377] on span "Area" at bounding box center [105, 374] width 28 height 13
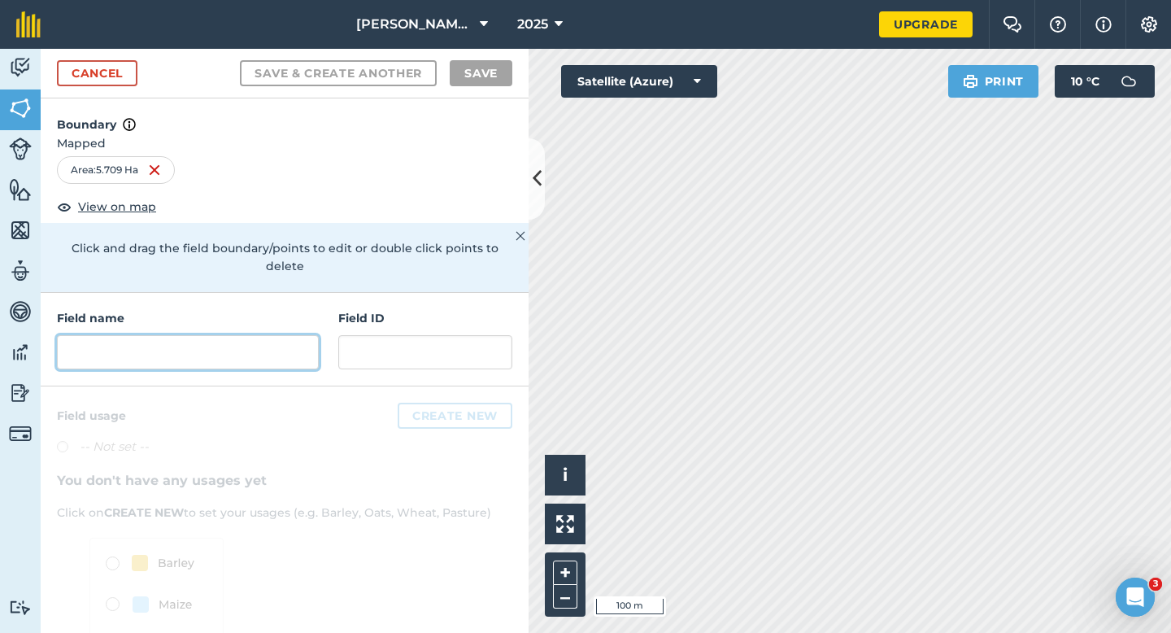
click at [273, 335] on input "text" at bounding box center [188, 352] width 262 height 34
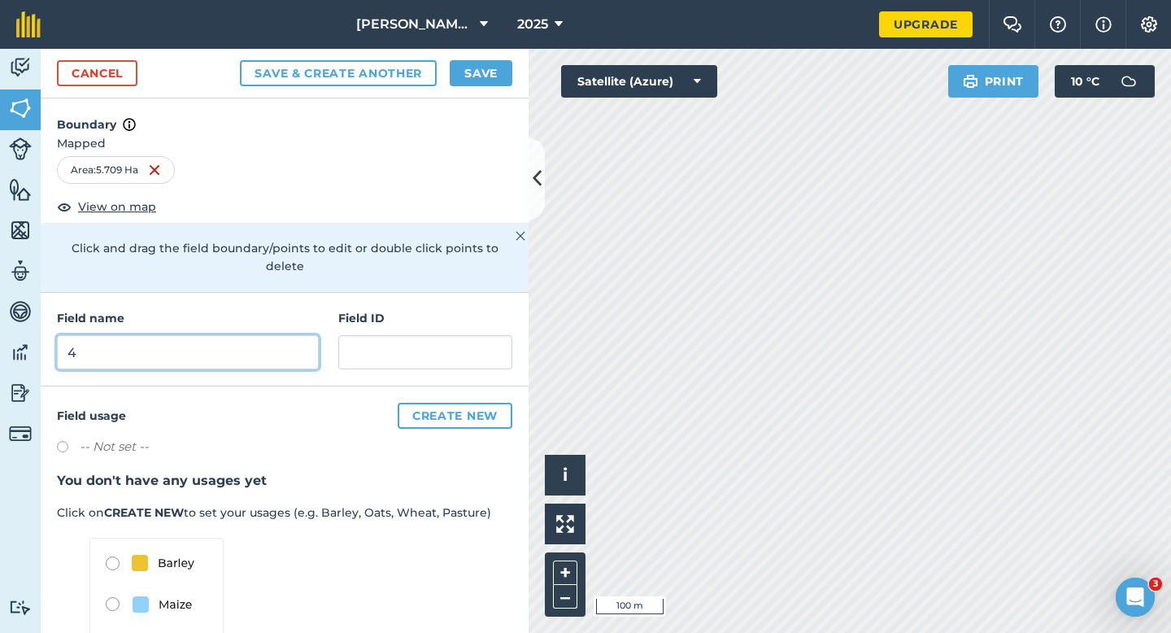
type input "4"
click at [485, 60] on button "Save" at bounding box center [481, 73] width 63 height 26
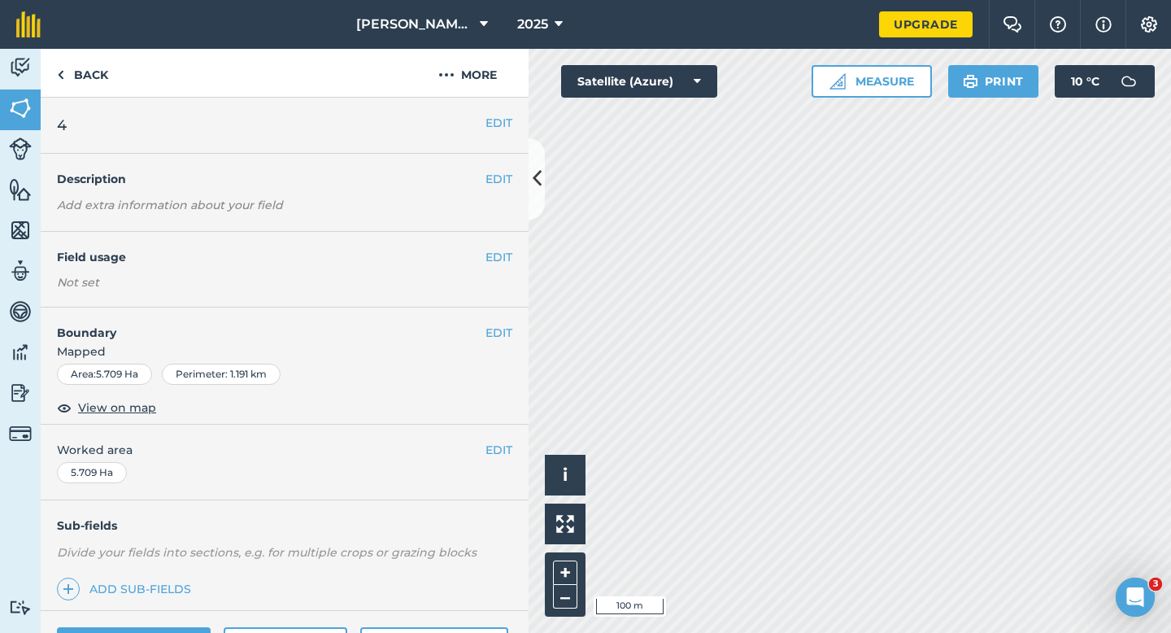
click at [500, 460] on div "EDIT Worked area 5.709 Ha" at bounding box center [285, 463] width 488 height 76
click at [486, 447] on button "EDIT" at bounding box center [499, 450] width 27 height 18
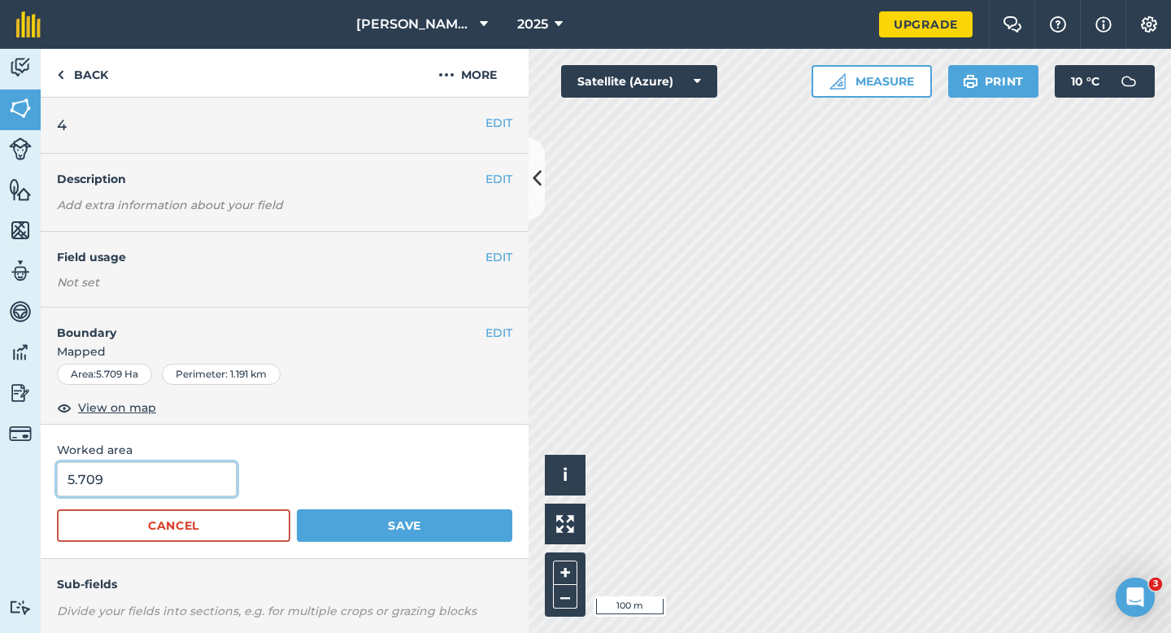
click at [157, 478] on input "5.709" at bounding box center [147, 479] width 180 height 34
type input "6"
click at [297, 509] on button "Save" at bounding box center [405, 525] width 216 height 33
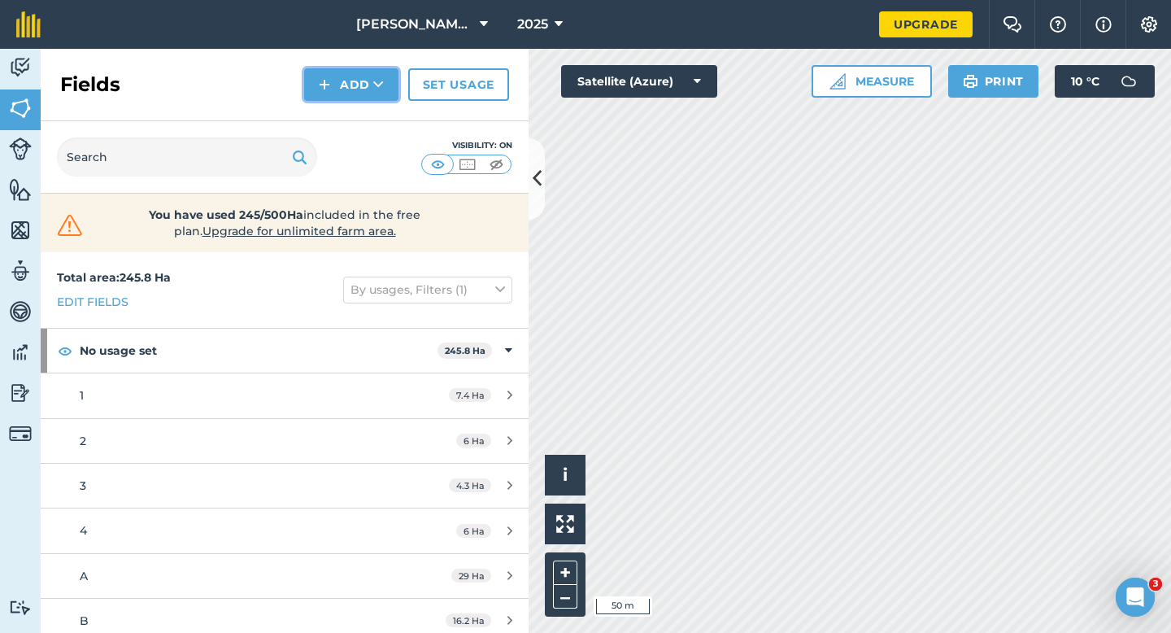
click at [326, 74] on button "Add" at bounding box center [351, 84] width 94 height 33
click at [326, 103] on ul "Draw Import" at bounding box center [351, 140] width 91 height 74
click at [334, 93] on button "Add" at bounding box center [351, 84] width 94 height 33
click at [334, 120] on link "Draw" at bounding box center [351, 121] width 89 height 36
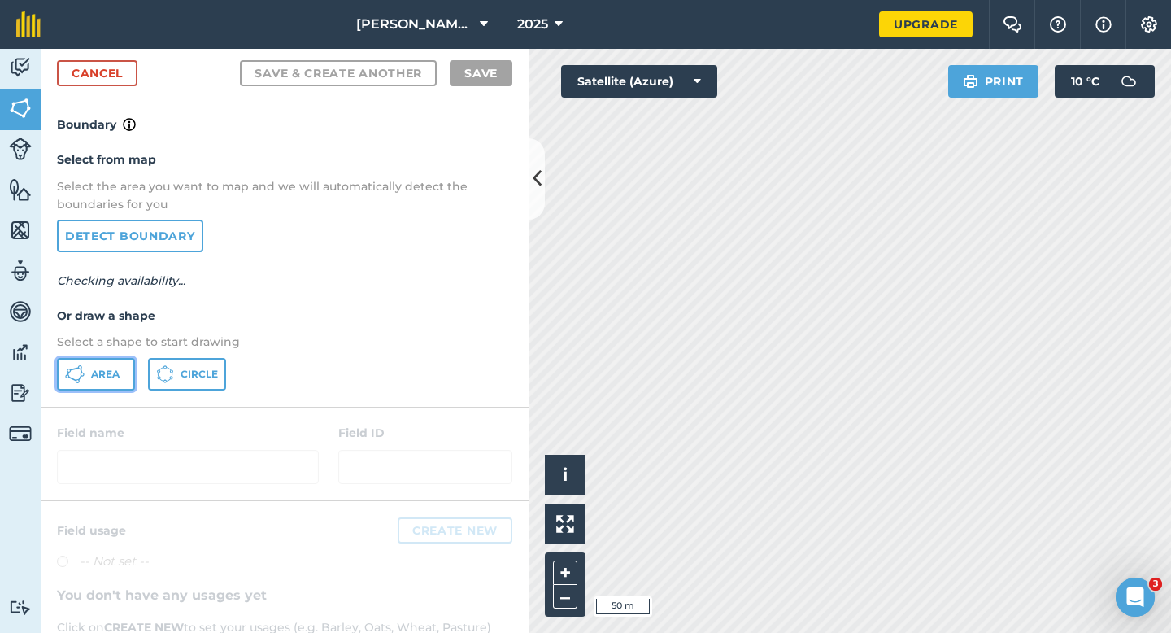
click at [101, 367] on button "Area" at bounding box center [96, 374] width 78 height 33
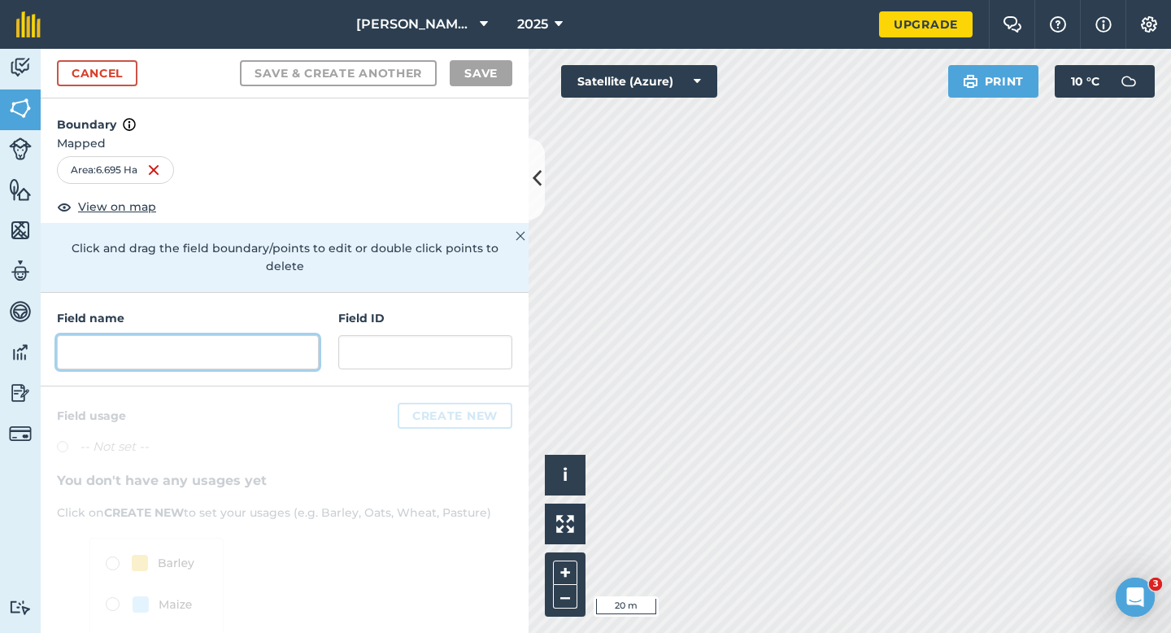
click at [203, 339] on input "text" at bounding box center [188, 352] width 262 height 34
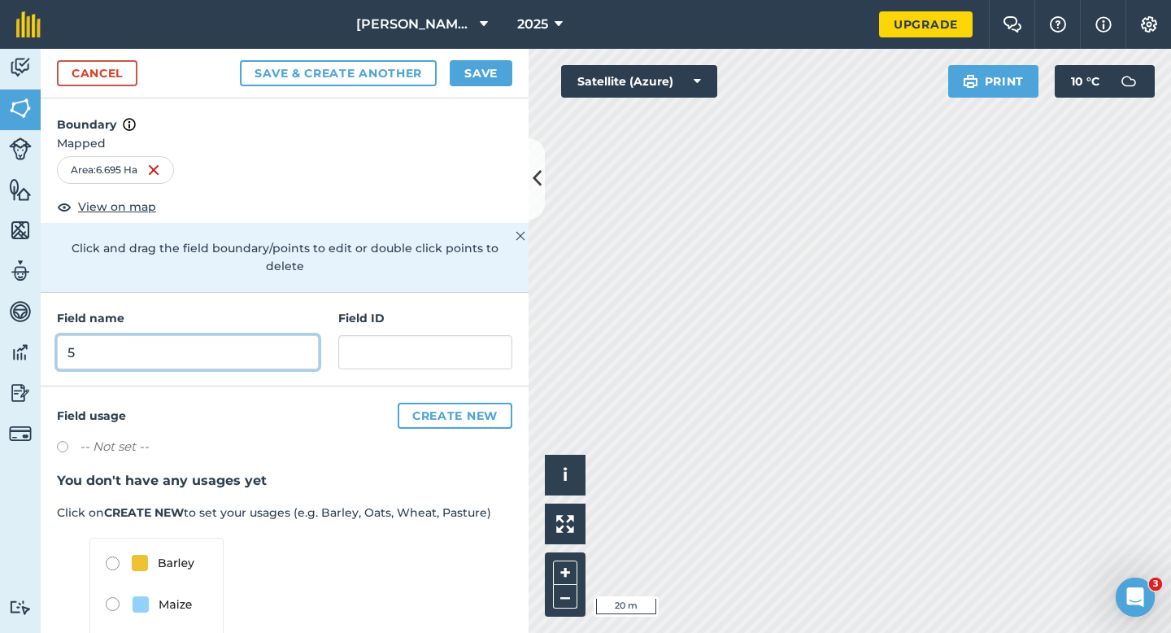
type input "5"
click at [495, 66] on button "Save" at bounding box center [481, 73] width 63 height 26
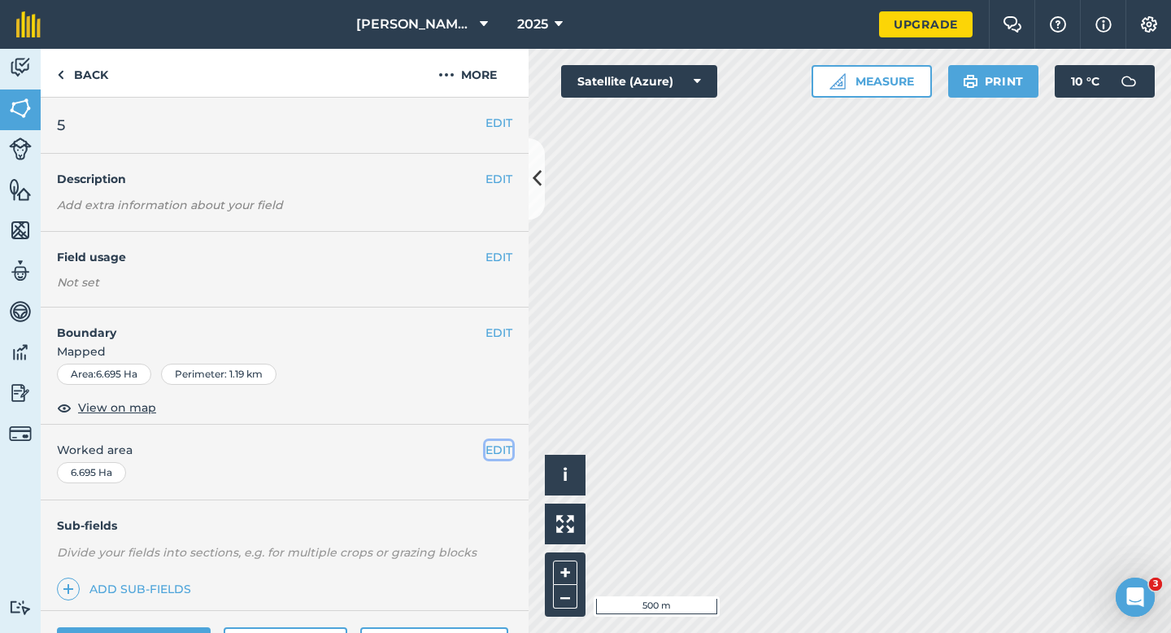
click at [499, 449] on button "EDIT" at bounding box center [499, 450] width 27 height 18
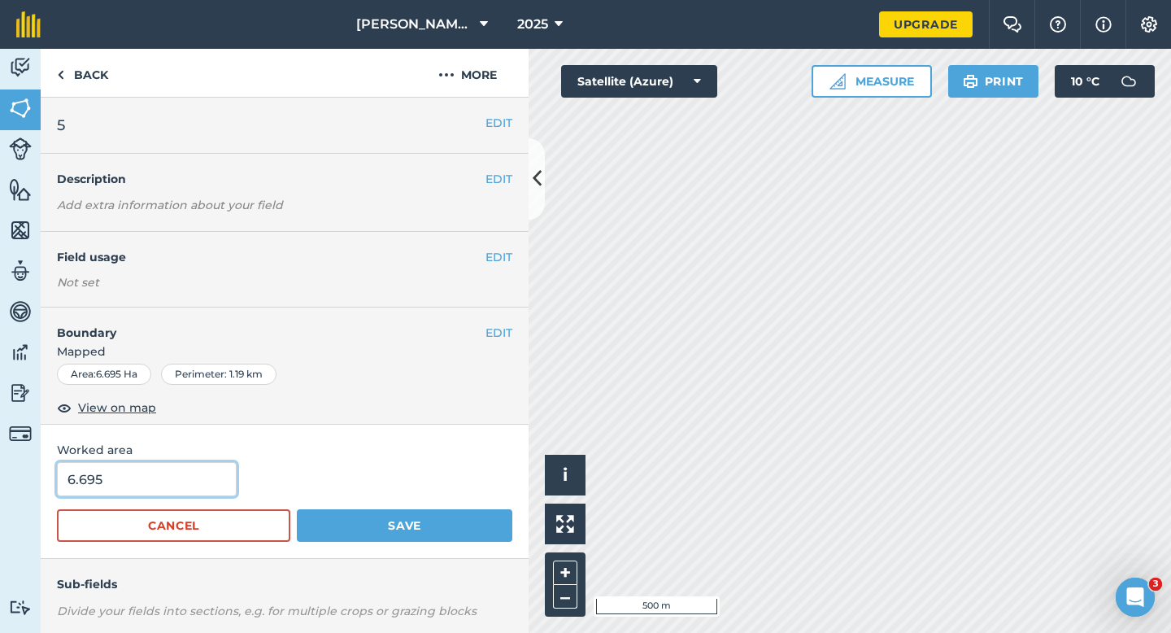
click at [182, 478] on input "6.695" at bounding box center [147, 479] width 180 height 34
type input "7"
click at [297, 509] on button "Save" at bounding box center [405, 525] width 216 height 33
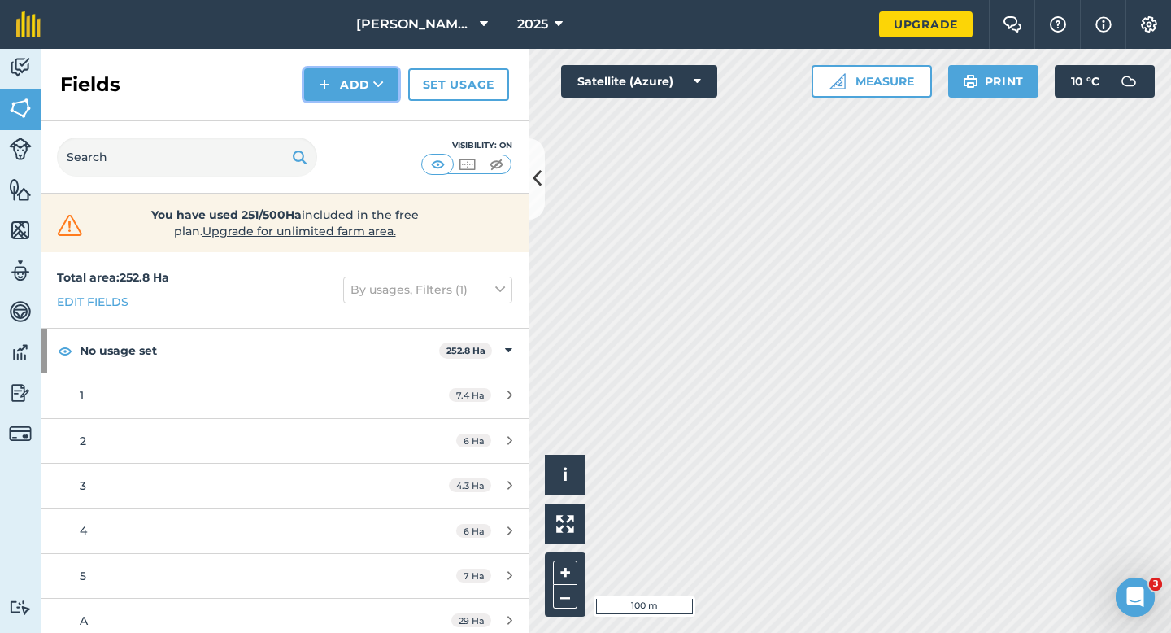
click at [366, 89] on button "Add" at bounding box center [351, 84] width 94 height 33
click at [366, 112] on link "Draw" at bounding box center [351, 121] width 89 height 36
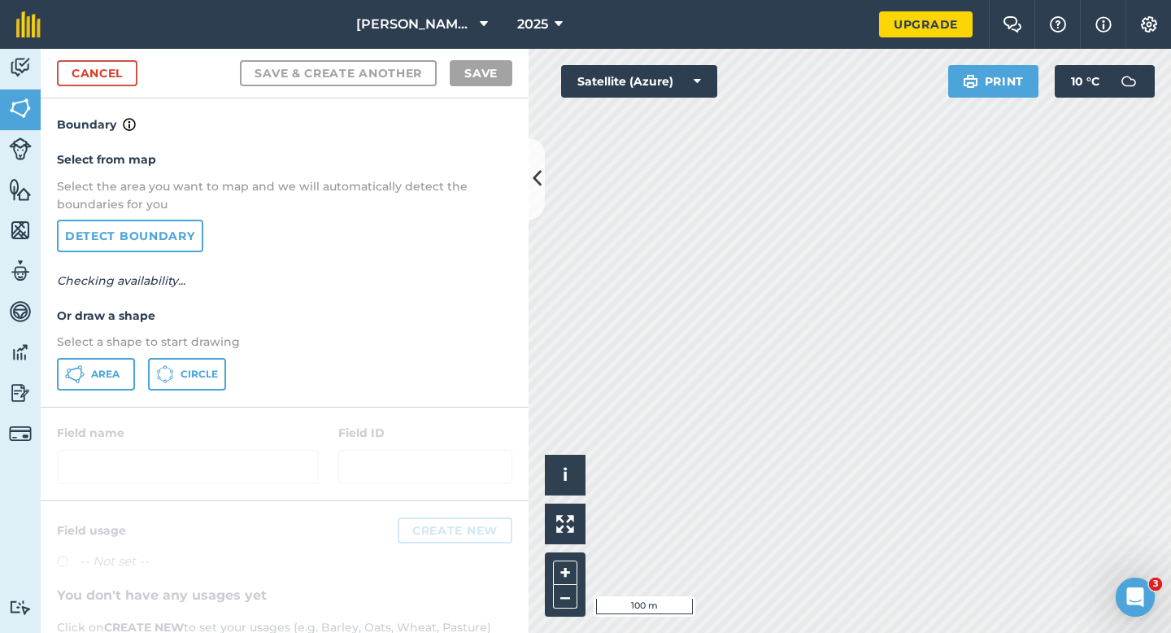
click at [107, 394] on div "Select from map Select the area you want to map and we will automatically detec…" at bounding box center [285, 270] width 488 height 272
click at [111, 389] on button "Area" at bounding box center [96, 374] width 78 height 33
click at [111, 387] on button "Area" at bounding box center [96, 374] width 78 height 33
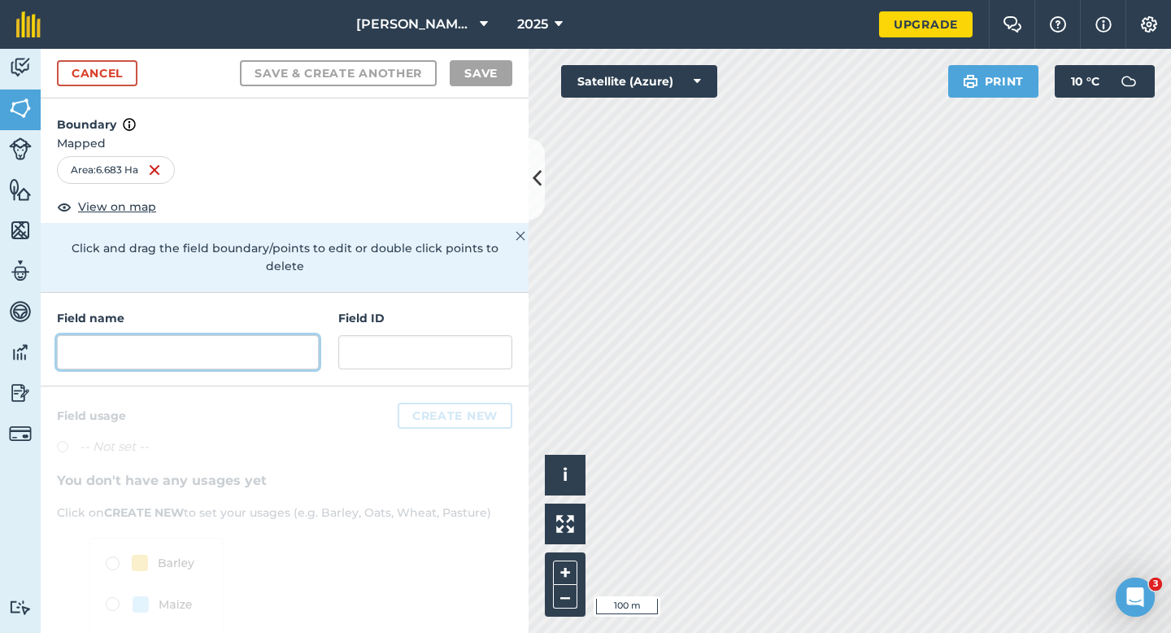
click at [257, 344] on input "text" at bounding box center [188, 352] width 262 height 34
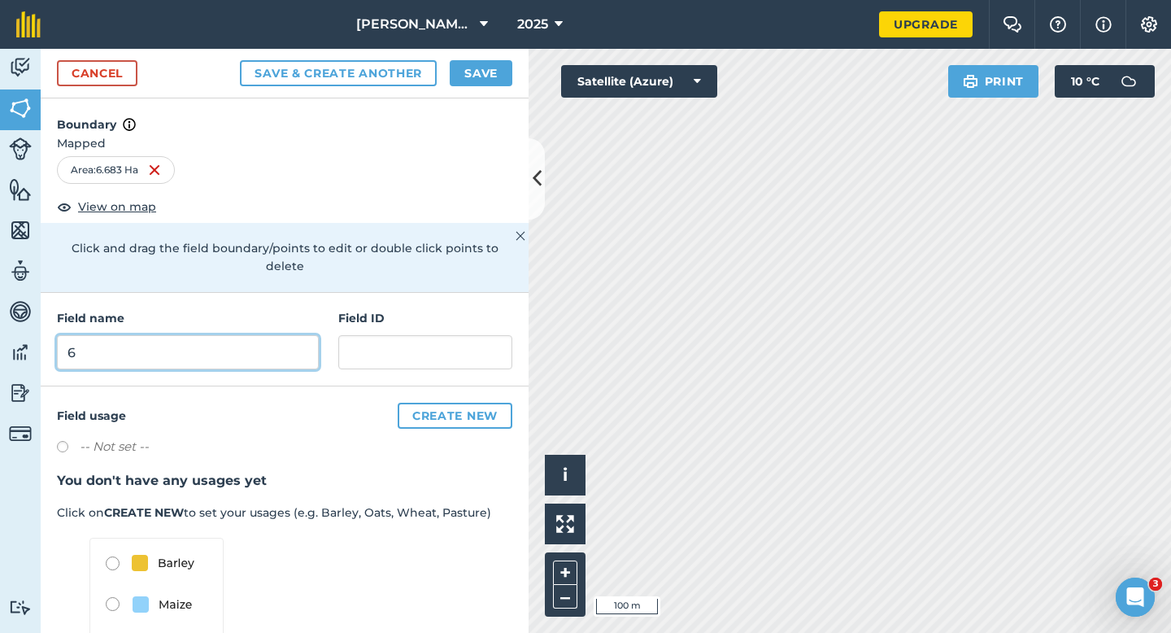
type input "6"
click at [486, 81] on button "Save" at bounding box center [481, 73] width 63 height 26
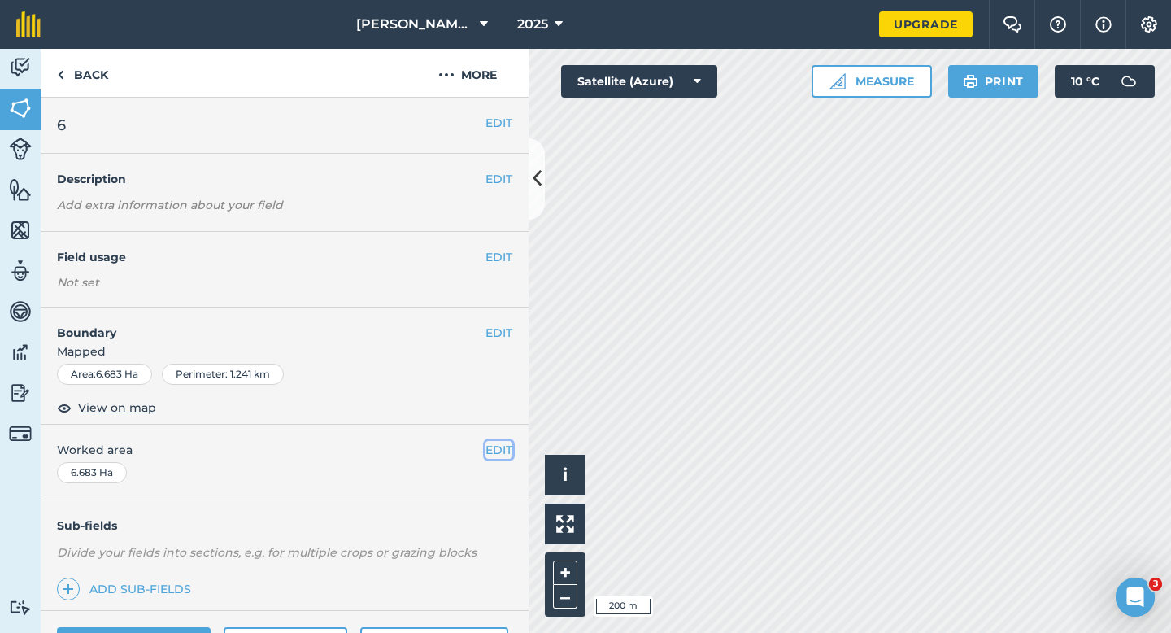
click at [508, 445] on button "EDIT" at bounding box center [499, 450] width 27 height 18
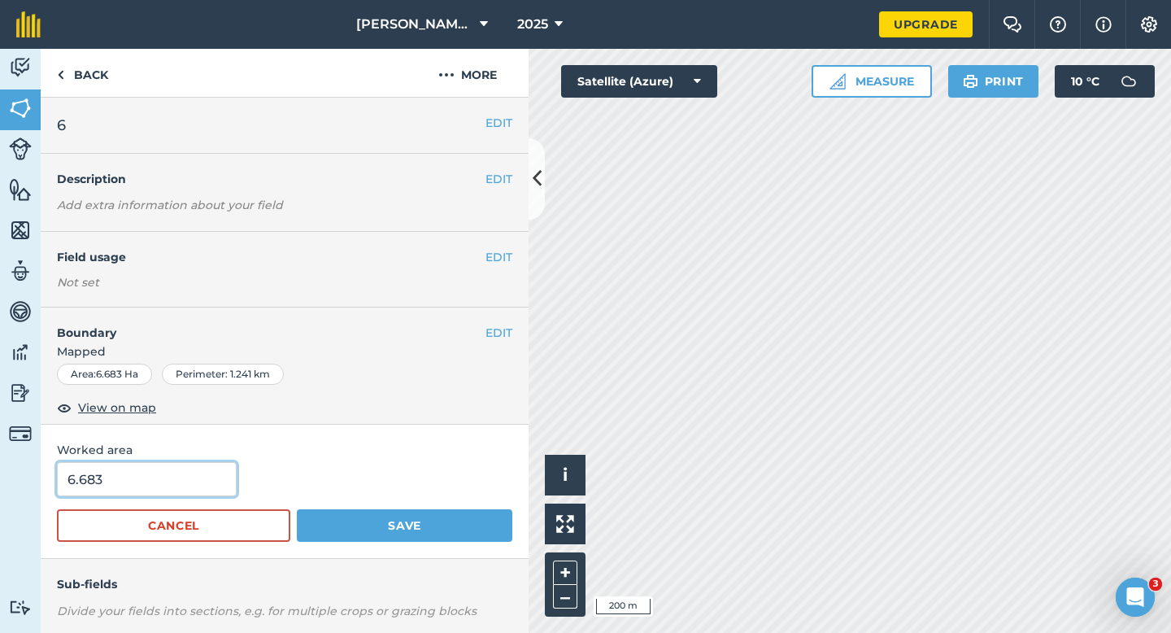
click at [199, 475] on input "6.683" at bounding box center [147, 479] width 180 height 34
type input "7"
click at [297, 509] on button "Save" at bounding box center [405, 525] width 216 height 33
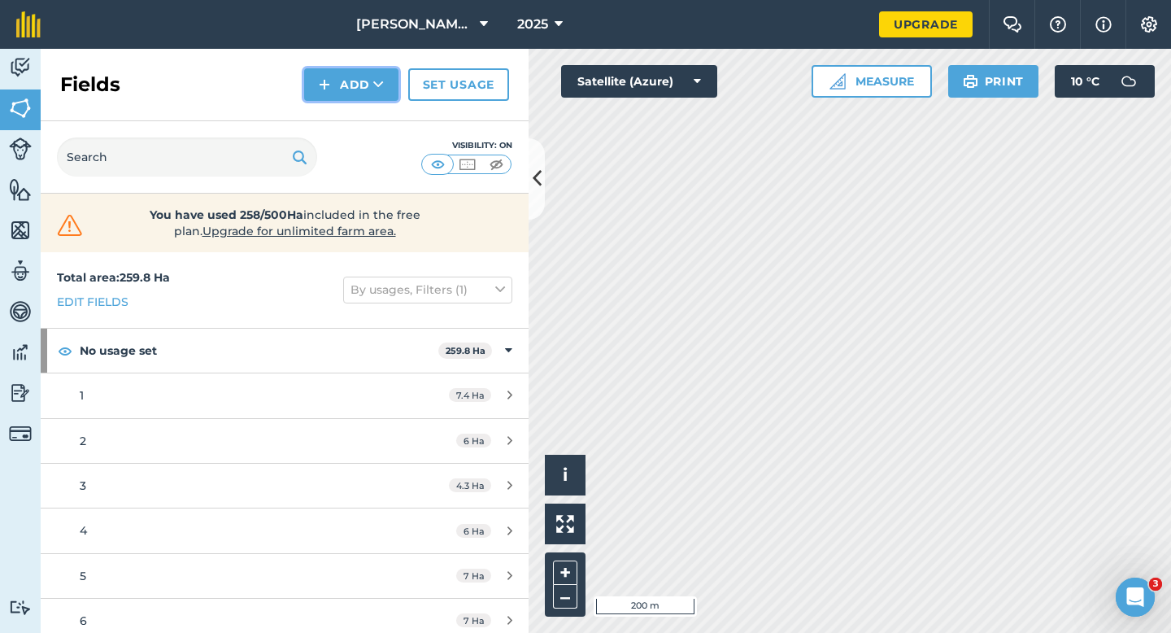
click at [395, 100] on button "Add" at bounding box center [351, 84] width 94 height 33
click at [374, 132] on link "Draw" at bounding box center [351, 121] width 89 height 36
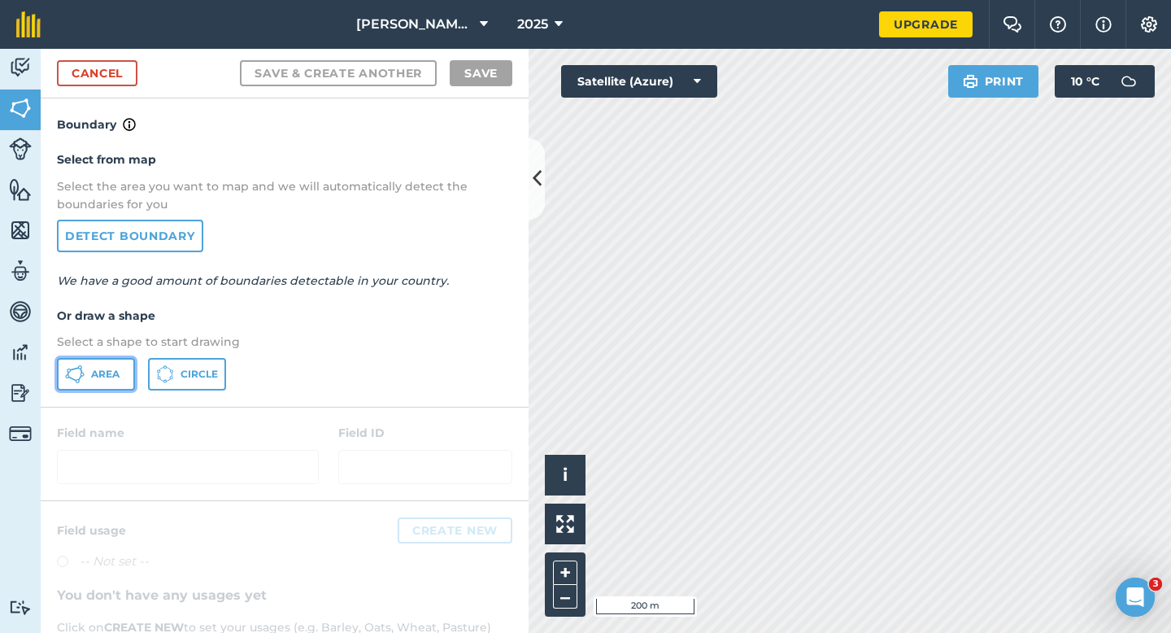
click at [110, 376] on span "Area" at bounding box center [105, 374] width 28 height 13
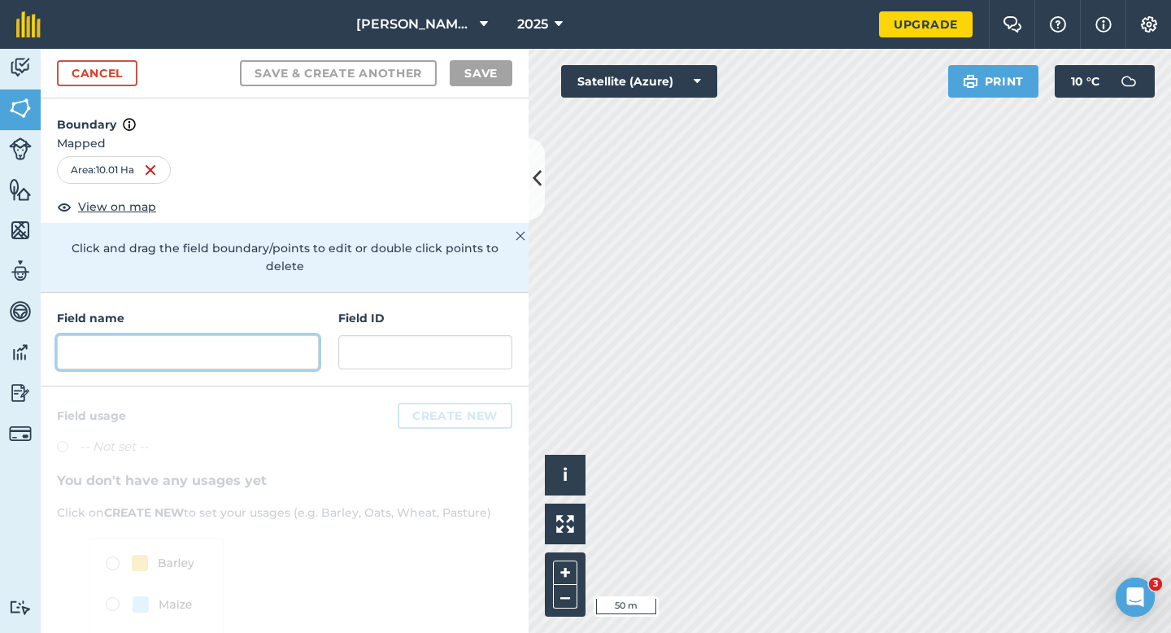
click at [266, 335] on input "text" at bounding box center [188, 352] width 262 height 34
click at [288, 309] on h4 "Field name" at bounding box center [188, 318] width 262 height 18
click at [288, 343] on input "text" at bounding box center [188, 352] width 262 height 34
click at [300, 358] on div "Field name Field ID" at bounding box center [285, 340] width 488 height 94
click at [293, 338] on input "text" at bounding box center [188, 352] width 262 height 34
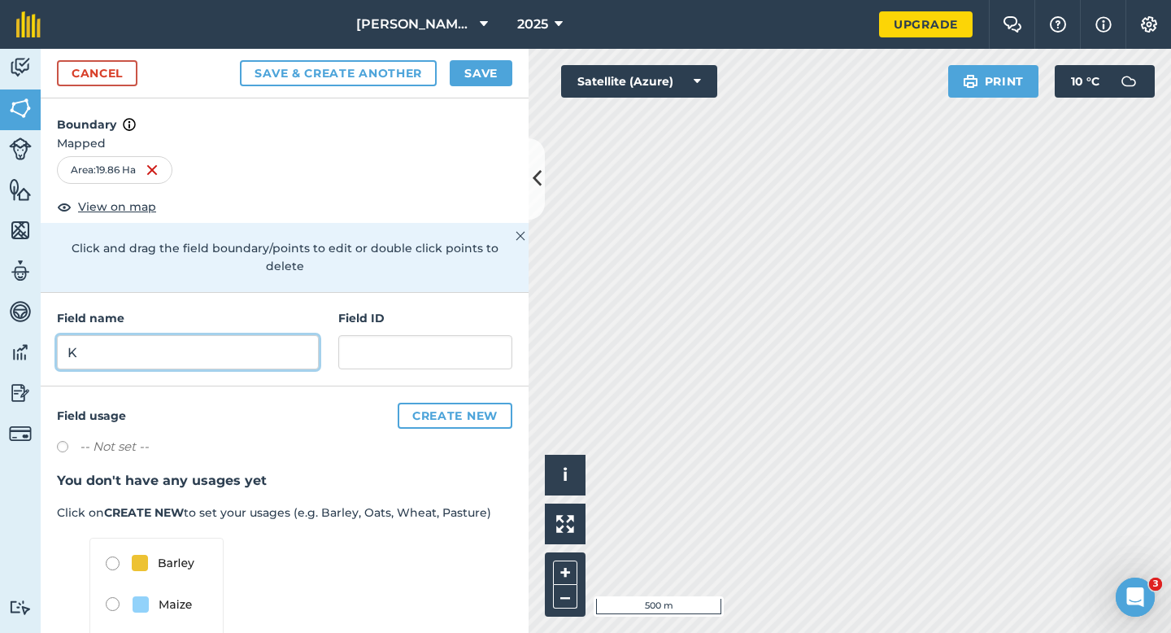
type input "K"
click at [486, 86] on div "Cancel Save & Create Another Save" at bounding box center [285, 74] width 488 height 50
click at [487, 79] on button "Save" at bounding box center [481, 73] width 63 height 26
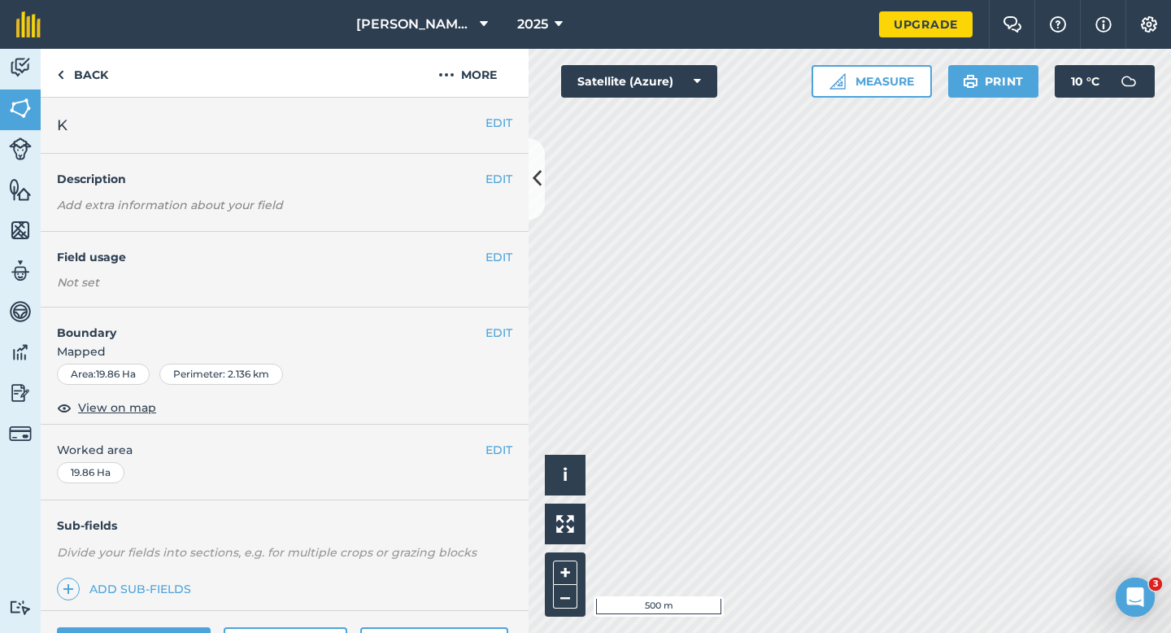
click at [502, 437] on div "EDIT Worked area 19.86 Ha" at bounding box center [285, 463] width 488 height 76
click at [502, 443] on button "EDIT" at bounding box center [499, 450] width 27 height 18
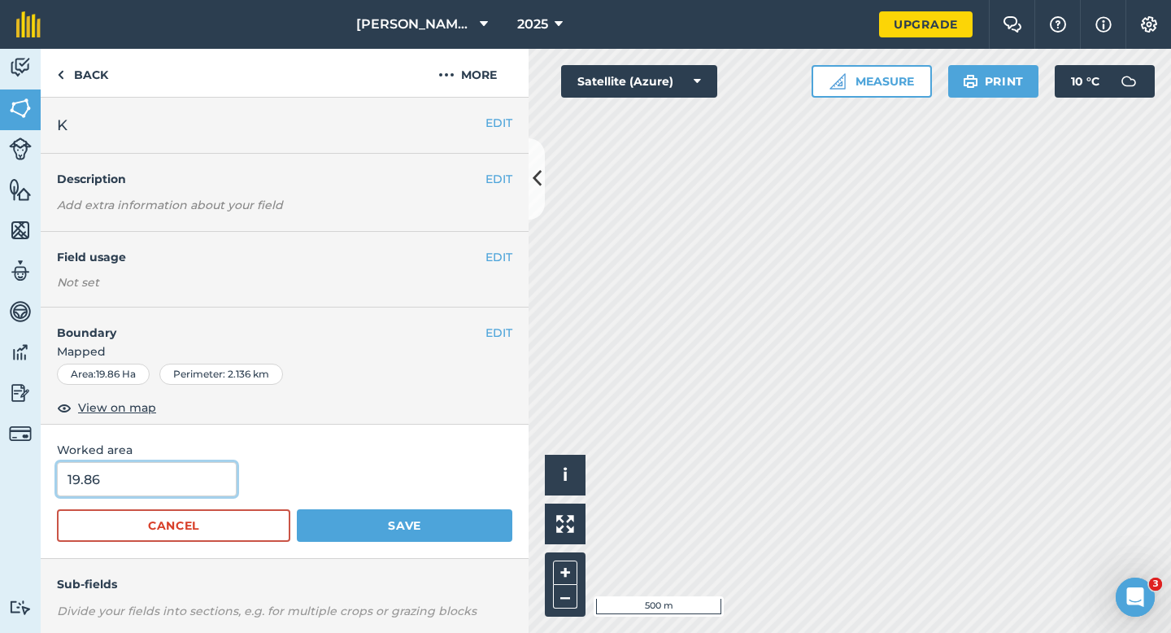
click at [216, 475] on input "19.86" at bounding box center [147, 479] width 180 height 34
type input "20"
click at [297, 509] on button "Save" at bounding box center [405, 525] width 216 height 33
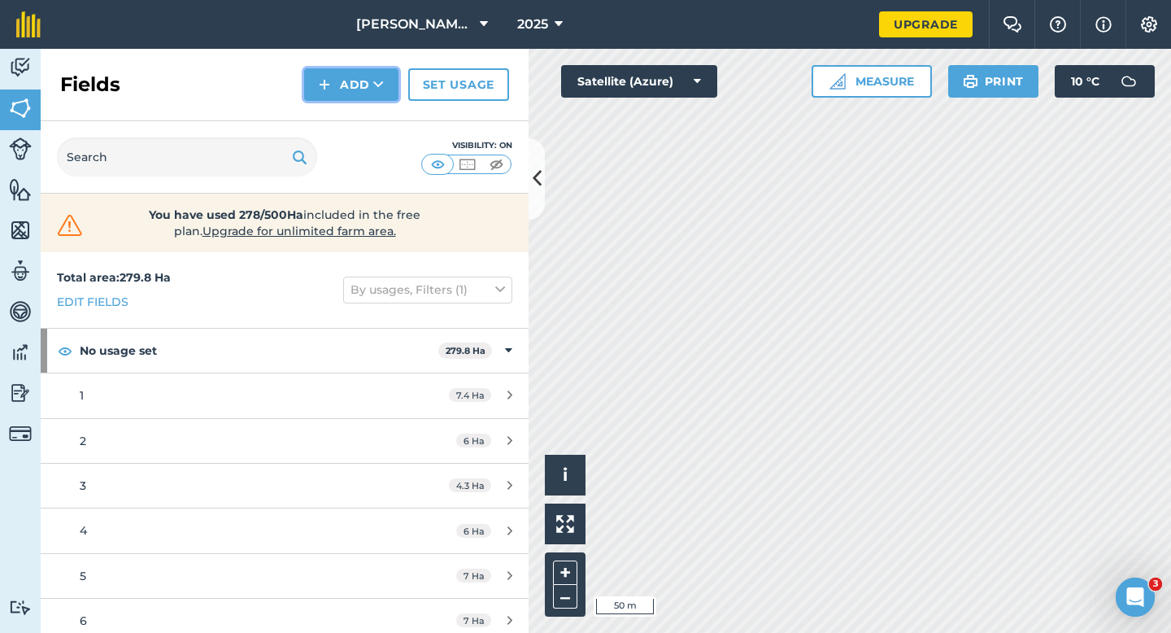
click at [351, 85] on button "Add" at bounding box center [351, 84] width 94 height 33
click at [351, 119] on link "Draw" at bounding box center [351, 121] width 89 height 36
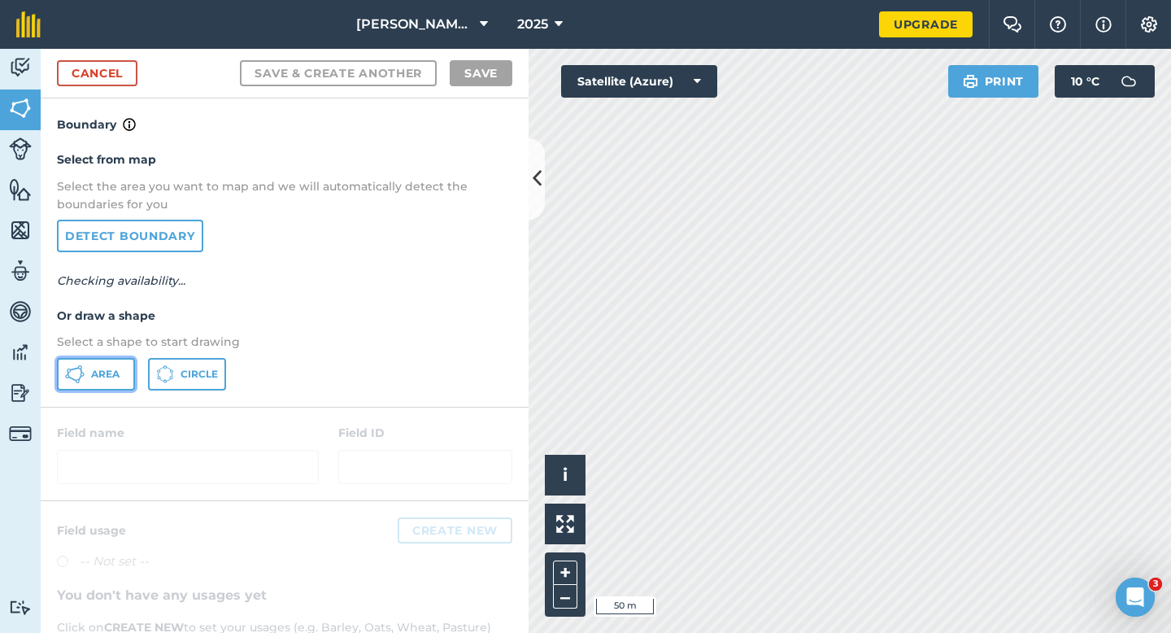
click at [120, 367] on button "Area" at bounding box center [96, 374] width 78 height 33
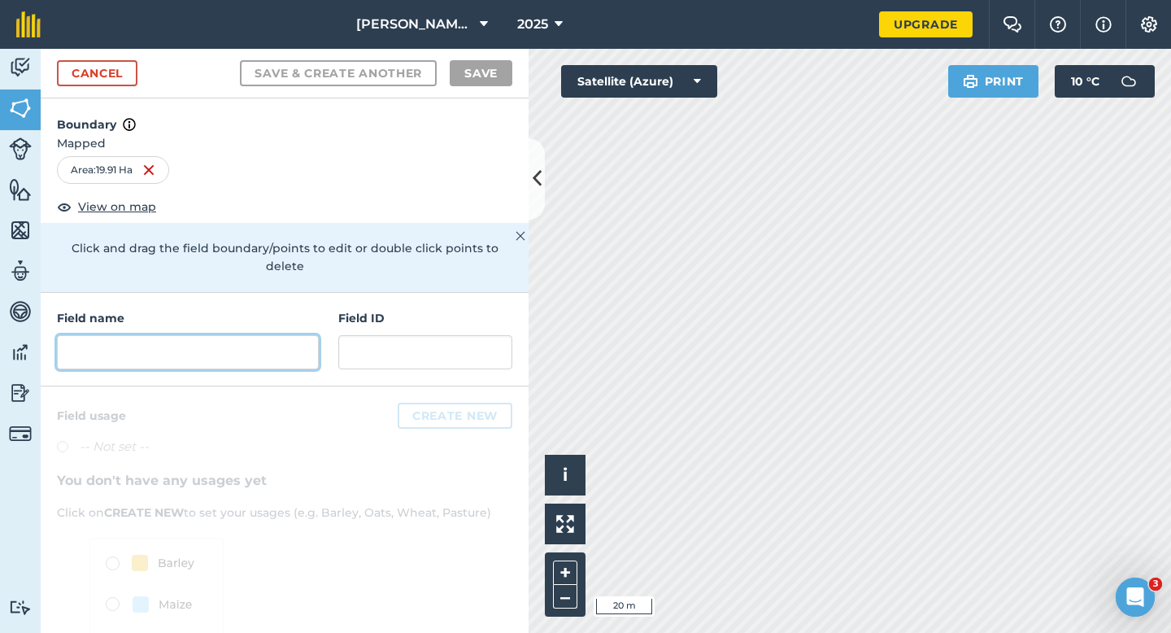
click at [264, 335] on input "text" at bounding box center [188, 352] width 262 height 34
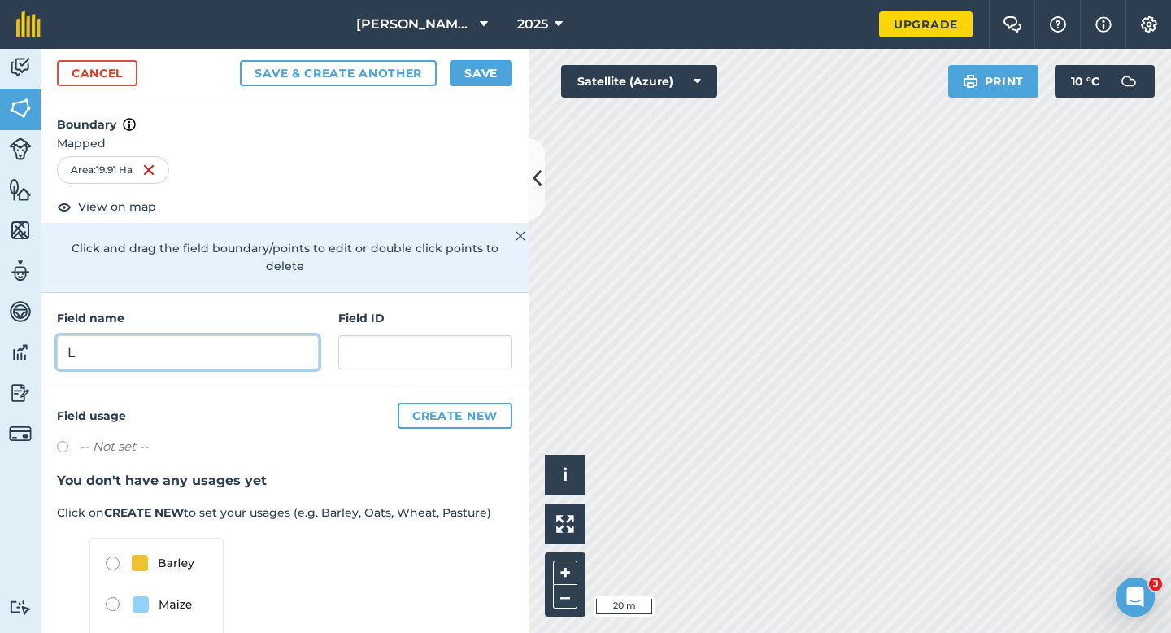
type input "L"
click at [460, 83] on button "Save" at bounding box center [481, 73] width 63 height 26
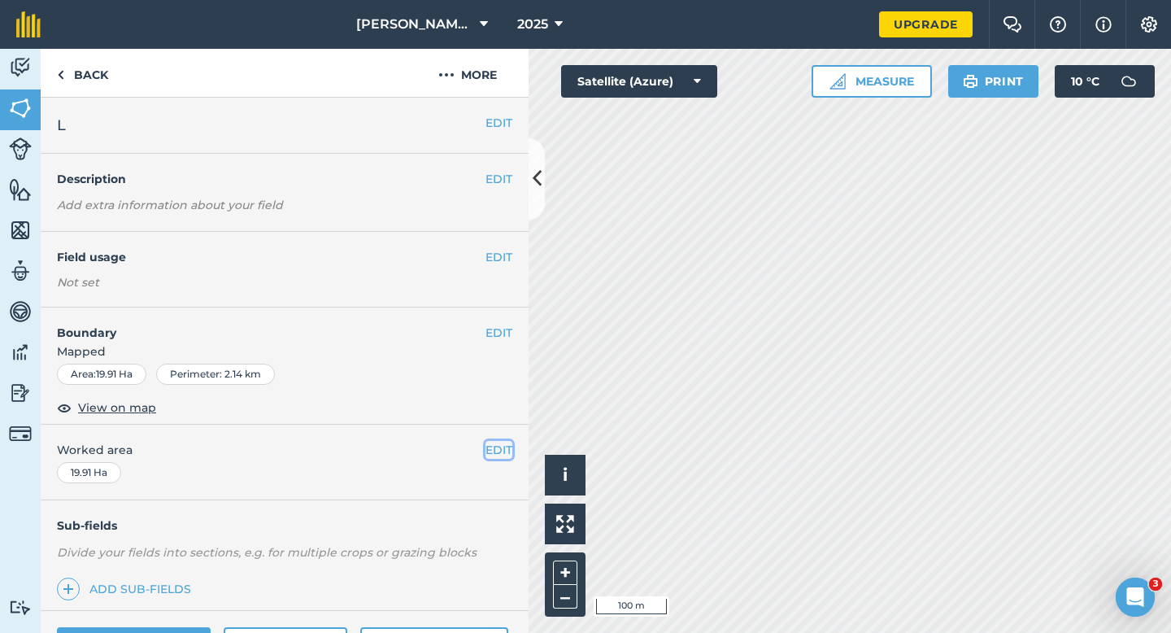
click at [503, 451] on button "EDIT" at bounding box center [499, 450] width 27 height 18
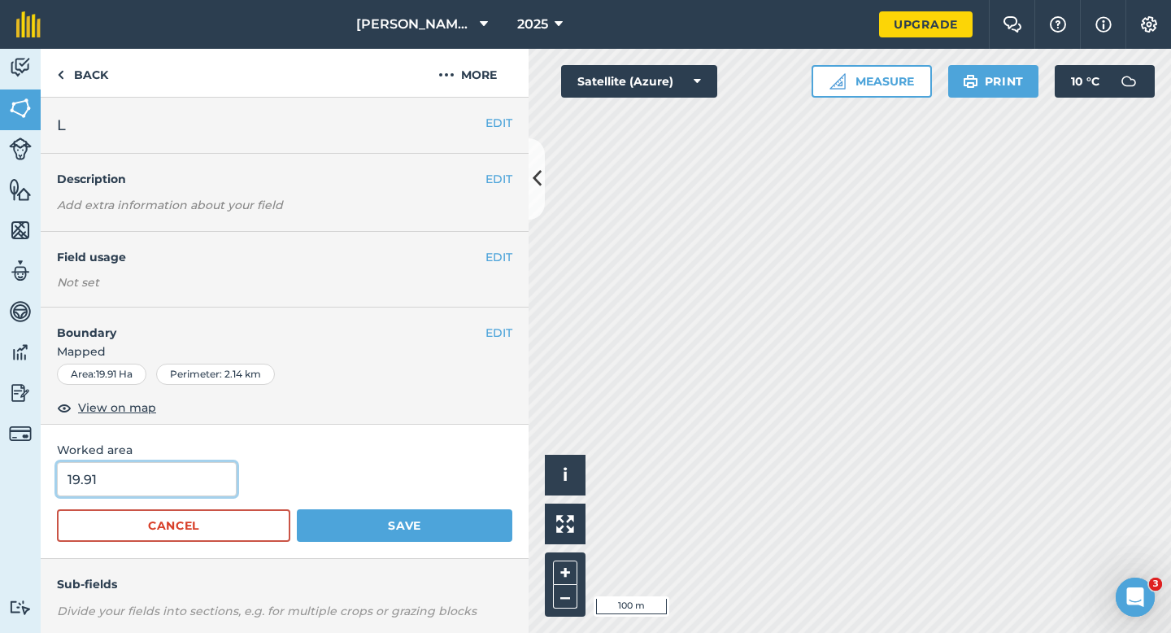
click at [212, 472] on input "19.91" at bounding box center [147, 479] width 180 height 34
type input "20"
click at [297, 509] on button "Save" at bounding box center [405, 525] width 216 height 33
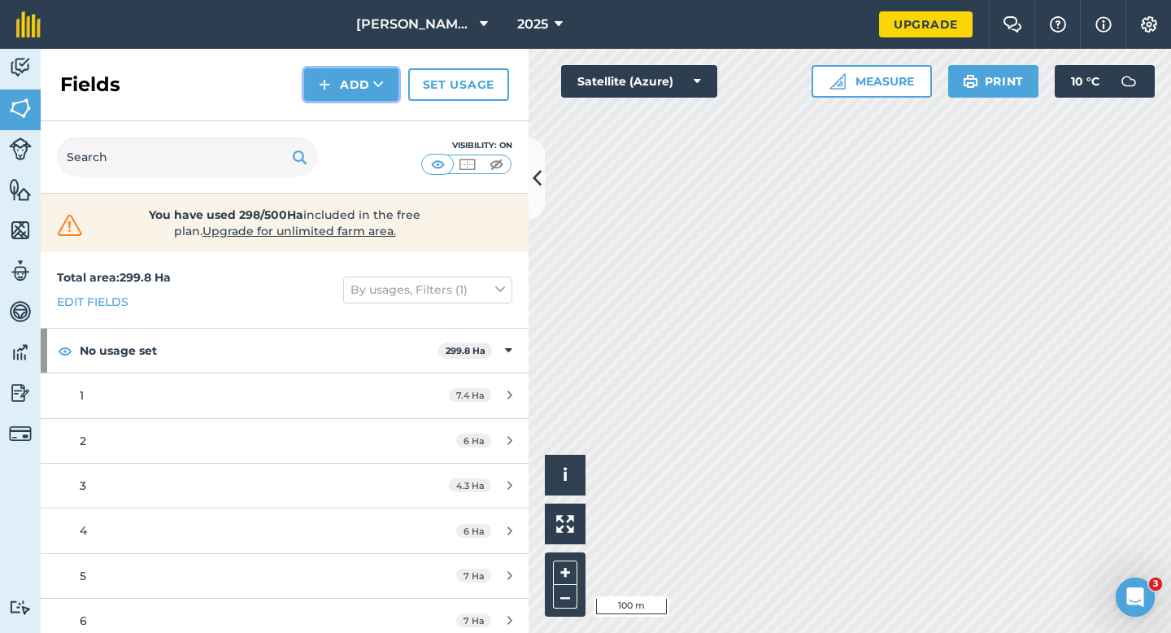
click at [375, 72] on button "Add" at bounding box center [351, 84] width 94 height 33
click at [376, 118] on link "Draw" at bounding box center [351, 121] width 89 height 36
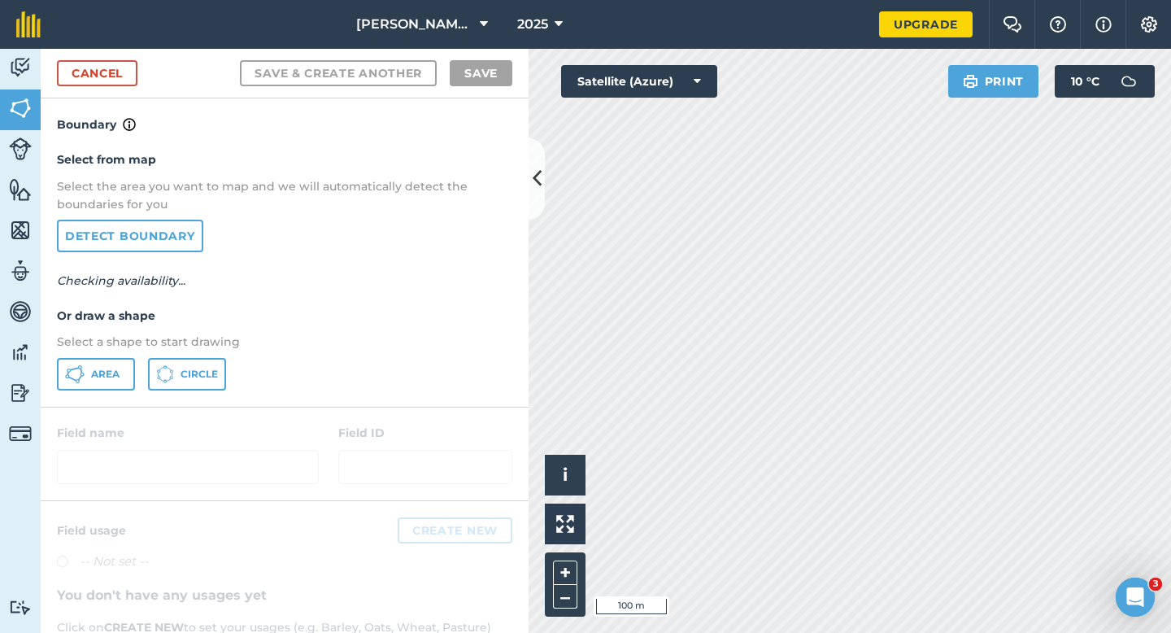
click at [107, 356] on div "Select from map Select the area you want to map and we will automatically detec…" at bounding box center [285, 270] width 488 height 272
click at [133, 380] on button "Area" at bounding box center [96, 374] width 78 height 33
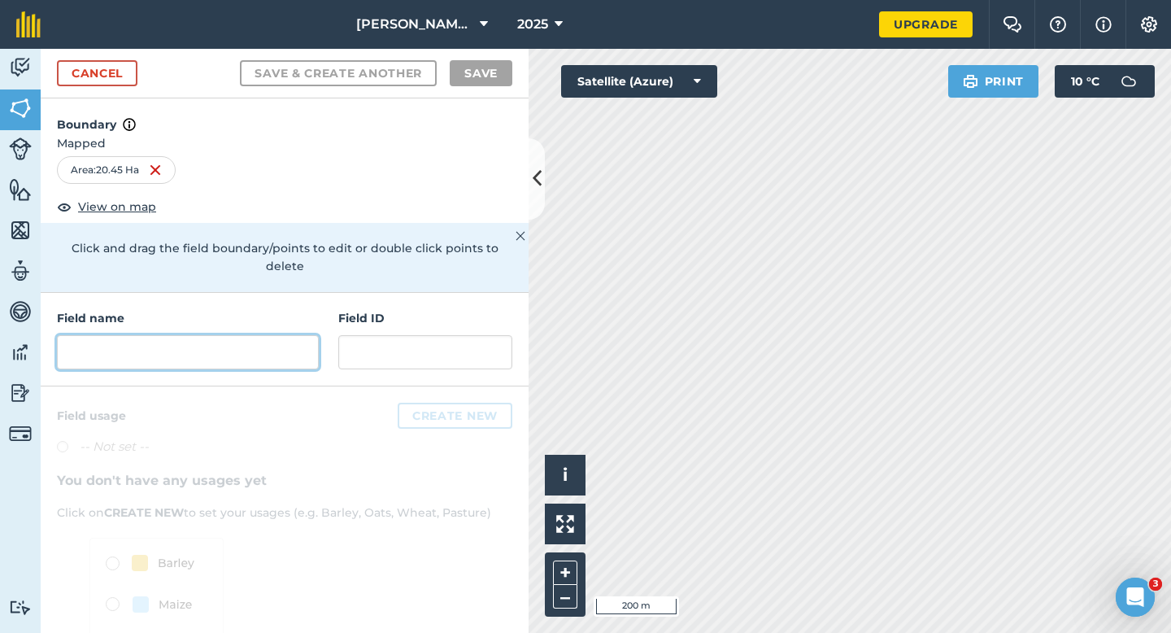
click at [270, 335] on input "text" at bounding box center [188, 352] width 262 height 34
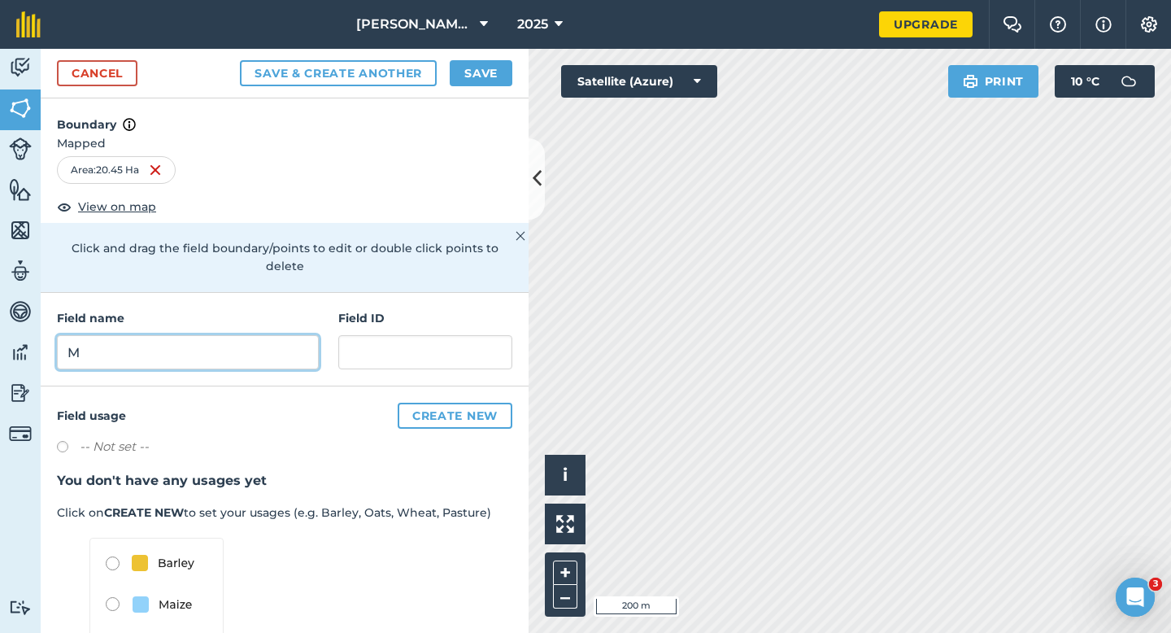
type input "M"
click at [464, 67] on button "Save" at bounding box center [481, 73] width 63 height 26
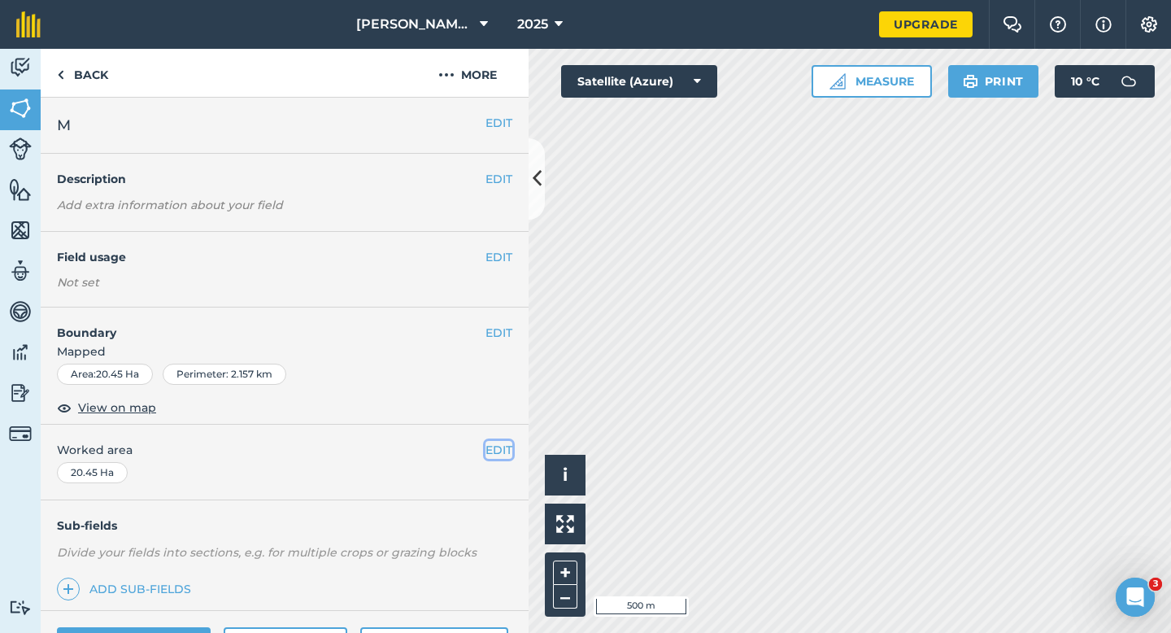
click at [497, 444] on button "EDIT" at bounding box center [499, 450] width 27 height 18
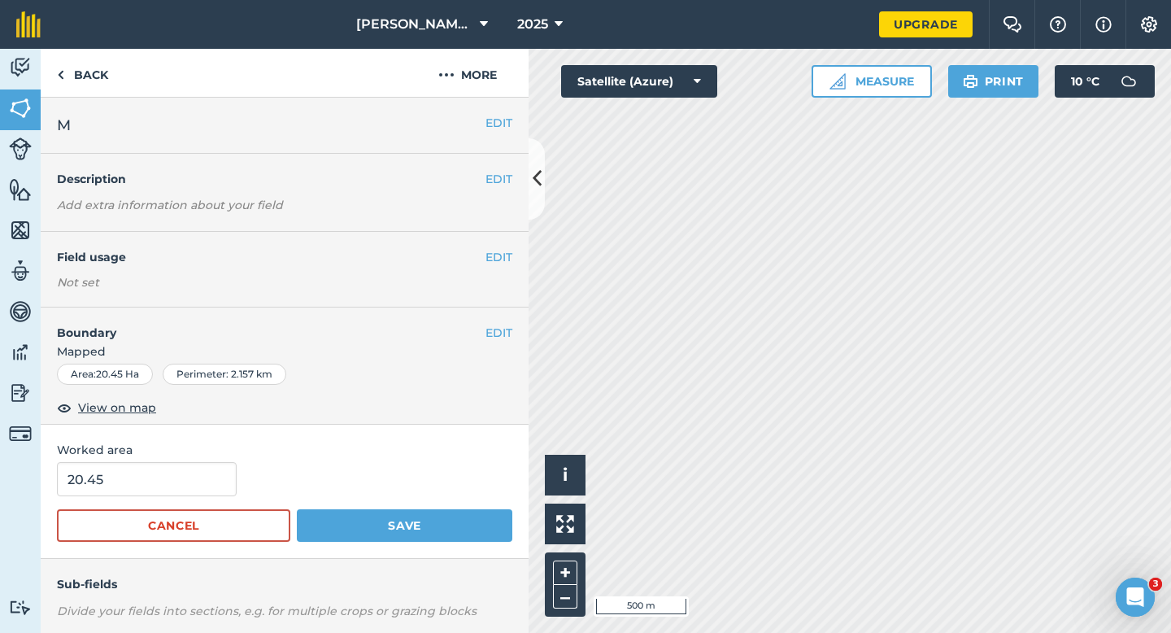
click at [232, 483] on div "20.45" at bounding box center [285, 479] width 456 height 34
click at [208, 487] on input "20.45" at bounding box center [147, 479] width 180 height 34
type input "20"
click at [297, 509] on button "Save" at bounding box center [405, 525] width 216 height 33
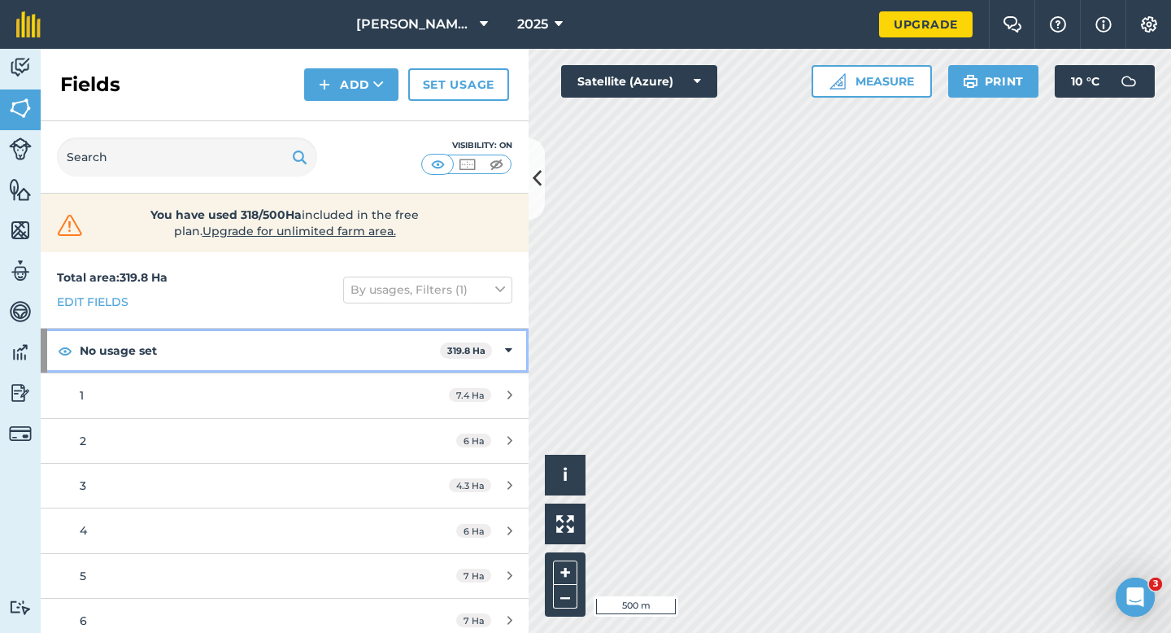
click at [503, 357] on div "No usage set 319.8 Ha" at bounding box center [285, 351] width 488 height 44
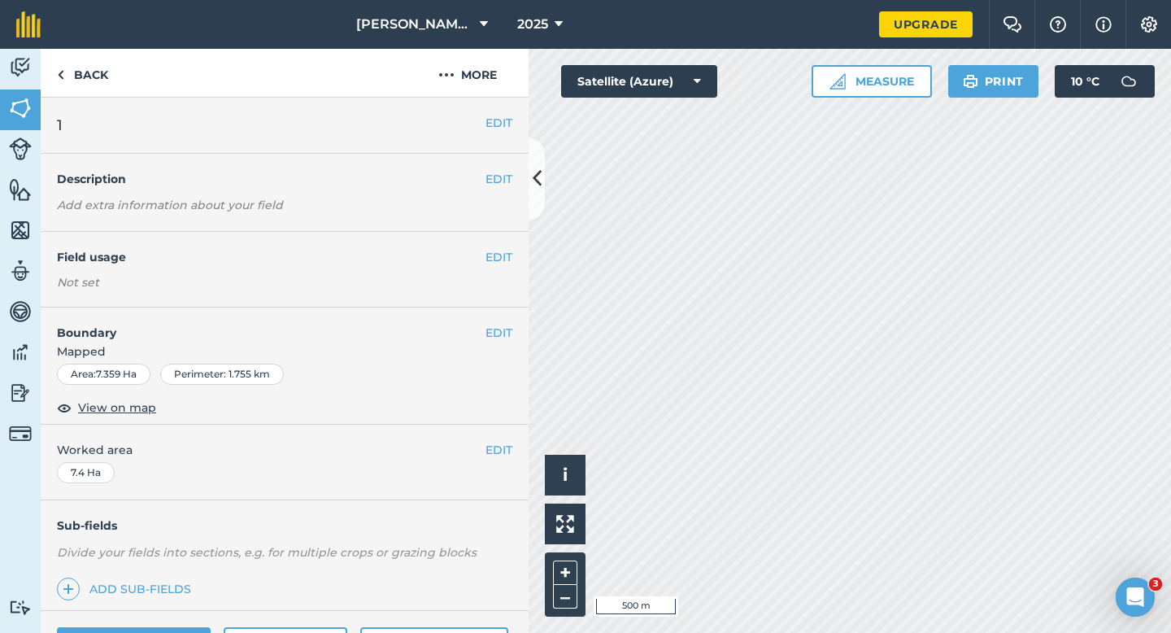
click at [495, 438] on div "EDIT Worked area 7.4 Ha" at bounding box center [285, 463] width 488 height 76
click at [495, 441] on button "EDIT" at bounding box center [499, 450] width 27 height 18
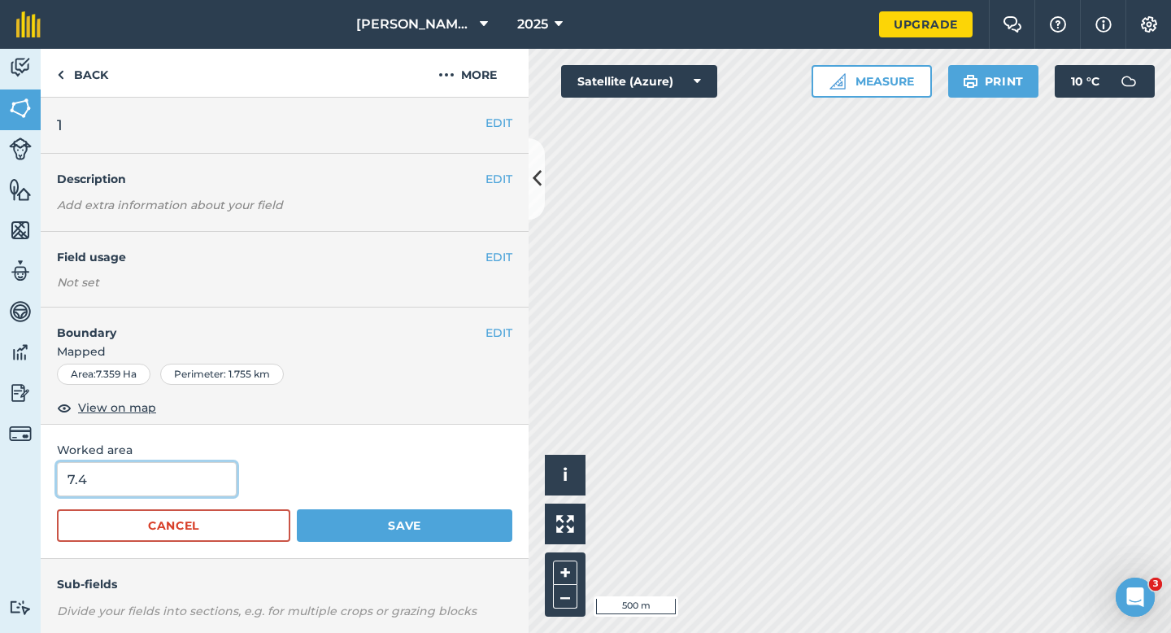
click at [157, 474] on input "7.4" at bounding box center [147, 479] width 180 height 34
type input "7.6"
click at [297, 509] on button "Save" at bounding box center [405, 525] width 216 height 33
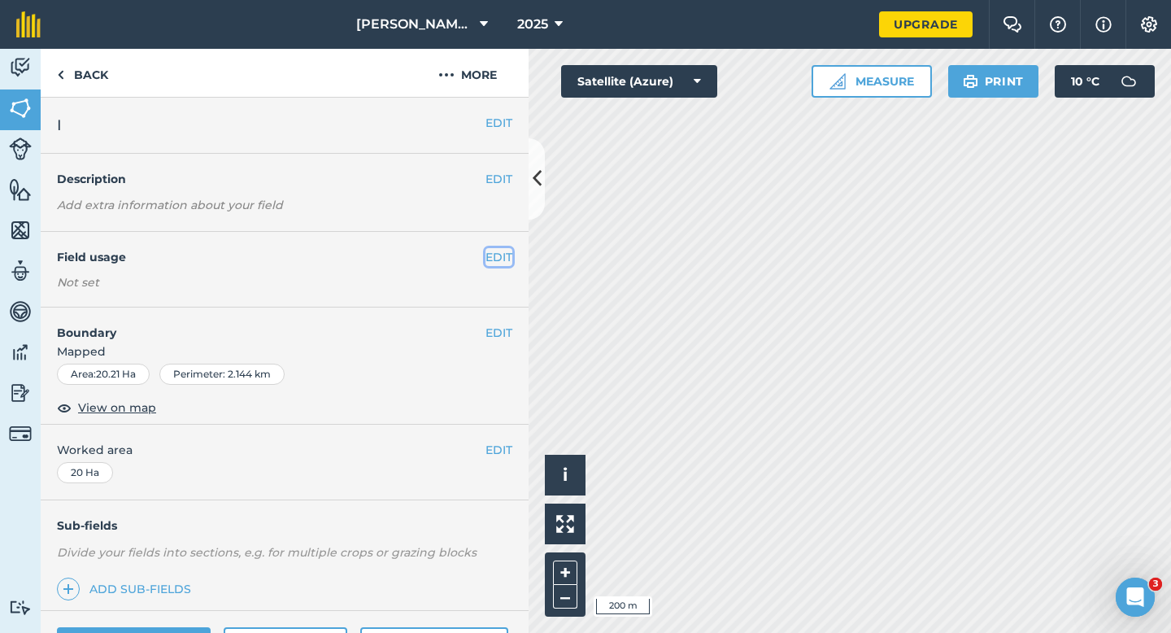
click at [498, 255] on button "EDIT" at bounding box center [499, 257] width 27 height 18
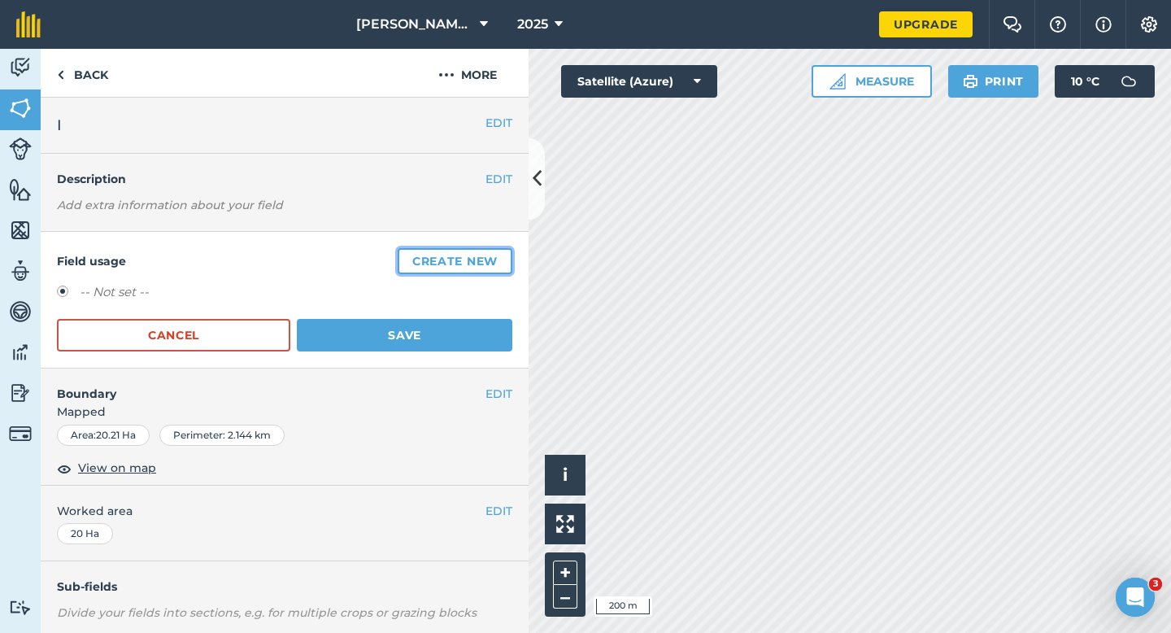
click at [498, 255] on button "Create new" at bounding box center [455, 261] width 115 height 26
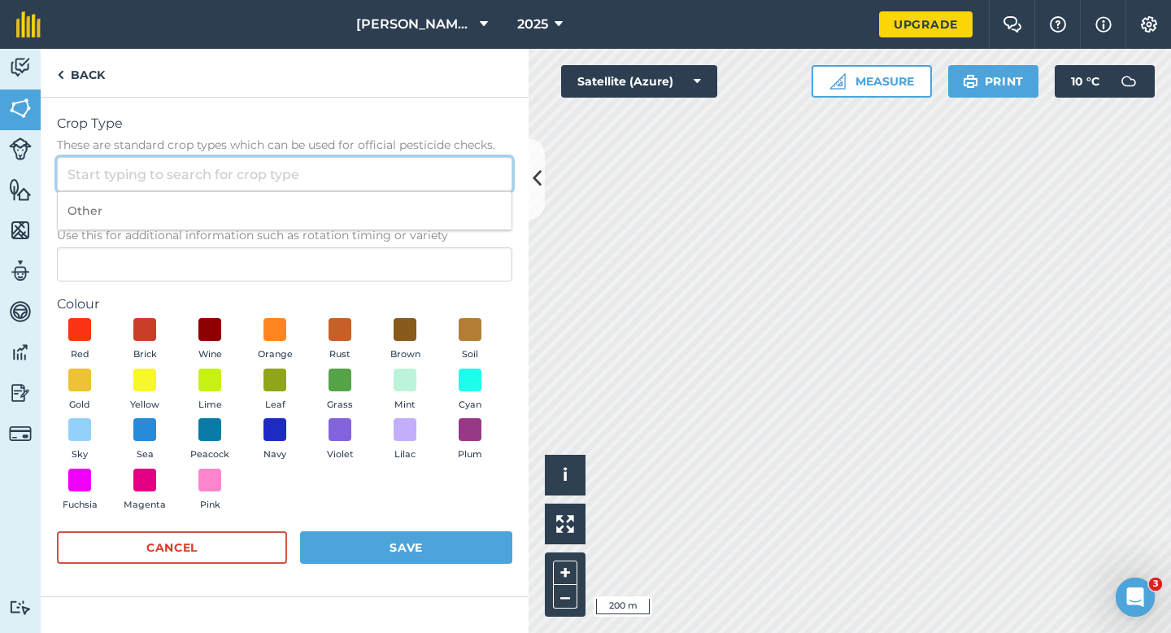
click at [421, 181] on input "Crop Type These are standard crop types which can be used for official pesticid…" at bounding box center [285, 174] width 456 height 34
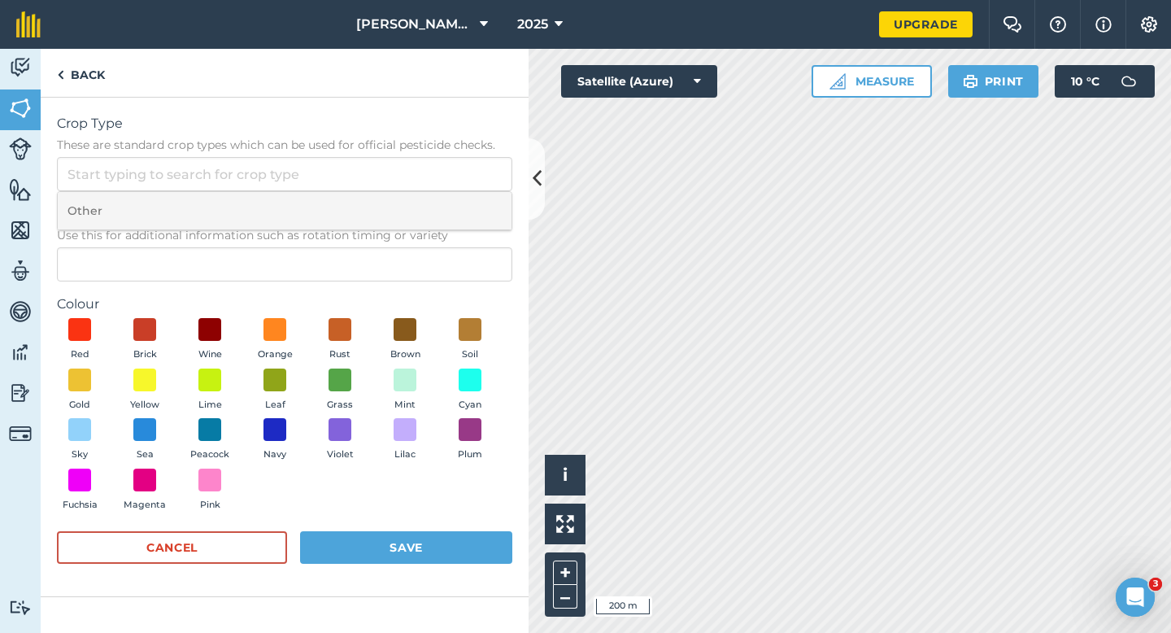
click at [421, 207] on li "Other" at bounding box center [285, 211] width 454 height 38
type input "Other"
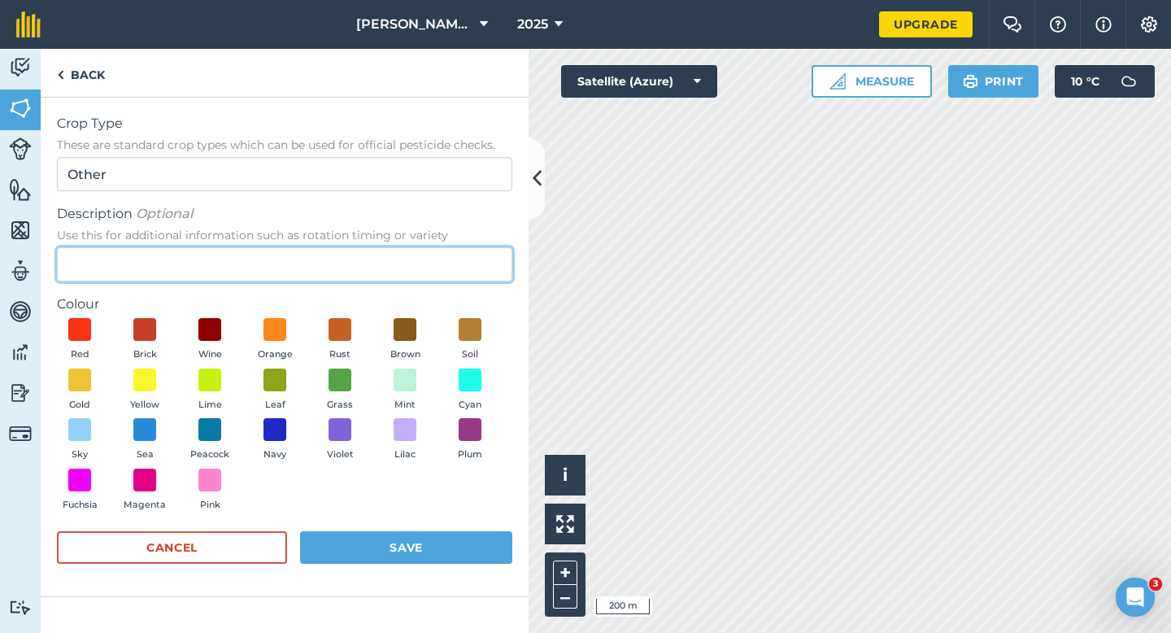
click at [421, 265] on input "Description Optional Use this for additional information such as rotation timin…" at bounding box center [285, 264] width 456 height 34
type input "Wheat"
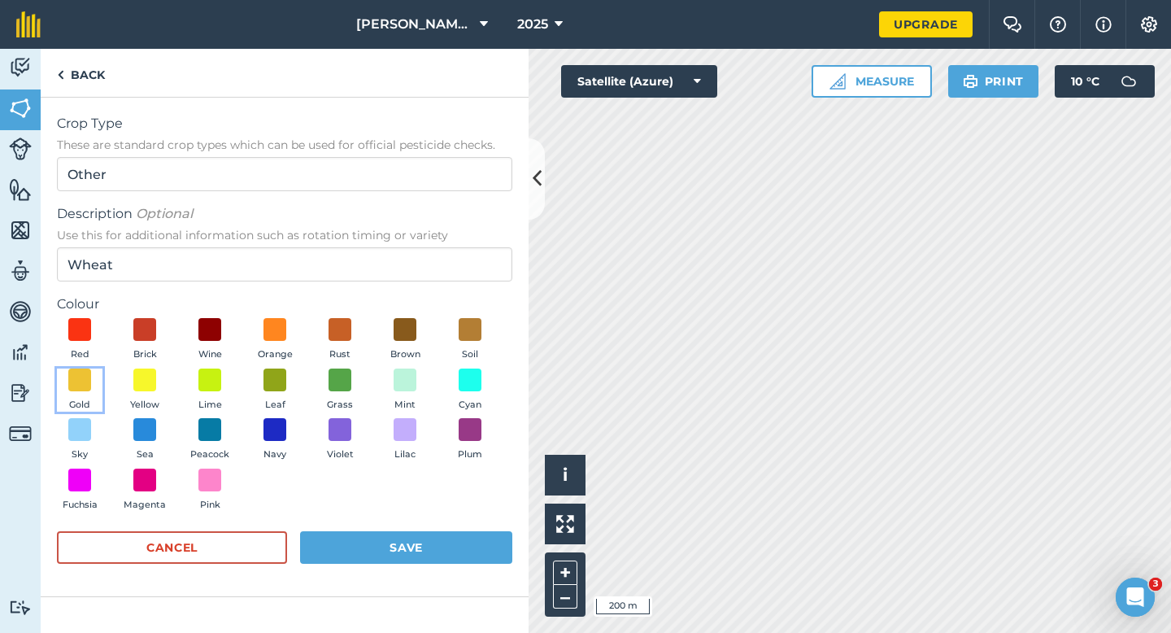
click at [67, 386] on button "Gold" at bounding box center [80, 391] width 46 height 44
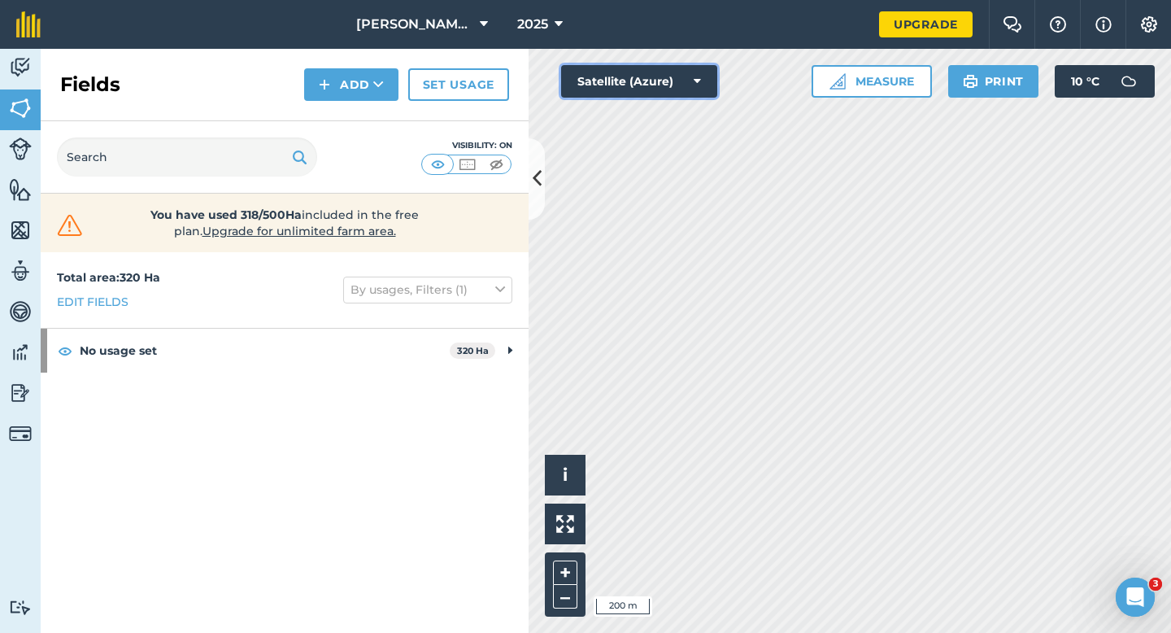
click at [596, 79] on button "Satellite (Azure)" at bounding box center [639, 81] width 156 height 33
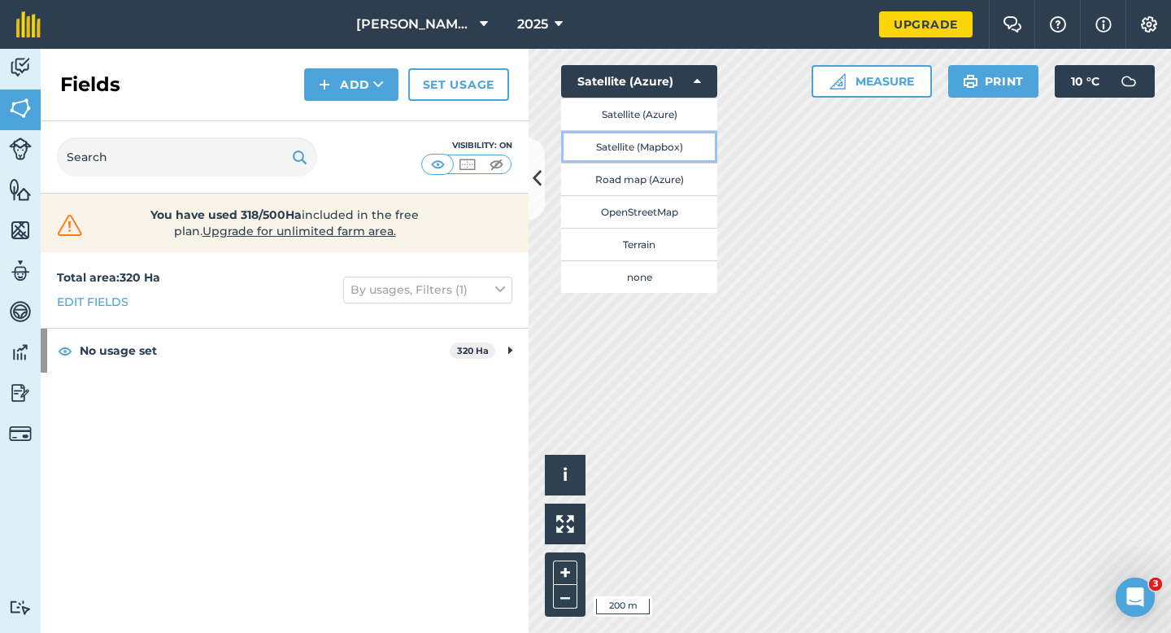
click at [600, 137] on button "Satellite (Mapbox)" at bounding box center [639, 146] width 156 height 33
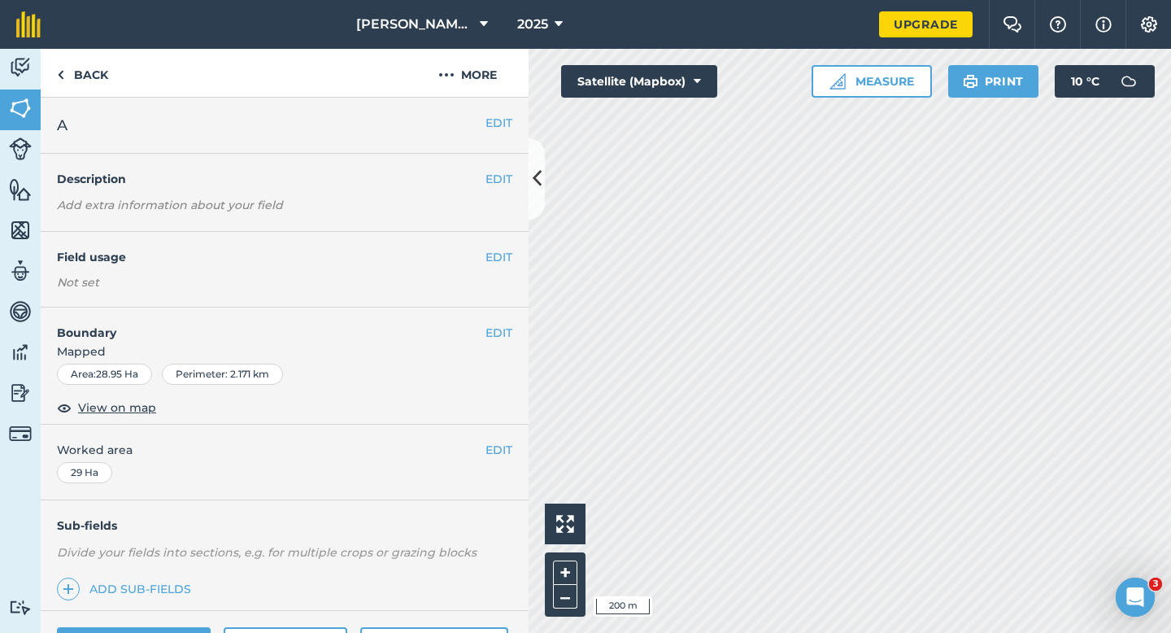
click at [464, 98] on div "EDIT A" at bounding box center [285, 126] width 488 height 56
click at [465, 92] on button "More" at bounding box center [468, 73] width 122 height 48
click at [482, 81] on button "More" at bounding box center [468, 73] width 122 height 48
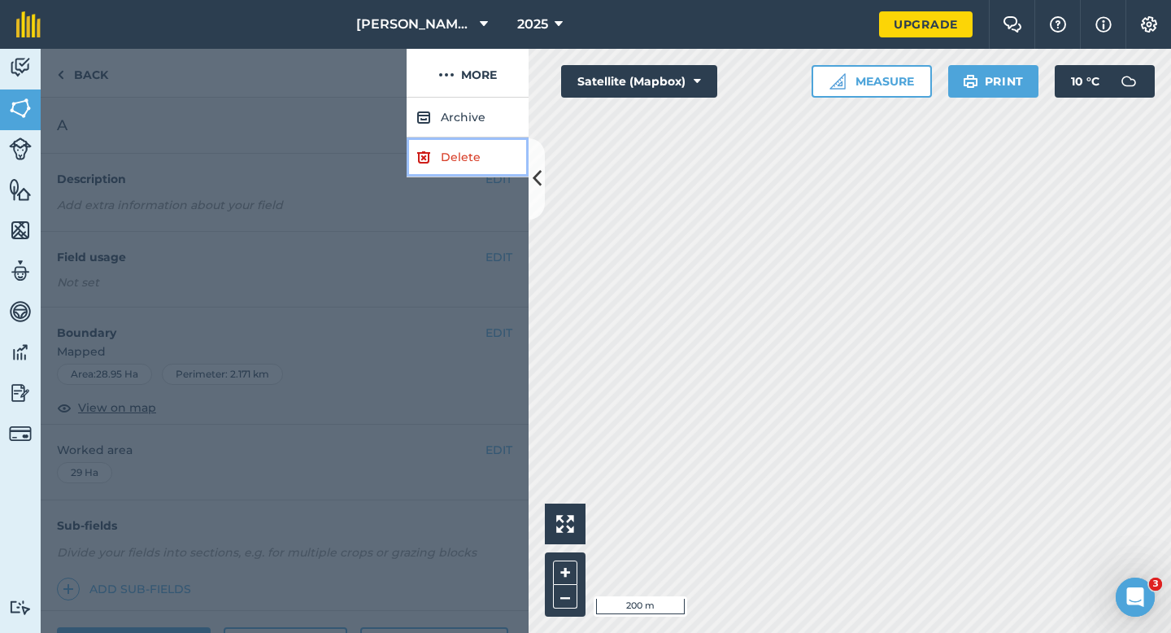
click at [482, 146] on link "Delete" at bounding box center [468, 157] width 122 height 40
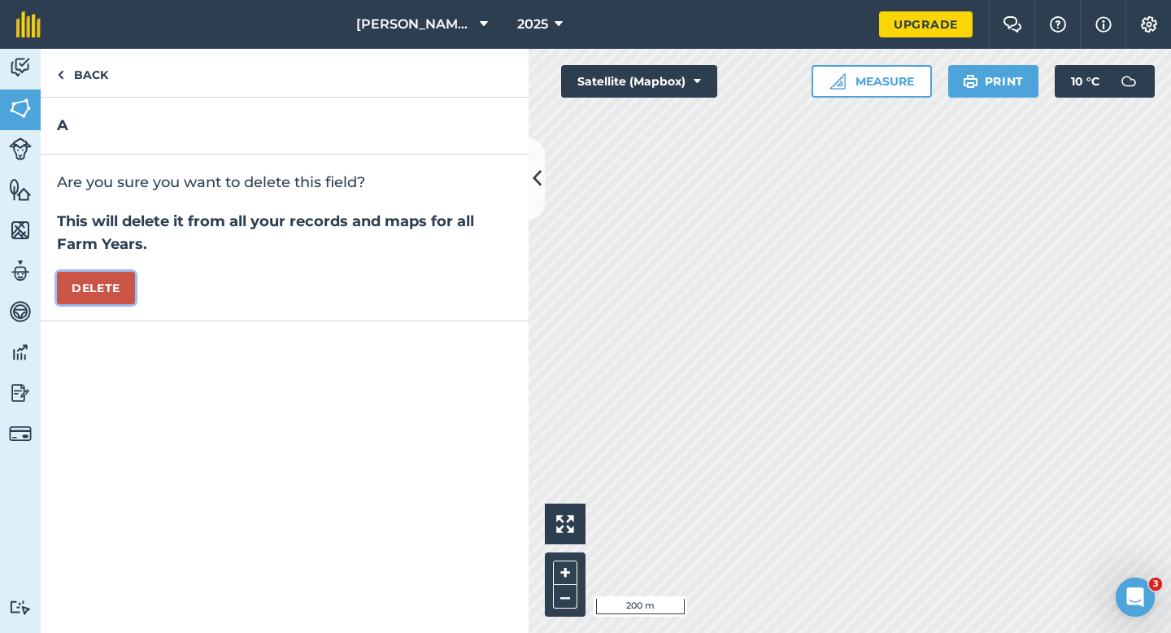
click at [118, 283] on button "Delete" at bounding box center [96, 288] width 78 height 33
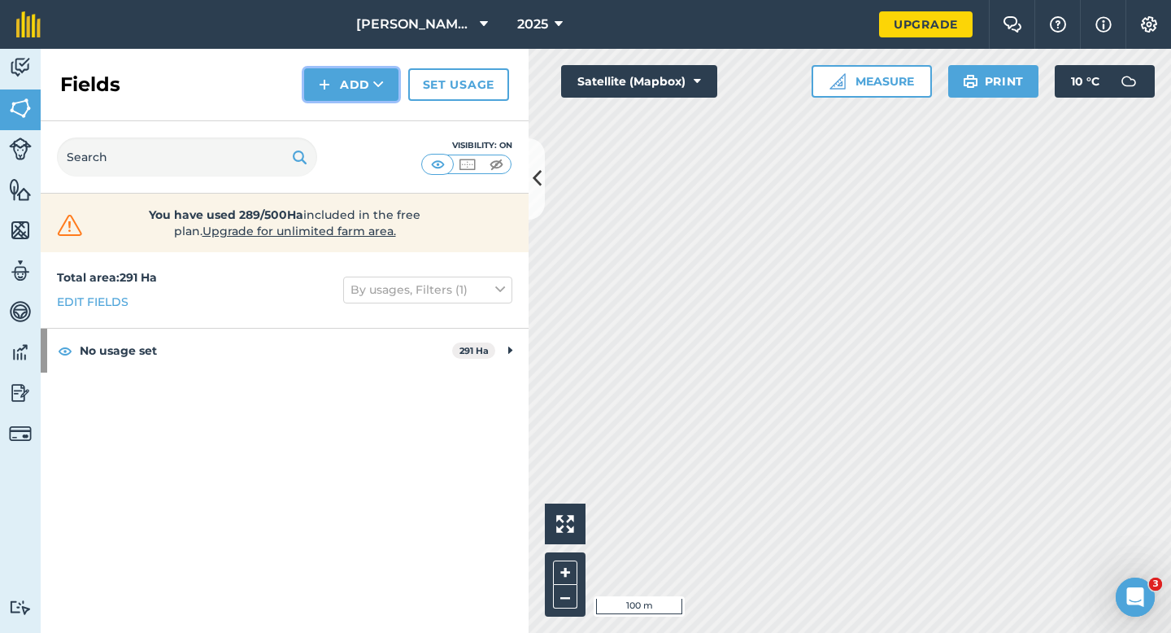
click at [352, 98] on button "Add" at bounding box center [351, 84] width 94 height 33
click at [352, 119] on link "Draw" at bounding box center [351, 121] width 89 height 36
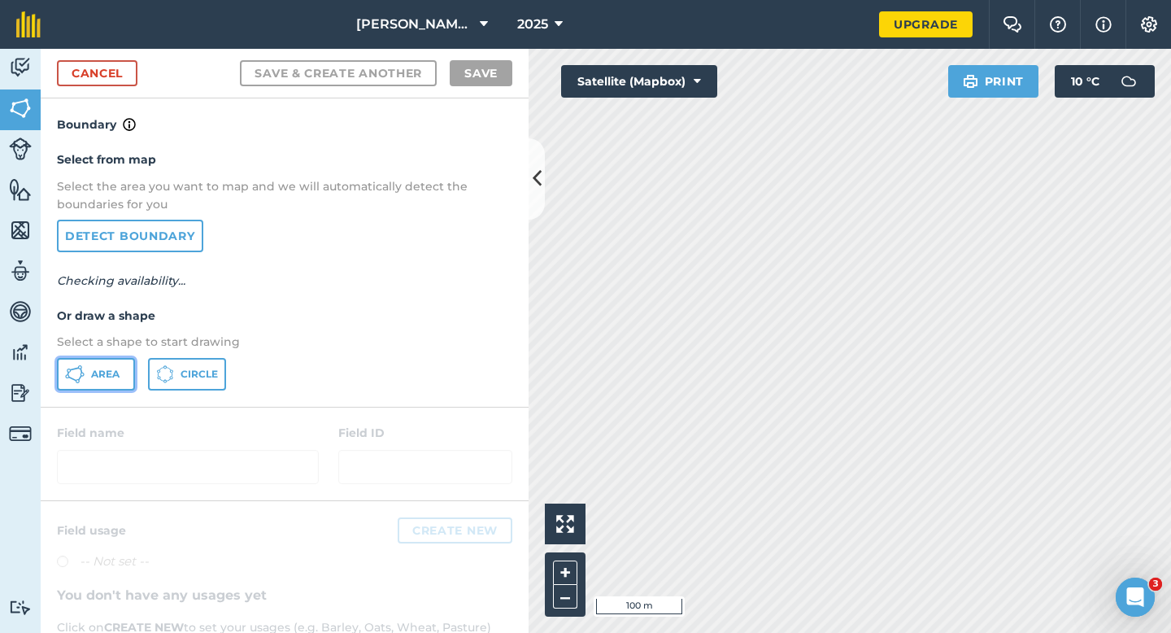
click at [129, 369] on button "Area" at bounding box center [96, 374] width 78 height 33
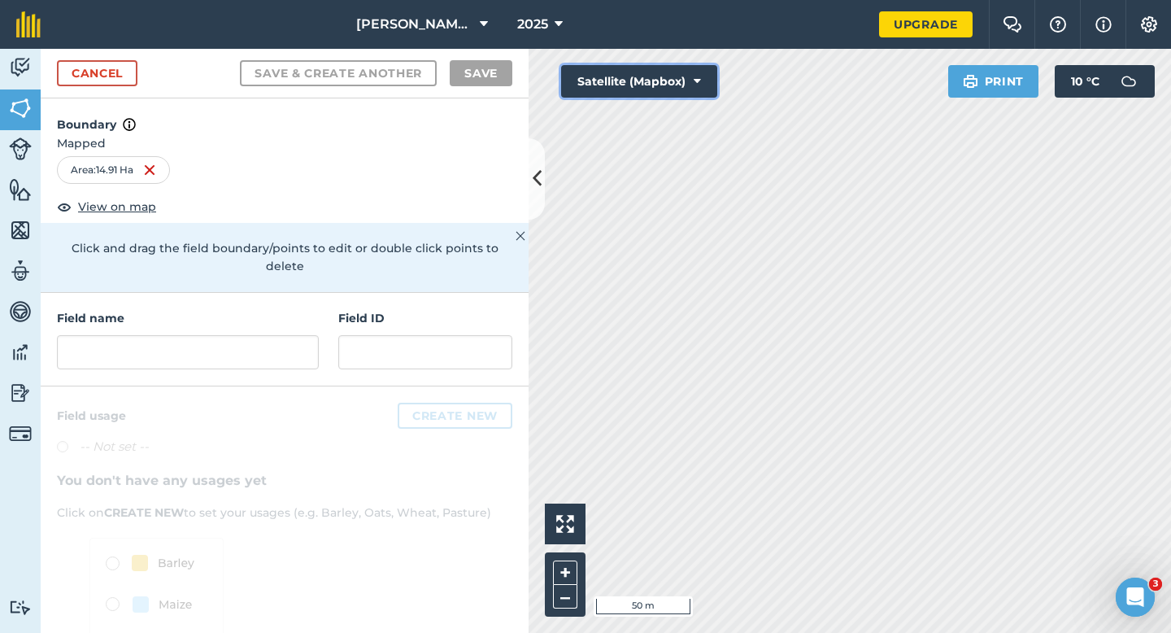
click at [621, 91] on button "Satellite (Mapbox)" at bounding box center [639, 81] width 156 height 33
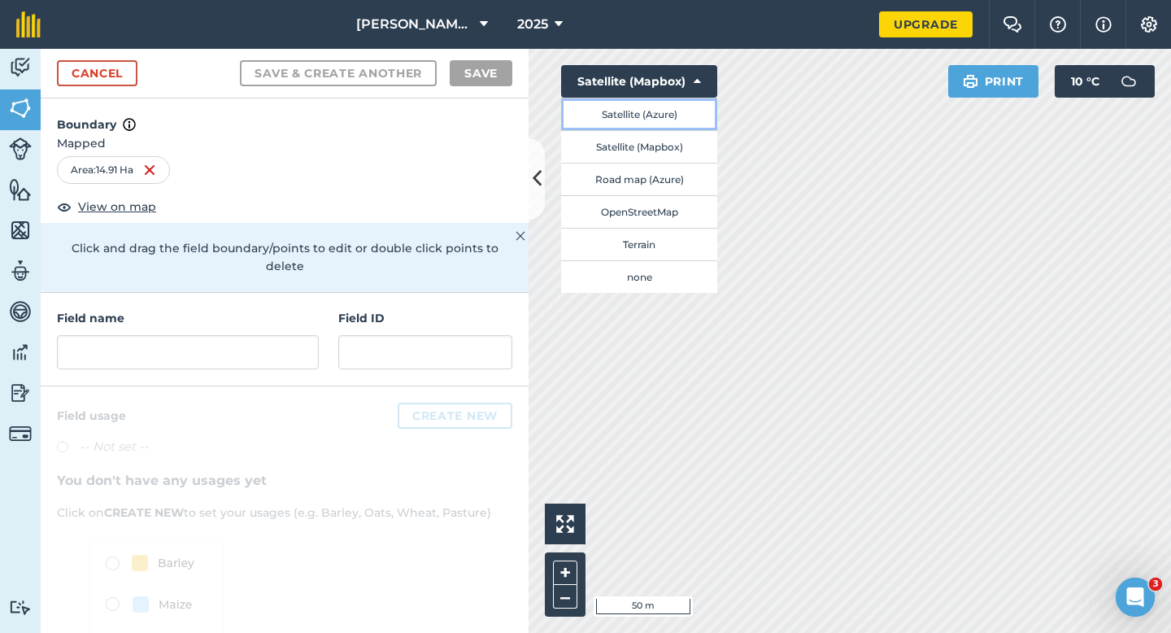
click at [629, 113] on button "Satellite (Azure)" at bounding box center [639, 114] width 156 height 33
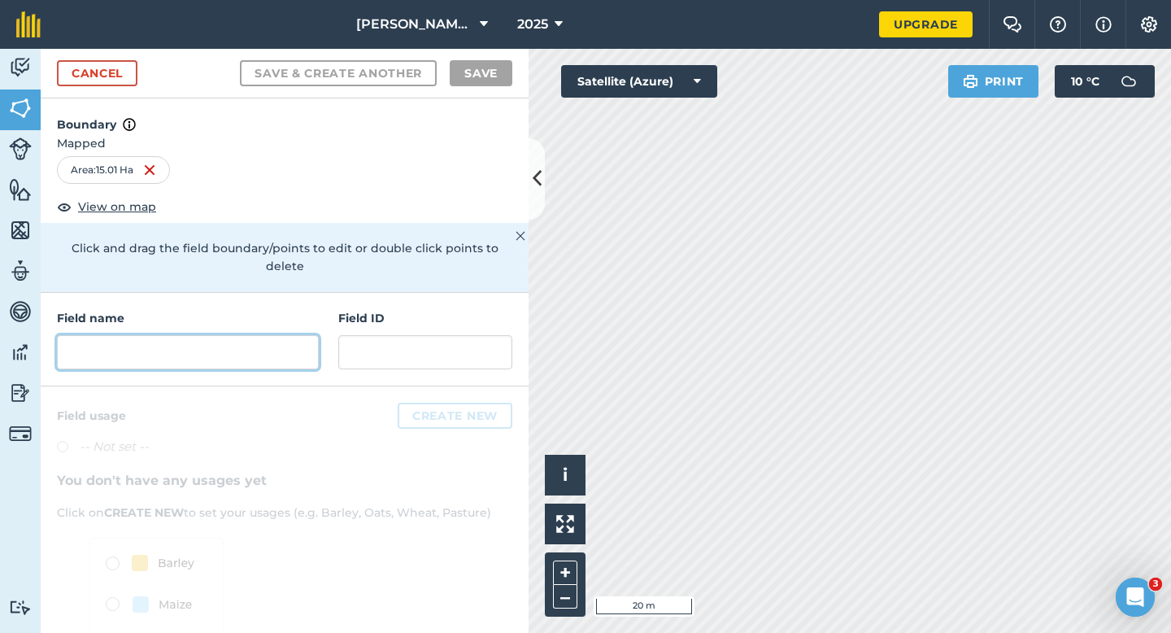
click at [303, 341] on input "text" at bounding box center [188, 352] width 262 height 34
type input "a"
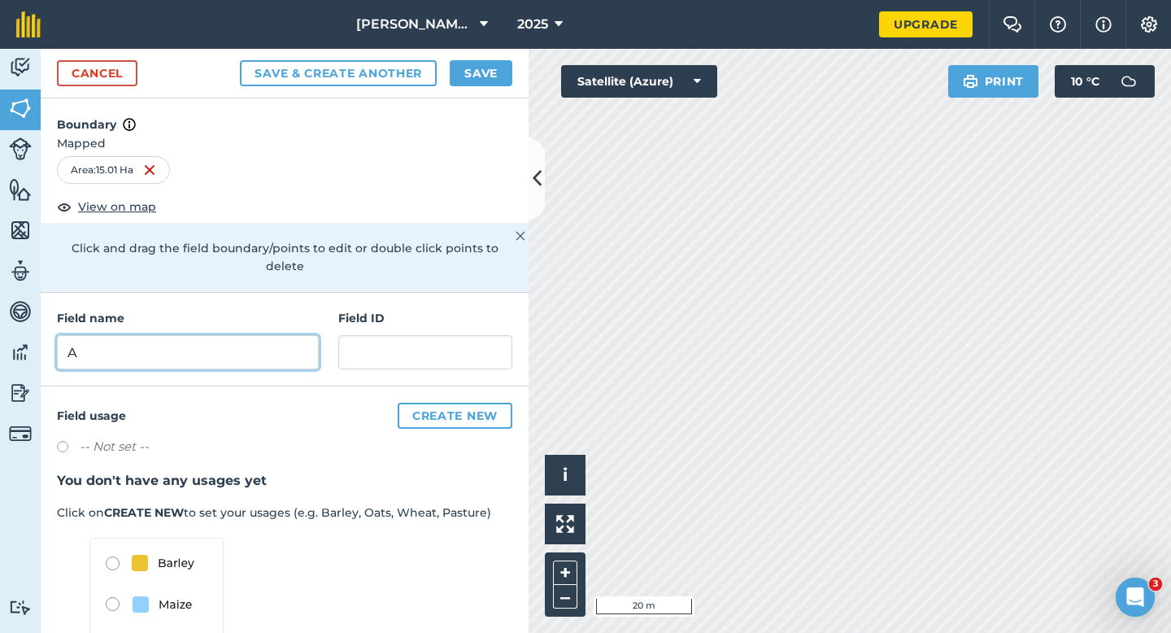
type input "A"
click at [474, 80] on button "Save" at bounding box center [481, 73] width 63 height 26
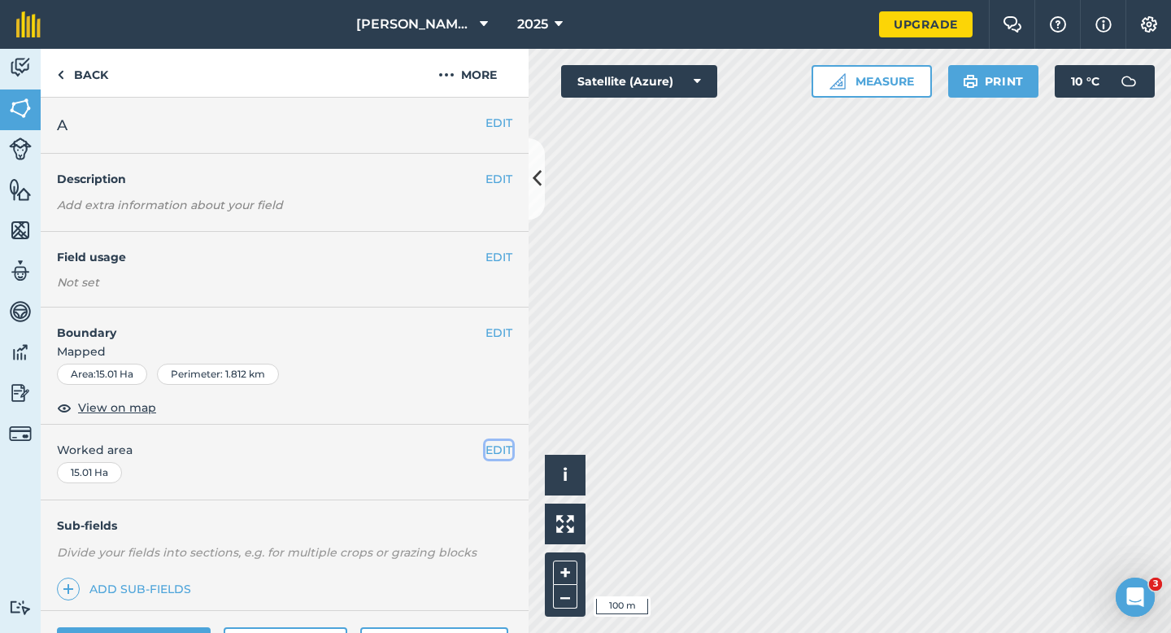
click at [512, 454] on button "EDIT" at bounding box center [499, 450] width 27 height 18
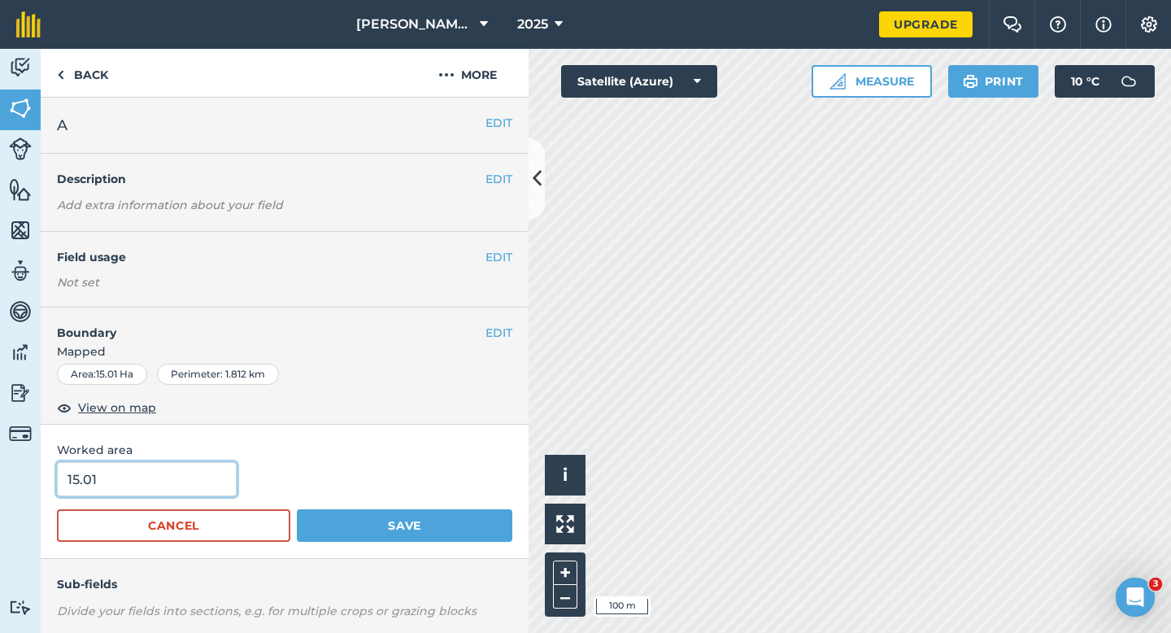
click at [208, 473] on input "15.01" at bounding box center [147, 479] width 180 height 34
type input "15"
click at [297, 509] on button "Save" at bounding box center [405, 525] width 216 height 33
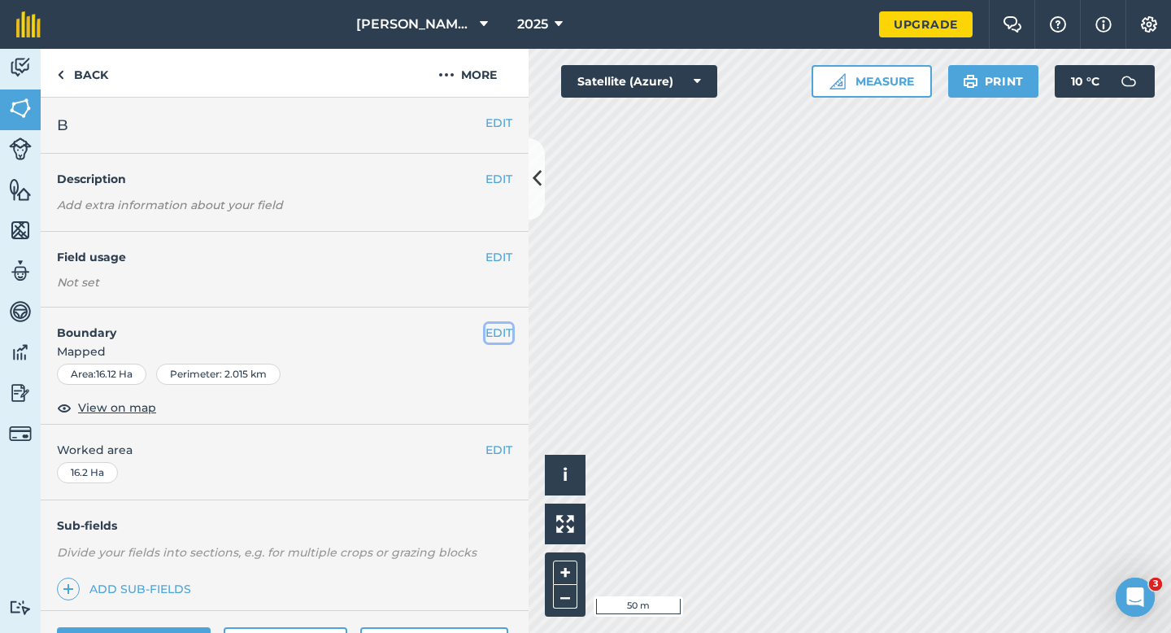
click at [499, 324] on button "EDIT" at bounding box center [499, 333] width 27 height 18
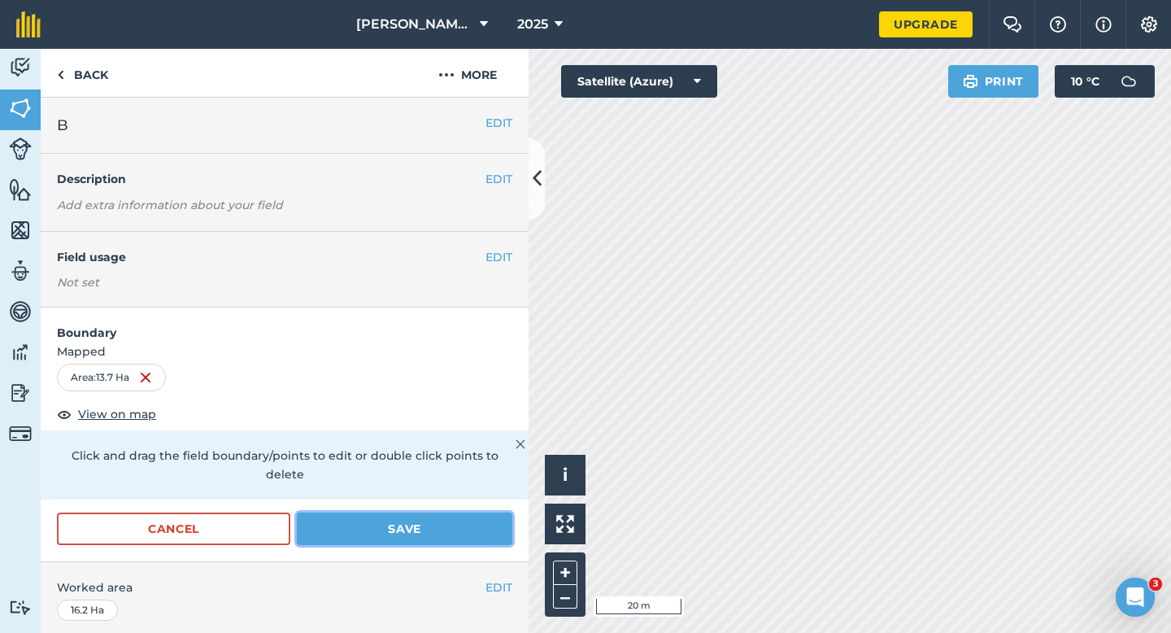
click at [478, 513] on button "Save" at bounding box center [405, 529] width 216 height 33
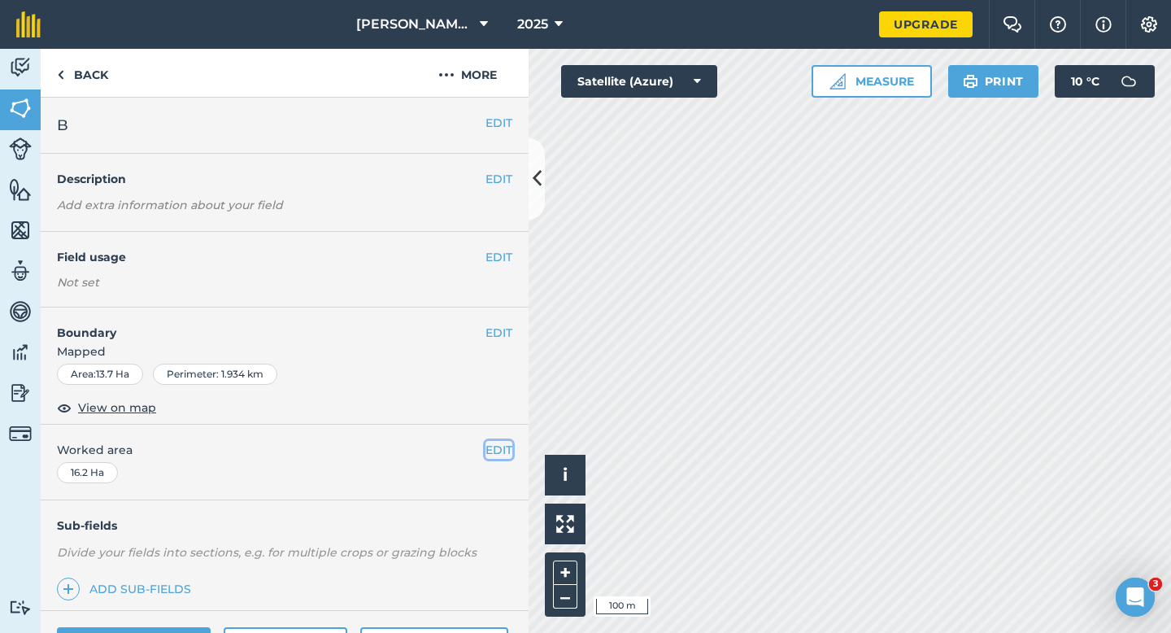
click at [488, 443] on button "EDIT" at bounding box center [499, 450] width 27 height 18
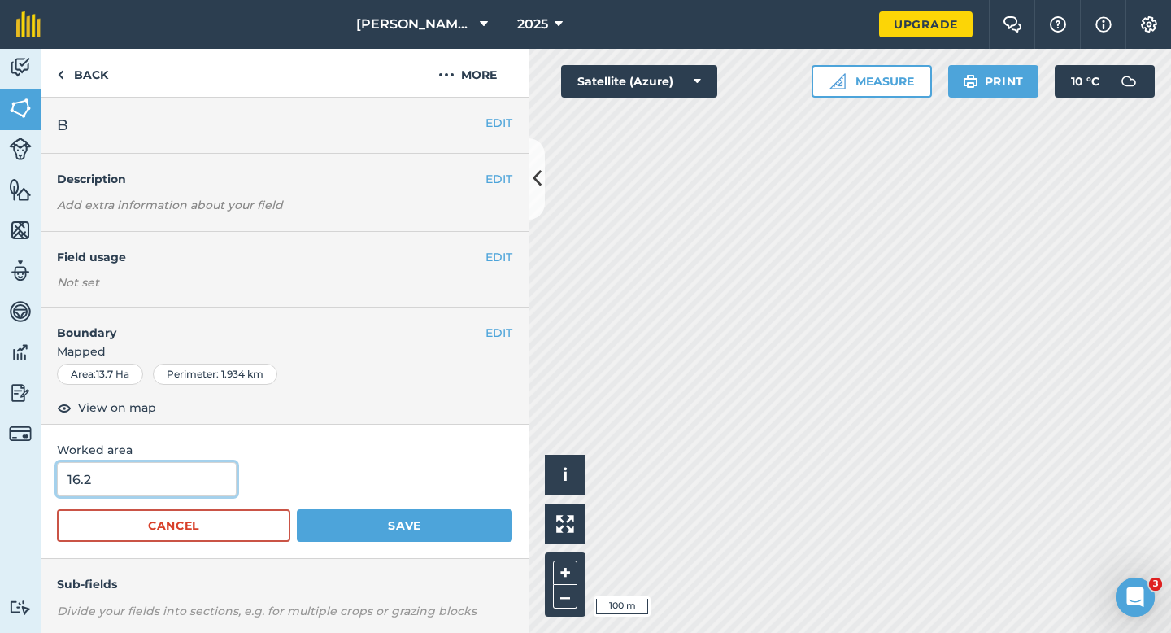
click at [190, 482] on input "16.2" at bounding box center [147, 479] width 180 height 34
type input "15"
click at [297, 509] on button "Save" at bounding box center [405, 525] width 216 height 33
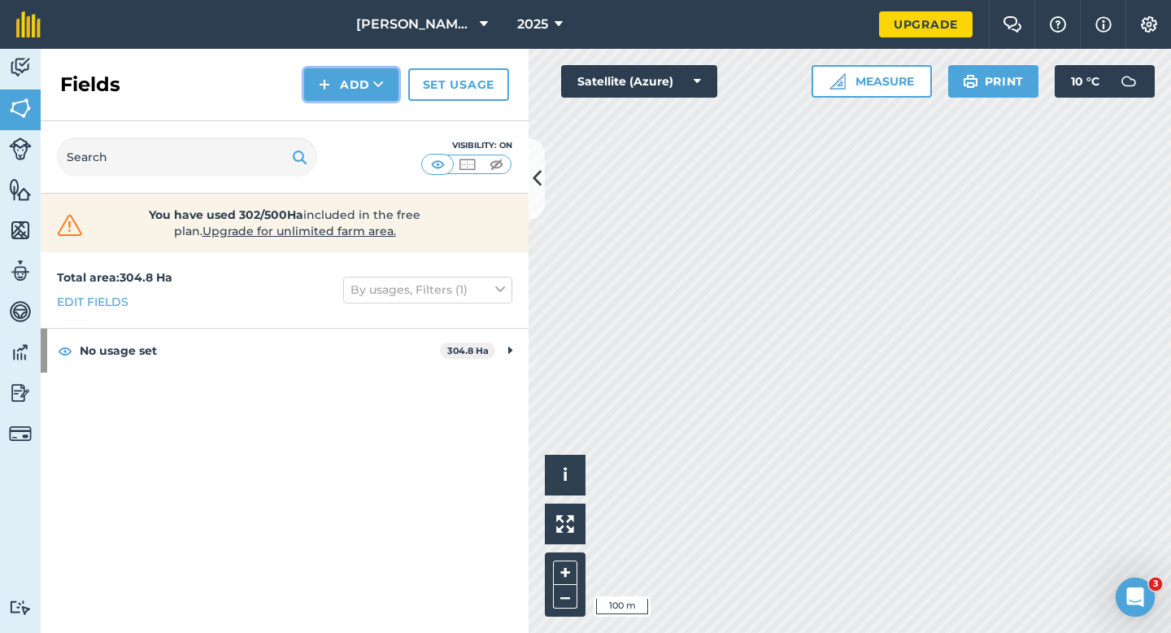
click at [346, 95] on button "Add" at bounding box center [351, 84] width 94 height 33
click at [346, 116] on link "Draw" at bounding box center [351, 121] width 89 height 36
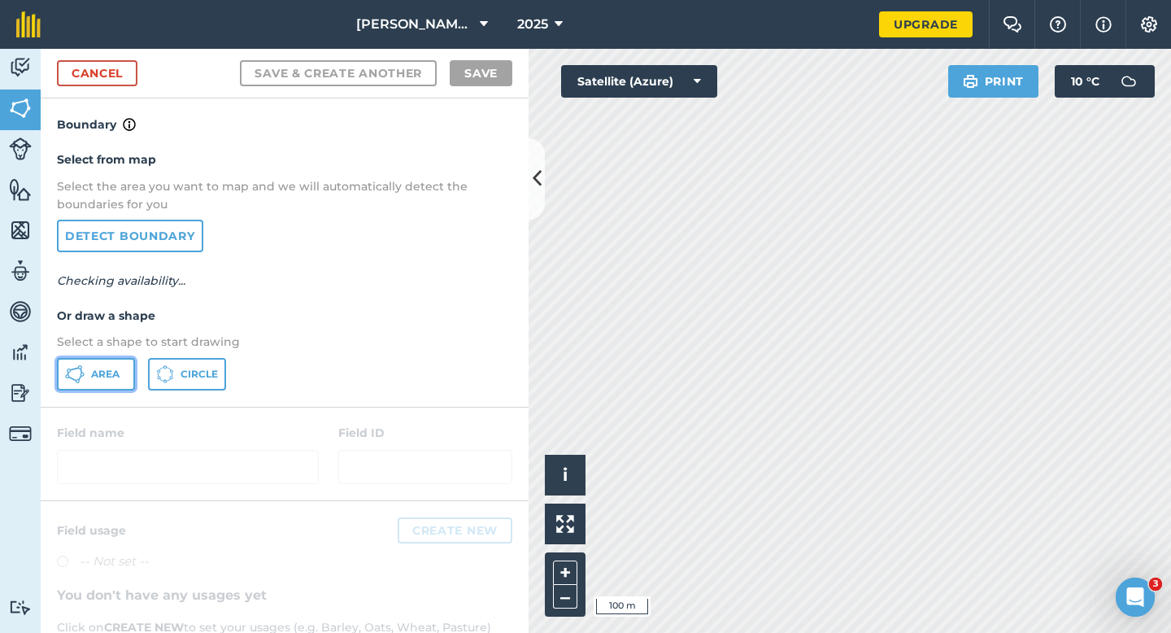
click at [110, 377] on span "Area" at bounding box center [105, 374] width 28 height 13
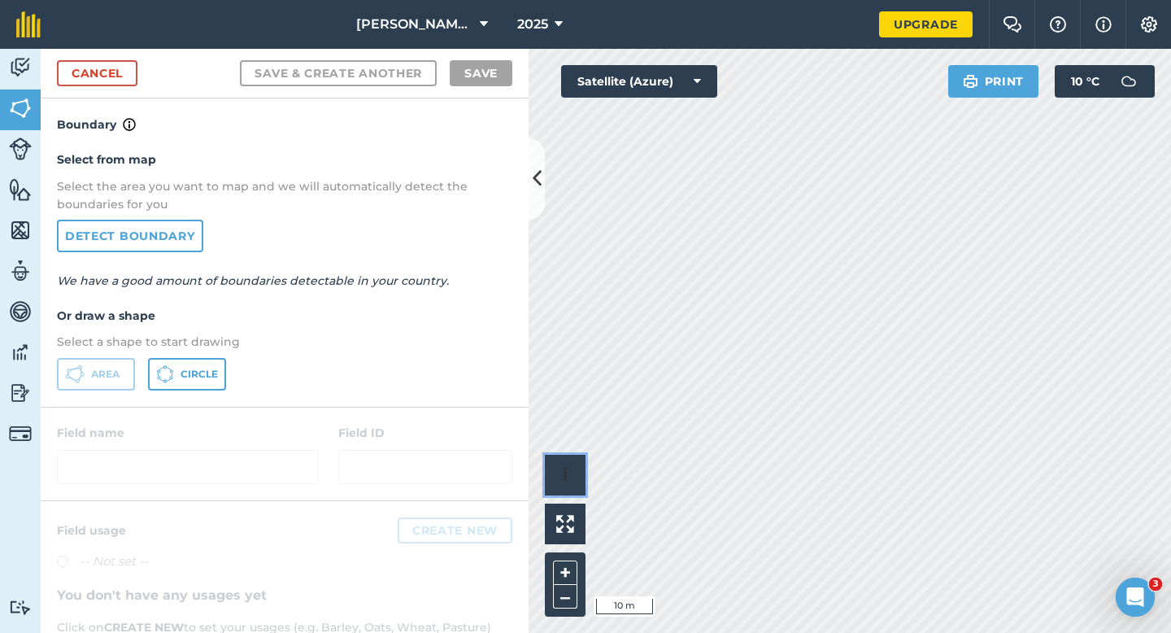
click at [806, 569] on div "Click to start drawing i © 2025 TomTom, Microsoft 10 m + –" at bounding box center [850, 341] width 643 height 584
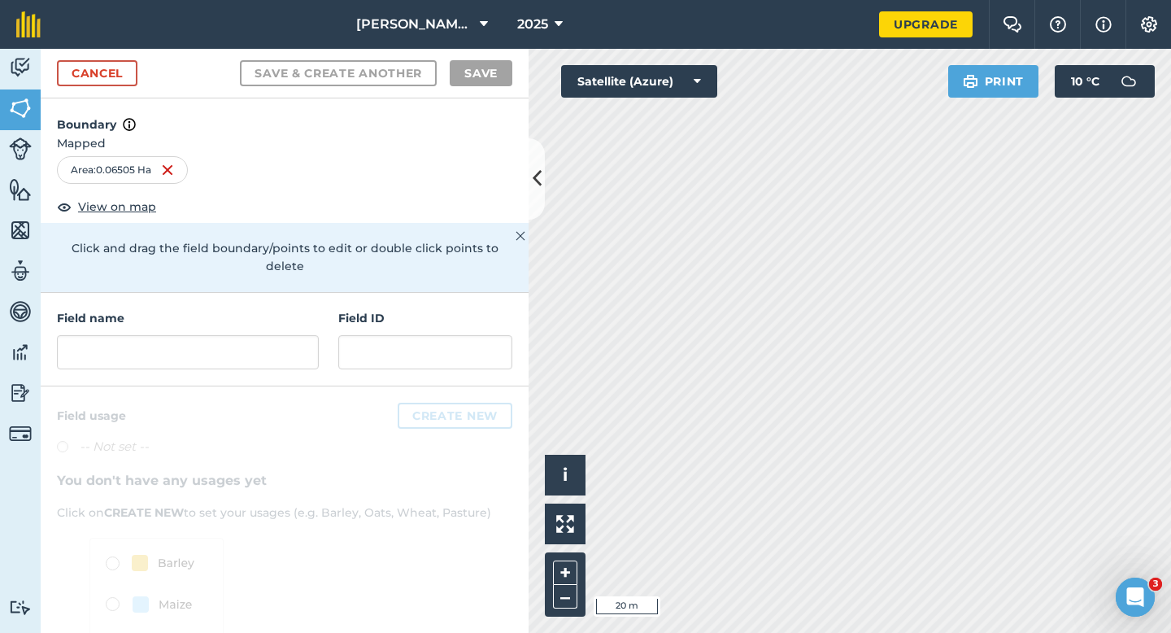
drag, startPoint x: 573, startPoint y: 467, endPoint x: 734, endPoint y: -99, distance: 588.7
click at [734, 0] on html "[PERSON_NAME] & Sons Farming 2025 Upgrade Farm Chat Help Info Settings Map prin…" at bounding box center [585, 316] width 1171 height 633
click at [297, 315] on div "Field name" at bounding box center [188, 339] width 262 height 60
click at [297, 338] on input "text" at bounding box center [188, 352] width 262 height 34
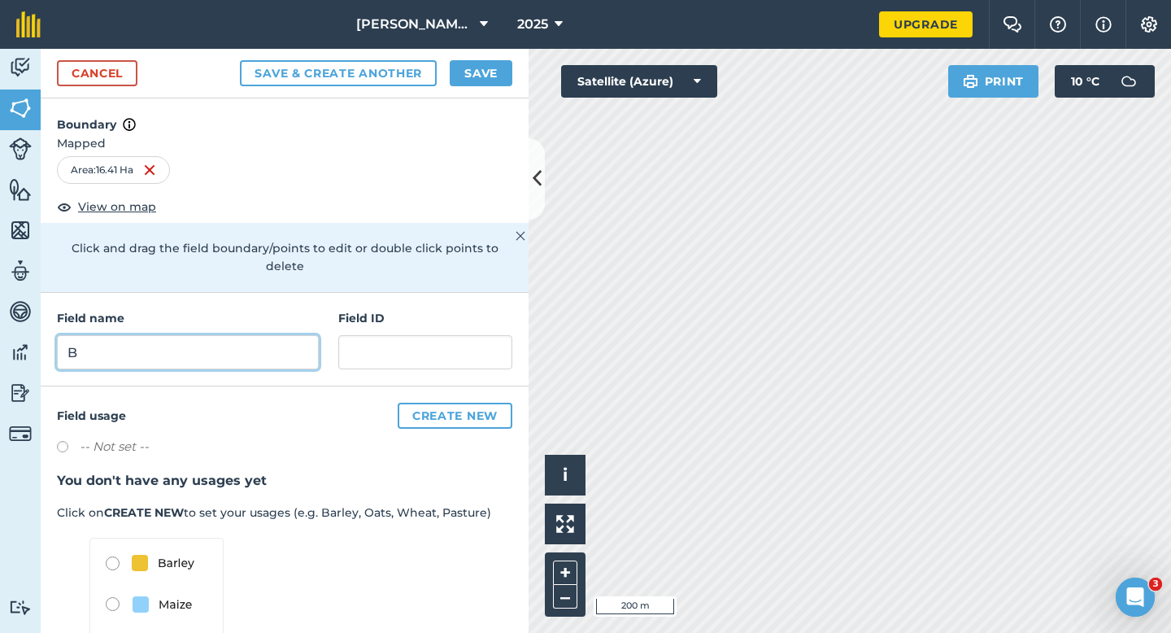
type input "B"
click at [479, 81] on button "Save" at bounding box center [481, 73] width 63 height 26
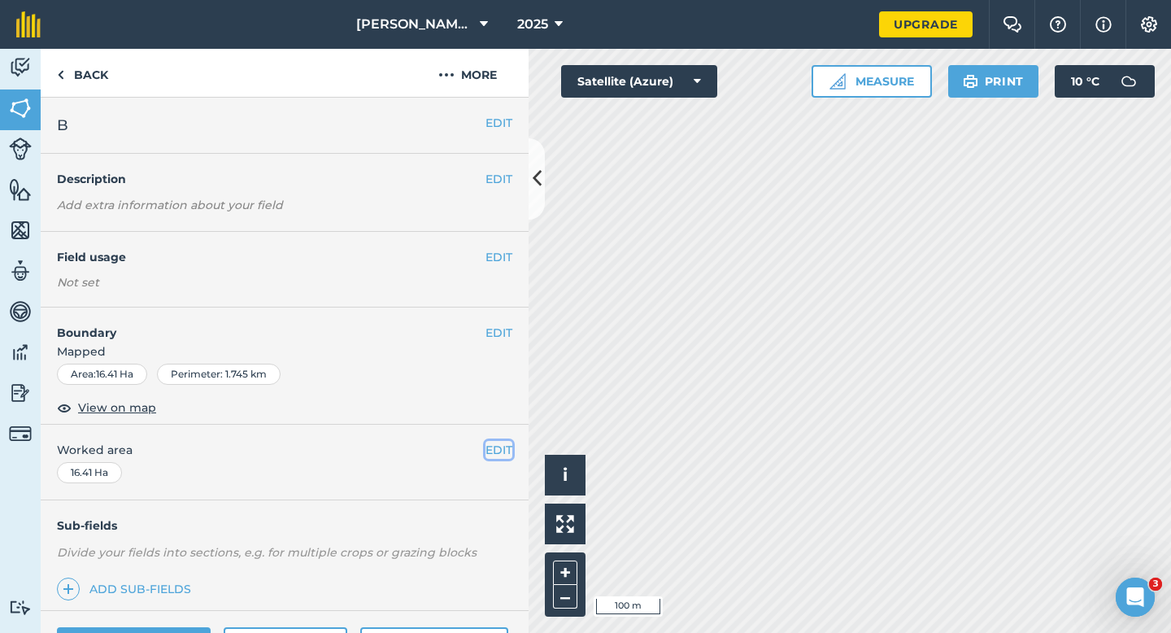
click at [498, 444] on button "EDIT" at bounding box center [499, 450] width 27 height 18
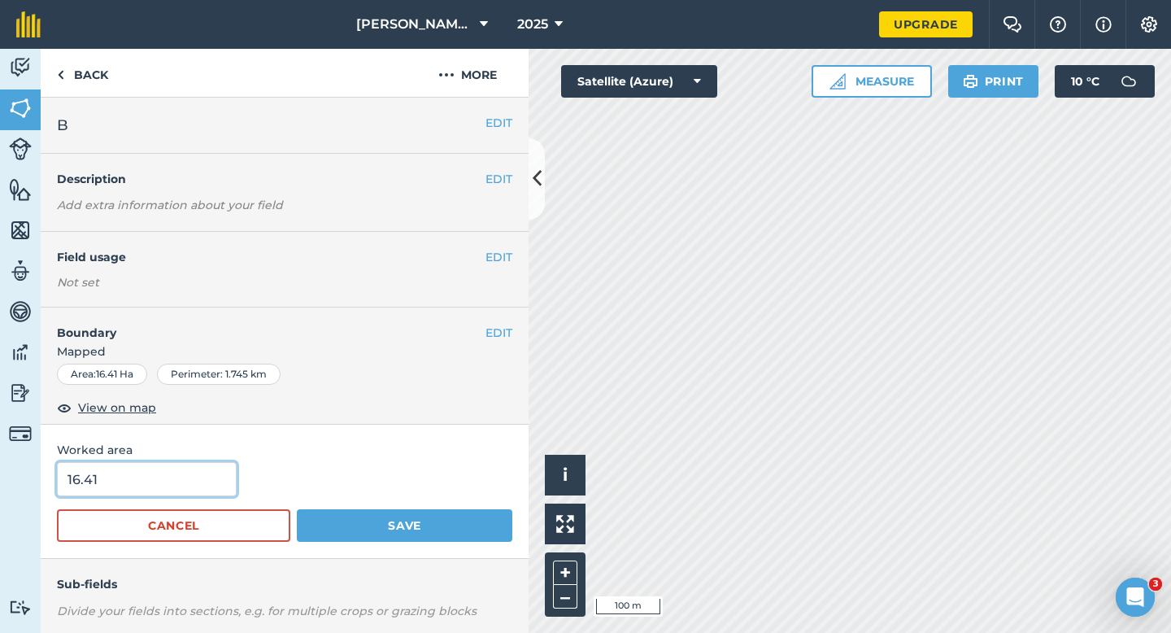
click at [191, 482] on input "16.41" at bounding box center [147, 479] width 180 height 34
type input "16.4"
click at [297, 509] on button "Save" at bounding box center [405, 525] width 216 height 33
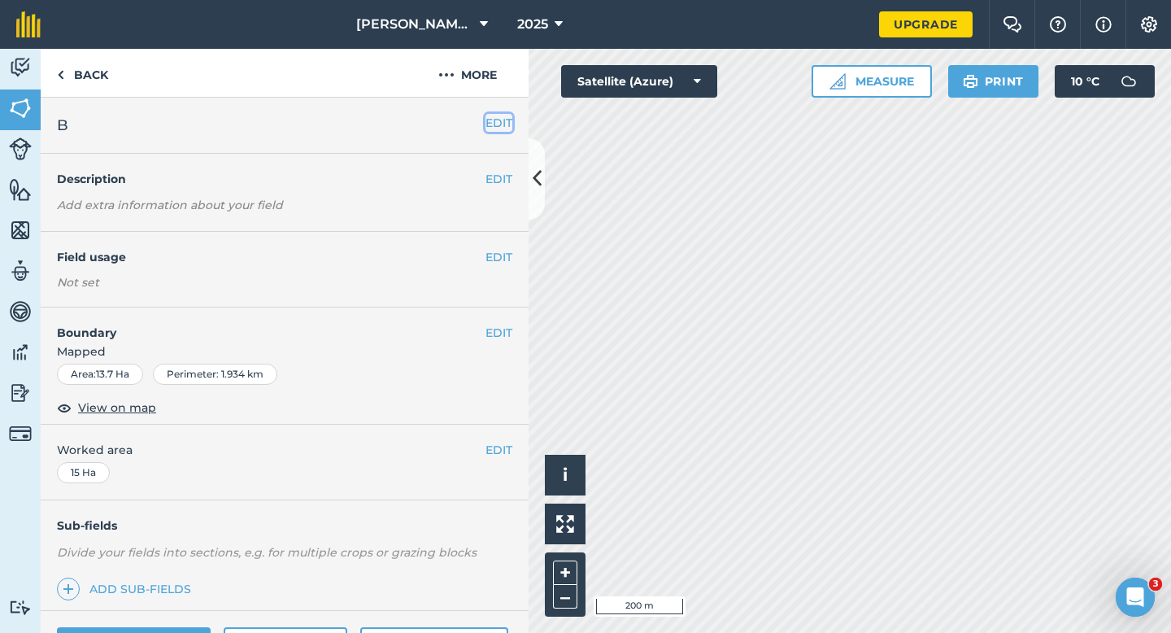
click at [489, 126] on button "EDIT" at bounding box center [499, 123] width 27 height 18
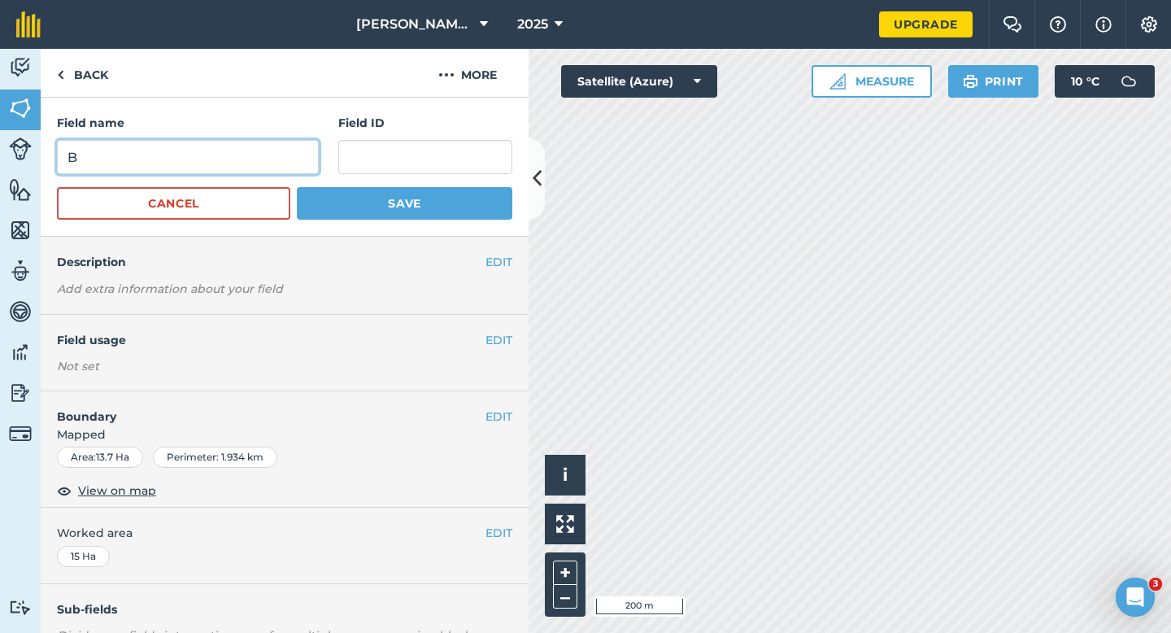
click at [279, 169] on input "B" at bounding box center [188, 157] width 262 height 34
type input "C"
click at [297, 187] on button "Save" at bounding box center [405, 203] width 216 height 33
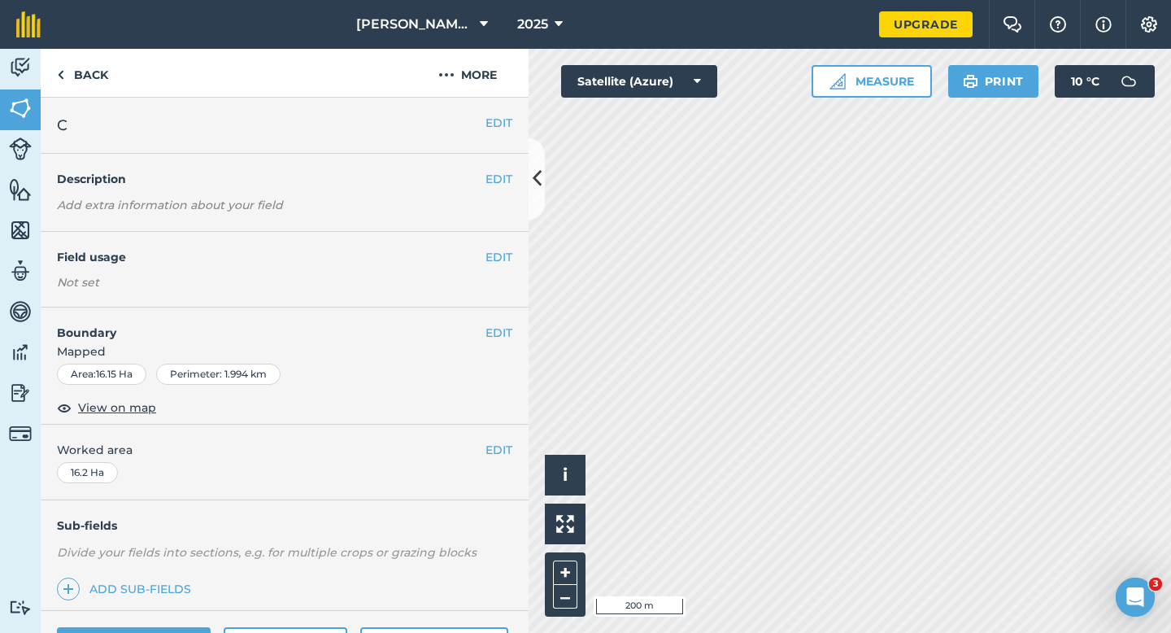
click at [499, 111] on div "EDIT C" at bounding box center [285, 126] width 488 height 56
click at [494, 120] on button "EDIT" at bounding box center [499, 123] width 27 height 18
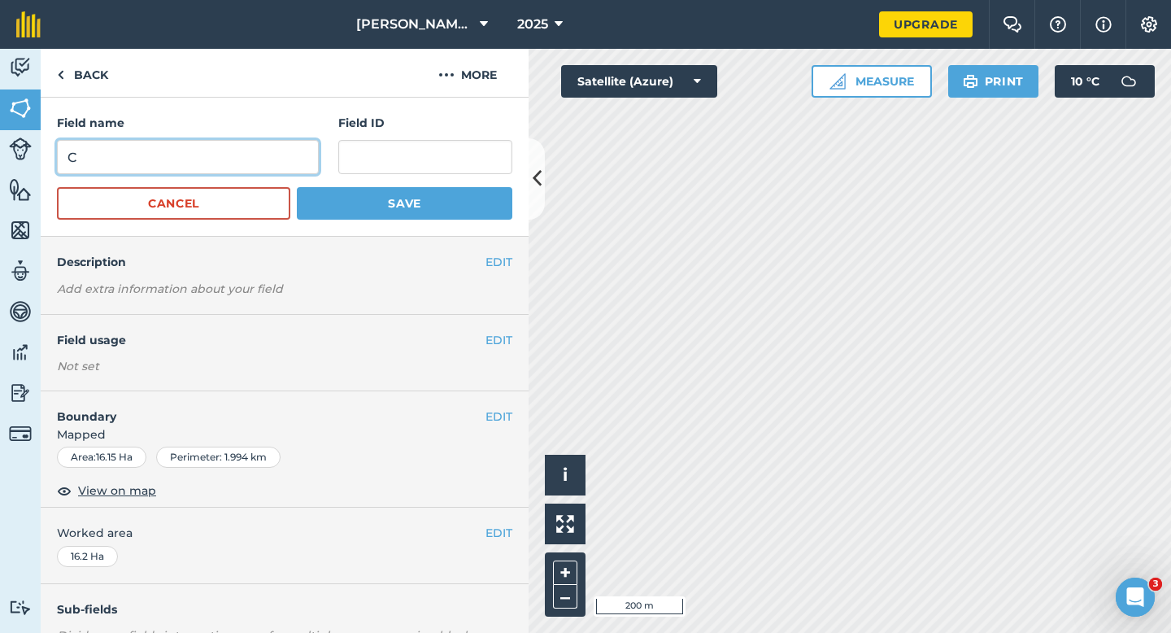
click at [230, 160] on input "C" at bounding box center [188, 157] width 262 height 34
type input "D"
click at [297, 187] on button "Save" at bounding box center [405, 203] width 216 height 33
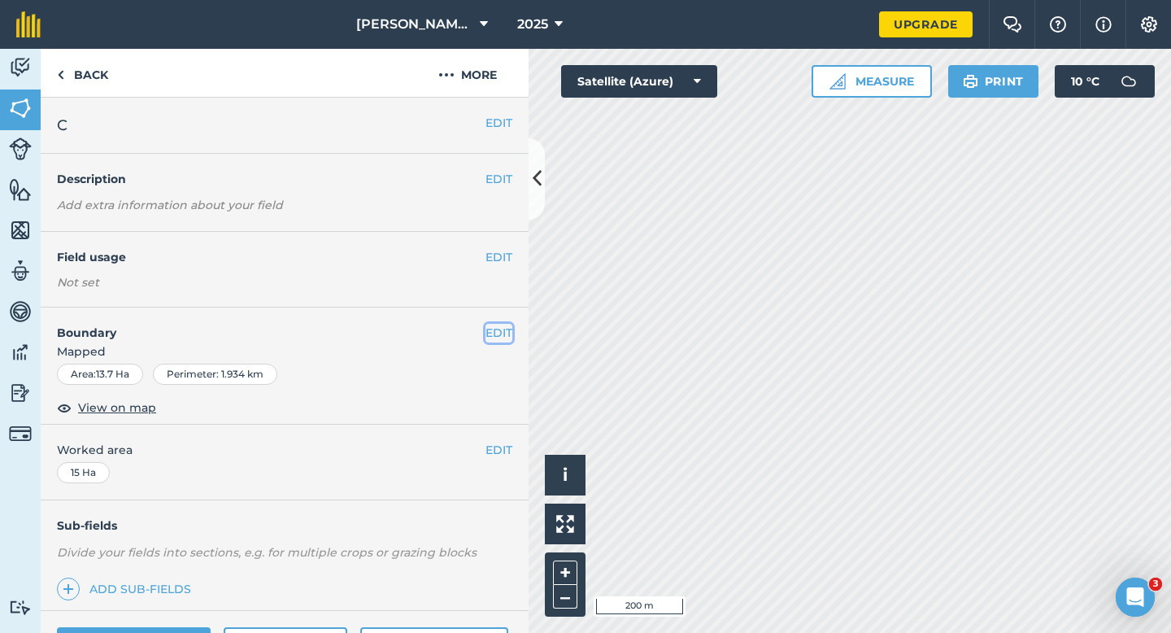
click at [495, 341] on button "EDIT" at bounding box center [499, 333] width 27 height 18
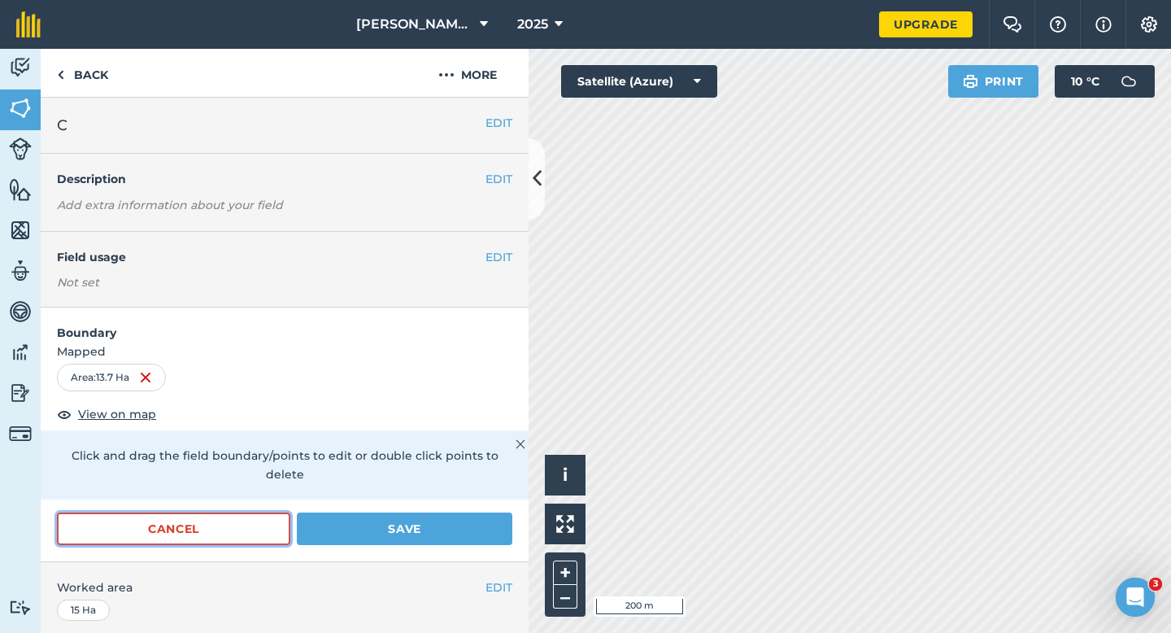
drag, startPoint x: 251, startPoint y: 500, endPoint x: 269, endPoint y: 500, distance: 18.7
click at [251, 513] on button "Cancel" at bounding box center [173, 529] width 233 height 33
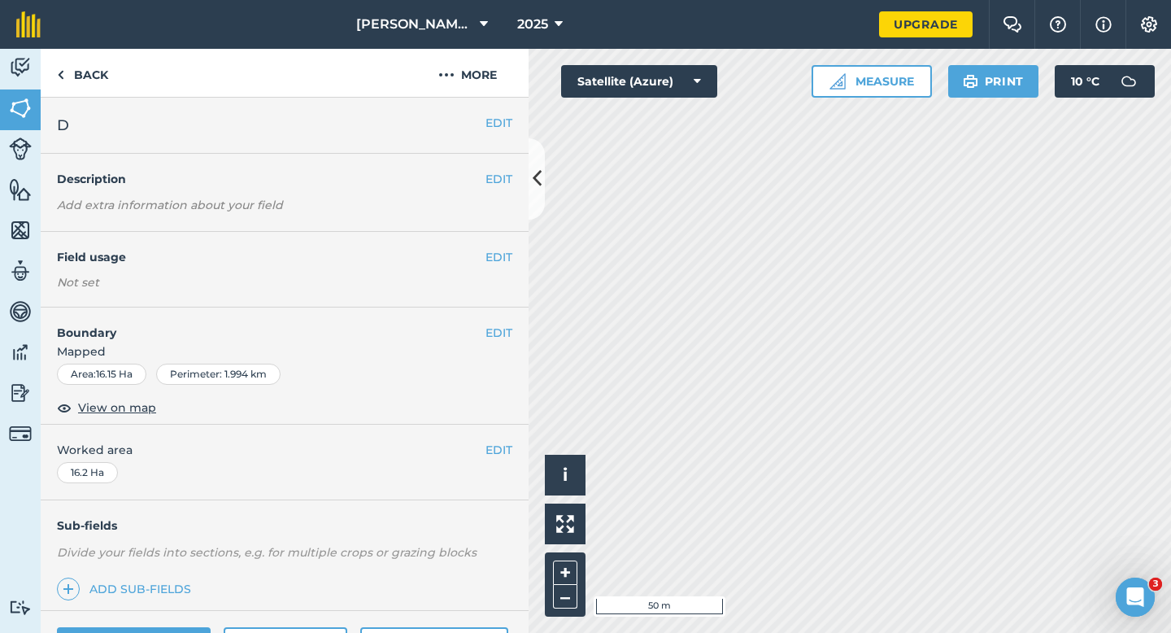
click at [484, 327] on h4 "Boundary" at bounding box center [263, 325] width 445 height 34
click at [499, 334] on button "EDIT" at bounding box center [499, 333] width 27 height 18
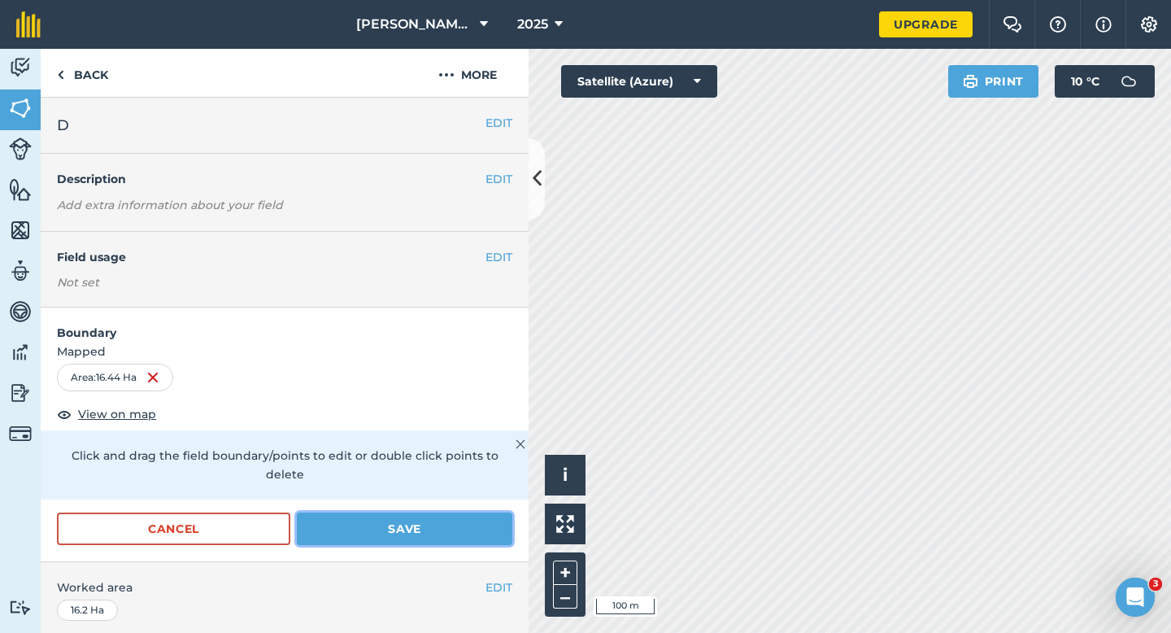
click at [438, 522] on button "Save" at bounding box center [405, 529] width 216 height 33
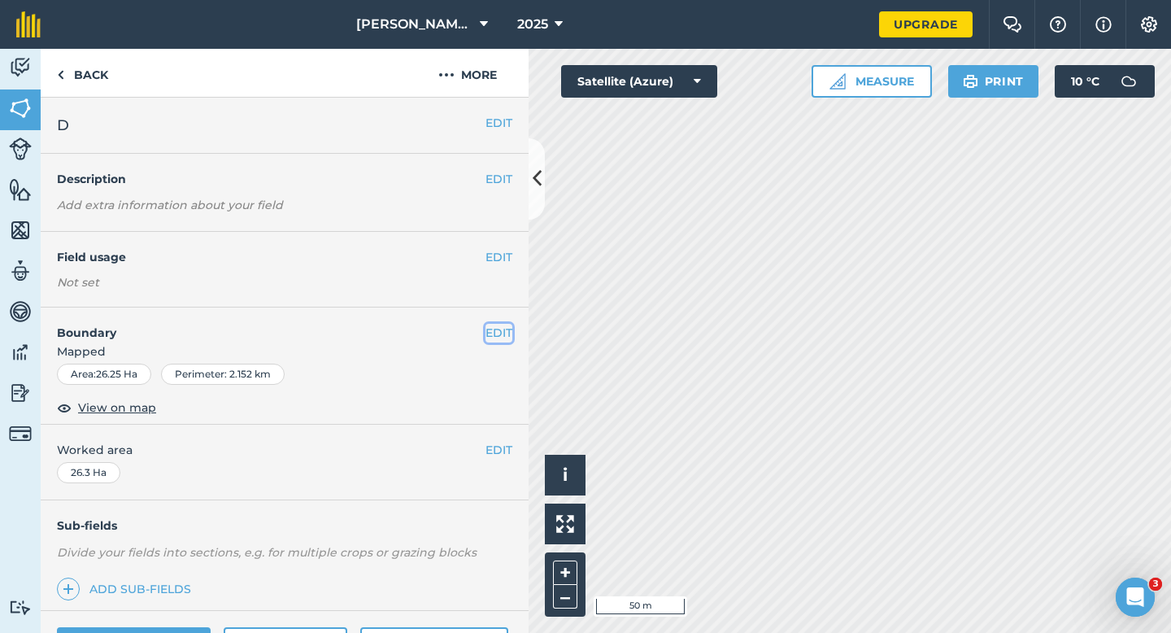
click at [496, 329] on button "EDIT" at bounding box center [499, 333] width 27 height 18
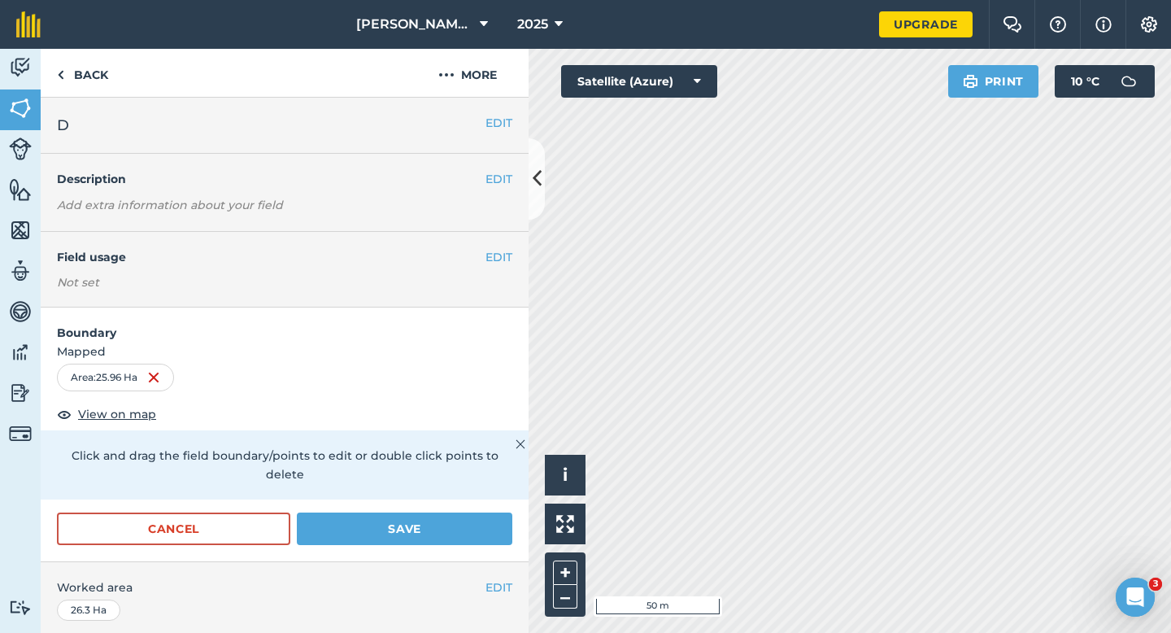
click at [451, 531] on div "Cancel Save" at bounding box center [285, 537] width 488 height 49
click at [451, 521] on button "Save" at bounding box center [405, 529] width 216 height 33
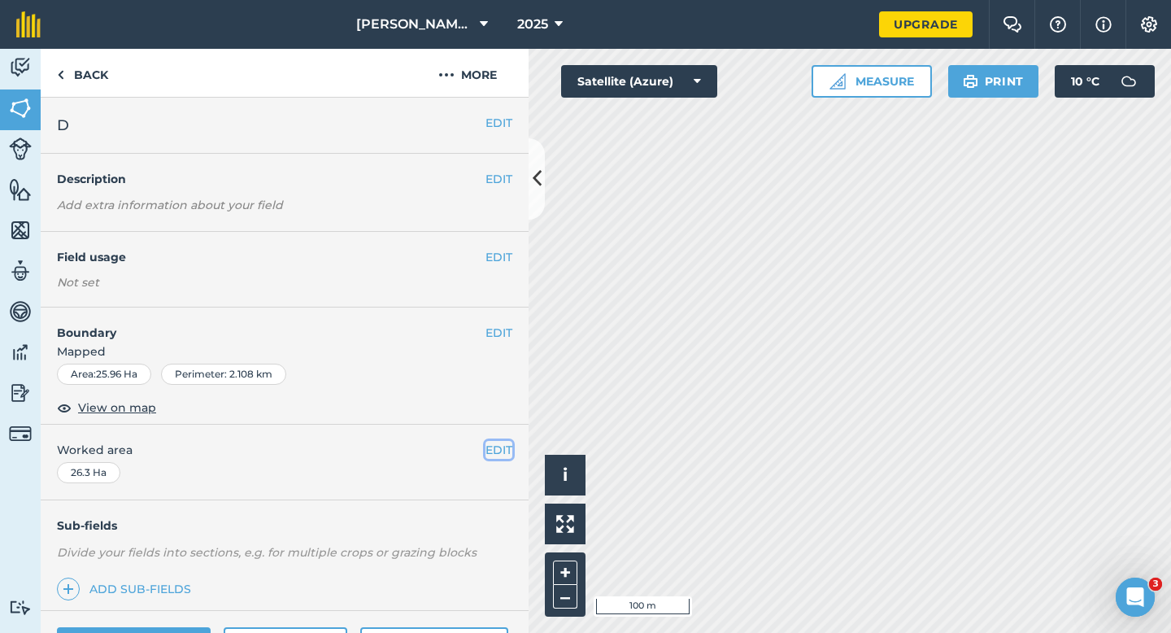
click at [486, 454] on button "EDIT" at bounding box center [499, 450] width 27 height 18
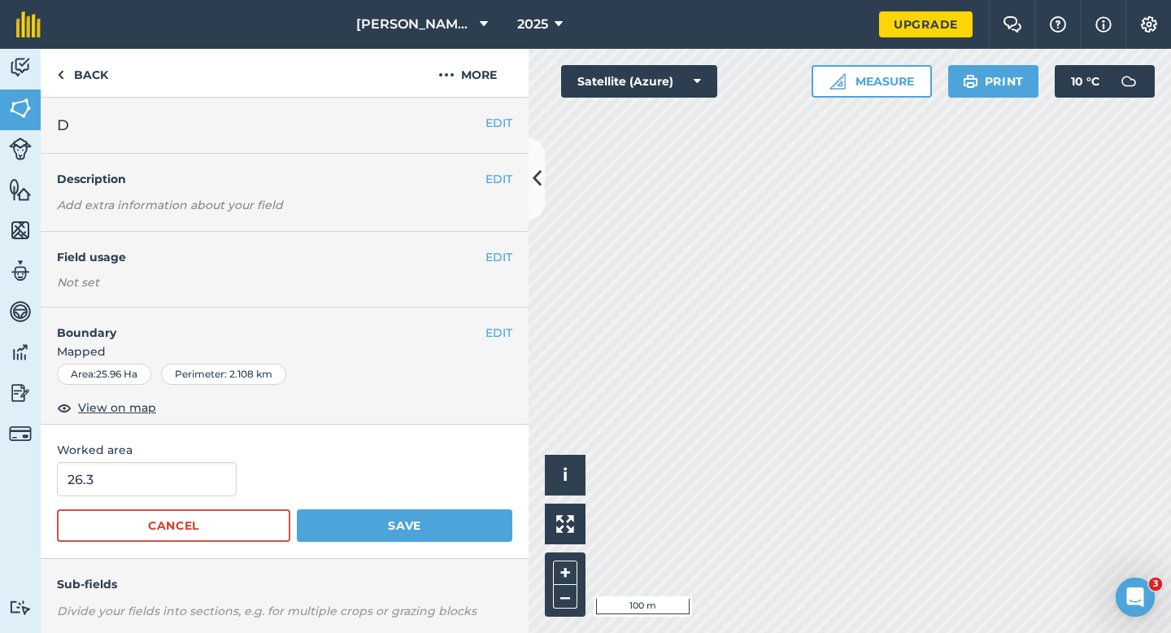
click at [182, 461] on div "Worked area 26.3 Cancel Save" at bounding box center [285, 492] width 488 height 134
click at [182, 476] on input "26.3" at bounding box center [147, 479] width 180 height 34
type input "26"
click at [297, 509] on button "Save" at bounding box center [405, 525] width 216 height 33
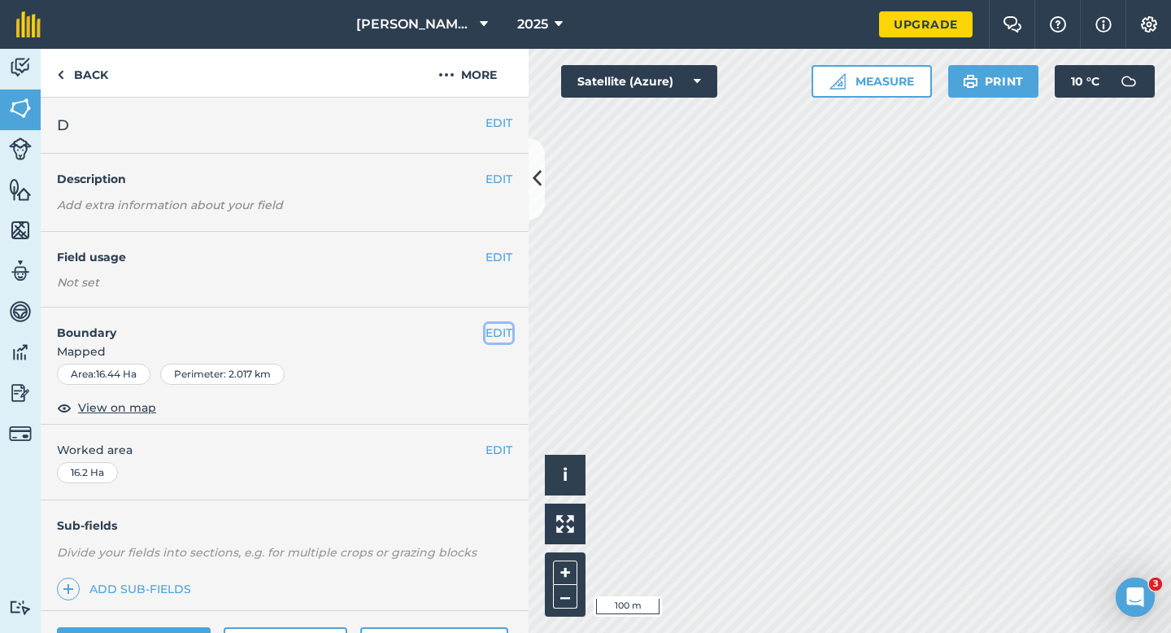
click at [501, 330] on button "EDIT" at bounding box center [499, 333] width 27 height 18
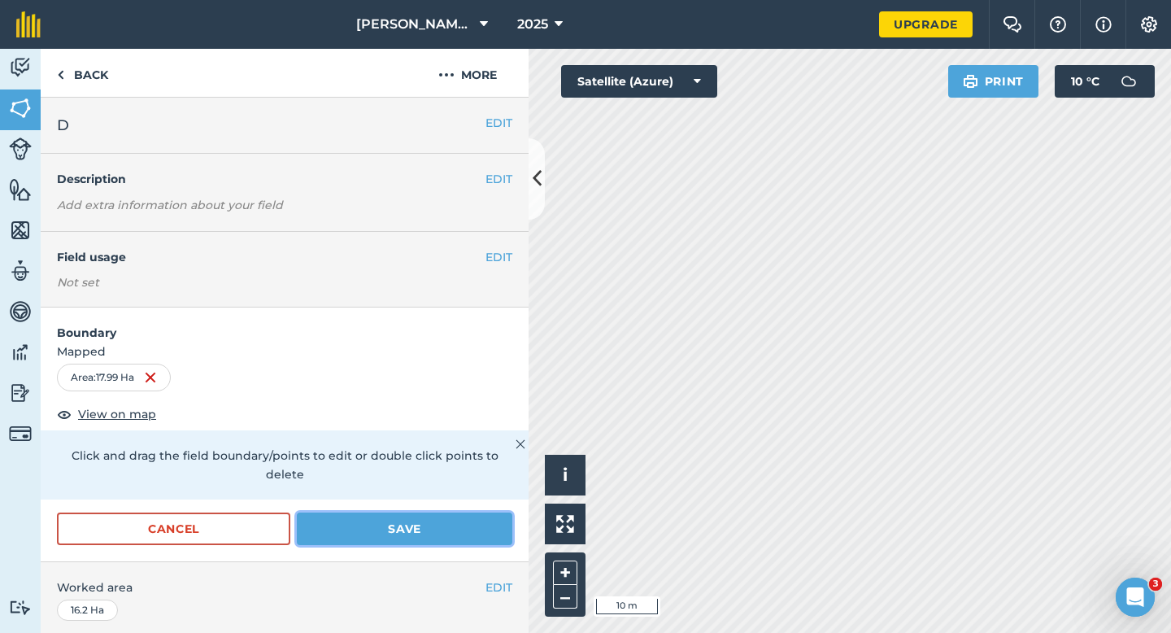
click at [421, 517] on button "Save" at bounding box center [405, 529] width 216 height 33
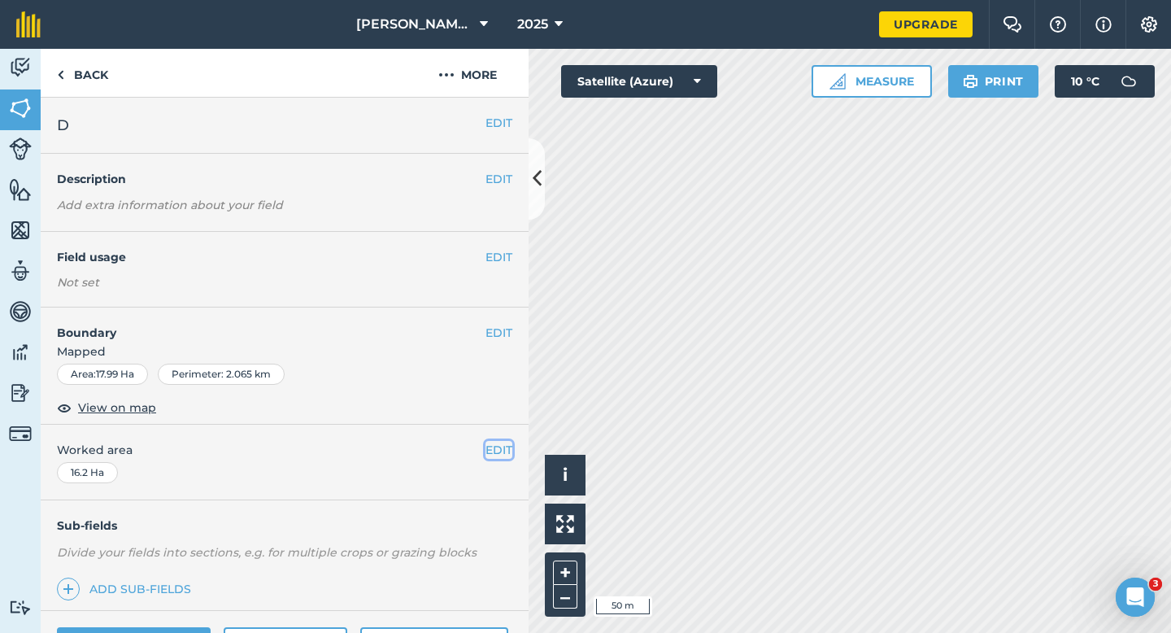
click at [496, 450] on button "EDIT" at bounding box center [499, 450] width 27 height 18
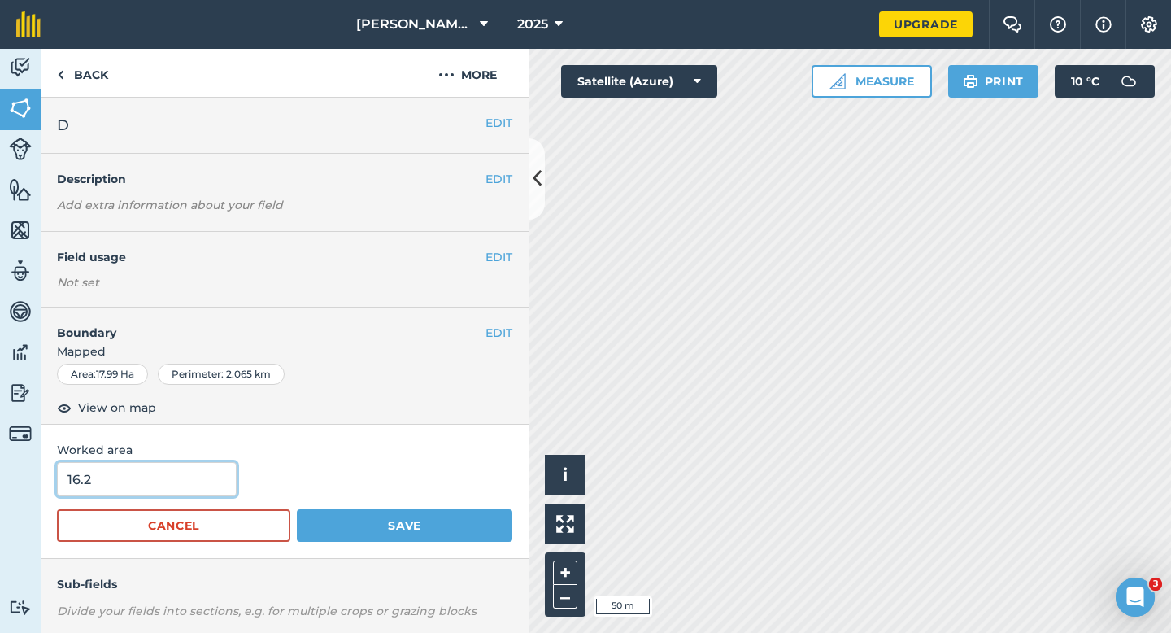
click at [137, 495] on input "16.2" at bounding box center [147, 479] width 180 height 34
type input "18"
click at [297, 509] on button "Save" at bounding box center [405, 525] width 216 height 33
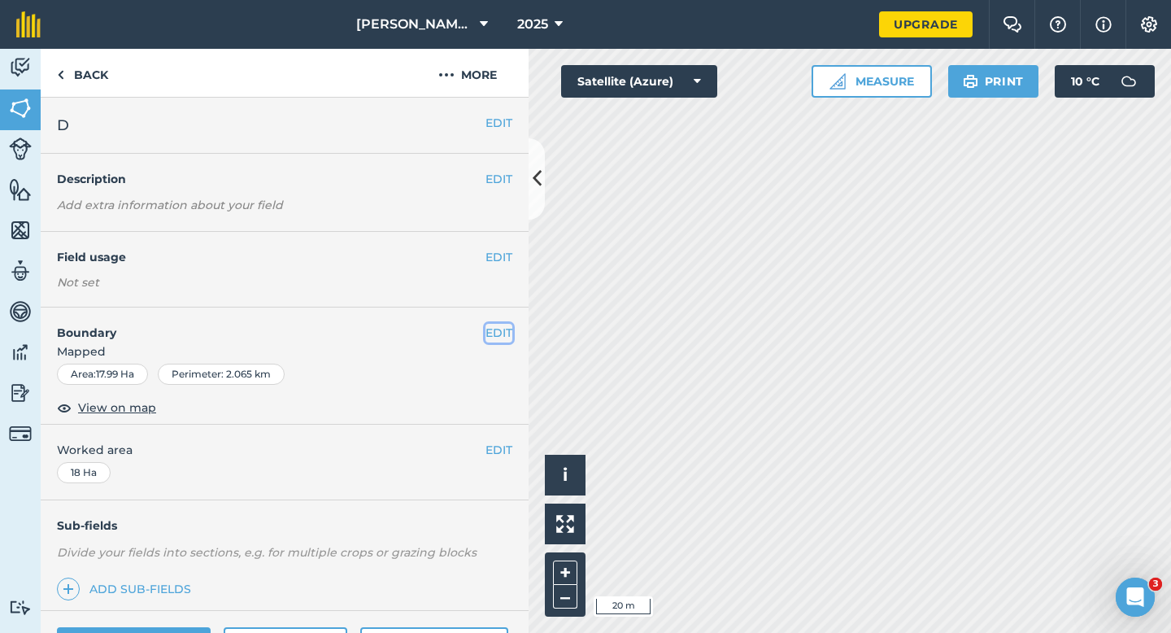
click at [488, 336] on button "EDIT" at bounding box center [499, 333] width 27 height 18
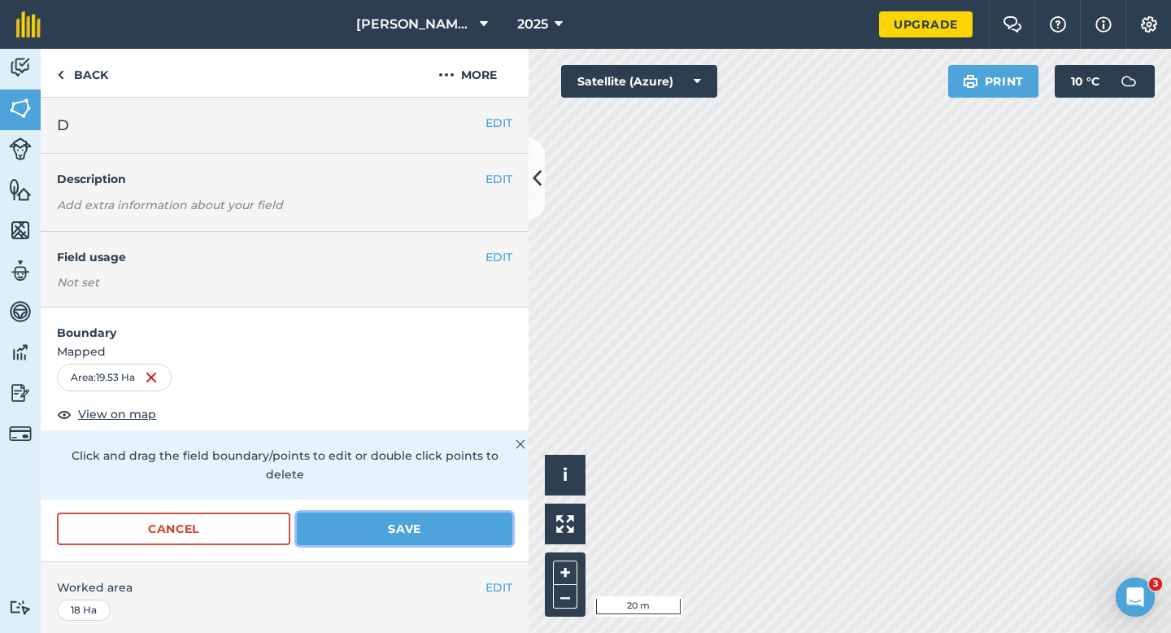
click at [482, 513] on button "Save" at bounding box center [405, 529] width 216 height 33
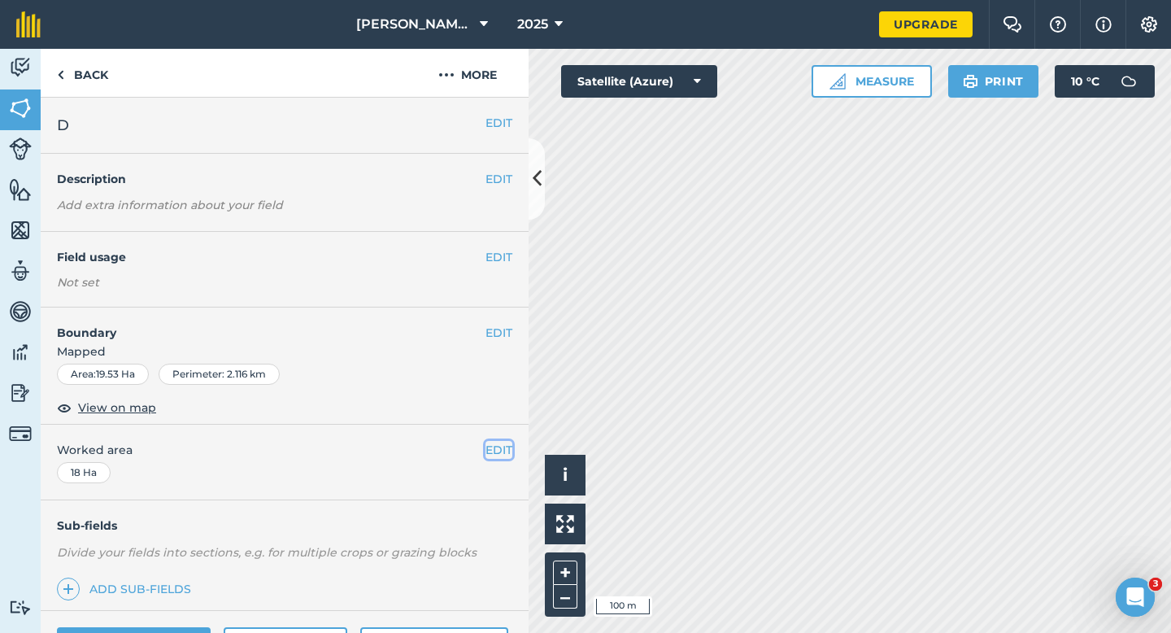
click at [494, 456] on button "EDIT" at bounding box center [499, 450] width 27 height 18
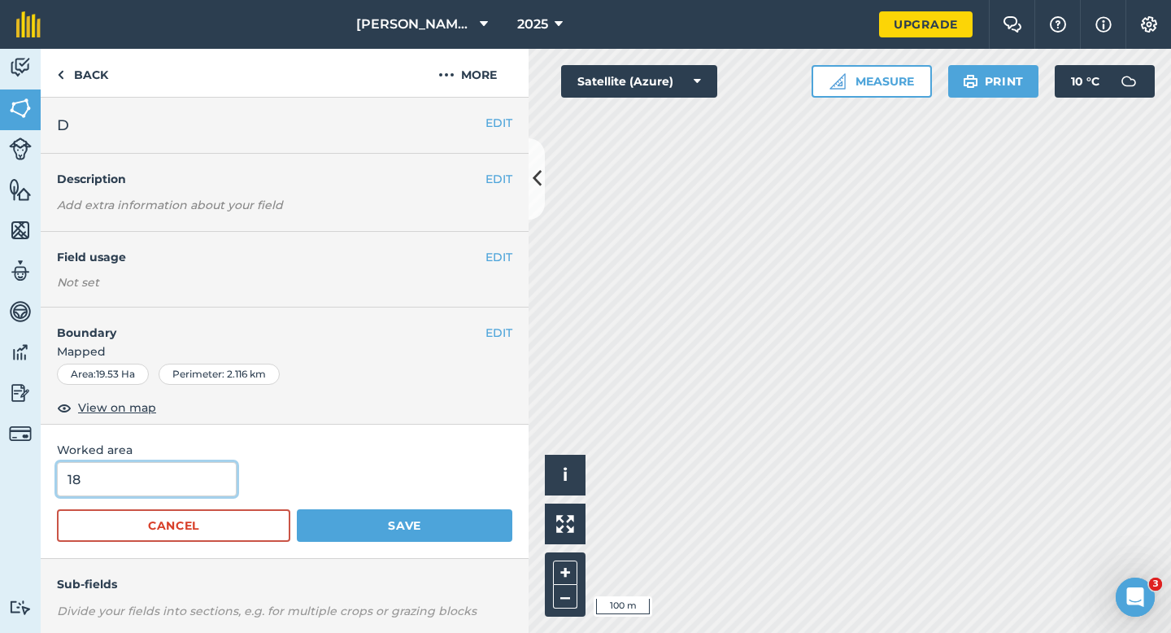
click at [187, 488] on input "18" at bounding box center [147, 479] width 180 height 34
type input "19.5"
click at [297, 509] on button "Save" at bounding box center [405, 525] width 216 height 33
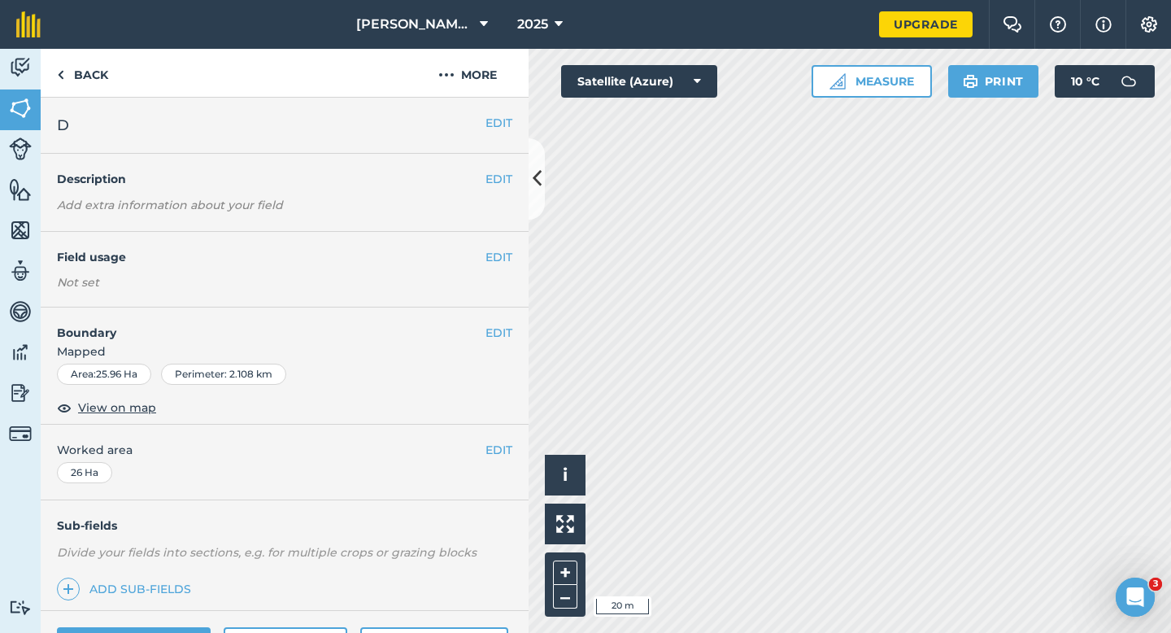
click at [513, 325] on div "EDIT Boundary Mapped Area : 25.96 Ha Perimeter : 2.108 km View on map" at bounding box center [285, 366] width 488 height 117
click at [501, 325] on button "EDIT" at bounding box center [499, 333] width 27 height 18
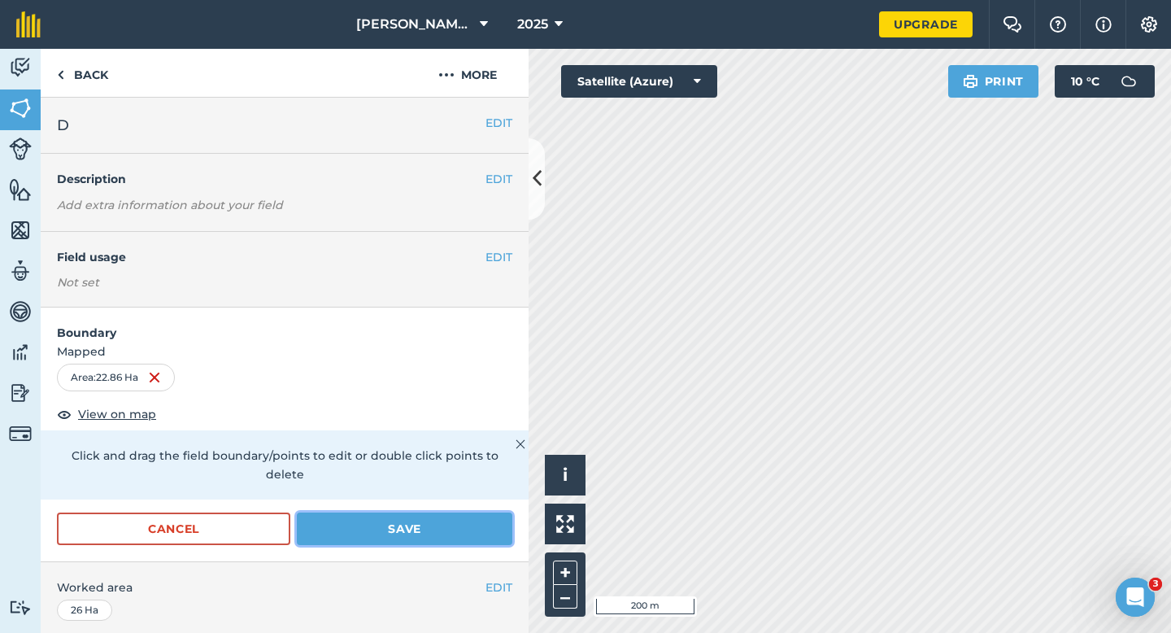
click at [439, 513] on button "Save" at bounding box center [405, 529] width 216 height 33
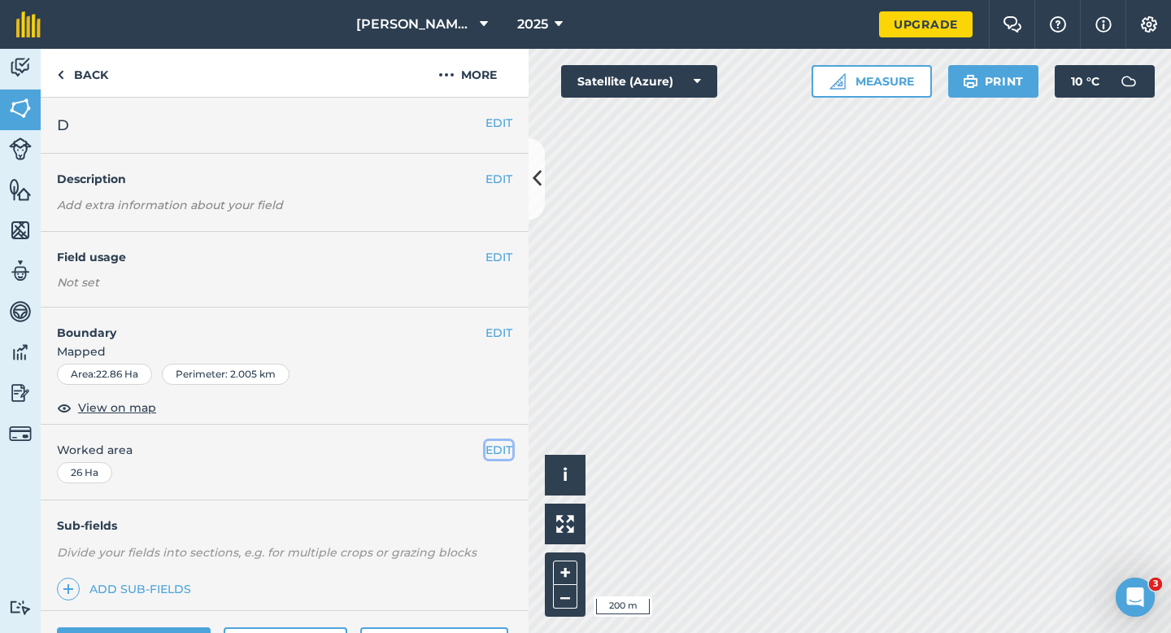
click at [494, 453] on button "EDIT" at bounding box center [499, 450] width 27 height 18
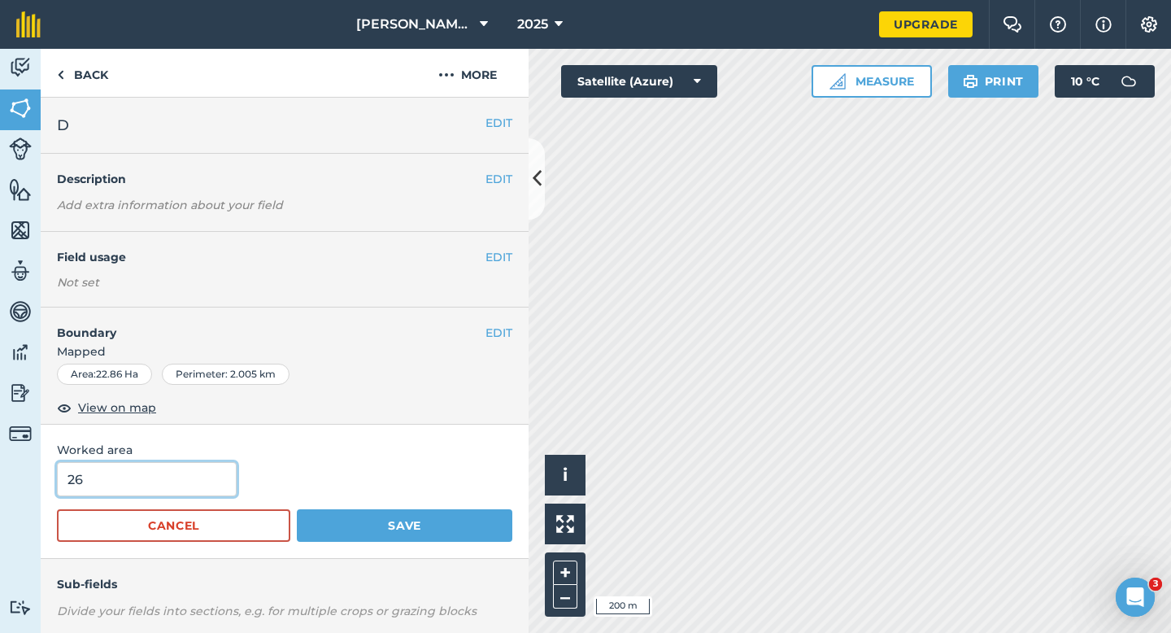
click at [181, 482] on input "26" at bounding box center [147, 479] width 180 height 34
type input "22"
click at [297, 509] on button "Save" at bounding box center [405, 525] width 216 height 33
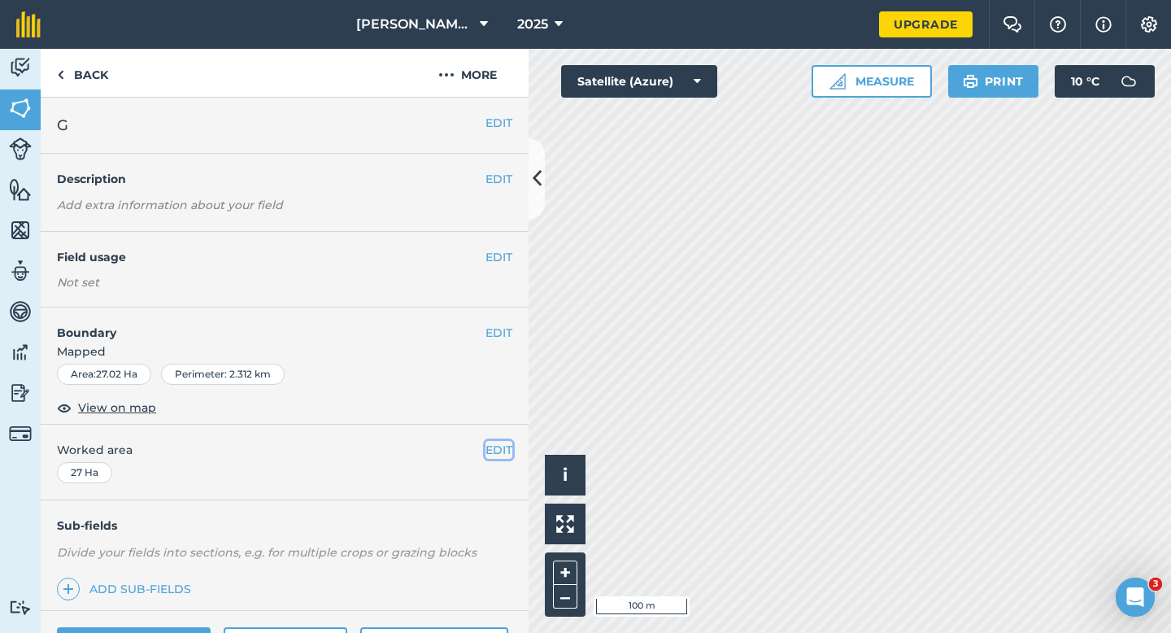
click at [497, 449] on button "EDIT" at bounding box center [499, 450] width 27 height 18
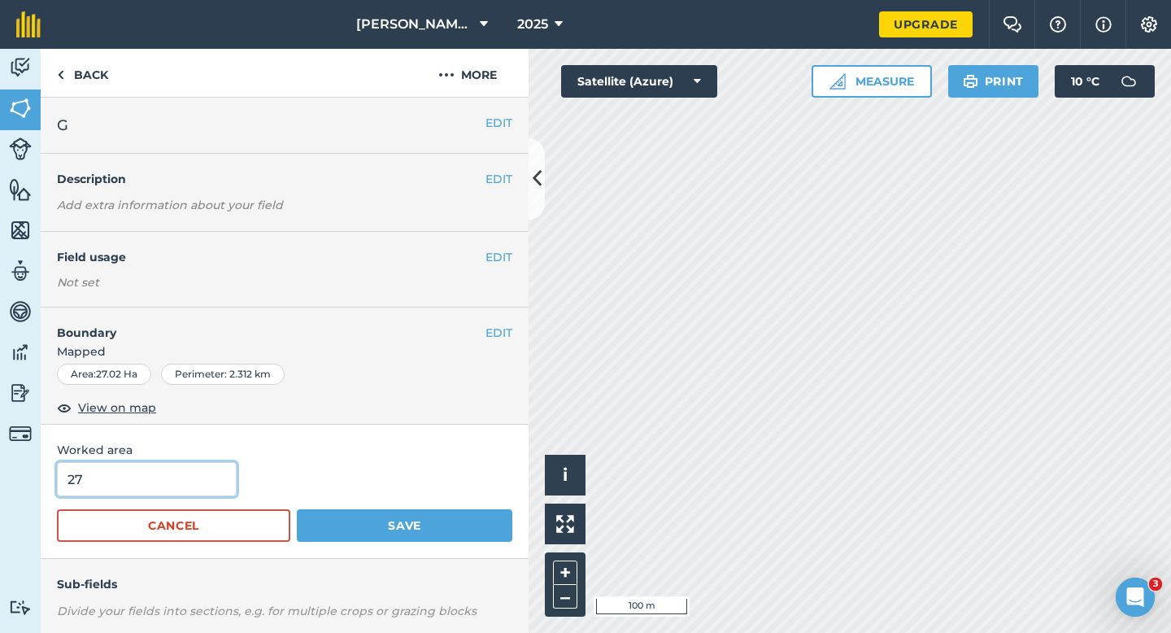
click at [159, 470] on input "27" at bounding box center [147, 479] width 180 height 34
type input "25"
click at [297, 509] on button "Save" at bounding box center [405, 525] width 216 height 33
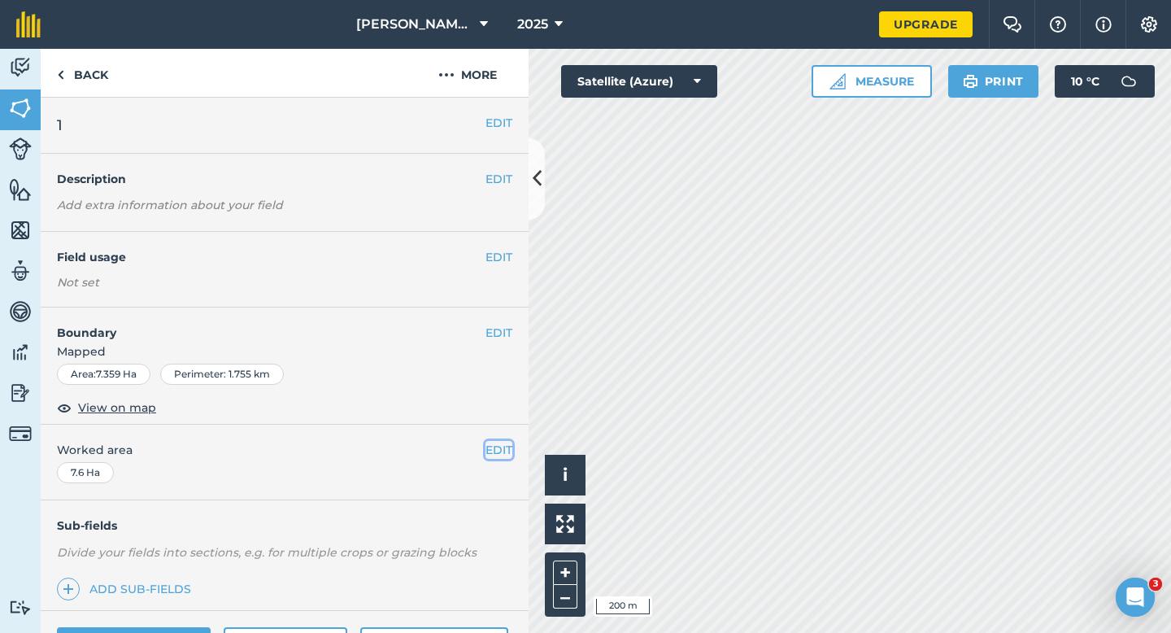
click at [491, 446] on button "EDIT" at bounding box center [499, 450] width 27 height 18
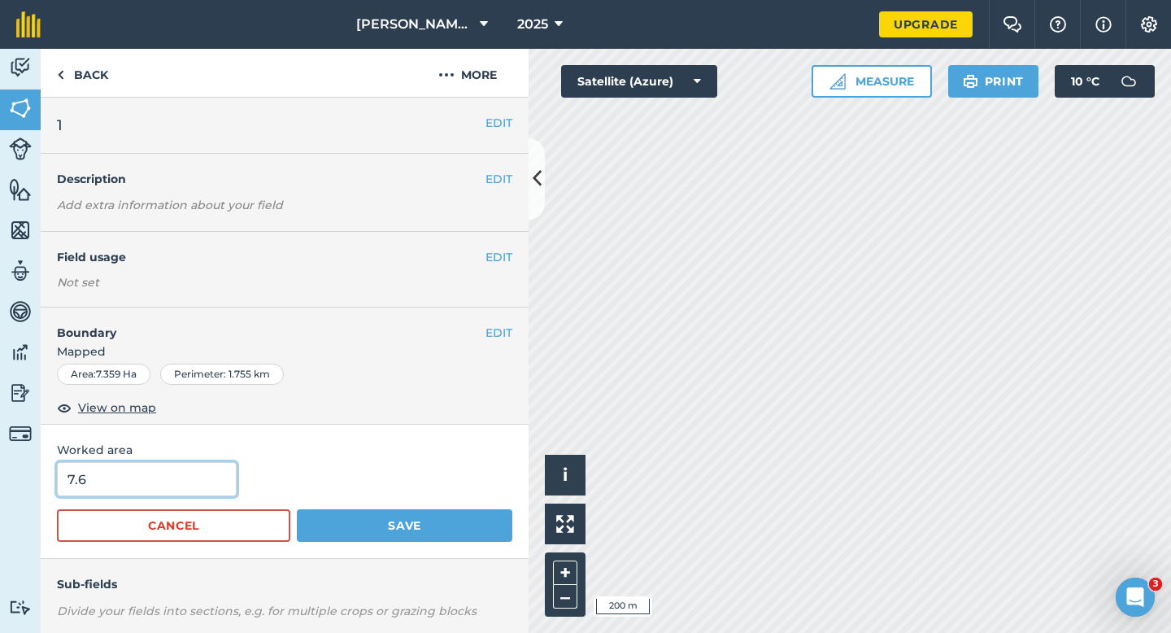
click at [154, 491] on input "7.6" at bounding box center [147, 479] width 180 height 34
type input "8"
click at [297, 509] on button "Save" at bounding box center [405, 525] width 216 height 33
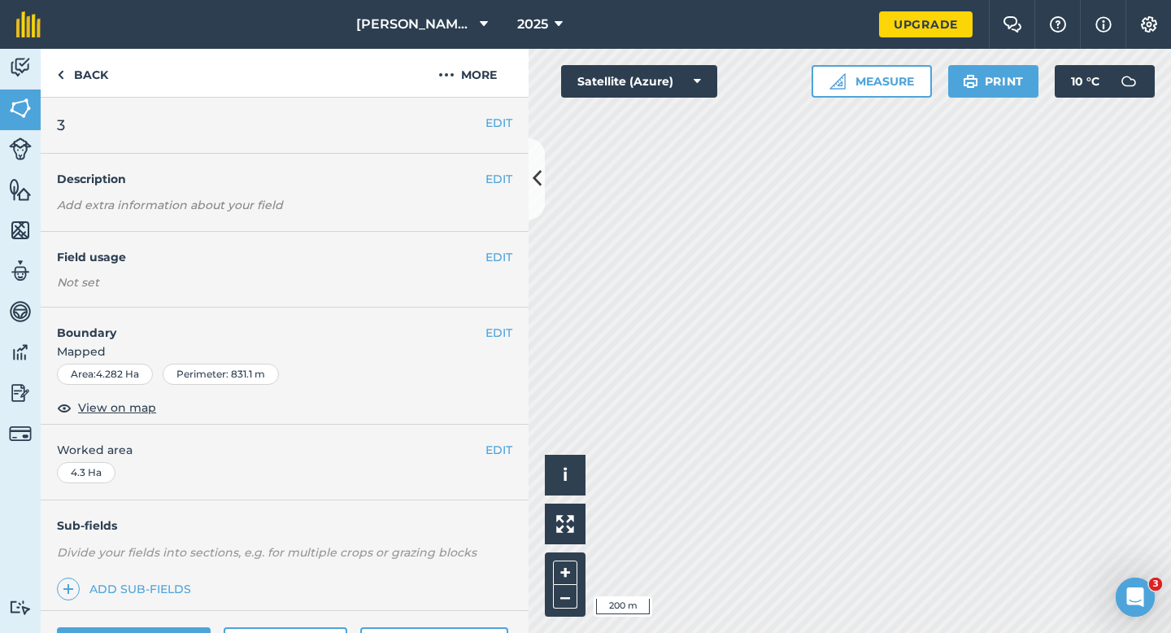
click at [504, 459] on div "EDIT Worked area 4.3 Ha" at bounding box center [285, 463] width 488 height 76
click at [491, 445] on button "EDIT" at bounding box center [499, 450] width 27 height 18
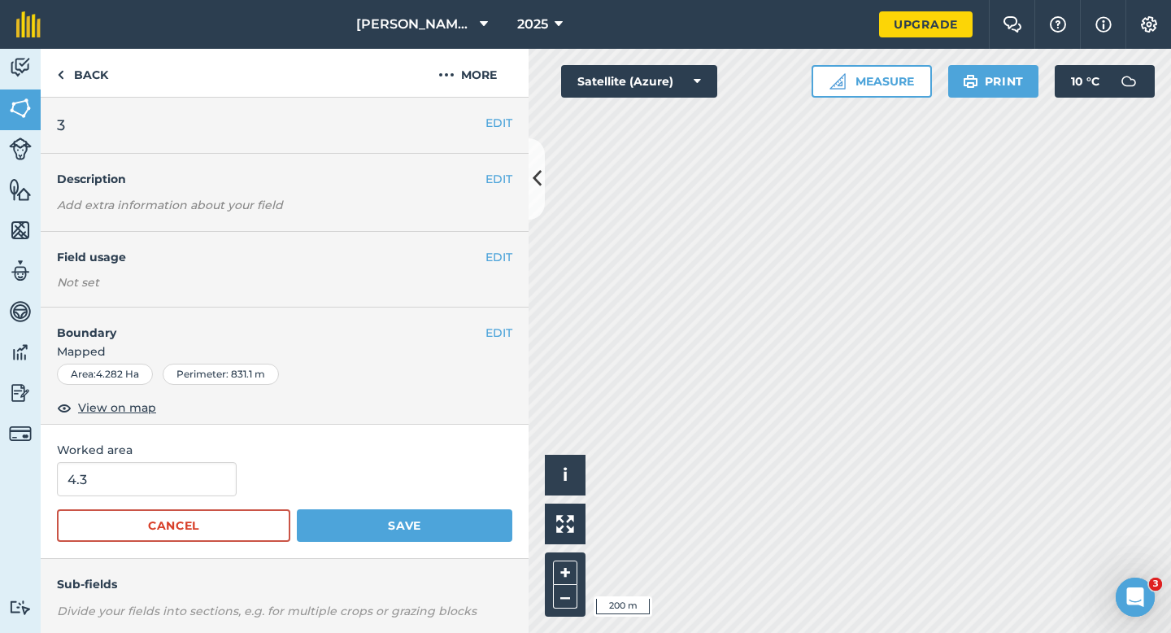
click at [126, 499] on form "4.3 Cancel Save" at bounding box center [285, 502] width 456 height 80
click at [127, 493] on input "4.3" at bounding box center [147, 479] width 180 height 34
type input "5"
click at [297, 509] on button "Save" at bounding box center [405, 525] width 216 height 33
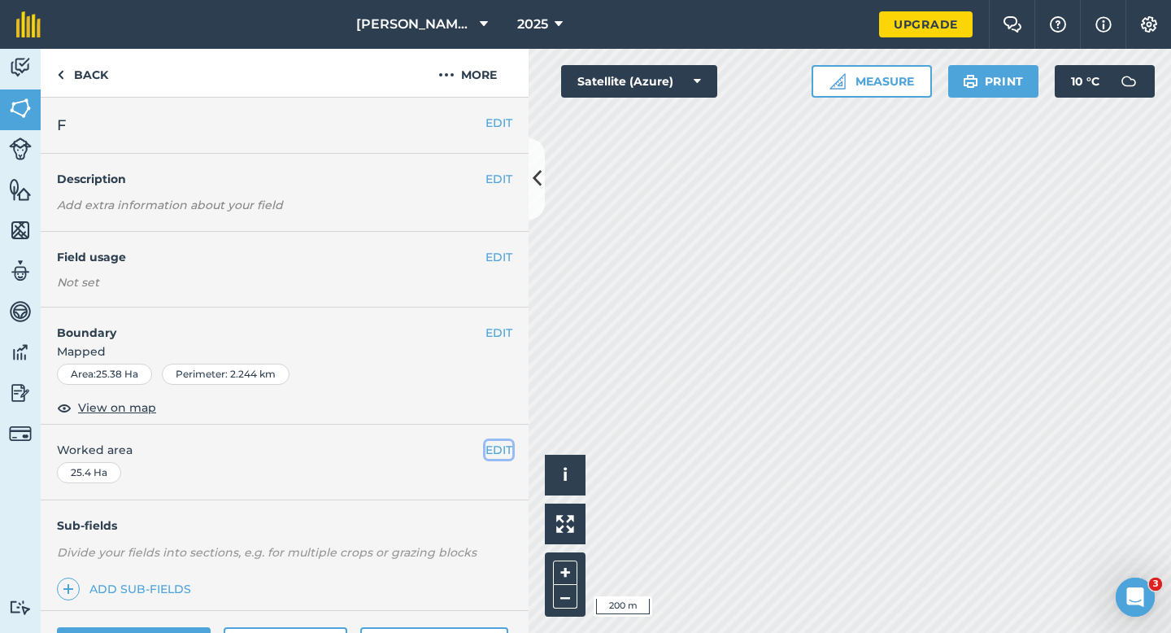
click at [499, 449] on button "EDIT" at bounding box center [499, 450] width 27 height 18
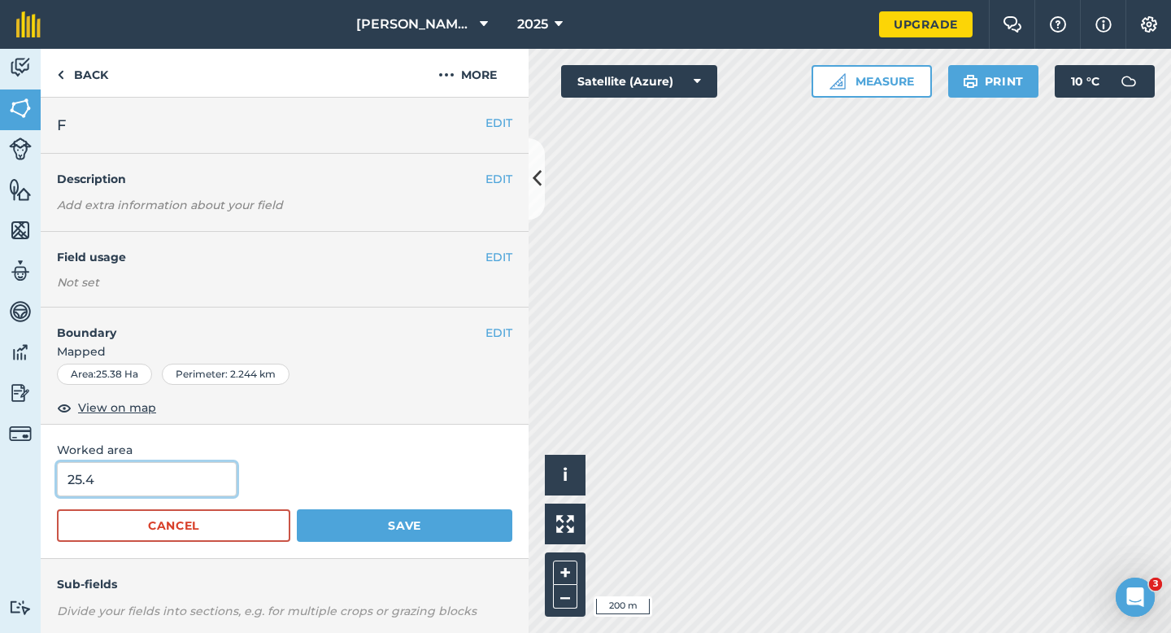
click at [131, 493] on input "25.4" at bounding box center [147, 479] width 180 height 34
type input "25"
click at [297, 509] on button "Save" at bounding box center [405, 525] width 216 height 33
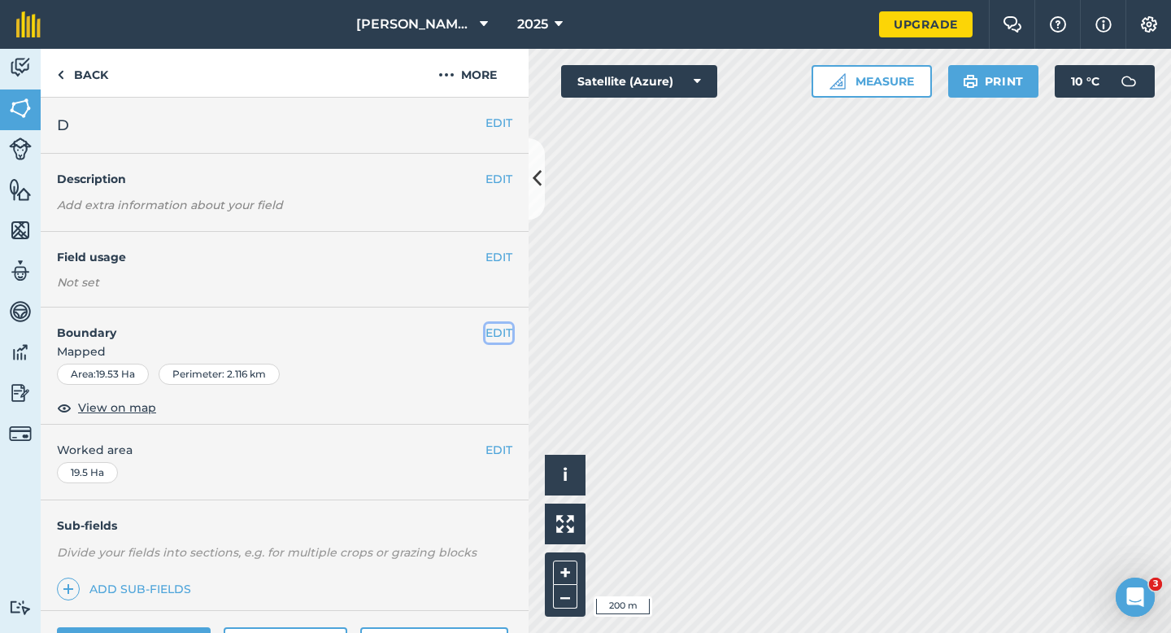
click at [499, 331] on button "EDIT" at bounding box center [499, 333] width 27 height 18
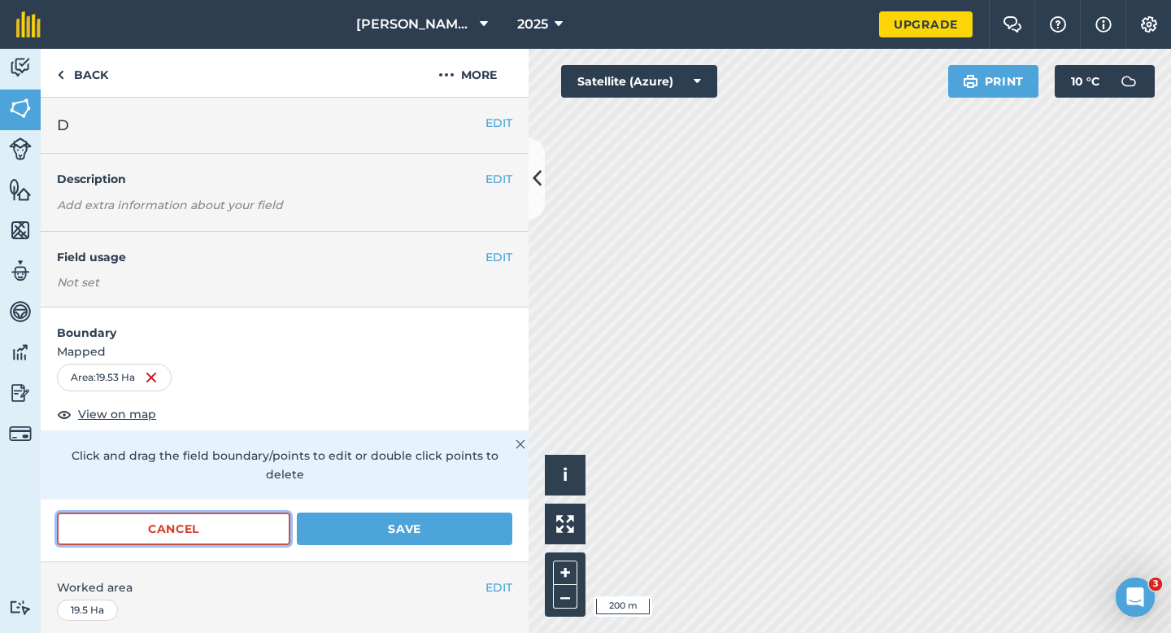
click at [280, 513] on button "Cancel" at bounding box center [173, 529] width 233 height 33
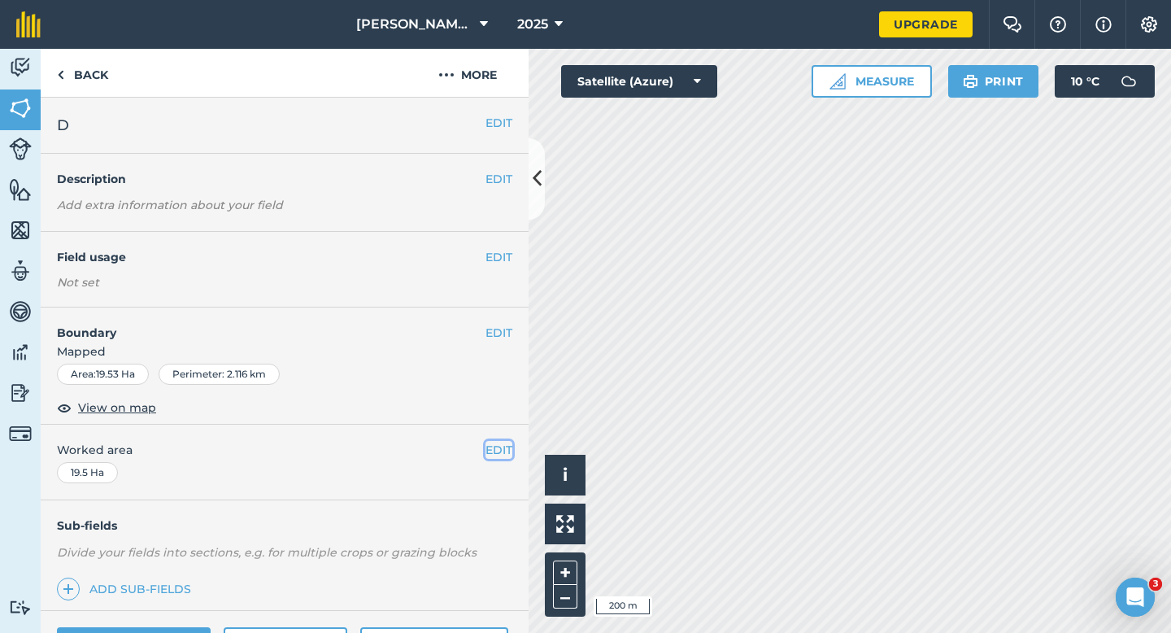
click at [505, 447] on button "EDIT" at bounding box center [499, 450] width 27 height 18
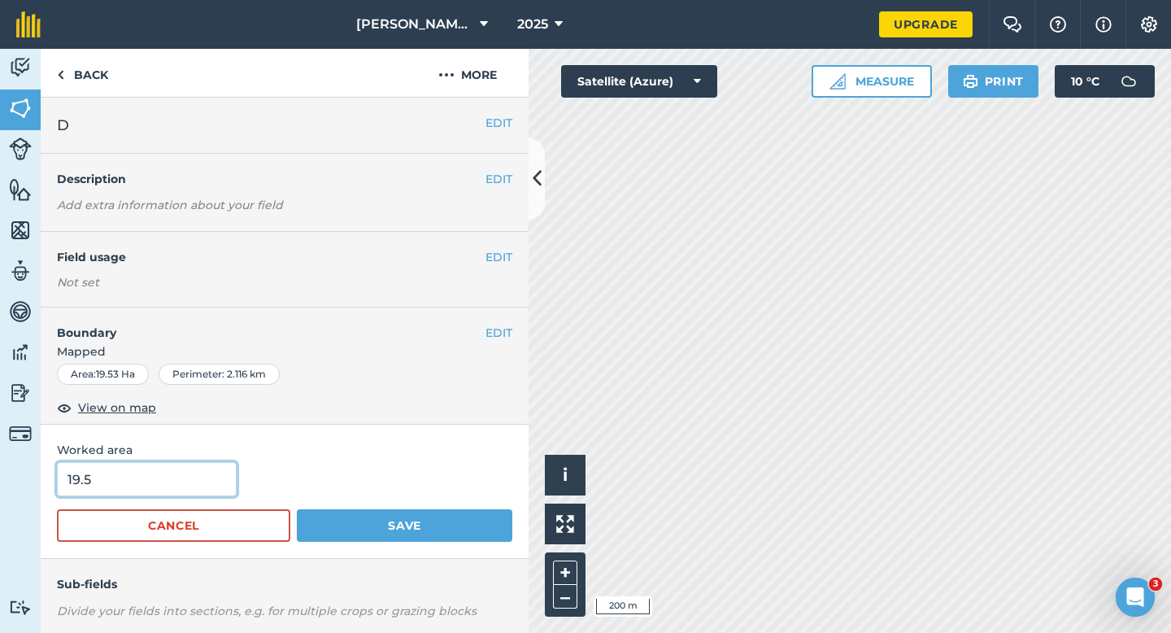
click at [192, 483] on input "19.5" at bounding box center [147, 479] width 180 height 34
type input "20"
click at [297, 509] on button "Save" at bounding box center [405, 525] width 216 height 33
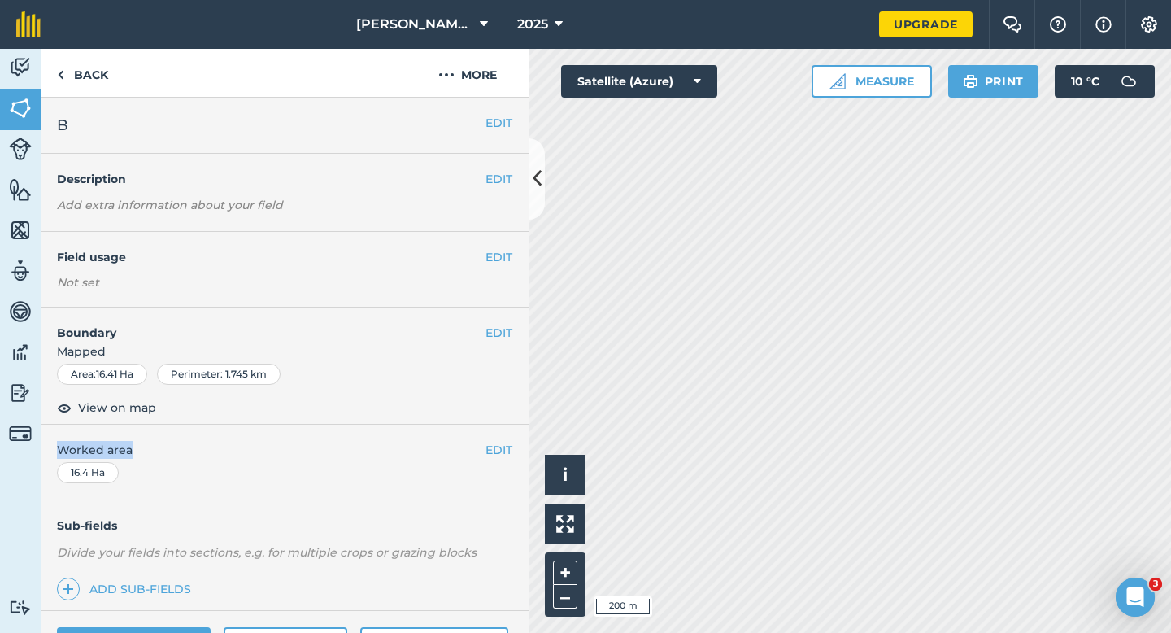
click at [512, 447] on div "EDIT Worked area 16.4 Ha" at bounding box center [285, 463] width 488 height 76
click at [496, 446] on button "EDIT" at bounding box center [499, 450] width 27 height 18
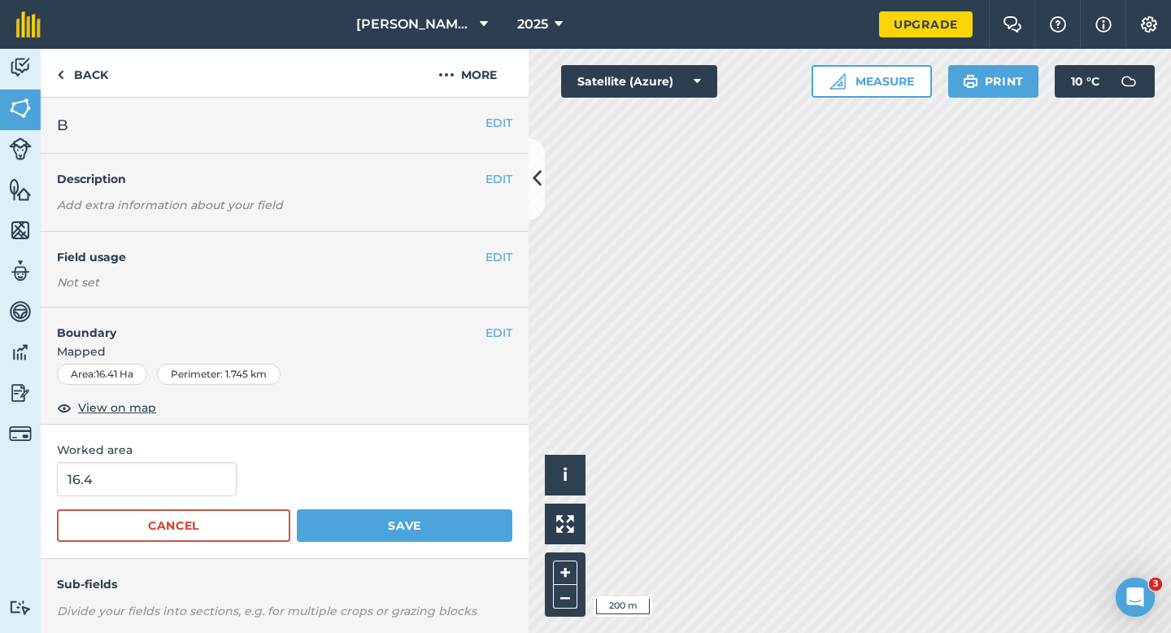
click at [194, 501] on form "16.4 Cancel Save" at bounding box center [285, 502] width 456 height 80
click at [194, 484] on input "16.4" at bounding box center [147, 479] width 180 height 34
type input "16"
click at [297, 509] on button "Save" at bounding box center [405, 525] width 216 height 33
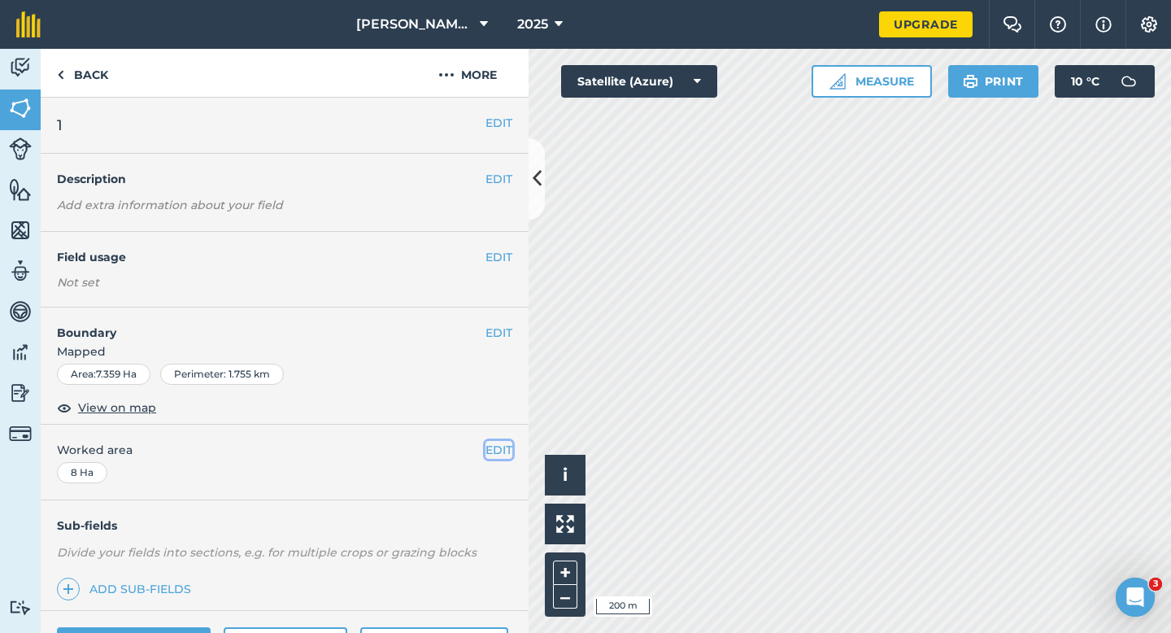
click at [500, 449] on button "EDIT" at bounding box center [499, 450] width 27 height 18
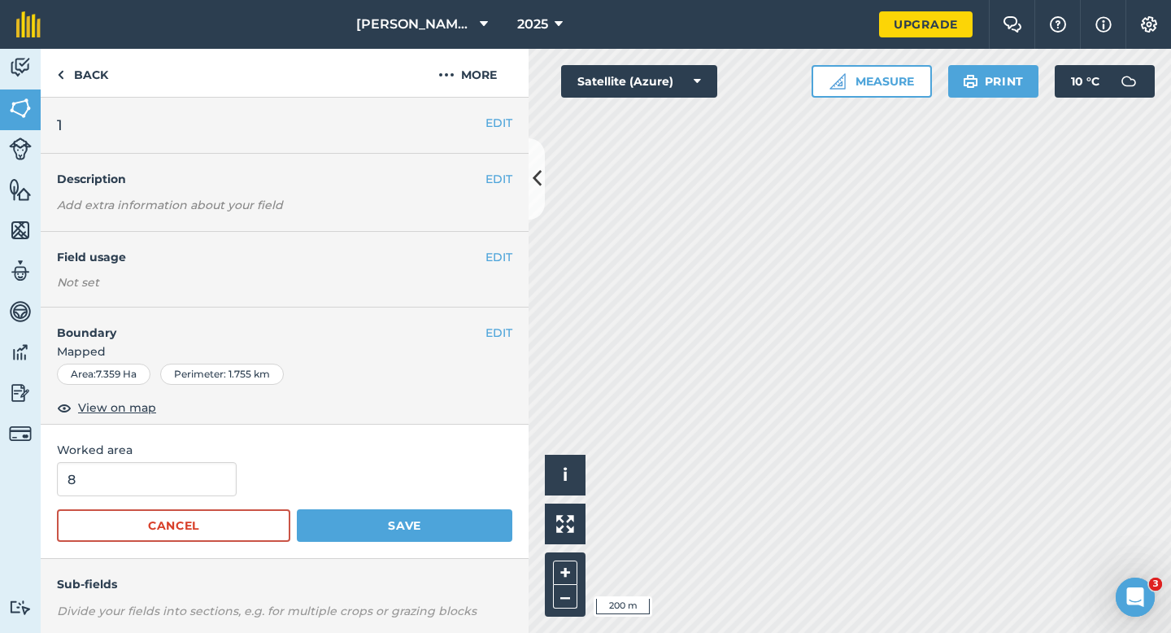
click at [248, 473] on div "8" at bounding box center [285, 479] width 456 height 34
click at [203, 473] on input "8" at bounding box center [147, 479] width 180 height 34
type input "7"
click at [297, 509] on button "Save" at bounding box center [405, 525] width 216 height 33
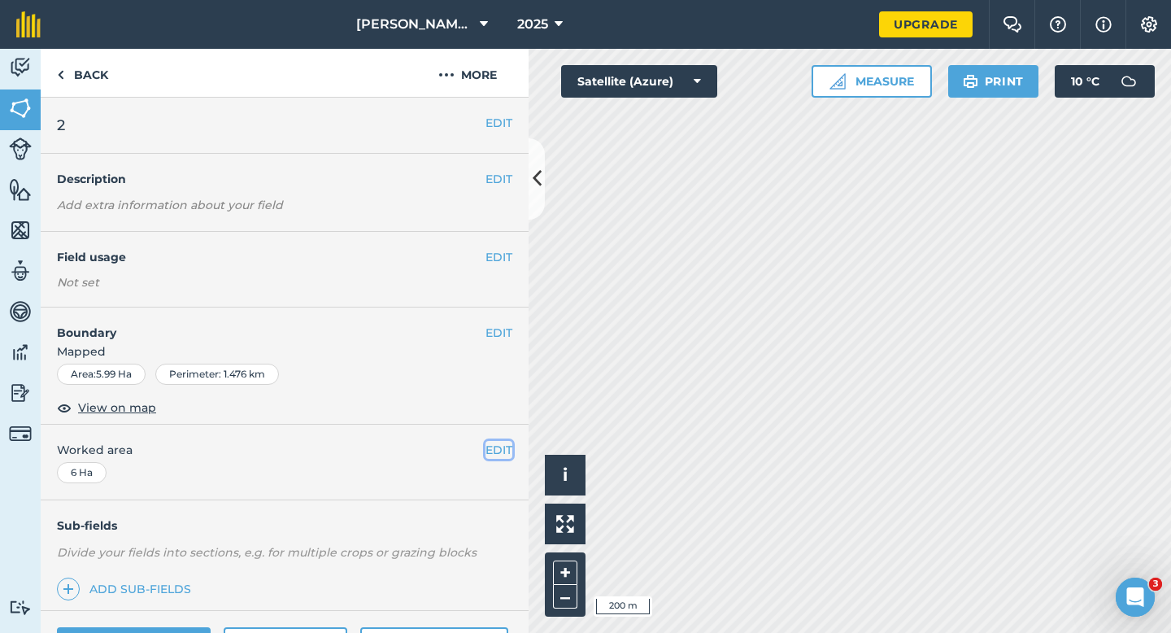
click at [500, 448] on button "EDIT" at bounding box center [499, 450] width 27 height 18
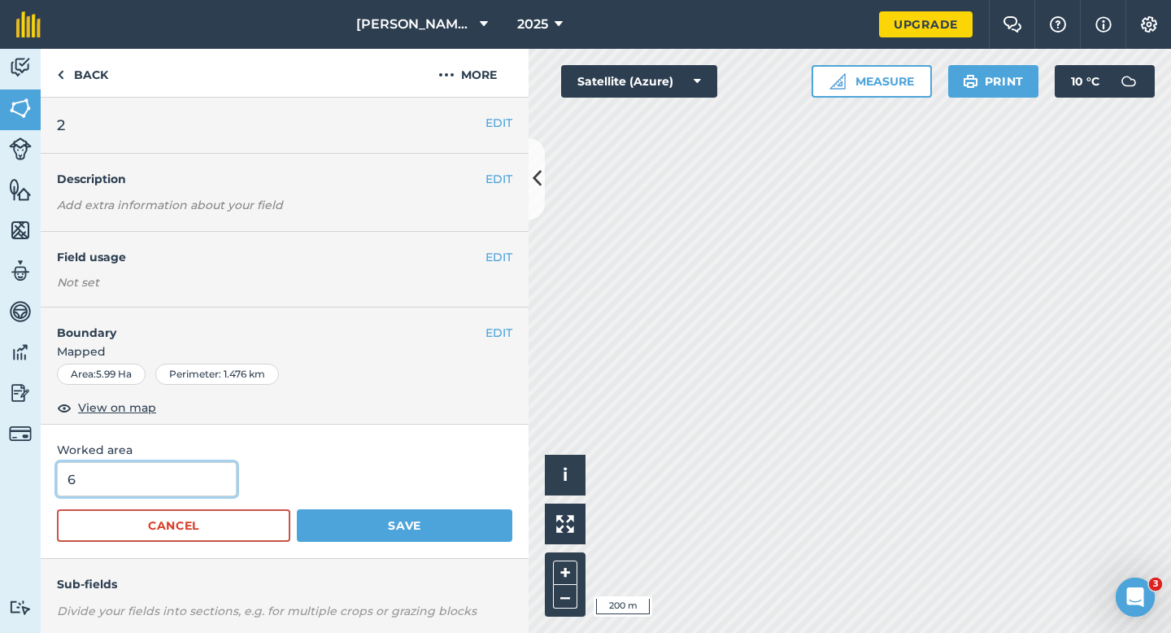
click at [187, 469] on input "6" at bounding box center [147, 479] width 180 height 34
type input "5"
click at [297, 509] on button "Save" at bounding box center [405, 525] width 216 height 33
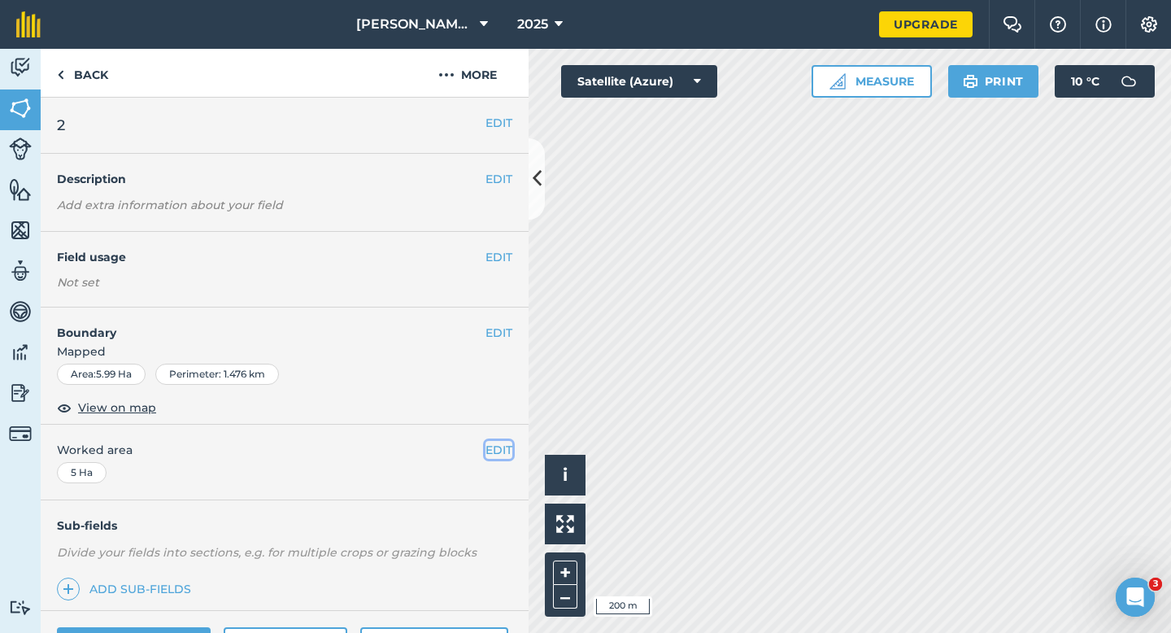
click at [492, 445] on button "EDIT" at bounding box center [499, 450] width 27 height 18
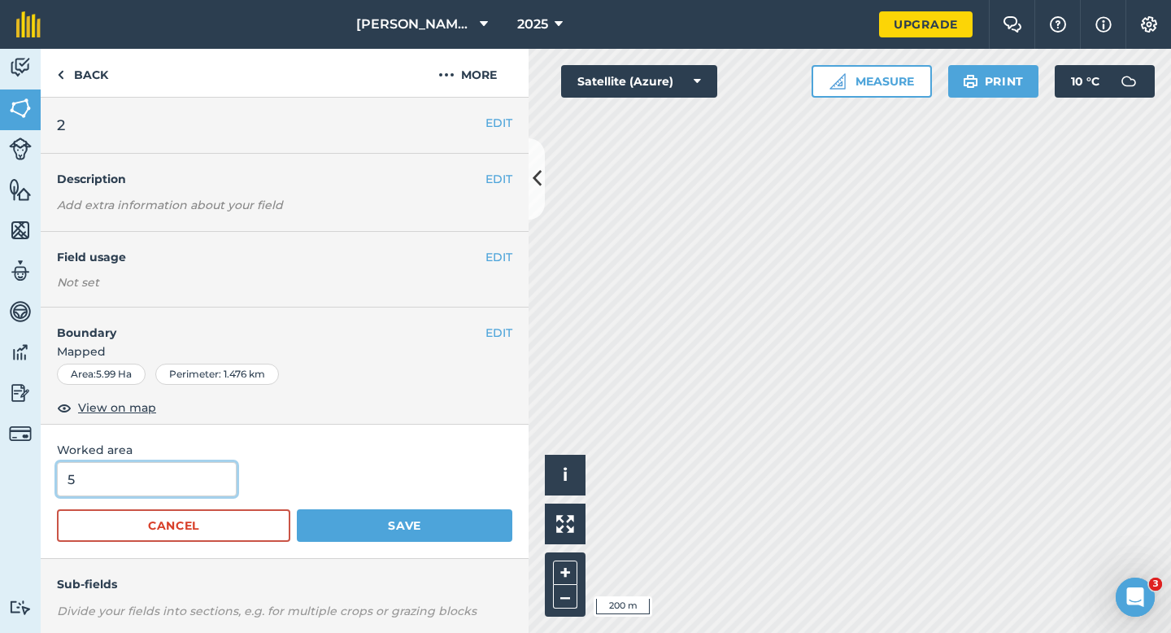
click at [208, 493] on input "5" at bounding box center [147, 479] width 180 height 34
type input "7"
click at [297, 509] on button "Save" at bounding box center [405, 525] width 216 height 33
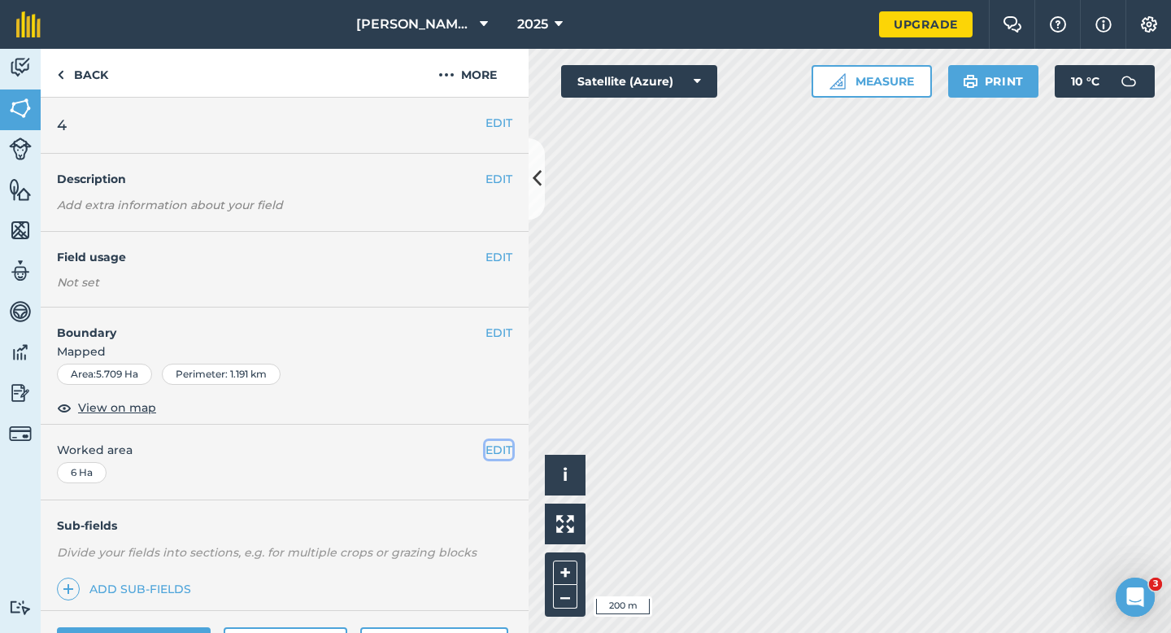
click at [495, 457] on button "EDIT" at bounding box center [499, 450] width 27 height 18
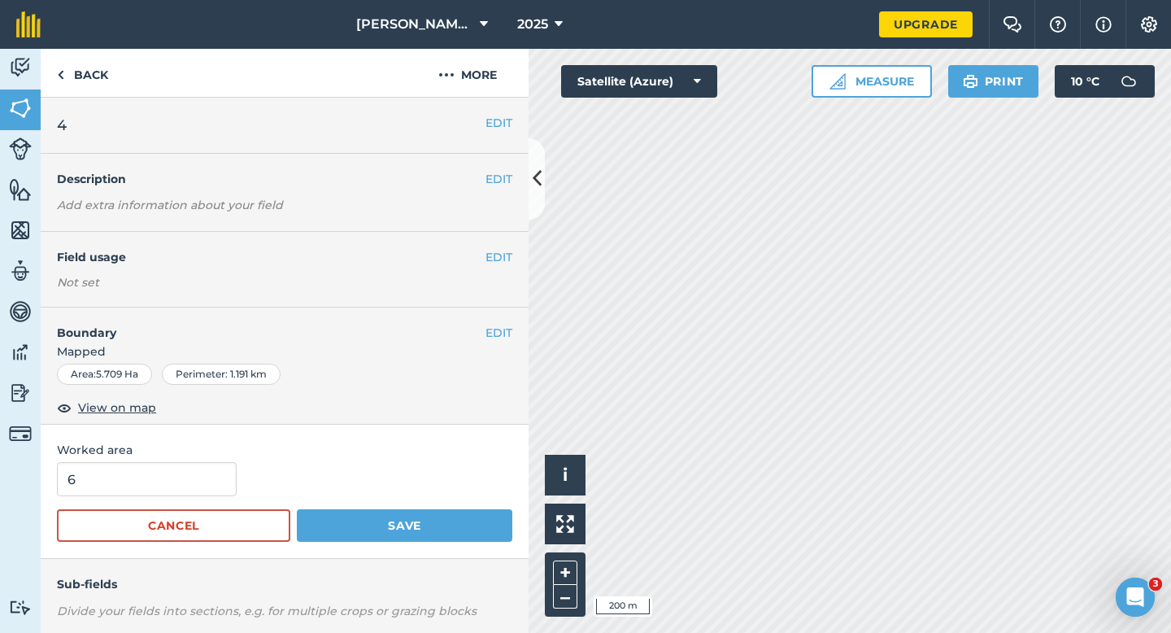
click at [187, 500] on form "6 Cancel Save" at bounding box center [285, 502] width 456 height 80
click at [191, 491] on input "6" at bounding box center [147, 479] width 180 height 34
type input "7"
click at [297, 509] on button "Save" at bounding box center [405, 525] width 216 height 33
